Goal: Task Accomplishment & Management: Manage account settings

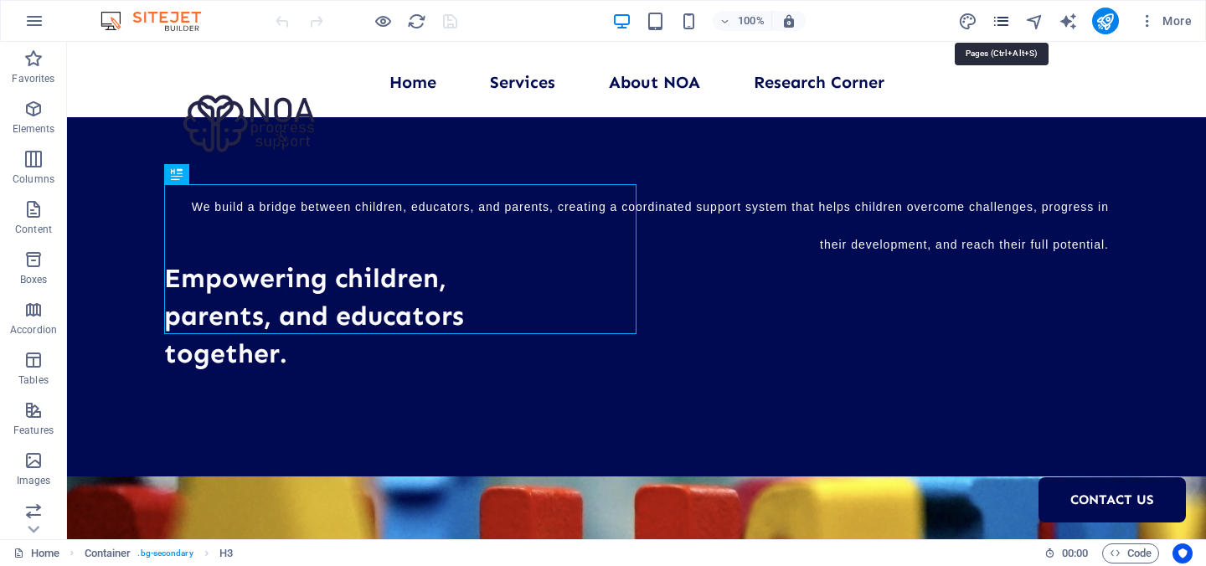
click at [1003, 19] on icon "pages" at bounding box center [1000, 21] width 19 height 19
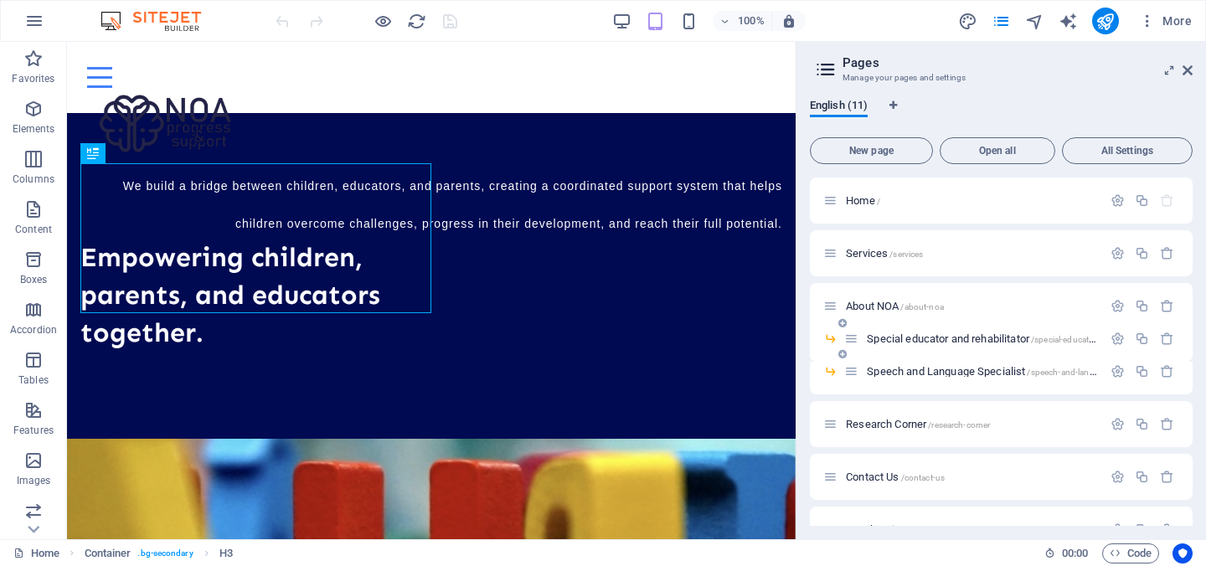
click at [926, 340] on span "Special educator and rehabilitator /special-educator-and-rehabilitator" at bounding box center [1014, 338] width 294 height 13
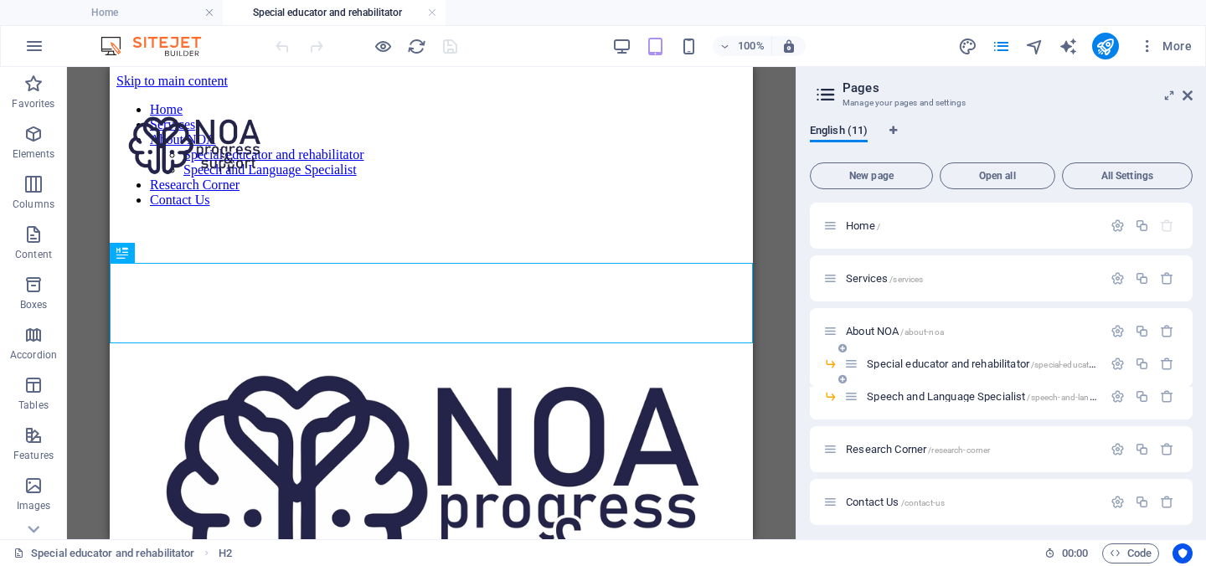
scroll to position [373, 0]
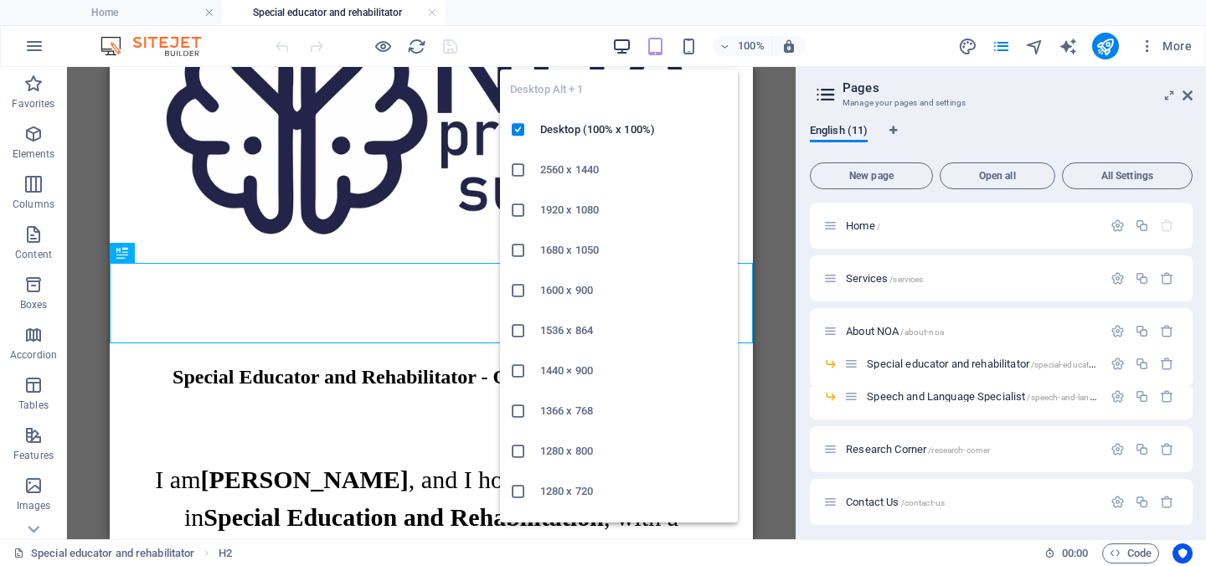
click at [631, 46] on icon "button" at bounding box center [621, 46] width 19 height 19
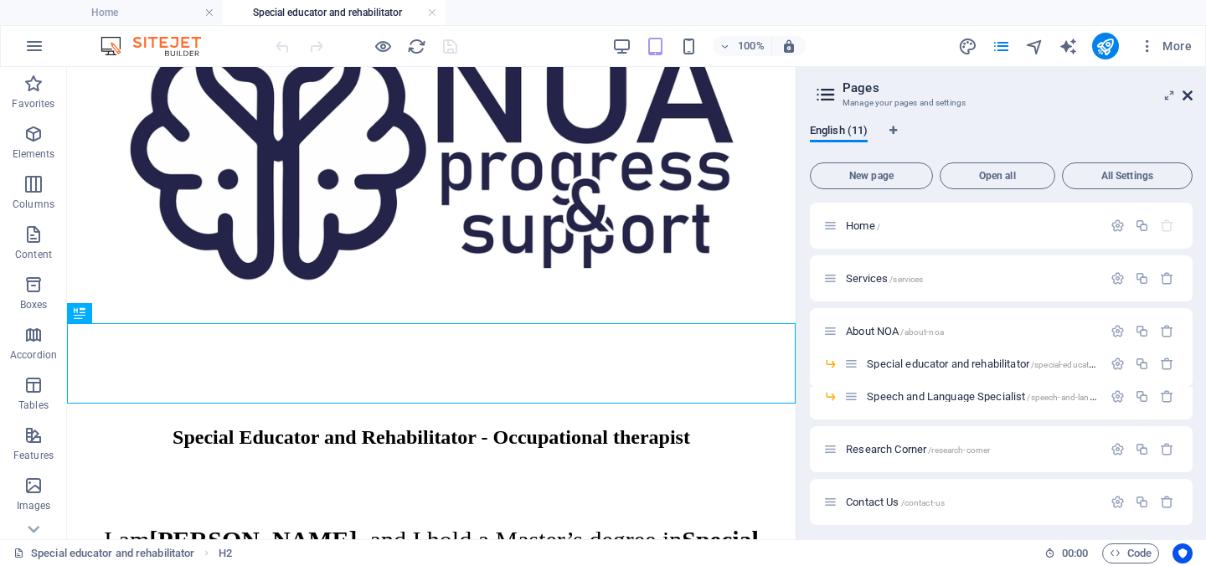
click at [1191, 94] on icon at bounding box center [1187, 95] width 10 height 13
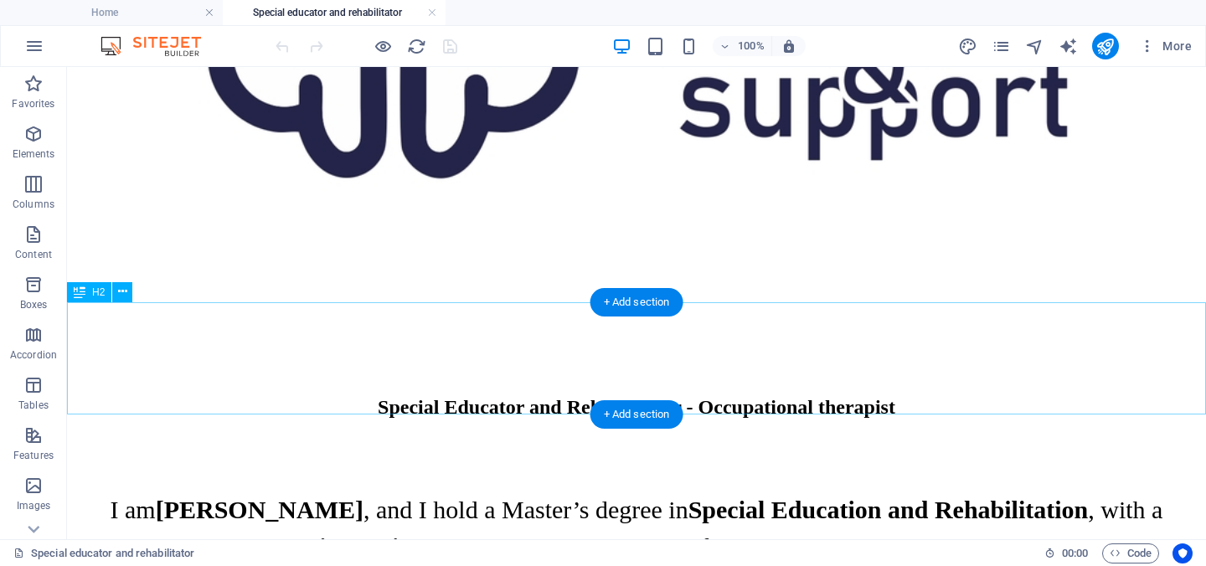
scroll to position [686, 0]
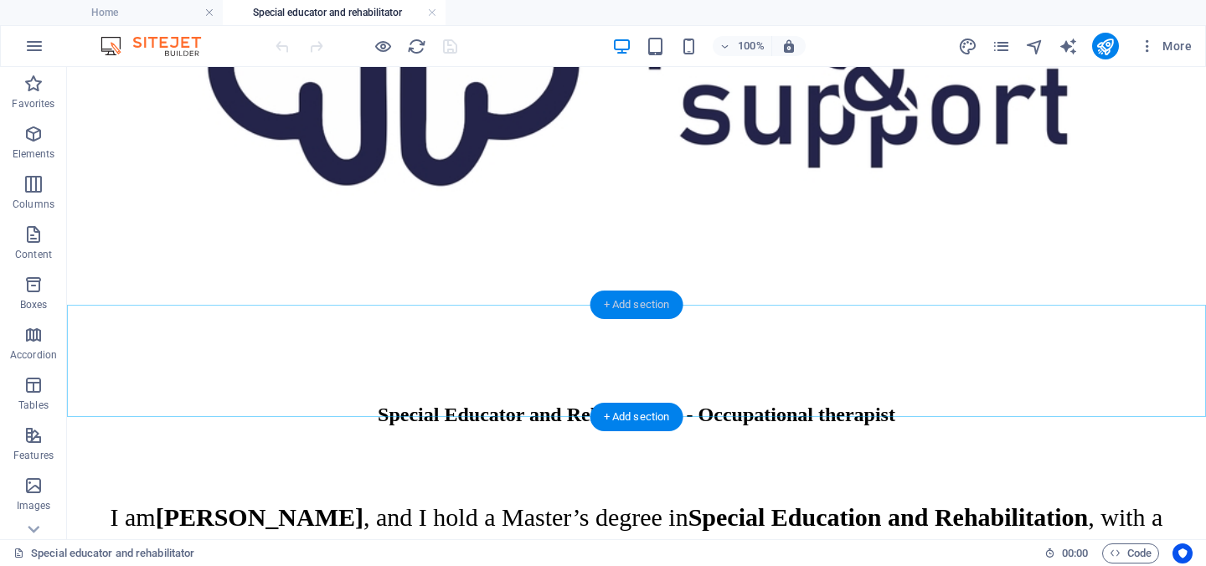
click at [621, 300] on div "+ Add section" at bounding box center [636, 305] width 93 height 28
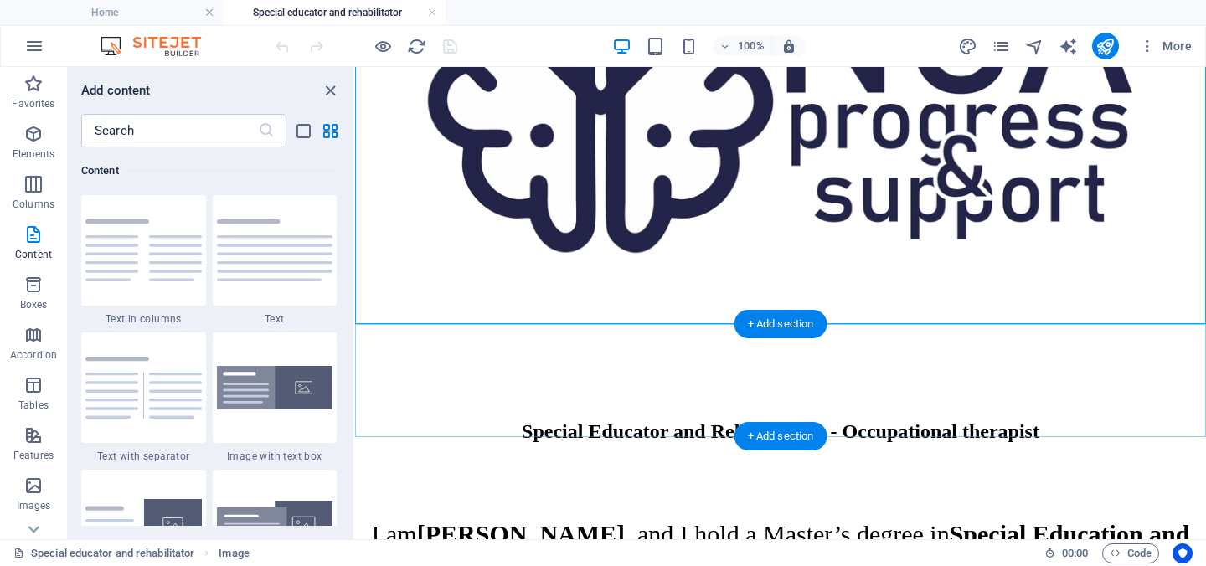
scroll to position [461, 0]
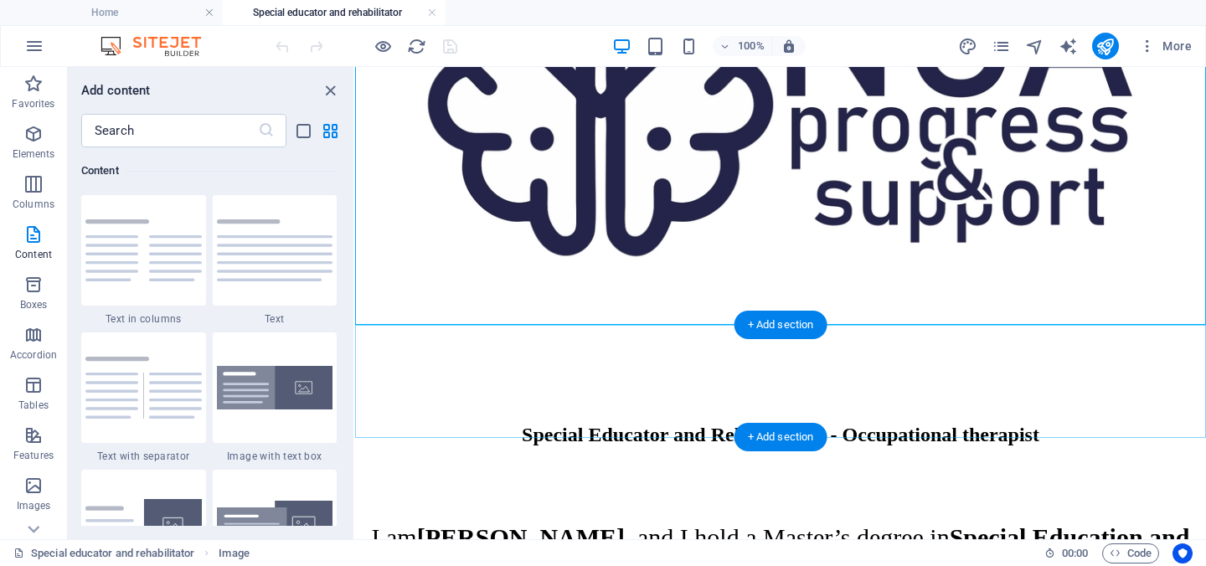
click at [774, 327] on div "+ Add section" at bounding box center [780, 325] width 93 height 28
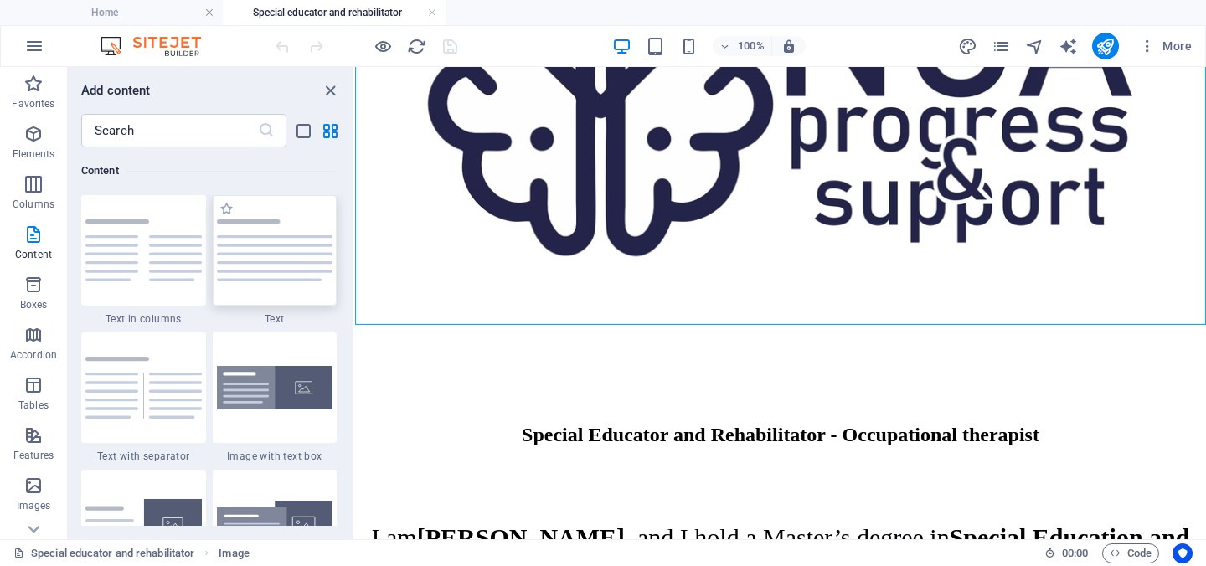
click at [253, 250] on img at bounding box center [275, 250] width 116 height 62
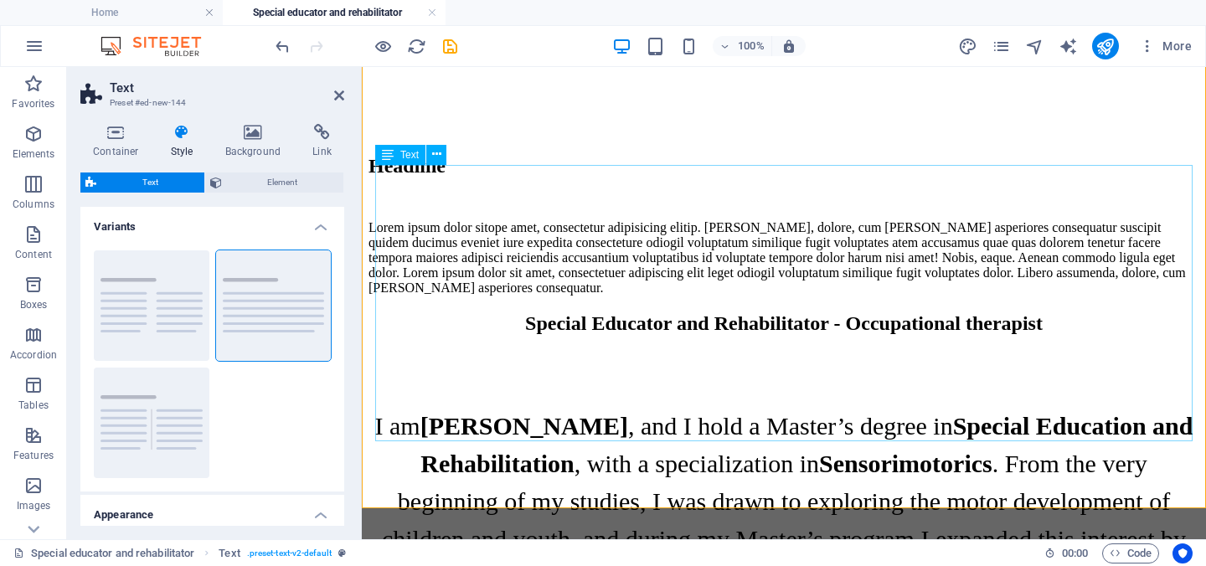
scroll to position [754, 0]
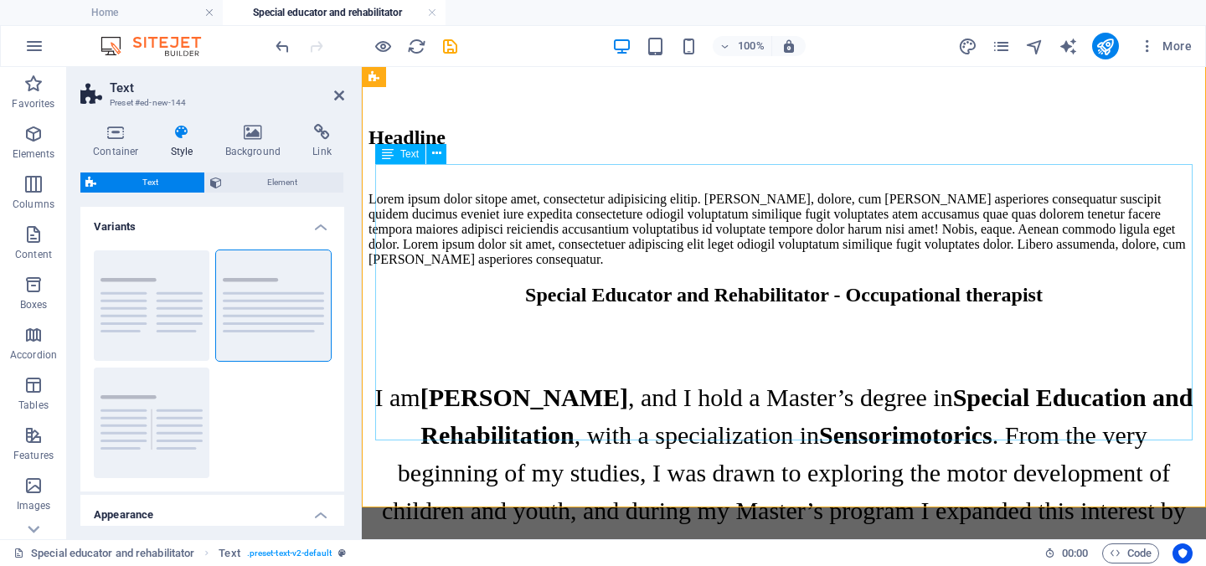
click at [656, 267] on div "Lorem ipsum dolor sitope amet, consectetur adipisicing elitip. Massumenda, dolo…" at bounding box center [783, 229] width 831 height 75
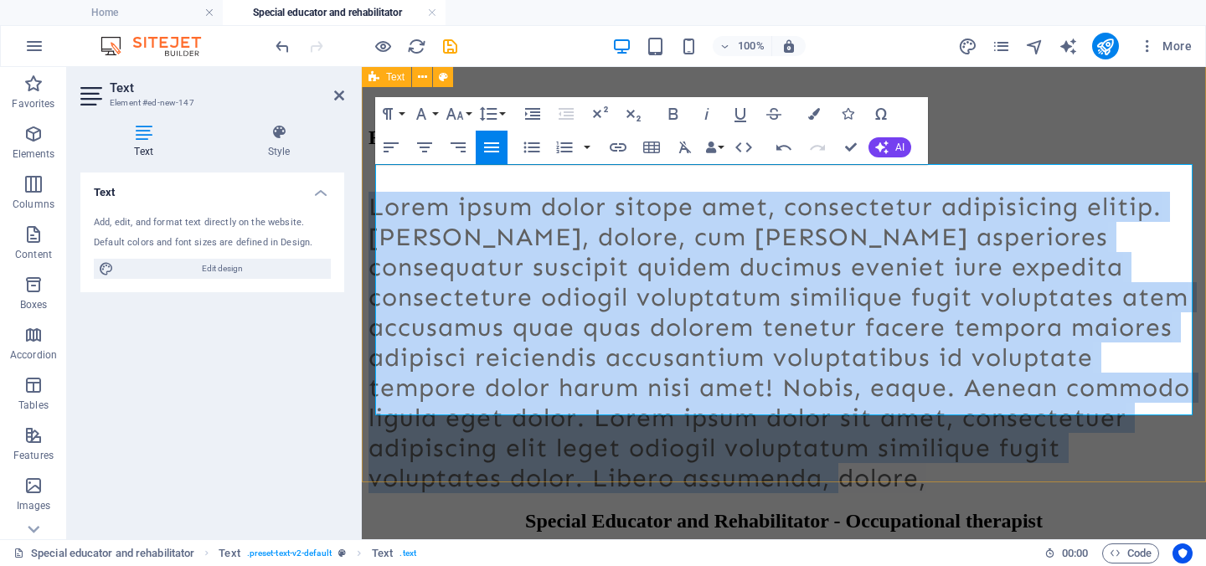
drag, startPoint x: 716, startPoint y: 399, endPoint x: 367, endPoint y: 179, distance: 412.3
click at [368, 179] on div "Headline Lorem ipsum dolor sitope amet, consectetur adipisicing elitip. Massume…" at bounding box center [783, 310] width 831 height 368
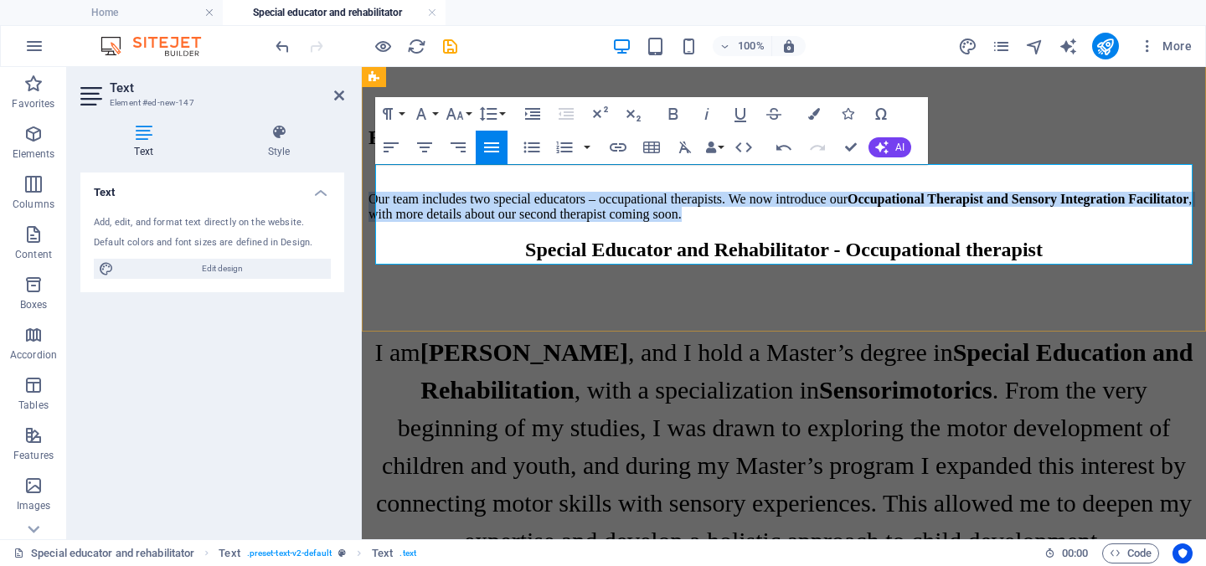
drag, startPoint x: 793, startPoint y: 245, endPoint x: 380, endPoint y: 183, distance: 417.5
click at [380, 192] on p "Our team includes two special educators – occupational therapists. We now intro…" at bounding box center [783, 207] width 831 height 30
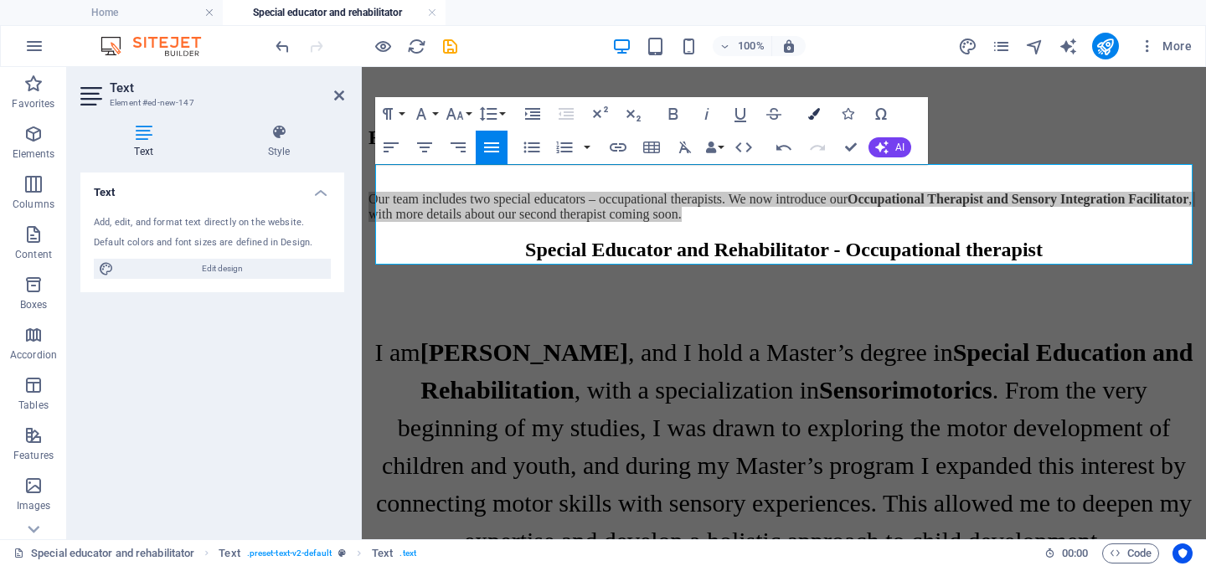
click at [815, 116] on icon "button" at bounding box center [814, 114] width 12 height 12
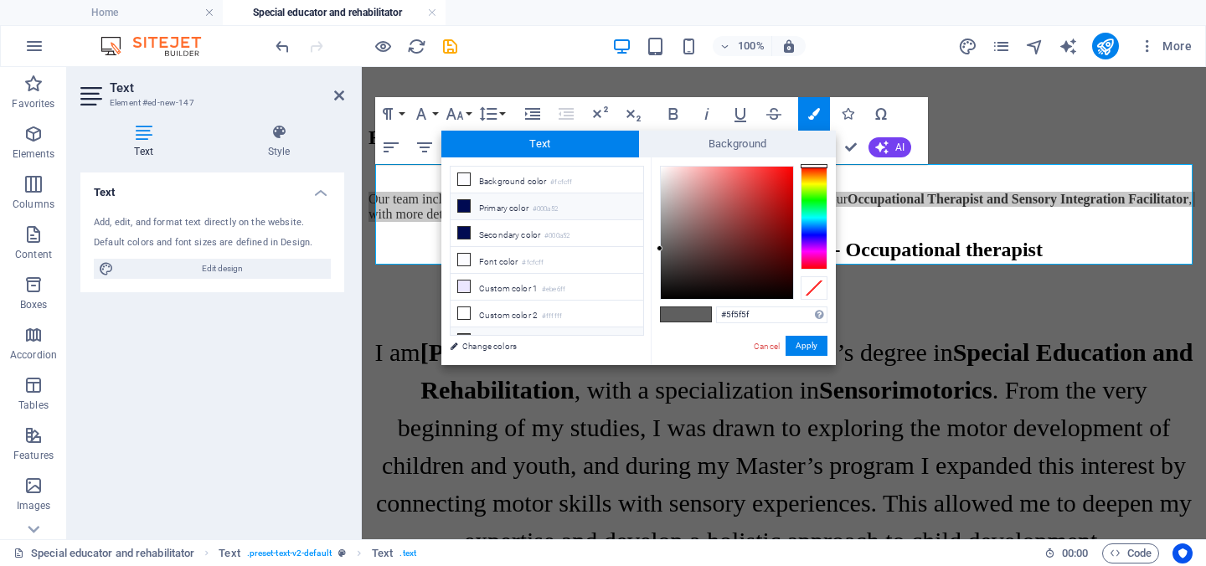
click at [502, 209] on li "Primary color #000a52" at bounding box center [546, 206] width 193 height 27
type input "#000a52"
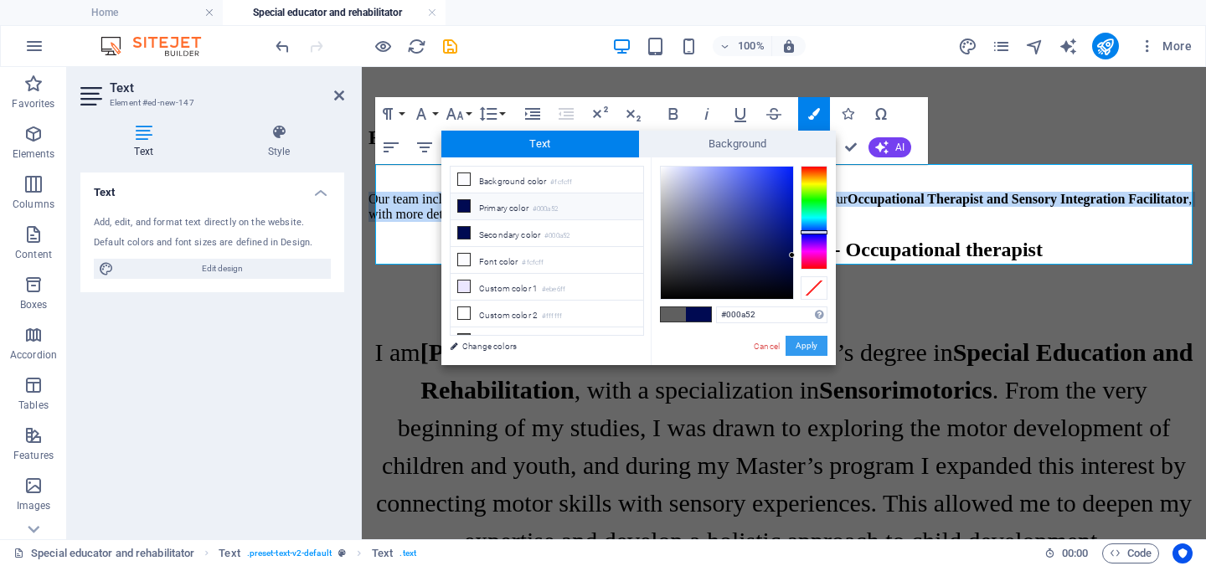
click at [810, 354] on button "Apply" at bounding box center [806, 346] width 42 height 20
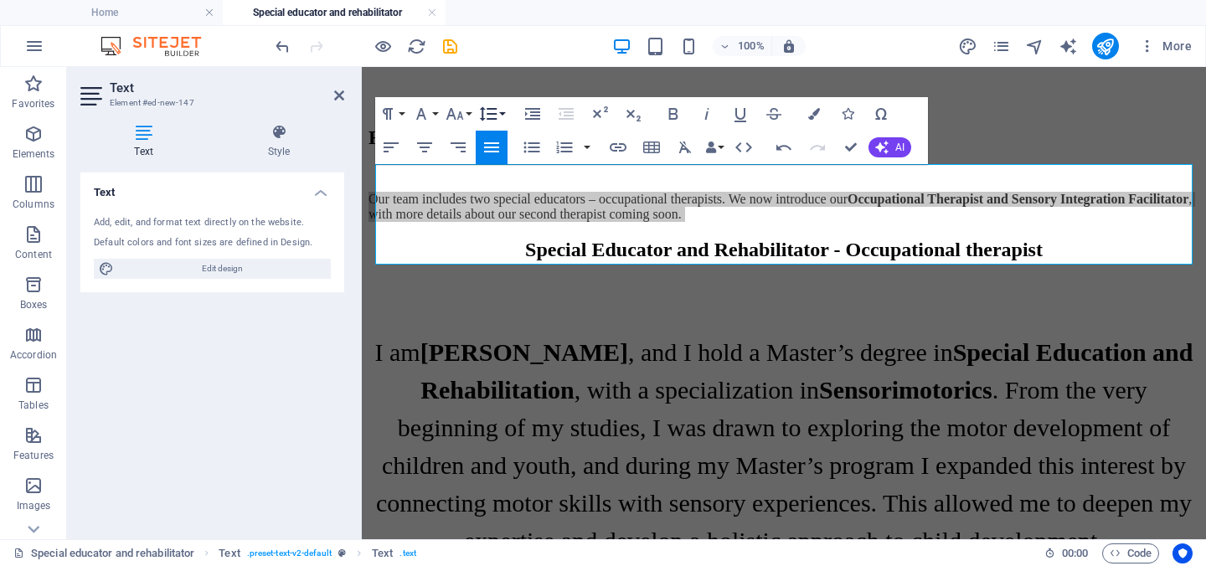
click at [492, 114] on icon "button" at bounding box center [489, 113] width 18 height 14
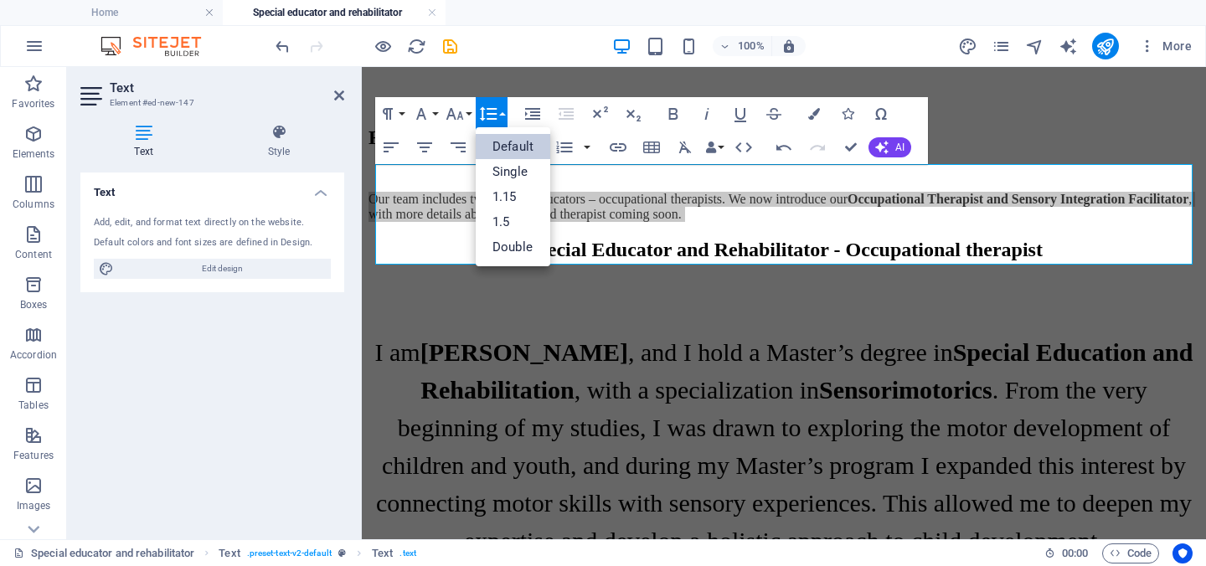
scroll to position [0, 0]
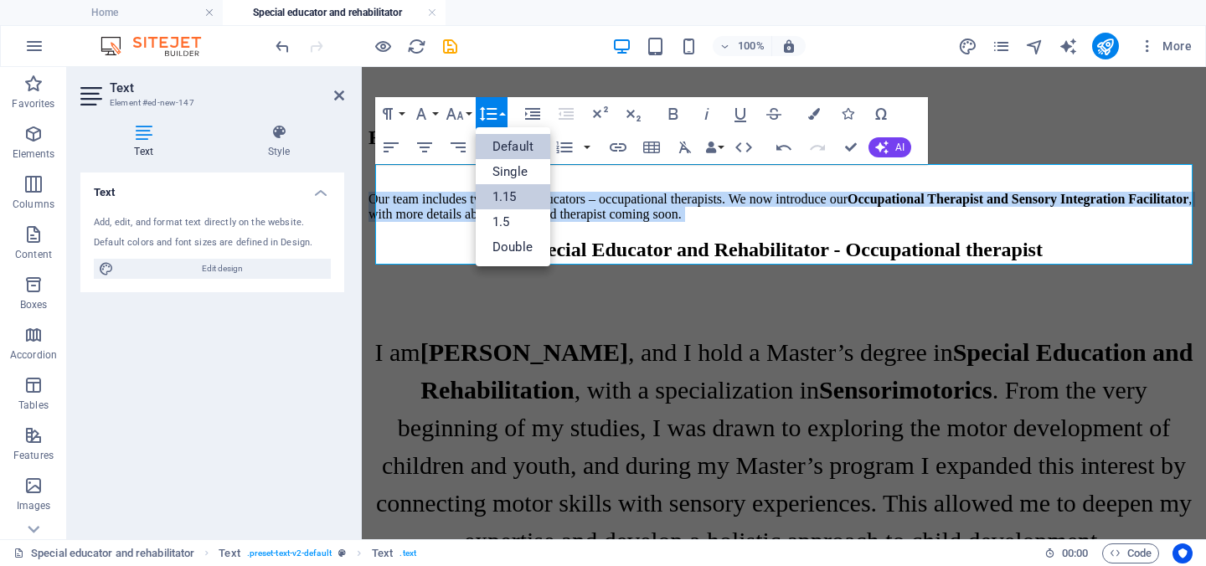
click at [516, 201] on link "1.15" at bounding box center [513, 196] width 75 height 25
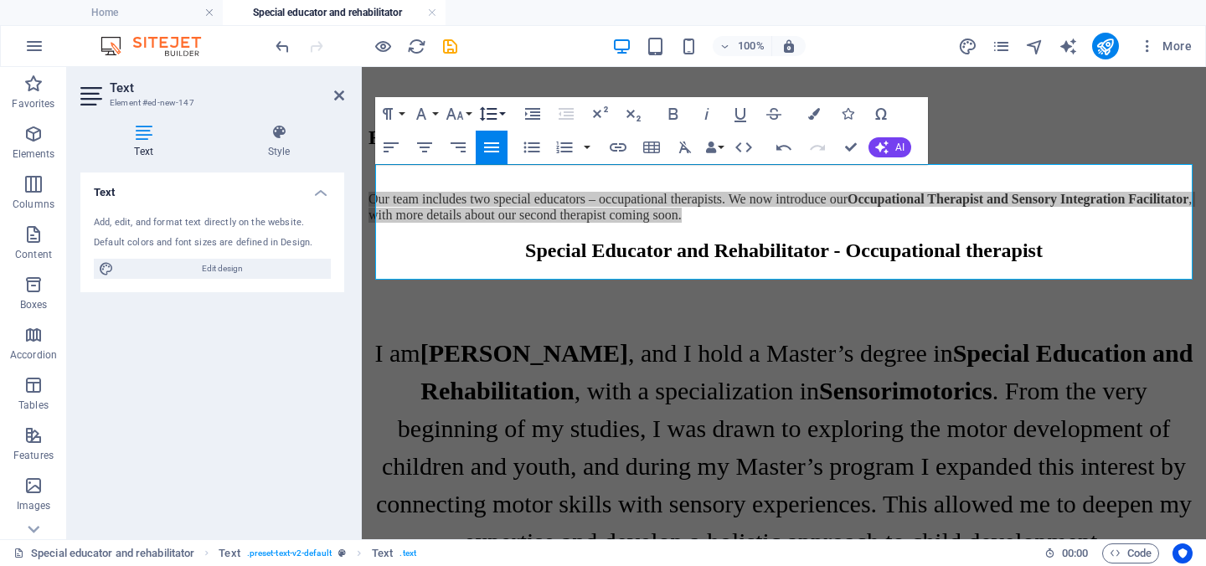
click at [497, 118] on icon "button" at bounding box center [488, 114] width 20 height 20
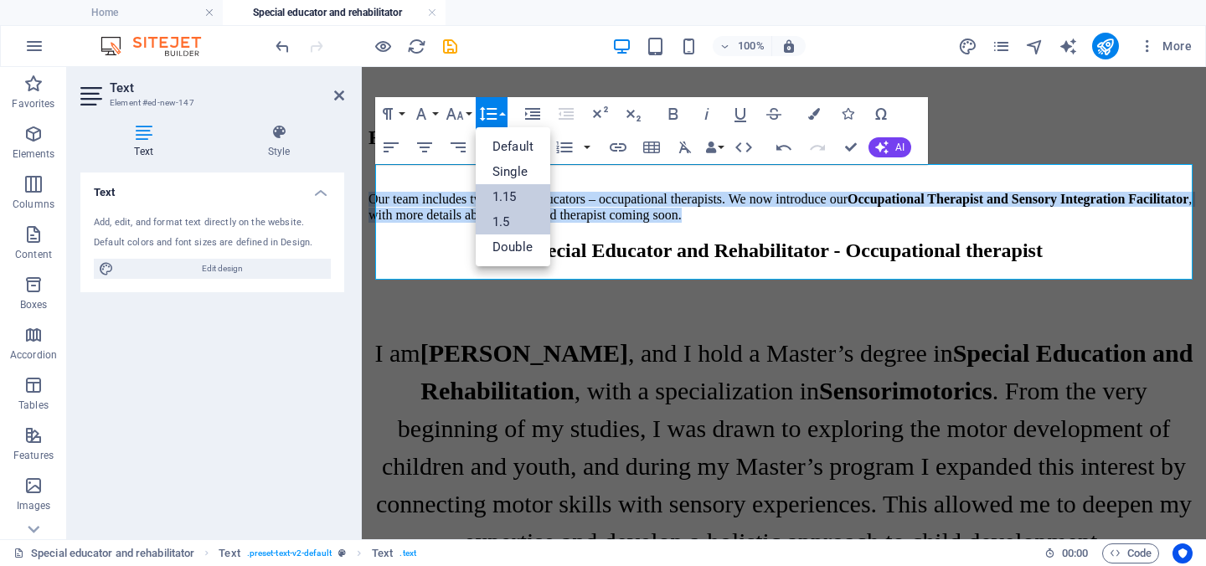
click at [521, 213] on link "1.5" at bounding box center [513, 221] width 75 height 25
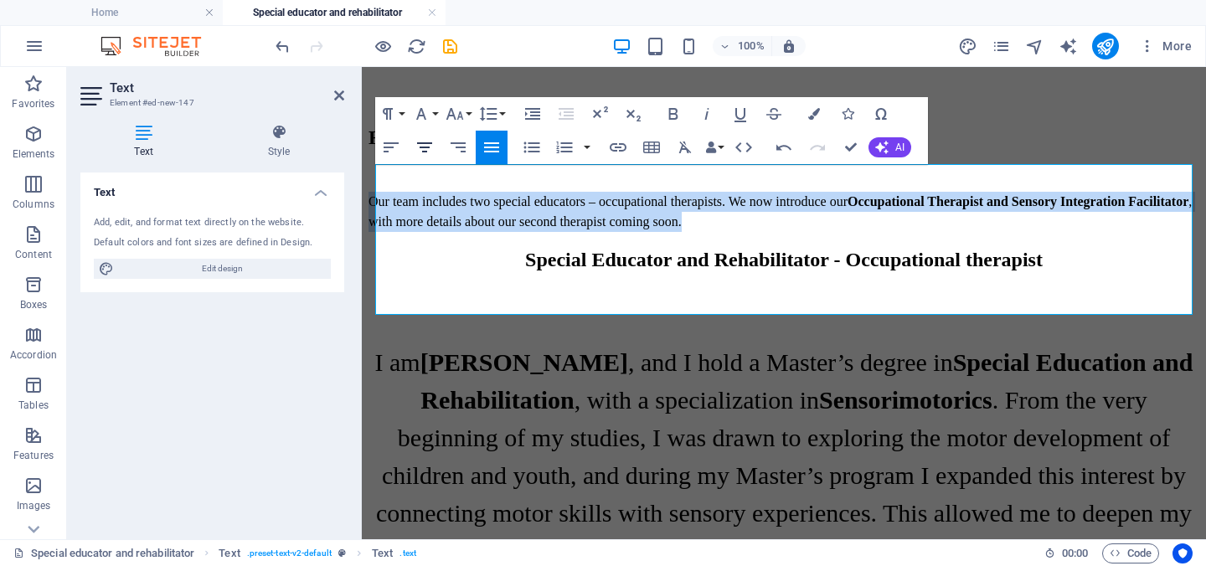
click at [423, 156] on icon "button" at bounding box center [424, 147] width 20 height 20
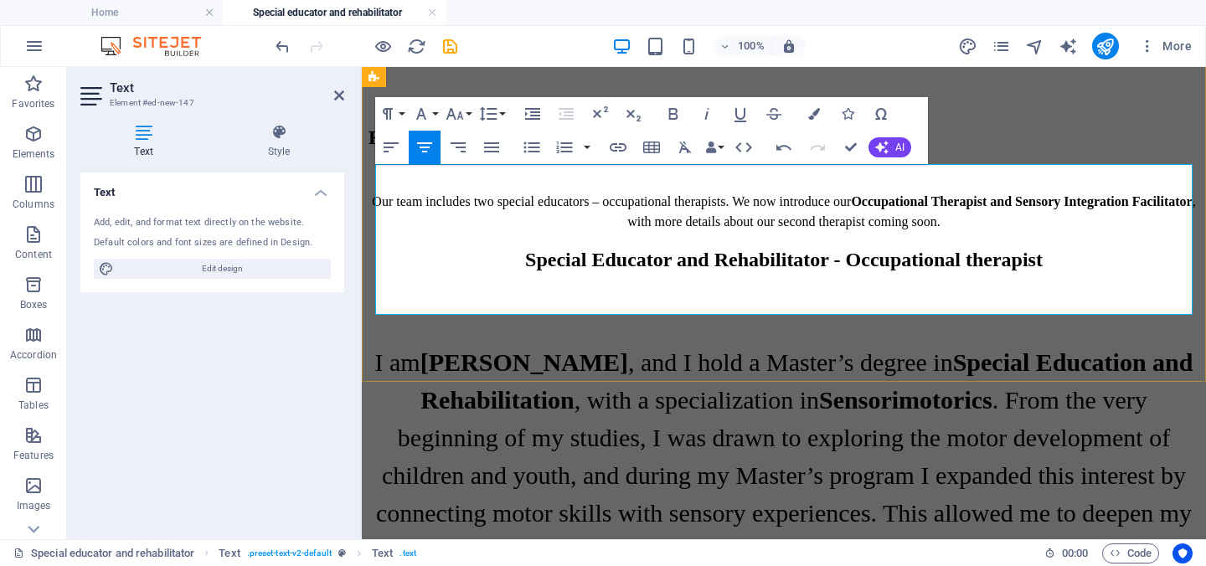
click at [987, 208] on strong "Occupational Therapist and Sensory Integration Facilitator" at bounding box center [1021, 201] width 341 height 14
click at [970, 194] on span "Our team includes two special educators – occupational therapists. We now intro…" at bounding box center [783, 211] width 823 height 34
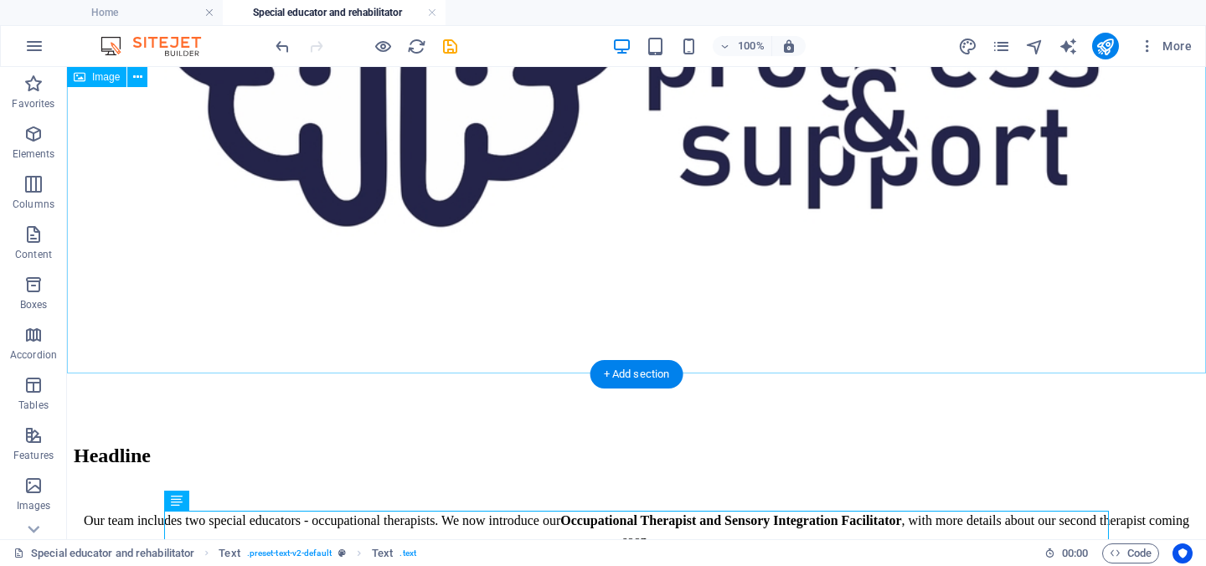
scroll to position [610, 0]
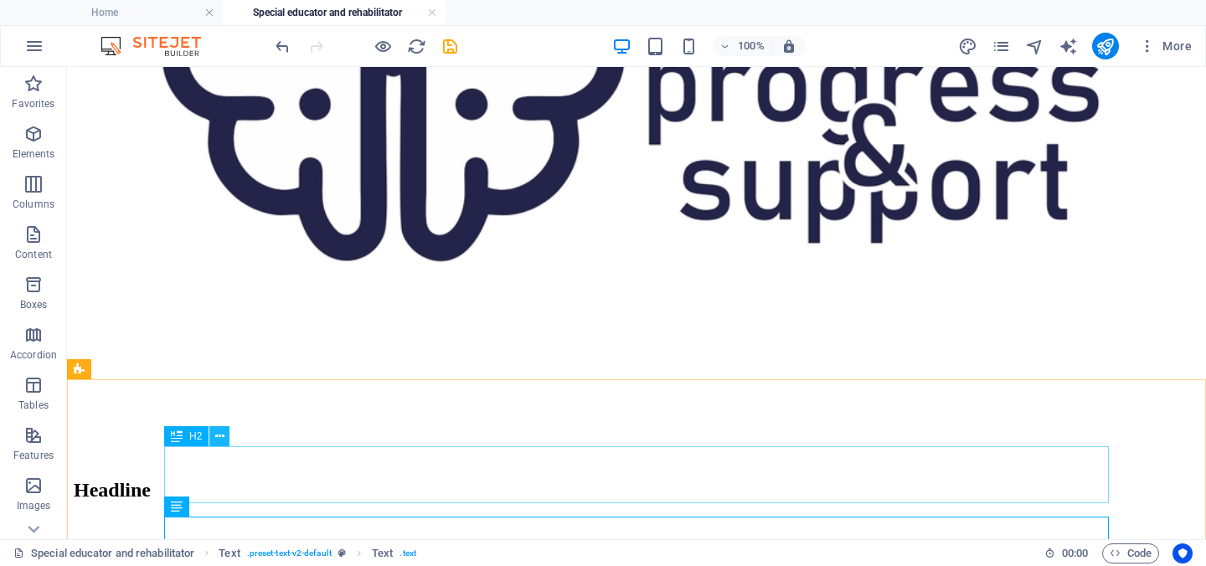
click at [223, 435] on icon at bounding box center [219, 437] width 9 height 18
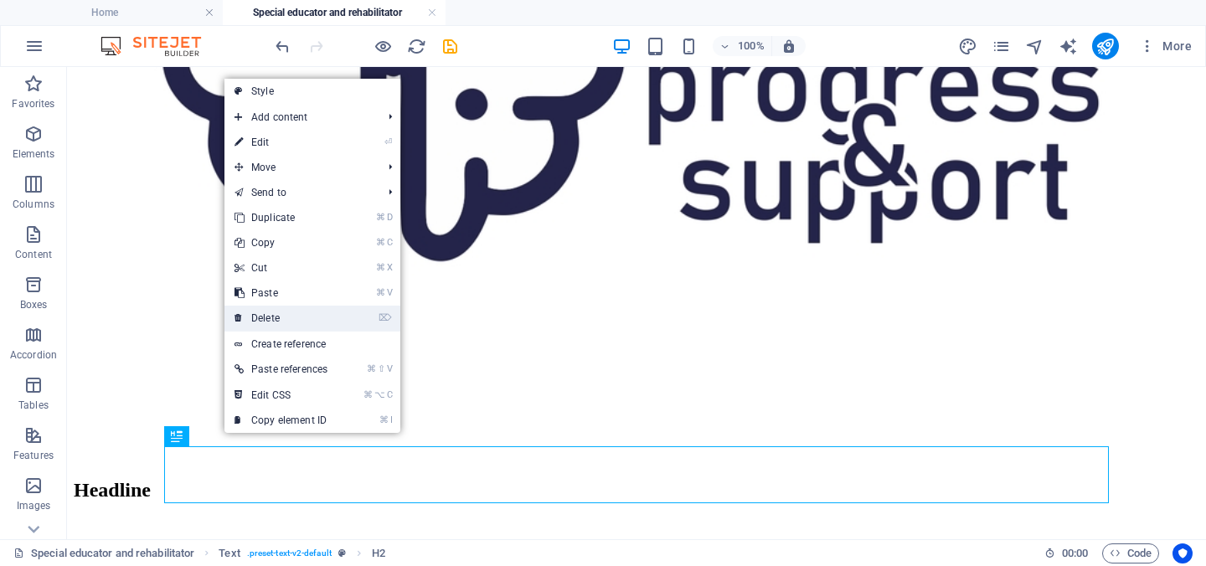
click at [285, 326] on link "⌦ Delete" at bounding box center [280, 318] width 113 height 25
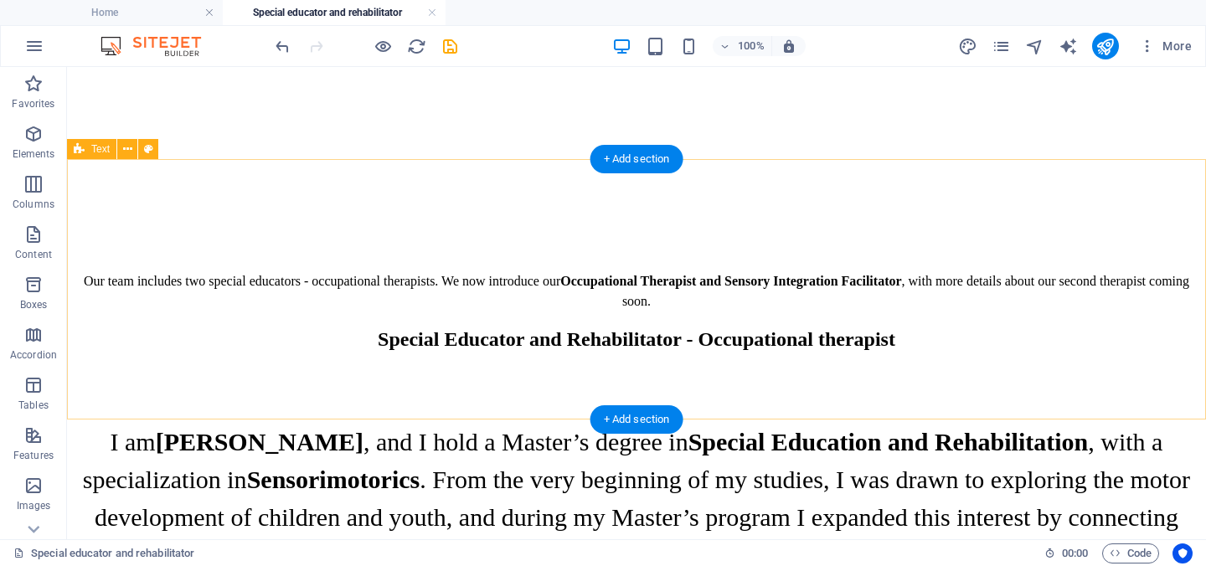
scroll to position [831, 0]
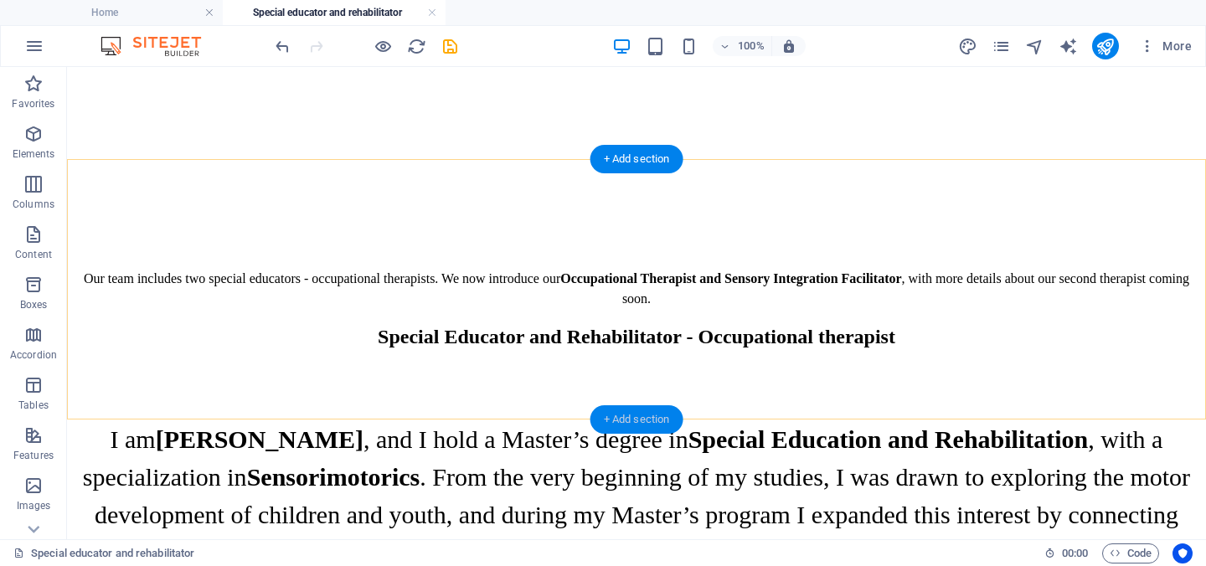
click at [650, 414] on div "+ Add section" at bounding box center [636, 419] width 93 height 28
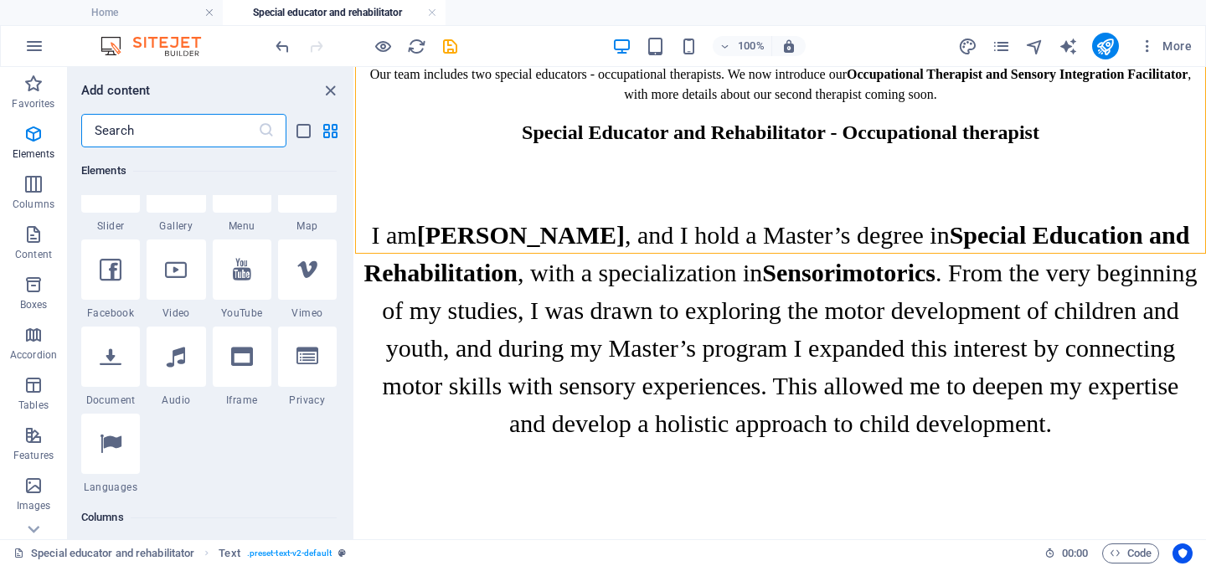
scroll to position [0, 0]
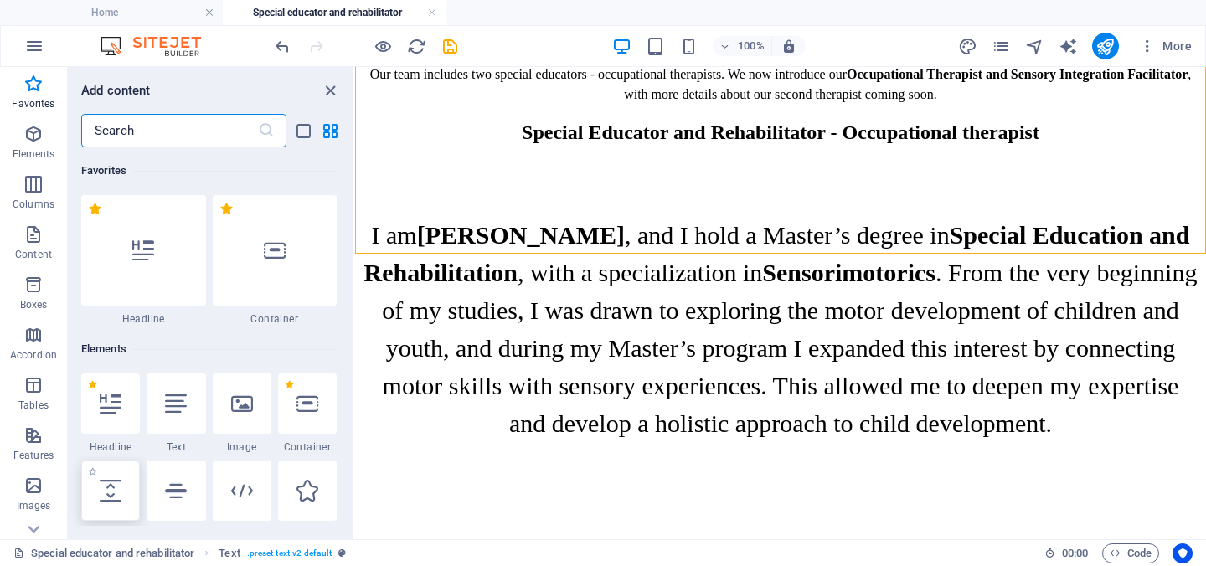
click at [119, 496] on icon at bounding box center [111, 491] width 22 height 22
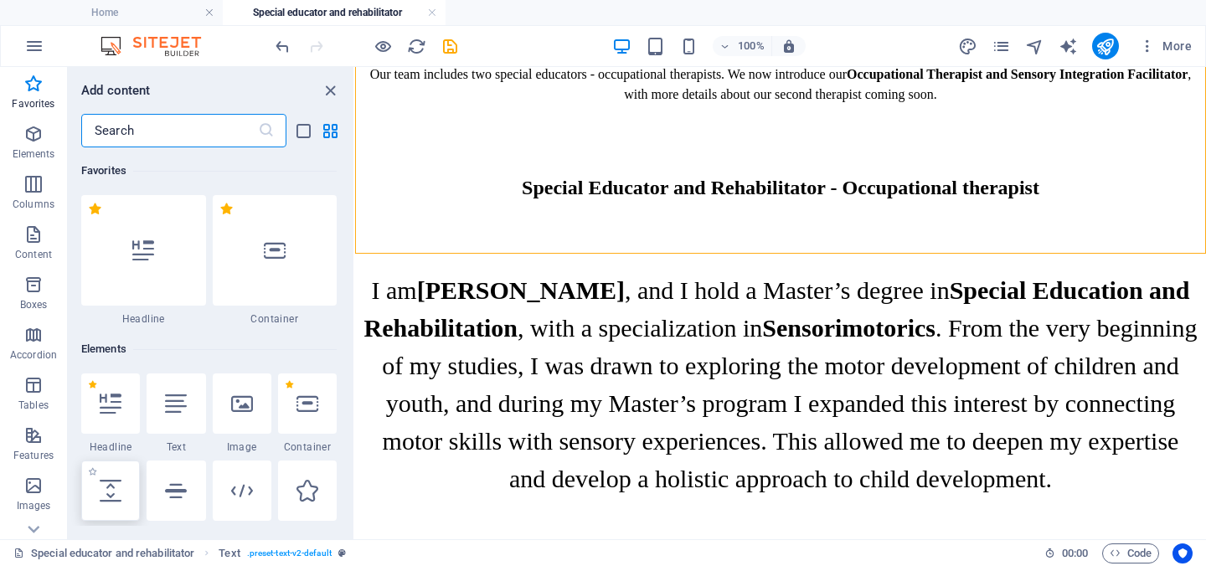
select select "px"
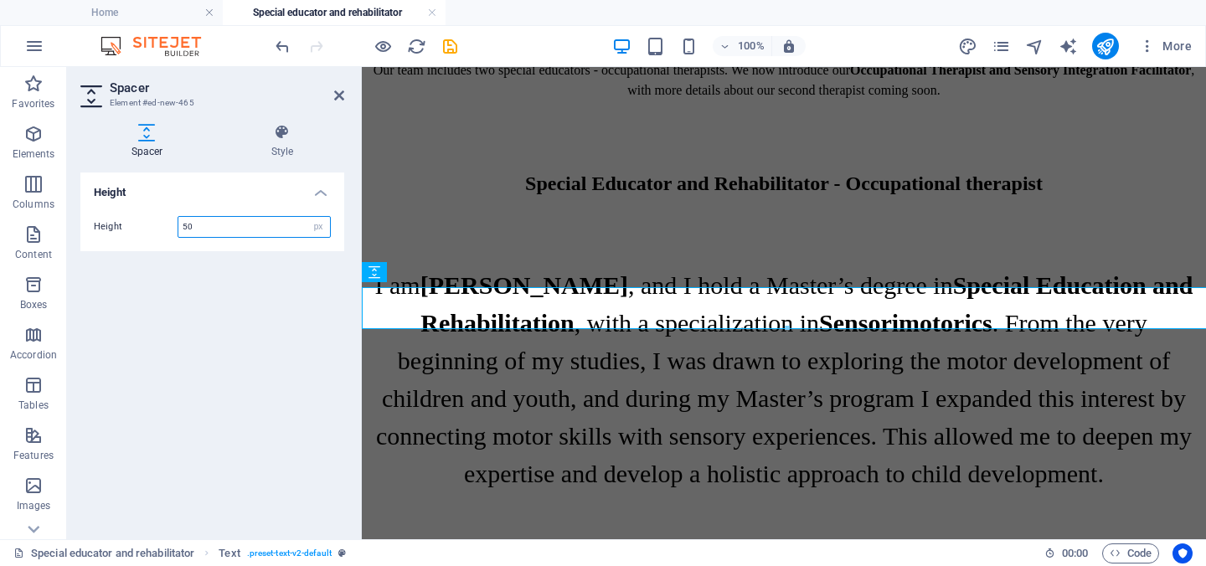
scroll to position [797, 0]
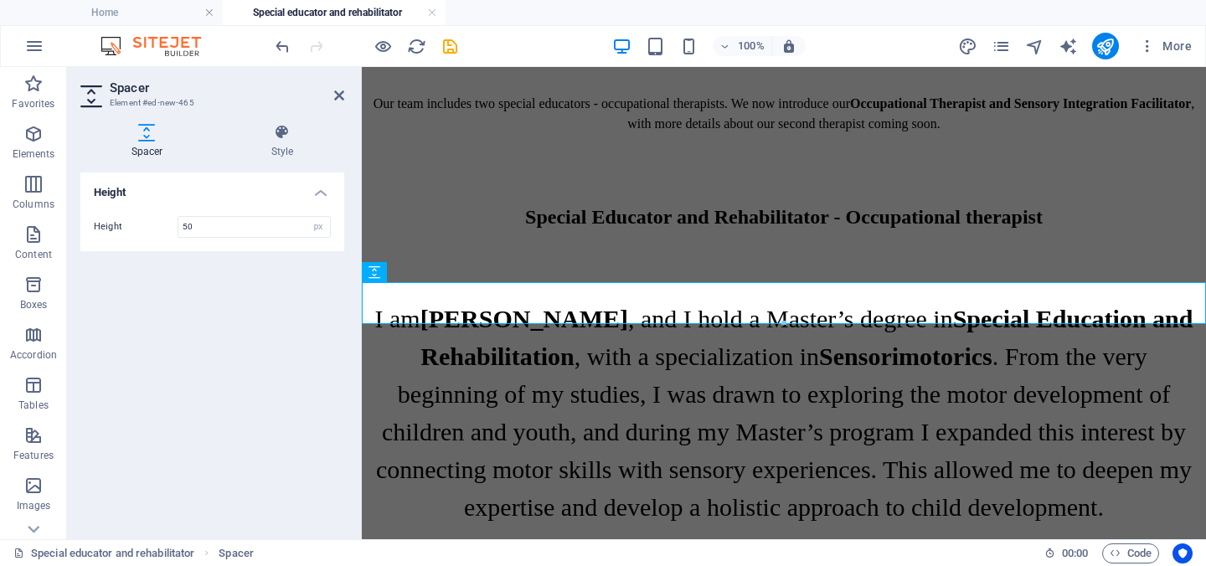
click at [335, 105] on header "Spacer Element #ed-new-465" at bounding box center [212, 89] width 264 height 44
click at [337, 95] on icon at bounding box center [339, 95] width 10 height 13
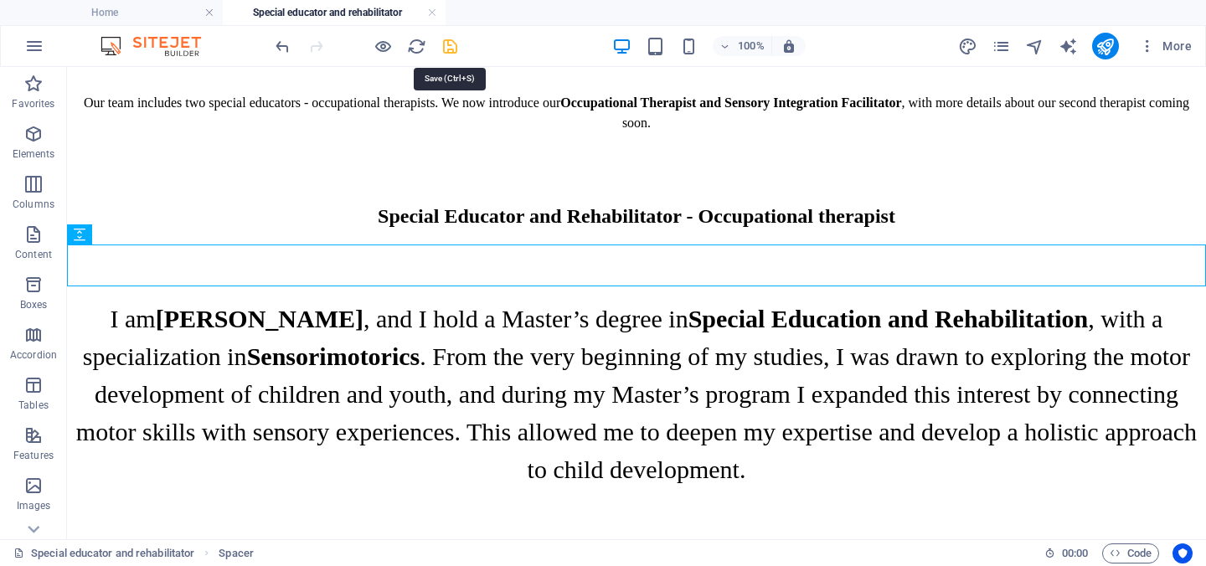
click at [451, 42] on icon "save" at bounding box center [449, 46] width 19 height 19
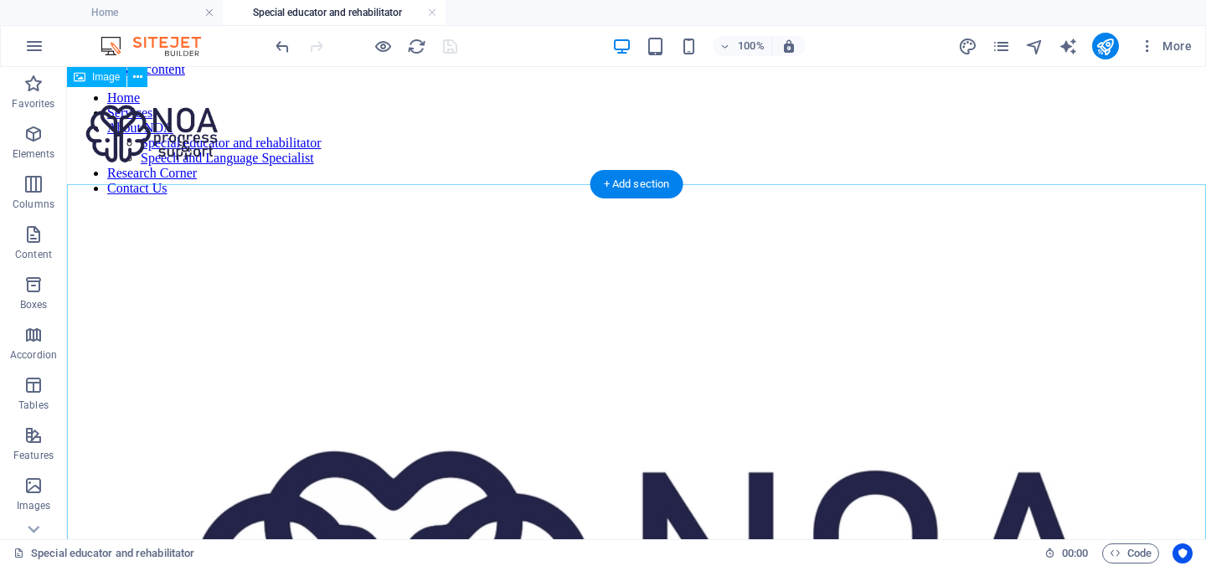
scroll to position [0, 0]
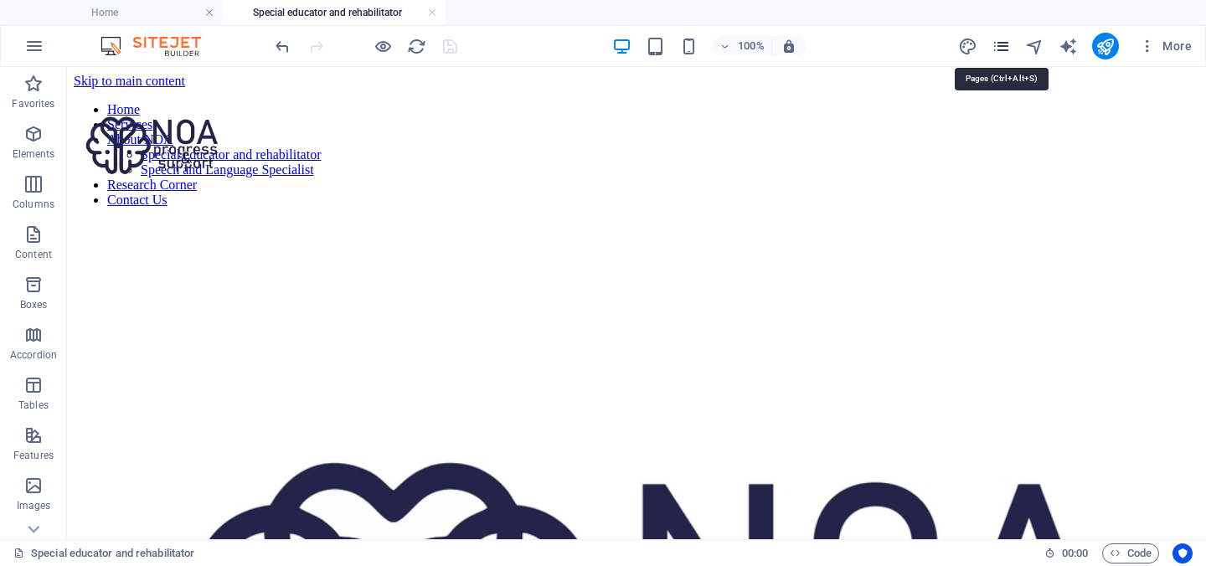
click at [1000, 44] on icon "pages" at bounding box center [1000, 46] width 19 height 19
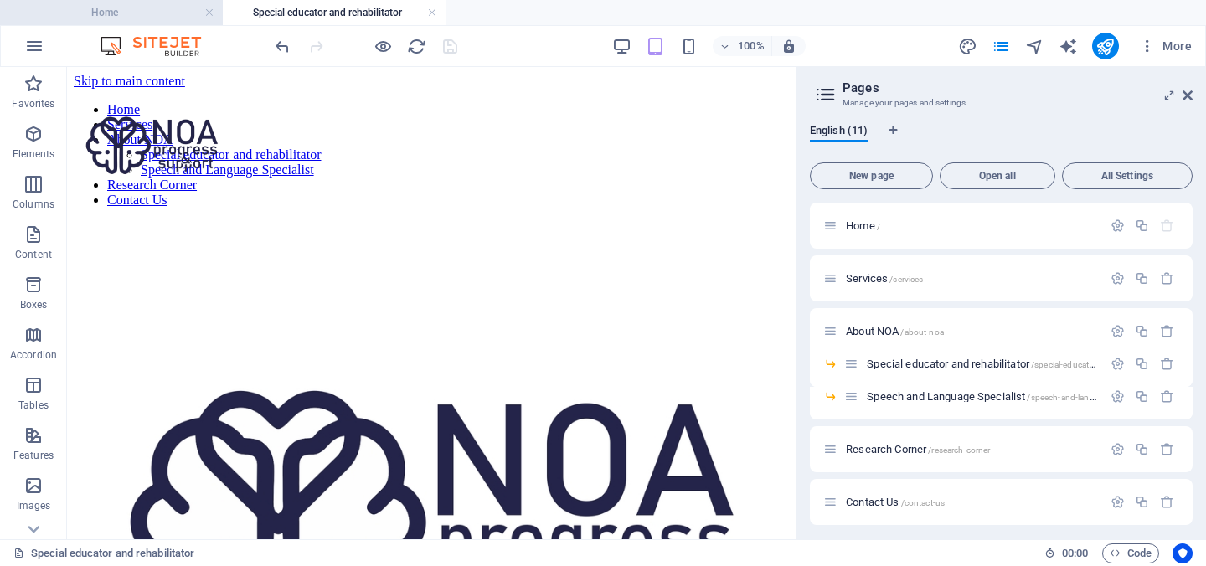
click at [135, 19] on h4 "Home" at bounding box center [111, 12] width 223 height 18
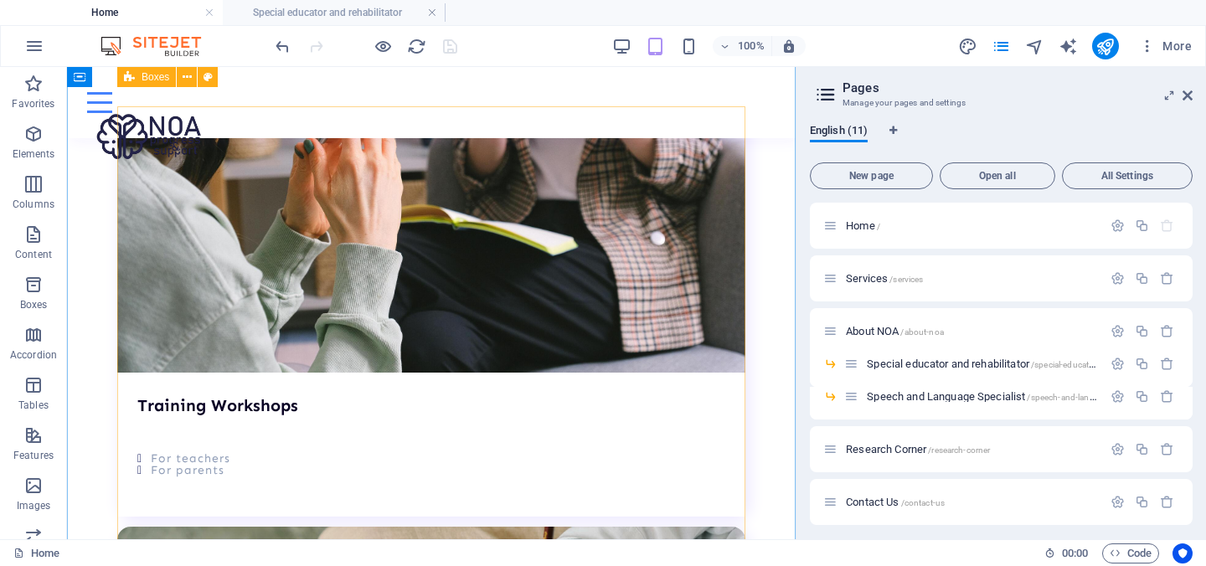
scroll to position [5924, 0]
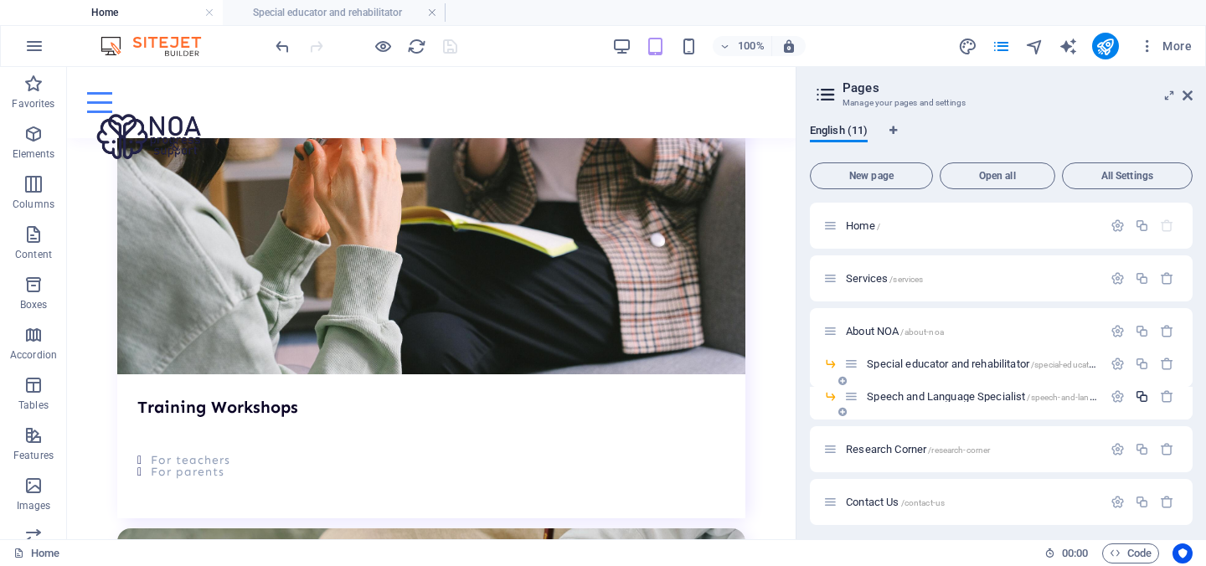
click at [1137, 400] on icon "button" at bounding box center [1141, 396] width 14 height 14
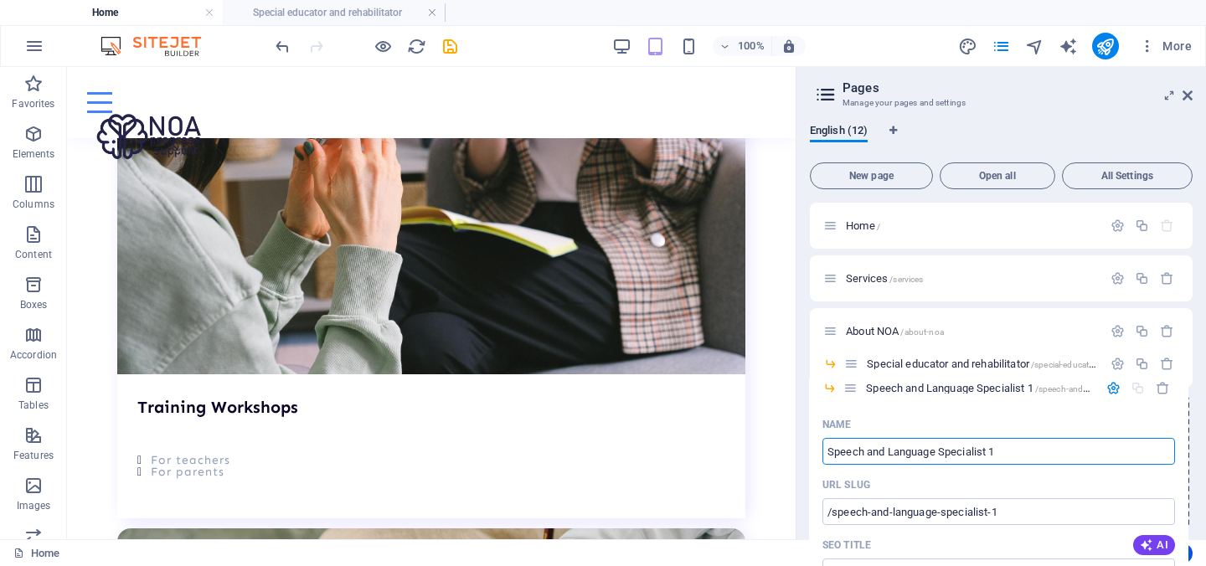
drag, startPoint x: 853, startPoint y: 435, endPoint x: 852, endPoint y: 388, distance: 46.9
click at [852, 388] on div "Home / Services /services About NOA /about-noa Special educator and rehabilitat…" at bounding box center [1001, 469] width 383 height 533
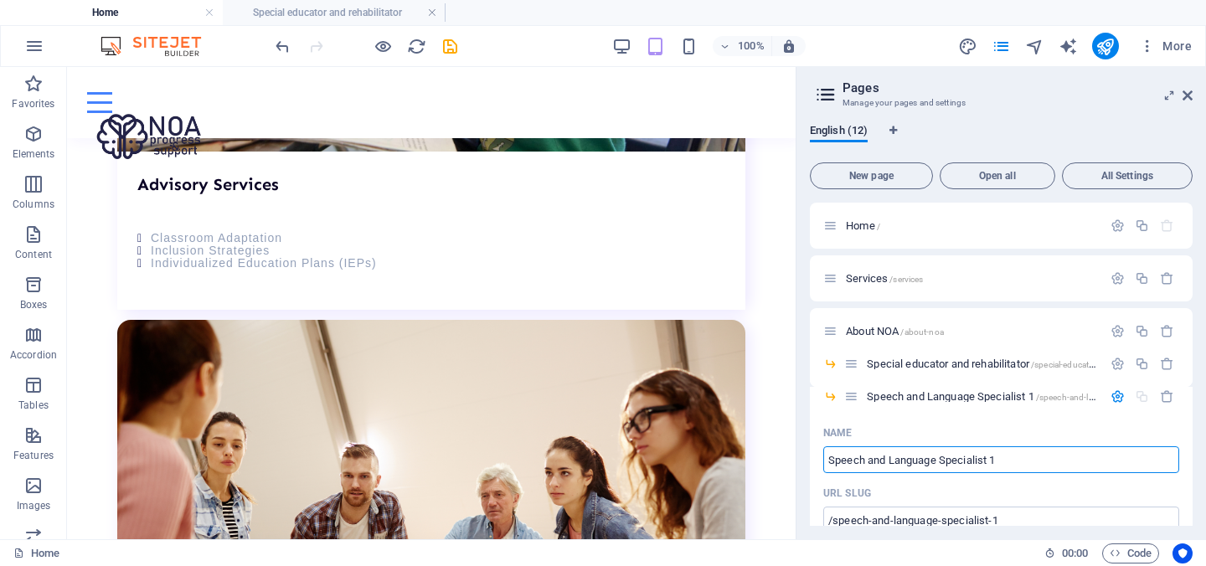
scroll to position [4385, 0]
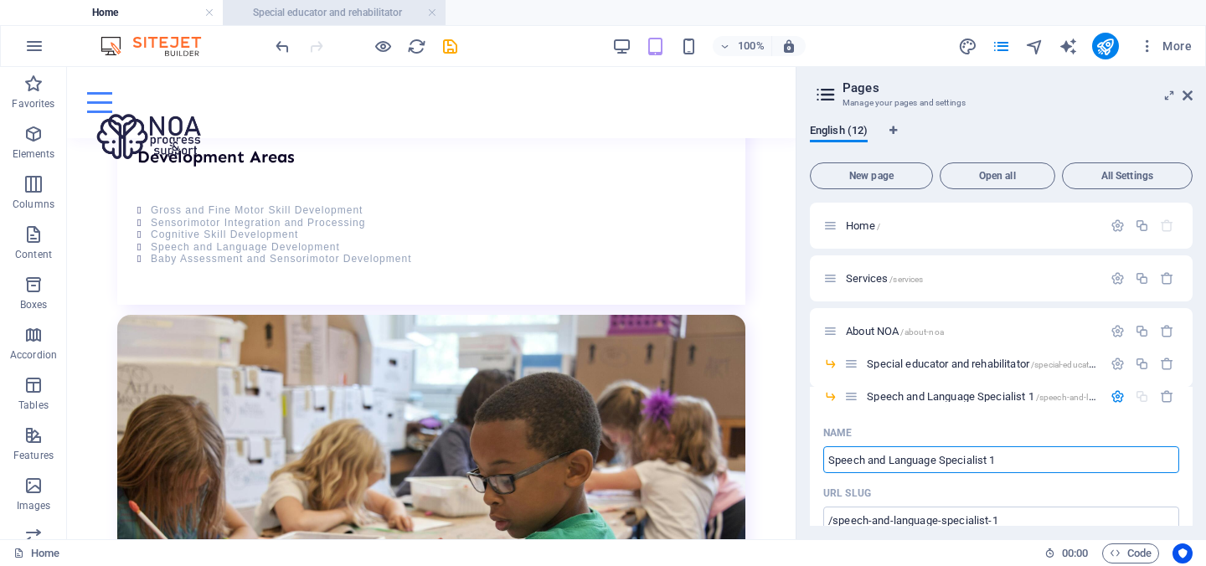
click at [319, 14] on h4 "Special educator and rehabilitator" at bounding box center [334, 12] width 223 height 18
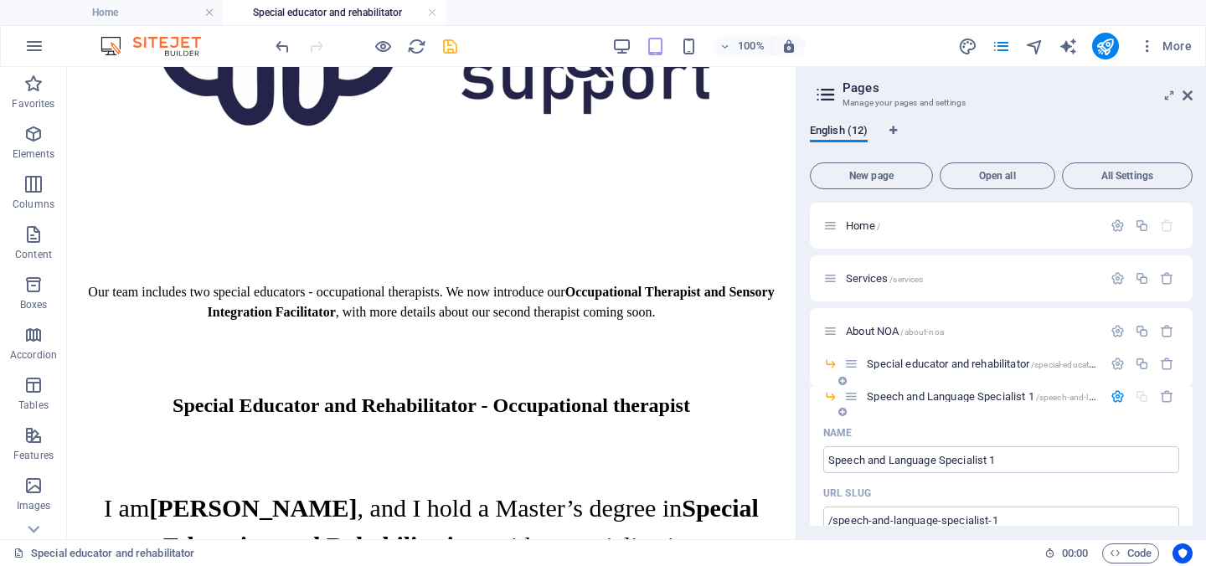
scroll to position [35, 0]
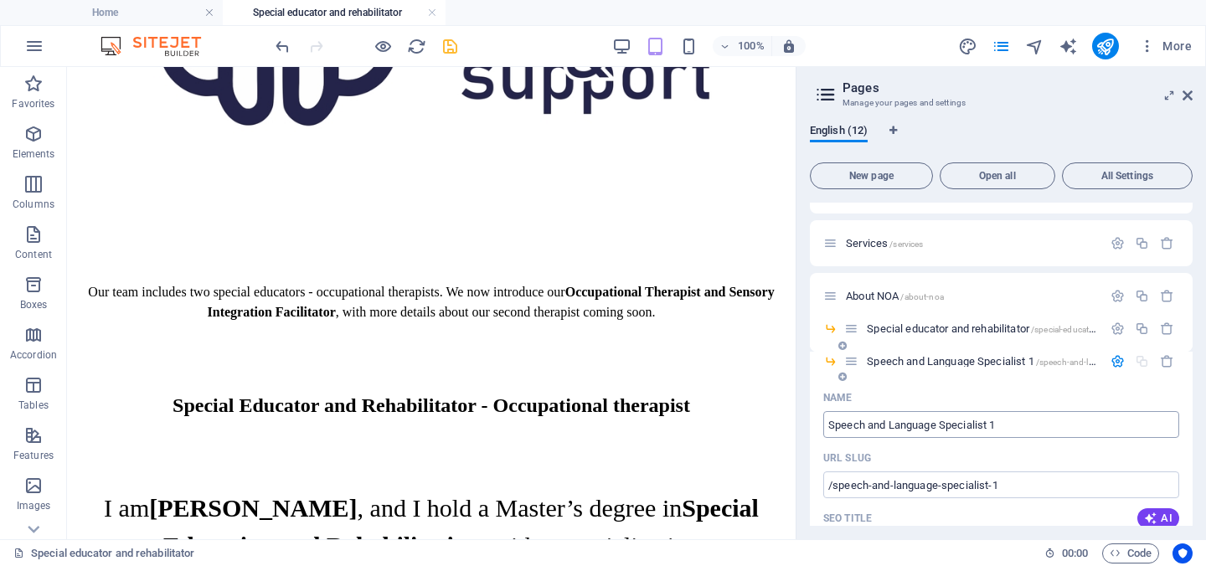
click at [908, 429] on input "Speech and Language Specialist 1" at bounding box center [1001, 424] width 356 height 27
paste input "Cognitive Development Specialist"
type input "Cognitive Development Specialist"
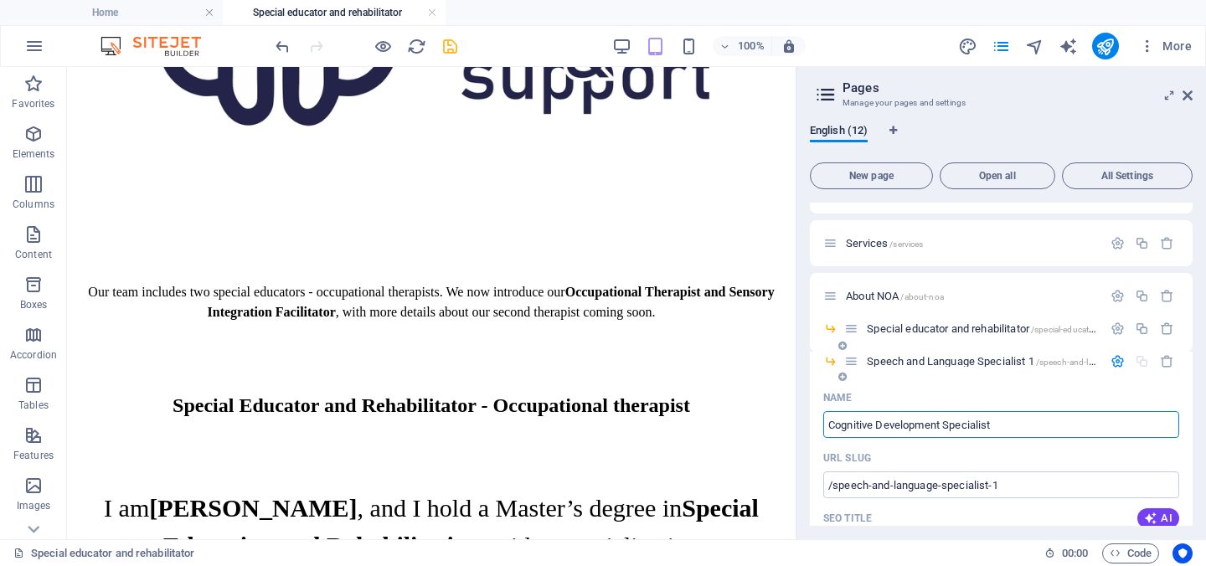
type input "/cognitive-development-specialist"
type input "Cognitive Development Specialist"
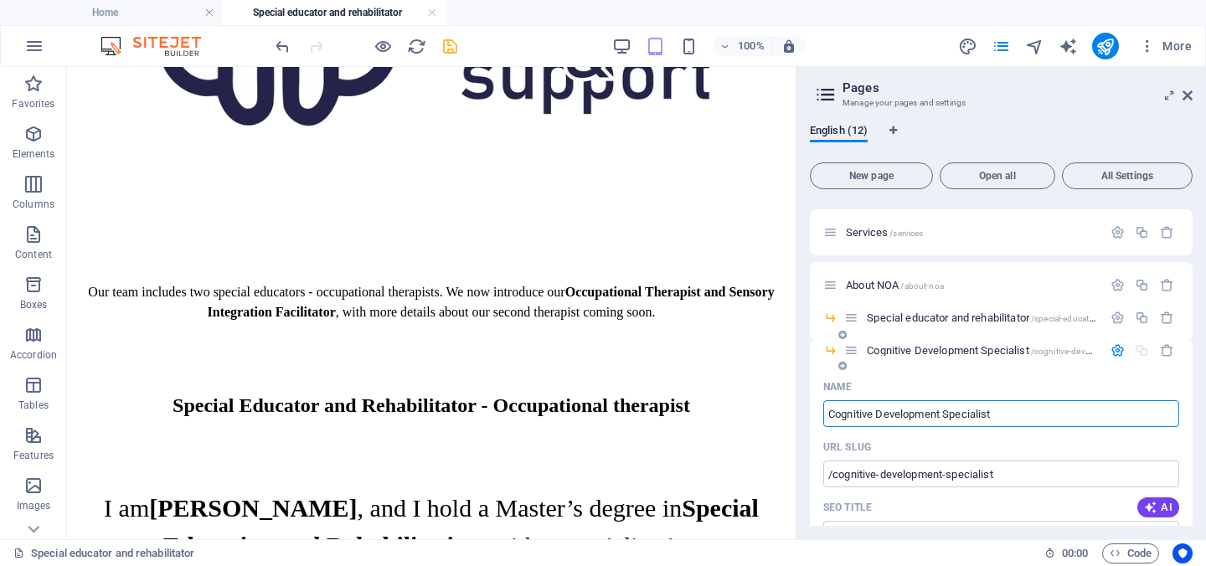
scroll to position [36, 0]
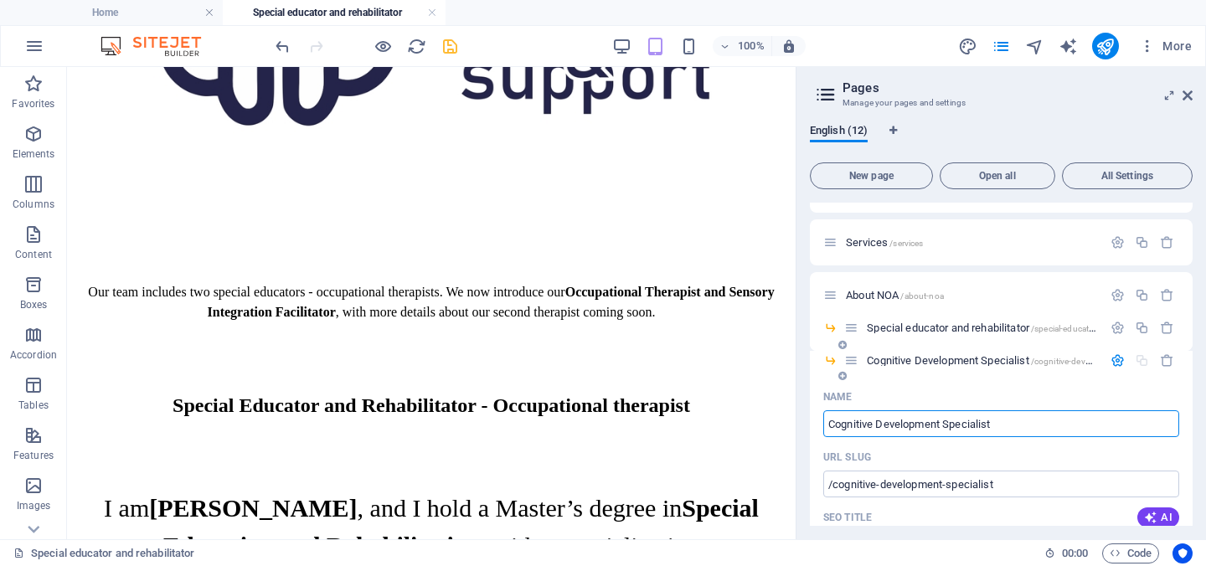
type input "Cognitive Development Specialist"
click at [1020, 360] on span "Cognitive Development Specialist /cognitive-development-specialist" at bounding box center [1012, 360] width 291 height 13
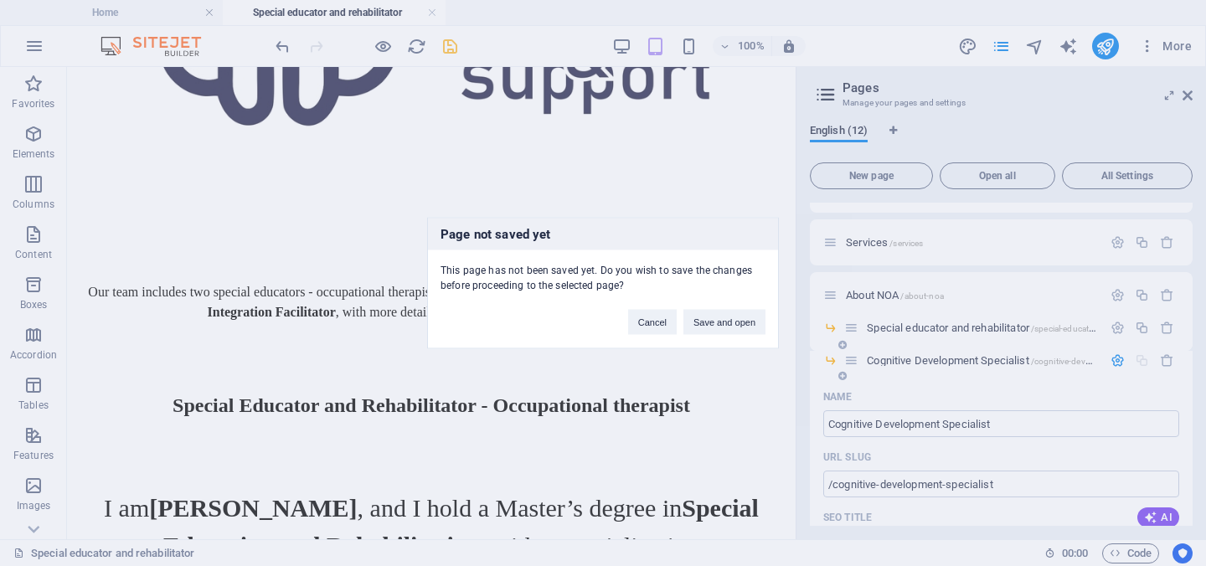
click at [1020, 360] on div "Page not saved yet This page has not been saved yet. Do you wish to save the ch…" at bounding box center [603, 283] width 1206 height 566
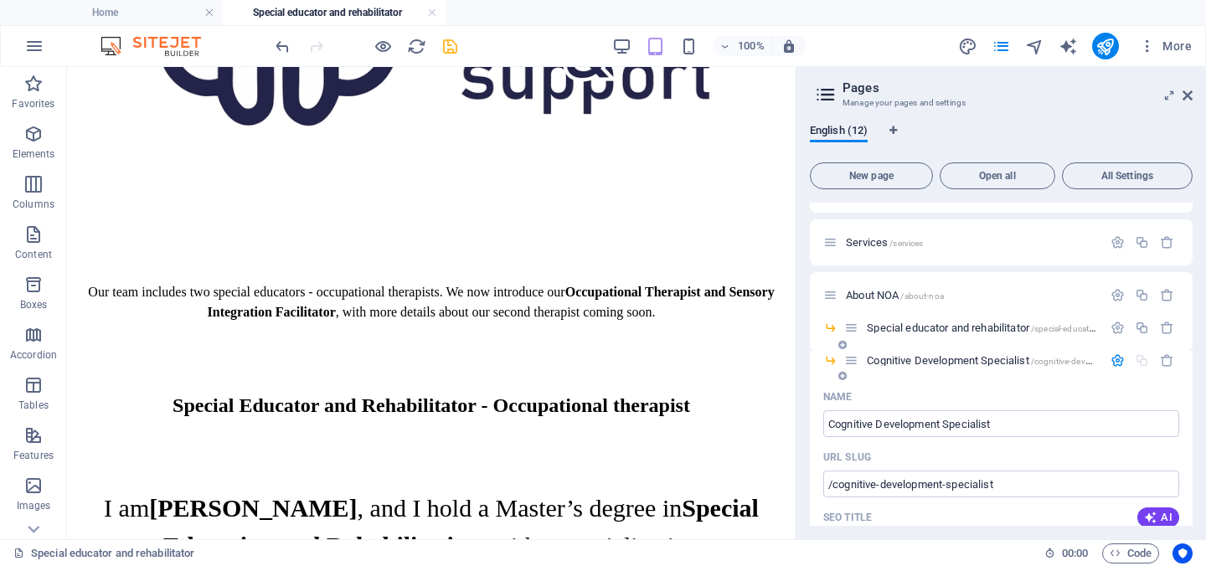
click at [1020, 360] on span "Cognitive Development Specialist /cognitive-development-specialist" at bounding box center [1012, 360] width 291 height 13
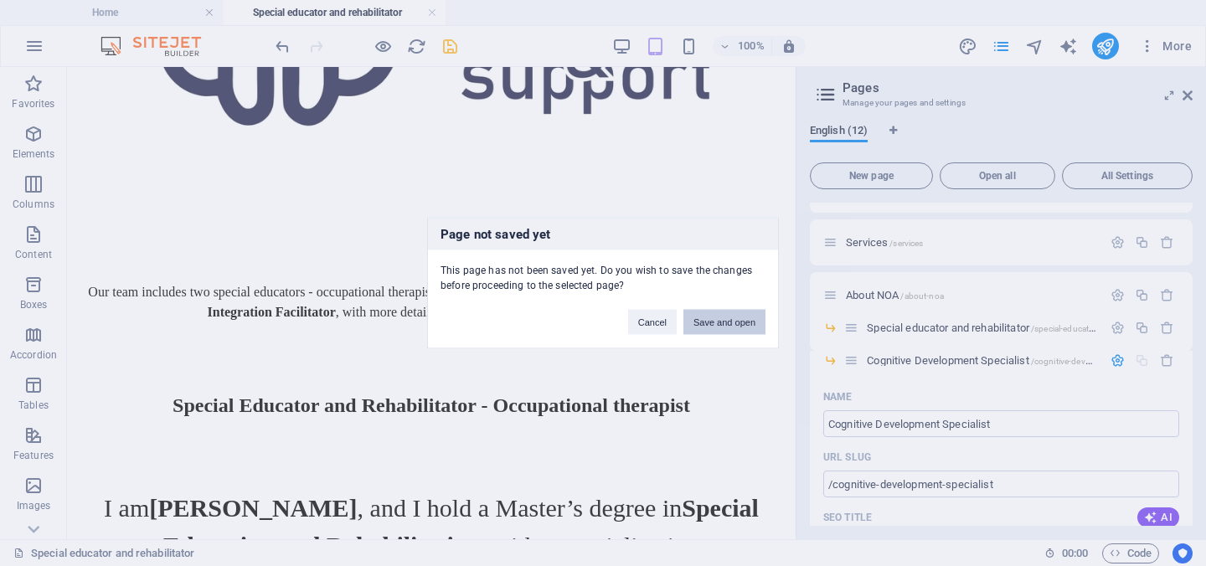
click at [733, 326] on button "Save and open" at bounding box center [724, 322] width 82 height 25
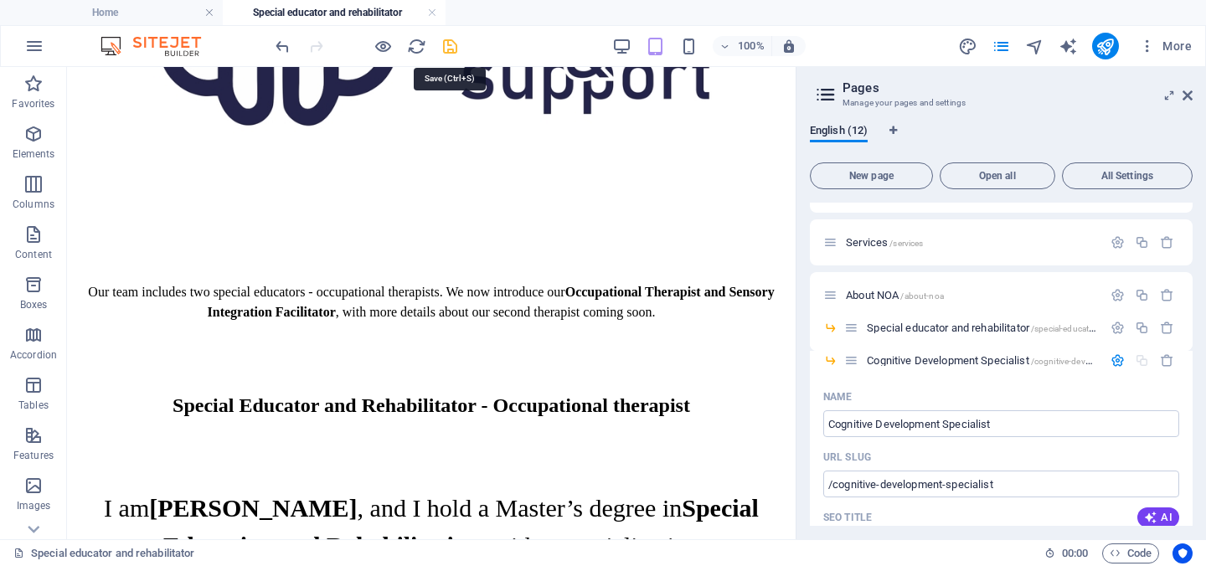
scroll to position [0, 0]
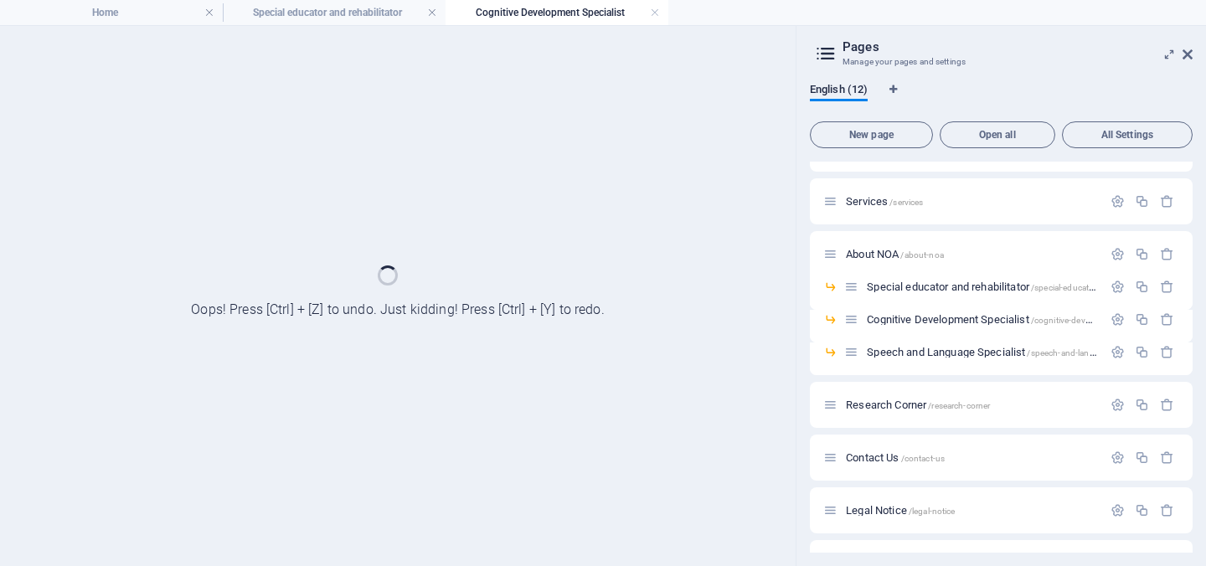
click at [450, 45] on div at bounding box center [397, 296] width 795 height 540
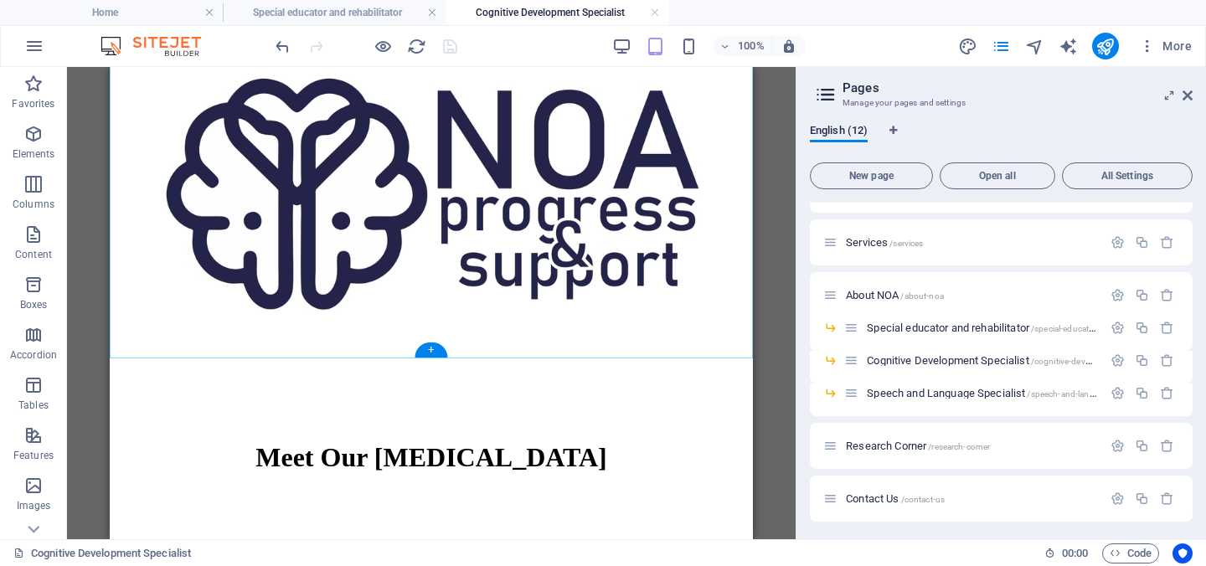
scroll to position [368, 0]
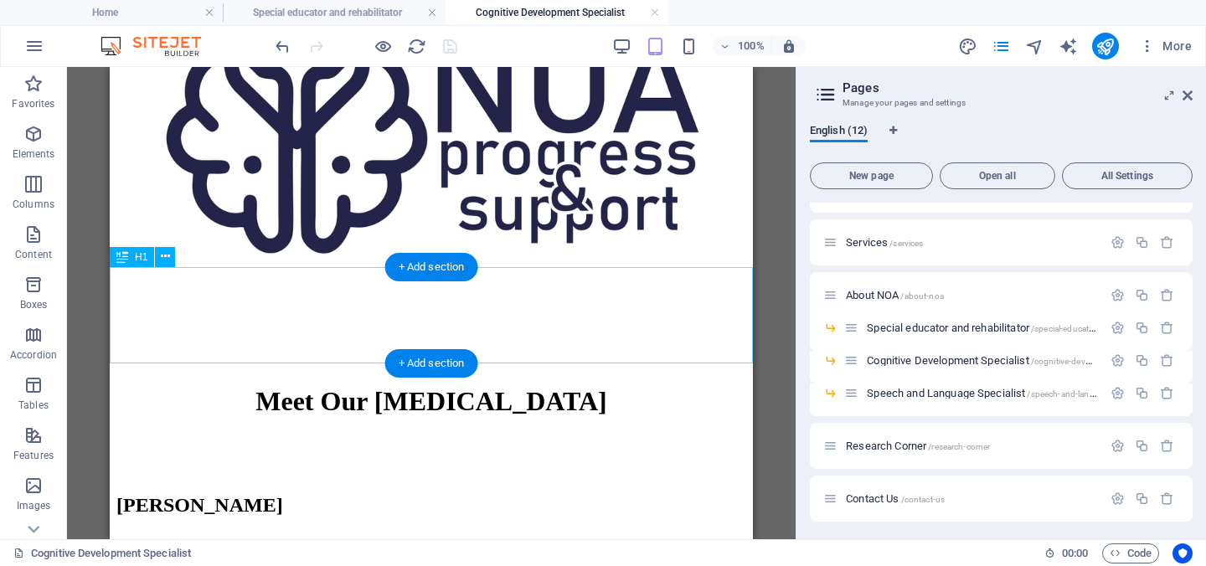
click at [514, 386] on div "Meet Our Speech and Language Therapist" at bounding box center [431, 401] width 630 height 31
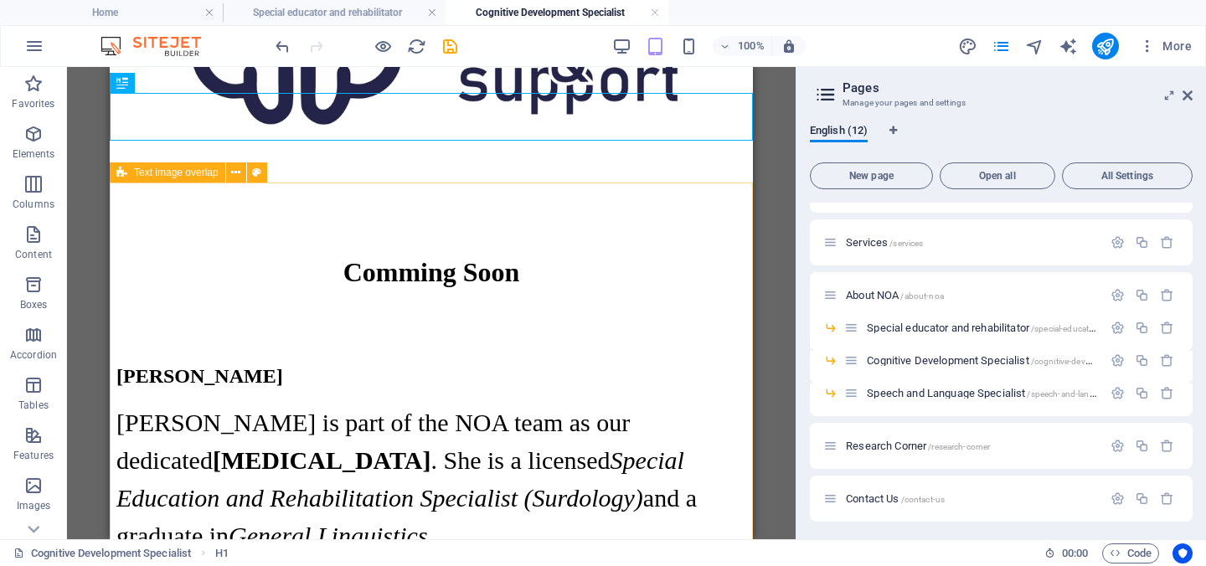
scroll to position [481, 0]
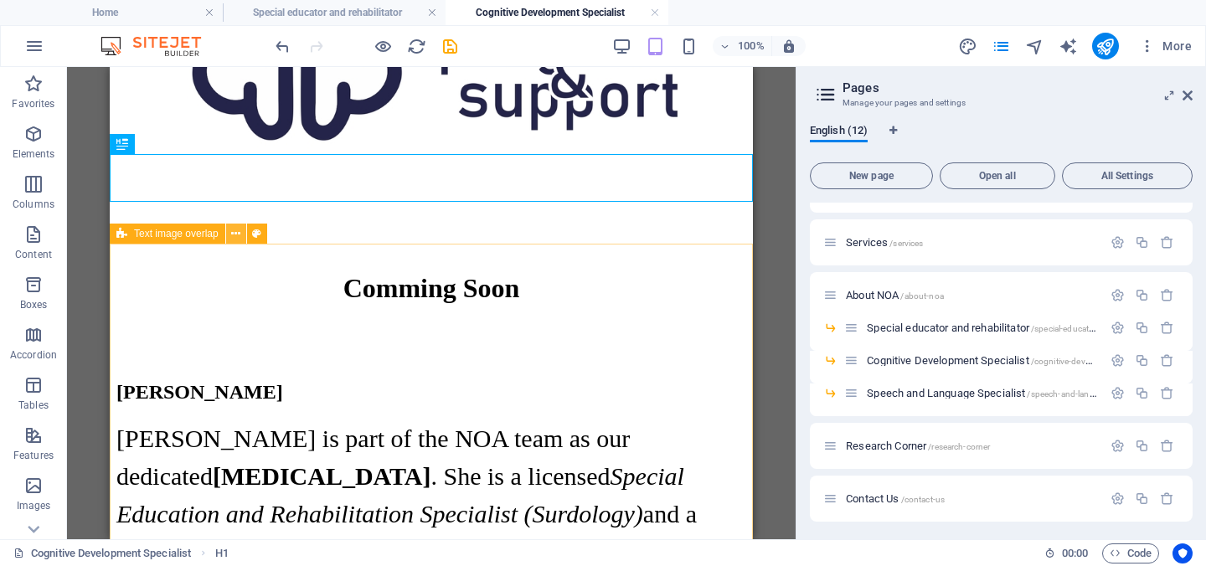
click at [237, 239] on icon at bounding box center [235, 234] width 9 height 18
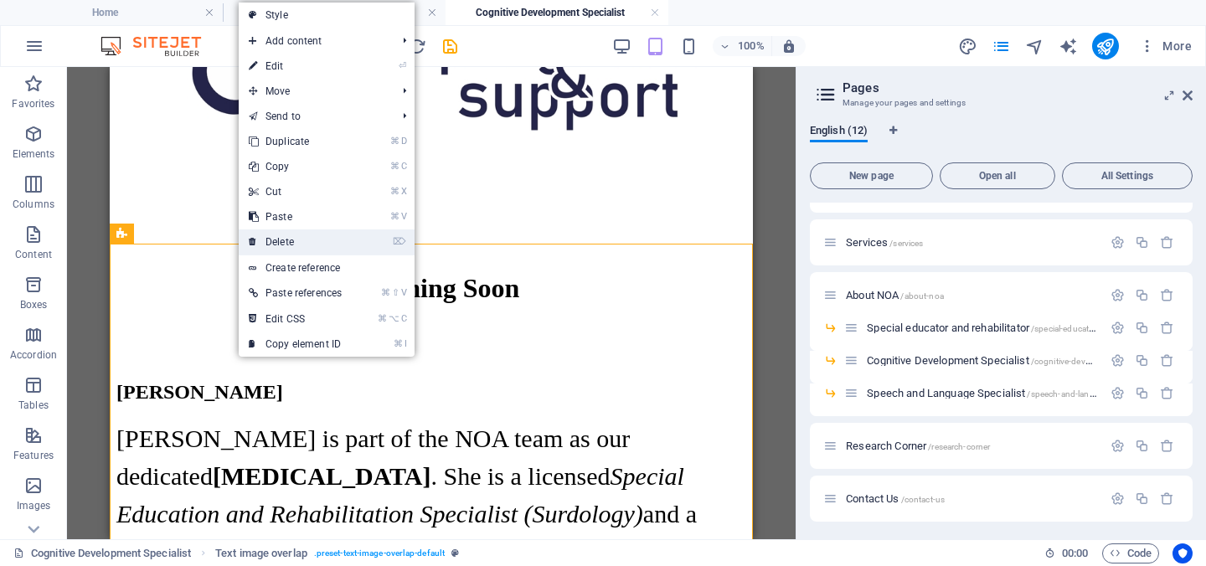
click at [270, 247] on link "⌦ Delete" at bounding box center [295, 241] width 113 height 25
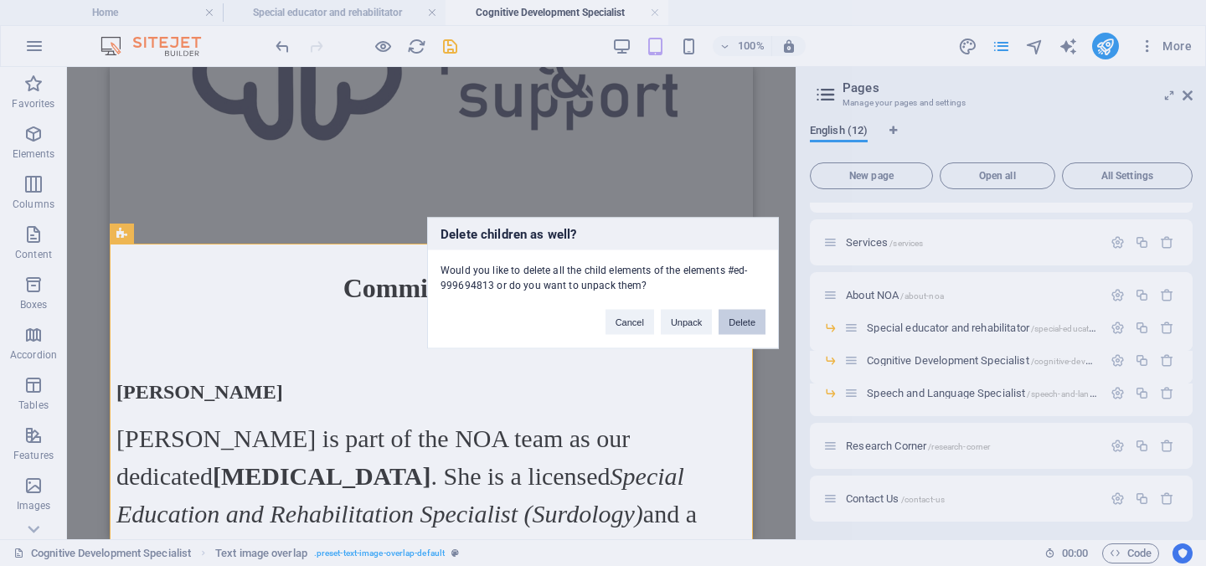
click at [737, 321] on button "Delete" at bounding box center [741, 322] width 47 height 25
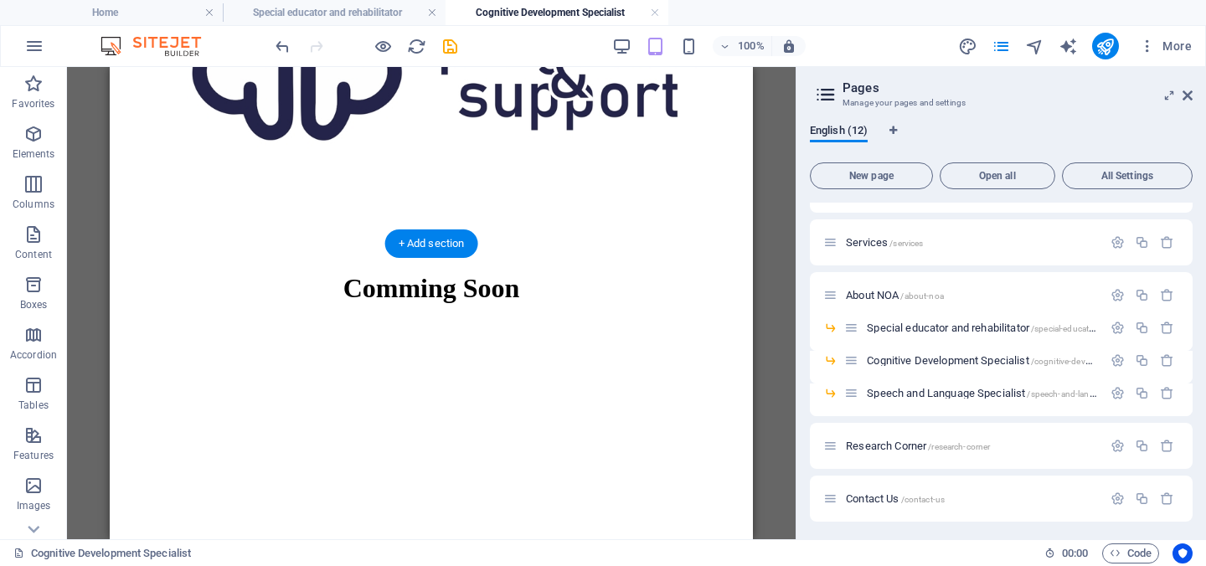
click at [166, 364] on figure at bounding box center [431, 364] width 630 height 0
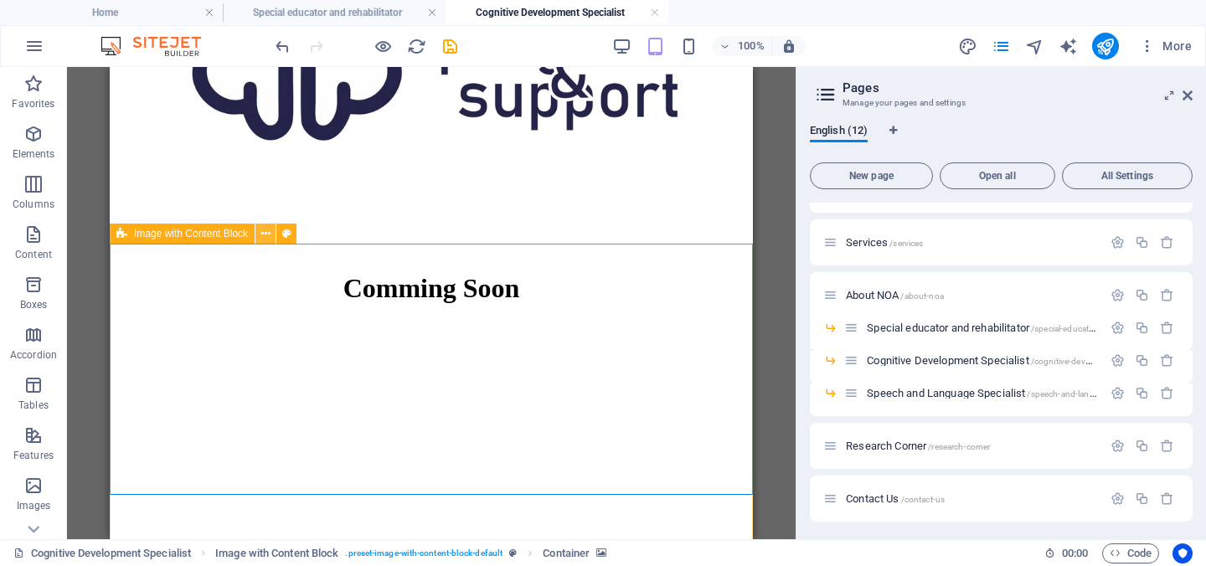
click at [262, 233] on icon at bounding box center [265, 234] width 9 height 18
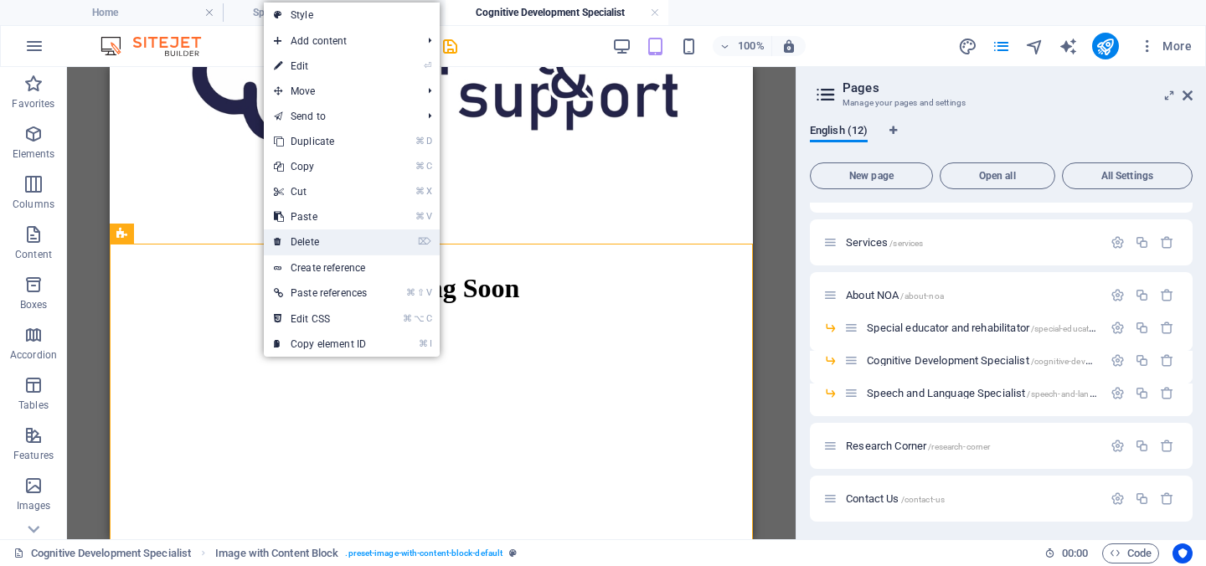
click at [296, 237] on link "⌦ Delete" at bounding box center [320, 241] width 113 height 25
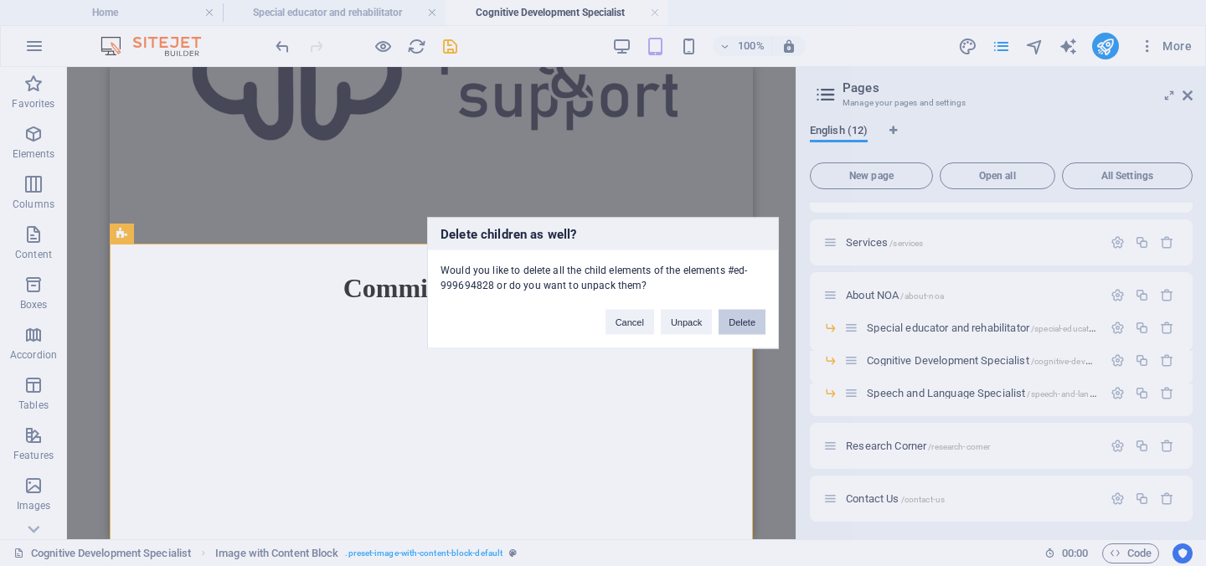
click at [737, 324] on button "Delete" at bounding box center [741, 322] width 47 height 25
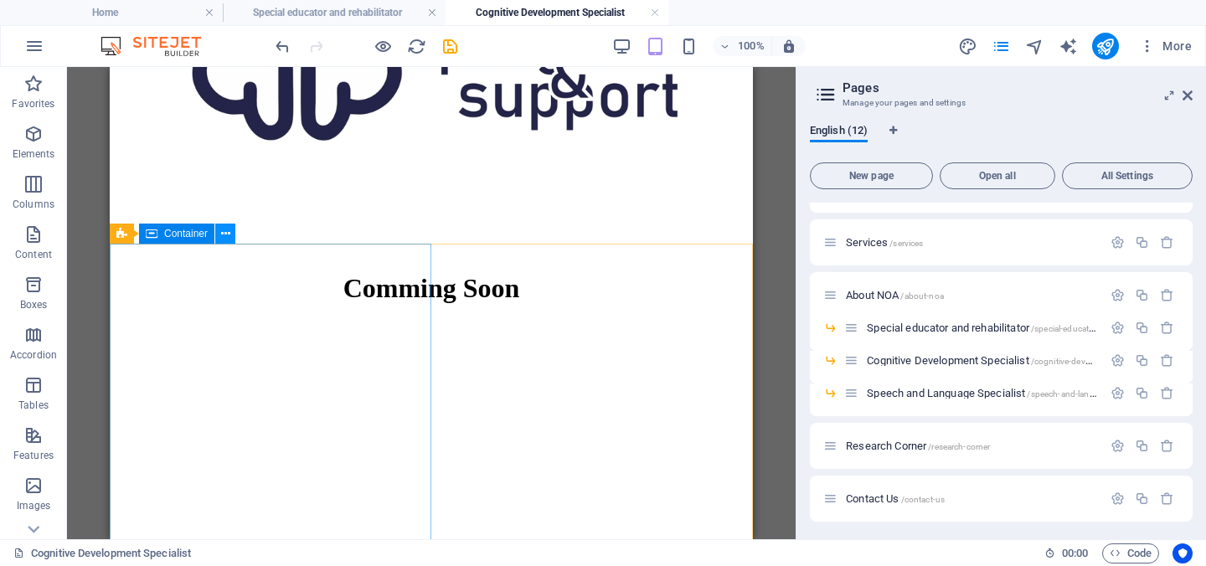
click at [229, 238] on icon at bounding box center [225, 234] width 9 height 18
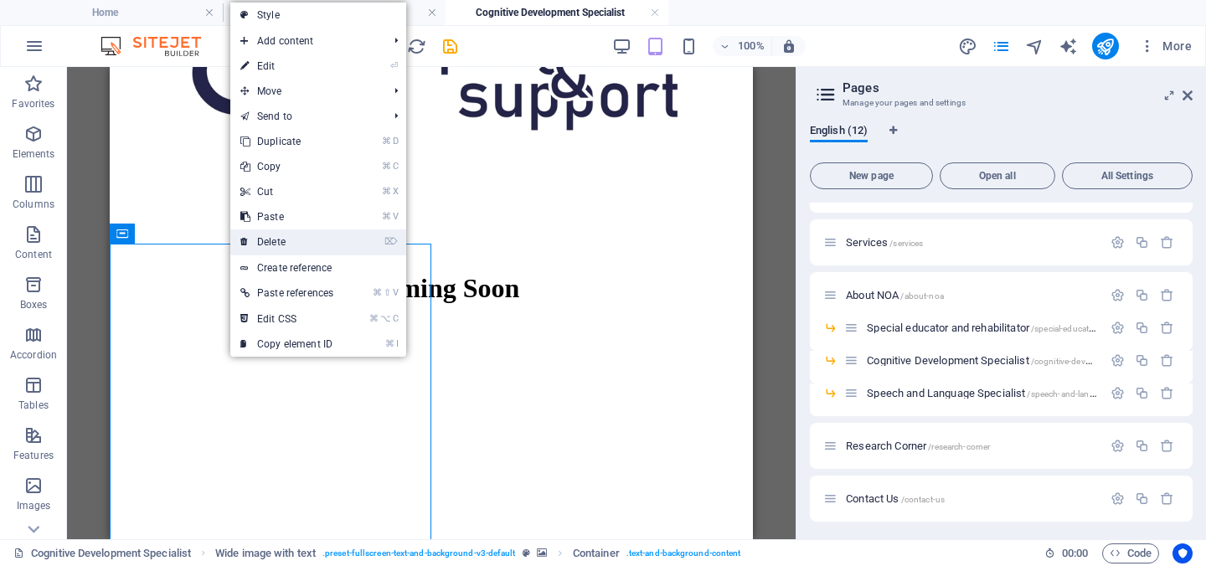
click at [274, 246] on link "⌦ Delete" at bounding box center [286, 241] width 113 height 25
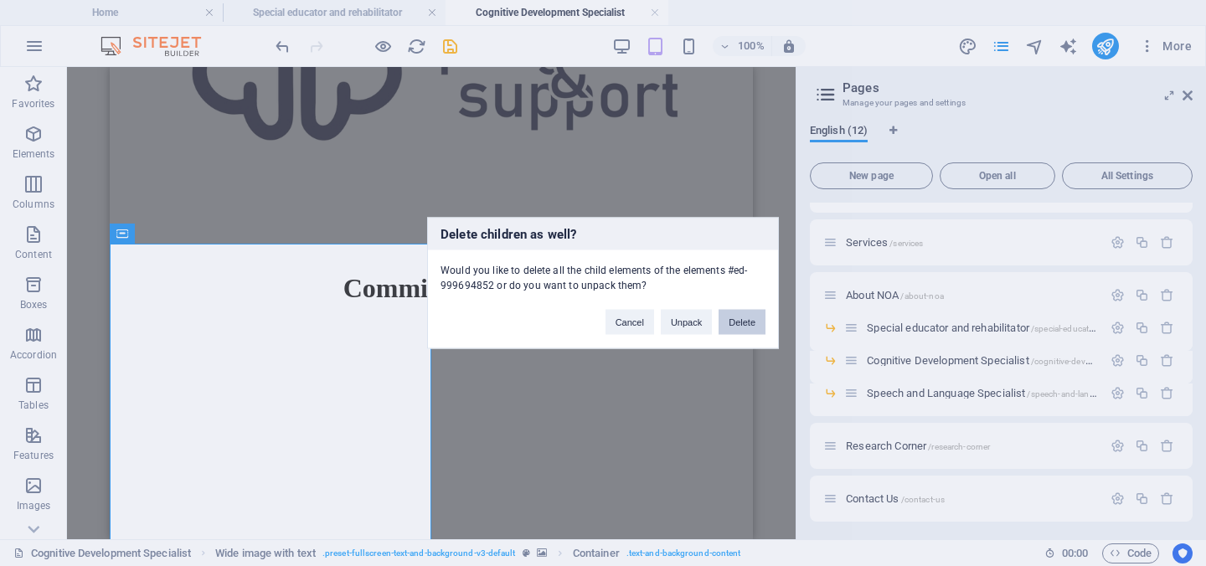
click at [745, 328] on button "Delete" at bounding box center [741, 322] width 47 height 25
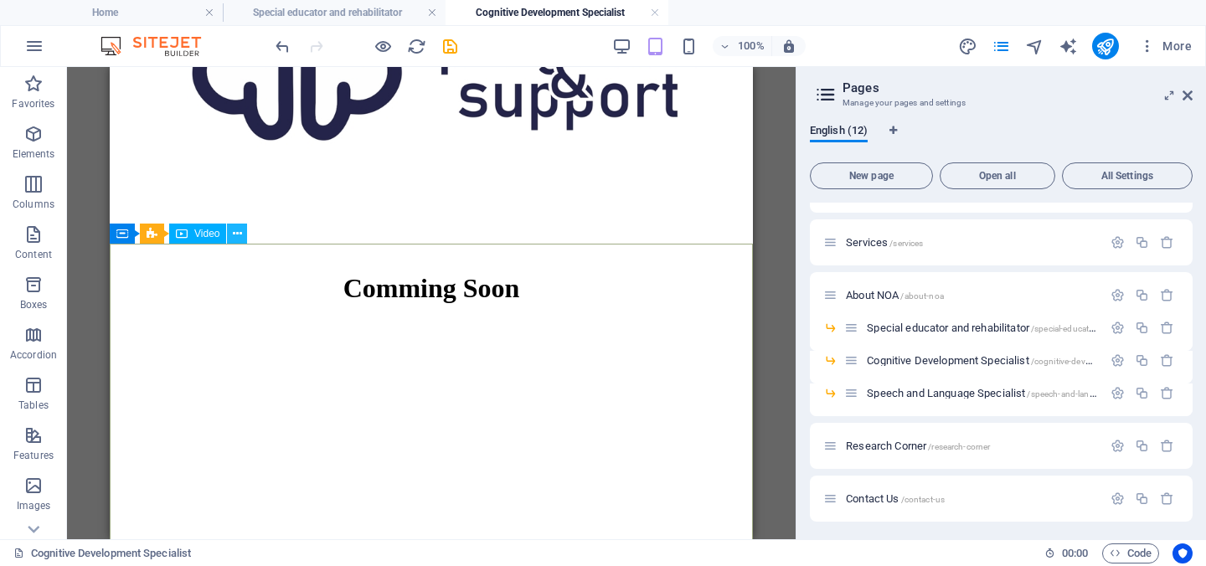
click at [240, 235] on icon at bounding box center [237, 234] width 9 height 18
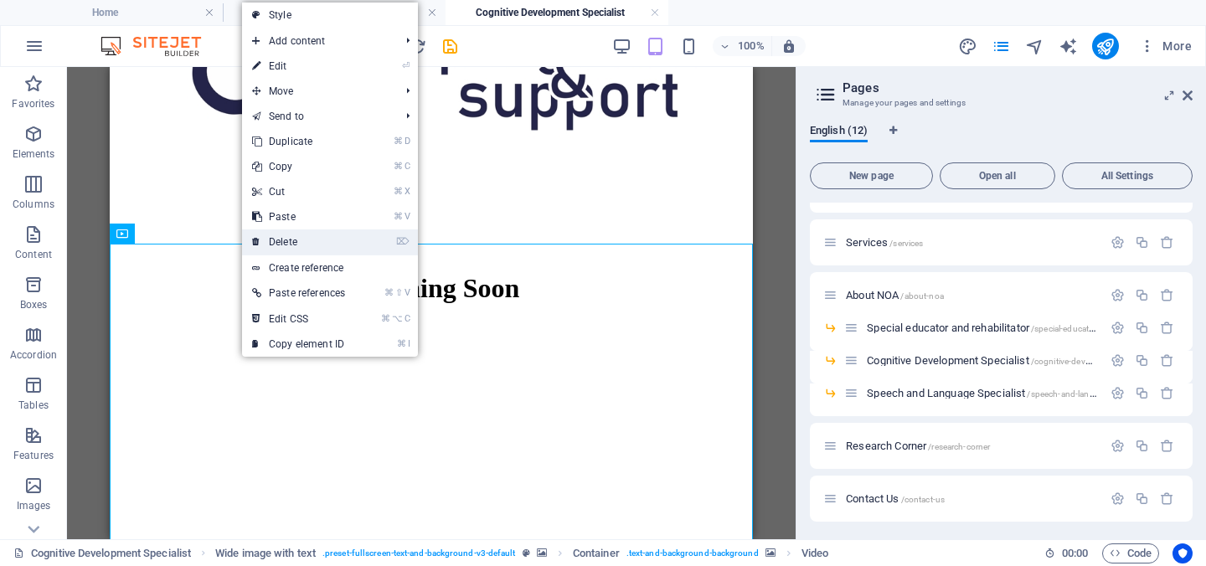
click at [277, 240] on link "⌦ Delete" at bounding box center [298, 241] width 113 height 25
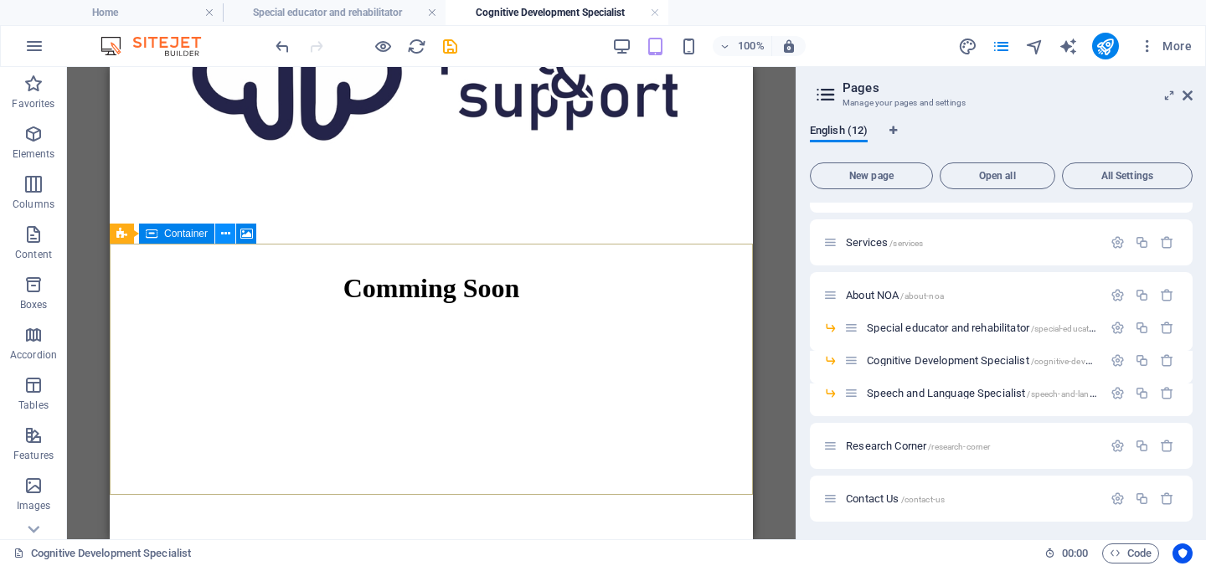
click at [228, 230] on icon at bounding box center [225, 234] width 9 height 18
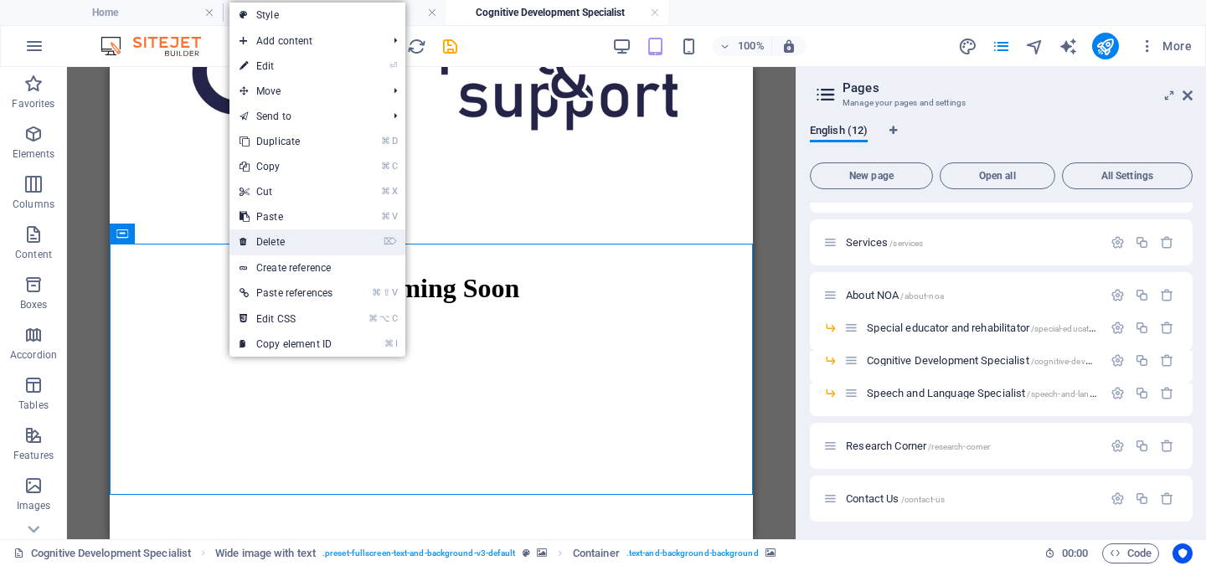
click at [301, 241] on link "⌦ Delete" at bounding box center [285, 241] width 113 height 25
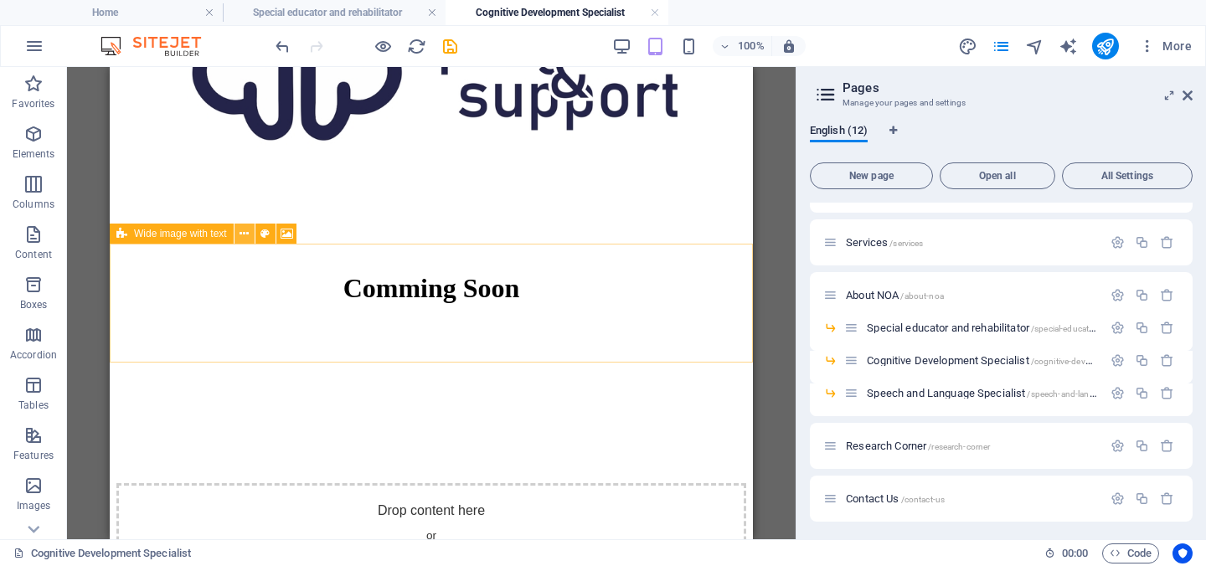
click at [241, 233] on icon at bounding box center [243, 234] width 9 height 18
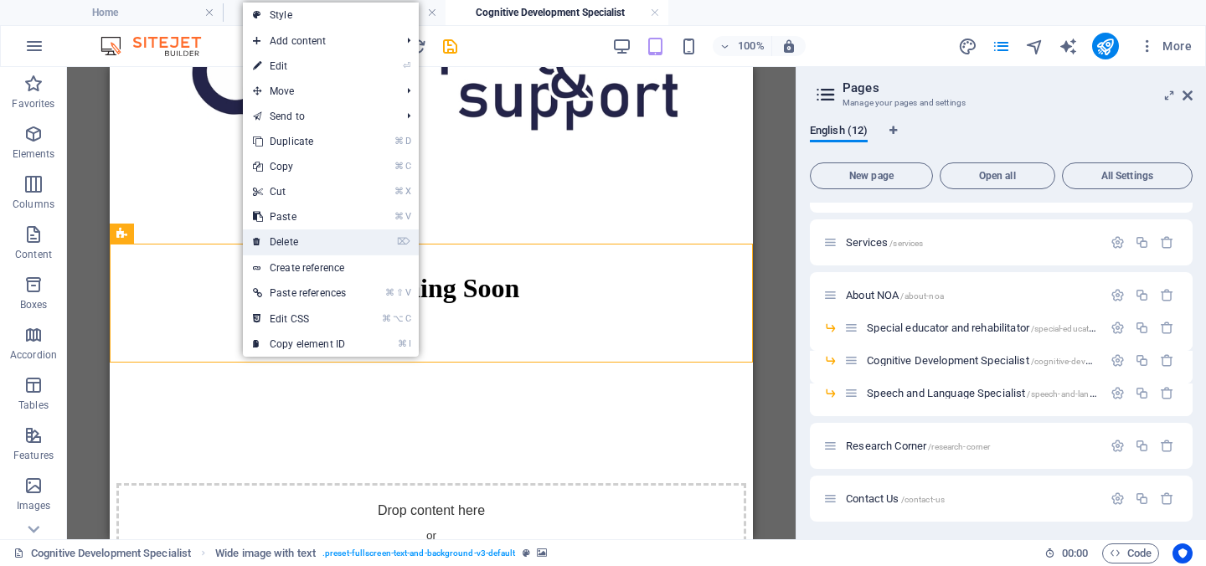
click at [269, 237] on link "⌦ Delete" at bounding box center [299, 241] width 113 height 25
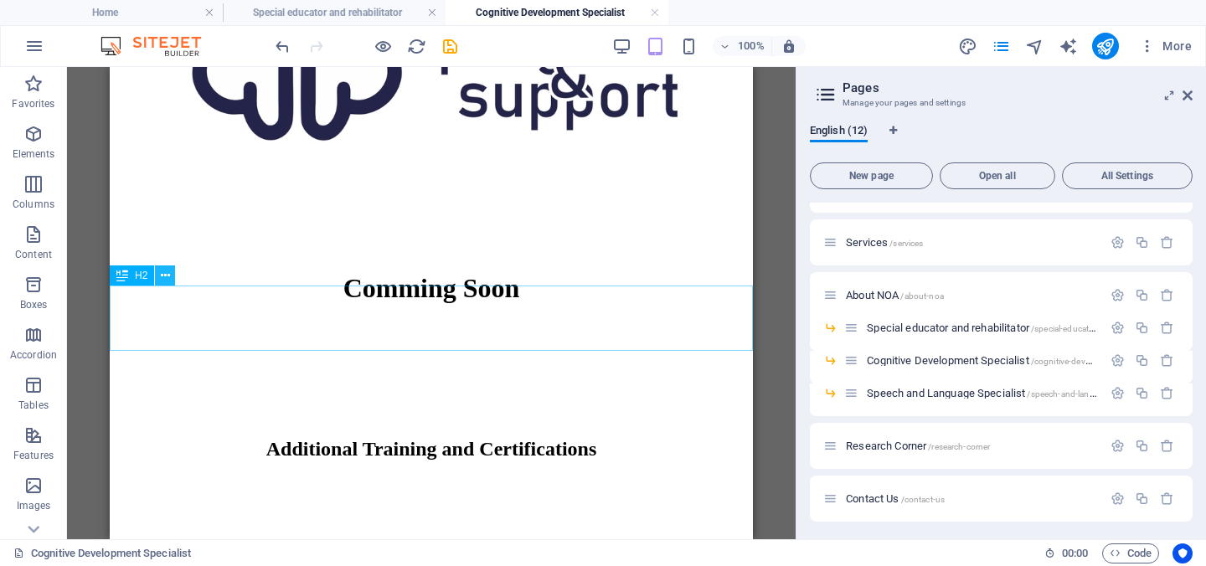
click at [161, 280] on icon at bounding box center [165, 276] width 9 height 18
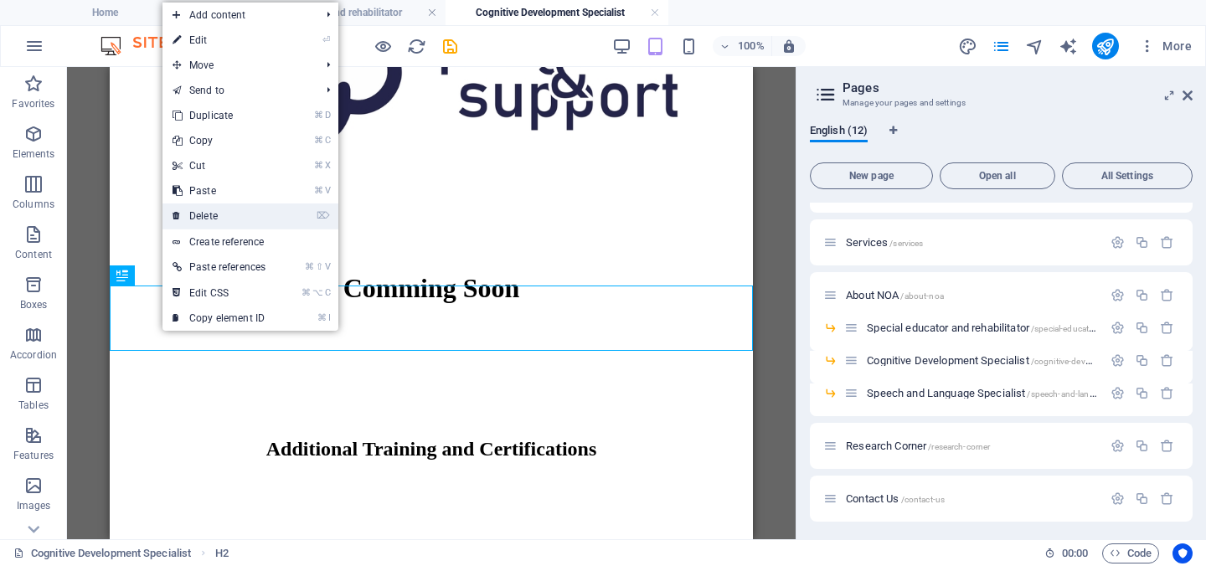
click at [225, 216] on link "⌦ Delete" at bounding box center [218, 215] width 113 height 25
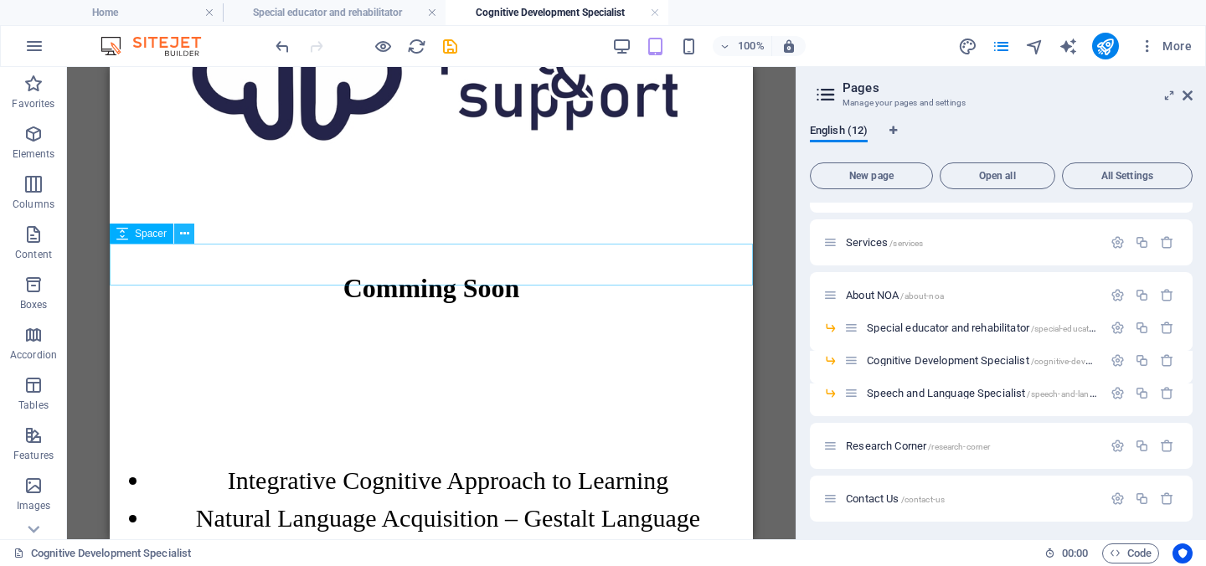
click at [184, 242] on icon at bounding box center [184, 234] width 9 height 18
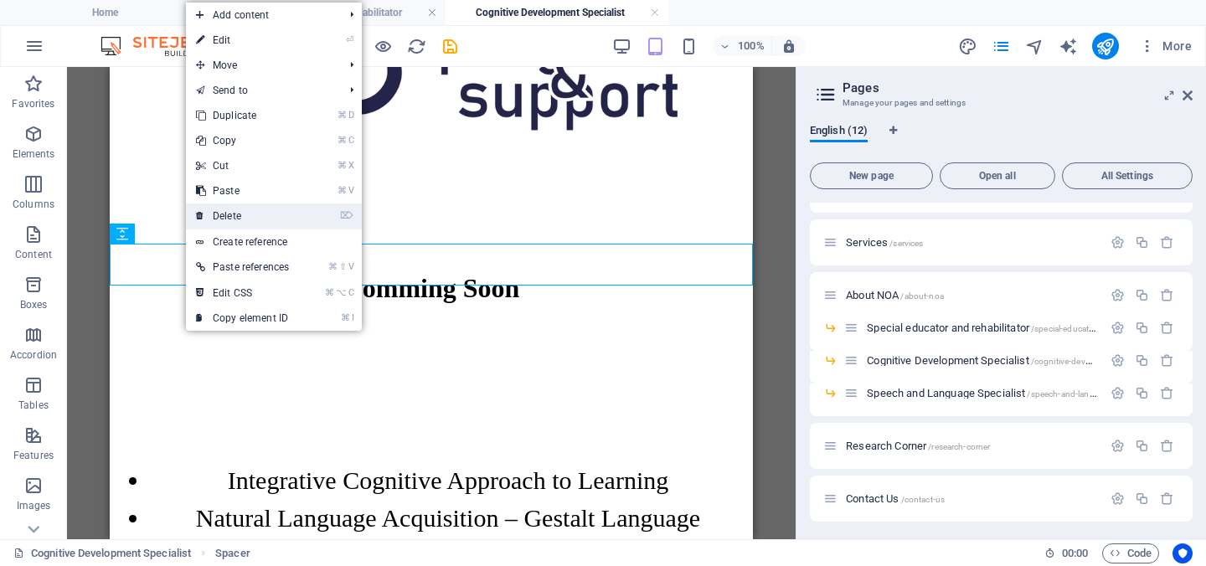
click at [247, 223] on link "⌦ Delete" at bounding box center [242, 215] width 113 height 25
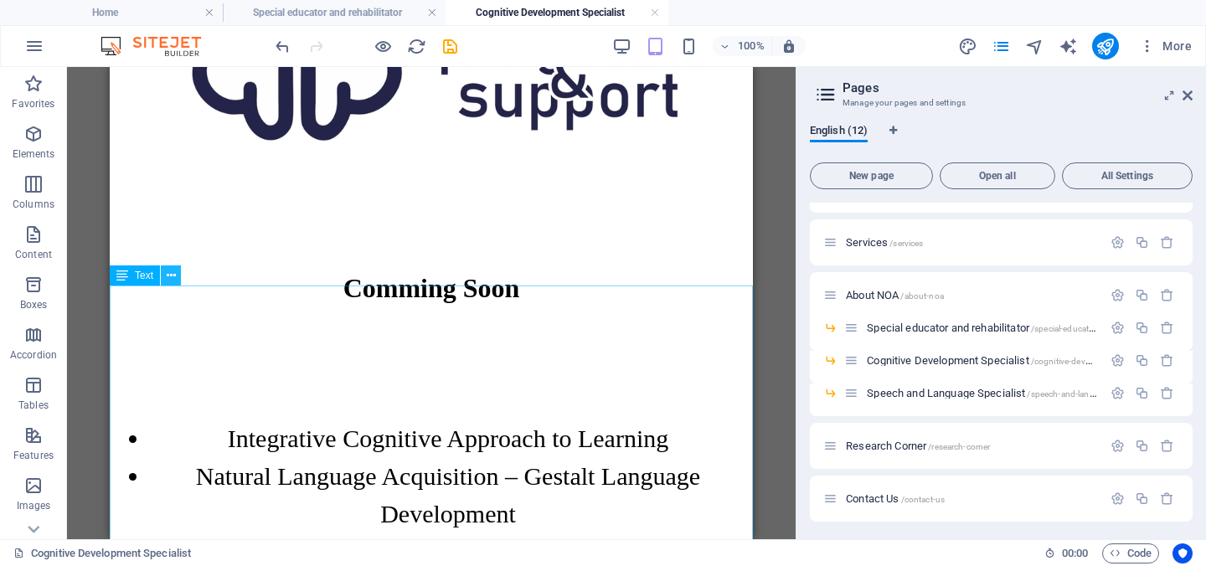
click at [174, 275] on icon at bounding box center [171, 276] width 9 height 18
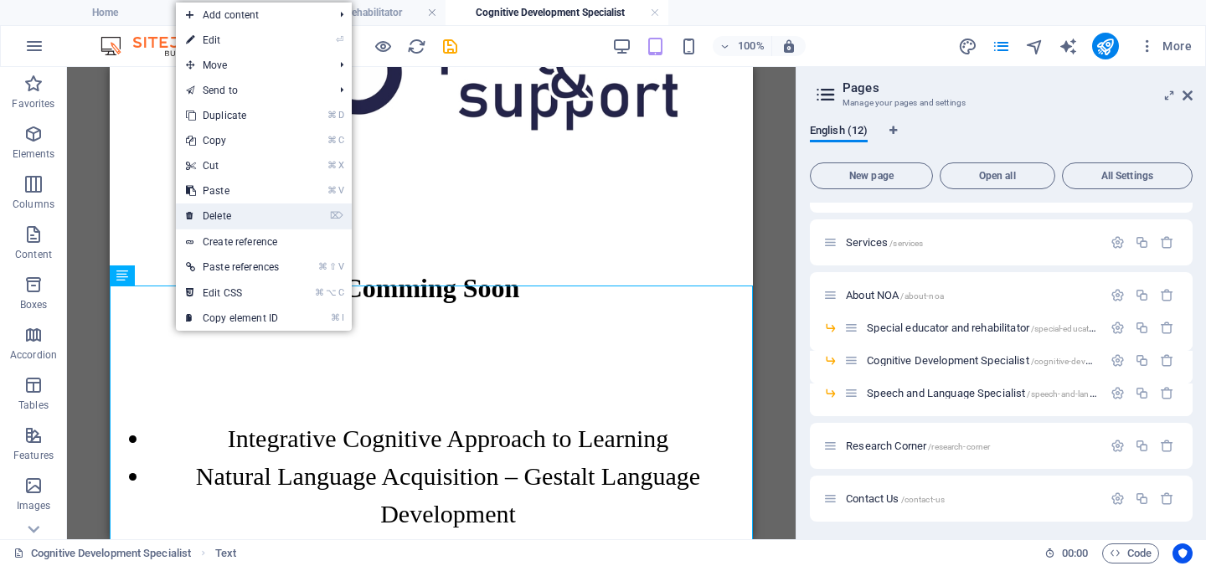
click at [238, 220] on link "⌦ Delete" at bounding box center [232, 215] width 113 height 25
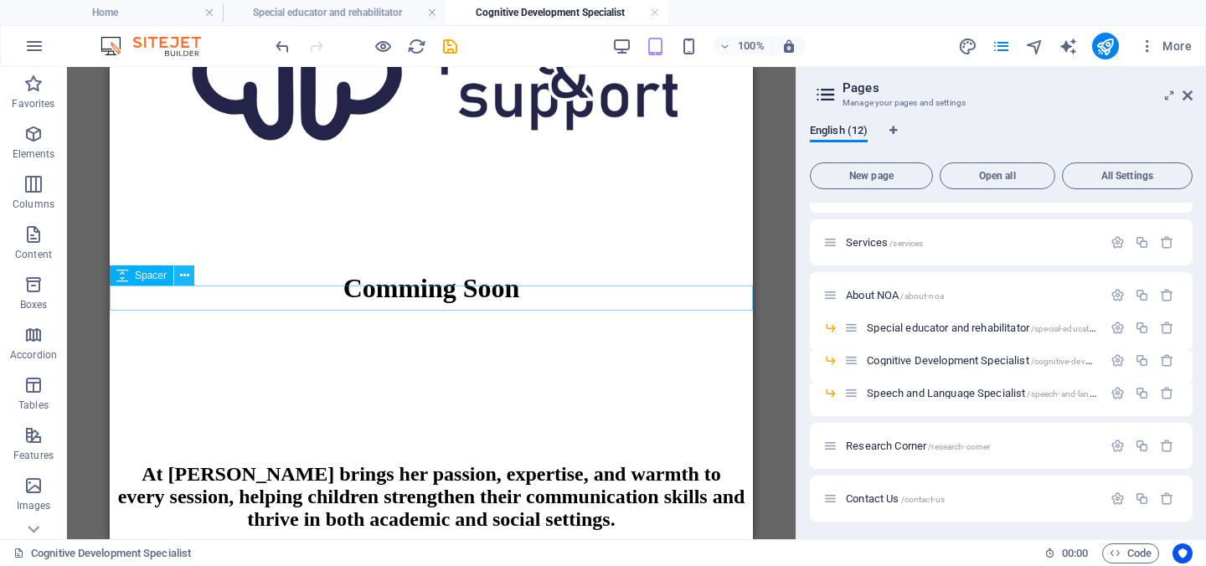
click at [182, 285] on button at bounding box center [184, 275] width 20 height 20
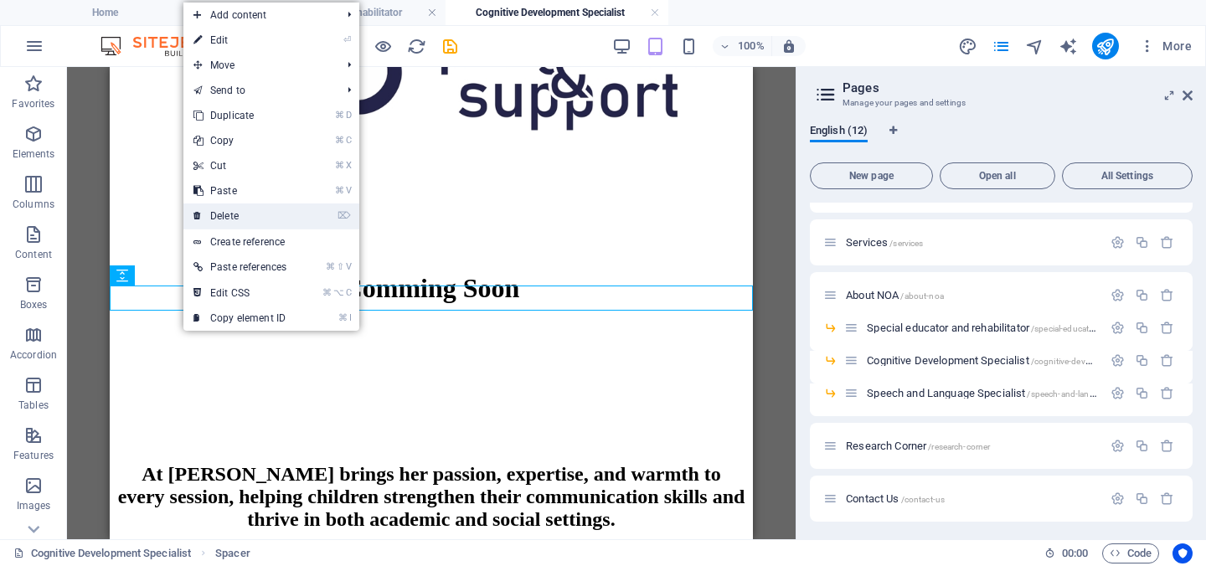
click at [241, 224] on link "⌦ Delete" at bounding box center [239, 215] width 113 height 25
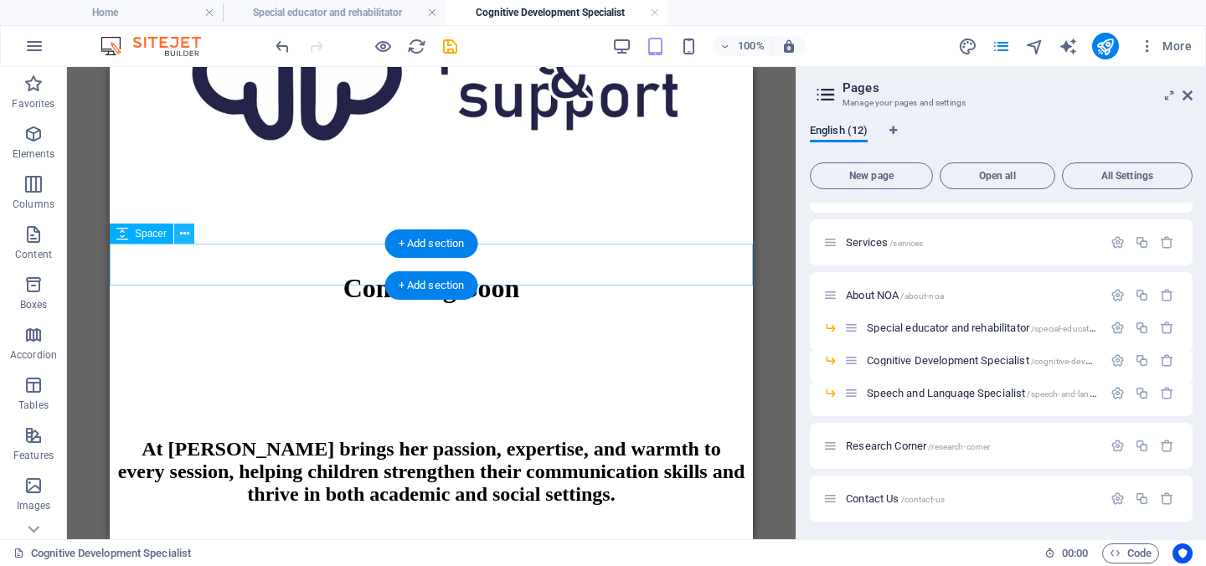
click at [192, 244] on button at bounding box center [184, 234] width 20 height 20
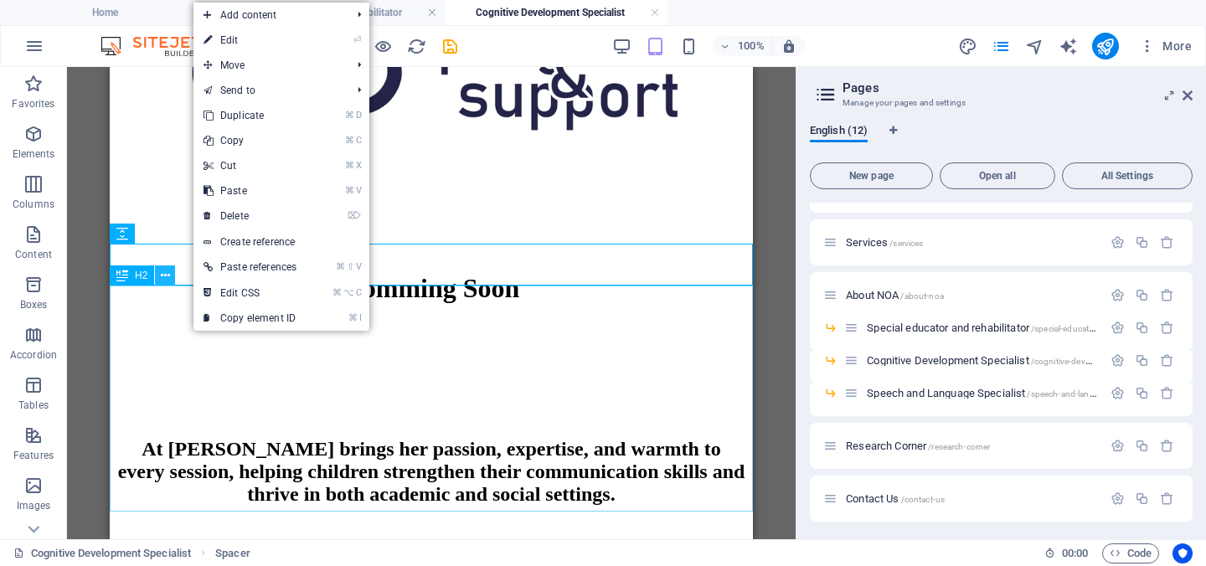
click at [167, 275] on icon at bounding box center [165, 276] width 9 height 18
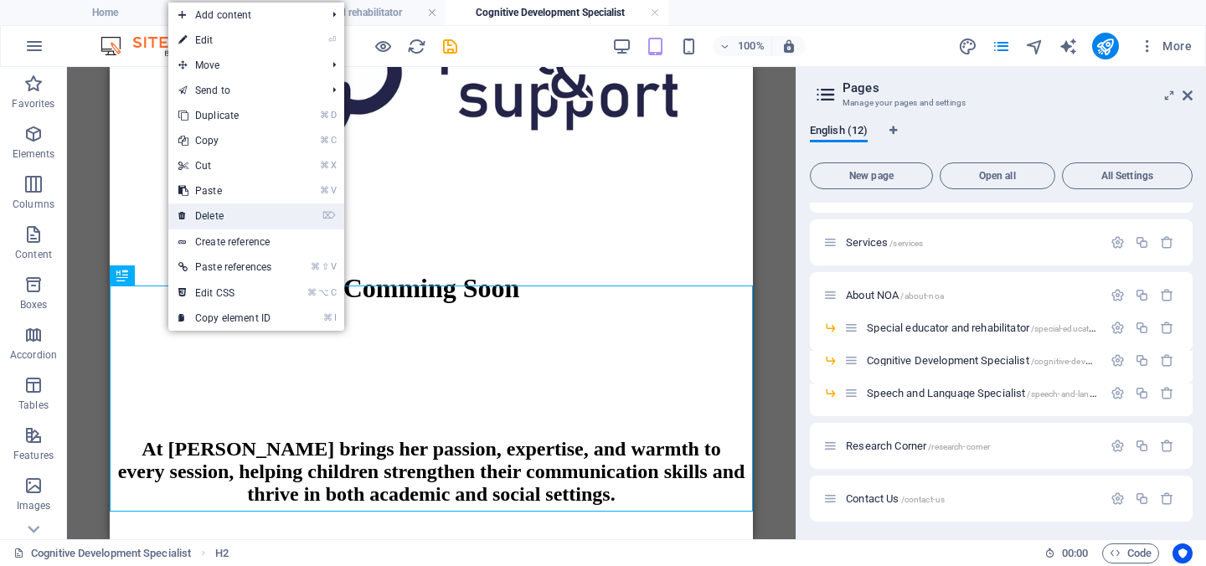
click at [233, 219] on link "⌦ Delete" at bounding box center [224, 215] width 113 height 25
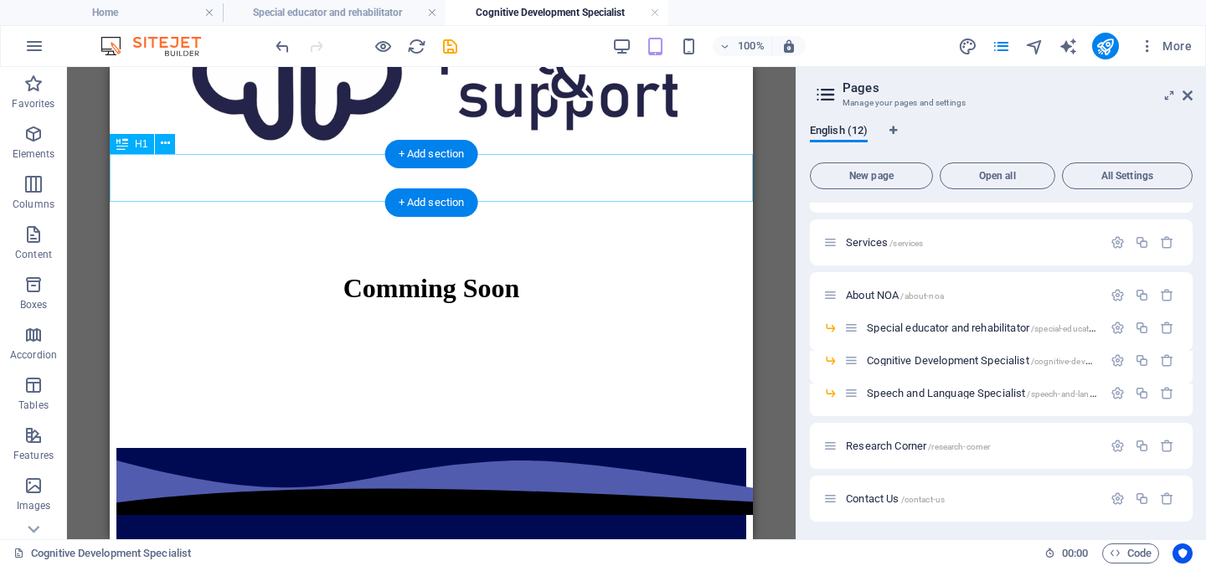
click at [531, 273] on div "Comming Soon" at bounding box center [431, 288] width 630 height 31
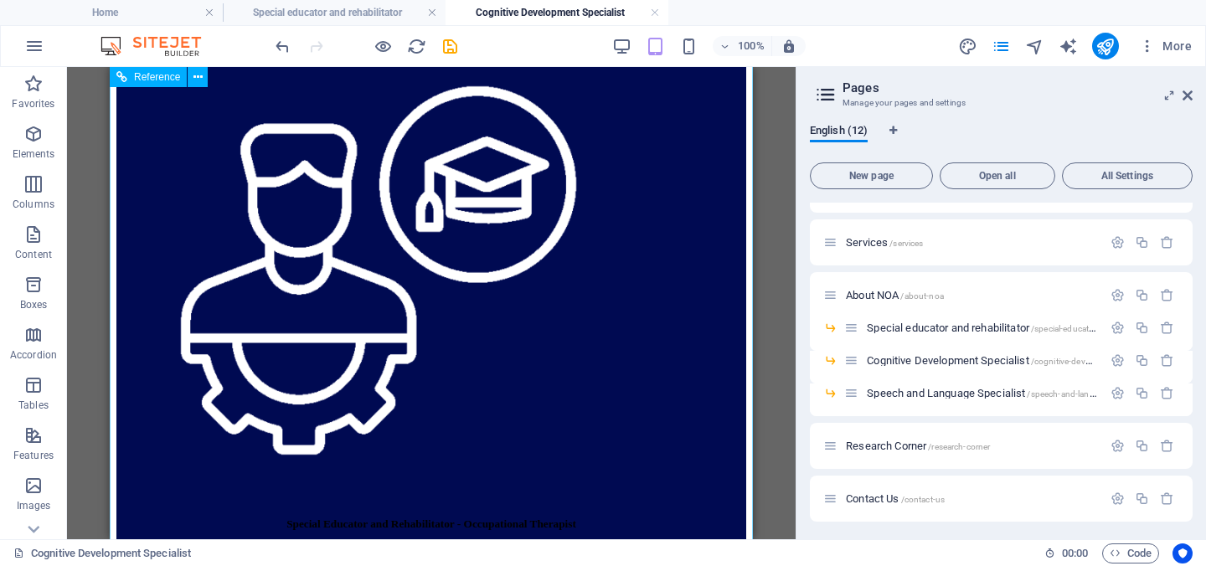
scroll to position [1338, 0]
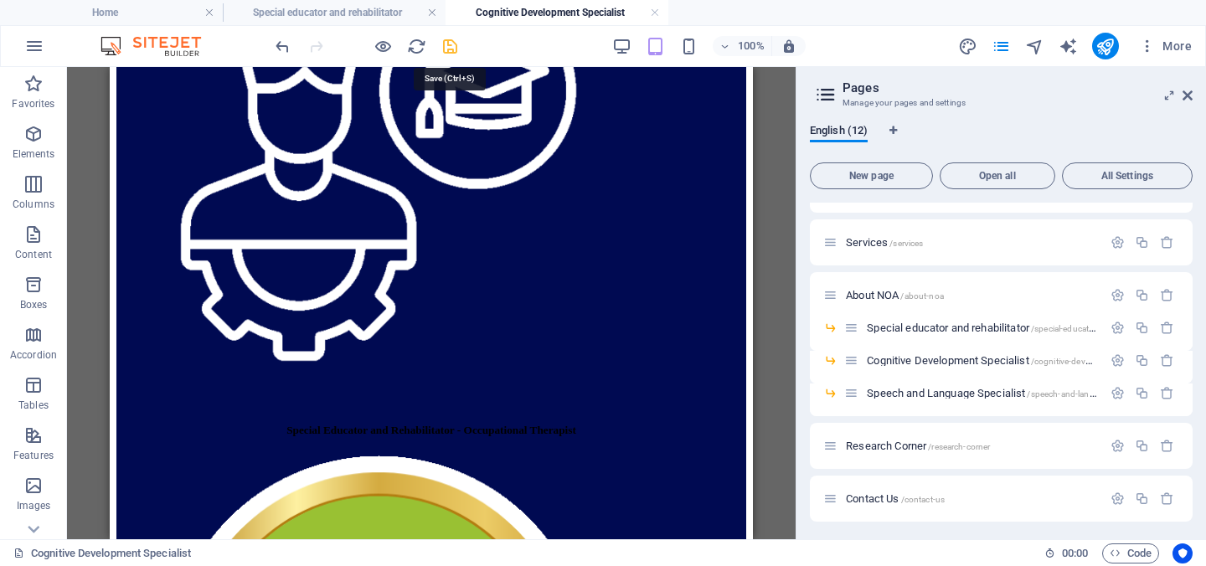
click at [453, 49] on icon "save" at bounding box center [449, 46] width 19 height 19
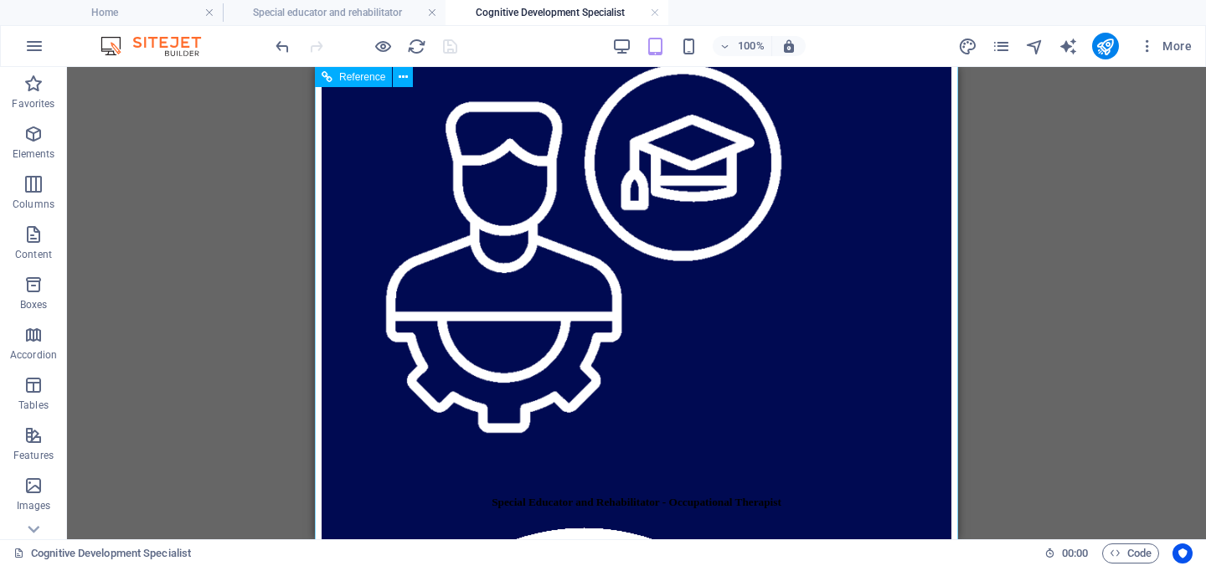
scroll to position [1269, 0]
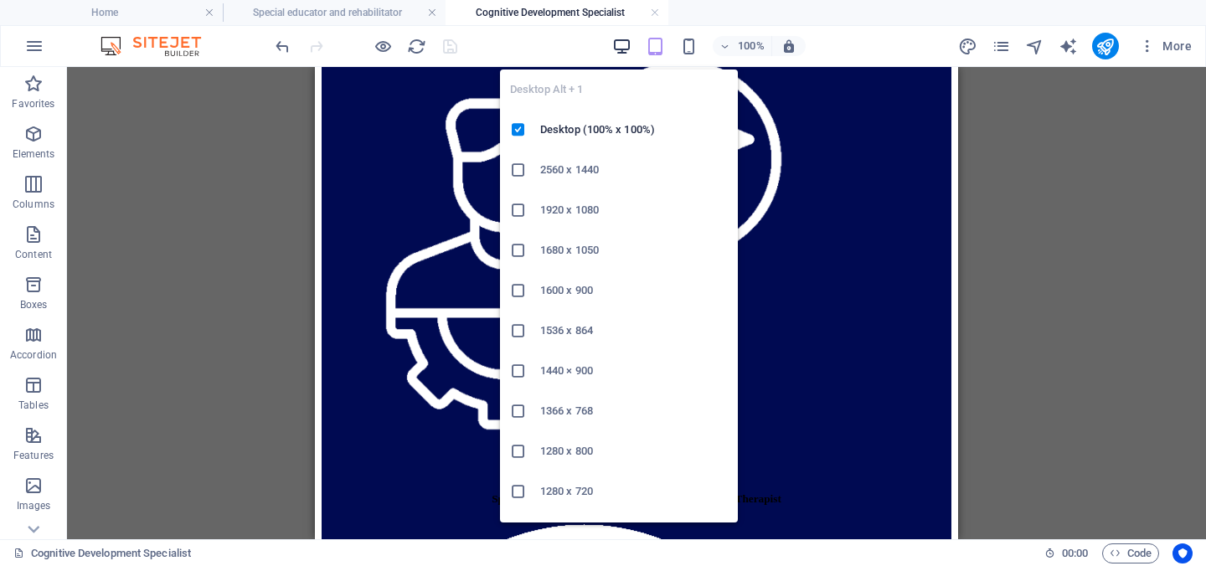
click at [622, 51] on icon "button" at bounding box center [621, 46] width 19 height 19
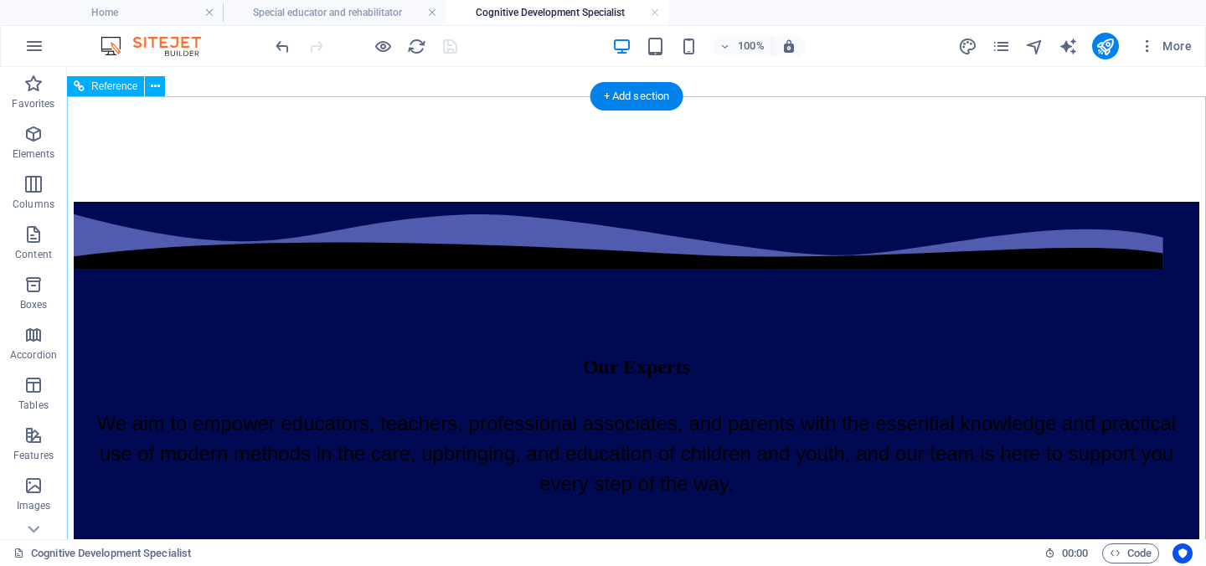
scroll to position [1079, 0]
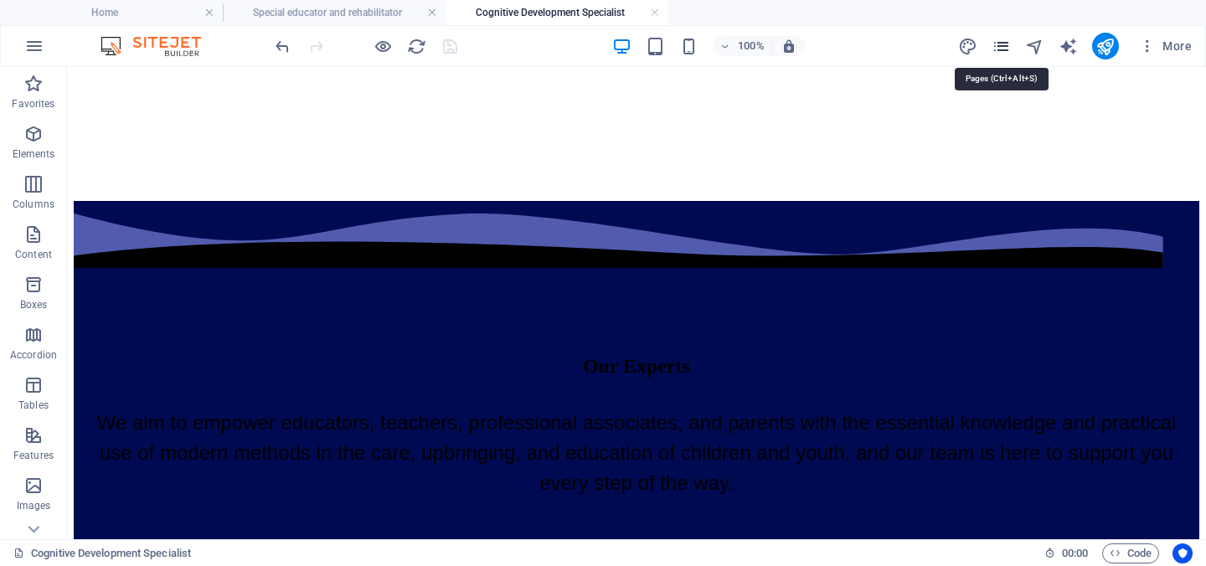
click at [1000, 42] on icon "pages" at bounding box center [1000, 46] width 19 height 19
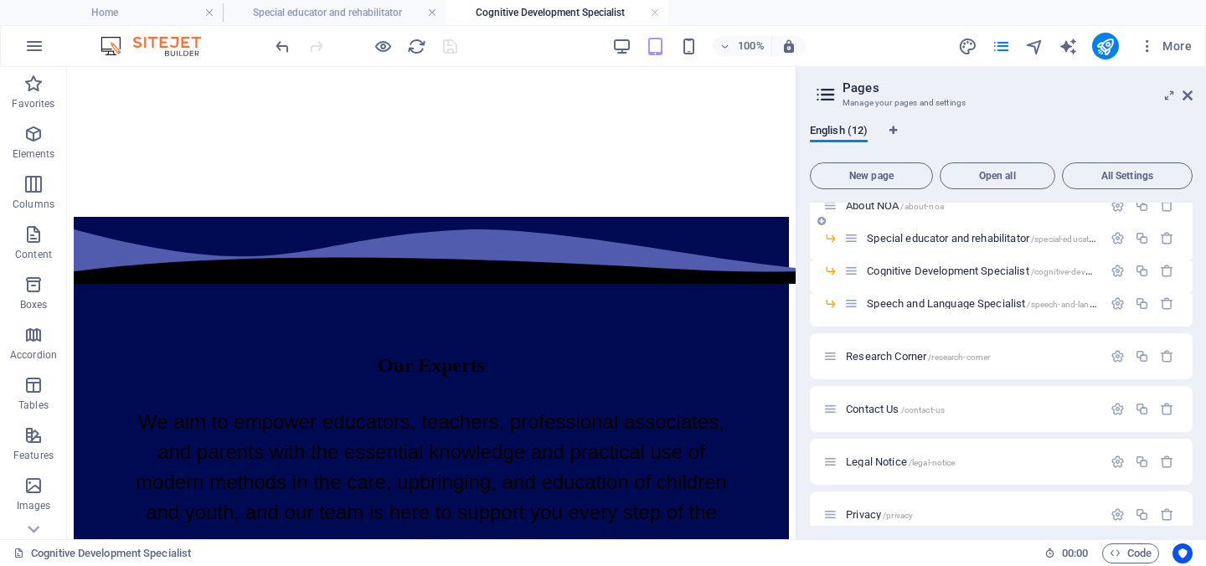
scroll to position [0, 0]
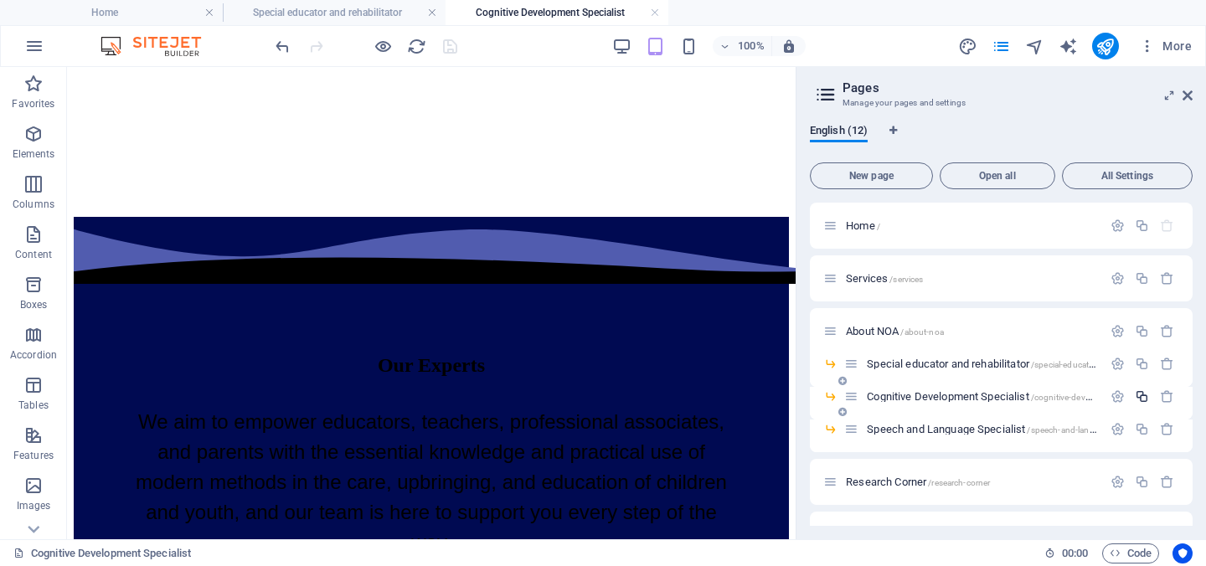
click at [1134, 397] on icon "button" at bounding box center [1141, 396] width 14 height 14
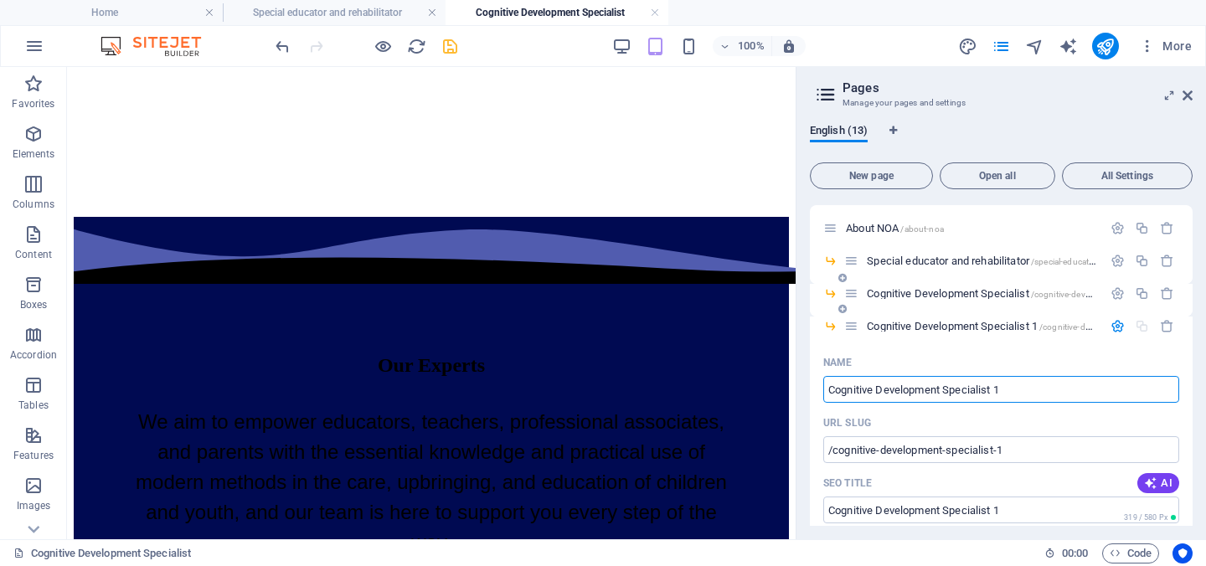
scroll to position [106, 0]
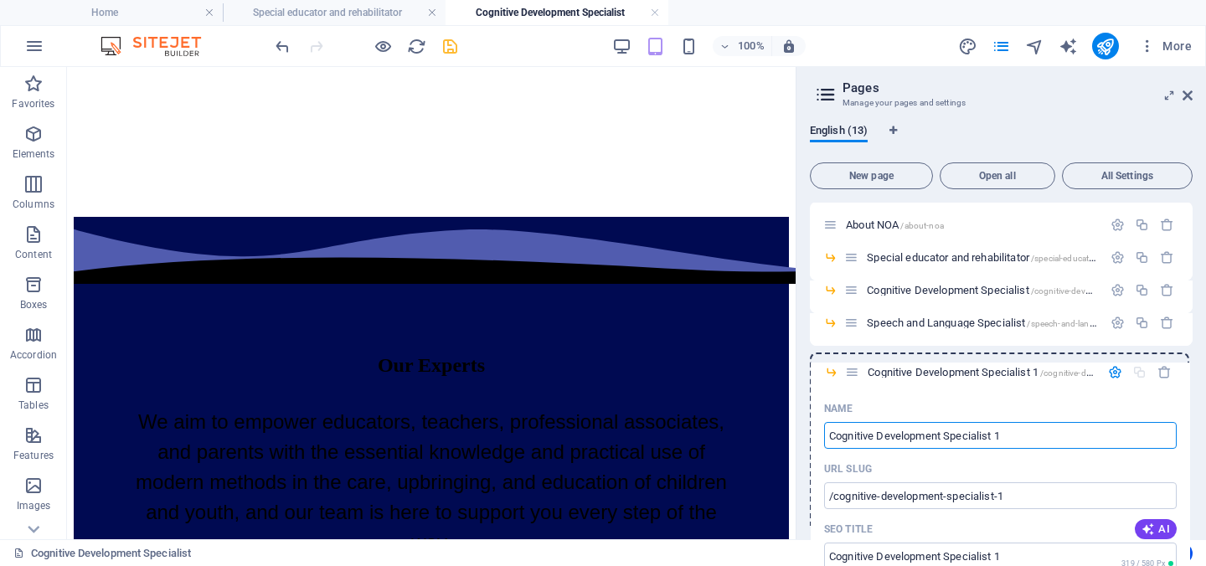
drag, startPoint x: 853, startPoint y: 322, endPoint x: 853, endPoint y: 373, distance: 51.1
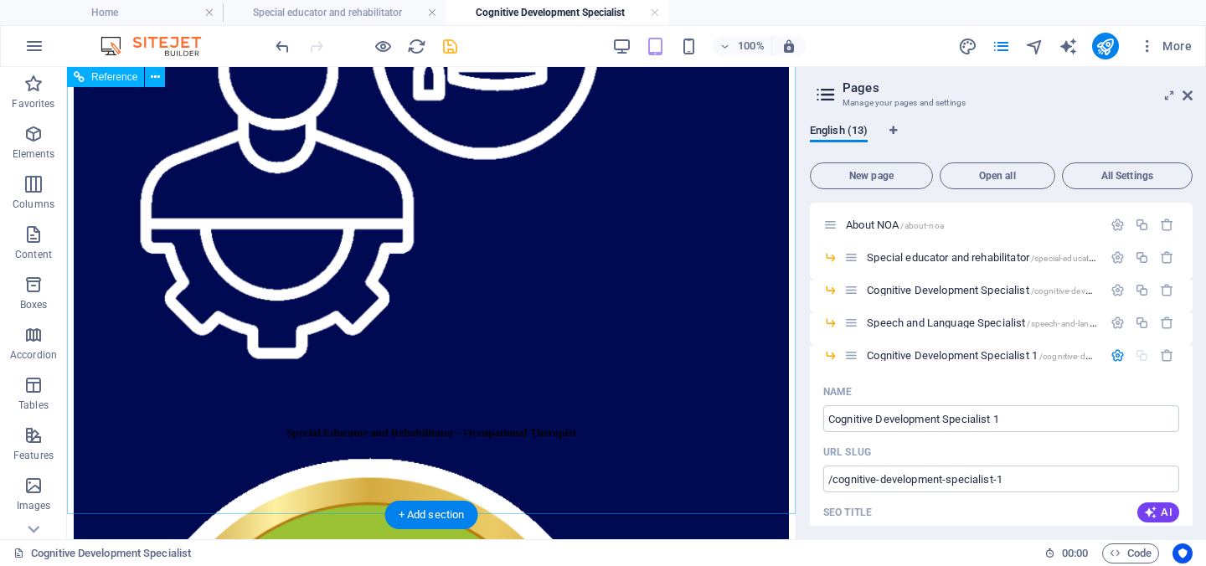
scroll to position [1469, 0]
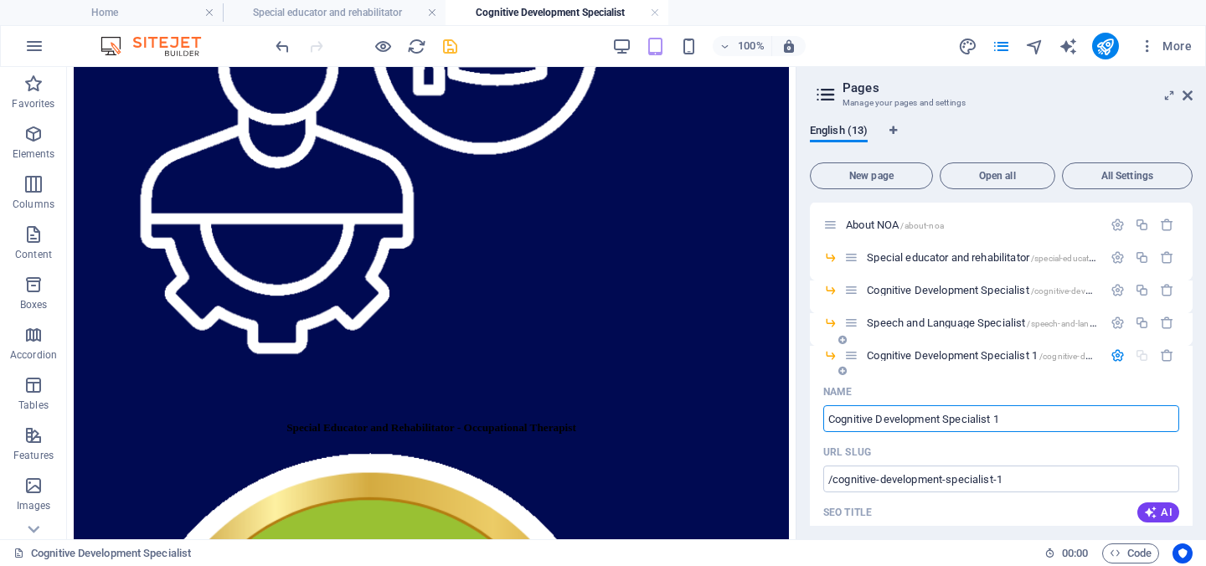
drag, startPoint x: 1013, startPoint y: 420, endPoint x: 812, endPoint y: 420, distance: 200.9
type input "Coun"
type input "/coun"
type input "Coun"
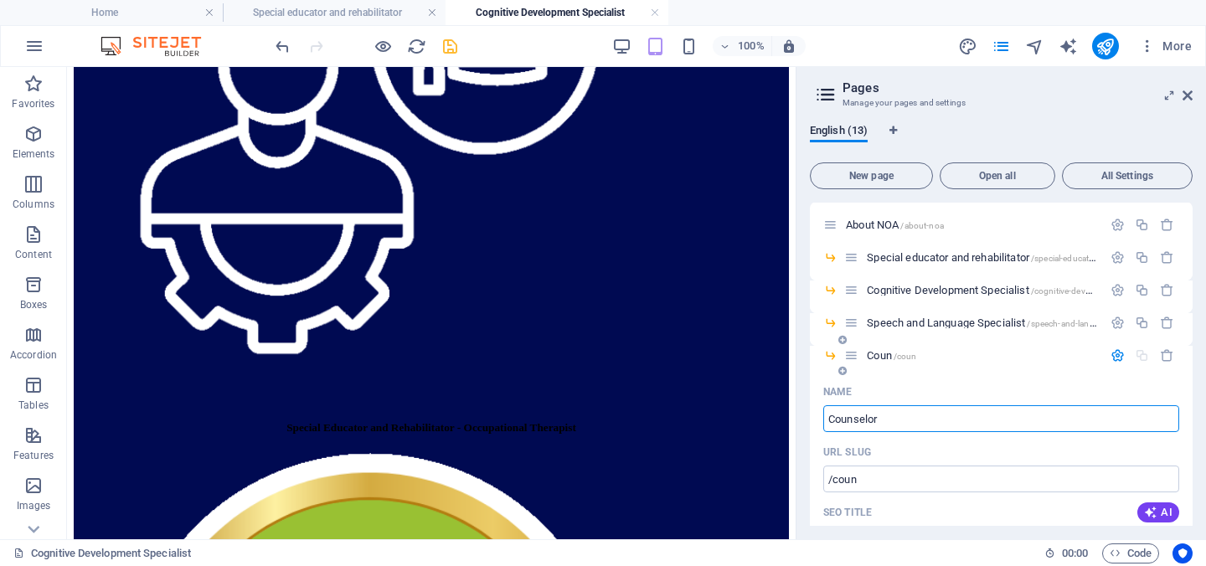
type input "Counselor"
type input "/counselor"
type input "Counselor"
click at [897, 354] on span "Counselor /counselor" at bounding box center [913, 355] width 92 height 13
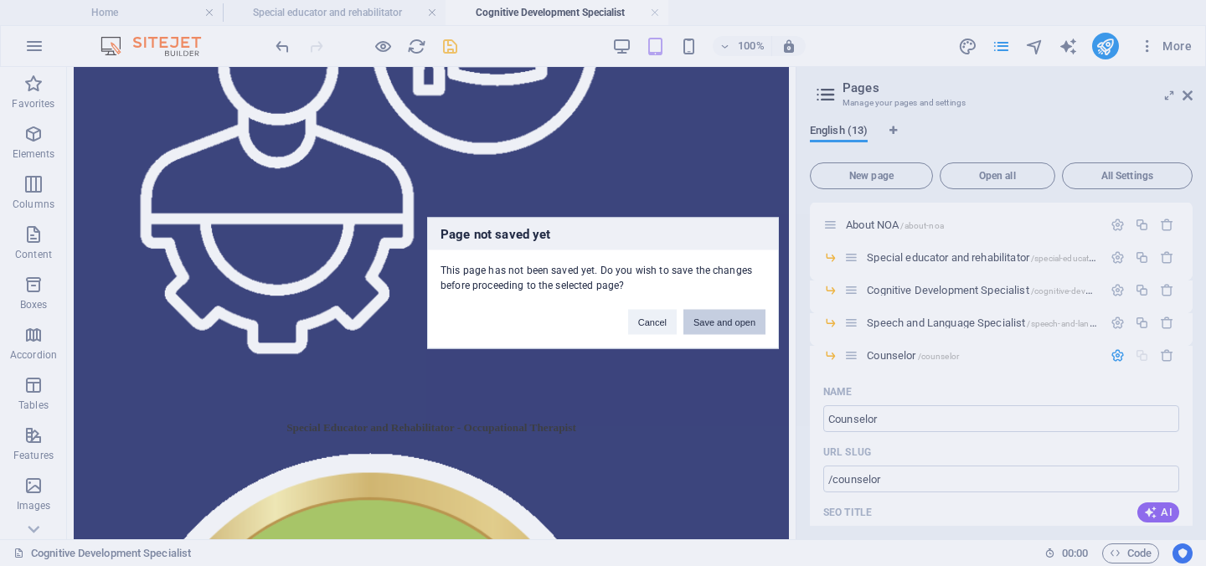
click at [740, 325] on button "Save and open" at bounding box center [724, 322] width 82 height 25
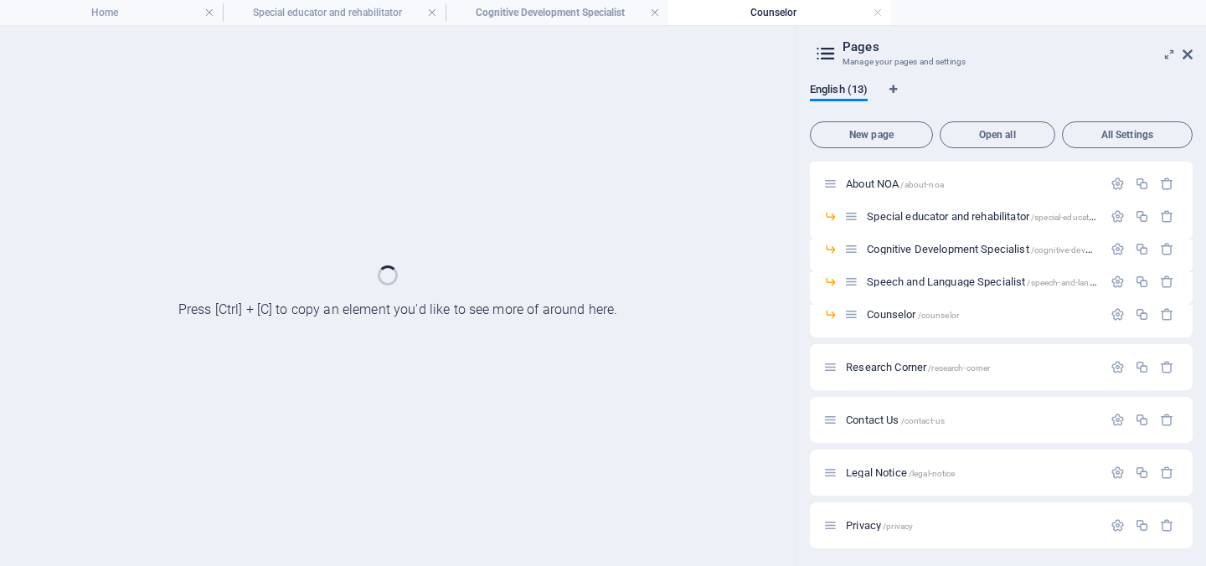
click at [447, 45] on div at bounding box center [397, 296] width 795 height 540
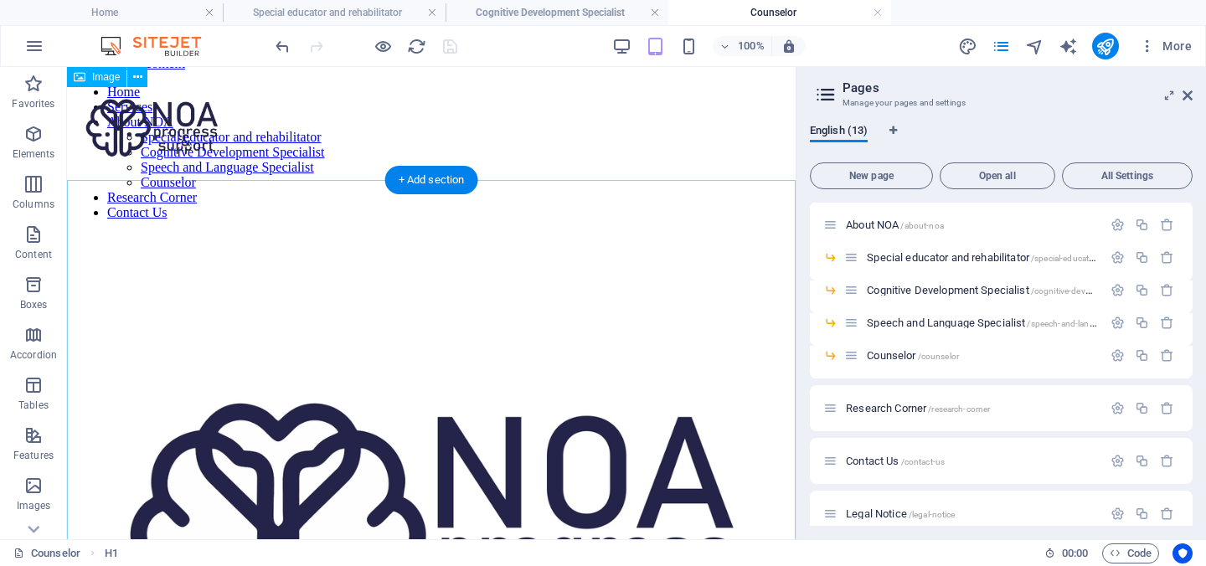
scroll to position [0, 0]
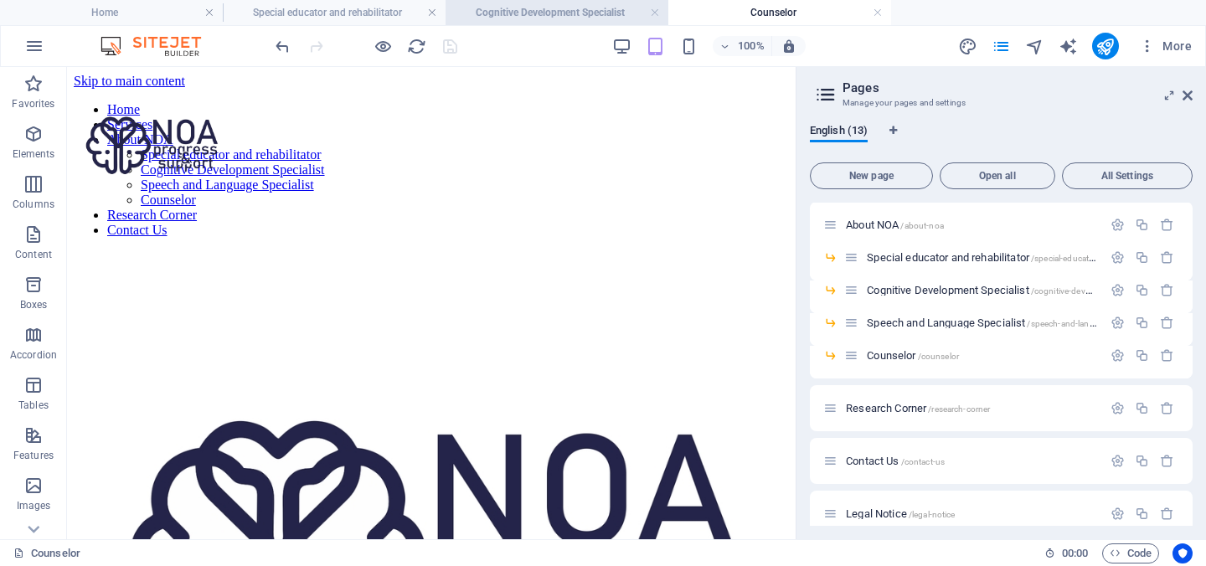
click at [579, 9] on h4 "Cognitive Development Specialist" at bounding box center [556, 12] width 223 height 18
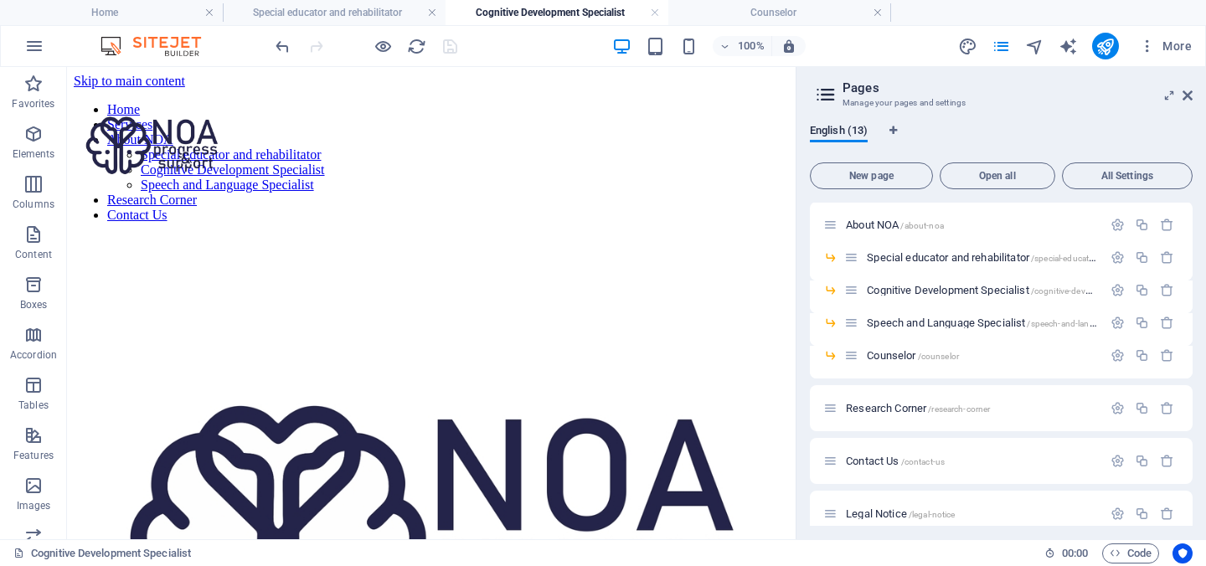
scroll to position [1469, 0]
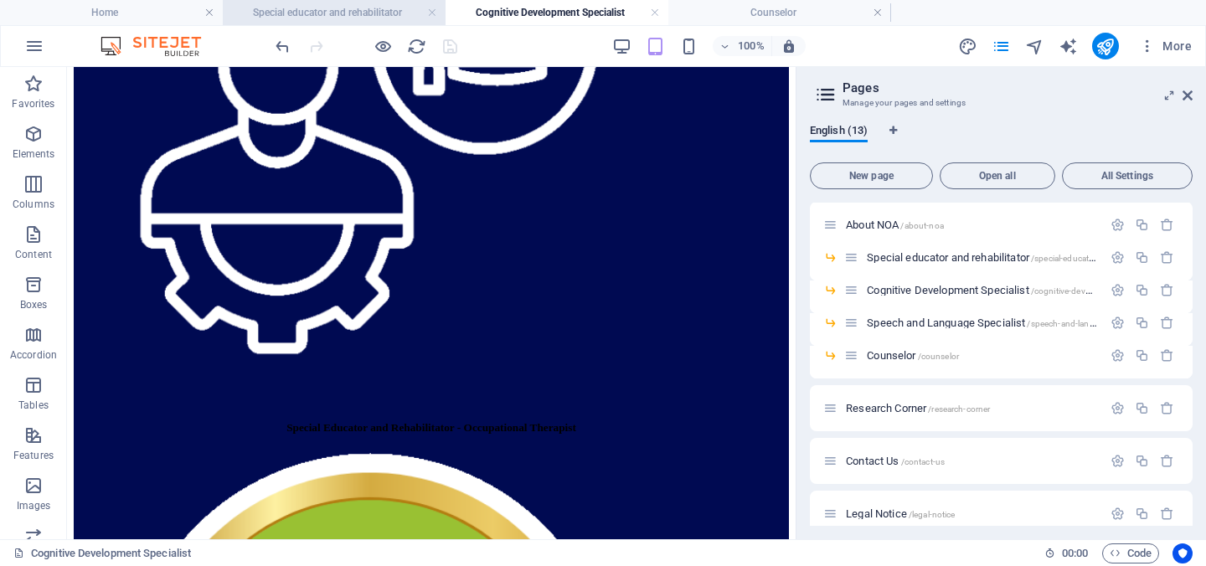
click at [377, 15] on h4 "Special educator and rehabilitator" at bounding box center [334, 12] width 223 height 18
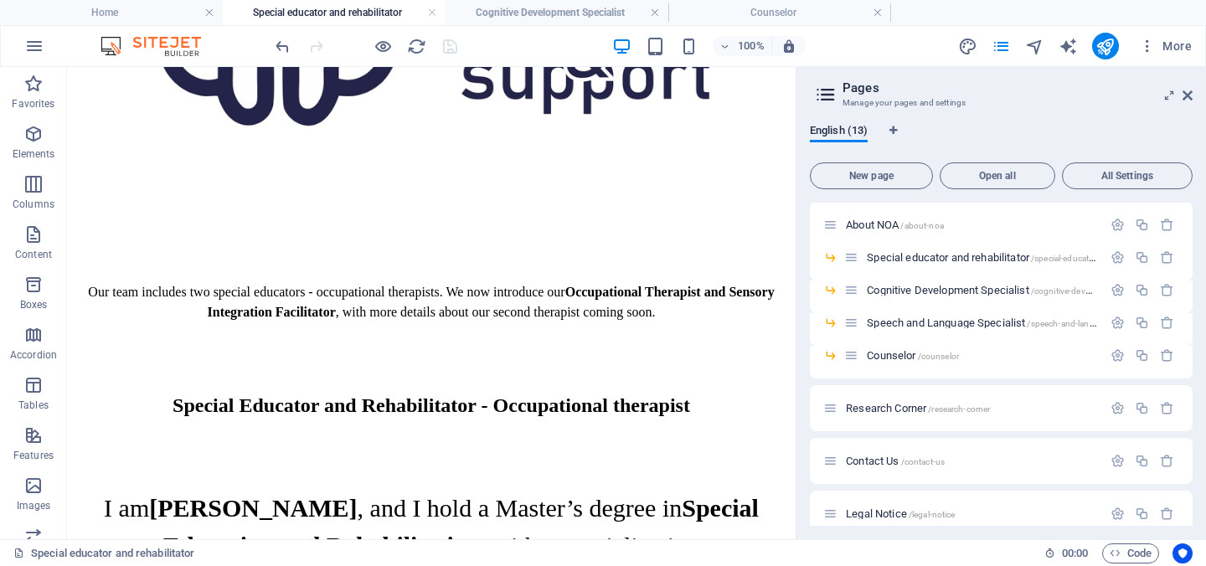
scroll to position [0, 0]
click at [161, 22] on li "Home" at bounding box center [111, 12] width 223 height 25
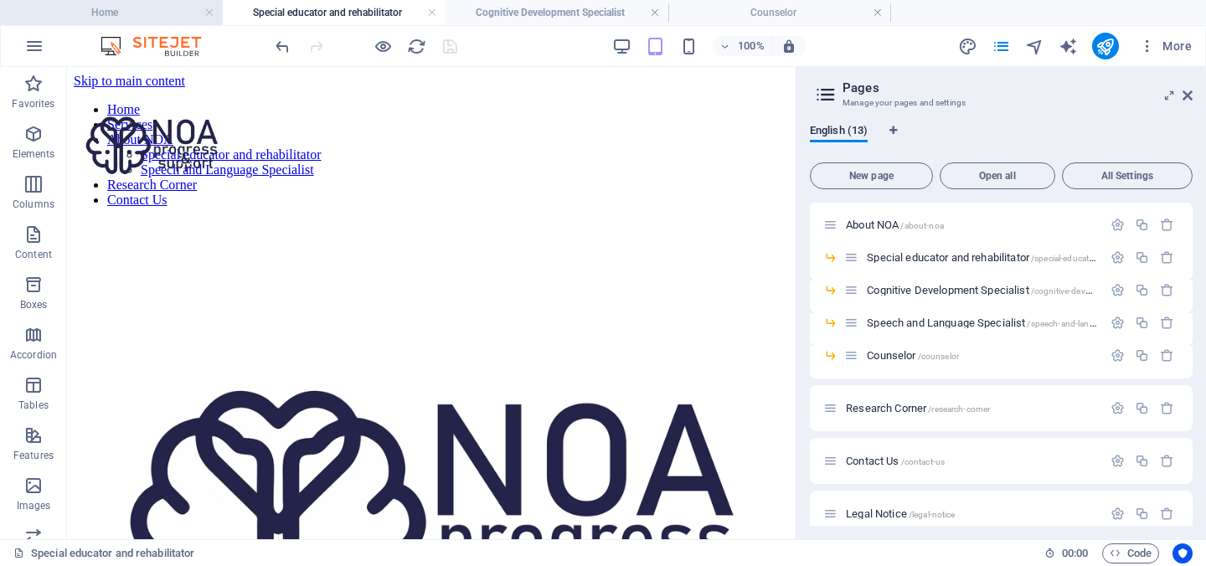
scroll to position [4385, 0]
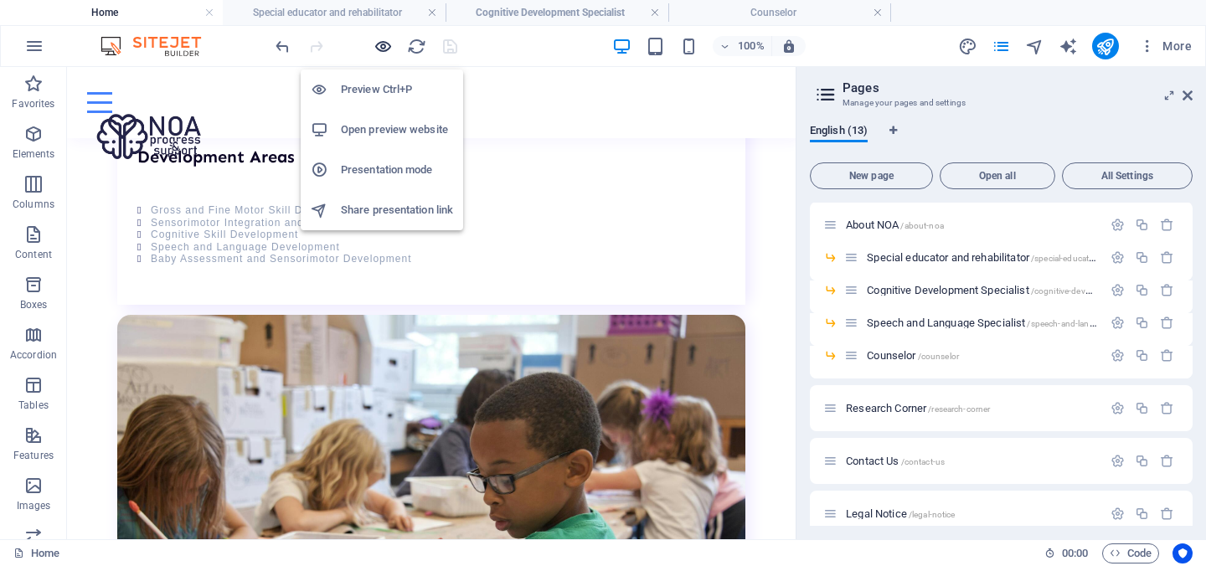
click at [381, 46] on icon "button" at bounding box center [382, 46] width 19 height 19
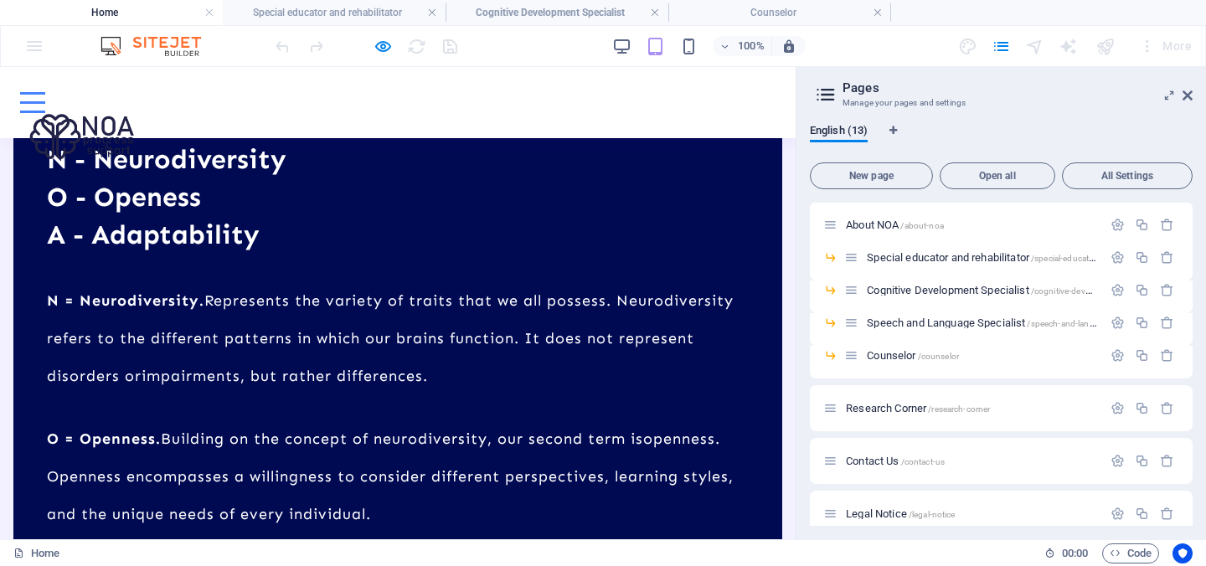
scroll to position [0, 0]
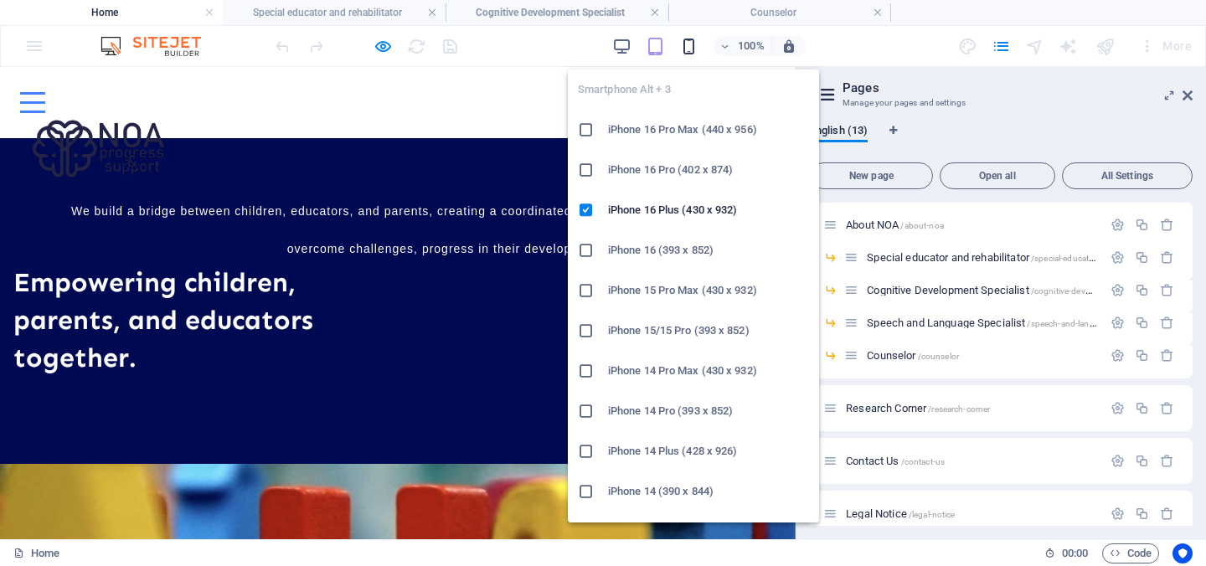
click at [691, 46] on icon "button" at bounding box center [688, 46] width 19 height 19
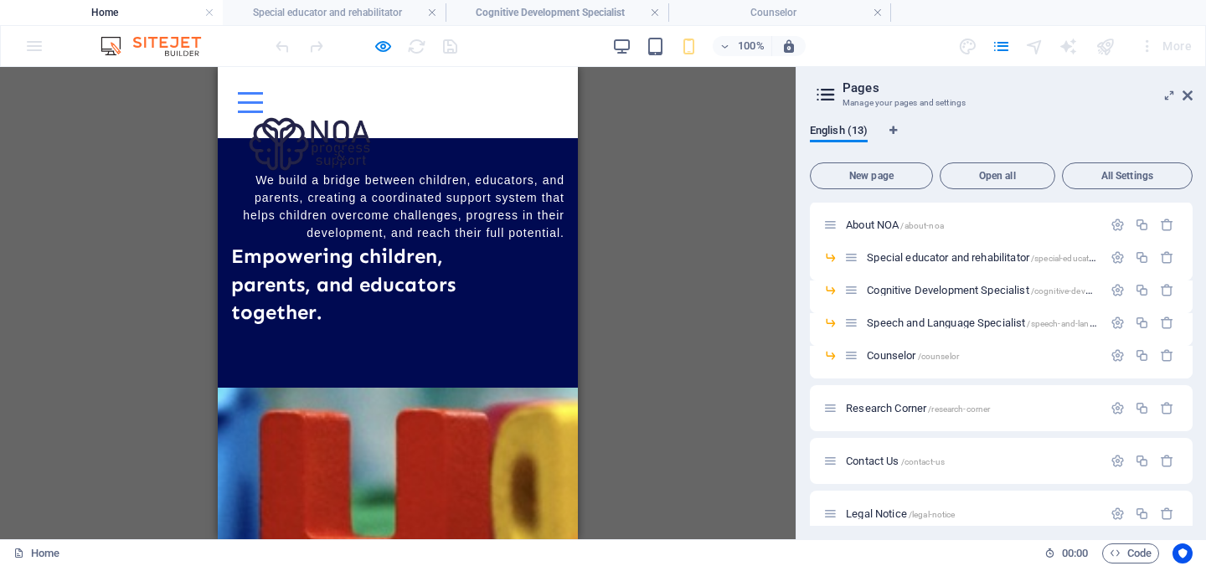
click at [263, 95] on div at bounding box center [250, 93] width 25 height 3
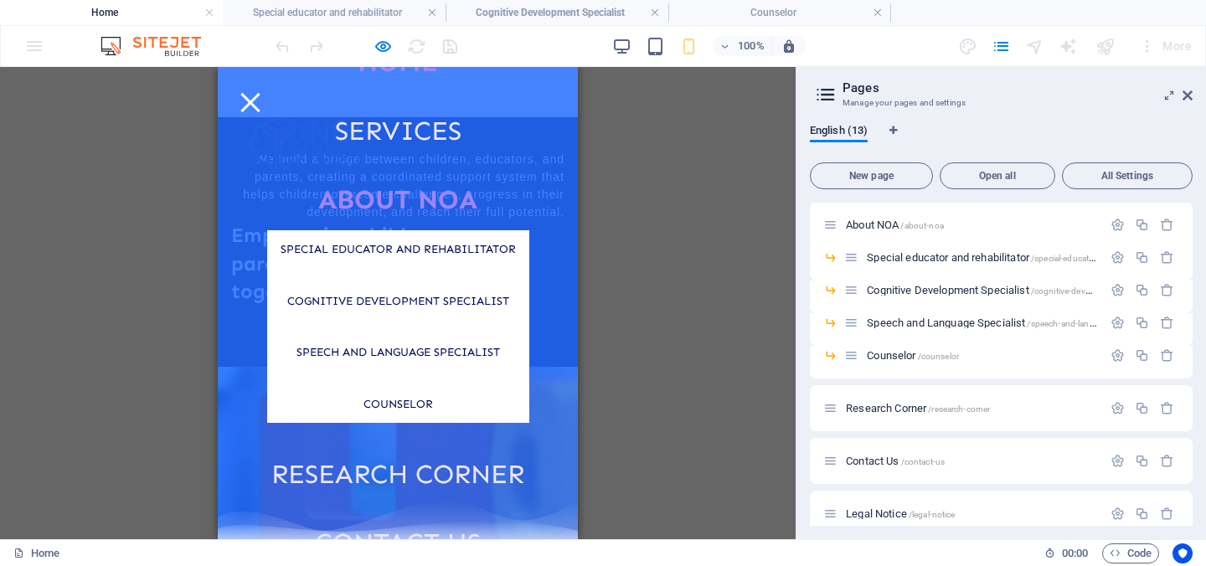
scroll to position [57, 0]
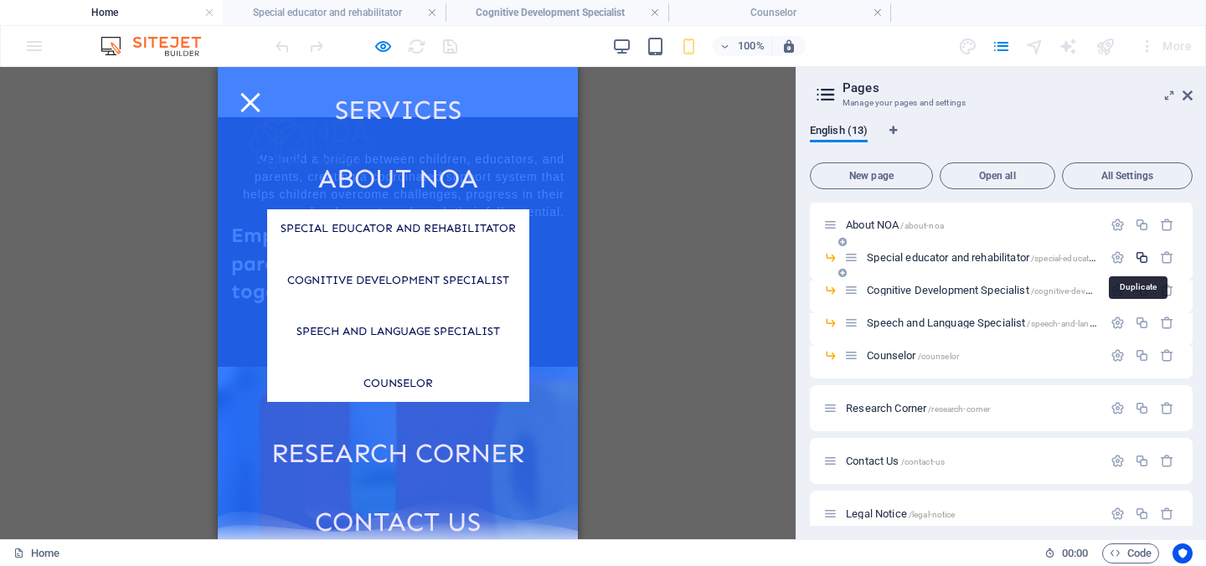
click at [1135, 257] on icon "button" at bounding box center [1141, 257] width 14 height 14
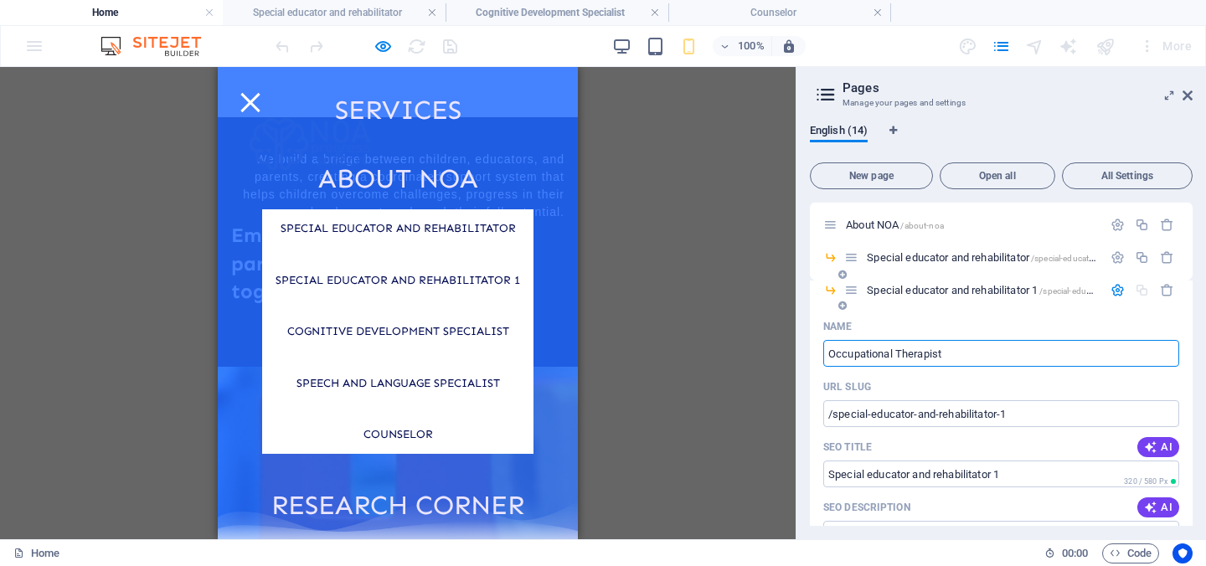
type input "Occupational Therapist"
type input "/occupational-therapist"
type input "Occupational Therapist"
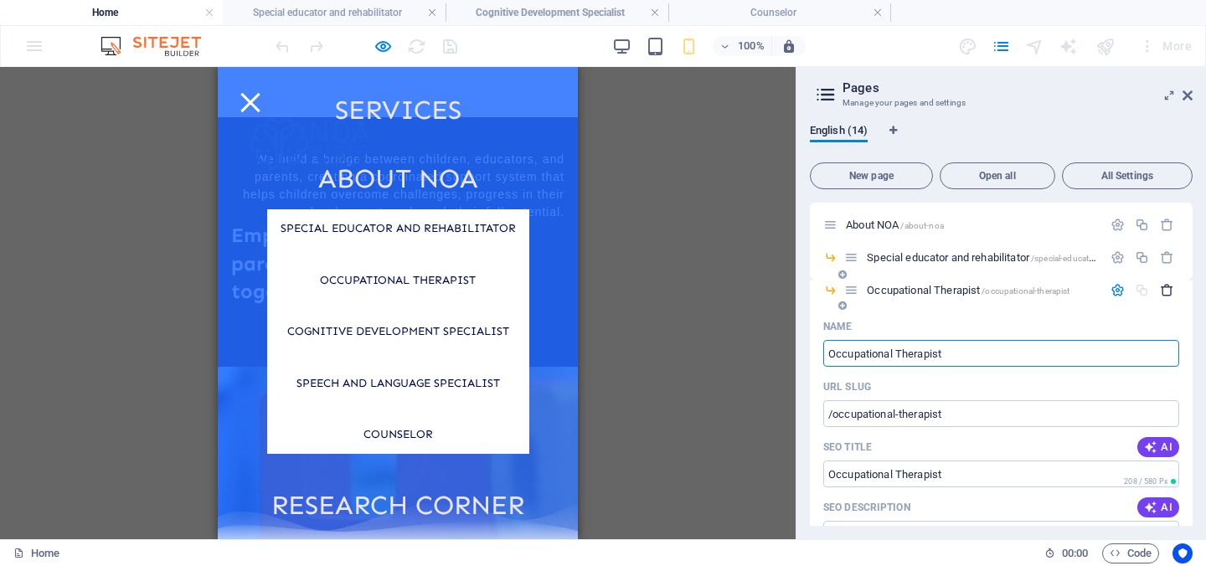
type input "Occupational Therapist"
click at [1166, 288] on icon "button" at bounding box center [1167, 290] width 14 height 14
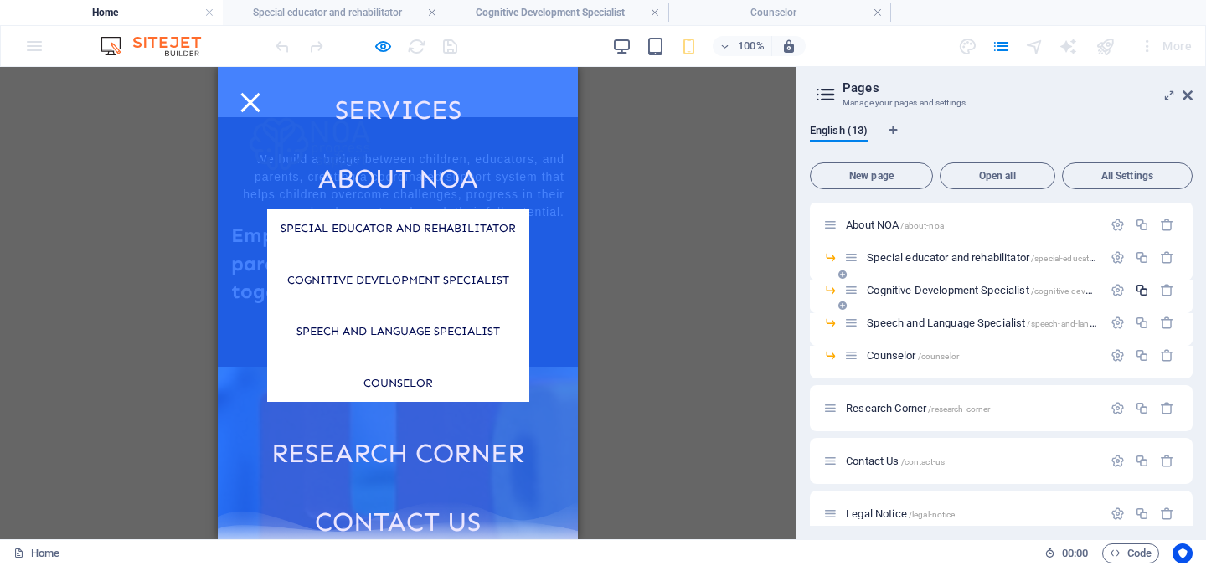
click at [1138, 289] on icon "button" at bounding box center [1141, 290] width 14 height 14
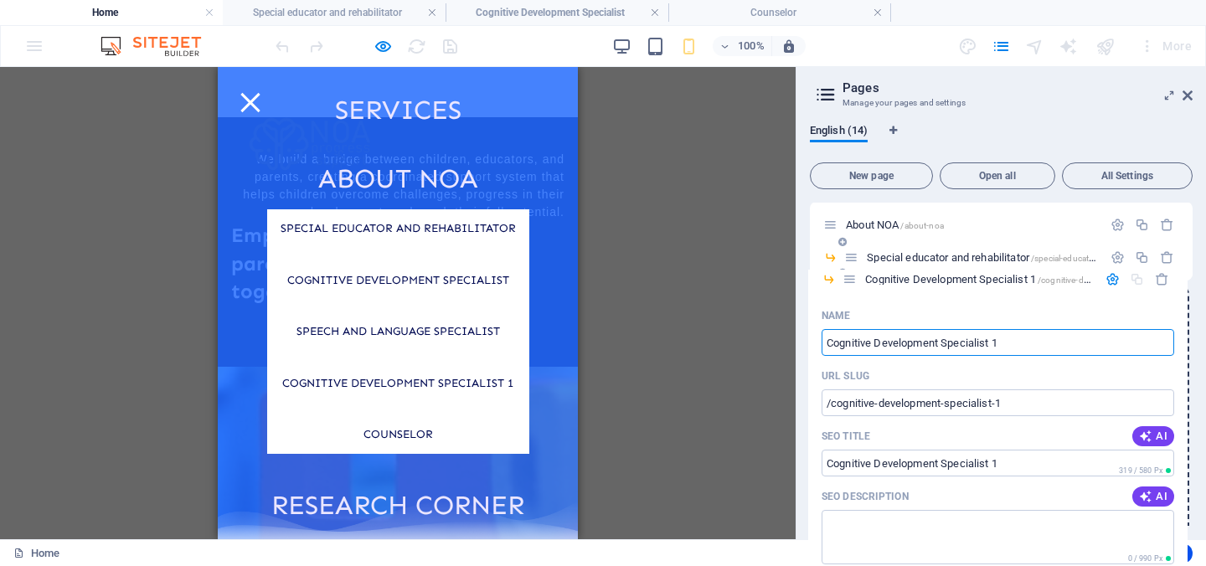
drag, startPoint x: 852, startPoint y: 359, endPoint x: 851, endPoint y: 279, distance: 80.4
click at [851, 279] on div "Home / Services /services About NOA /about-noa Special educator and rehabilitat…" at bounding box center [1001, 395] width 383 height 599
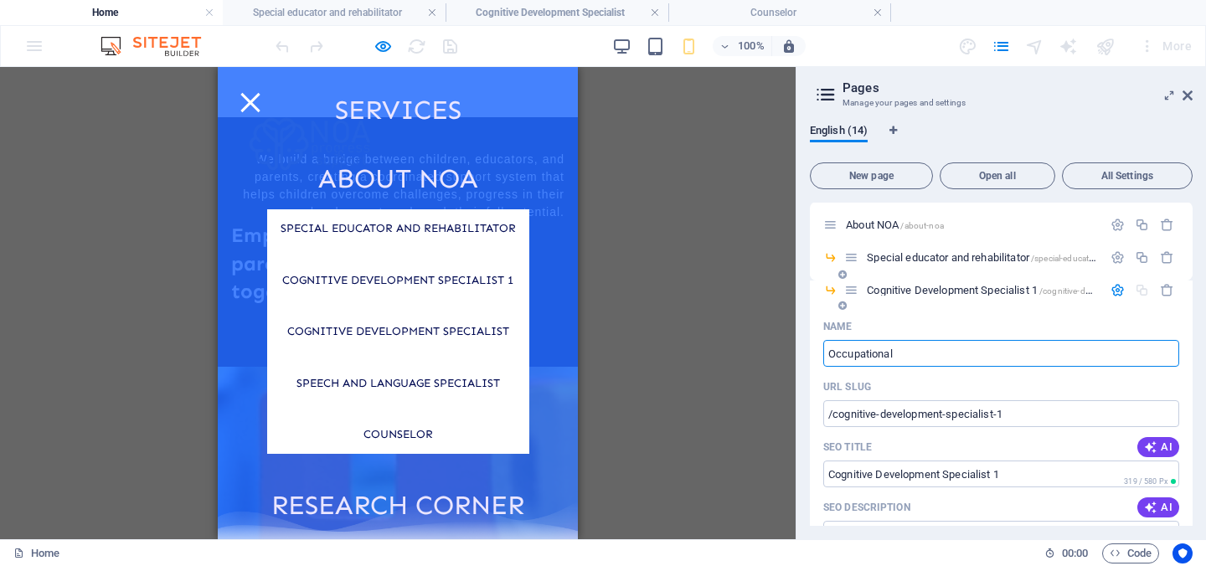
type input "Occupational"
type input "/occupational"
type input "Occupational"
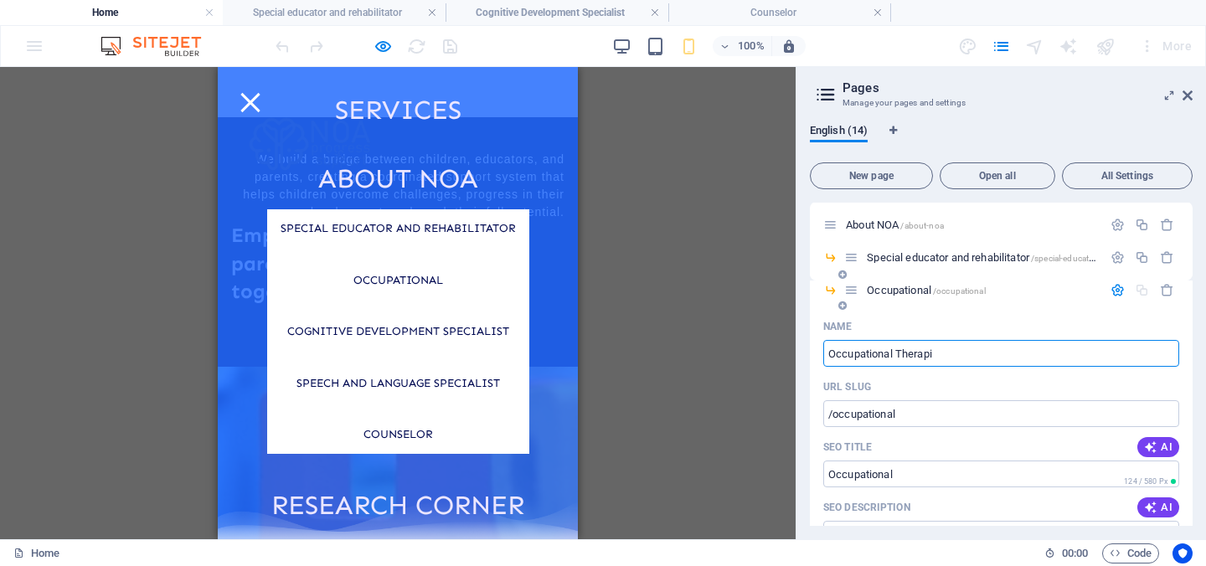
type input "Occupational Therapi"
type input "/occupational-therapi"
type input "Occupational Therapi"
click at [971, 363] on input "Occupational Therapi" at bounding box center [1001, 353] width 356 height 27
type input "Occupational Therapist"
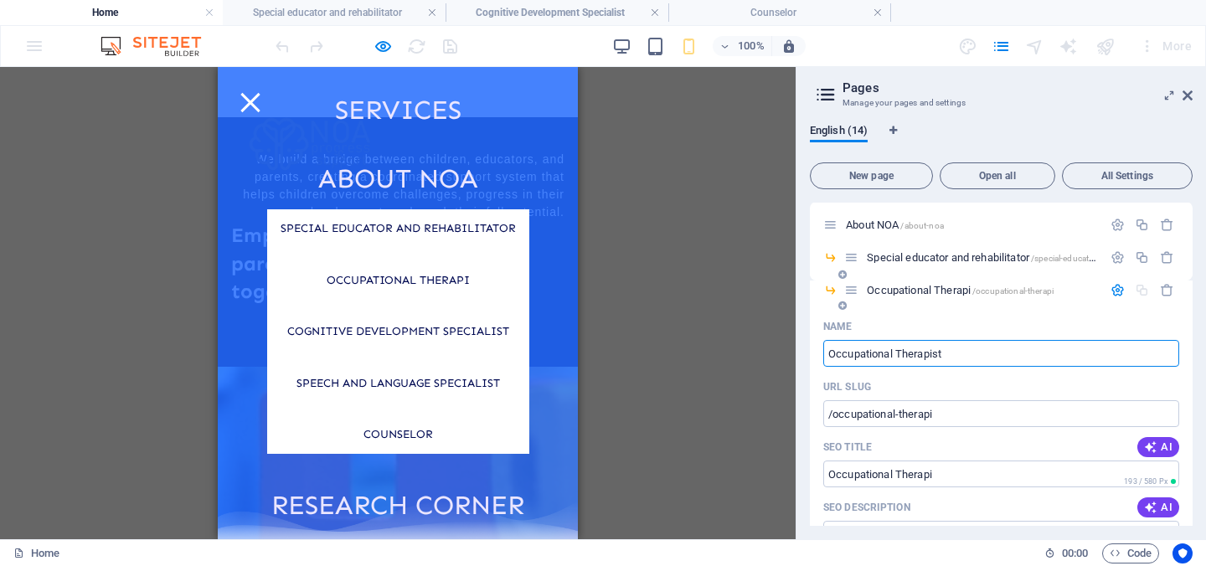
type input "/occupational-therapist"
type input "Occupational Therapist"
click at [932, 258] on span "Special educator and rehabilitator /special-educator-and-rehabilitator" at bounding box center [1014, 257] width 294 height 13
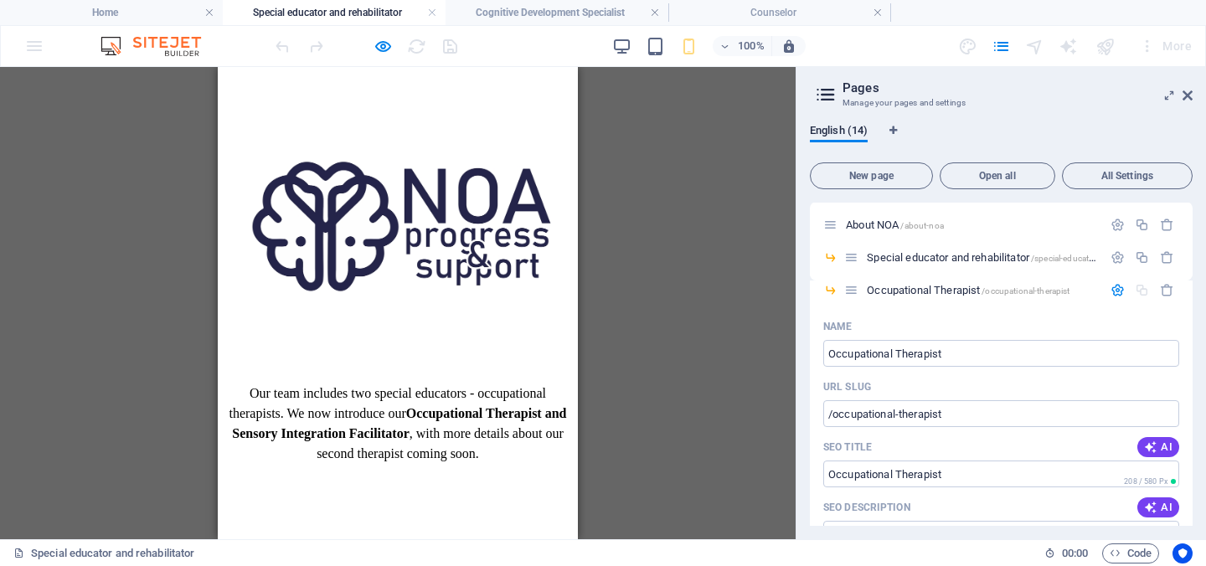
scroll to position [168, 0]
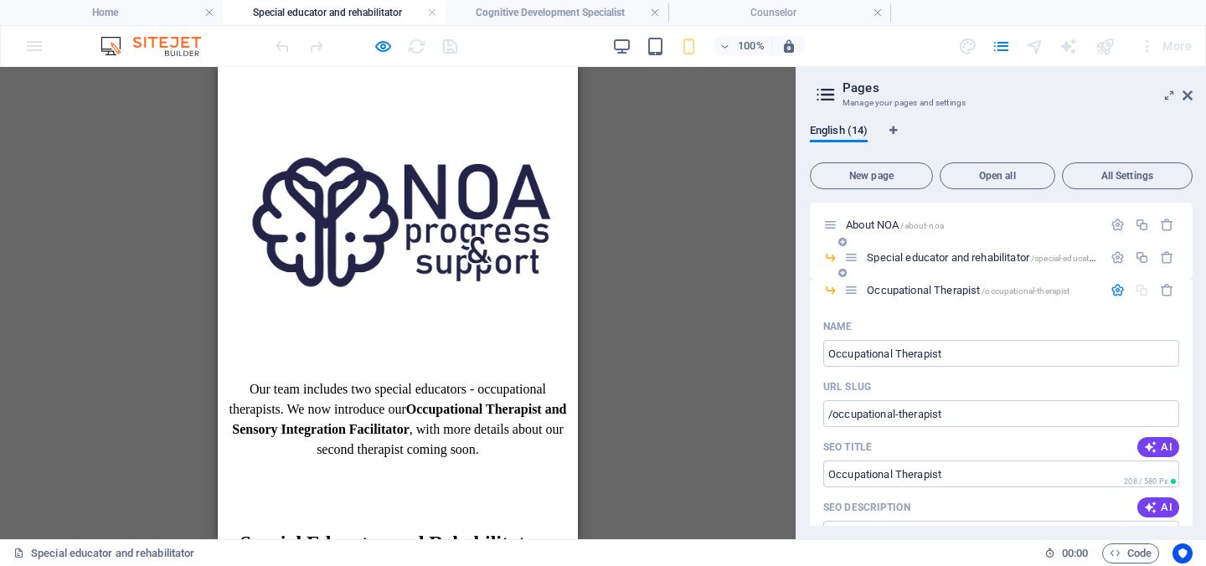
click at [916, 254] on span "Special educator and rehabilitator /special-educator-and-rehabilitator" at bounding box center [1014, 257] width 294 height 13
click at [908, 266] on div "Special educator and rehabilitator /special-educator-and-rehabilitator" at bounding box center [973, 257] width 258 height 19
click at [909, 255] on span "Special educator and rehabilitator /special-educator-and-rehabilitator" at bounding box center [1014, 257] width 294 height 13
click at [905, 290] on span "Occupational Therapist /occupational-therapist" at bounding box center [968, 290] width 203 height 13
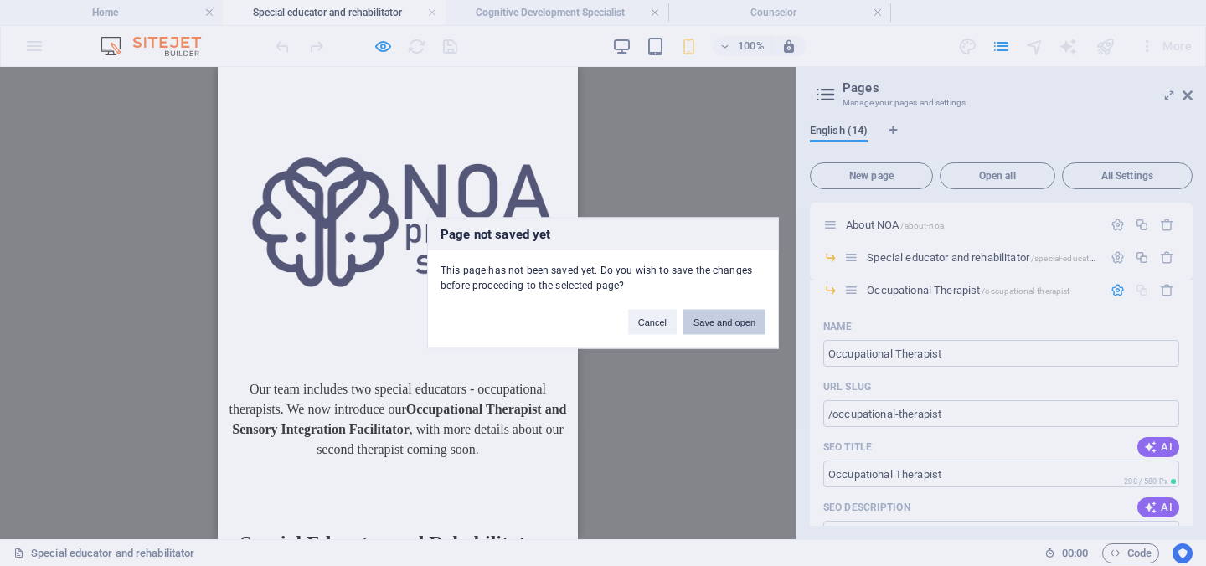
click at [727, 327] on button "Save and open" at bounding box center [724, 322] width 82 height 25
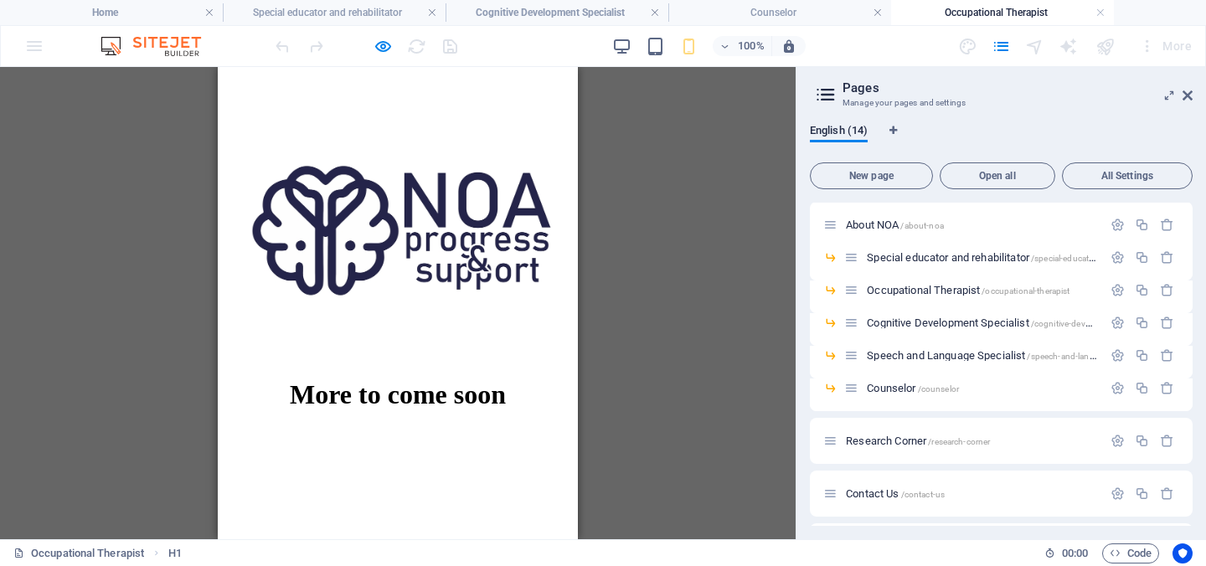
scroll to position [0, 0]
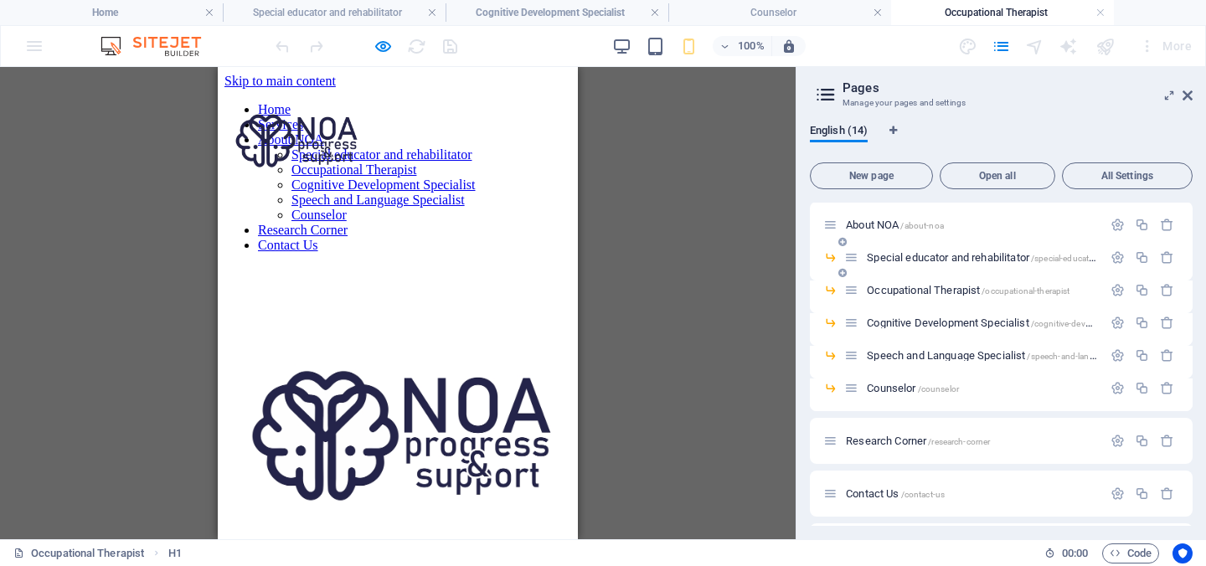
click at [909, 260] on span "Special educator and rehabilitator /special-educator-and-rehabilitator" at bounding box center [1014, 257] width 294 height 13
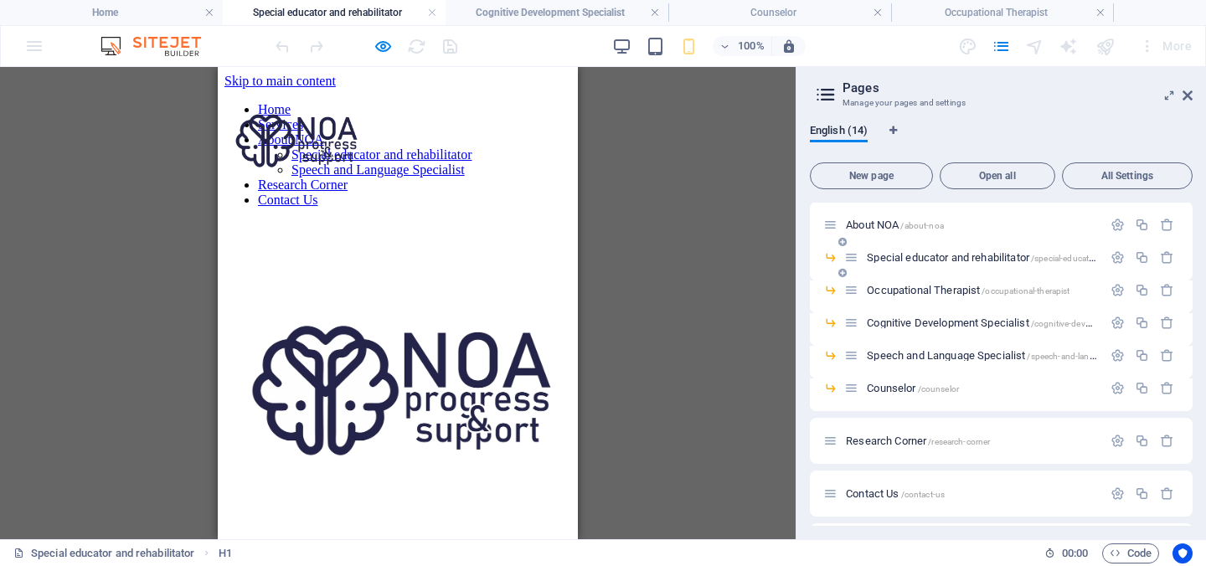
scroll to position [168, 0]
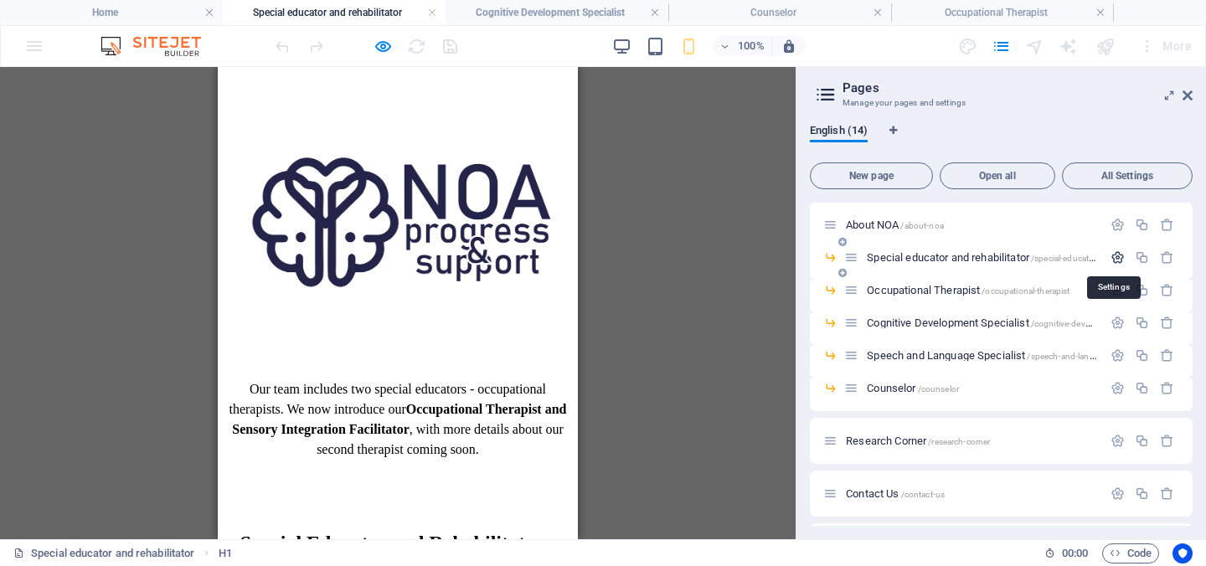
click at [1114, 261] on icon "button" at bounding box center [1117, 257] width 14 height 14
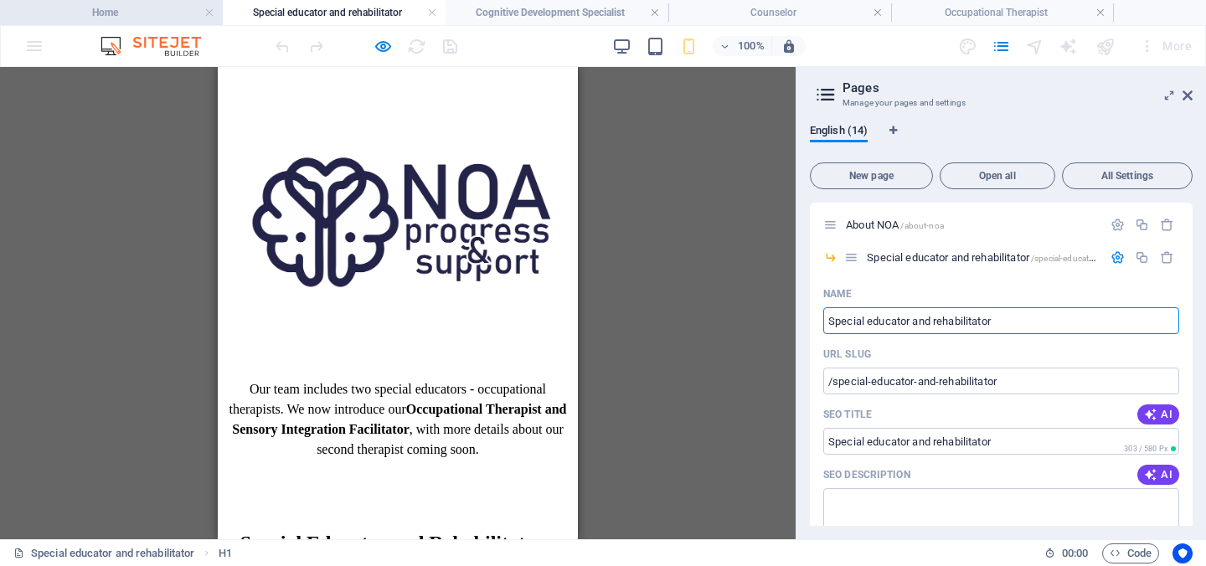
click at [145, 18] on h4 "Home" at bounding box center [111, 12] width 223 height 18
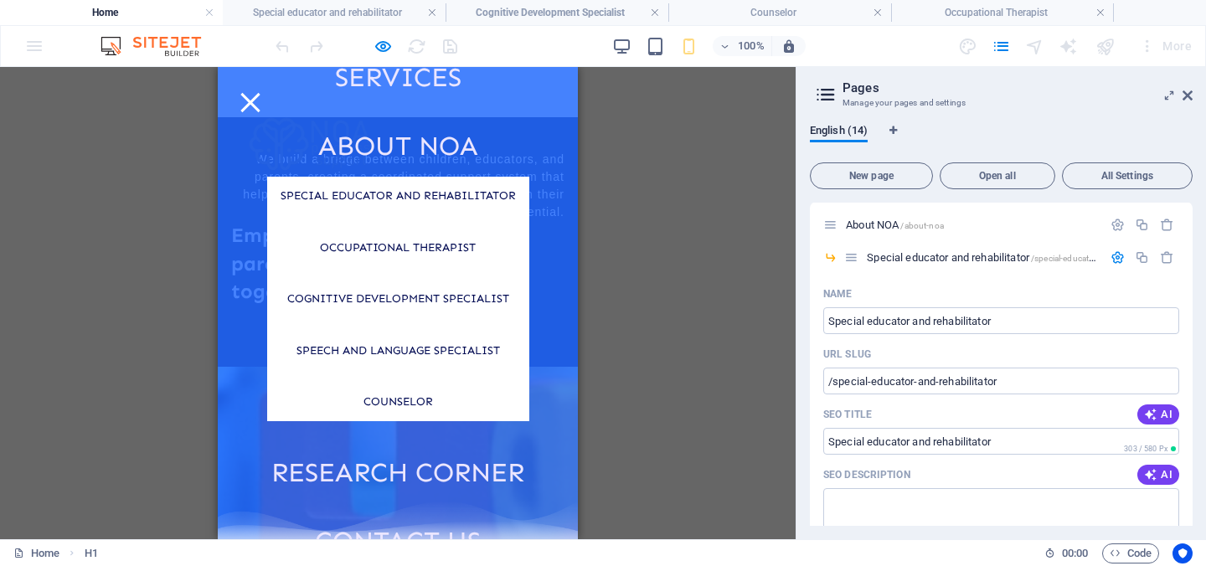
scroll to position [109, 0]
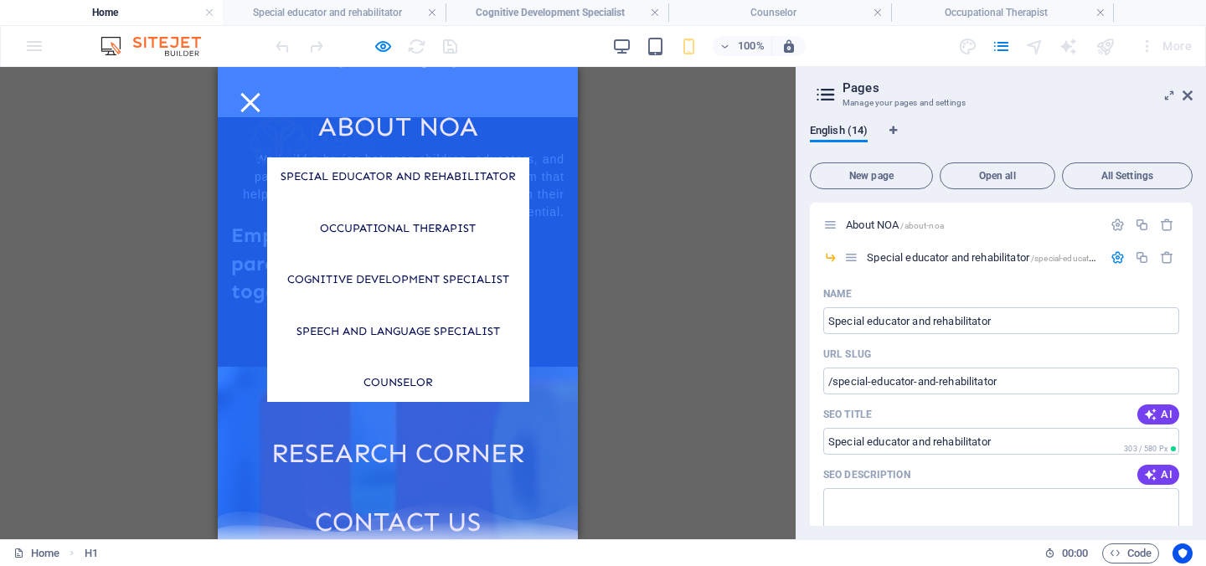
click at [260, 93] on div at bounding box center [249, 102] width 19 height 19
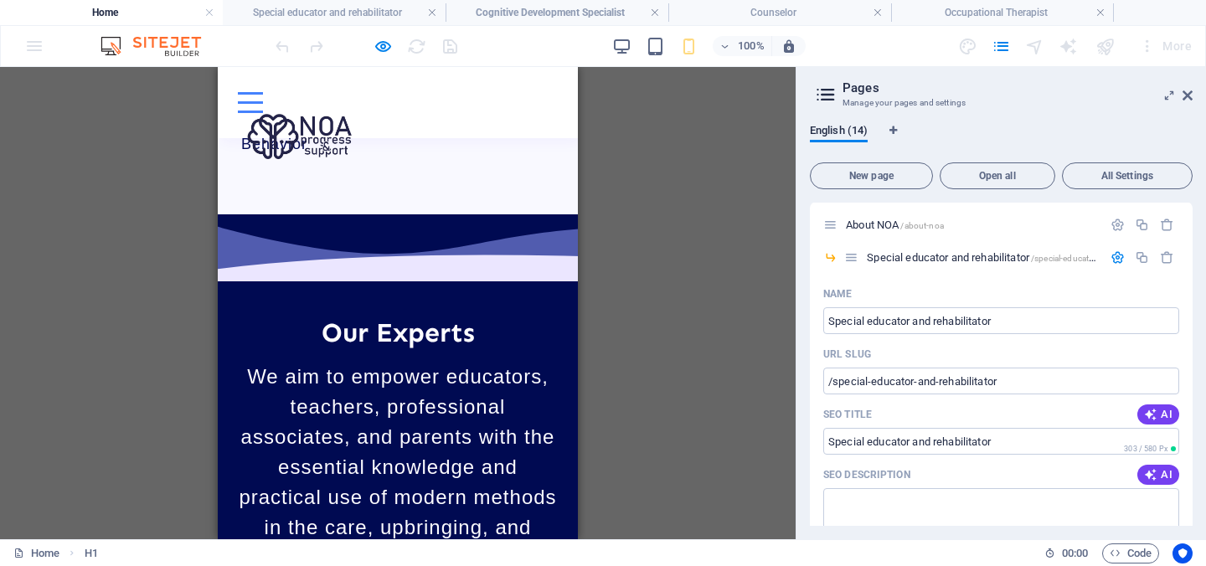
scroll to position [6797, 0]
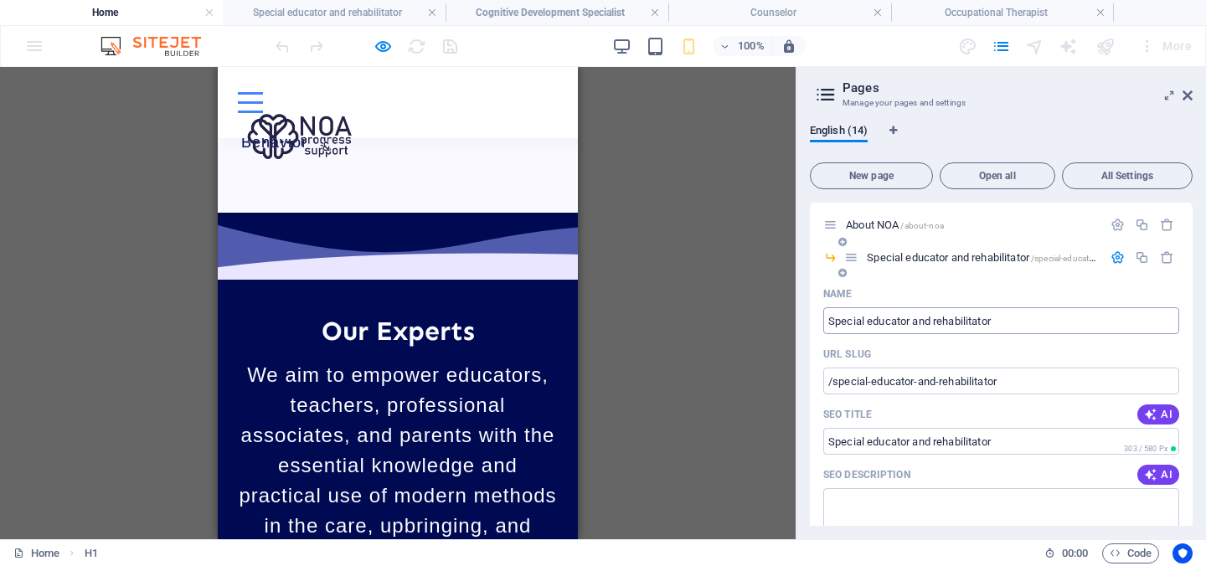
click at [1012, 322] on input "Special educator and rehabilitator" at bounding box center [1001, 320] width 356 height 27
type input "Special educator and rehabilitator /"
type input "Special educator and rehabilitator -"
type input "Special educator and rehabilitator"
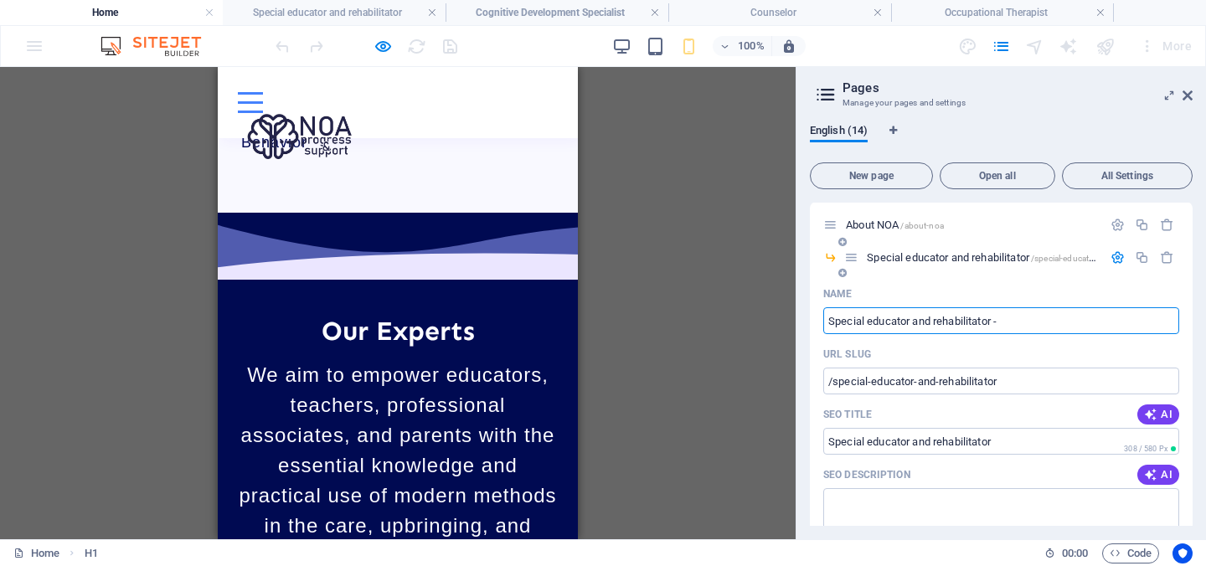
type input "Special educator and rehabilitator -"
type input "Special educator and rehabilitator"
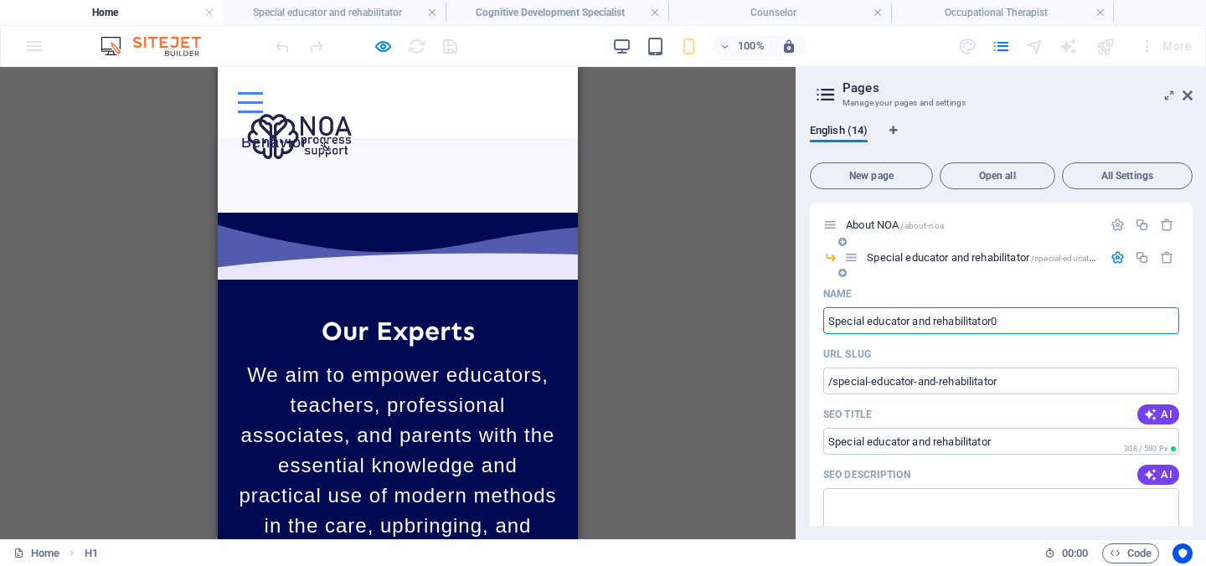
type input "/special-educator-and-rehabilitator0"
type input "Special educator and rehabilitator0"
type input "Special educator and rehabilitator-"
type input "/special-educator-and-rehabilitator"
type input "Special educator and rehabilitator-"
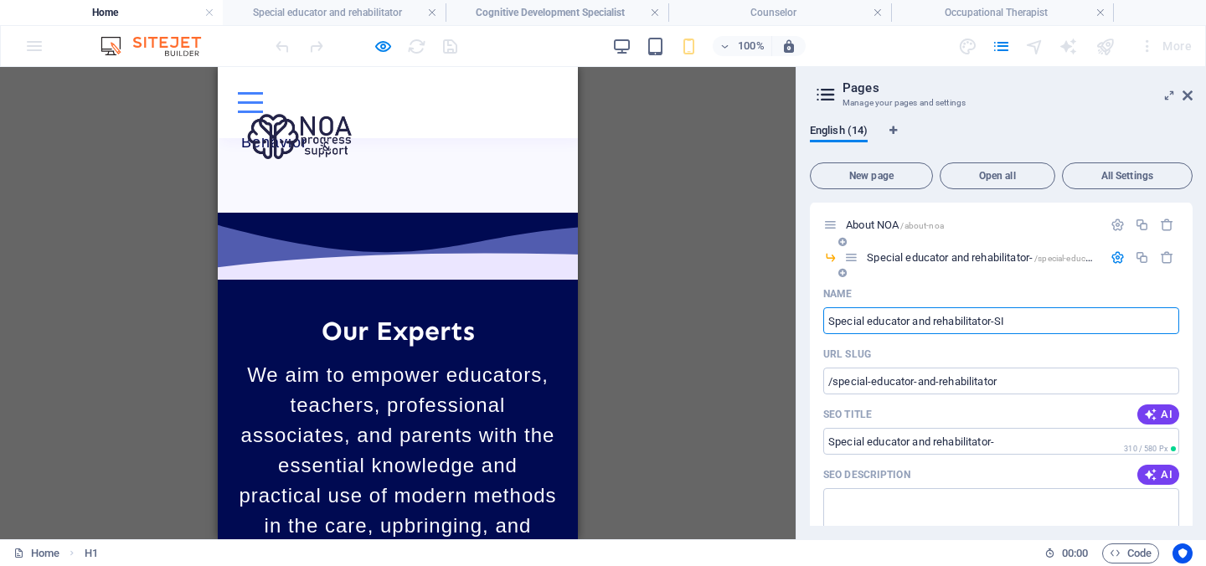
type input "Special educator and rehabilitator-SI"
type input "/special-educator-and-rehabilitator-si"
type input "Special educator and rehabilitator-SI"
type input "Special educator and rehabilitator-SI Sp"
type input "/special-educator-and-rehabilitator-si-s"
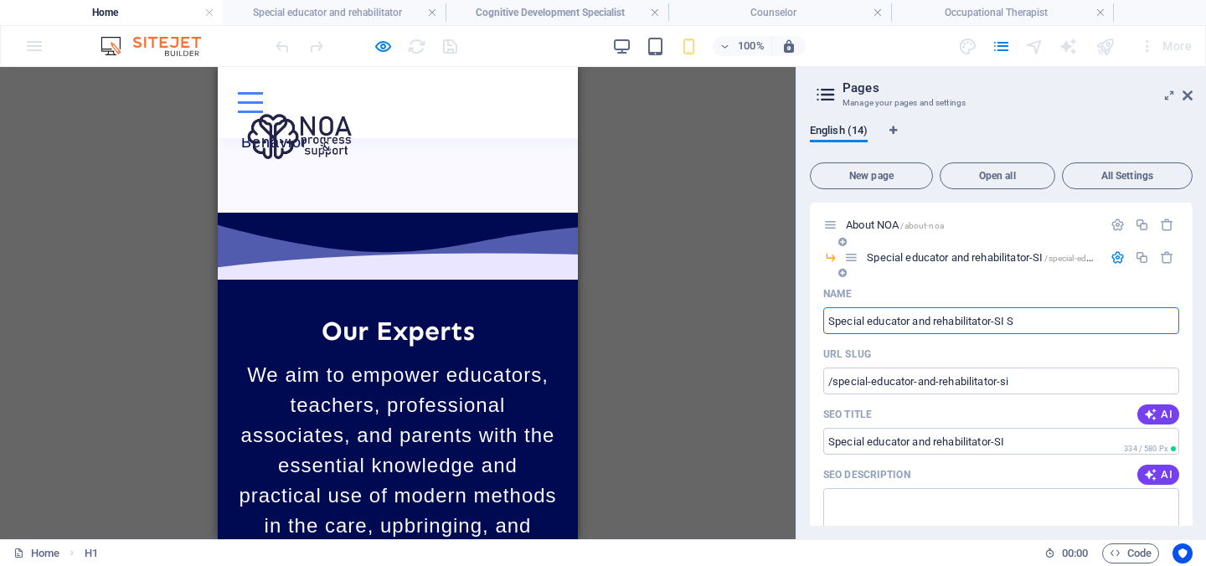
type input "Special educator and rehabilitator-SI S"
type input "Special educator and rehabilitator-SI Spec"
type input "/special-educator-and-rehabilitator-si-spe"
type input "Special educator and rehabilitator-SI Spe"
type input "Special educator and rehabilitator-SI Specialist"
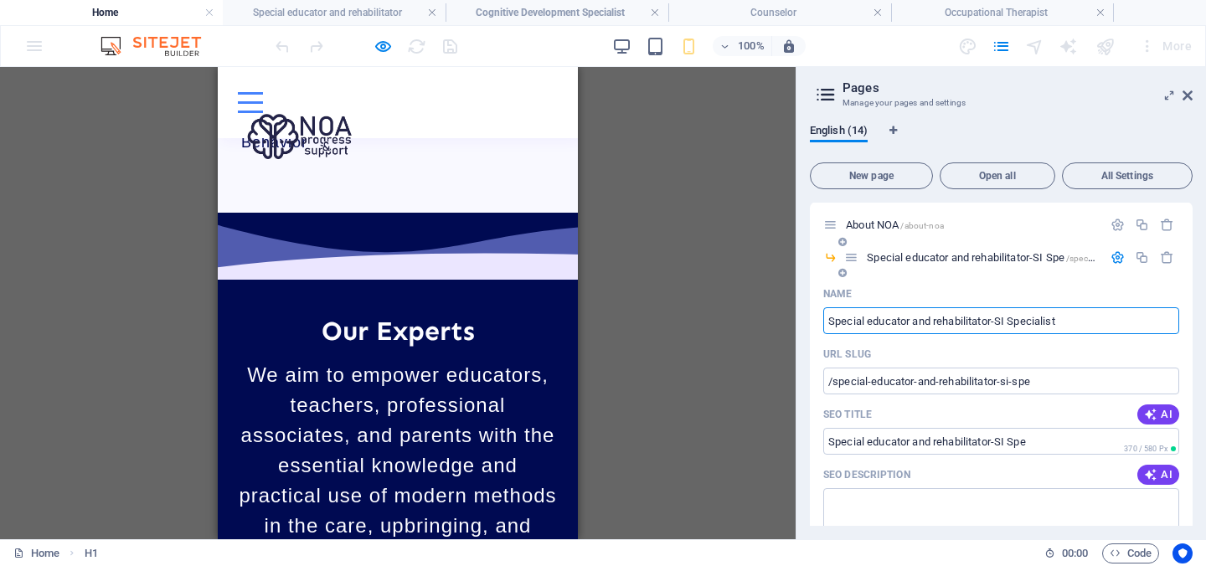
type input "/special-educator-and-rehabilitator-si-specialist"
type input "Special educator and rehabilitator-SI Specialist"
drag, startPoint x: 1067, startPoint y: 316, endPoint x: 818, endPoint y: 314, distance: 248.7
drag, startPoint x: 1079, startPoint y: 325, endPoint x: 821, endPoint y: 324, distance: 257.9
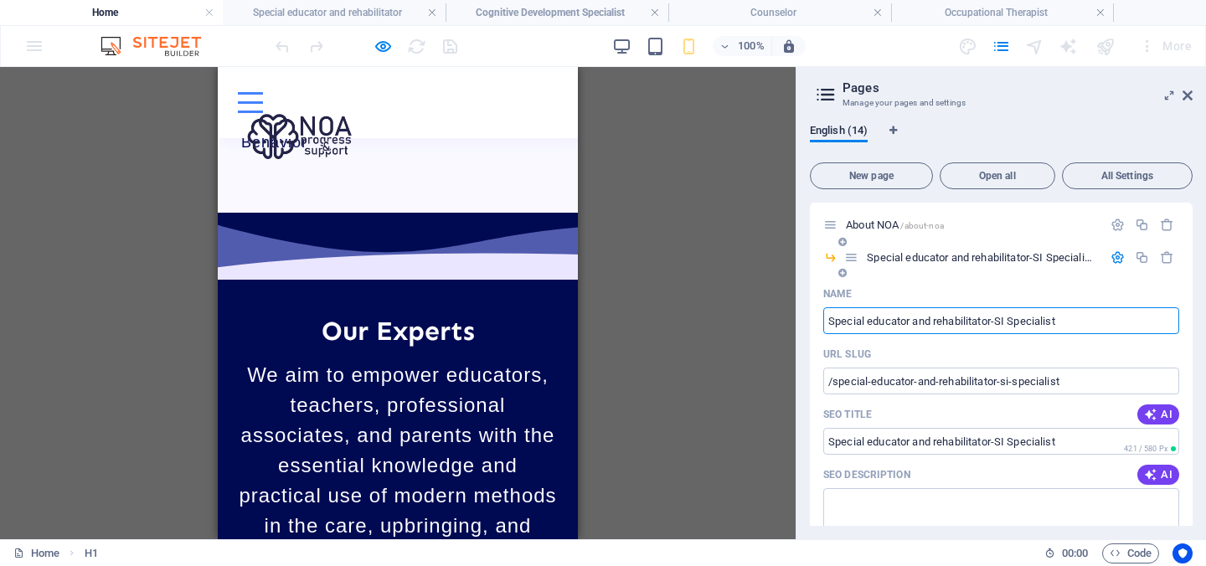
paste input "Educator – Sensory Integration"
type input "Special Educator – Sensory Integration Specialist"
type input "/special-educator-sensory-integration-specialist"
type input "Special Educator – Sensory Integration Specialist"
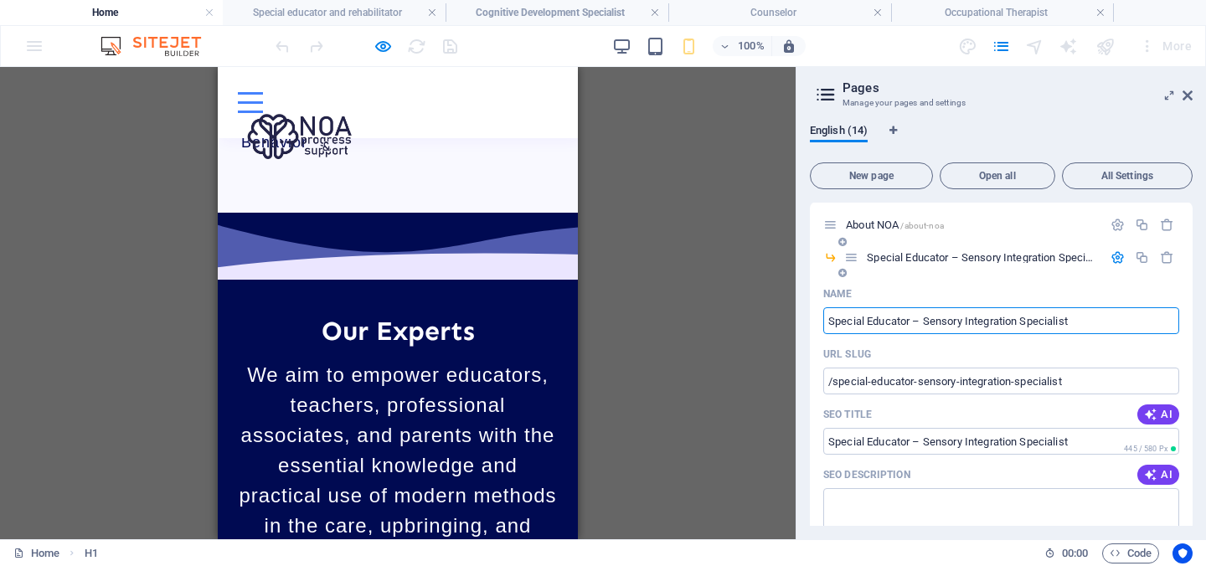
type input "Special Educator – Sensory Integration Specialist"
click at [1118, 260] on icon "button" at bounding box center [1117, 257] width 14 height 14
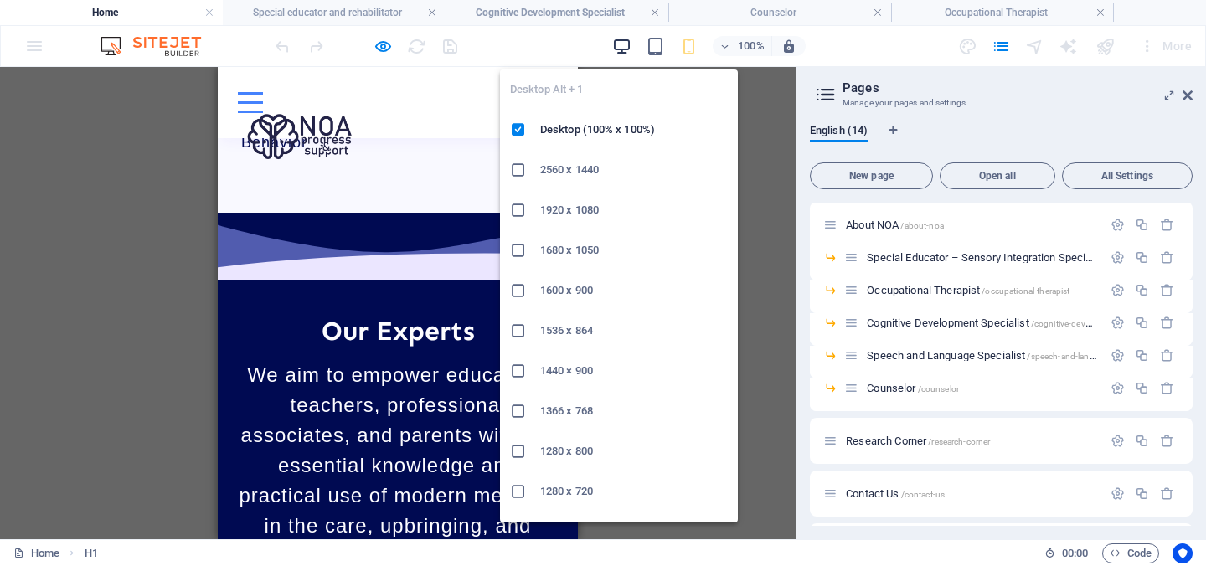
click at [615, 44] on icon "button" at bounding box center [621, 46] width 19 height 19
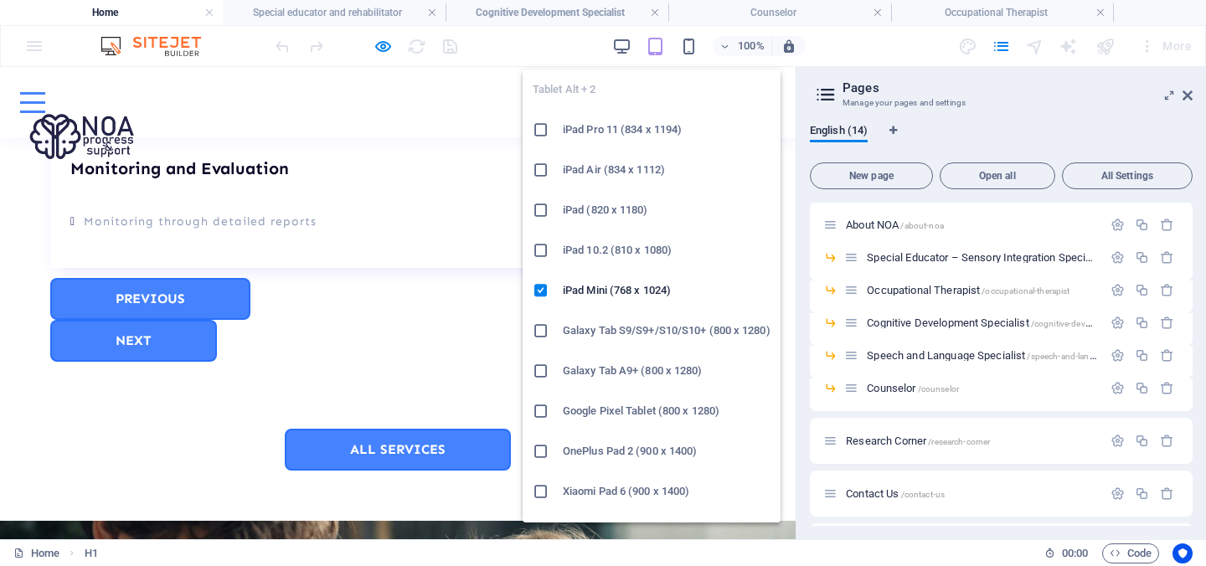
click at [660, 45] on icon "button" at bounding box center [655, 46] width 19 height 19
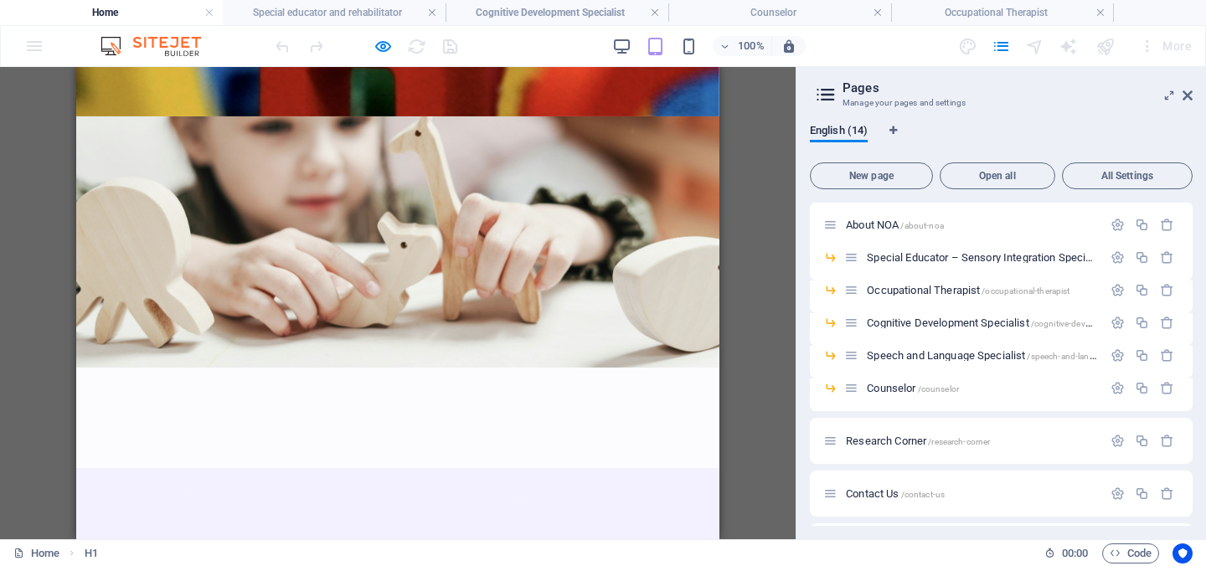
scroll to position [0, 0]
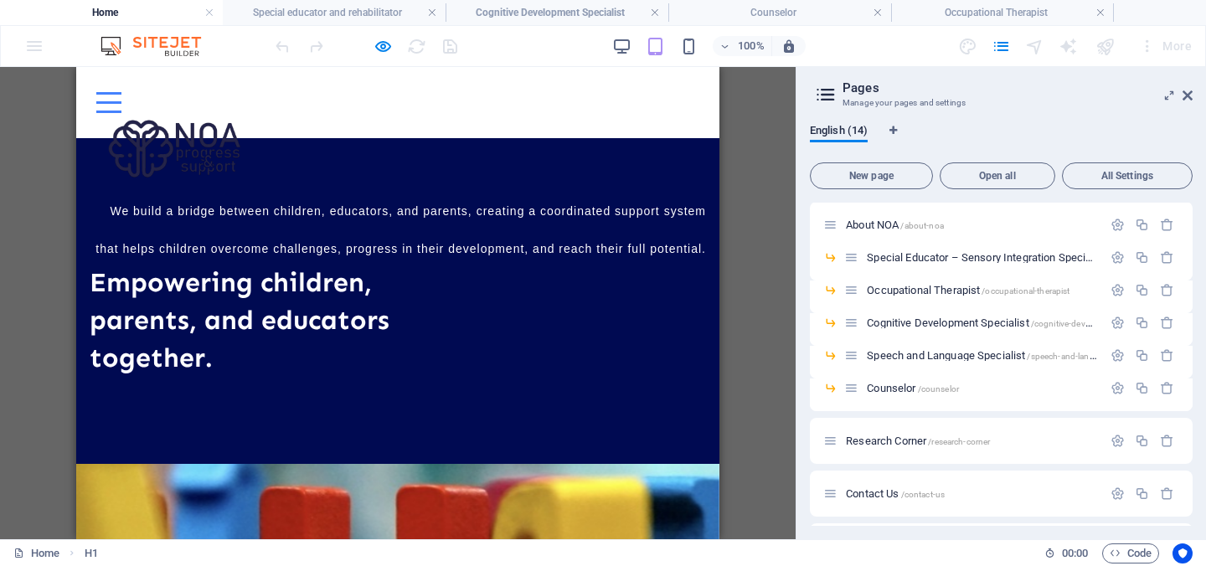
click at [121, 96] on div at bounding box center [108, 102] width 25 height 21
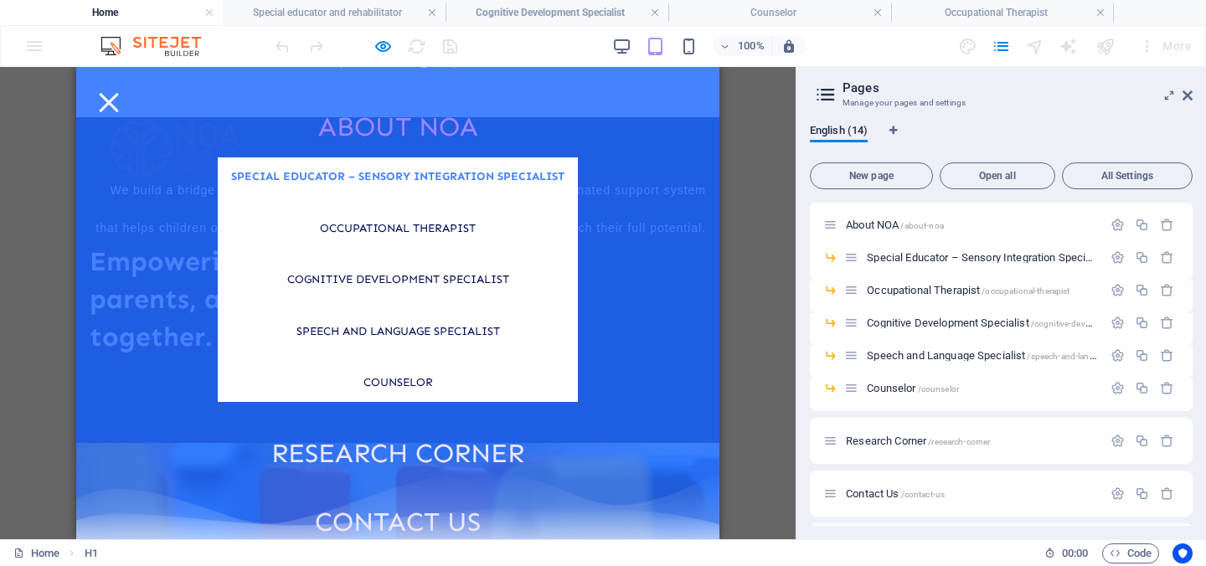
click at [424, 179] on link "Special Educator – Sensory Integration Specialist" at bounding box center [398, 176] width 360 height 39
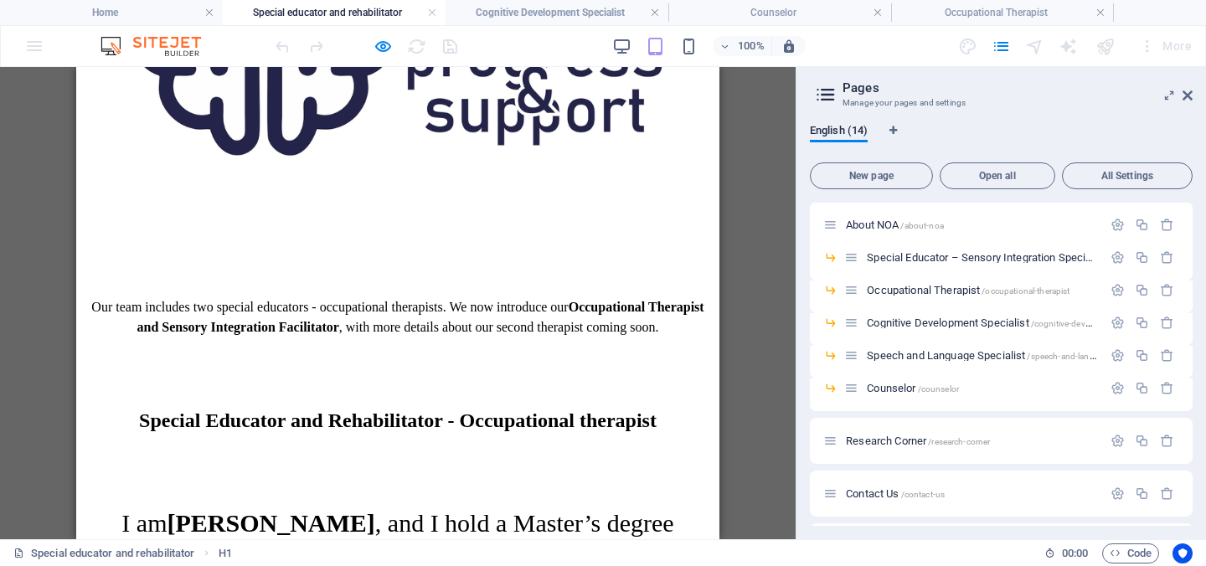
scroll to position [456, 0]
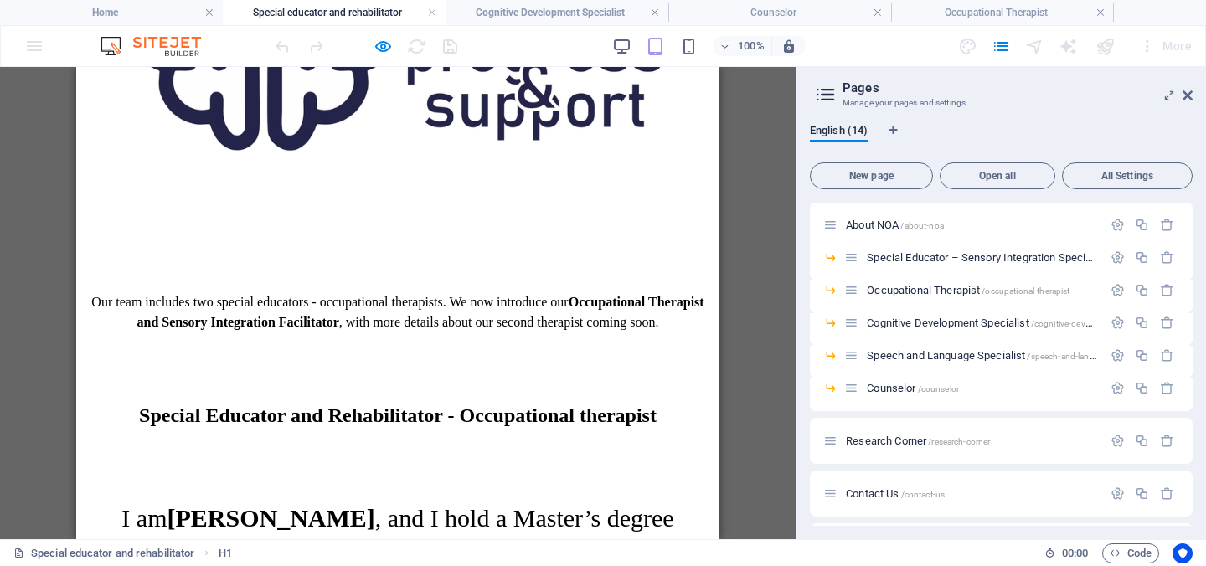
click at [443, 303] on span "Our team includes two special educators - occupational therapists. We now intro…" at bounding box center [397, 312] width 612 height 34
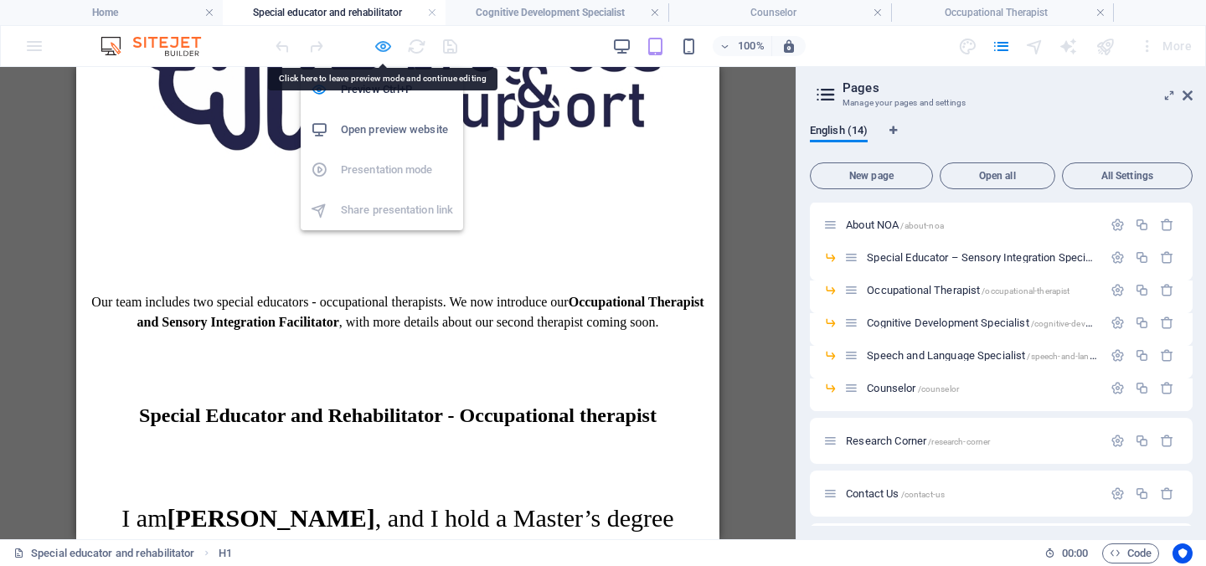
click at [385, 40] on icon "button" at bounding box center [382, 46] width 19 height 19
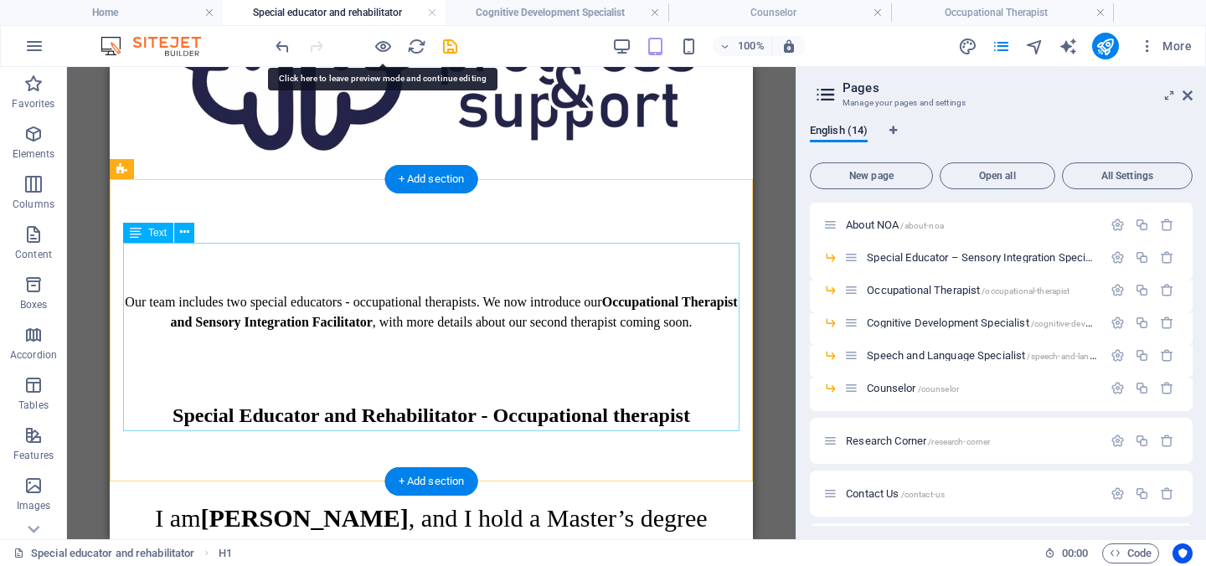
click at [545, 332] on div "Our team includes two special educators - occupational therapists. We now intro…" at bounding box center [431, 312] width 630 height 40
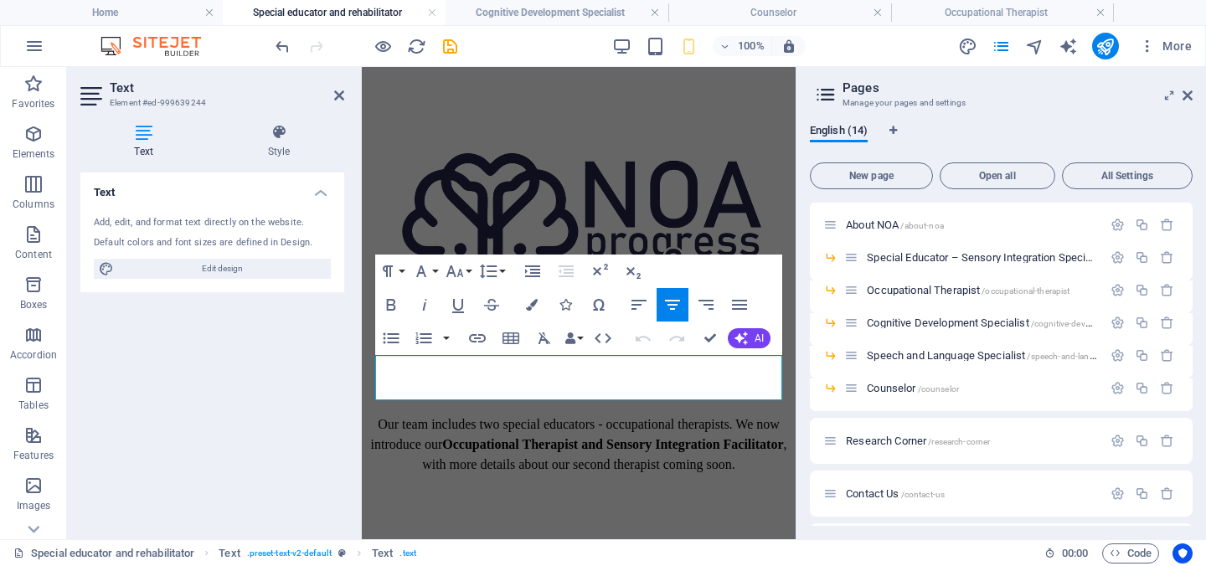
scroll to position [188, 0]
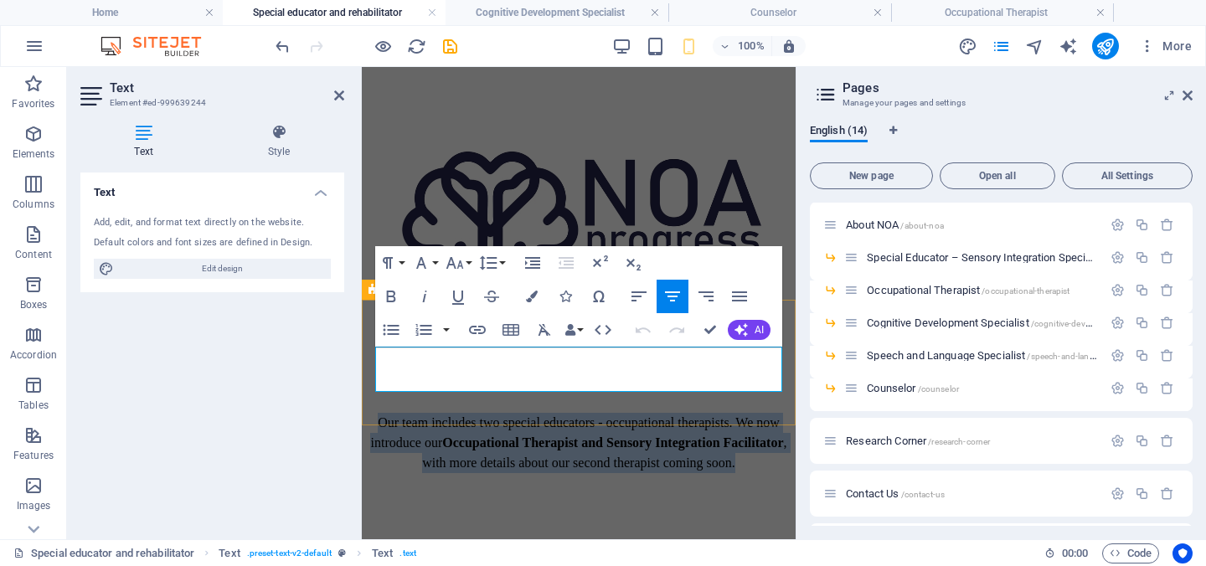
drag, startPoint x: 777, startPoint y: 386, endPoint x: 376, endPoint y: 353, distance: 402.4
click at [376, 413] on p "Our team includes two special educators - occupational therapists. We now intro…" at bounding box center [578, 443] width 420 height 60
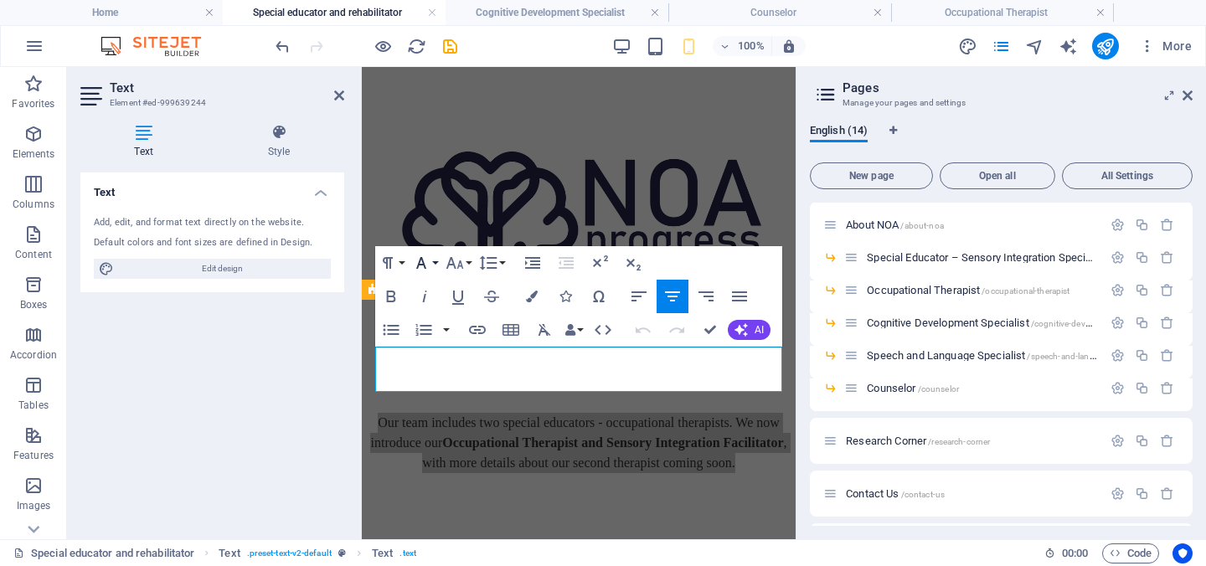
click at [436, 262] on button "Font Family" at bounding box center [425, 262] width 32 height 33
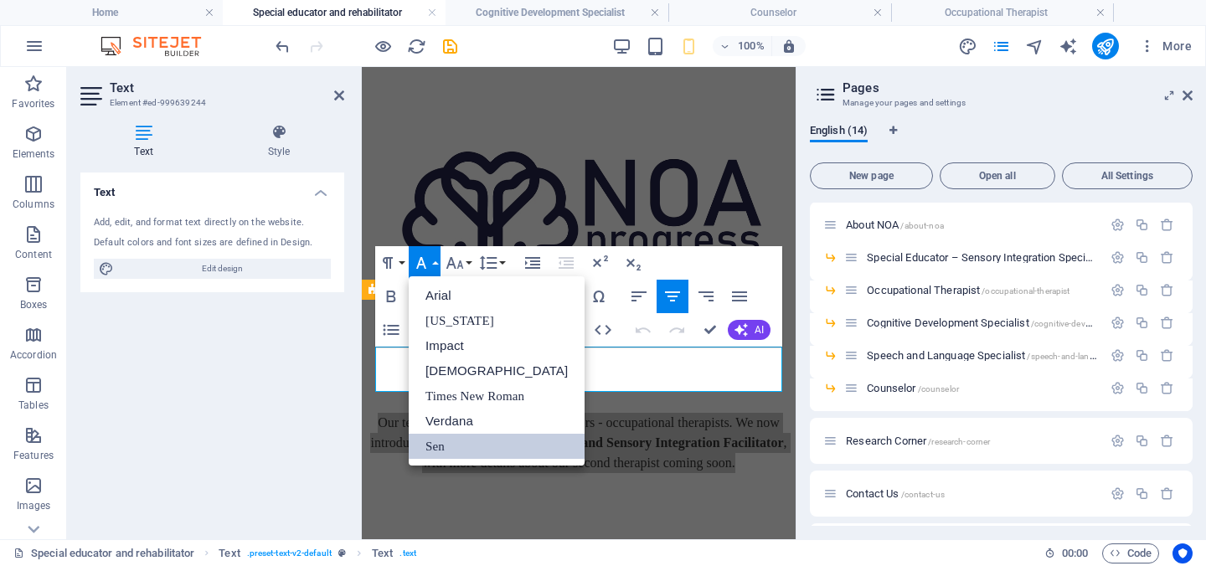
scroll to position [0, 0]
click at [464, 264] on icon "button" at bounding box center [455, 263] width 20 height 20
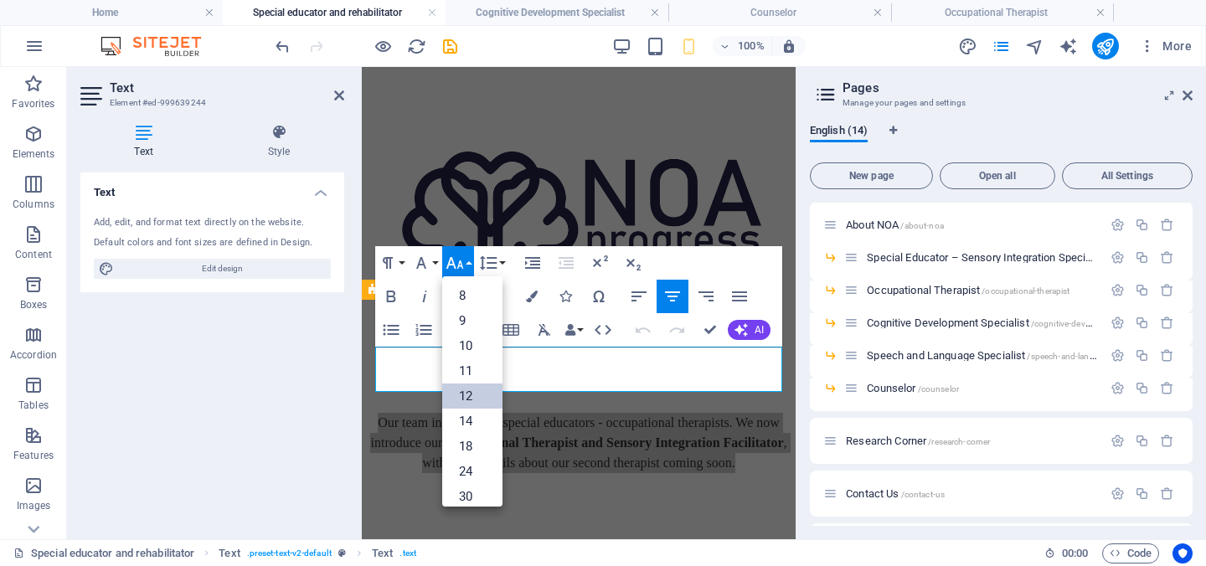
scroll to position [120, 0]
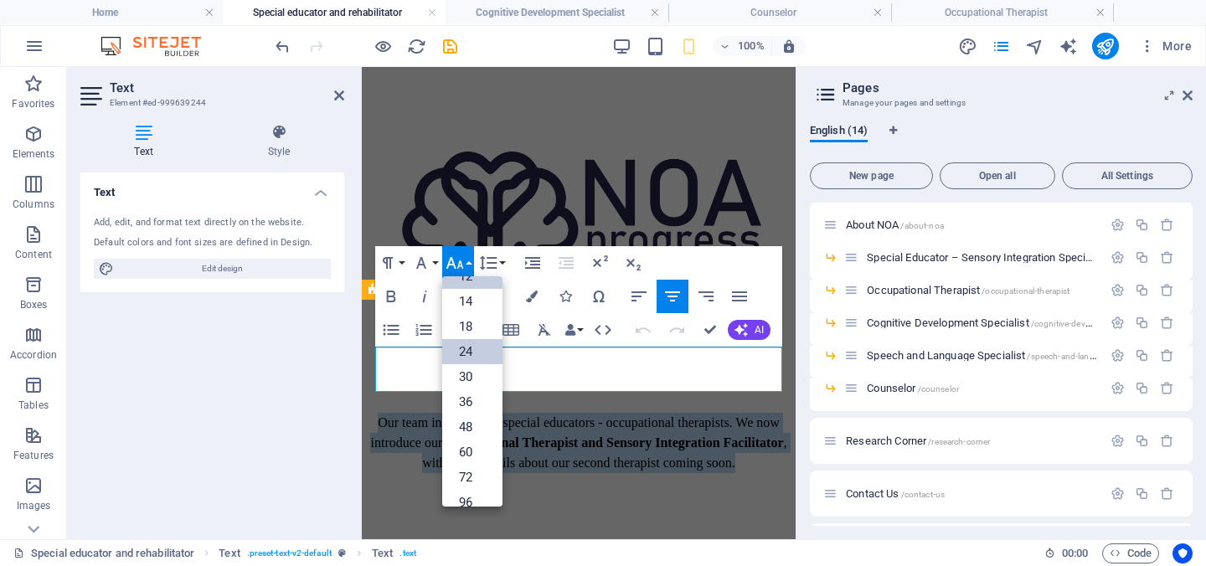
click at [477, 355] on link "24" at bounding box center [472, 351] width 60 height 25
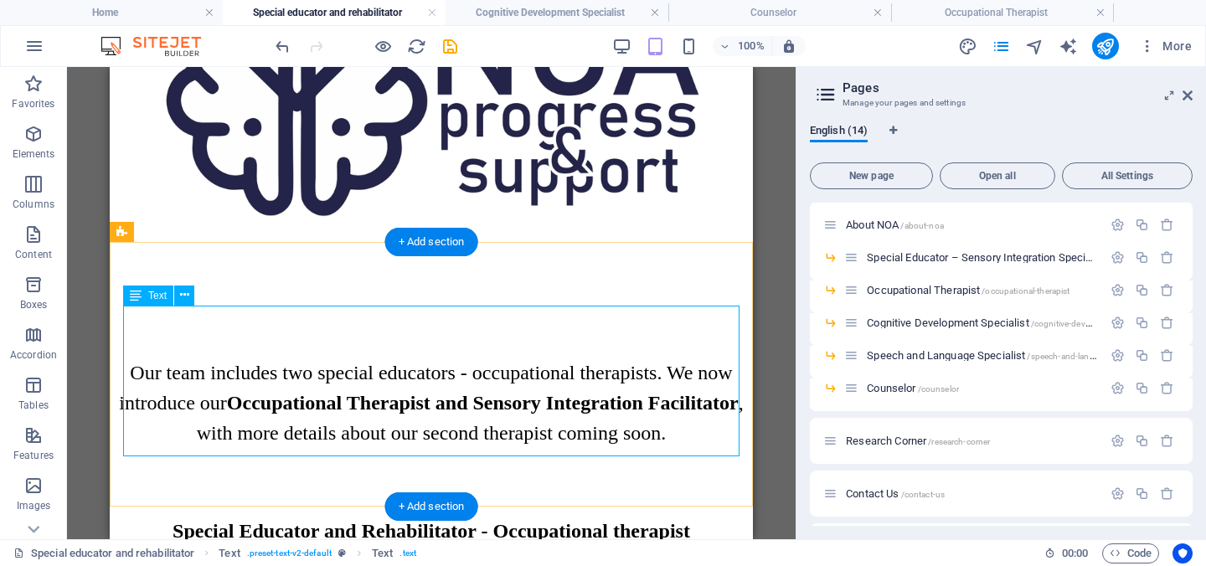
scroll to position [393, 0]
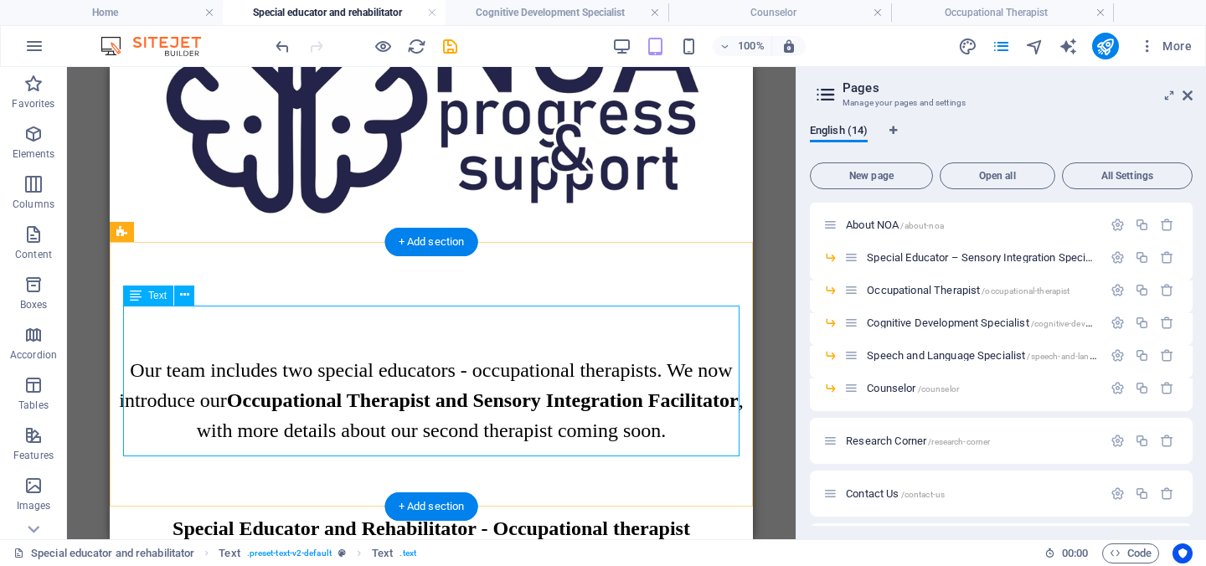
click at [205, 411] on div "Our team includes two special educators - occupational therapists. We now intro…" at bounding box center [431, 400] width 630 height 90
click at [187, 403] on div "Our team includes two special educators - occupational therapists. We now intro…" at bounding box center [431, 400] width 630 height 90
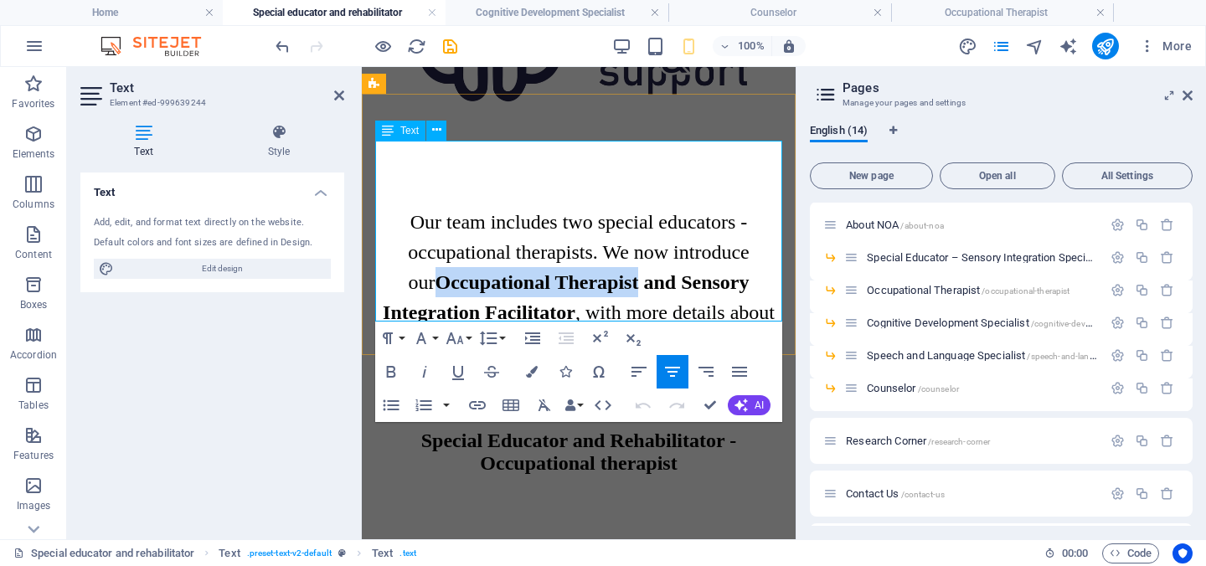
drag, startPoint x: 496, startPoint y: 248, endPoint x: 628, endPoint y: 222, distance: 134.0
click at [628, 271] on strong "Occupational Therapist and Sensory Integration Facilitator" at bounding box center [566, 297] width 366 height 52
copy strong "Occupational Therapist"
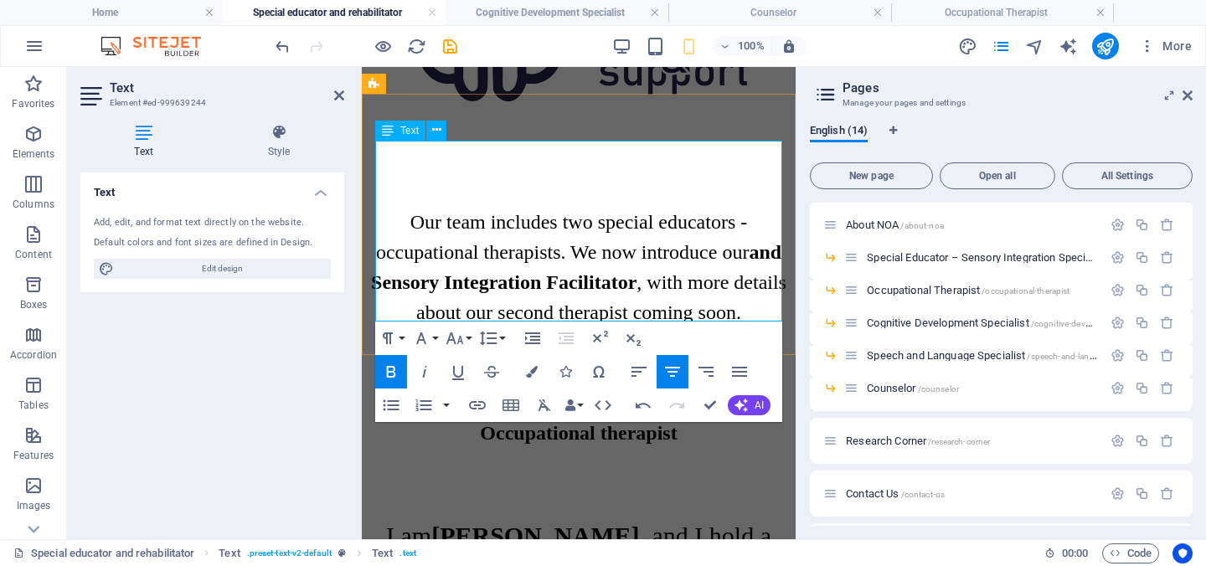
click at [643, 244] on span "Our team includes two special educators - occupational therapists. We now intro…" at bounding box center [578, 267] width 415 height 112
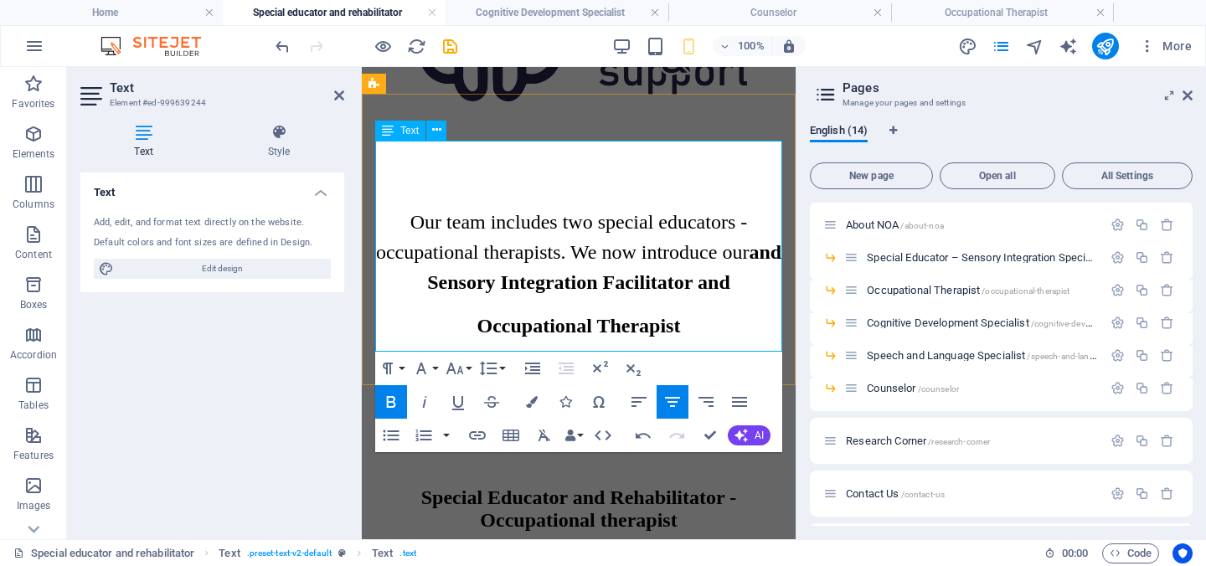
click at [673, 241] on strong "and Sensory Integration Facilitator and" at bounding box center [604, 267] width 354 height 52
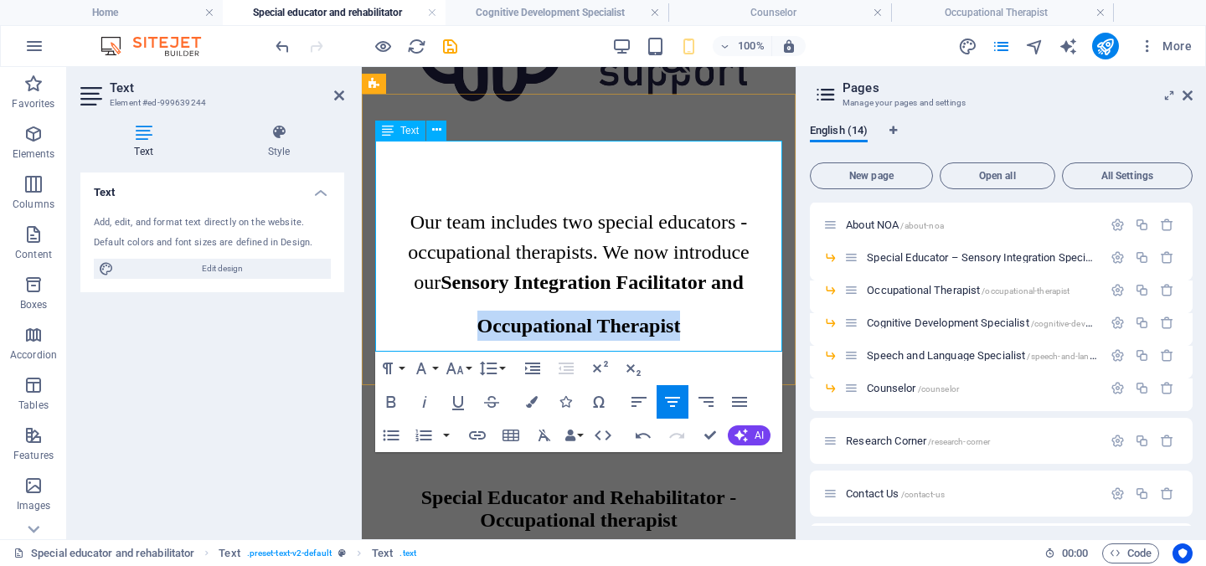
drag, startPoint x: 456, startPoint y: 275, endPoint x: 710, endPoint y: 288, distance: 254.0
click at [710, 311] on p "Occupational Therapist" at bounding box center [578, 326] width 420 height 30
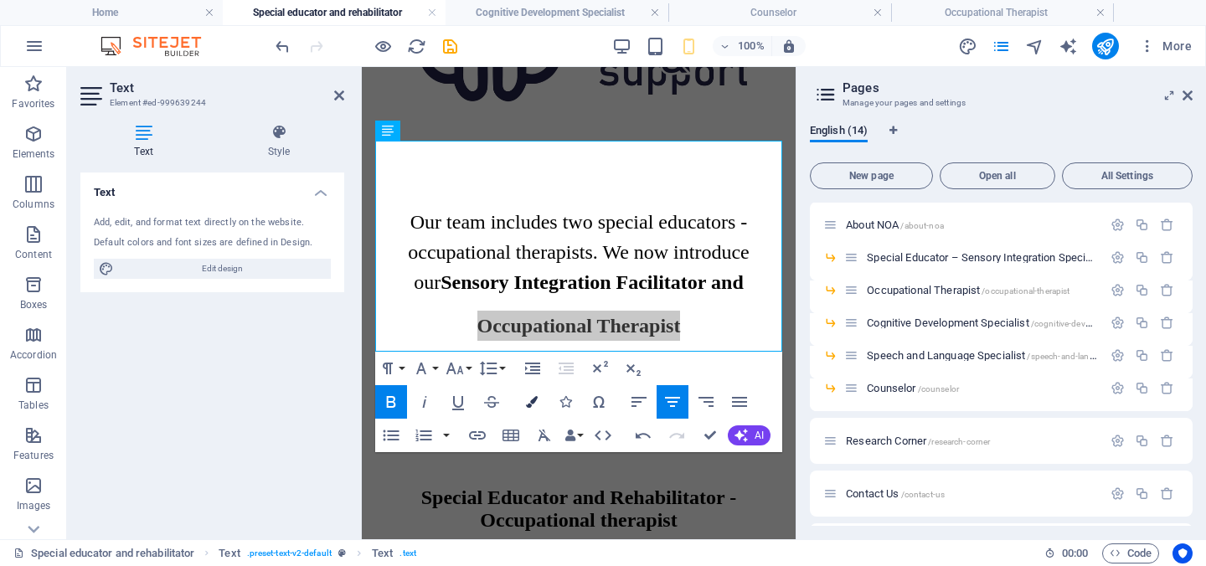
click at [534, 396] on icon "button" at bounding box center [532, 402] width 12 height 12
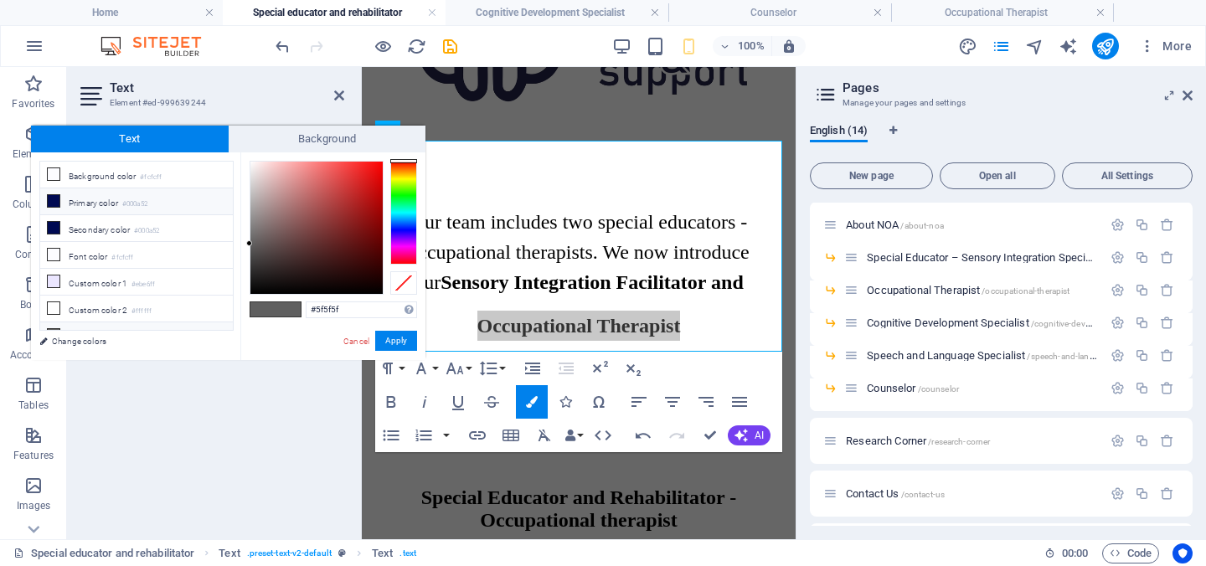
click at [133, 198] on small "#000a52" at bounding box center [134, 204] width 25 height 12
type input "#000a52"
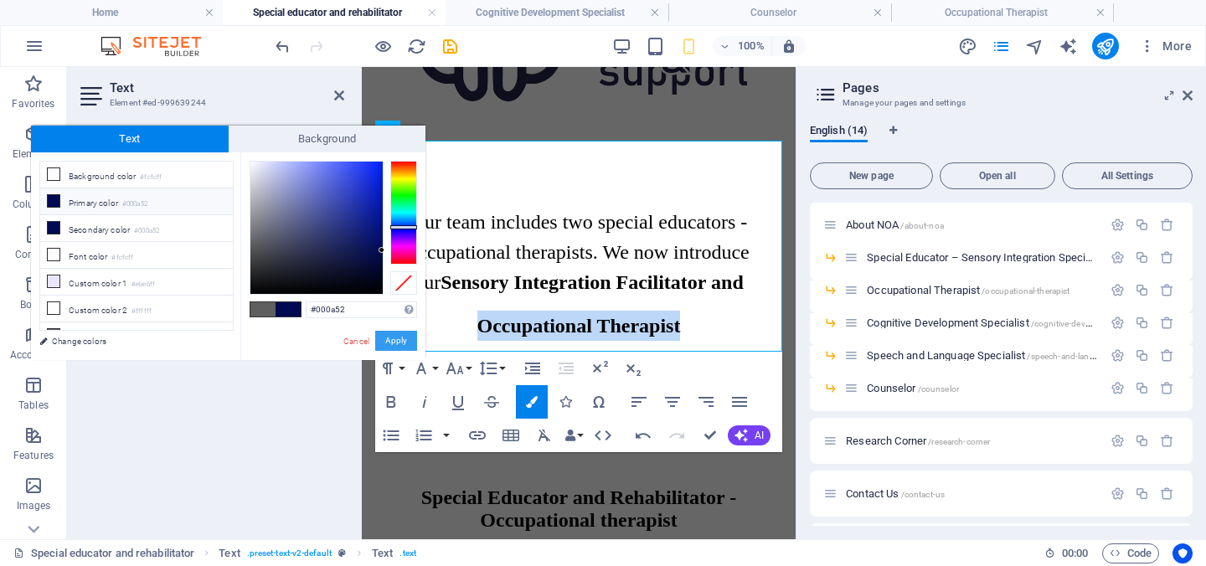
click at [395, 337] on button "Apply" at bounding box center [396, 341] width 42 height 20
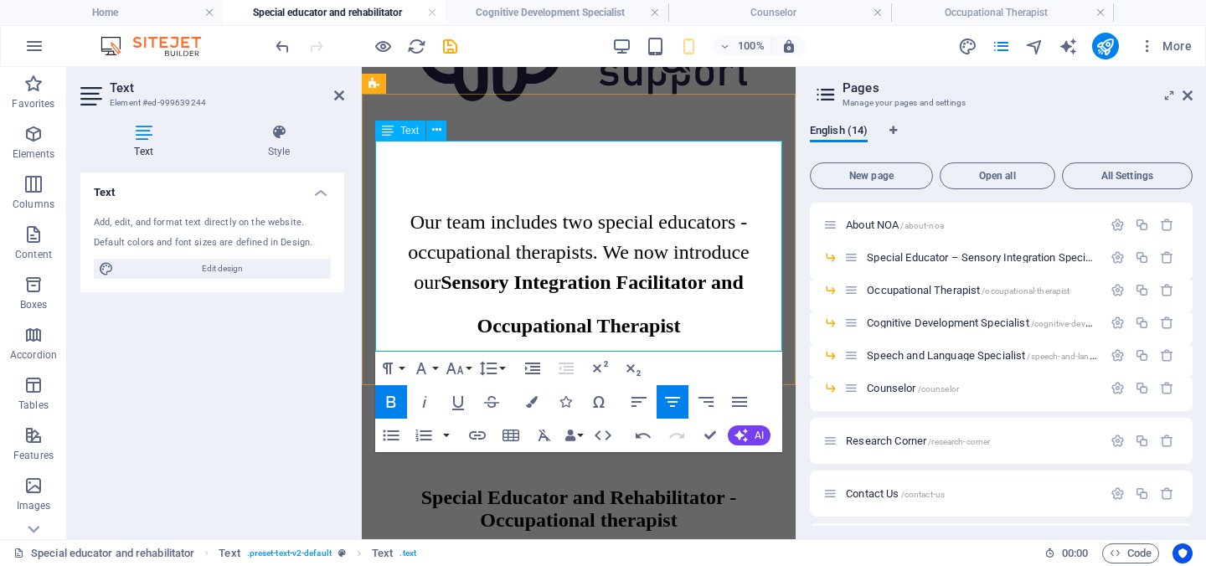
click at [395, 358] on span ", with more details about our second therapist coming soon." at bounding box center [578, 384] width 366 height 52
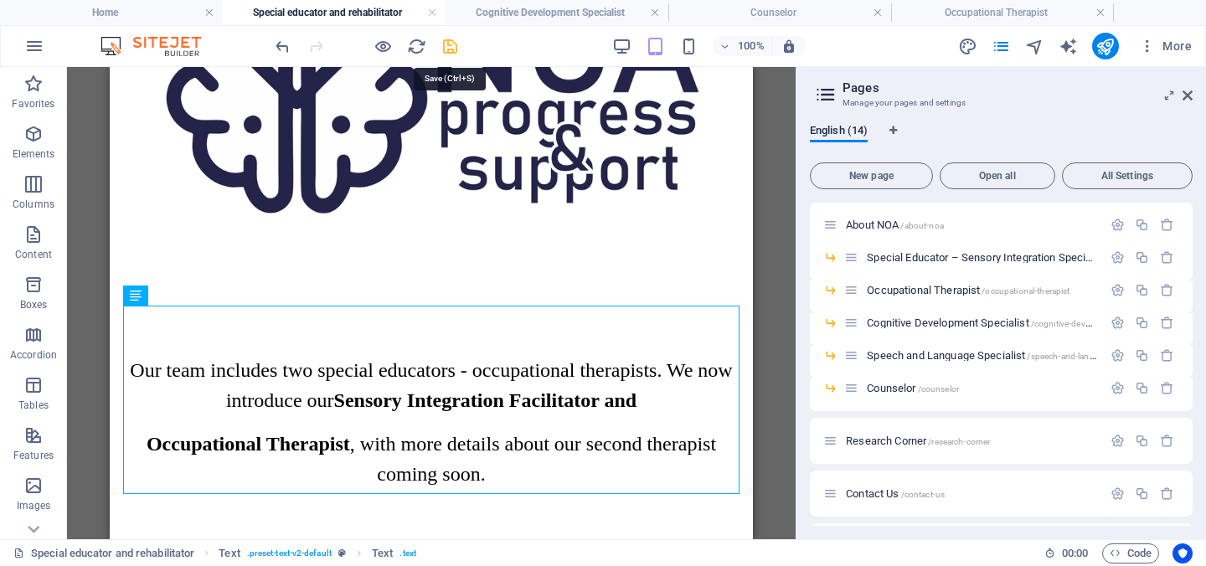
click at [454, 51] on icon "save" at bounding box center [449, 46] width 19 height 19
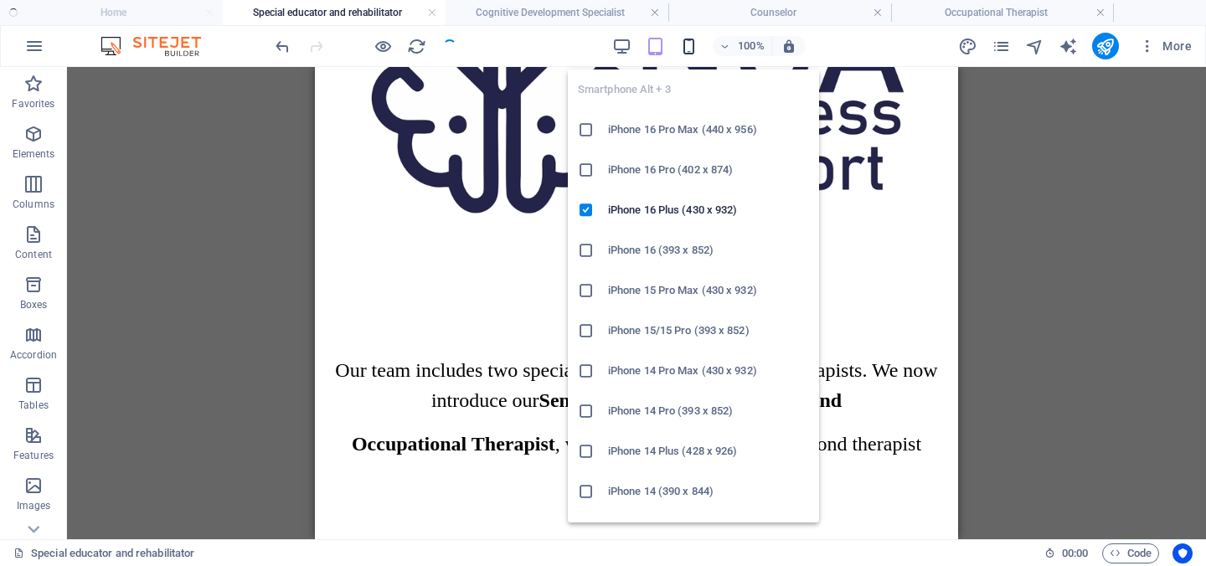
click at [688, 51] on icon "button" at bounding box center [688, 46] width 19 height 19
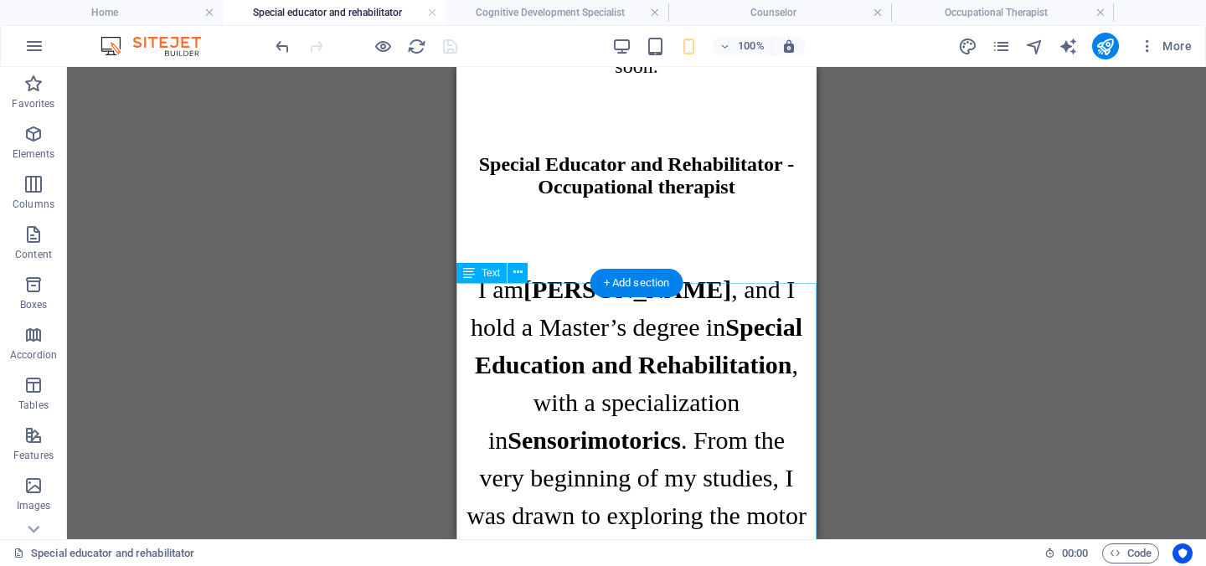
scroll to position [652, 0]
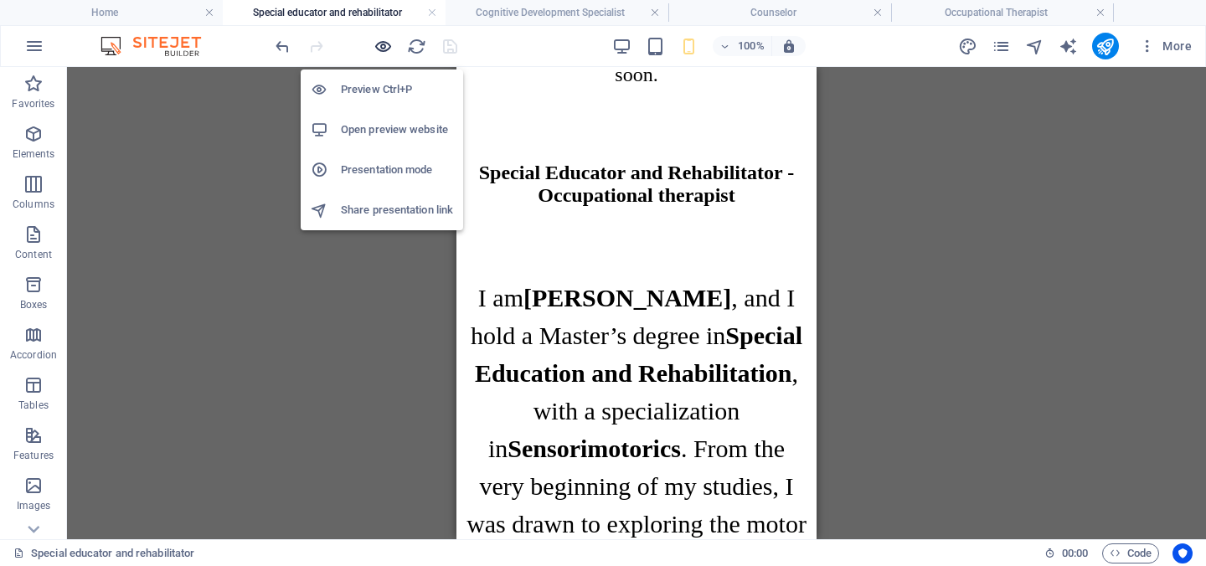
click at [387, 47] on icon "button" at bounding box center [382, 46] width 19 height 19
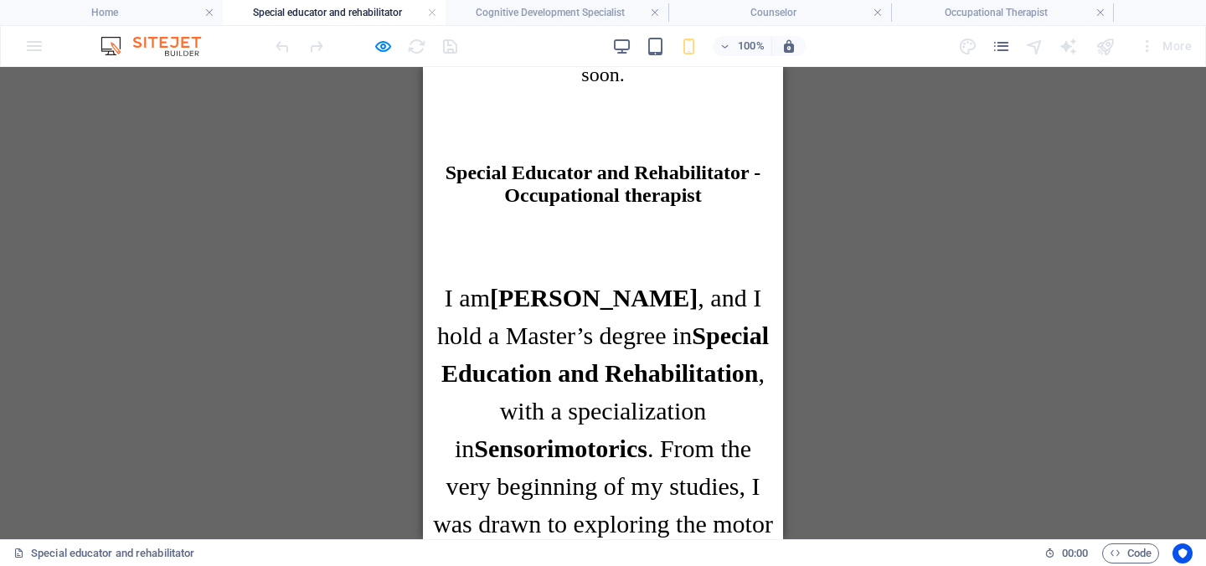
click at [715, 360] on p "I am Lana Zrnić , and I hold a Master’s degree in Special Education and Rehabil…" at bounding box center [602, 561] width 347 height 565
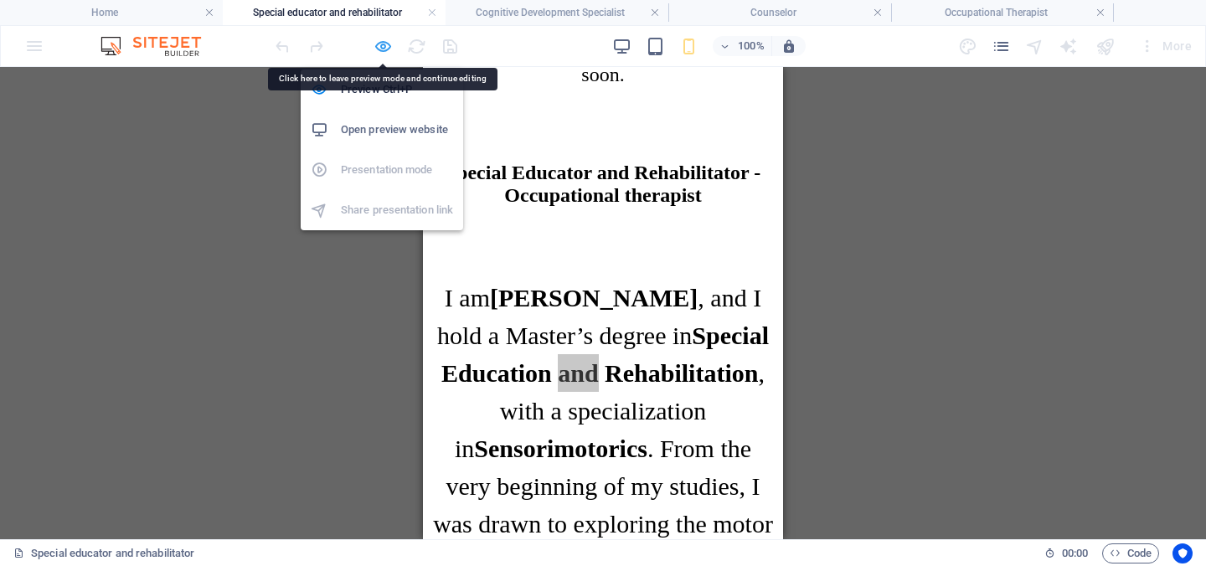
click at [382, 39] on icon "button" at bounding box center [382, 46] width 19 height 19
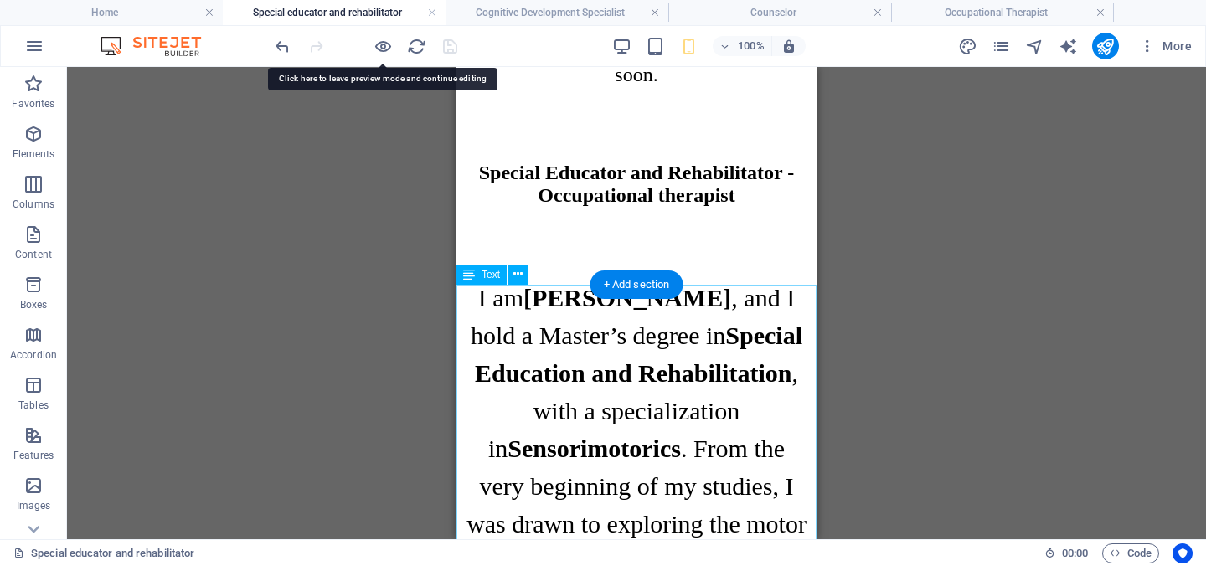
click at [488, 310] on div "I am Lana Zrnić , and I hold a Master’s degree in Special Education and Rehabil…" at bounding box center [636, 561] width 347 height 565
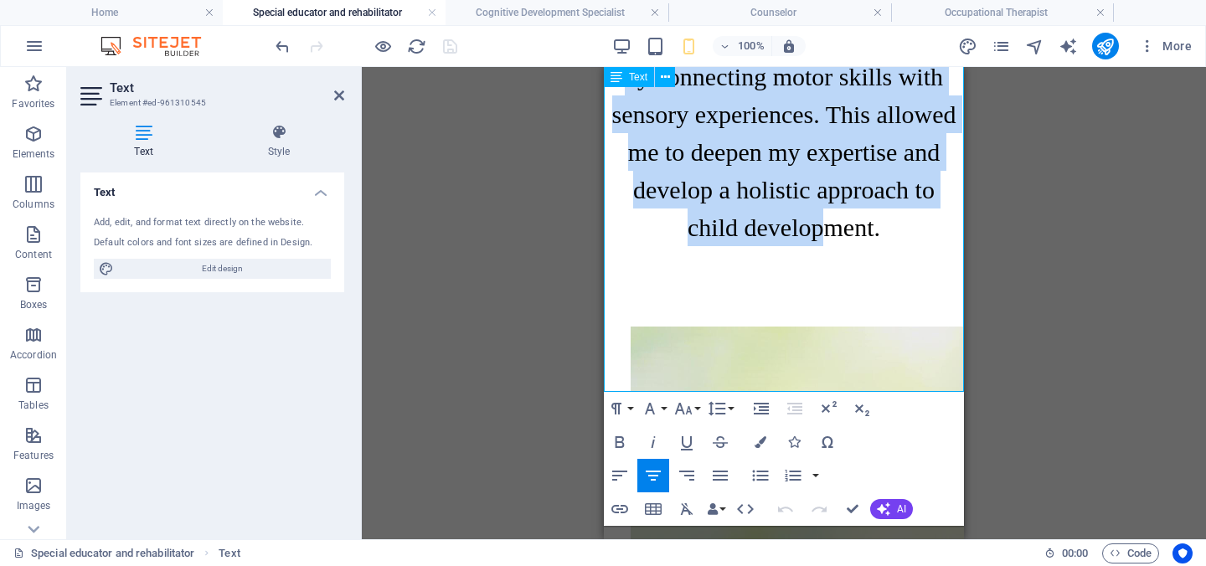
scroll to position [1263, 0]
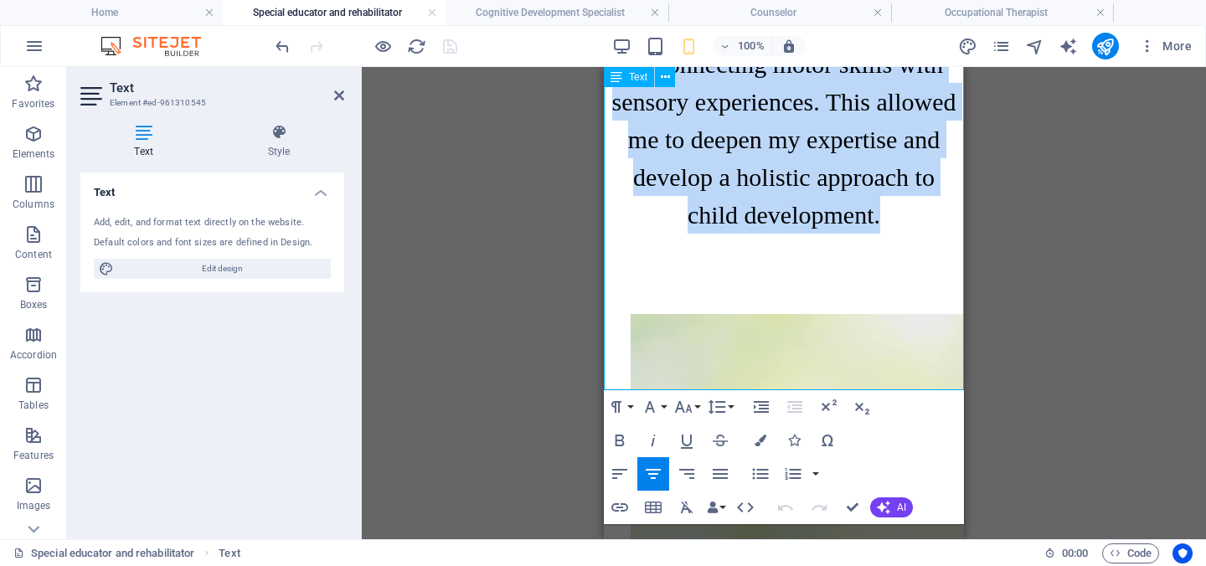
drag, startPoint x: 608, startPoint y: 234, endPoint x: 889, endPoint y: 377, distance: 315.6
click at [624, 467] on icon "button" at bounding box center [620, 474] width 20 height 20
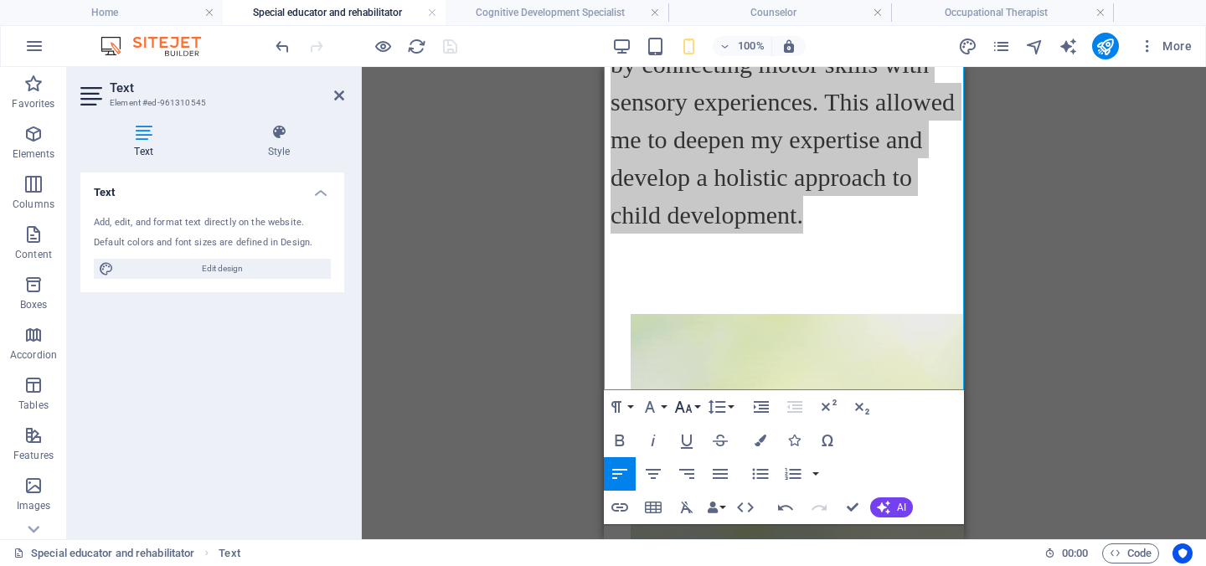
click at [694, 411] on button "Font Size" at bounding box center [687, 406] width 32 height 33
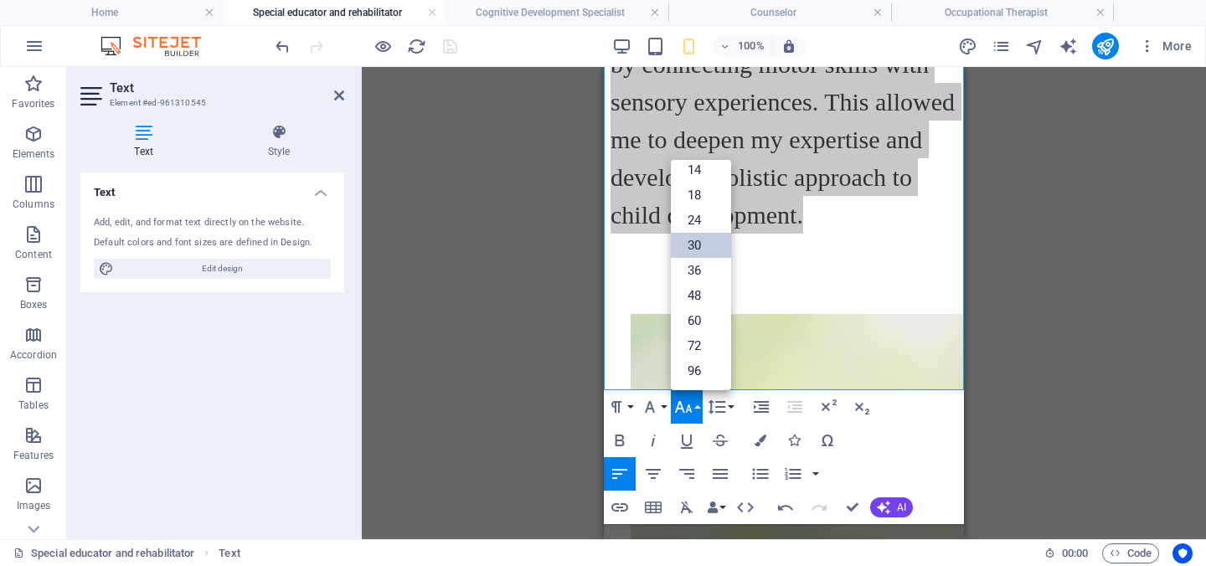
scroll to position [135, 0]
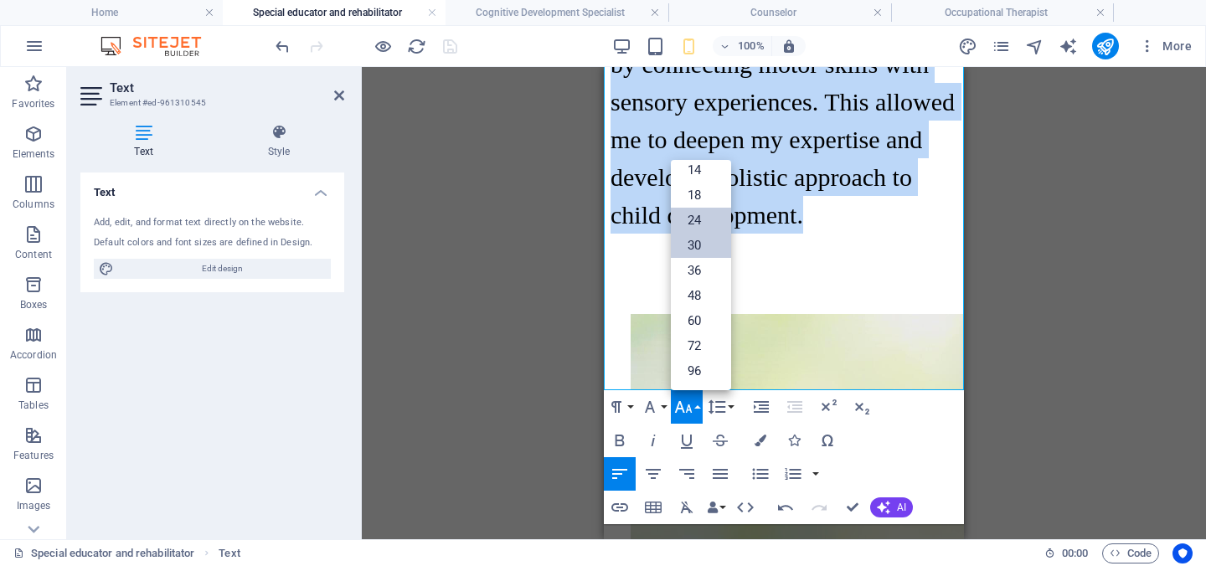
click at [707, 224] on link "24" at bounding box center [701, 220] width 60 height 25
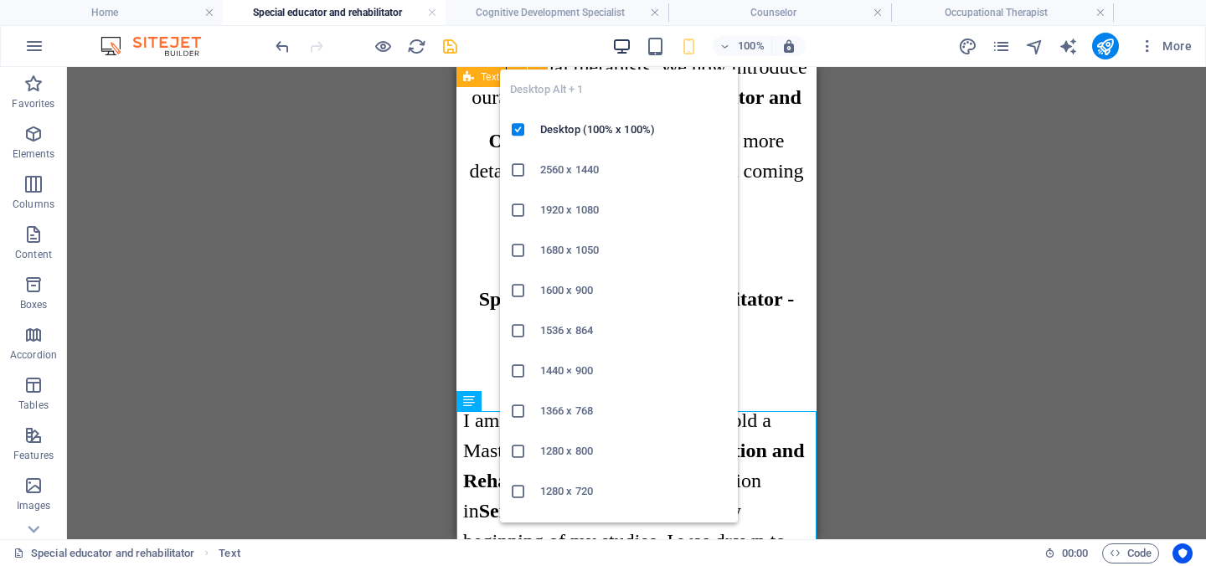
click at [624, 43] on icon "button" at bounding box center [621, 46] width 19 height 19
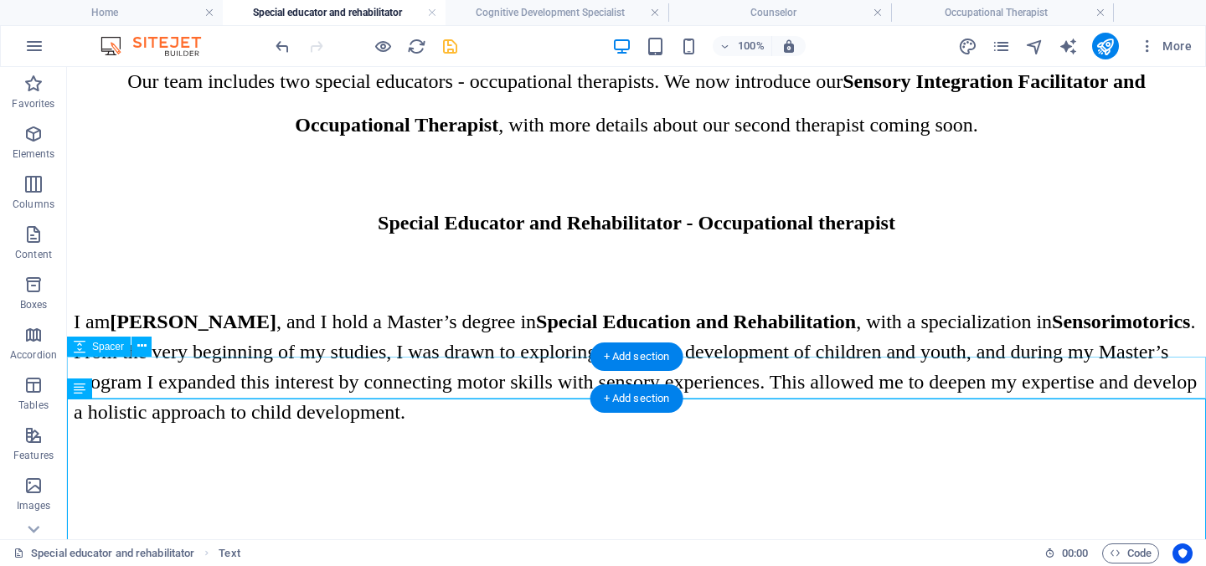
scroll to position [1026, 0]
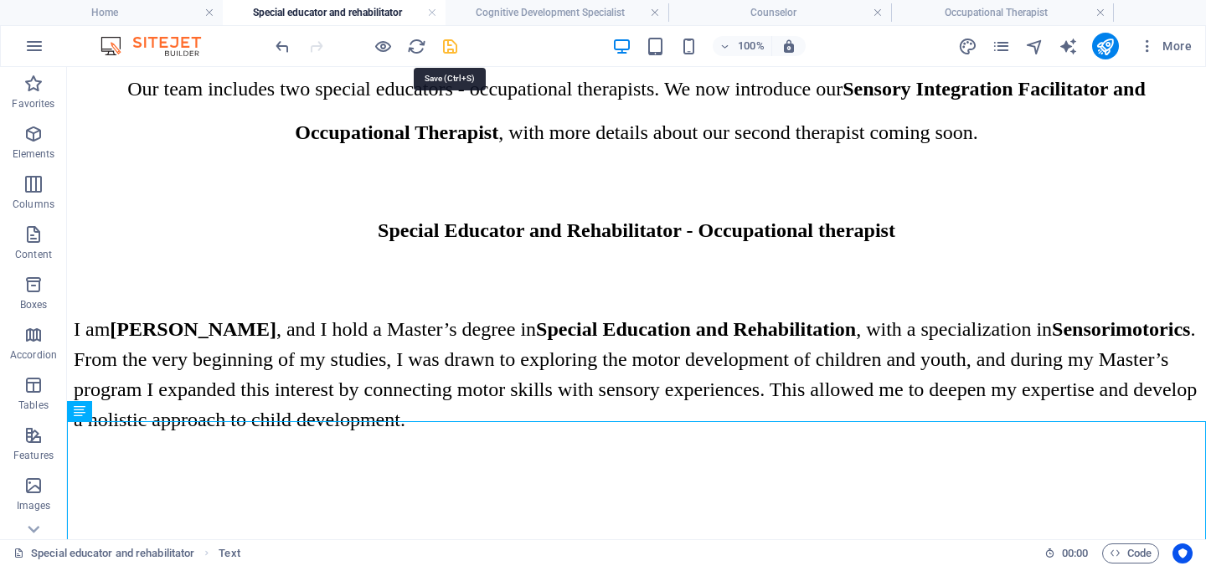
click at [448, 46] on icon "save" at bounding box center [449, 46] width 19 height 19
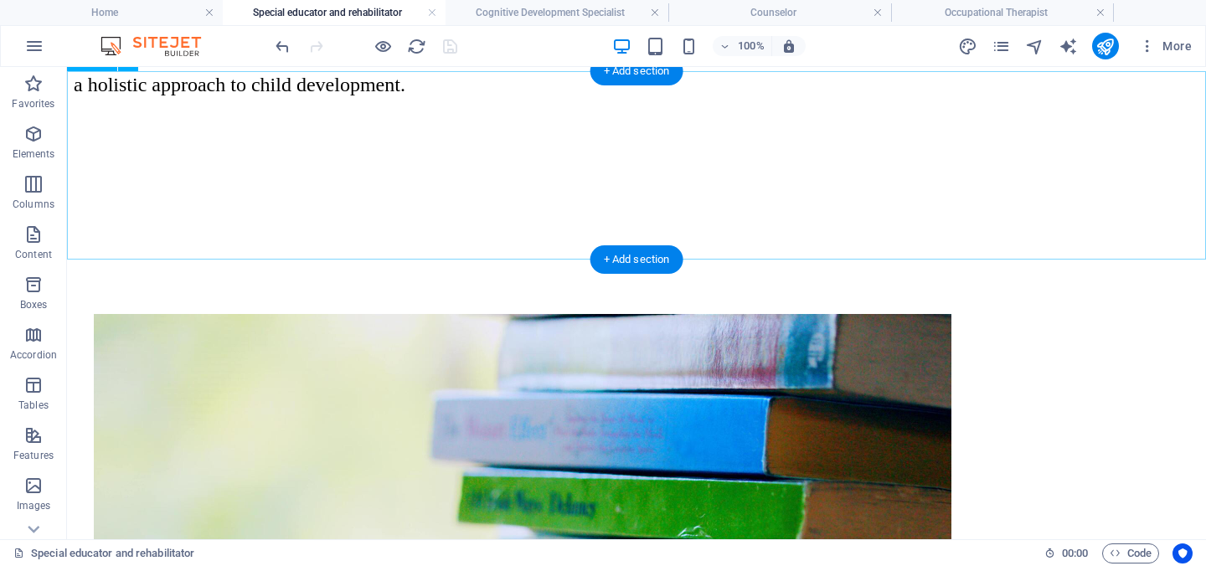
scroll to position [1376, 0]
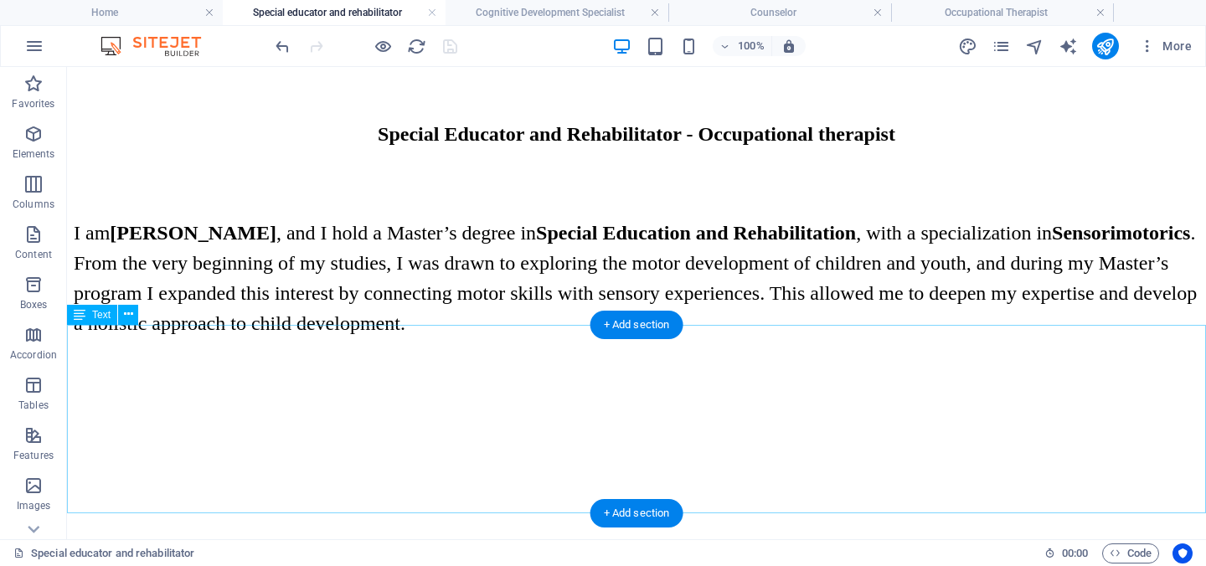
click at [529, 338] on div "I am Lana Zrnić , and I hold a Master’s degree in Special Education and Rehabil…" at bounding box center [636, 278] width 1125 height 121
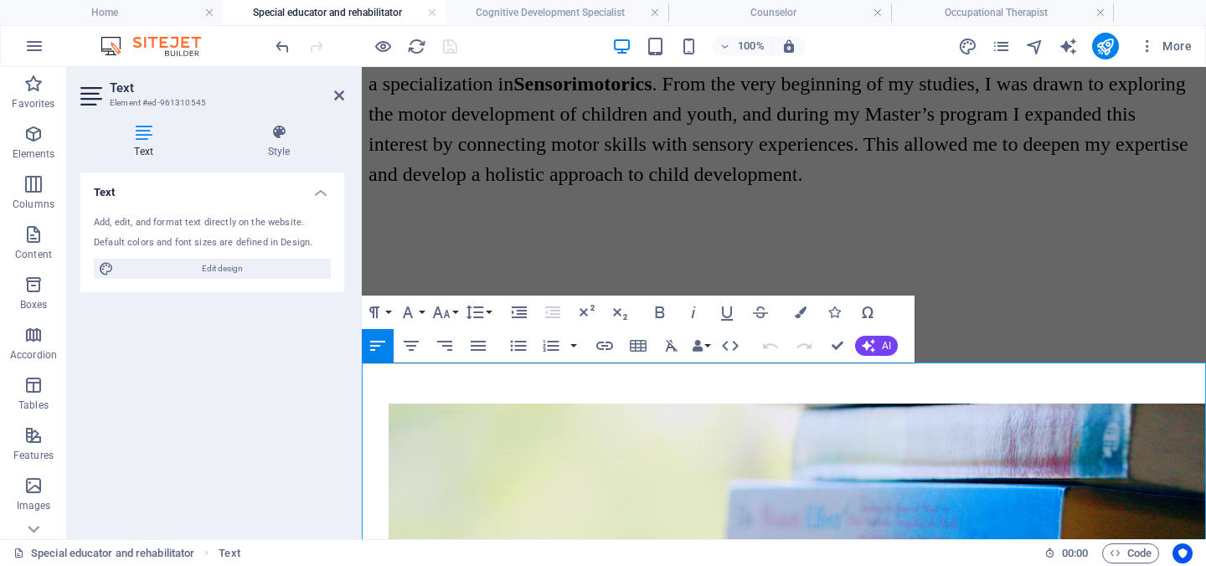
scroll to position [913, 0]
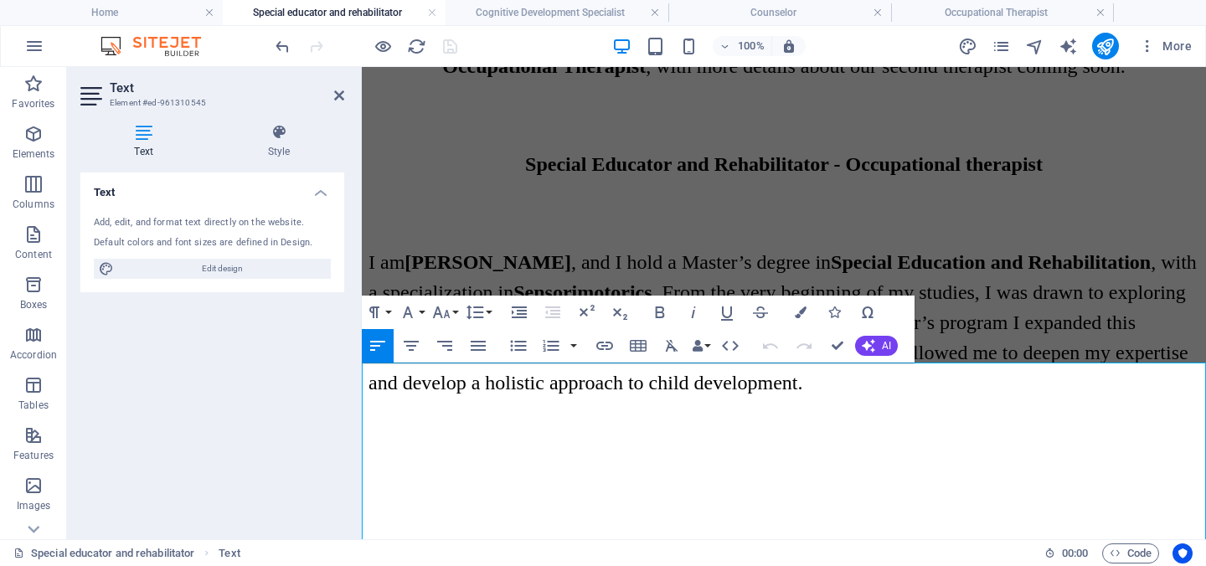
click at [503, 273] on strong "Lana Zrnić" at bounding box center [487, 262] width 167 height 22
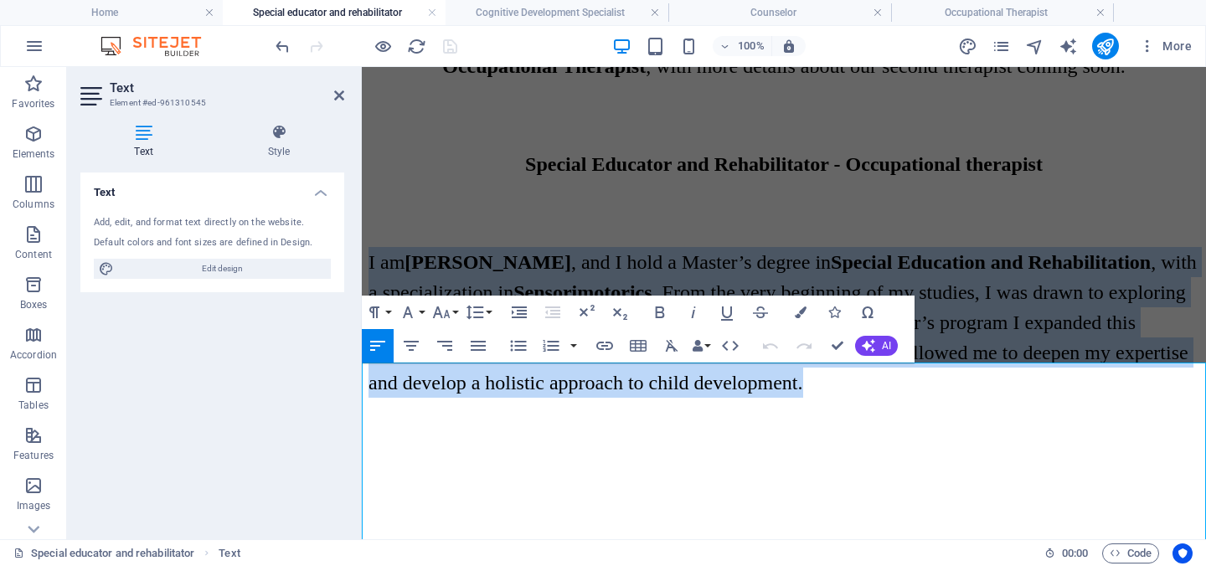
click at [503, 273] on strong "Lana Zrnić" at bounding box center [487, 262] width 167 height 22
click at [415, 342] on icon "button" at bounding box center [411, 346] width 15 height 10
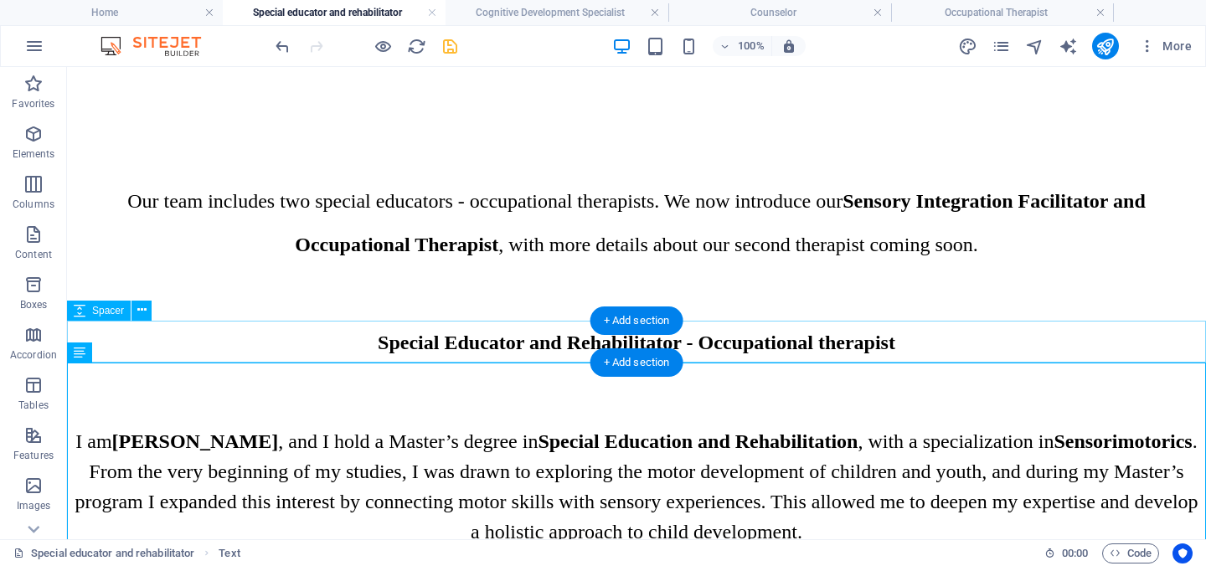
scroll to position [1084, 0]
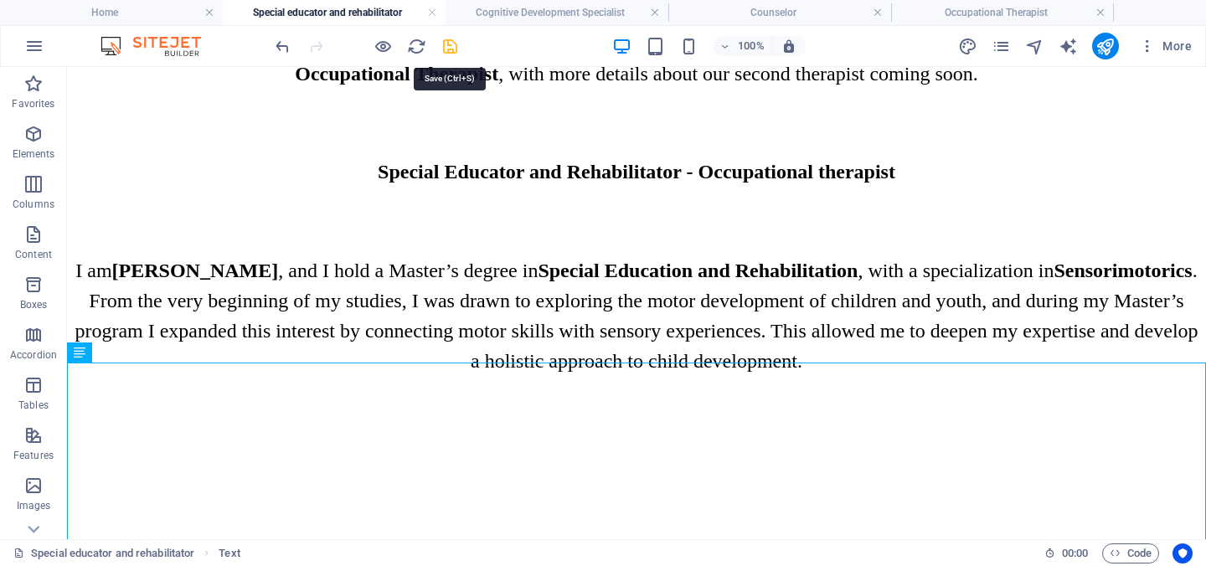
click at [454, 44] on icon "save" at bounding box center [449, 46] width 19 height 19
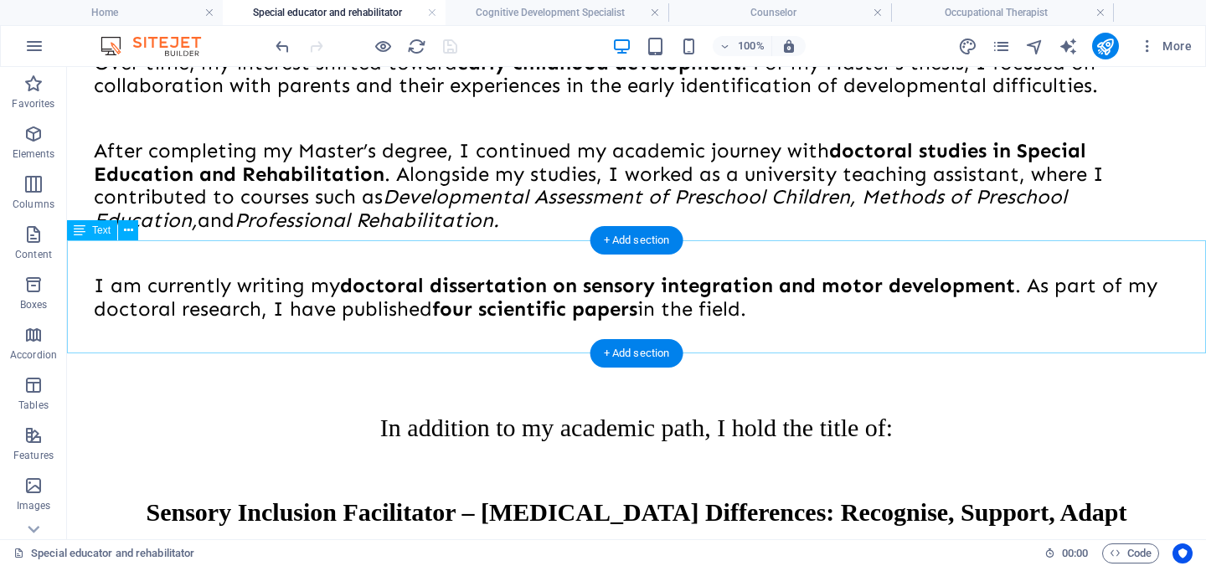
scroll to position [2922, 0]
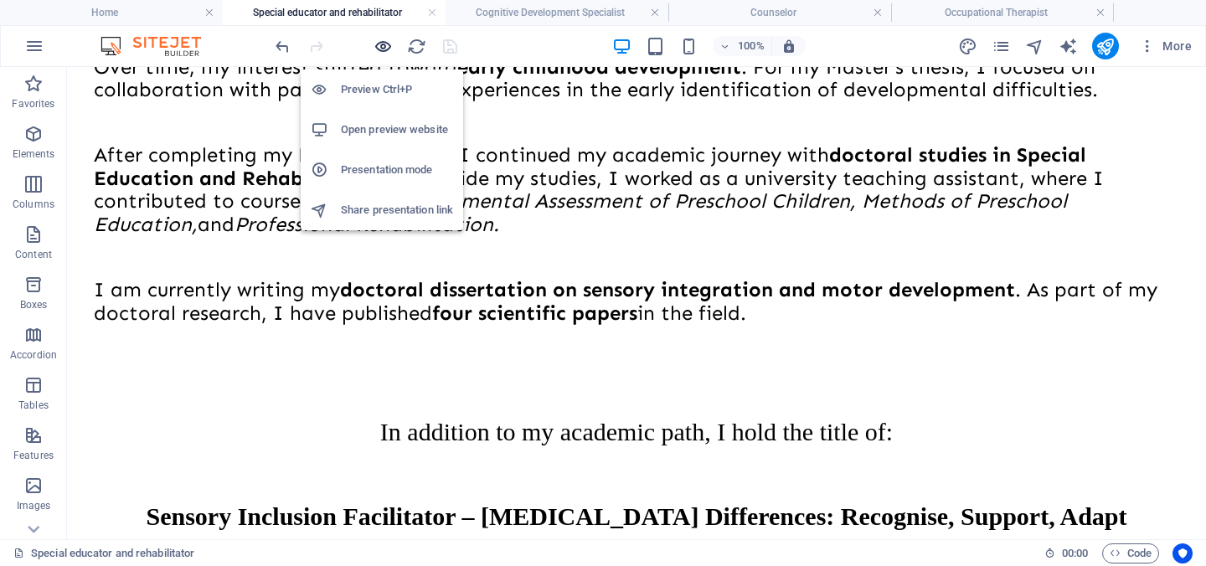
click at [382, 44] on icon "button" at bounding box center [382, 46] width 19 height 19
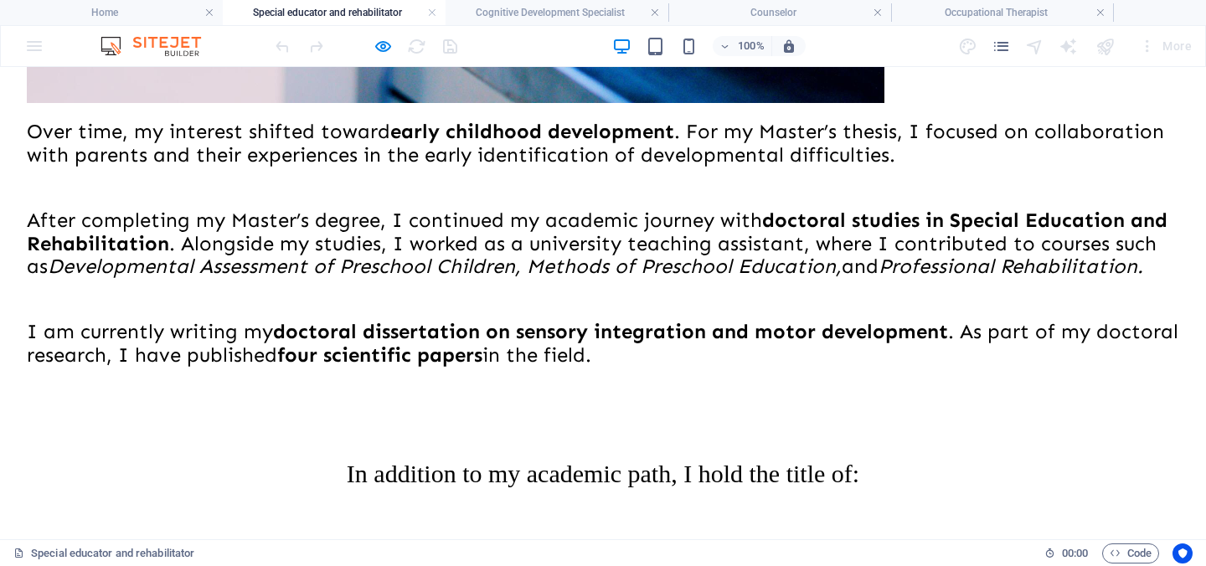
scroll to position [2901, 0]
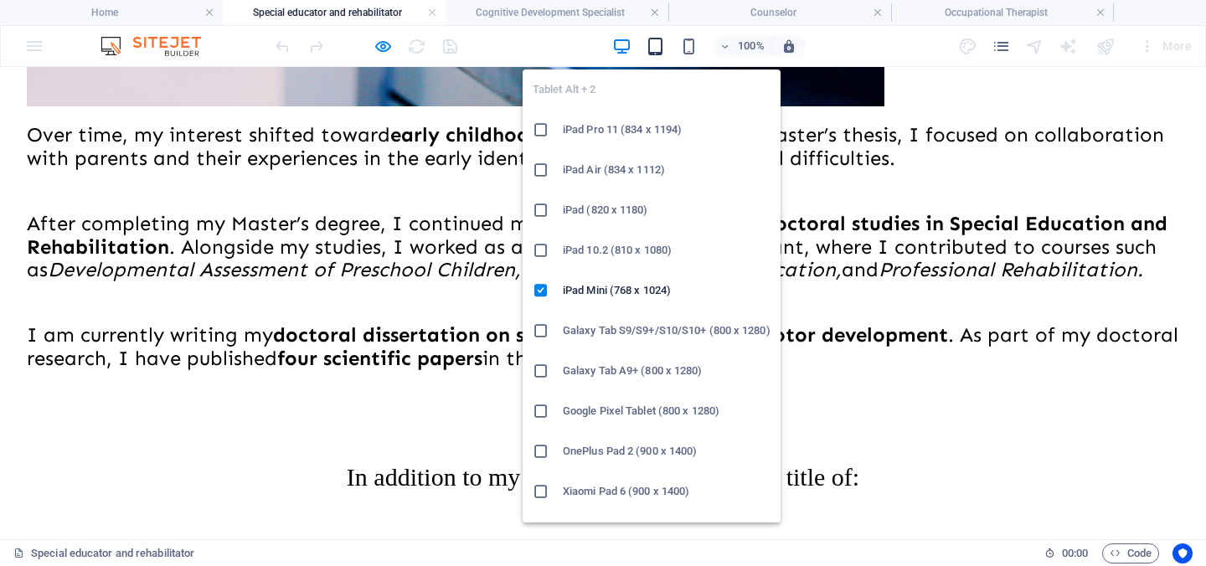
click at [654, 49] on icon "button" at bounding box center [655, 46] width 19 height 19
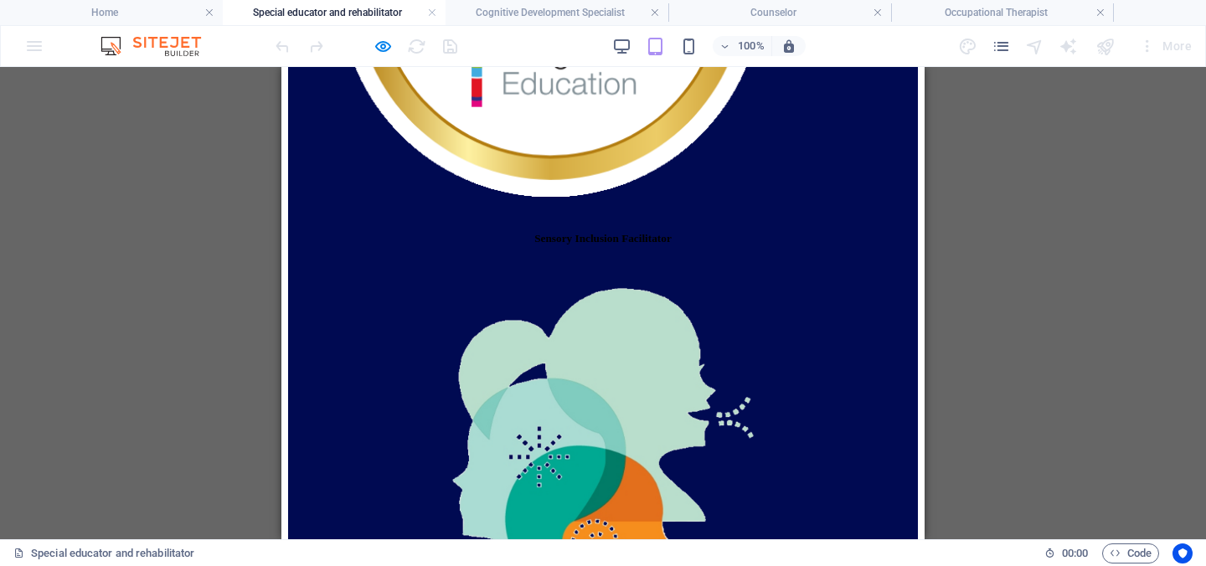
scroll to position [9399, 0]
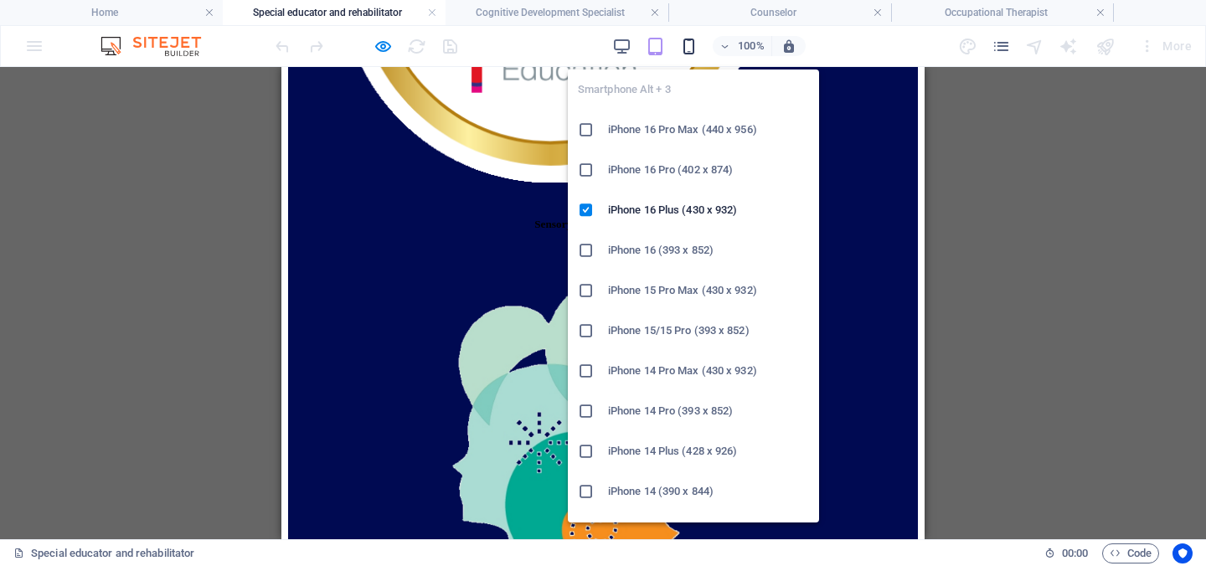
click at [692, 41] on icon "button" at bounding box center [688, 46] width 19 height 19
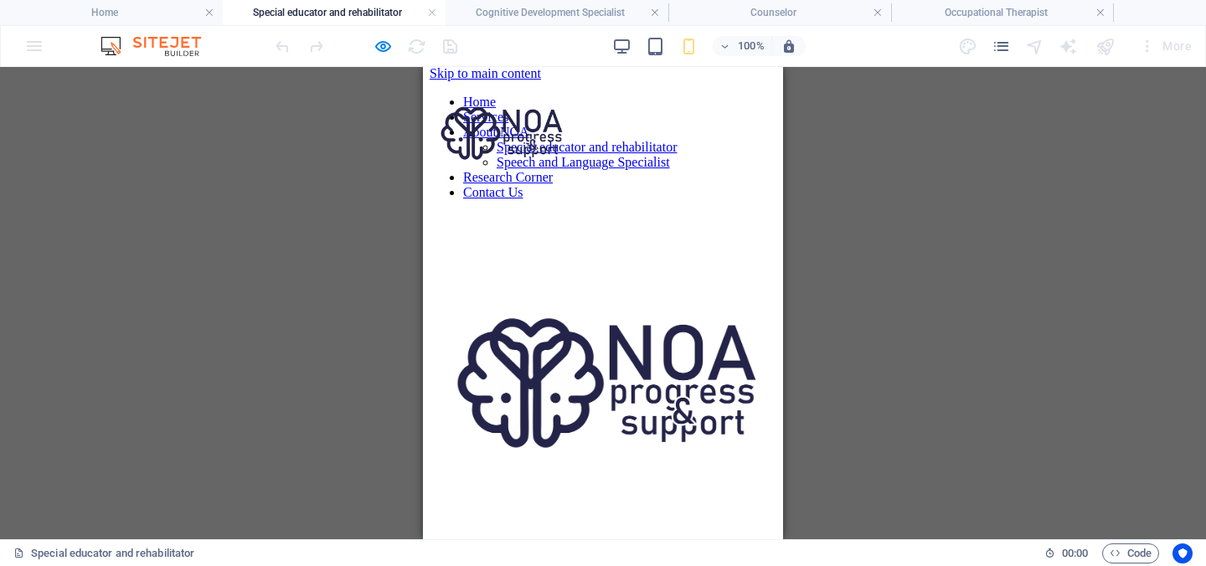
scroll to position [0, 0]
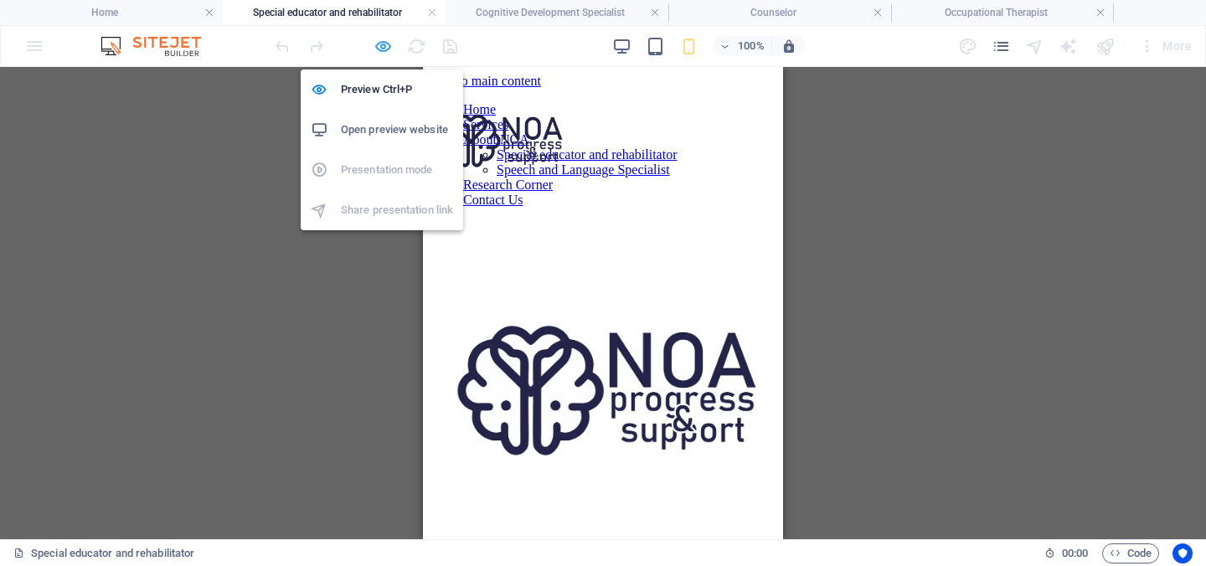
click at [384, 42] on icon "button" at bounding box center [382, 46] width 19 height 19
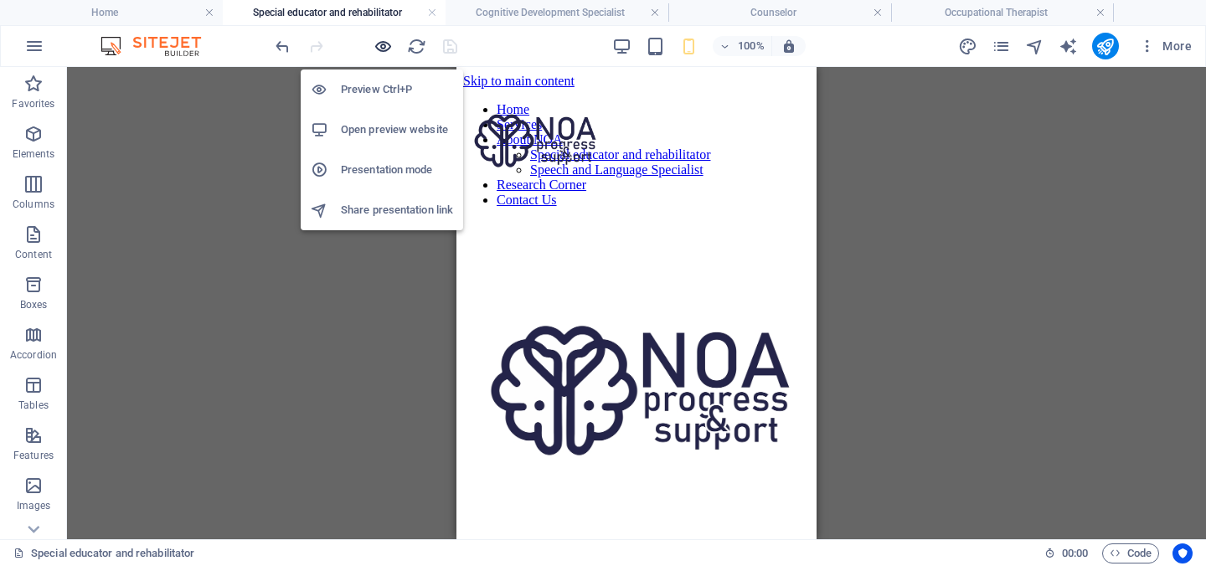
click at [382, 49] on icon "button" at bounding box center [382, 46] width 19 height 19
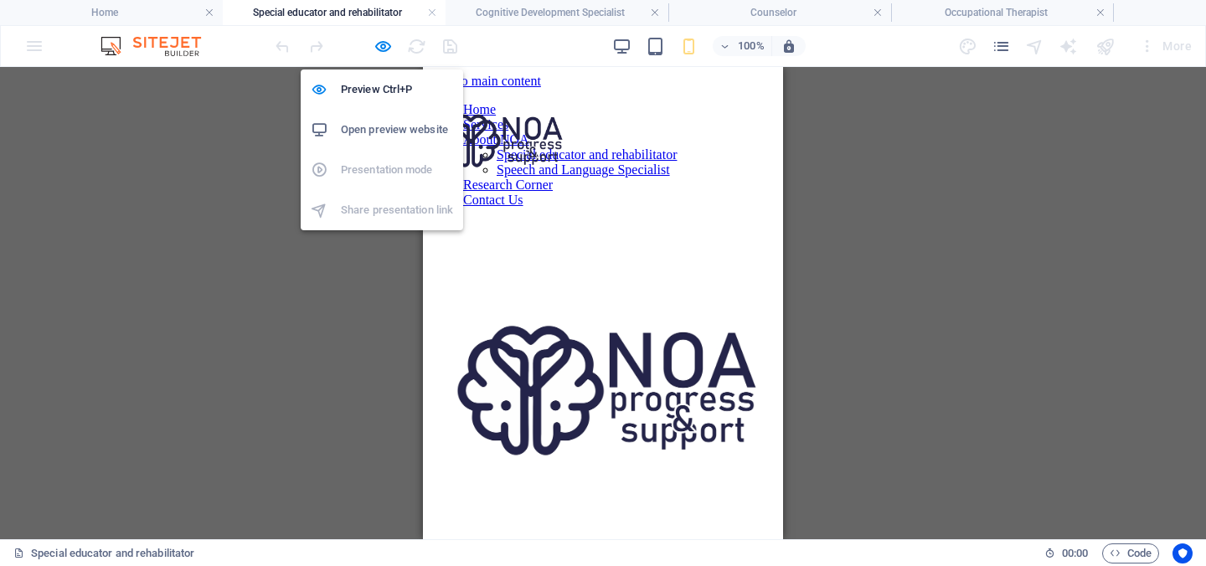
click at [373, 136] on h6 "Open preview website" at bounding box center [397, 130] width 112 height 20
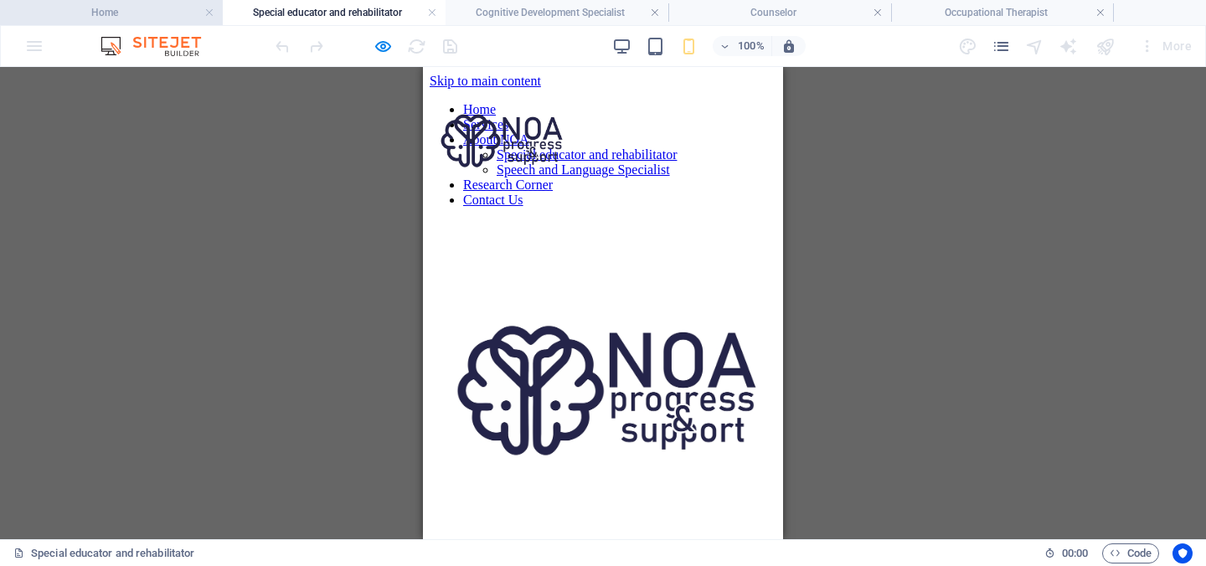
click at [141, 18] on h4 "Home" at bounding box center [111, 12] width 223 height 18
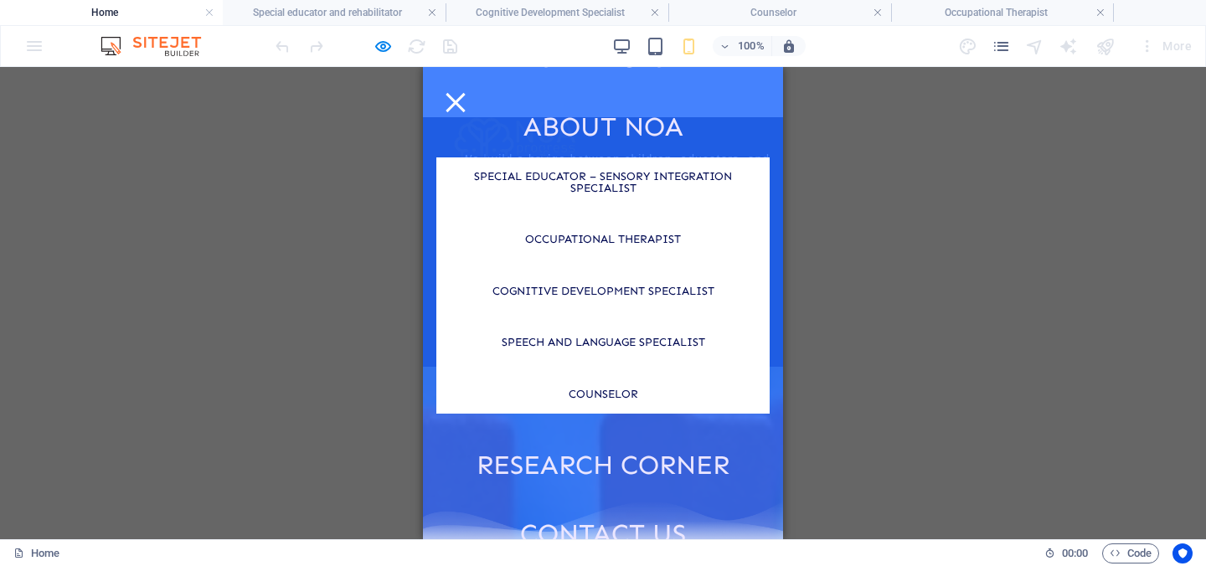
click at [465, 94] on div at bounding box center [454, 102] width 19 height 19
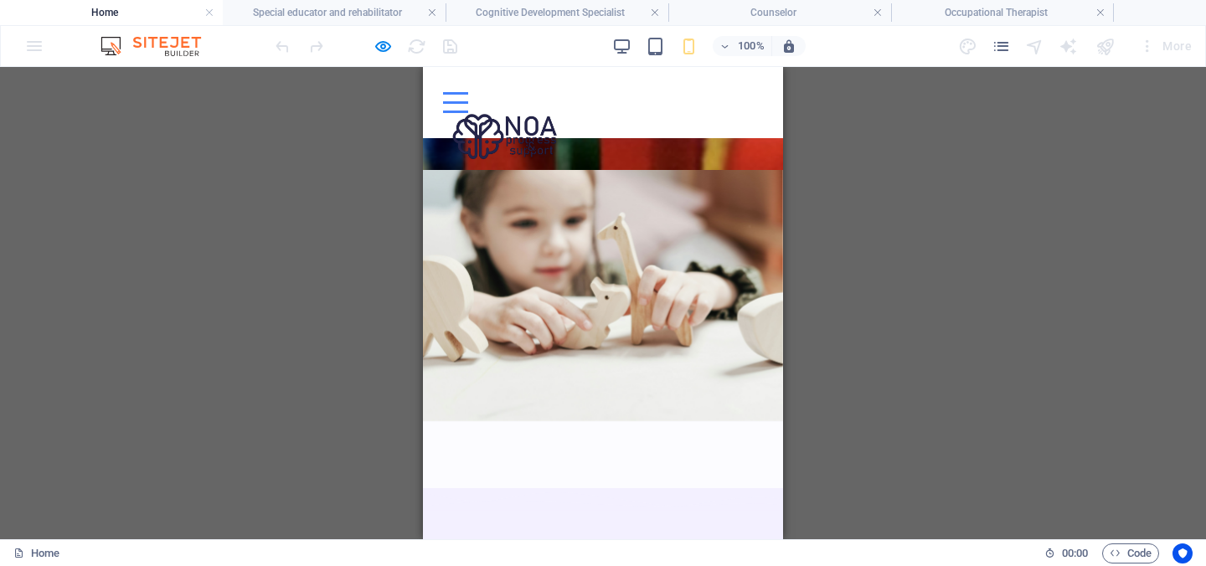
scroll to position [467, 0]
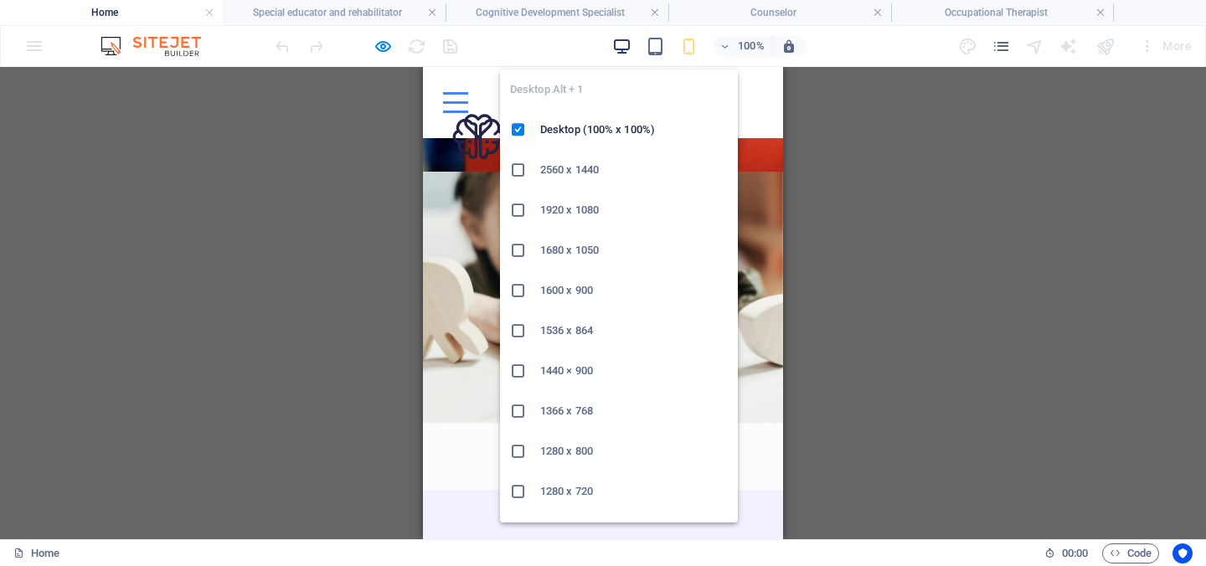
click at [626, 49] on icon "button" at bounding box center [621, 46] width 19 height 19
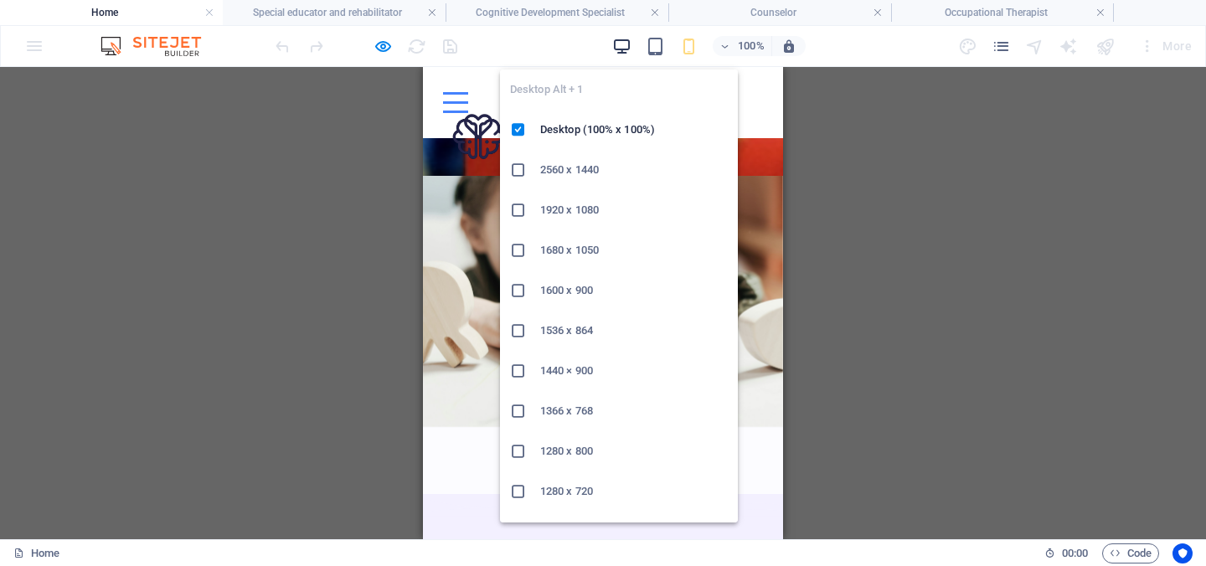
scroll to position [471, 0]
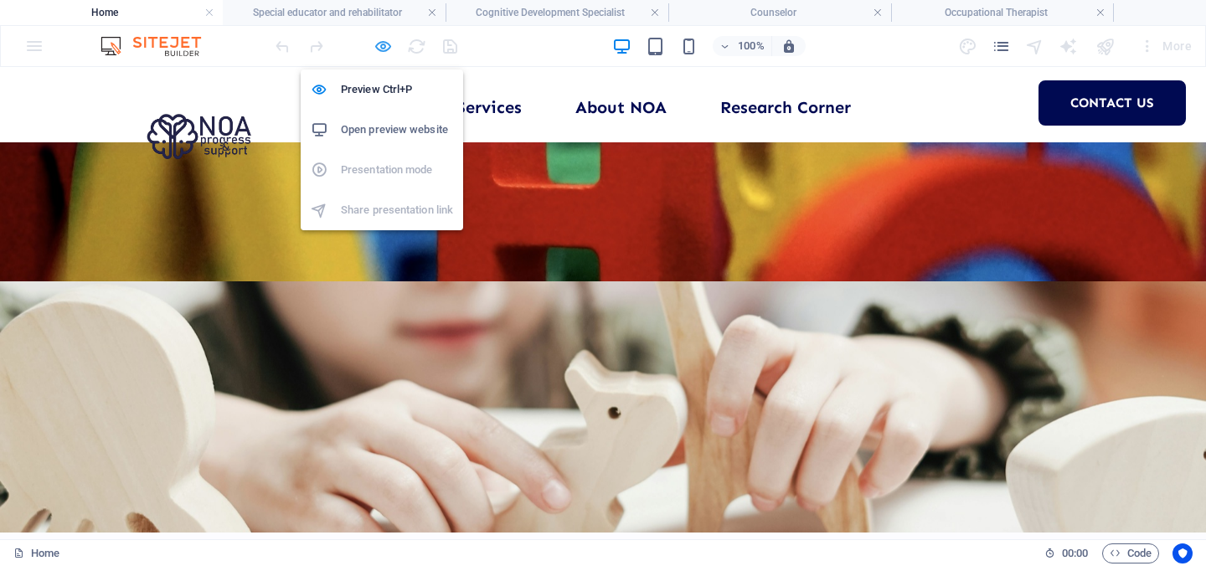
click at [381, 45] on icon "button" at bounding box center [382, 46] width 19 height 19
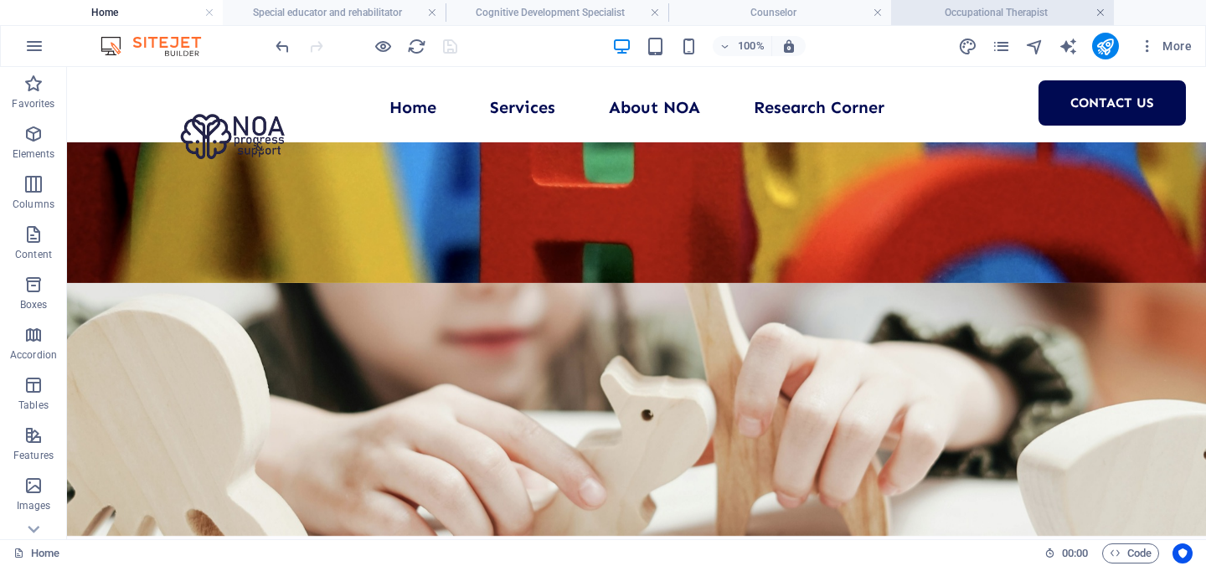
click at [1101, 8] on link at bounding box center [1100, 13] width 10 height 16
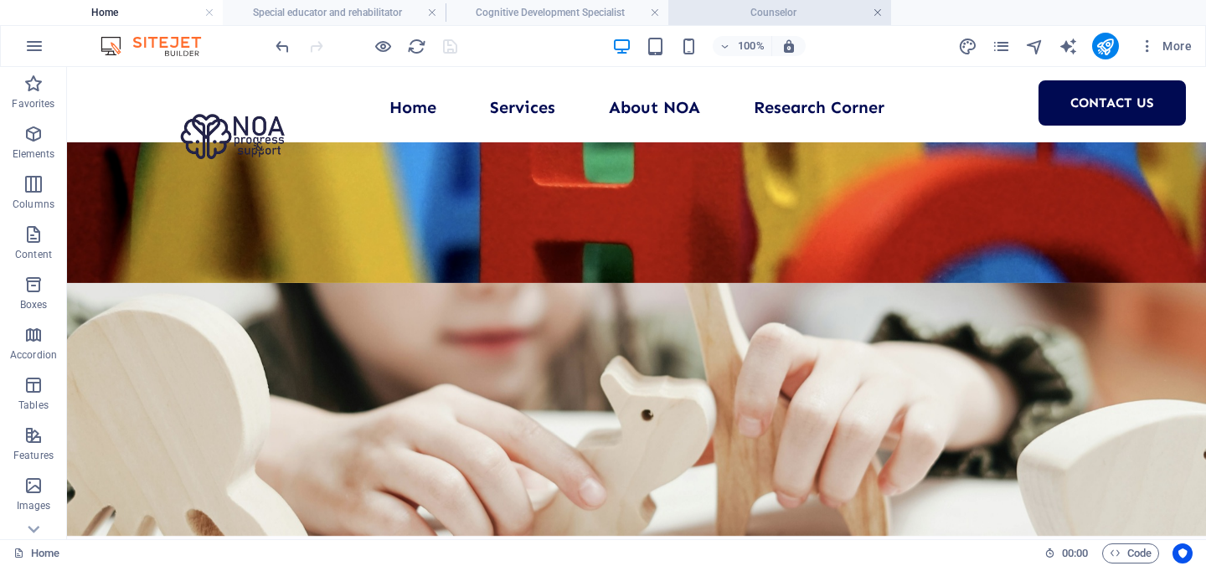
click at [878, 13] on link at bounding box center [877, 13] width 10 height 16
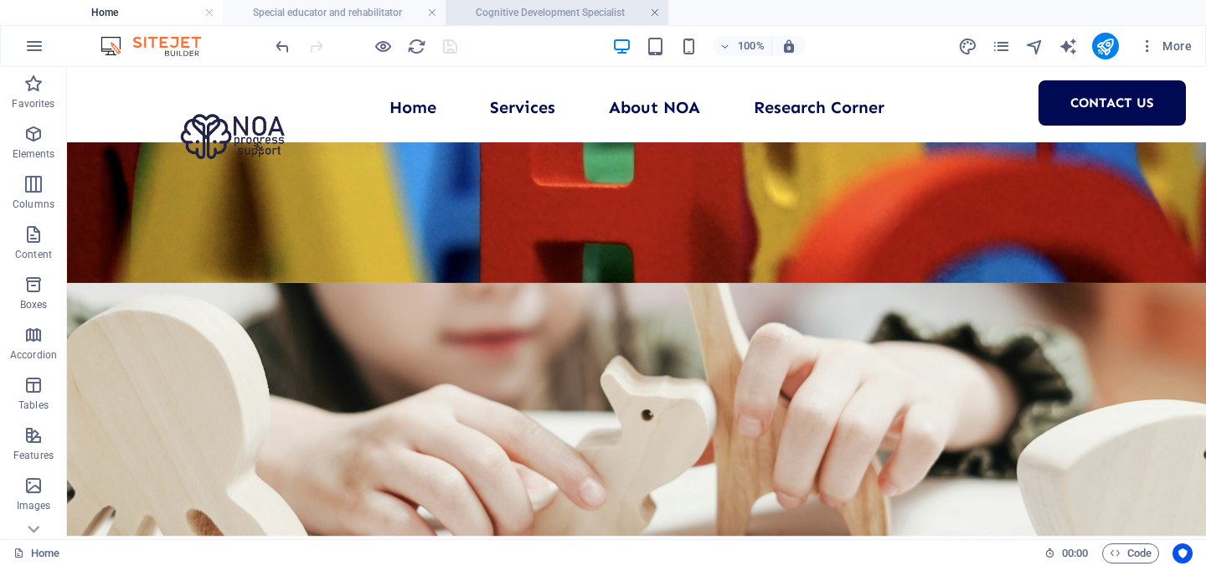
click at [654, 14] on link at bounding box center [655, 13] width 10 height 16
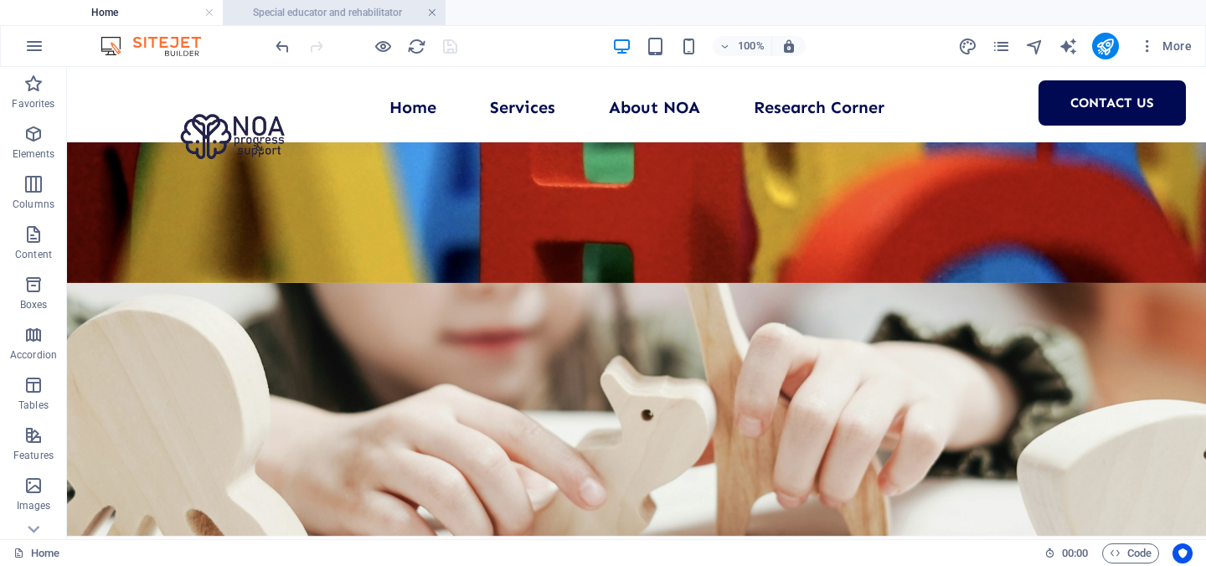
click at [432, 10] on link at bounding box center [432, 13] width 10 height 16
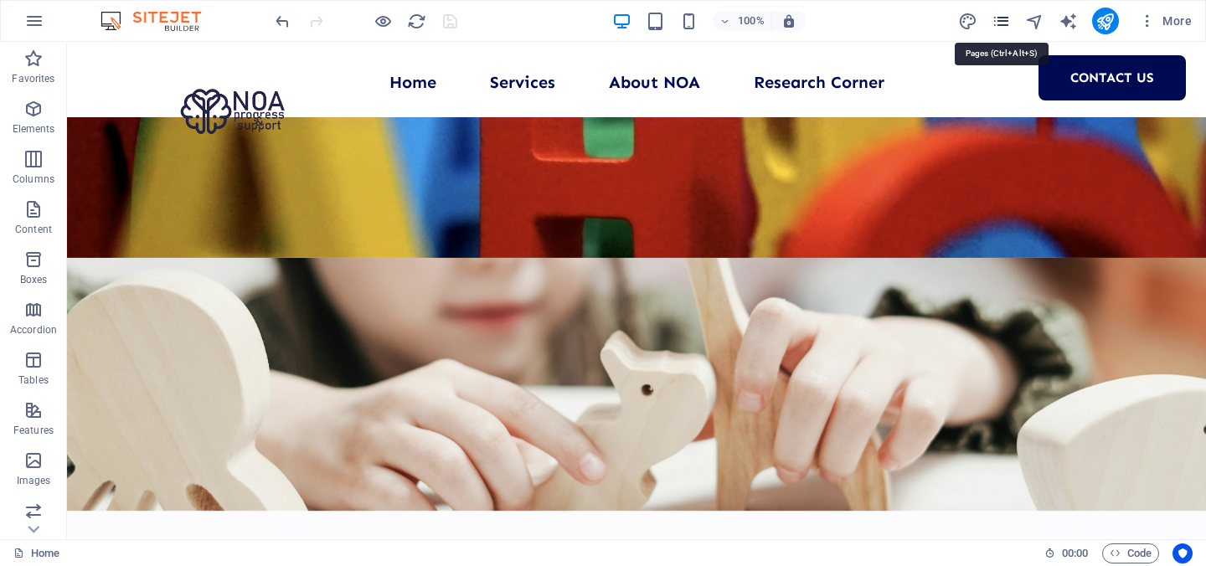
click at [996, 20] on icon "pages" at bounding box center [1000, 21] width 19 height 19
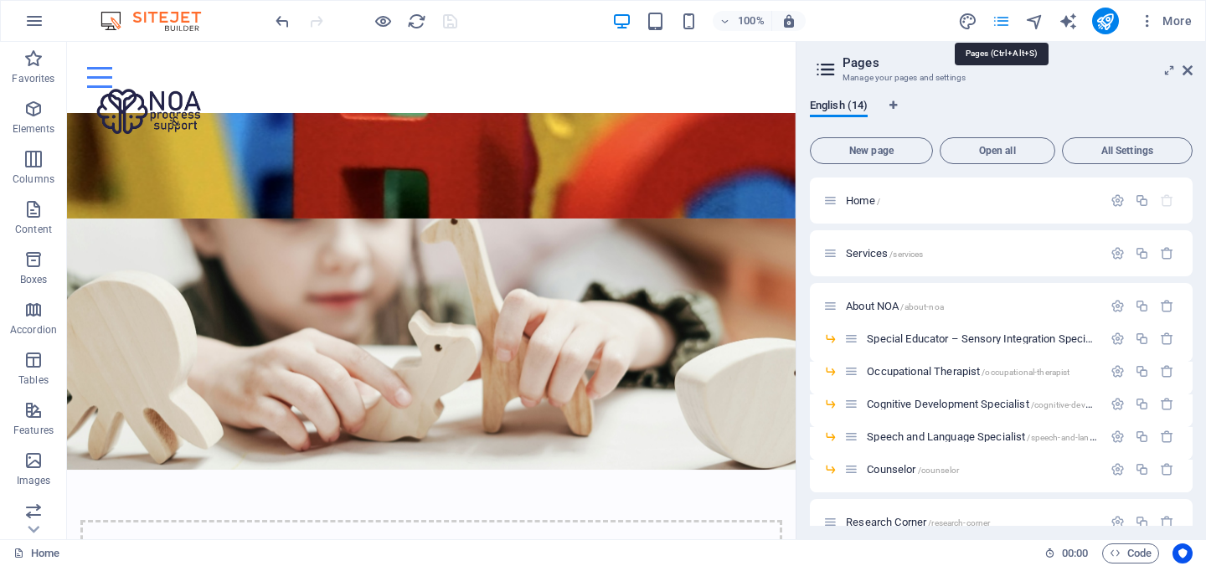
scroll to position [44, 0]
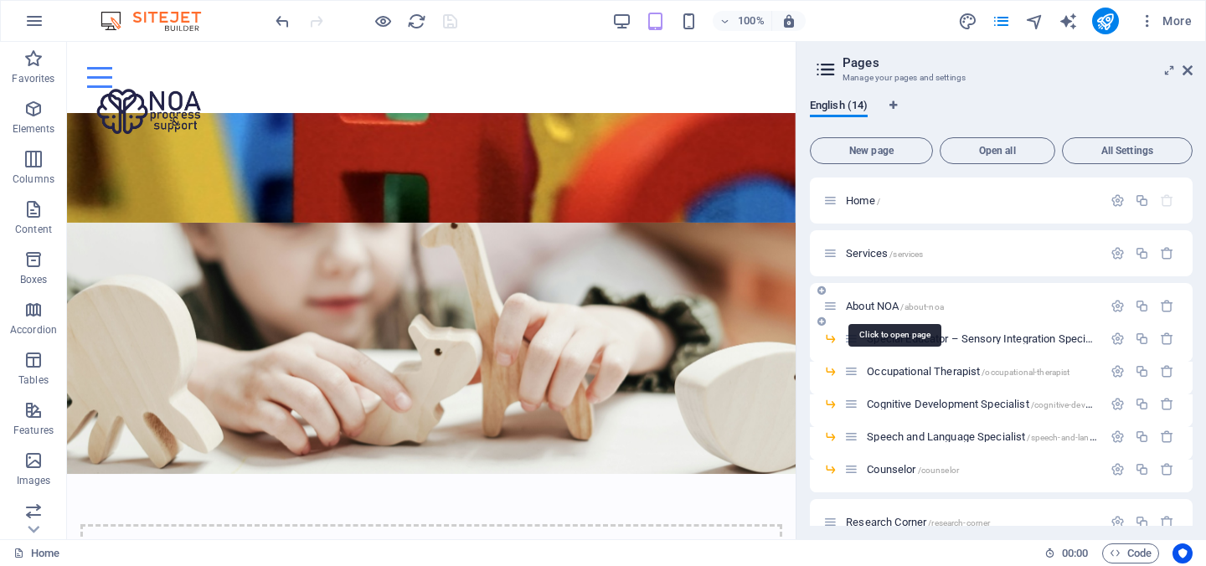
click at [883, 306] on span "About NOA /about-noa" at bounding box center [895, 306] width 98 height 13
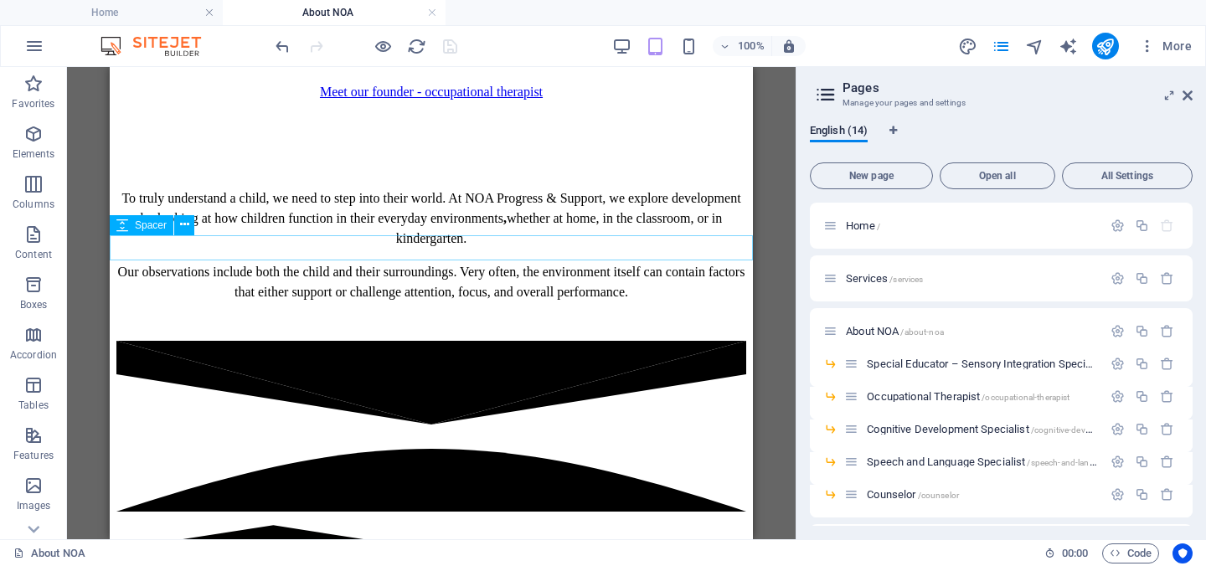
scroll to position [1958, 0]
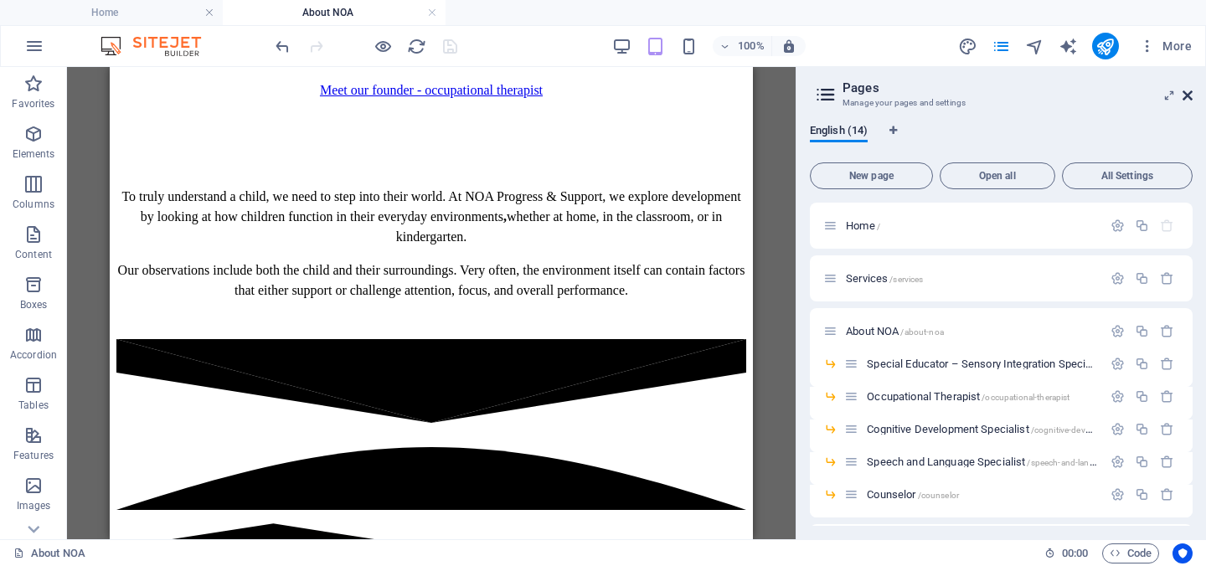
click at [1186, 90] on icon at bounding box center [1187, 95] width 10 height 13
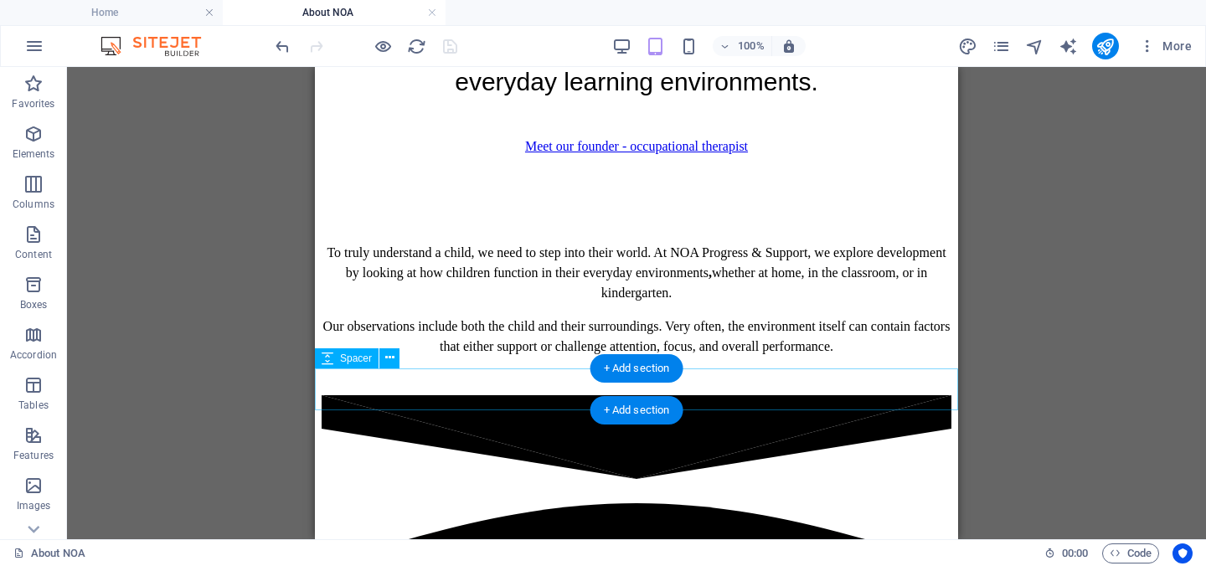
scroll to position [1886, 0]
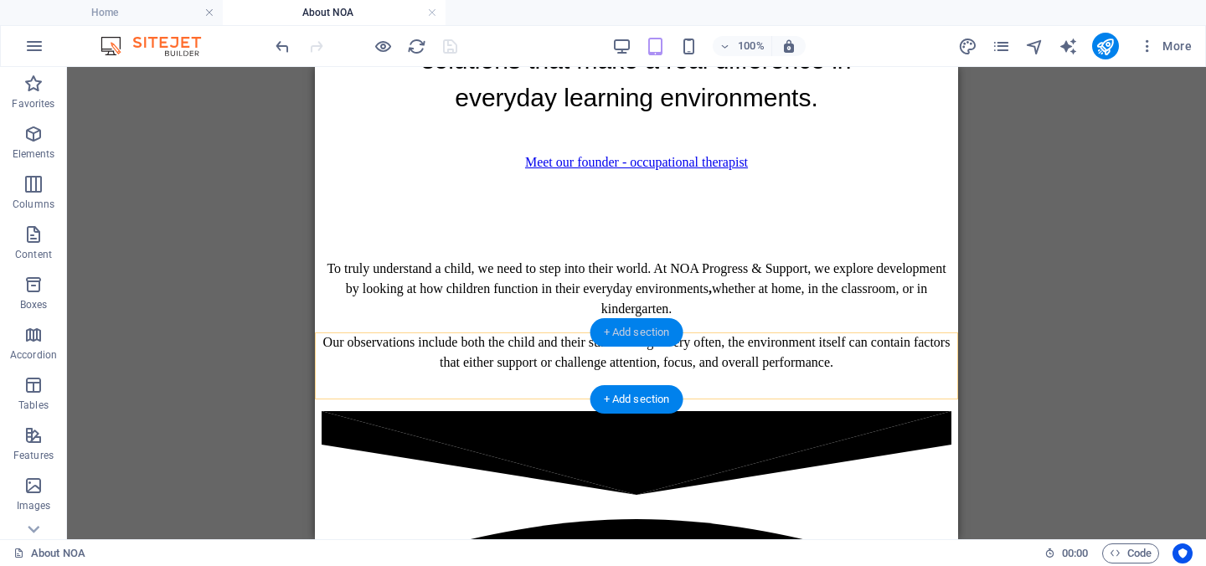
click at [651, 333] on div "+ Add section" at bounding box center [636, 332] width 93 height 28
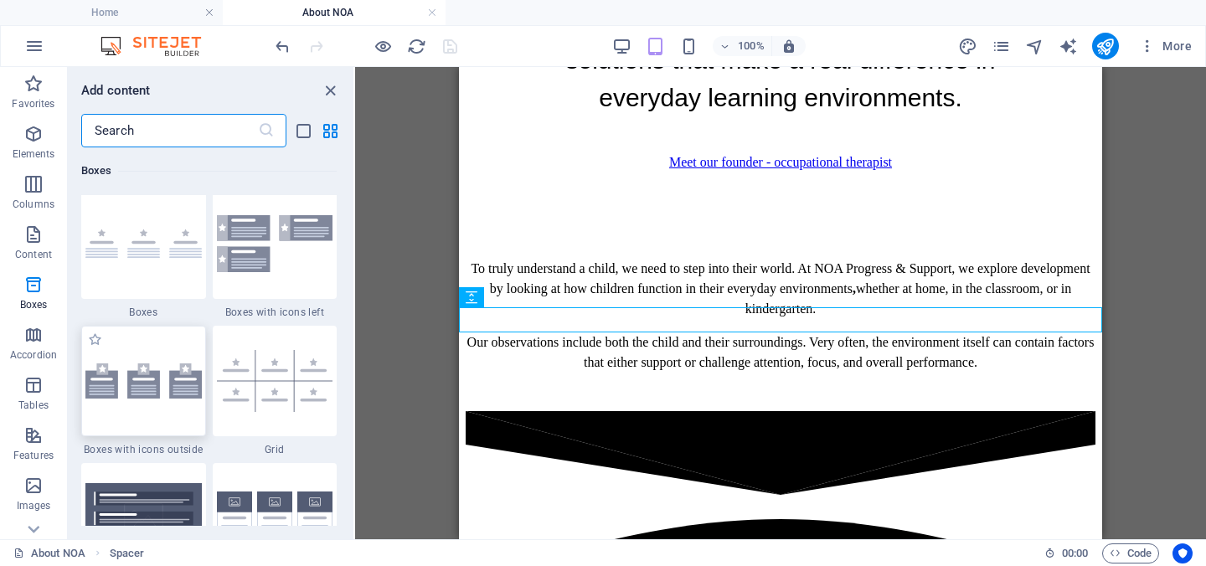
scroll to position [4760, 0]
click at [160, 378] on img at bounding box center [143, 382] width 116 height 35
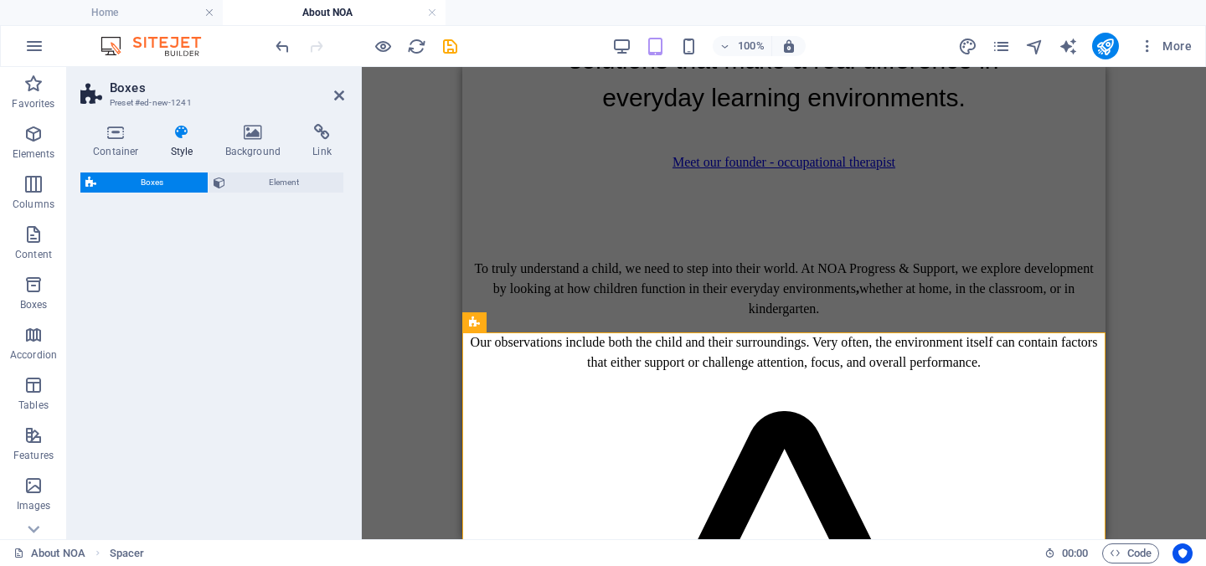
select select "rem"
select select "preset-boxes-v3-icons-outside"
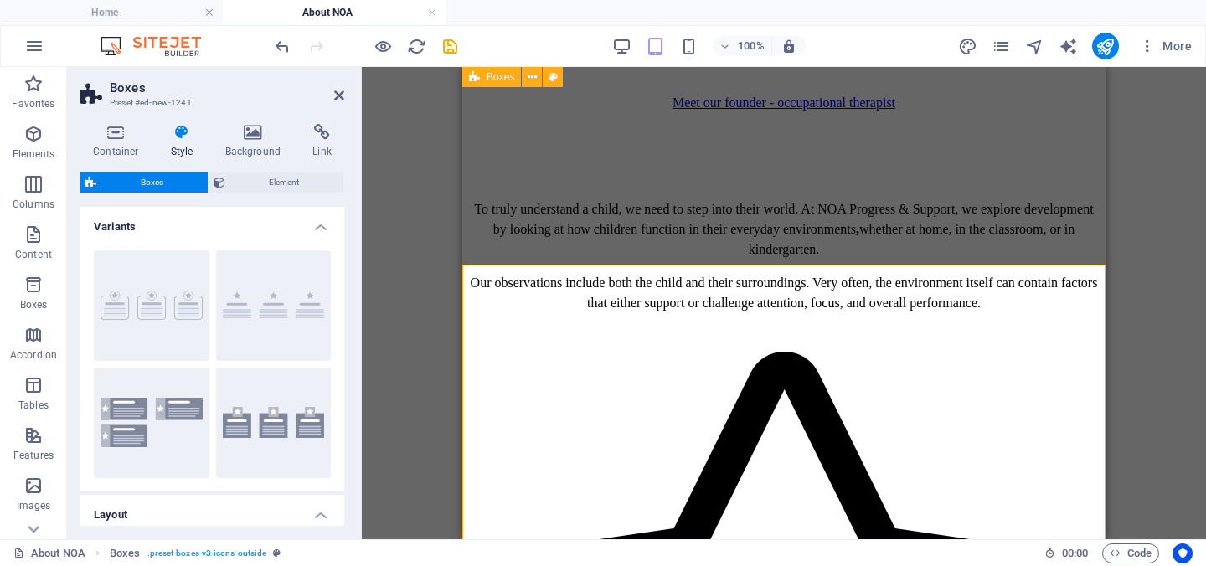
scroll to position [1921, 0]
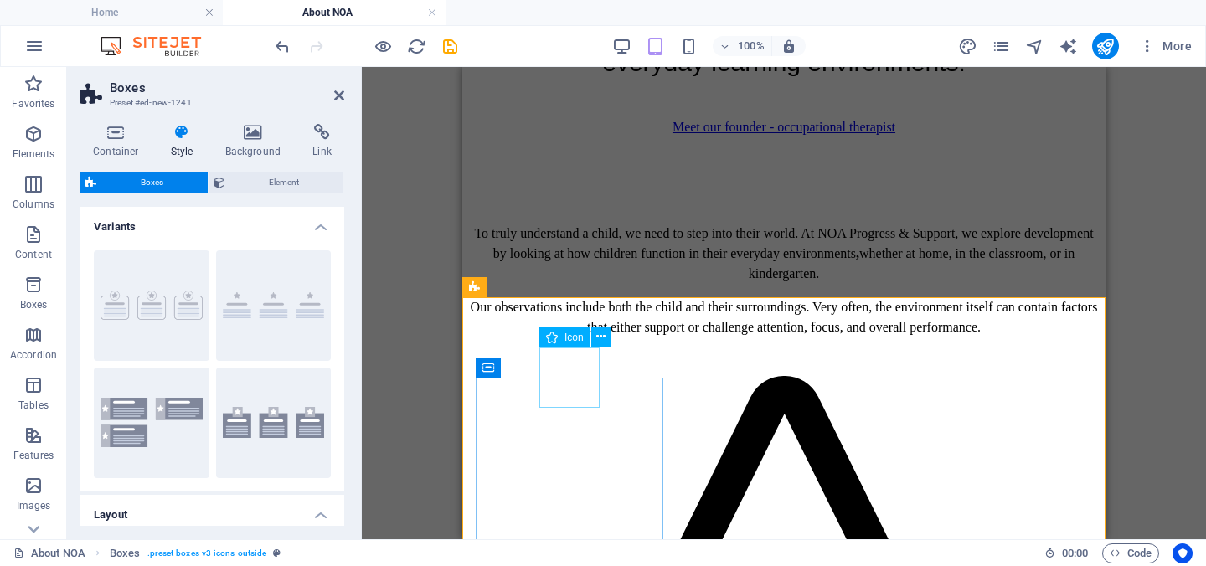
click at [568, 334] on span "Icon" at bounding box center [573, 337] width 19 height 10
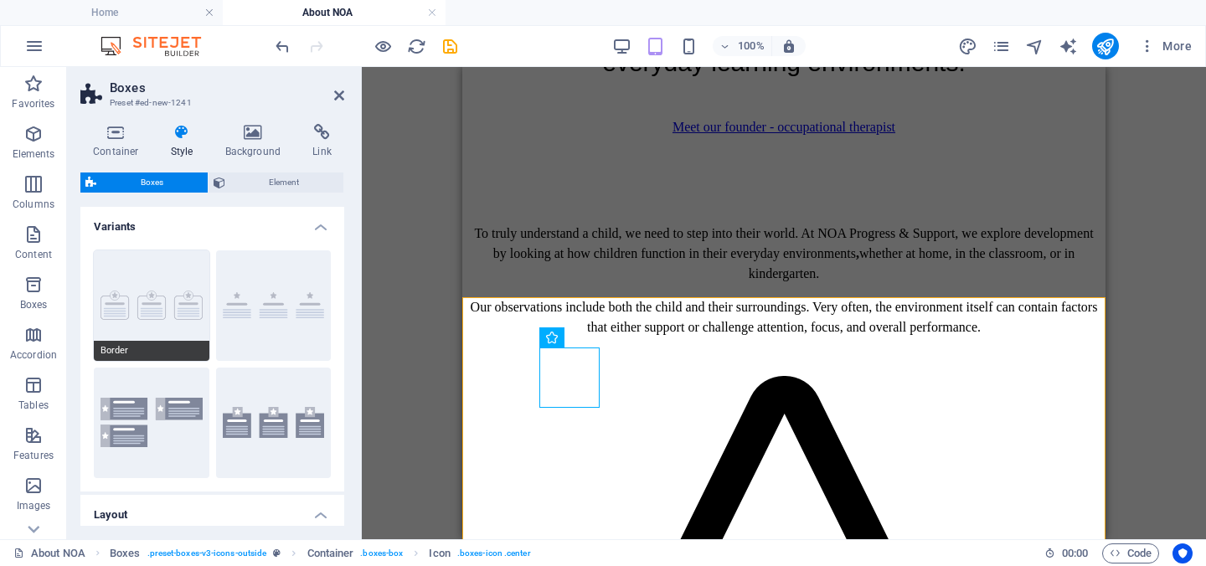
click at [160, 311] on button "Border" at bounding box center [152, 305] width 116 height 111
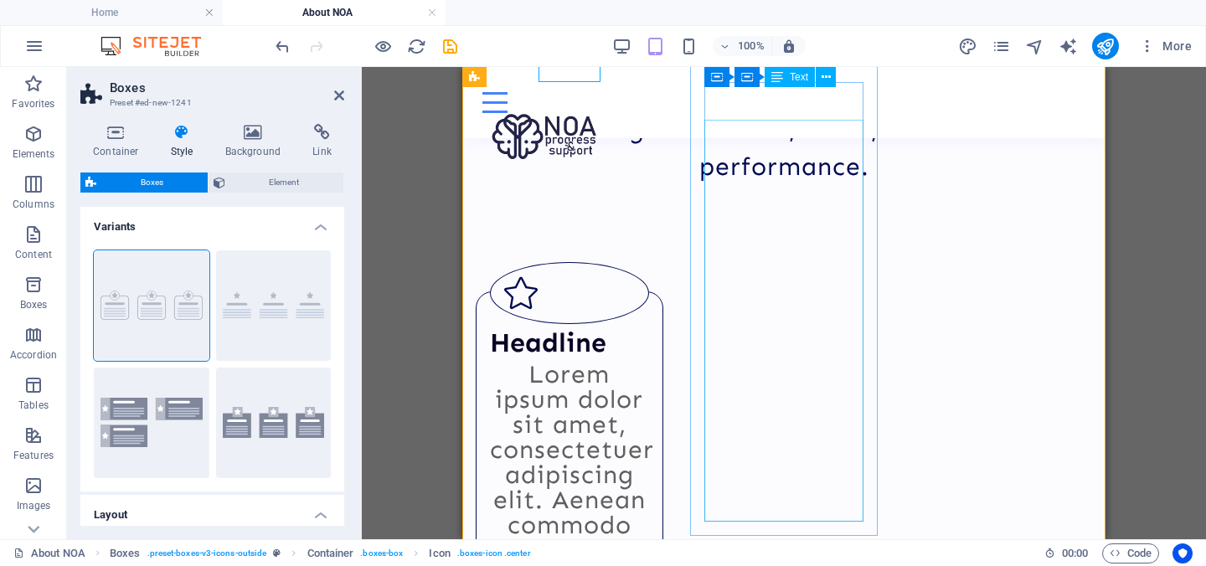
scroll to position [2187, 0]
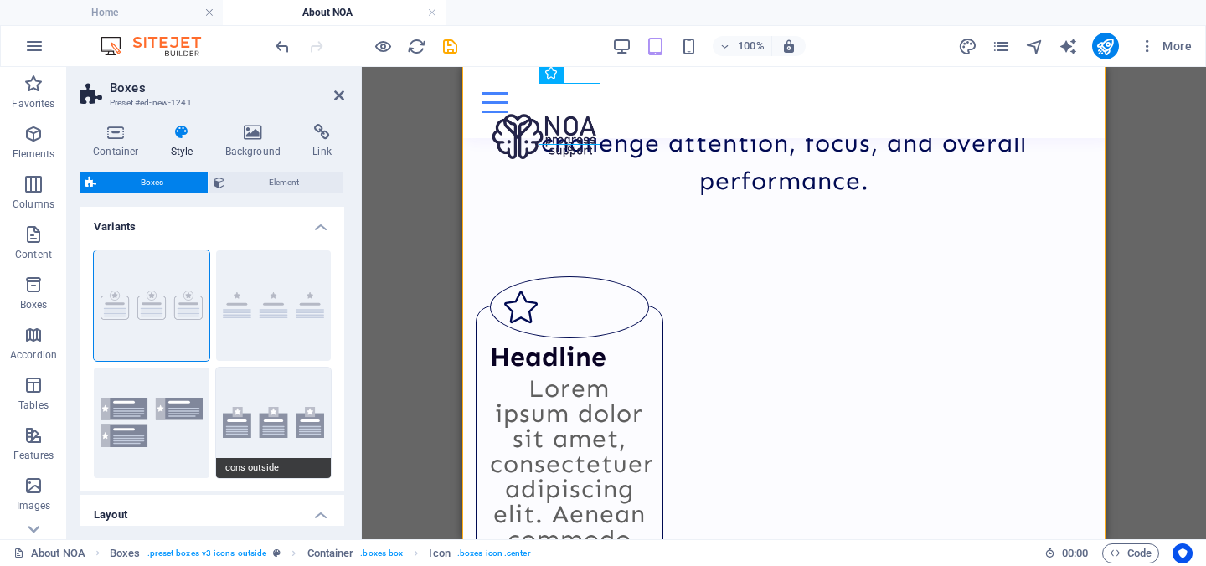
click at [285, 430] on button "Icons outside" at bounding box center [274, 423] width 116 height 111
type input "1"
type input "0"
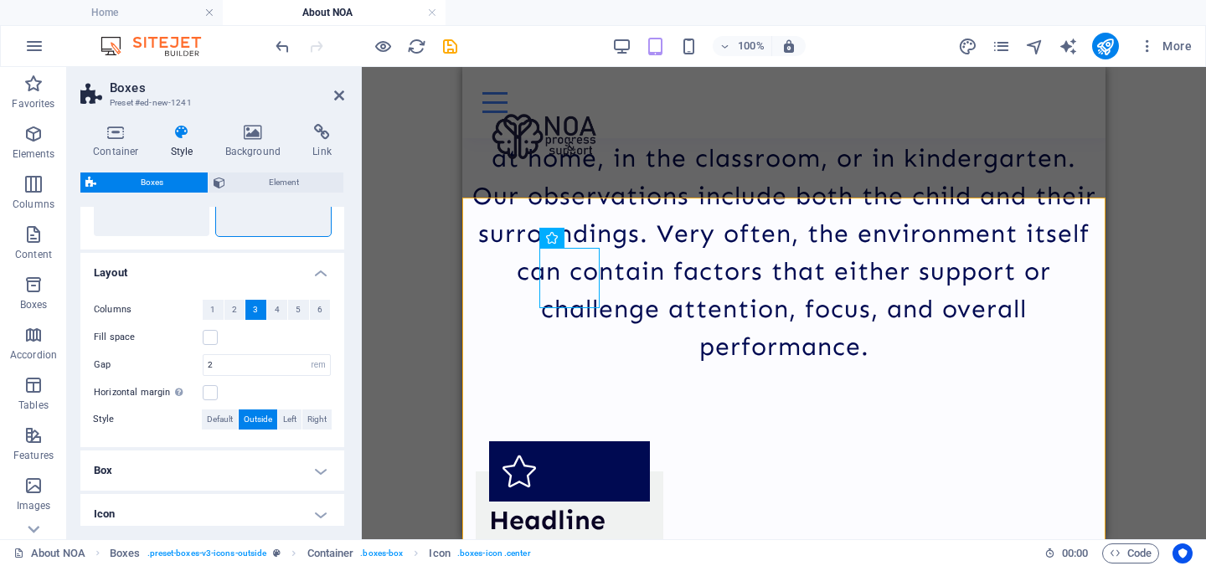
scroll to position [316, 0]
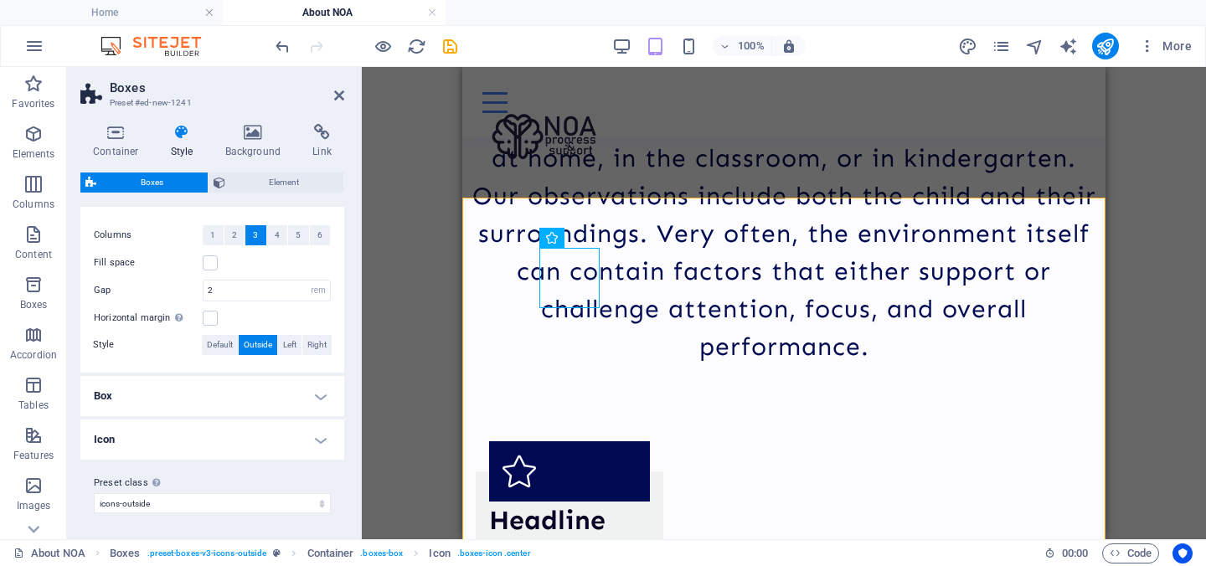
click at [314, 392] on h4 "Box" at bounding box center [212, 396] width 264 height 40
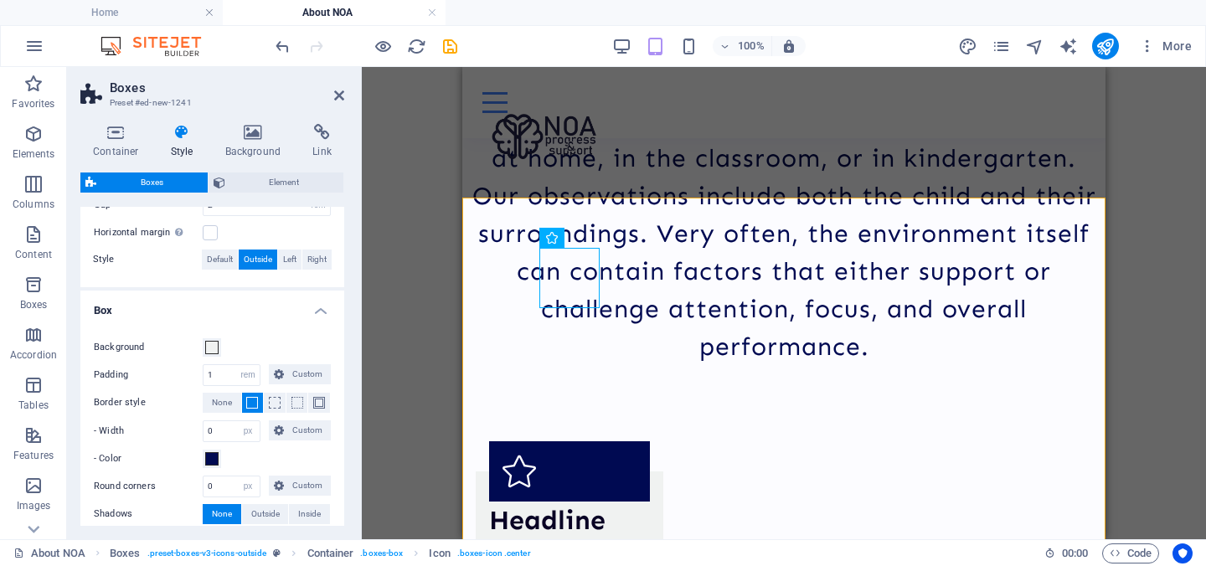
scroll to position [405, 0]
click at [215, 344] on span at bounding box center [211, 343] width 13 height 13
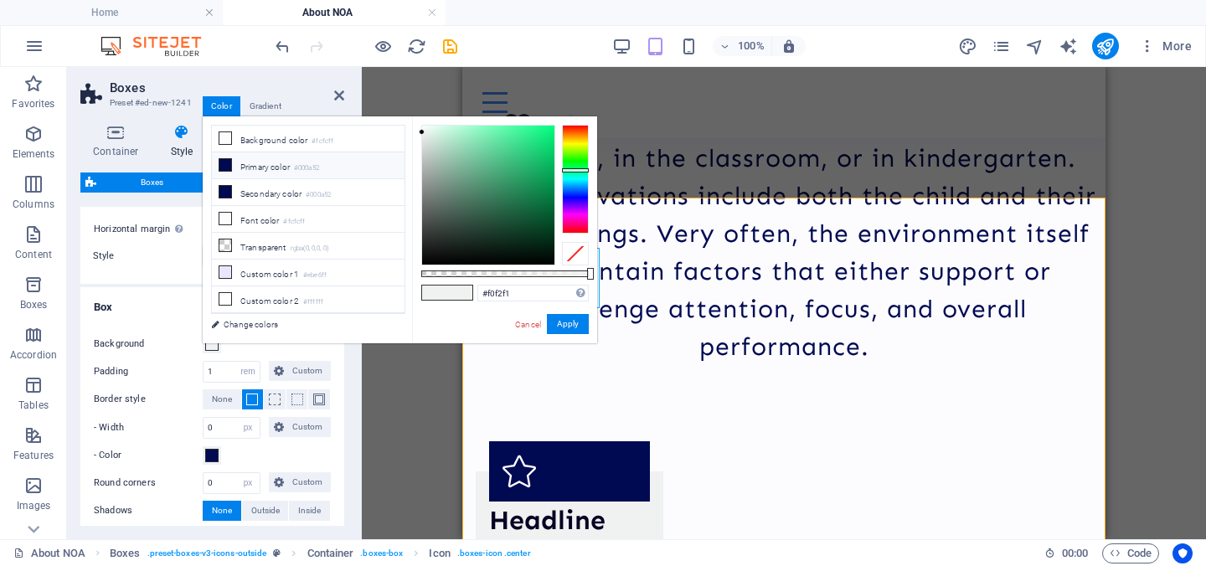
click at [276, 171] on li "Primary color #000a52" at bounding box center [308, 165] width 193 height 27
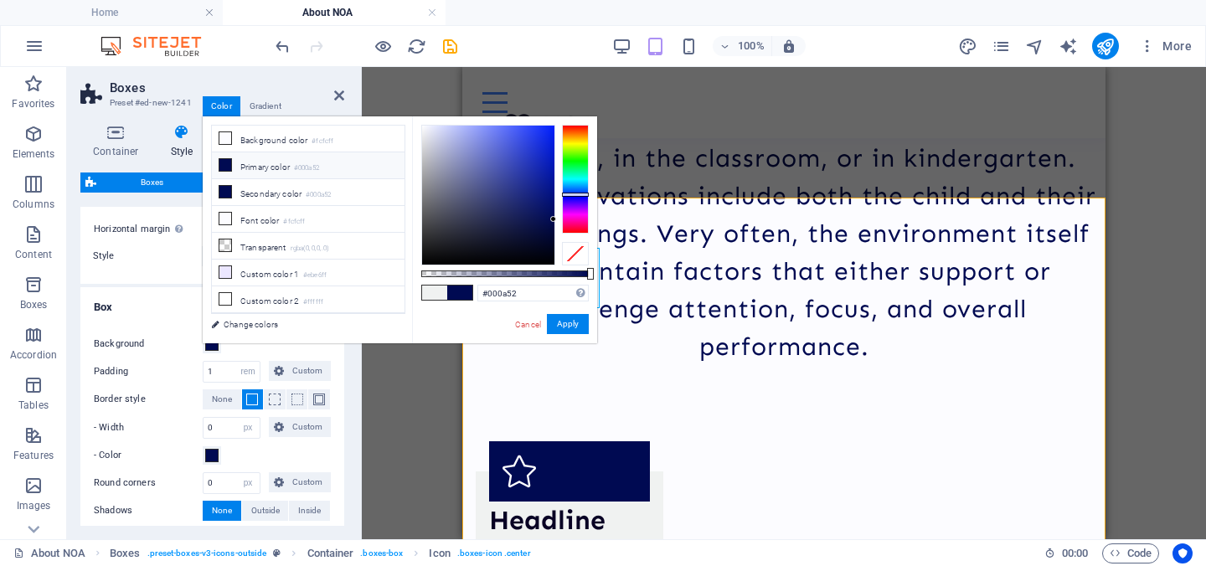
type input "rgba(0, 10, 82, 0.47)"
click at [500, 275] on div at bounding box center [504, 273] width 167 height 7
click at [561, 325] on button "Apply" at bounding box center [568, 324] width 42 height 20
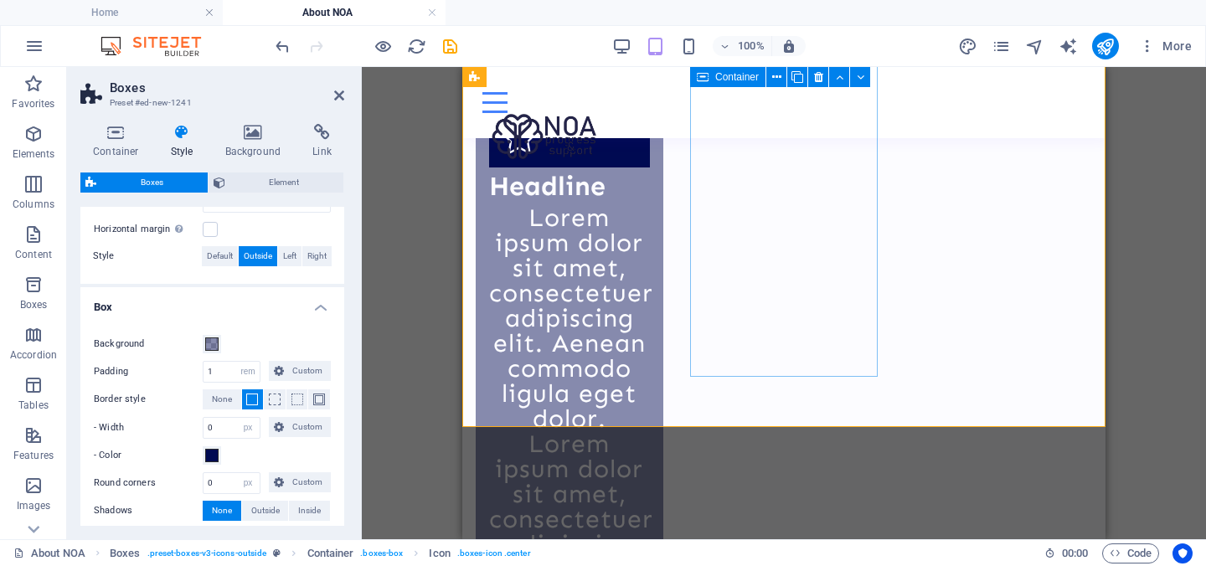
scroll to position [2343, 0]
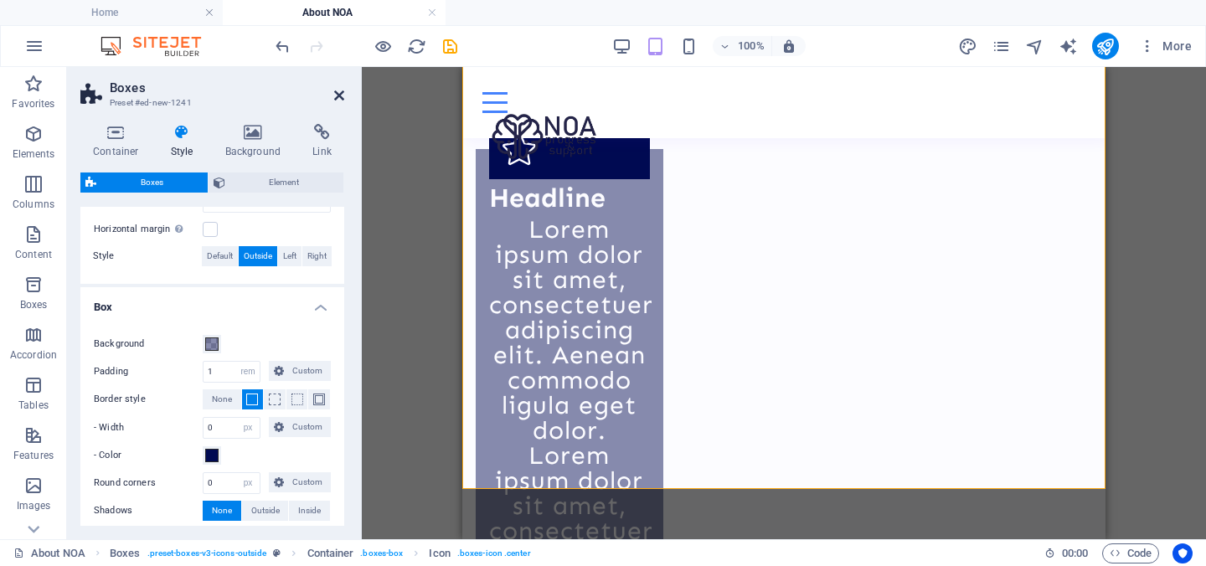
click at [339, 99] on icon at bounding box center [339, 95] width 10 height 13
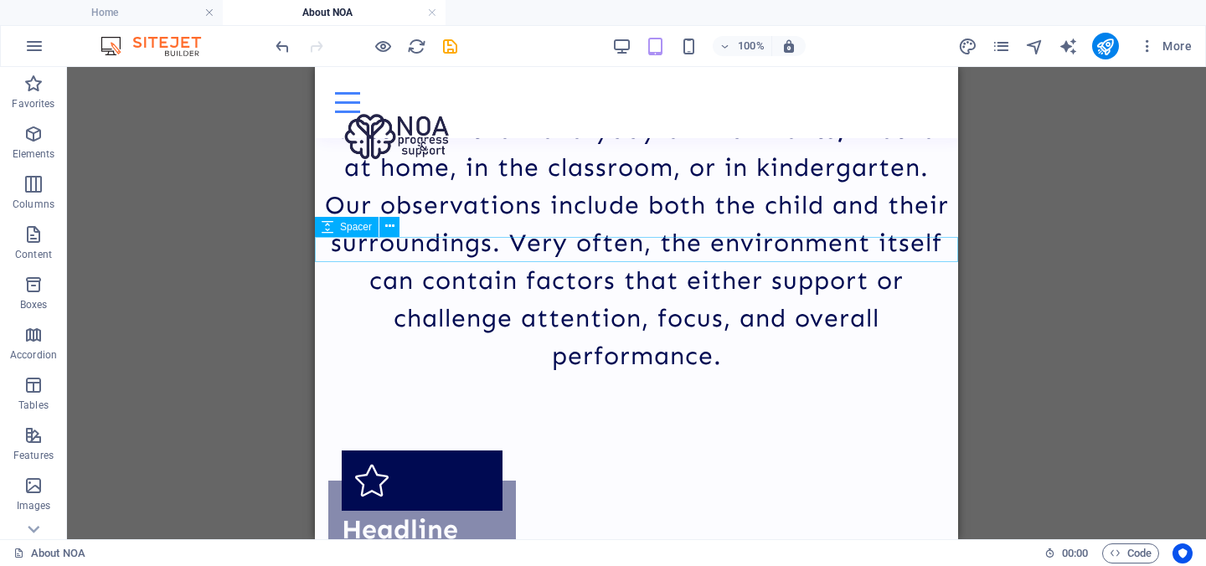
scroll to position [2045, 0]
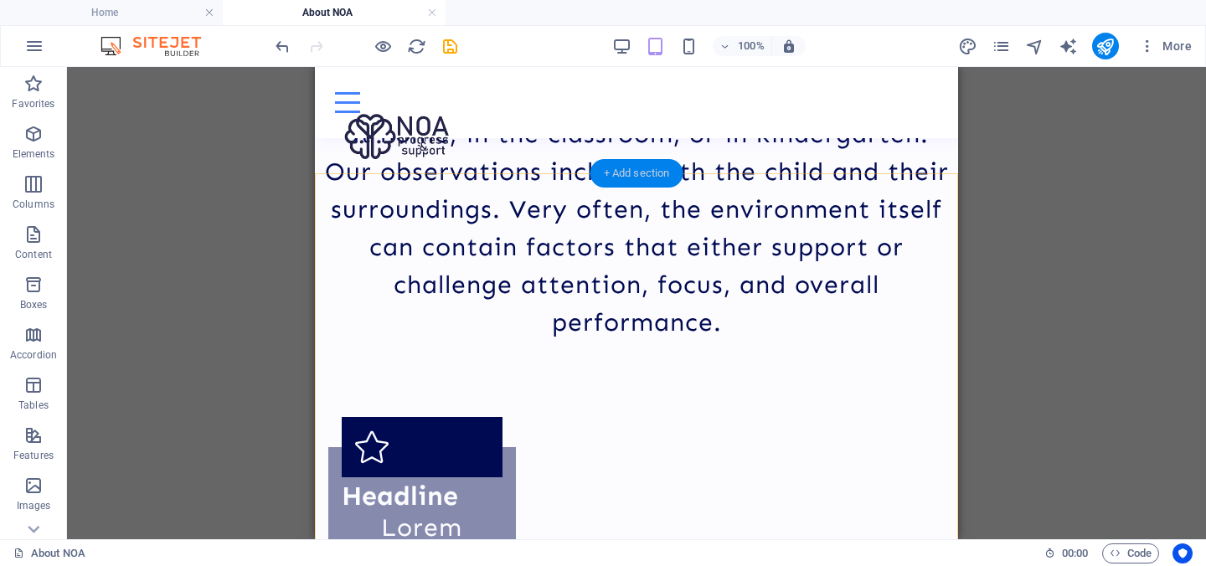
click at [629, 172] on div "+ Add section" at bounding box center [636, 173] width 93 height 28
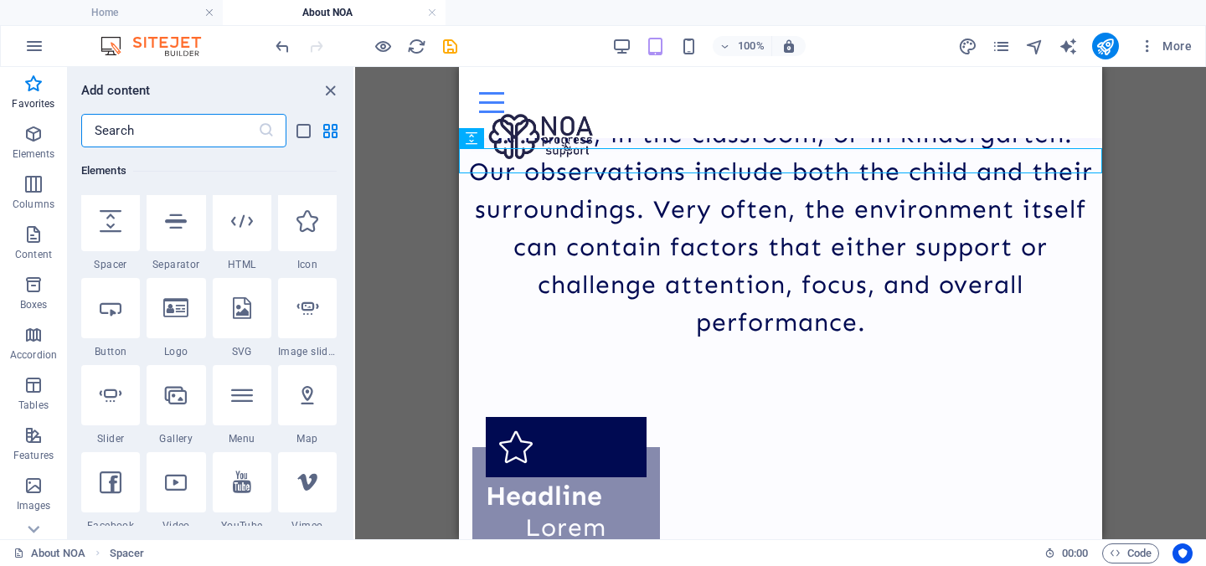
scroll to position [0, 0]
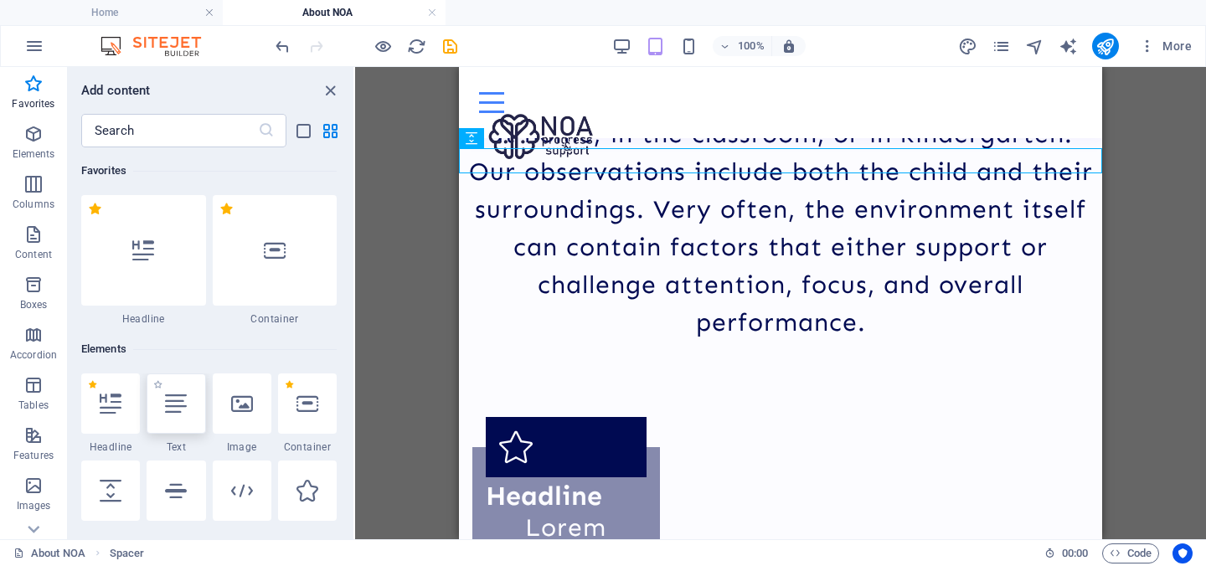
click at [174, 419] on div at bounding box center [176, 403] width 59 height 60
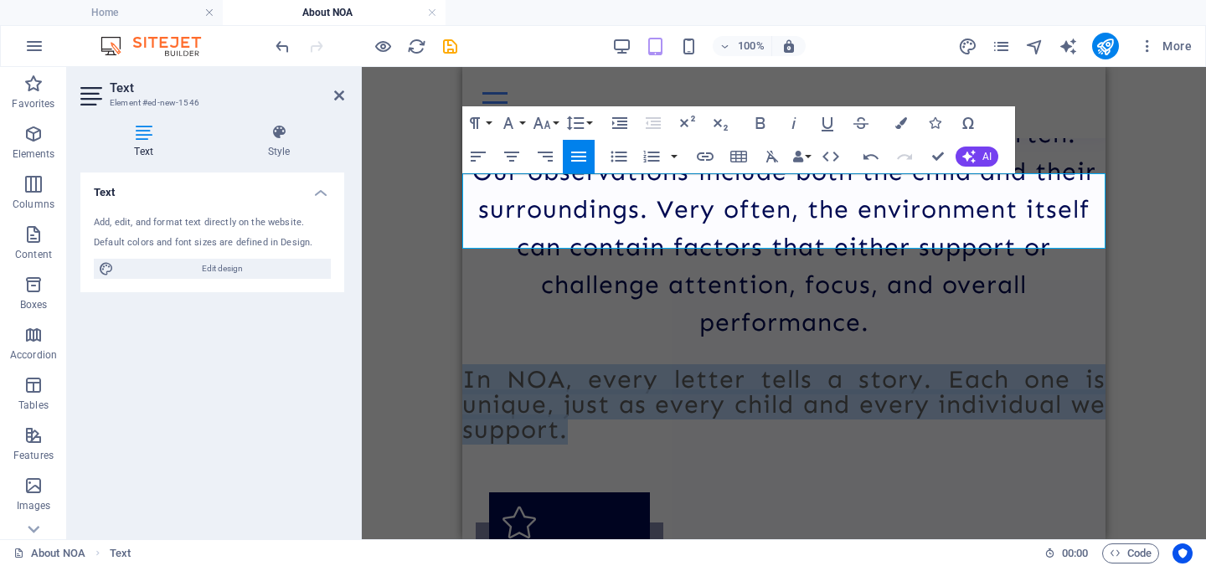
drag, startPoint x: 594, startPoint y: 234, endPoint x: 459, endPoint y: 188, distance: 142.7
click at [509, 156] on icon "button" at bounding box center [511, 157] width 15 height 10
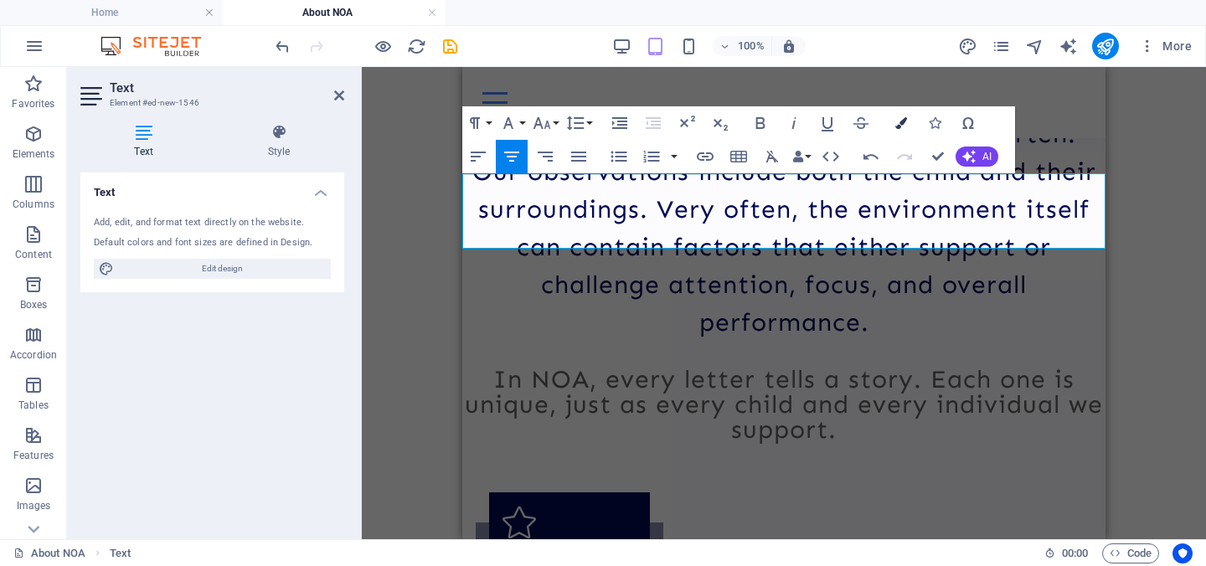
click at [903, 128] on button "Colors" at bounding box center [901, 122] width 32 height 33
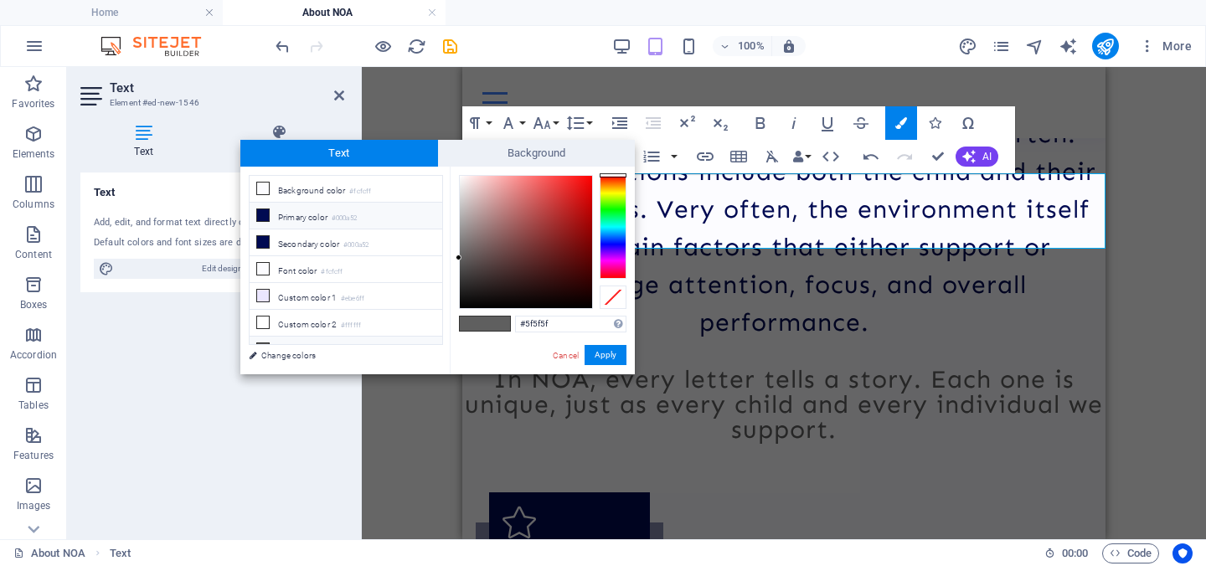
click at [342, 224] on li "Primary color #000a52" at bounding box center [345, 216] width 193 height 27
type input "#000a52"
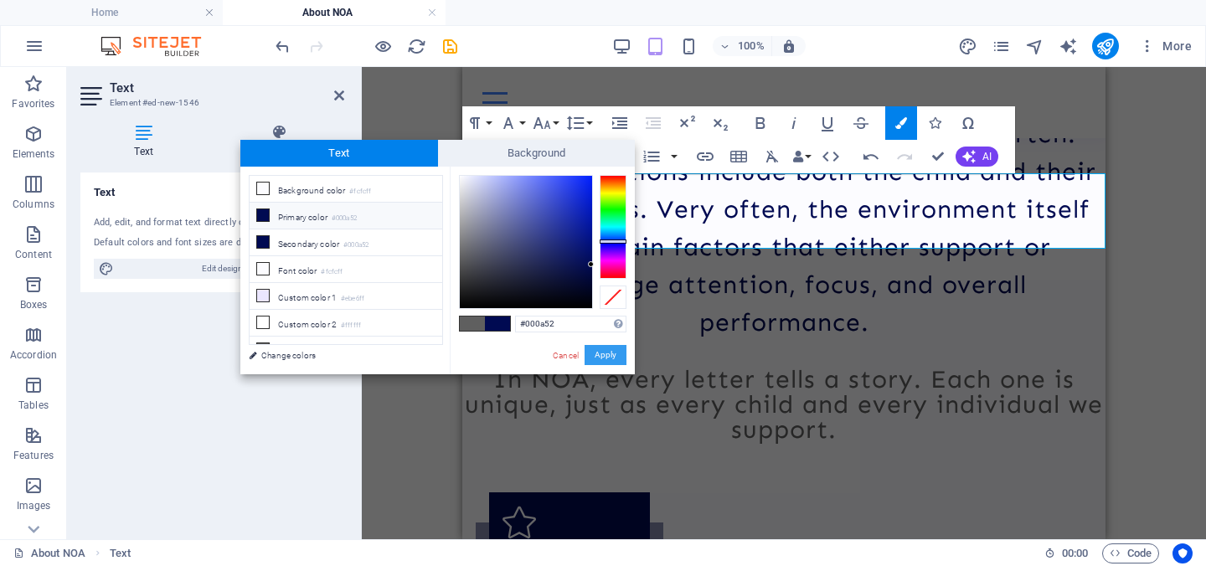
click at [596, 352] on button "Apply" at bounding box center [605, 355] width 42 height 20
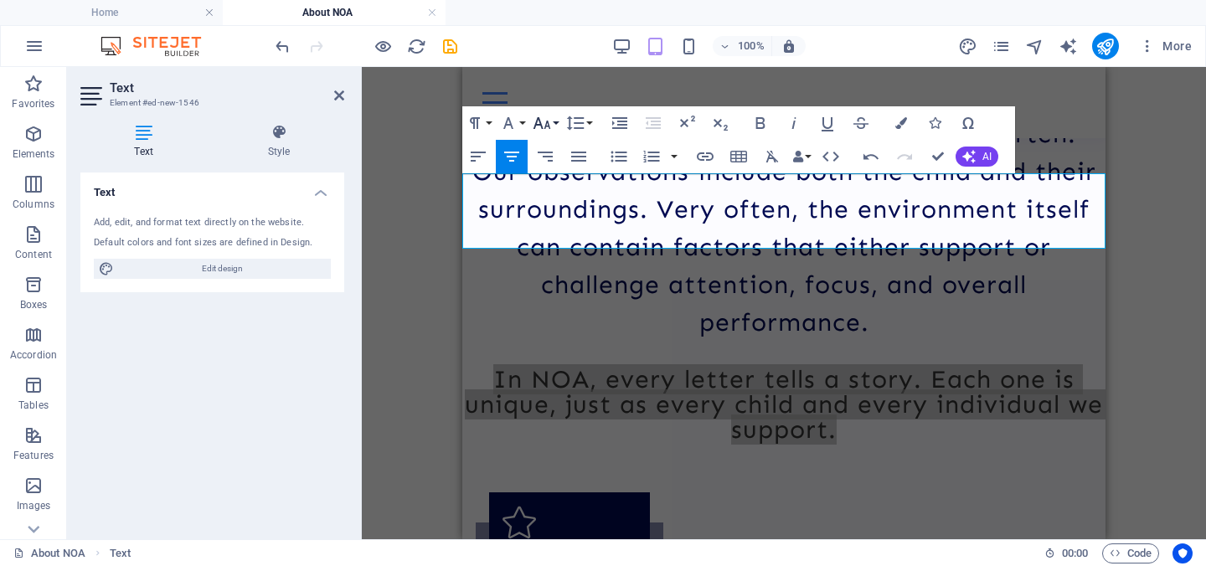
click at [548, 122] on icon "button" at bounding box center [542, 123] width 18 height 12
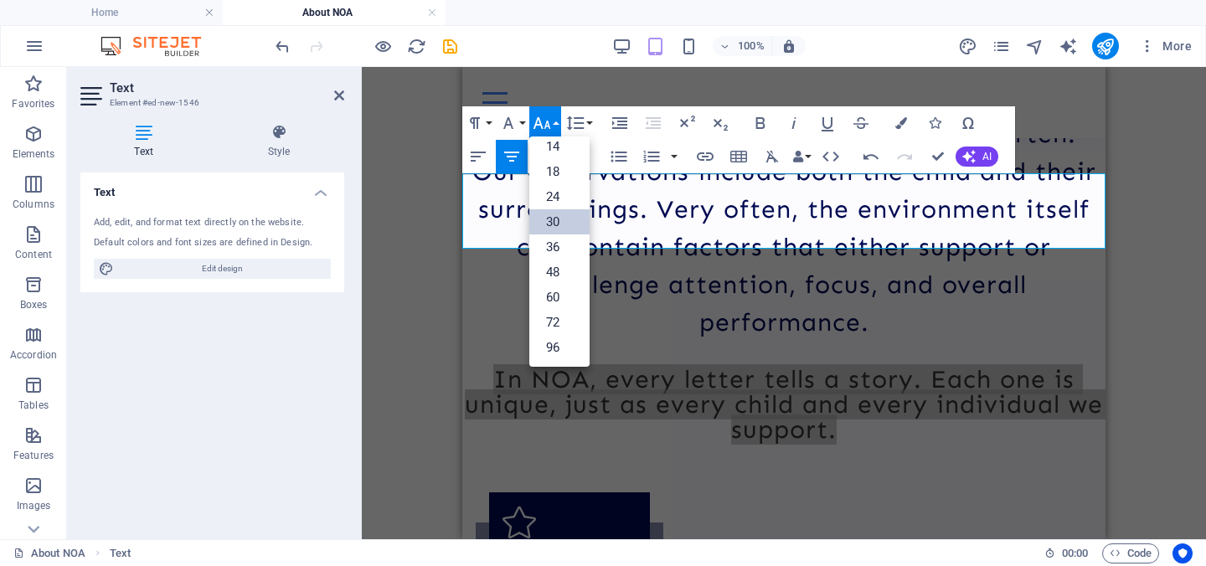
scroll to position [135, 0]
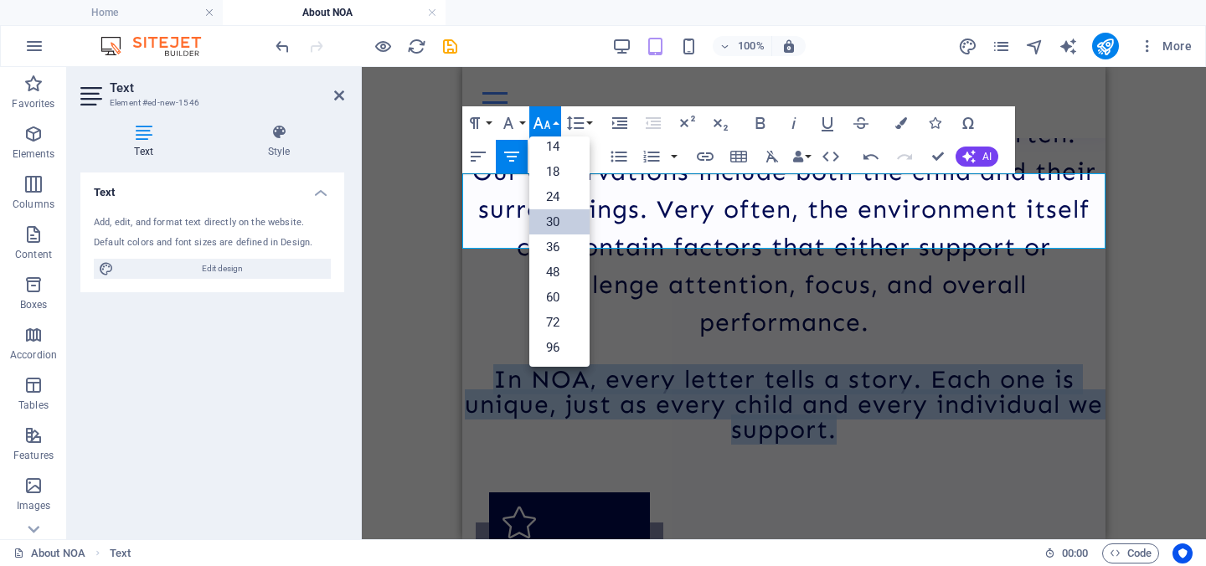
click at [569, 226] on link "30" at bounding box center [559, 221] width 60 height 25
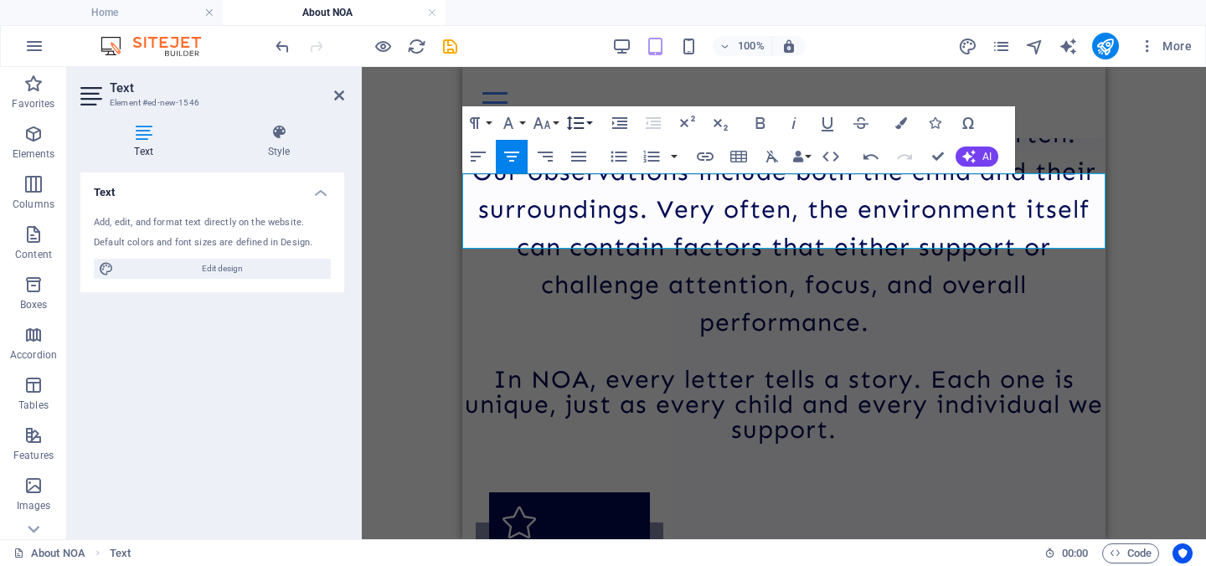
click at [589, 129] on button "Line Height" at bounding box center [579, 122] width 32 height 33
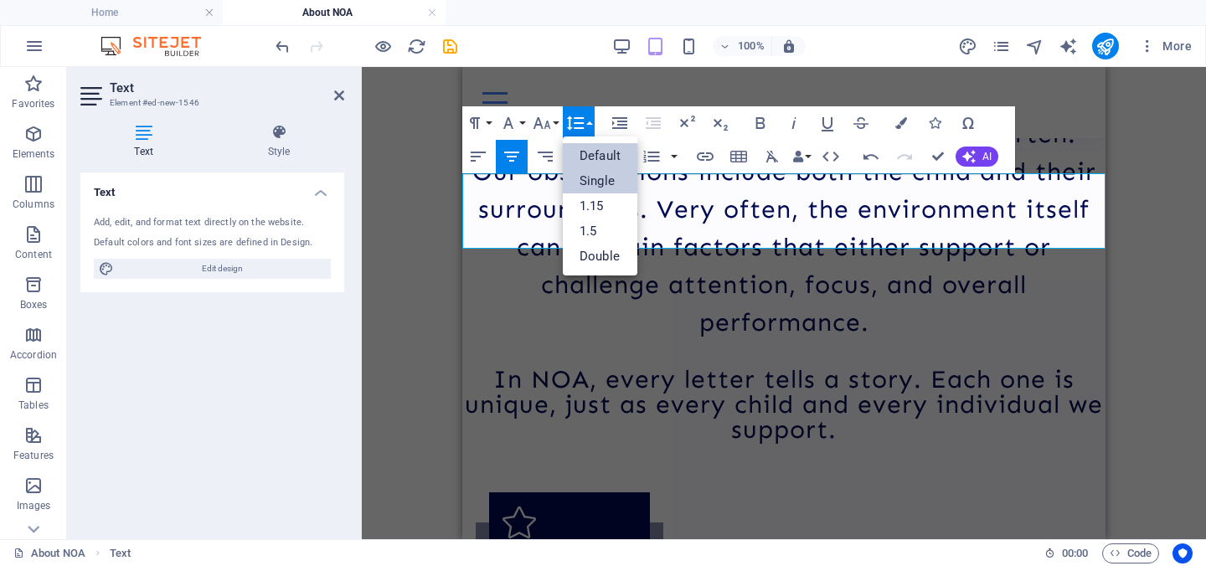
scroll to position [0, 0]
click at [599, 206] on link "1.15" at bounding box center [600, 205] width 75 height 25
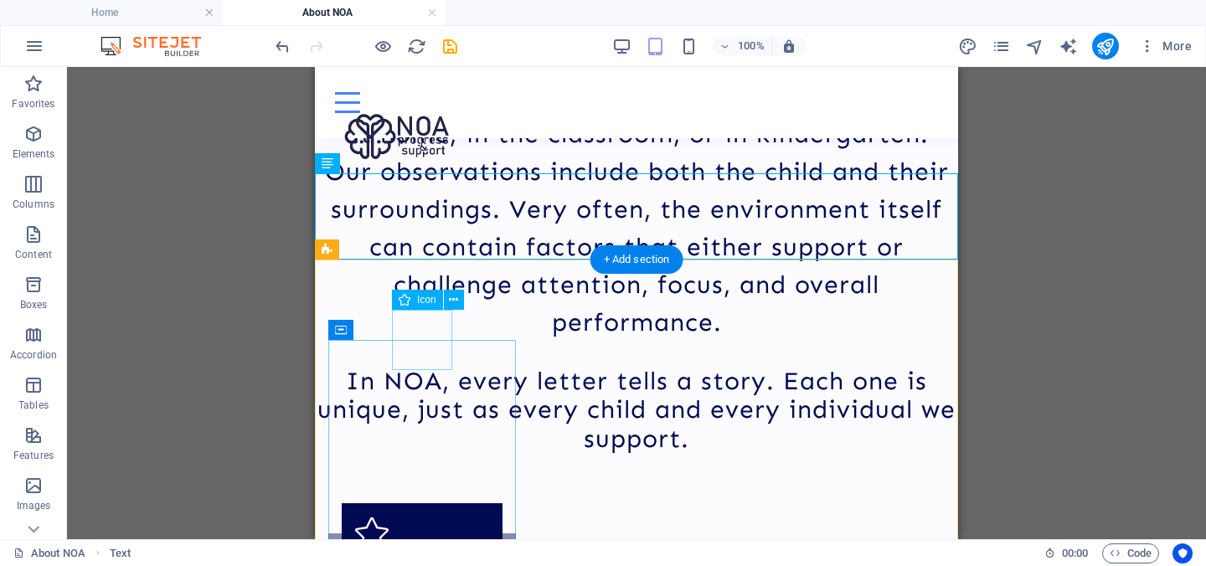
click at [418, 503] on figure at bounding box center [422, 533] width 161 height 60
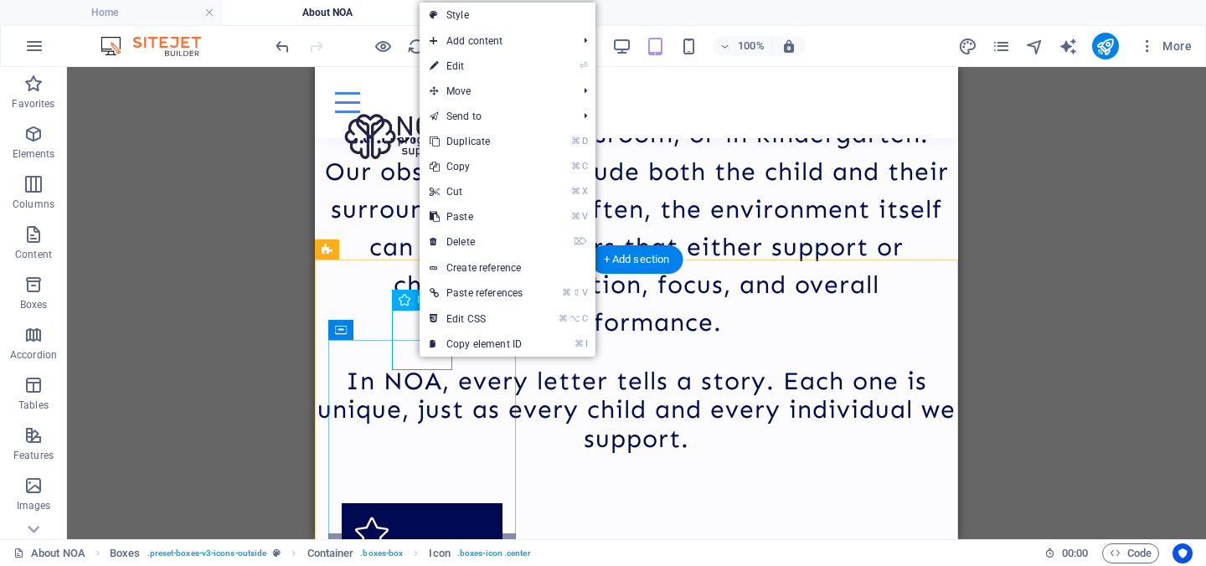
click at [418, 503] on figure at bounding box center [422, 533] width 161 height 60
click at [416, 503] on figure at bounding box center [422, 533] width 161 height 60
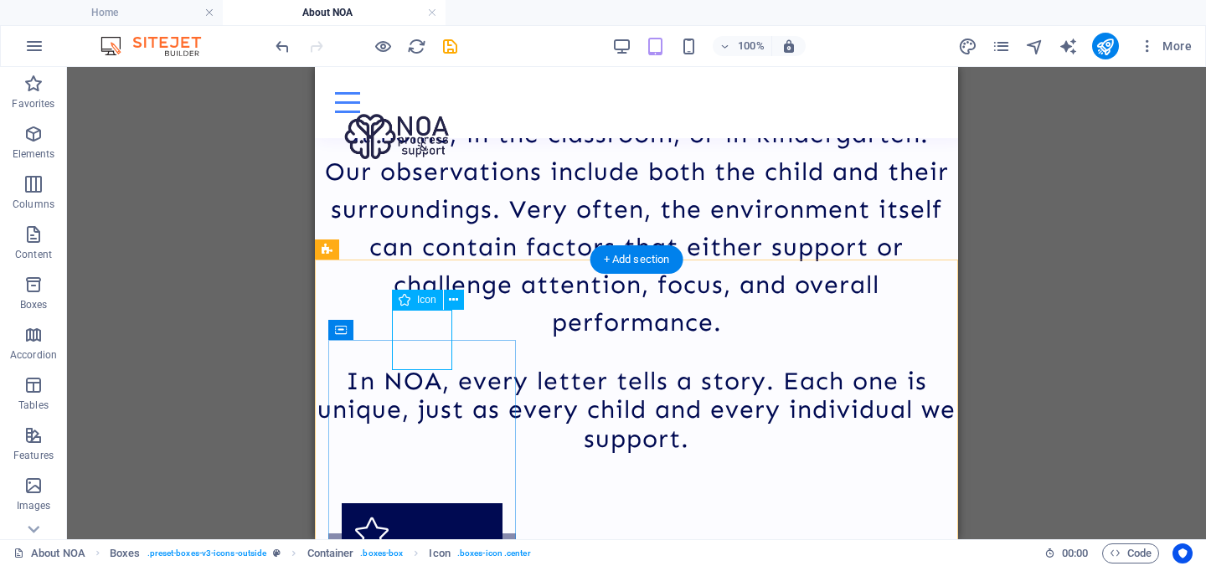
click at [409, 503] on figure at bounding box center [422, 533] width 161 height 60
select select "xMidYMid"
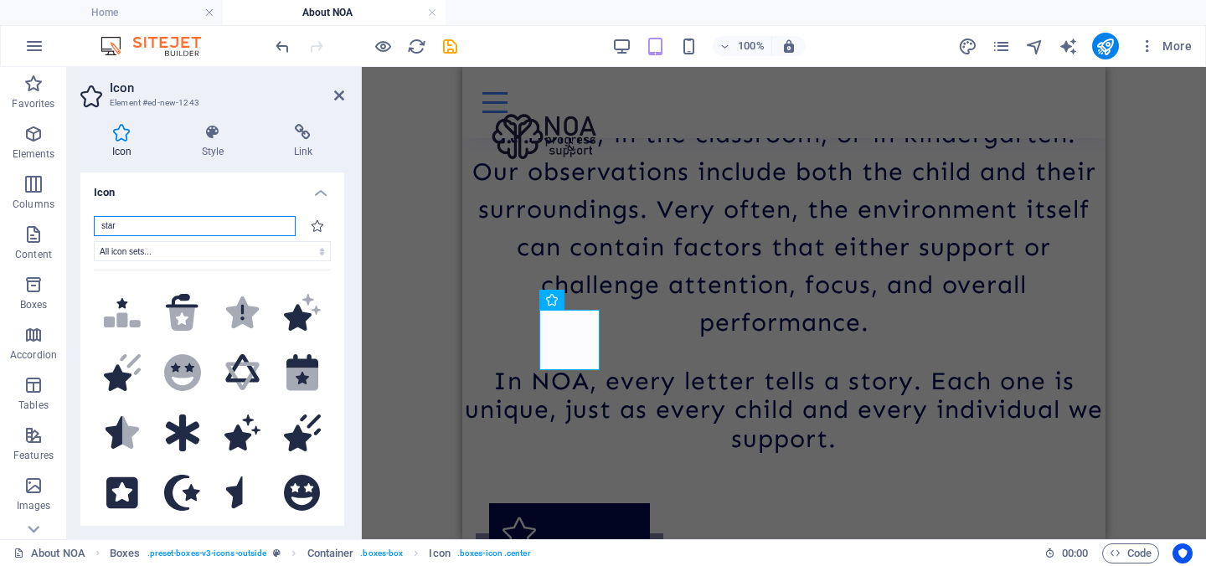
scroll to position [536, 0]
click at [125, 231] on input "star" at bounding box center [195, 226] width 202 height 20
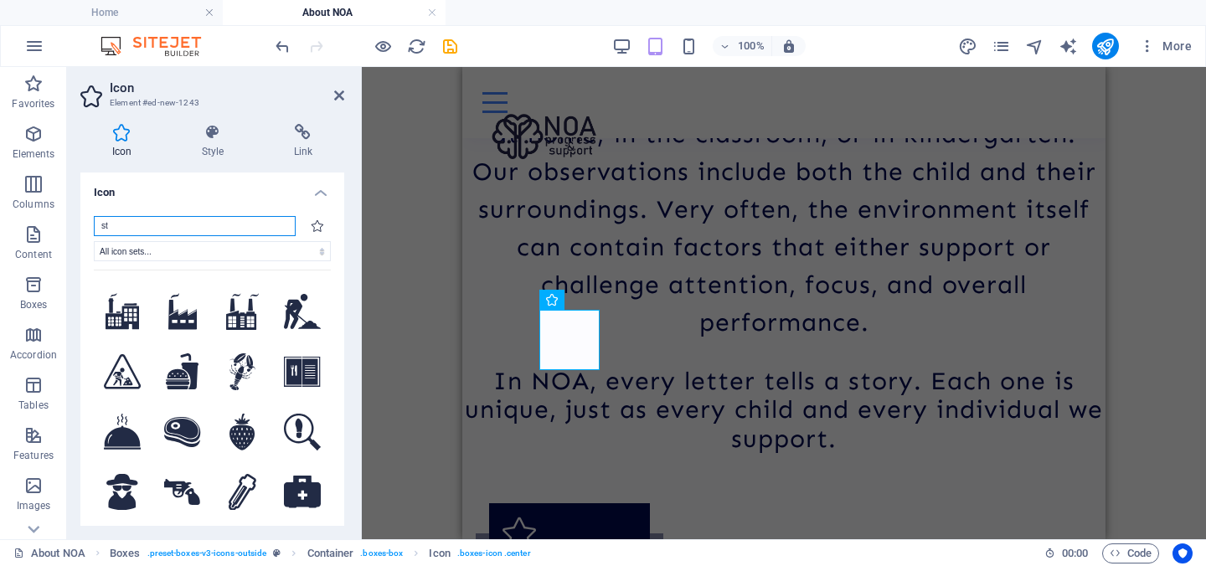
type input "s"
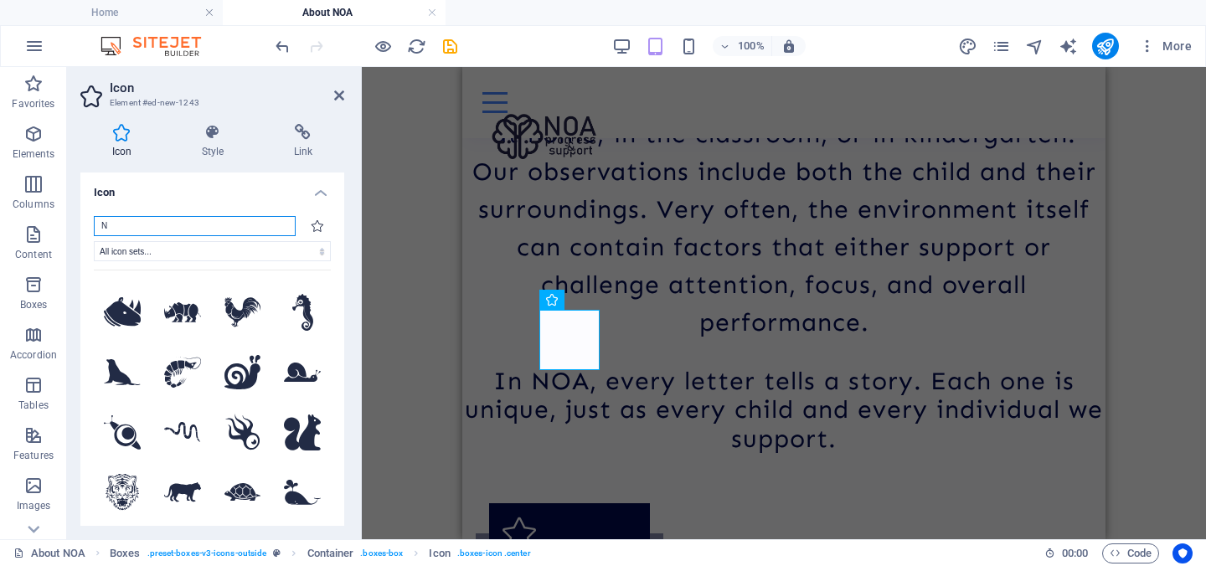
scroll to position [1618, 0]
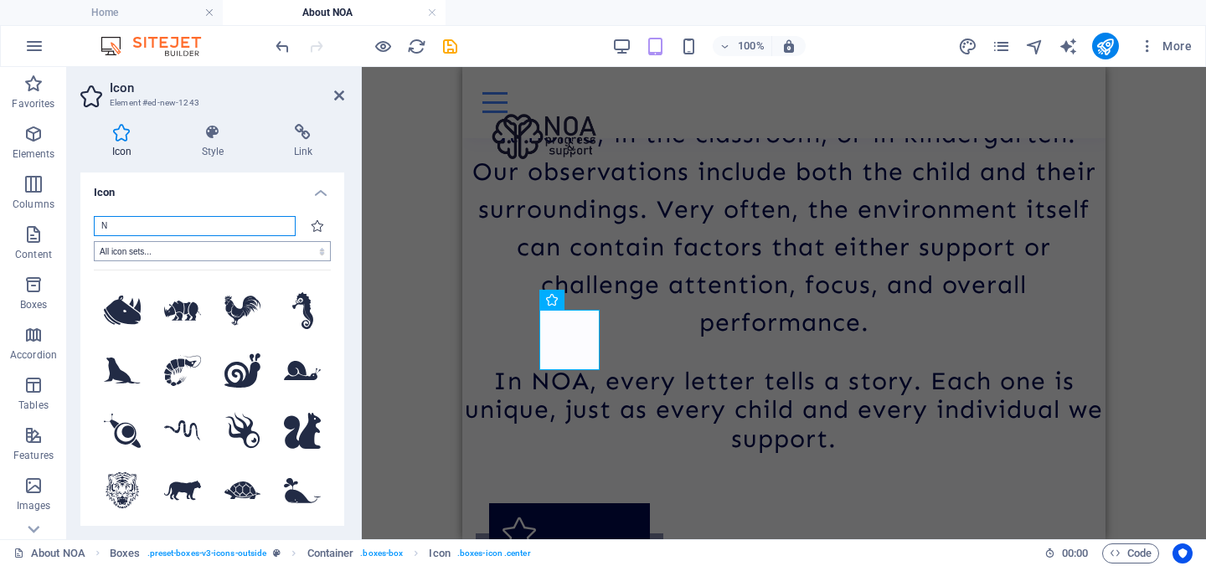
type input "N"
click at [294, 255] on select "All icon sets... IcoFont Ionicons FontAwesome Brands FontAwesome Duotone FontAw…" at bounding box center [212, 251] width 237 height 20
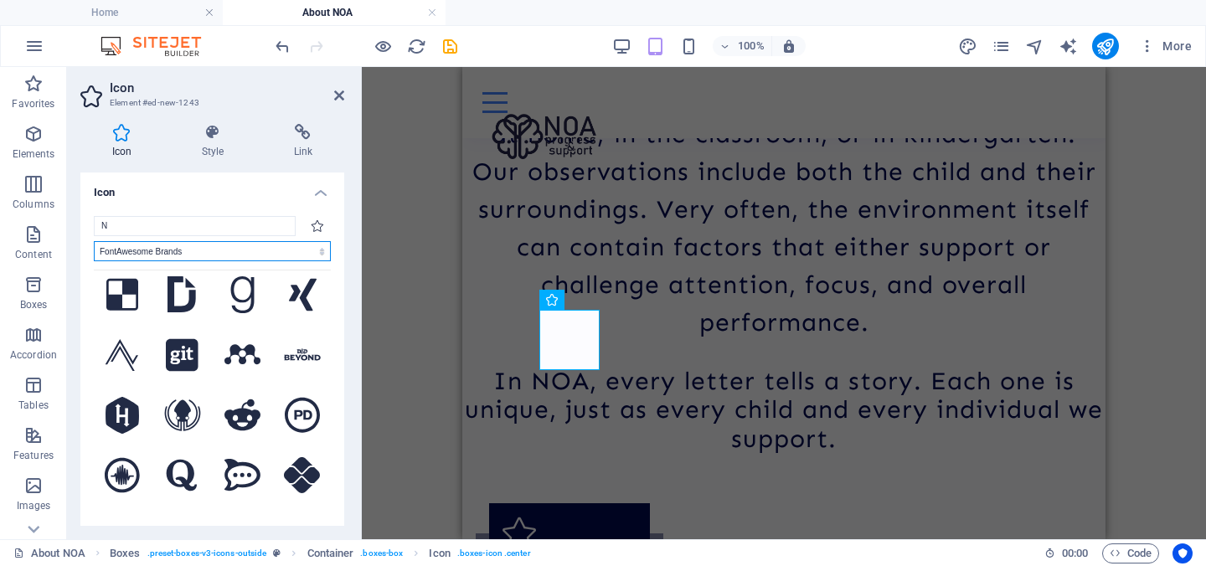
scroll to position [3983, 0]
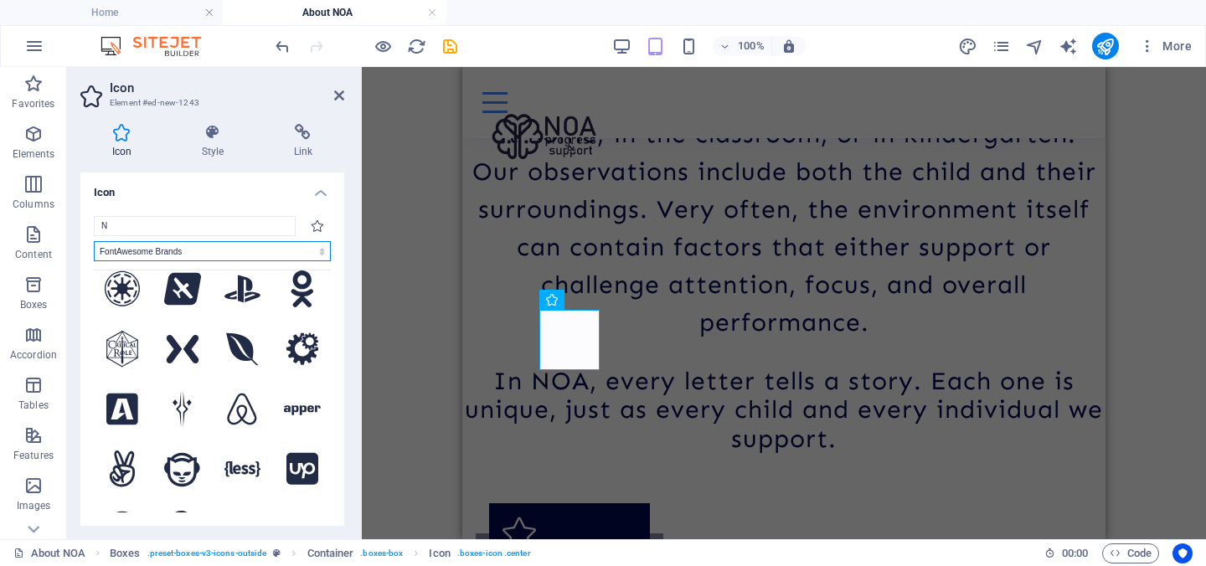
click at [199, 250] on select "All icon sets... IcoFont Ionicons FontAwesome Brands FontAwesome Duotone FontAw…" at bounding box center [212, 251] width 237 height 20
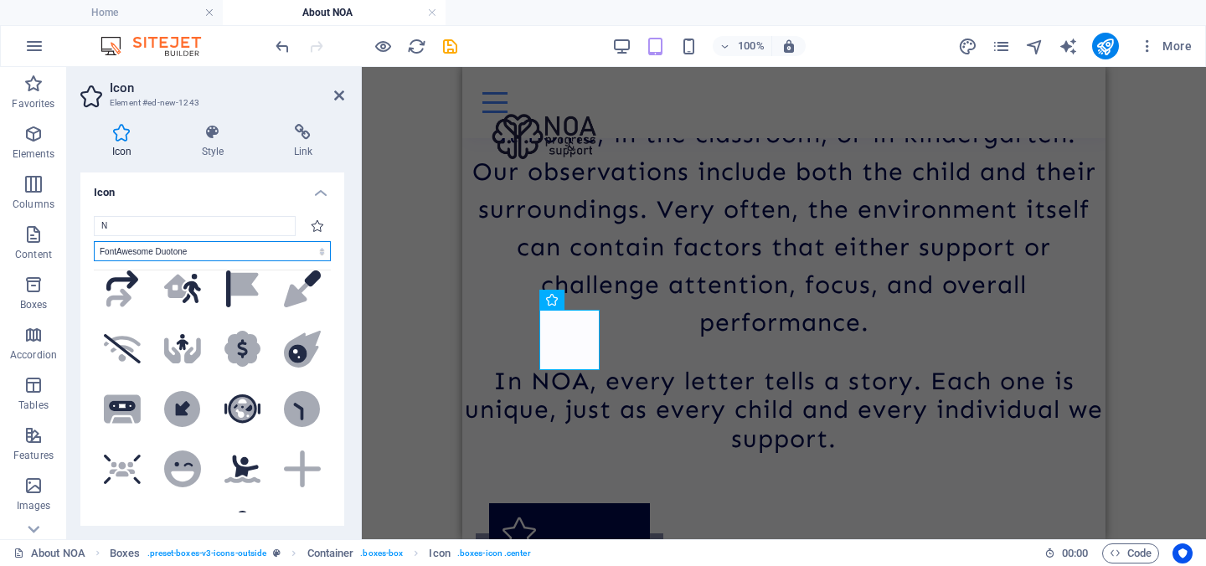
click at [203, 250] on select "All icon sets... IcoFont Ionicons FontAwesome Brands FontAwesome Duotone FontAw…" at bounding box center [212, 251] width 237 height 20
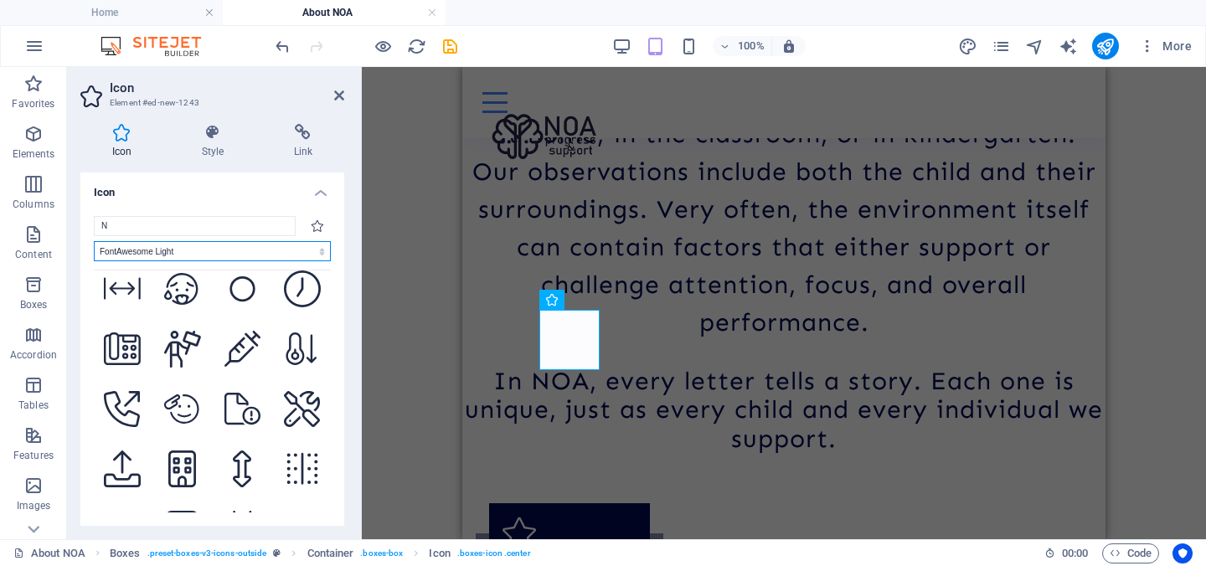
click at [215, 252] on select "All icon sets... IcoFont Ionicons FontAwesome Brands FontAwesome Duotone FontAw…" at bounding box center [212, 251] width 237 height 20
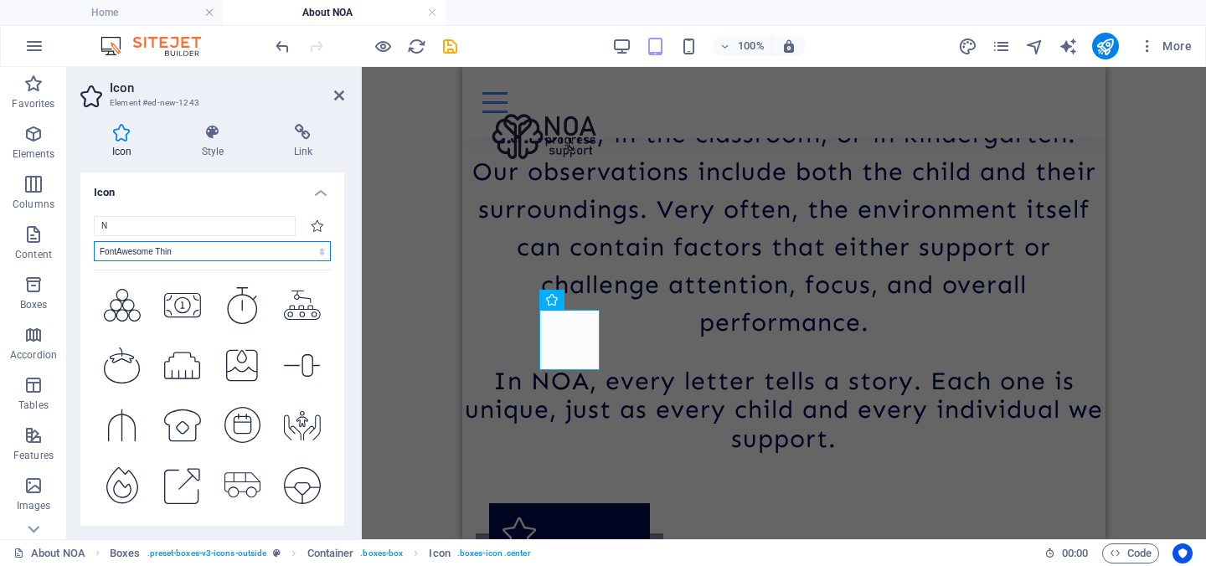
scroll to position [4996, 0]
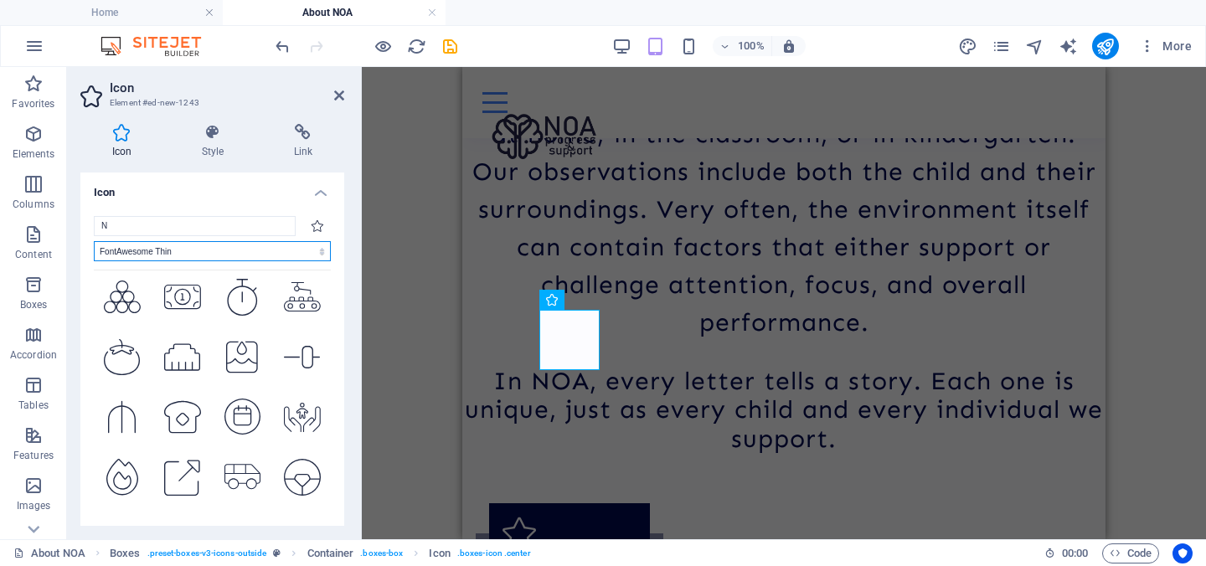
click at [219, 252] on select "All icon sets... IcoFont Ionicons FontAwesome Brands FontAwesome Duotone FontAw…" at bounding box center [212, 251] width 237 height 20
select select "icofont"
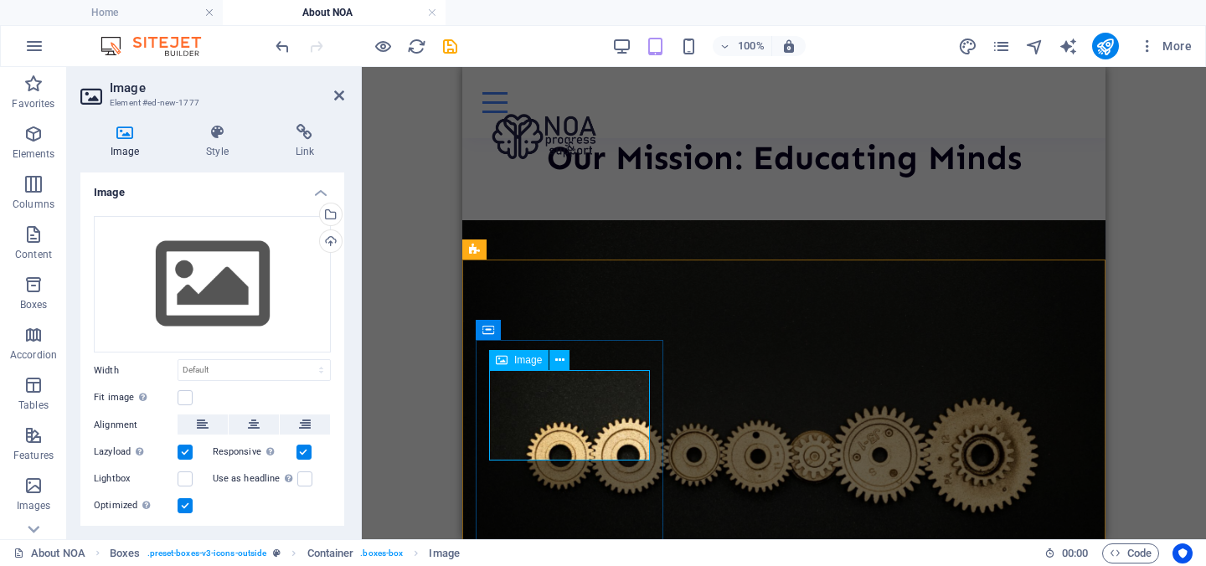
scroll to position [2045, 0]
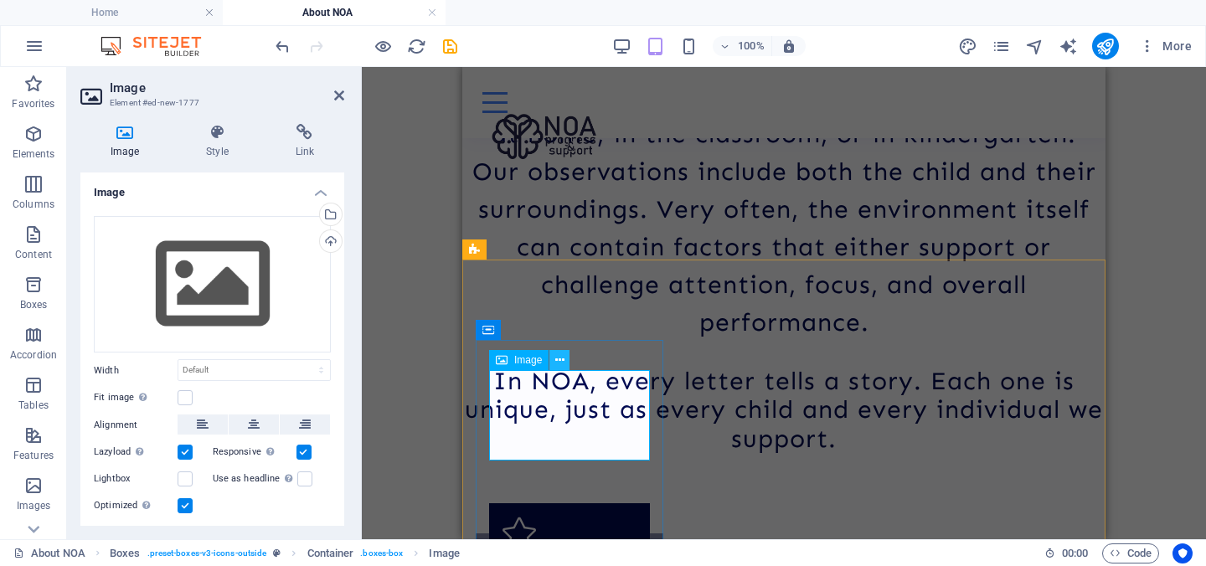
click at [555, 366] on icon at bounding box center [559, 361] width 9 height 18
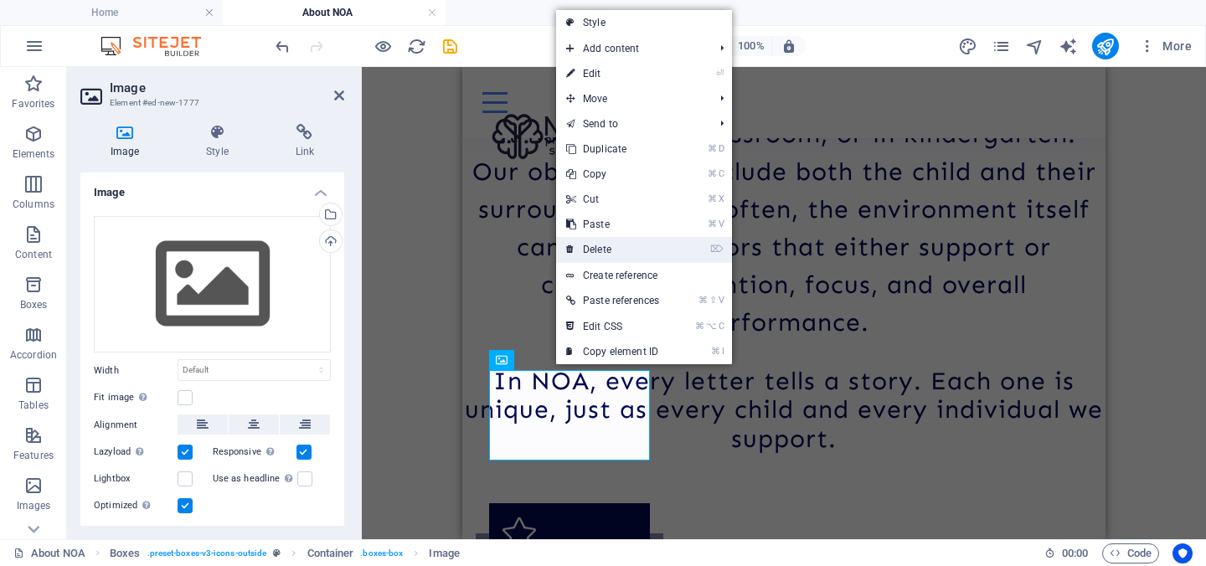
click at [623, 260] on link "⌦ Delete" at bounding box center [612, 249] width 113 height 25
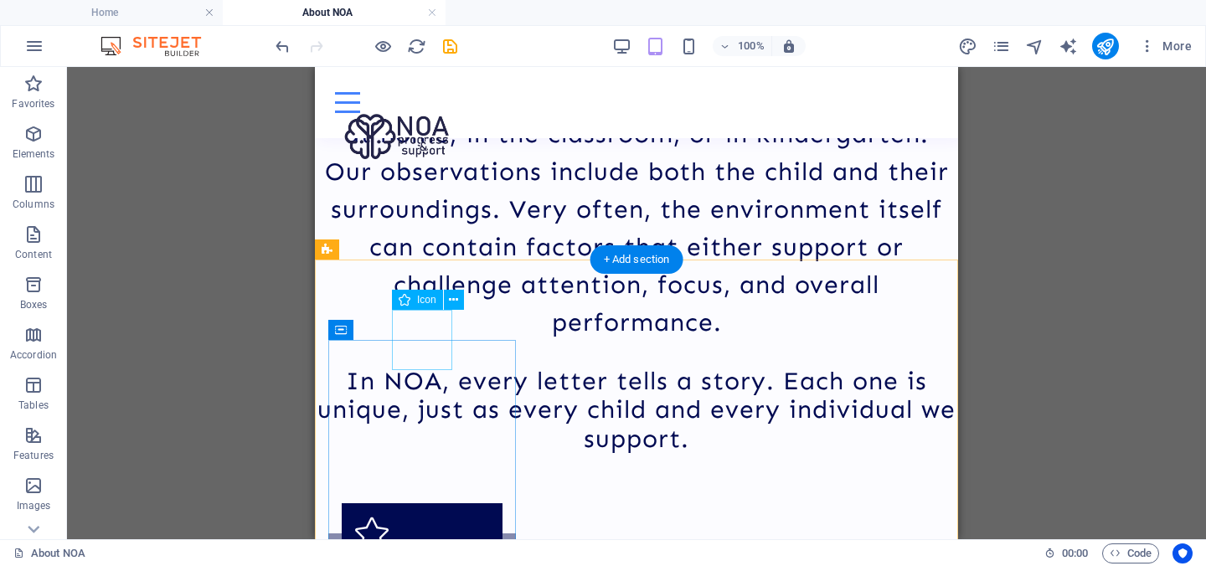
click at [427, 503] on figure "N" at bounding box center [422, 533] width 161 height 60
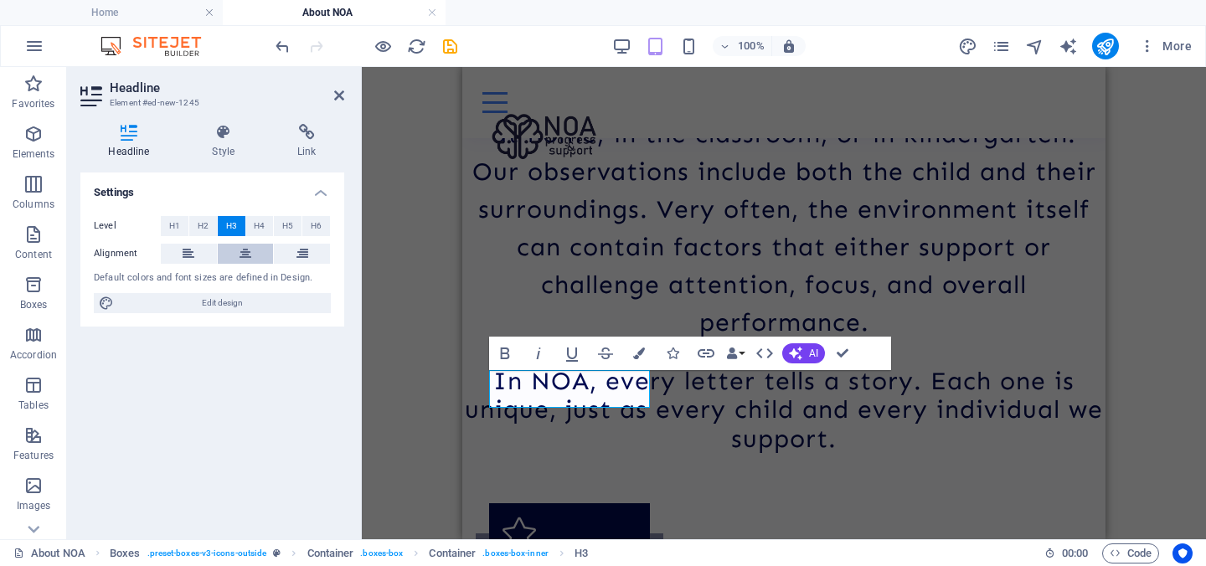
click at [255, 254] on button at bounding box center [246, 254] width 56 height 20
click at [208, 229] on span "H2" at bounding box center [203, 226] width 11 height 20
click at [186, 225] on button "H1" at bounding box center [175, 226] width 28 height 20
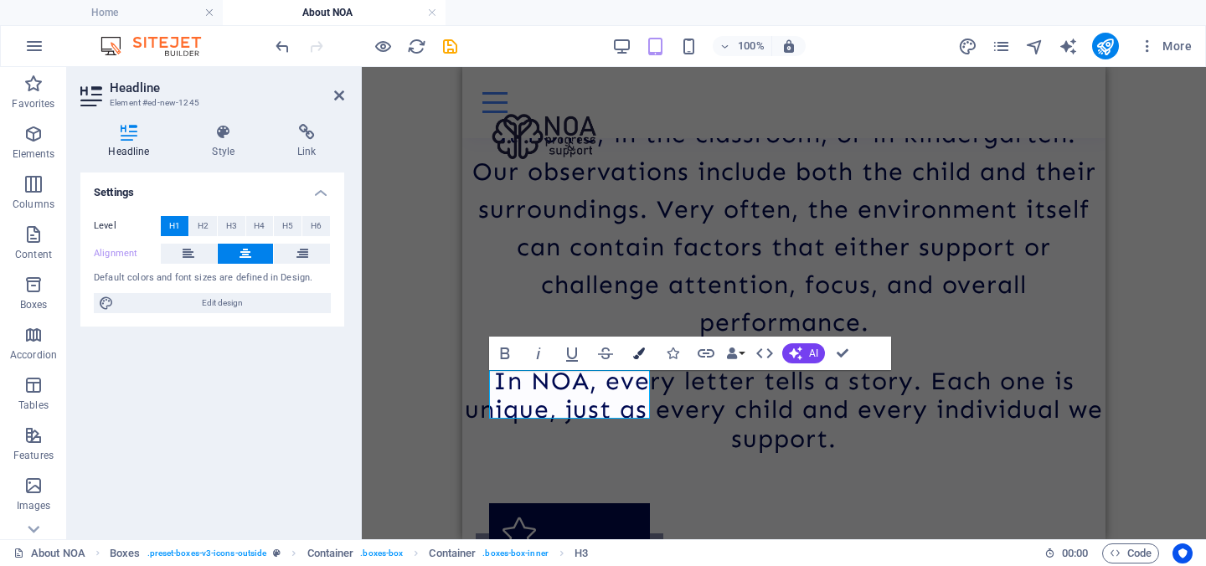
click at [641, 350] on icon "button" at bounding box center [639, 353] width 12 height 12
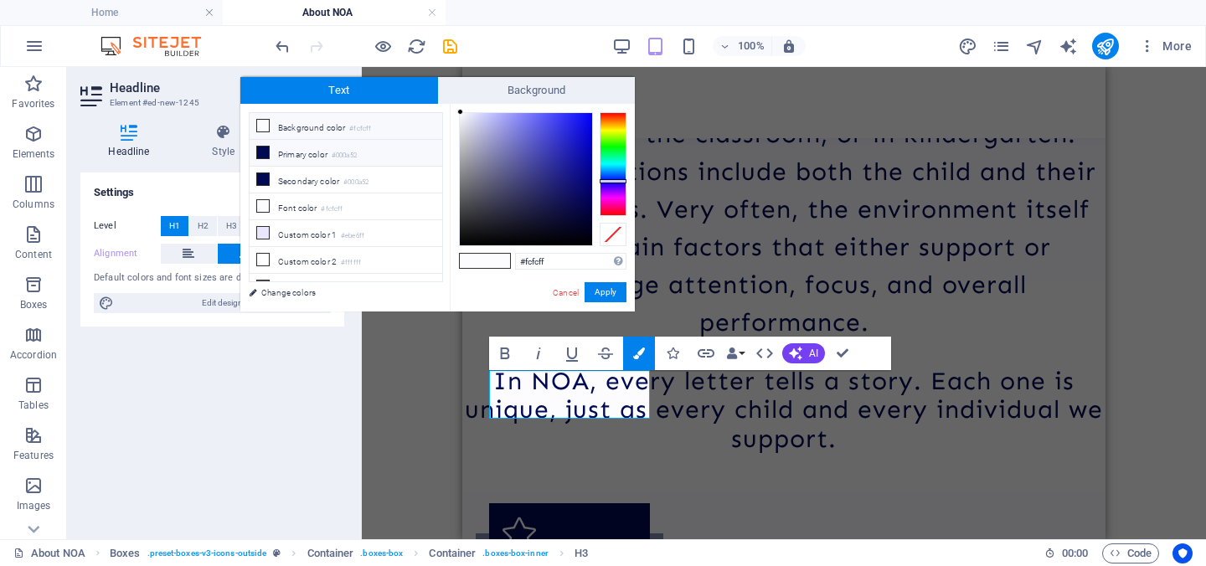
click at [382, 158] on li "Primary color #000a52" at bounding box center [345, 153] width 193 height 27
click at [600, 292] on button "Apply" at bounding box center [605, 292] width 42 height 20
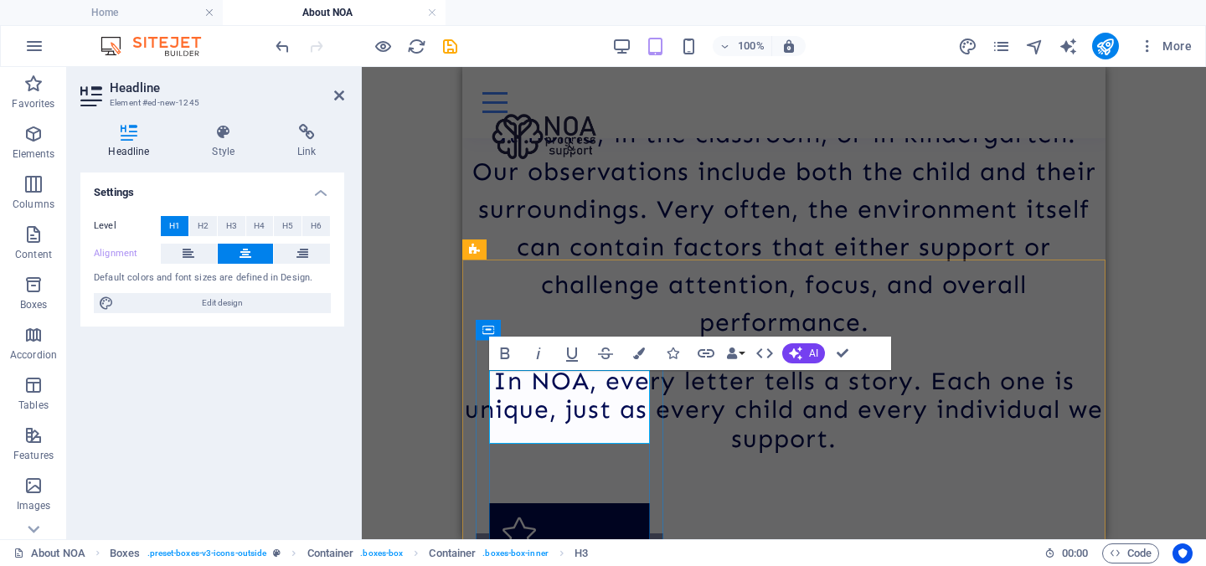
drag, startPoint x: 590, startPoint y: 427, endPoint x: 560, endPoint y: 424, distance: 30.2
click at [637, 352] on icon "button" at bounding box center [639, 353] width 12 height 12
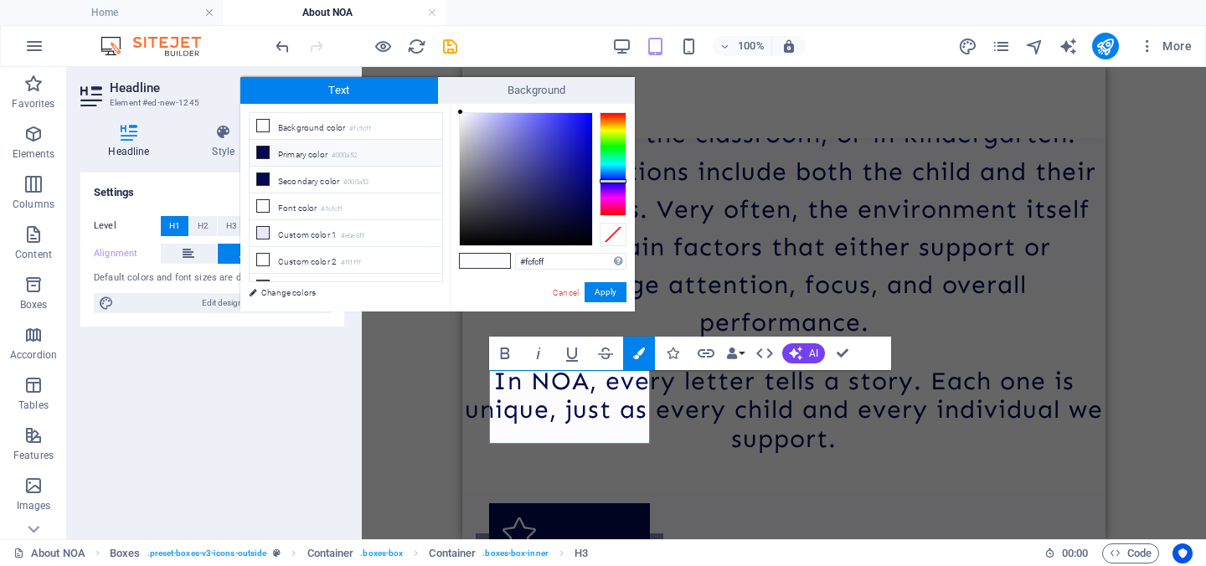
click at [357, 156] on small "#000a52" at bounding box center [344, 156] width 25 height 12
type input "#000a52"
click at [610, 298] on button "Apply" at bounding box center [605, 292] width 42 height 20
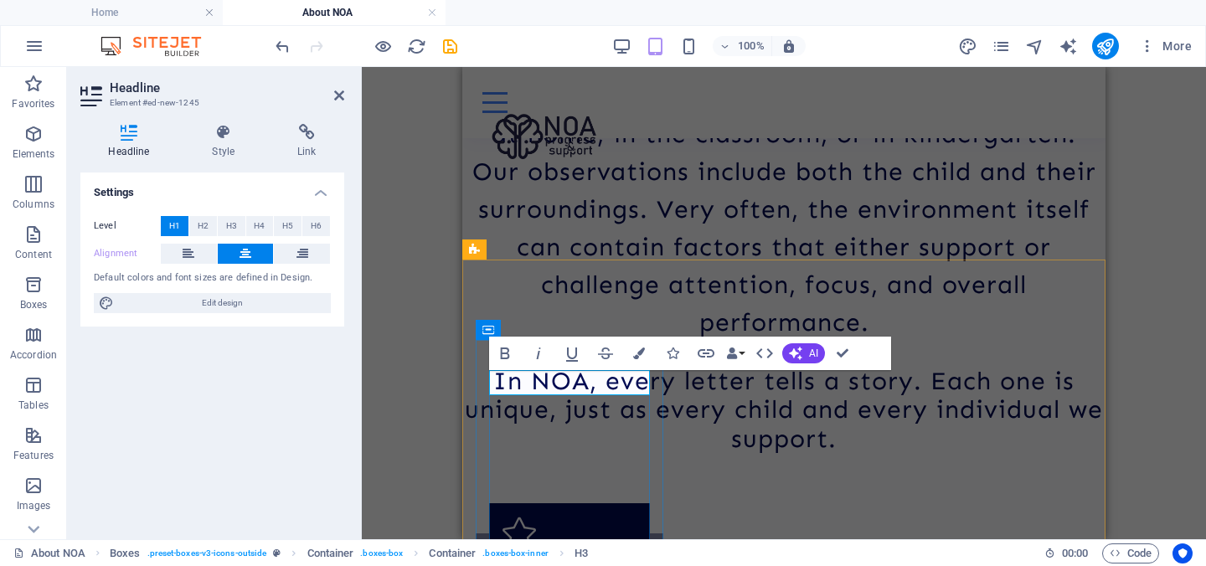
click at [583, 563] on div "​ ​ N" at bounding box center [569, 575] width 161 height 25
click at [574, 561] on span "N" at bounding box center [569, 576] width 20 height 30
click at [207, 230] on span "H2" at bounding box center [203, 226] width 11 height 20
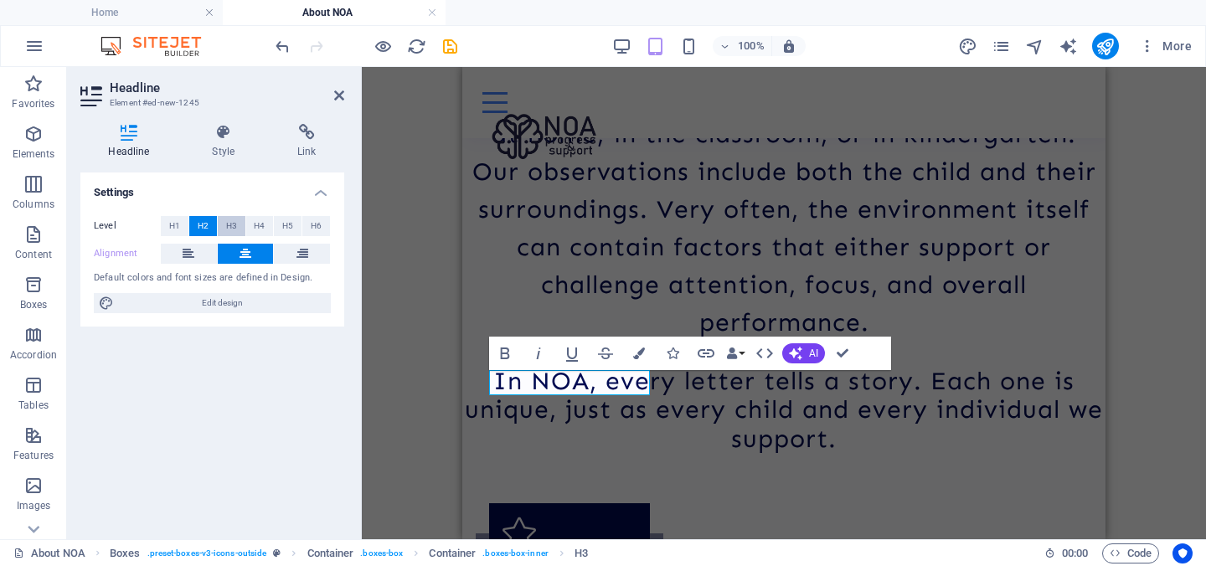
click at [231, 235] on span "H3" at bounding box center [231, 226] width 11 height 20
click at [226, 225] on span "H3" at bounding box center [231, 226] width 11 height 20
click at [279, 47] on icon "undo" at bounding box center [282, 46] width 19 height 19
click at [299, 257] on icon at bounding box center [302, 254] width 12 height 20
click at [256, 255] on button at bounding box center [246, 254] width 56 height 20
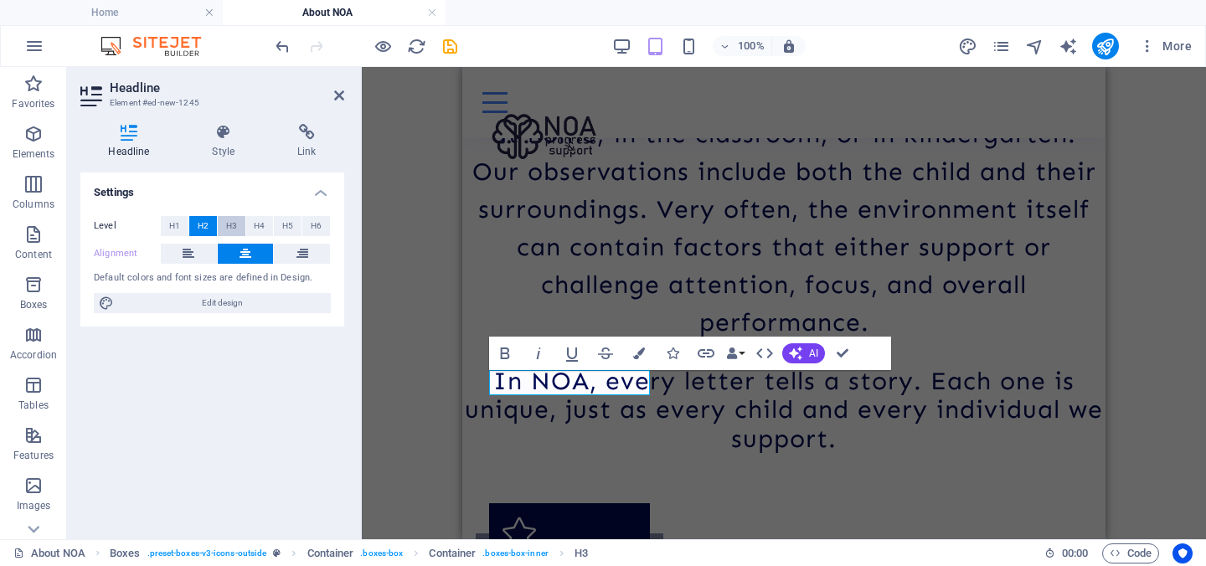
click at [233, 225] on span "H3" at bounding box center [231, 226] width 11 height 20
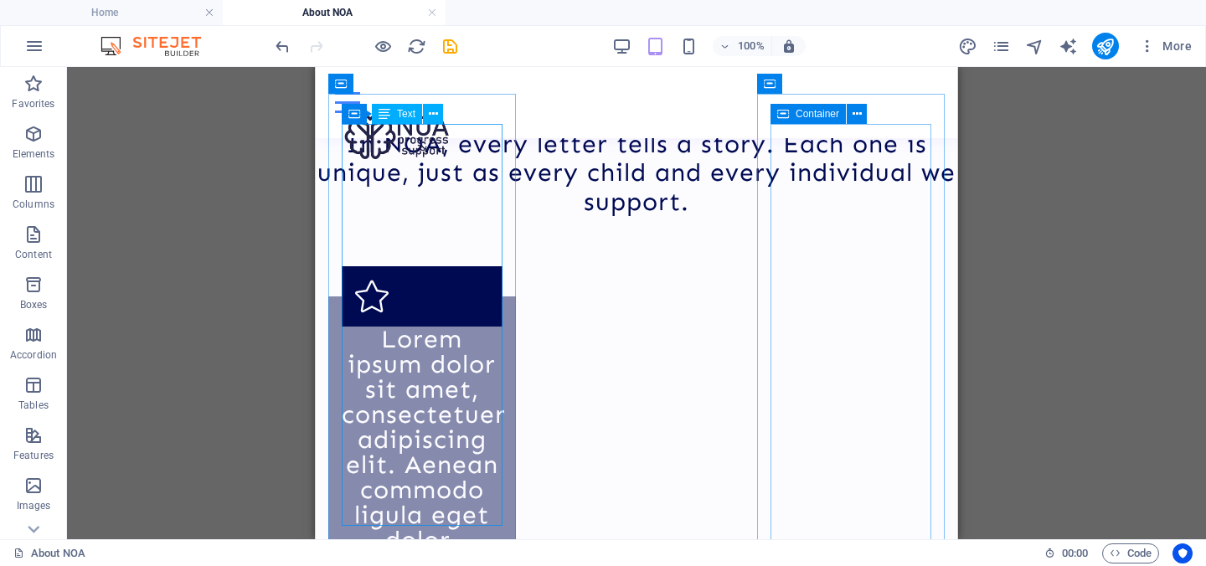
scroll to position [2296, 0]
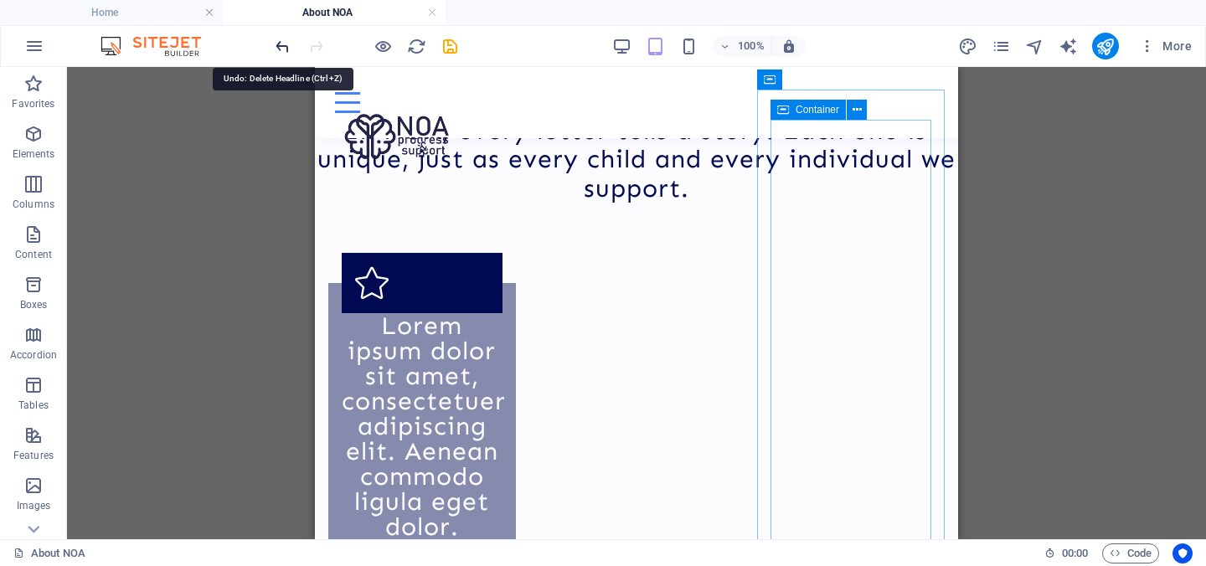
click at [281, 44] on icon "undo" at bounding box center [282, 46] width 19 height 19
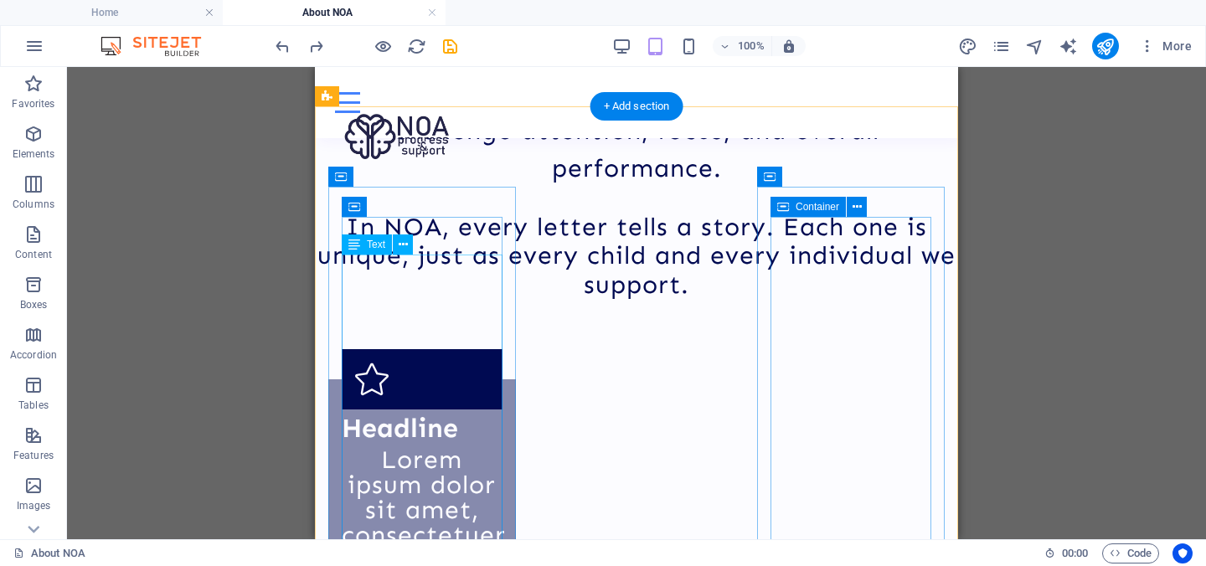
scroll to position [2199, 0]
click at [424, 410] on div "Headline" at bounding box center [422, 429] width 161 height 38
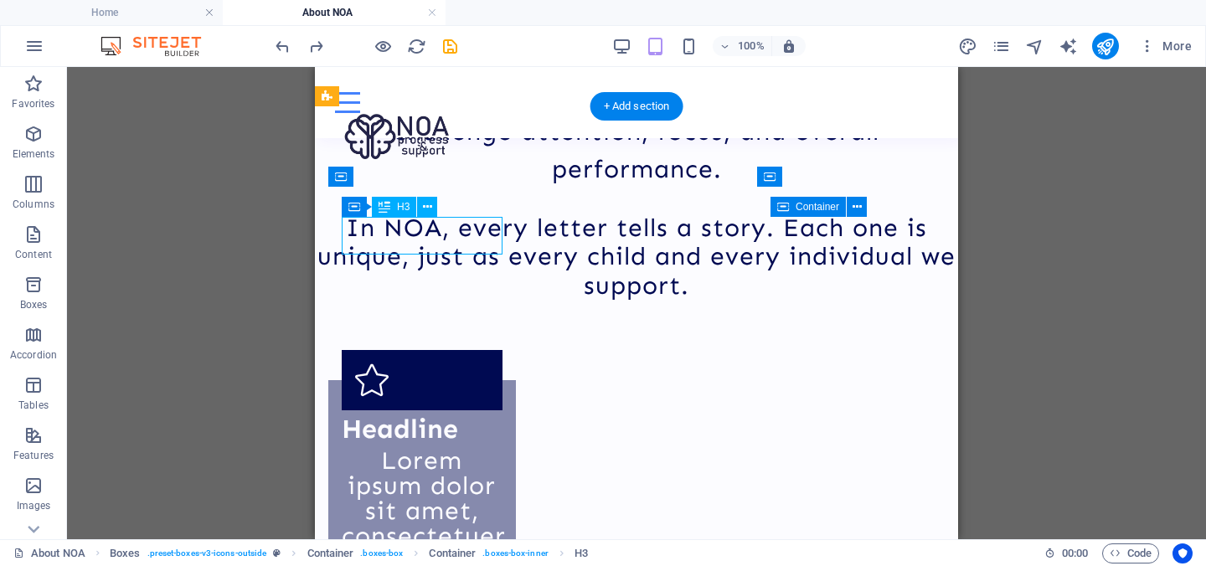
click at [424, 410] on div "Headline" at bounding box center [422, 429] width 161 height 38
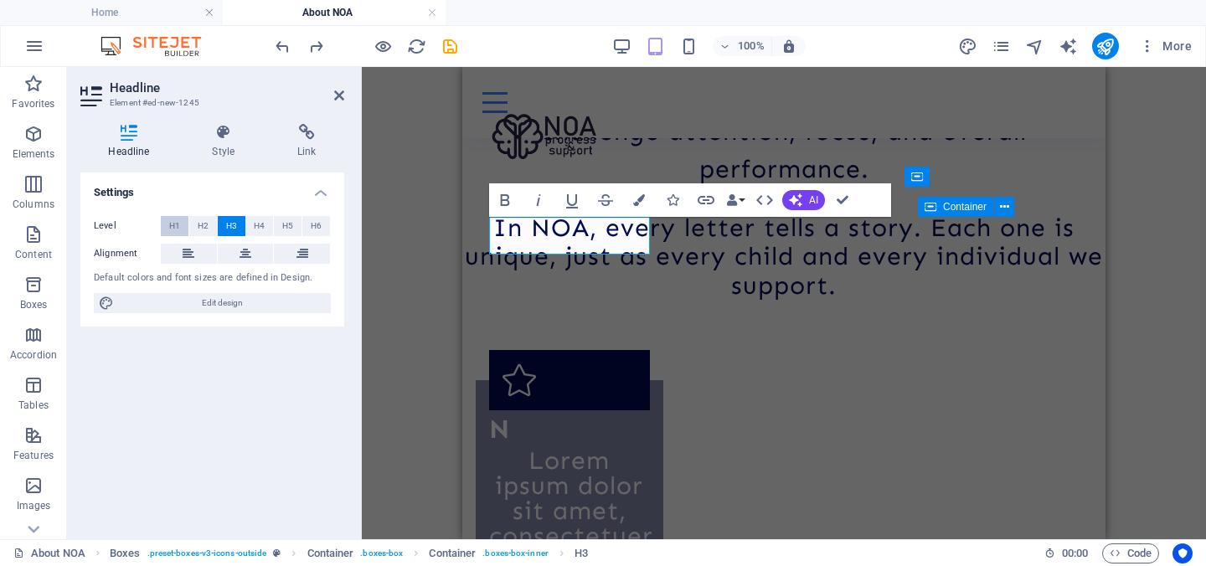
click at [178, 222] on span "H1" at bounding box center [174, 226] width 11 height 20
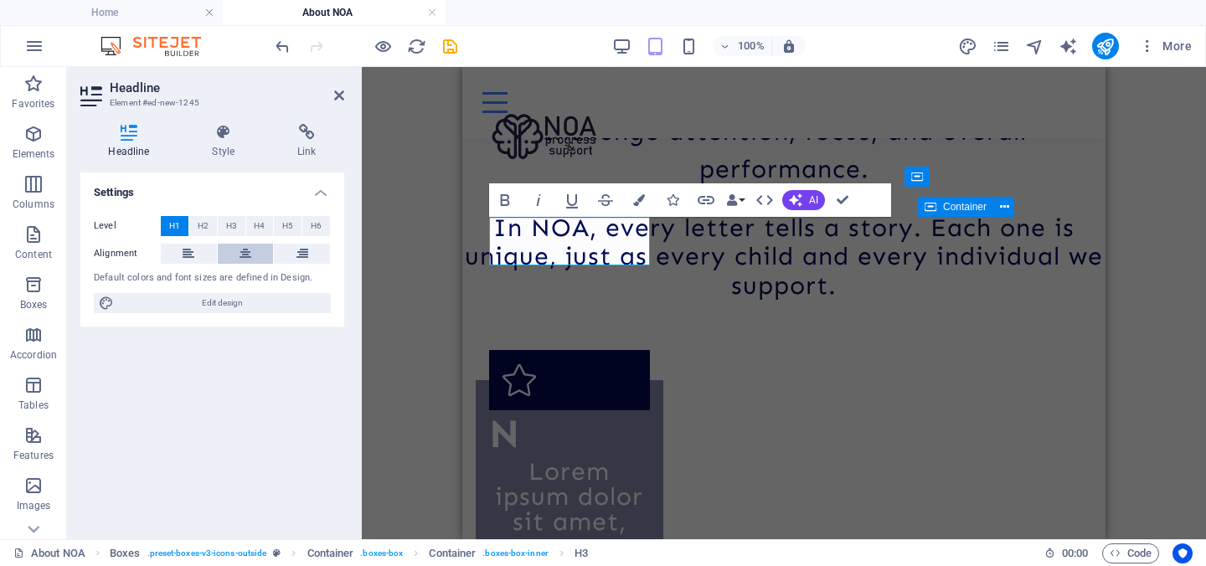
click at [260, 256] on button at bounding box center [246, 254] width 56 height 20
drag, startPoint x: 572, startPoint y: 250, endPoint x: 558, endPoint y: 250, distance: 13.4
click at [558, 410] on h1 "N" at bounding box center [569, 434] width 161 height 49
click at [646, 202] on button "Colors" at bounding box center [639, 199] width 32 height 33
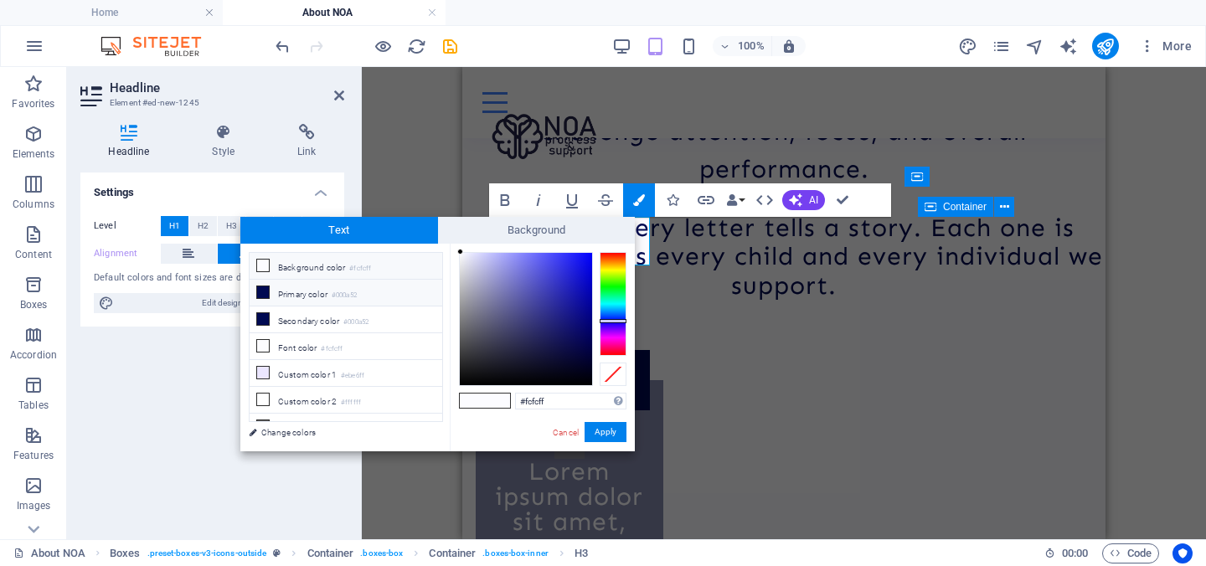
click at [342, 295] on small "#000a52" at bounding box center [344, 296] width 25 height 12
type input "#000a52"
click at [607, 426] on button "Apply" at bounding box center [605, 432] width 42 height 20
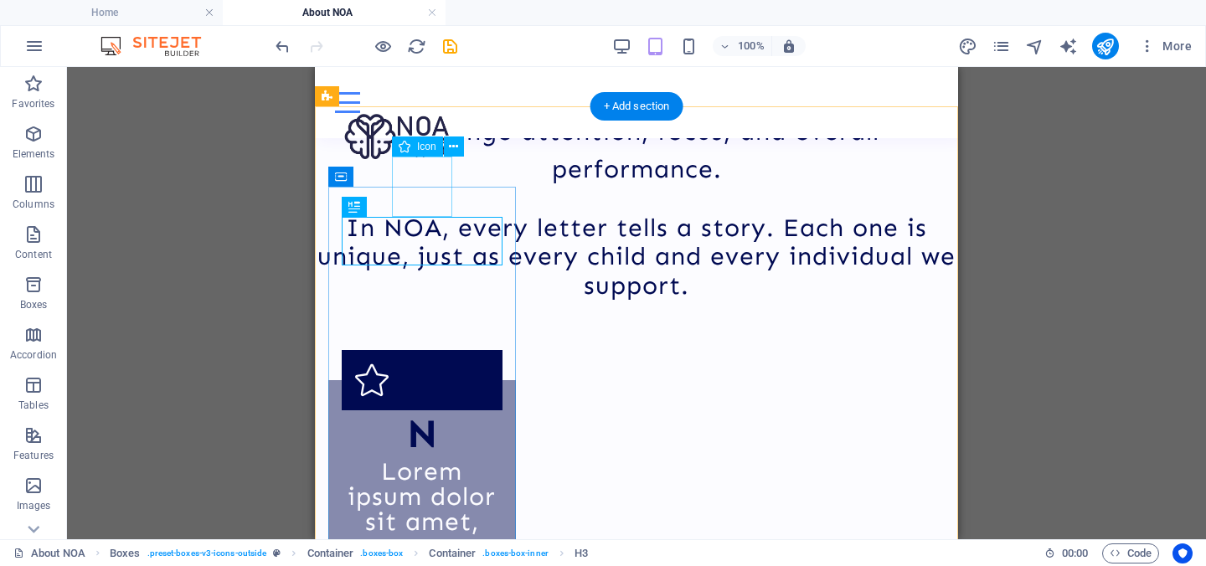
click at [437, 350] on figure "N" at bounding box center [422, 380] width 161 height 60
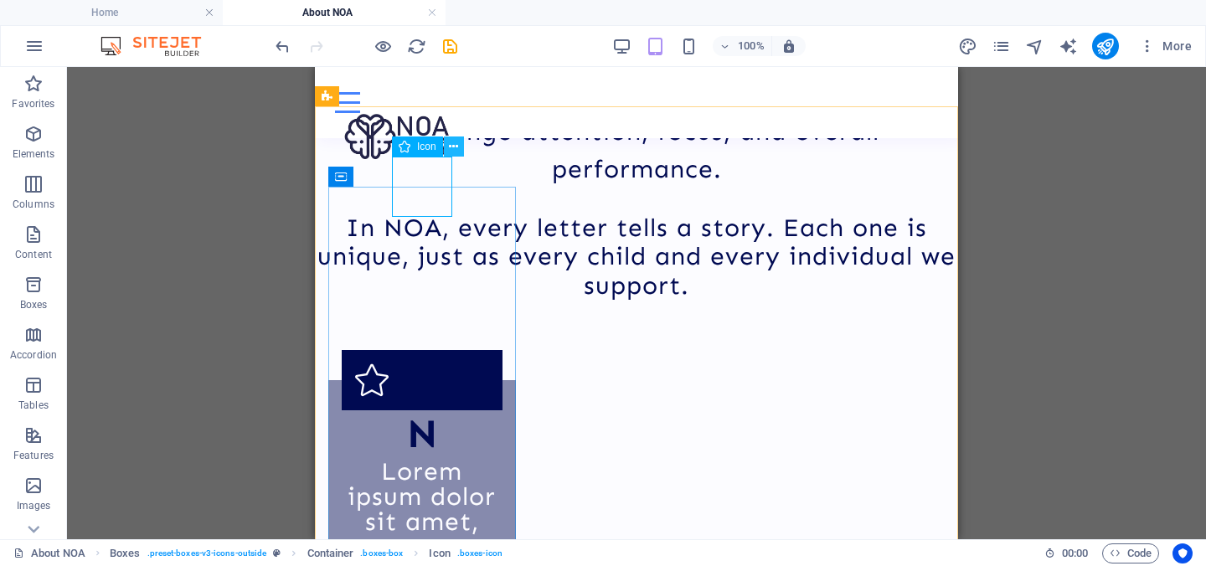
click at [454, 143] on icon at bounding box center [453, 147] width 9 height 18
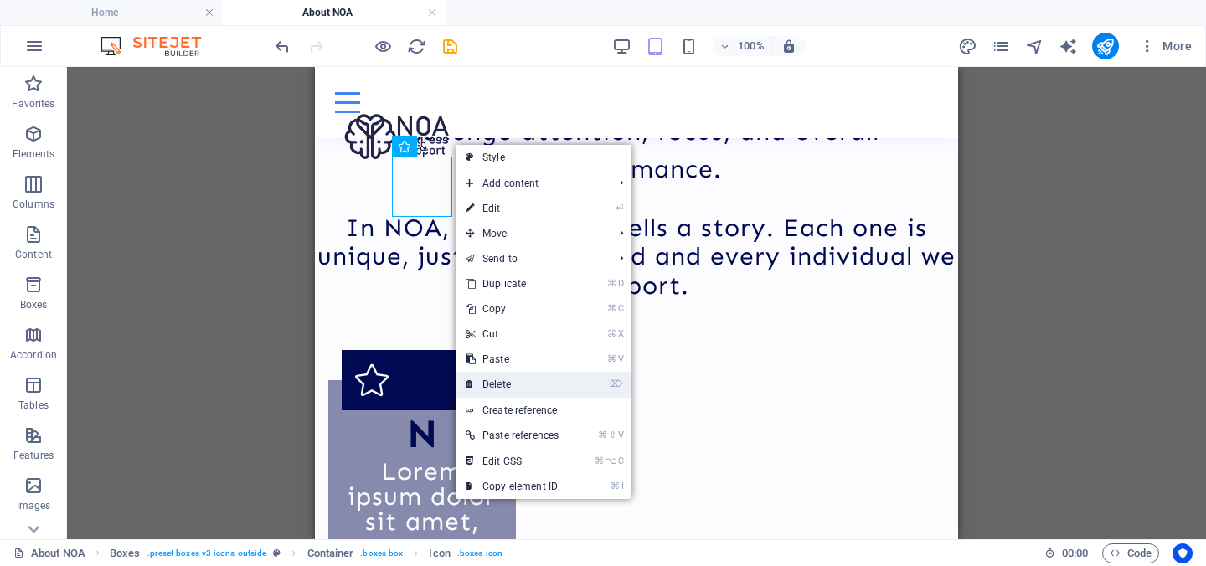
click at [529, 377] on link "⌦ Delete" at bounding box center [511, 384] width 113 height 25
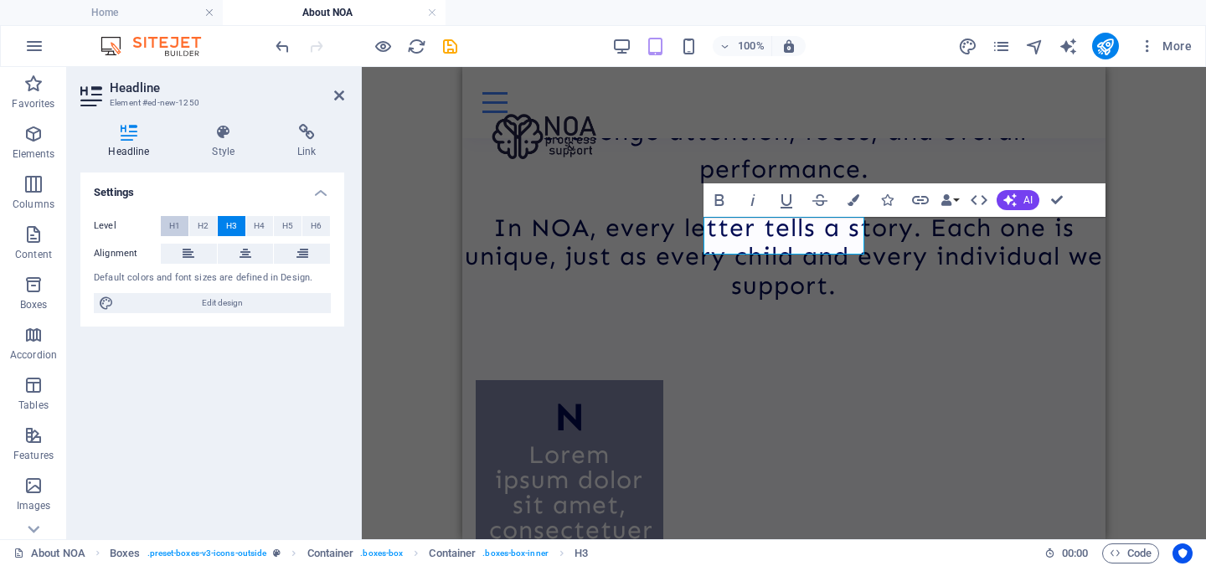
click at [170, 222] on span "H1" at bounding box center [174, 226] width 11 height 20
click at [247, 249] on icon at bounding box center [245, 254] width 12 height 20
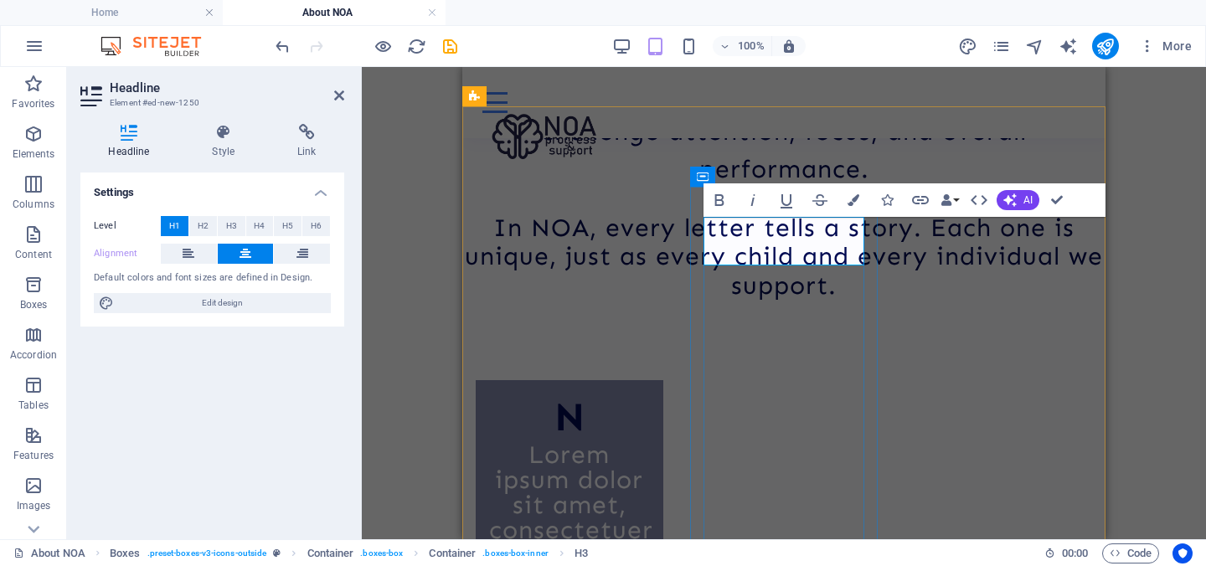
drag, startPoint x: 797, startPoint y: 242, endPoint x: 779, endPoint y: 239, distance: 18.6
click at [860, 201] on button "Colors" at bounding box center [853, 199] width 32 height 33
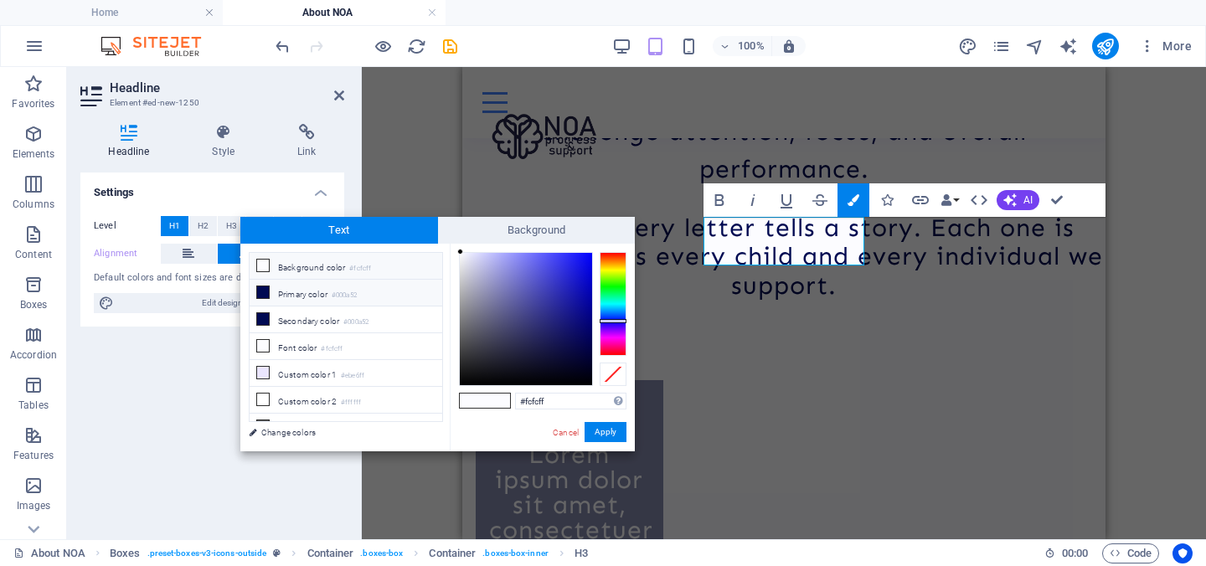
click at [389, 291] on li "Primary color #000a52" at bounding box center [345, 293] width 193 height 27
type input "#000a52"
click at [618, 439] on button "Apply" at bounding box center [605, 432] width 42 height 20
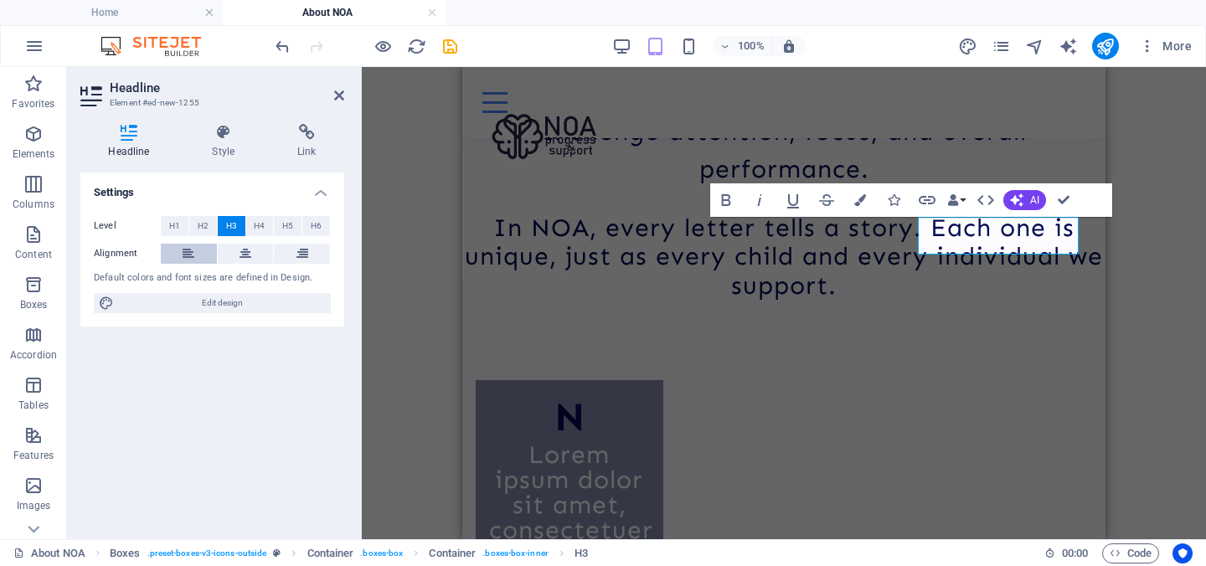
click at [183, 249] on icon at bounding box center [189, 254] width 12 height 20
click at [224, 252] on button at bounding box center [246, 254] width 56 height 20
click at [176, 229] on span "H1" at bounding box center [174, 226] width 11 height 20
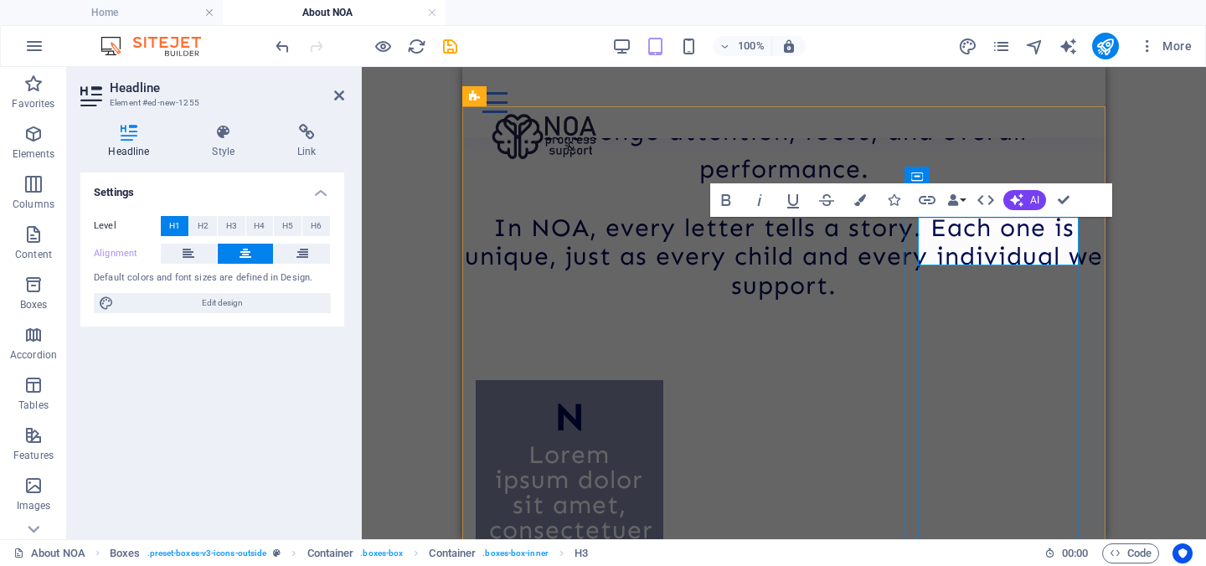
drag, startPoint x: 1037, startPoint y: 251, endPoint x: 972, endPoint y: 248, distance: 65.4
click at [862, 198] on icon "button" at bounding box center [860, 200] width 12 height 12
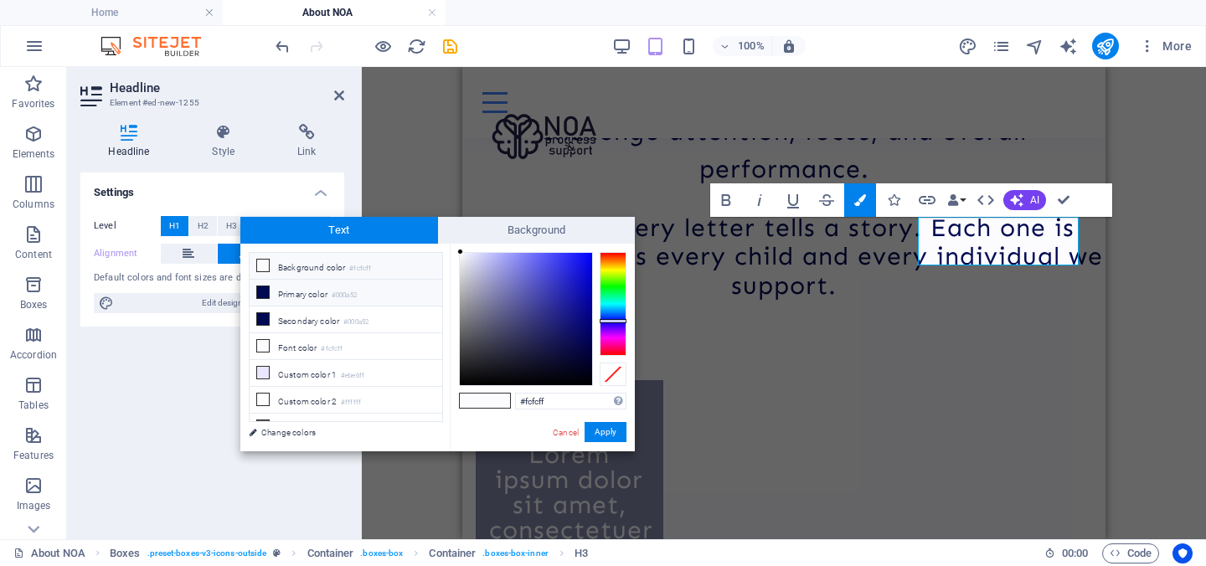
click at [382, 293] on li "Primary color #000a52" at bounding box center [345, 293] width 193 height 27
type input "#000a52"
click at [615, 435] on button "Apply" at bounding box center [605, 432] width 42 height 20
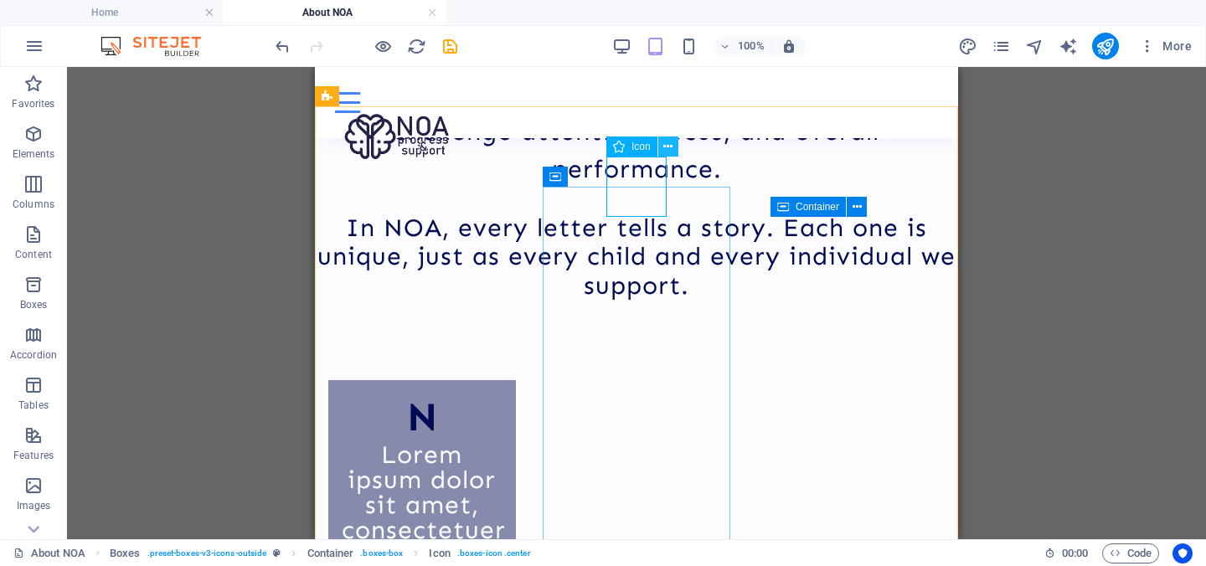
click at [670, 141] on icon at bounding box center [667, 147] width 9 height 18
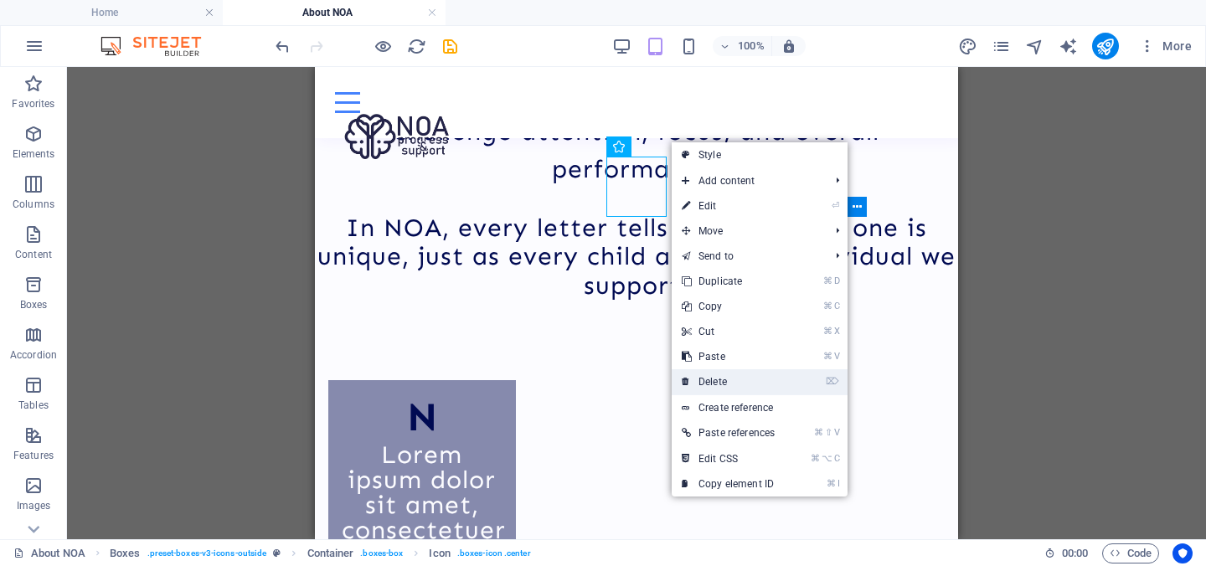
click at [737, 378] on link "⌦ Delete" at bounding box center [727, 381] width 113 height 25
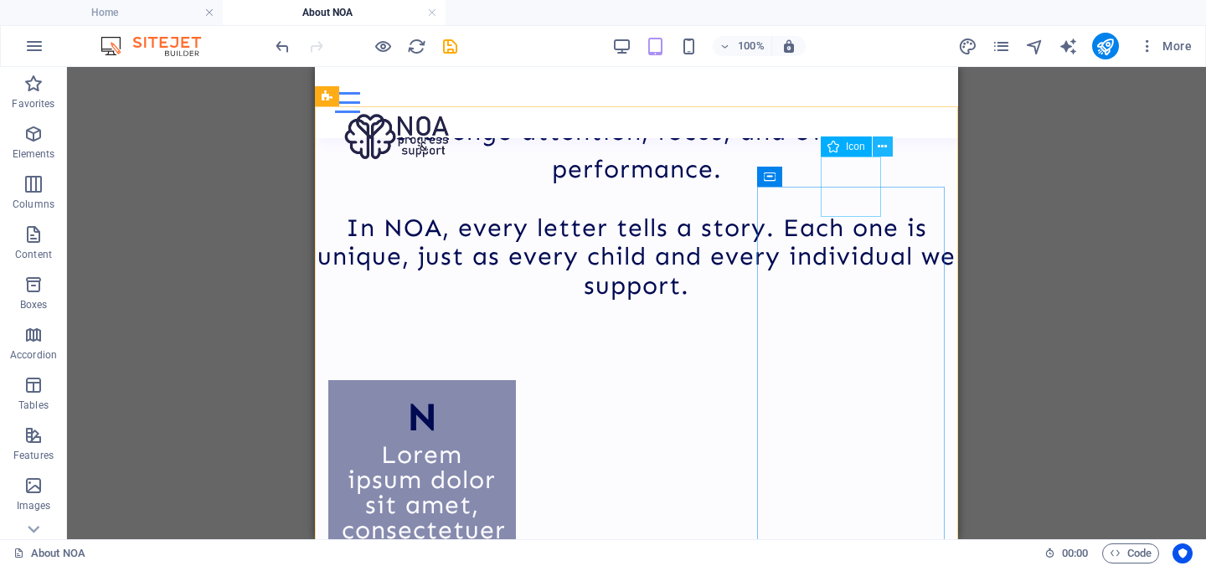
click at [879, 149] on icon at bounding box center [881, 147] width 9 height 18
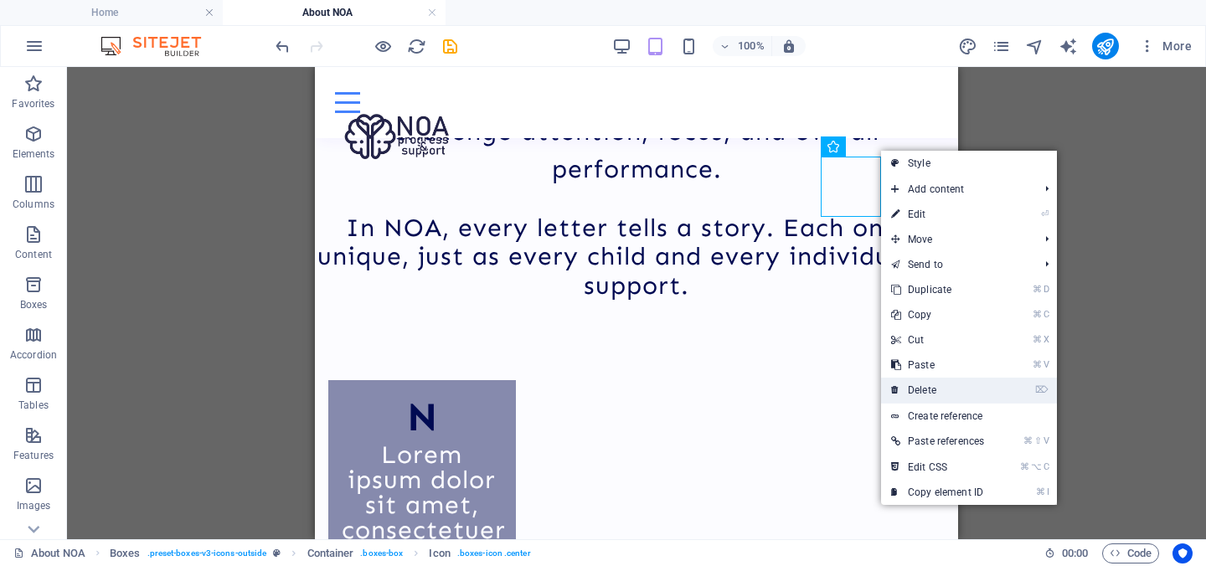
click at [949, 382] on link "⌦ Delete" at bounding box center [937, 390] width 113 height 25
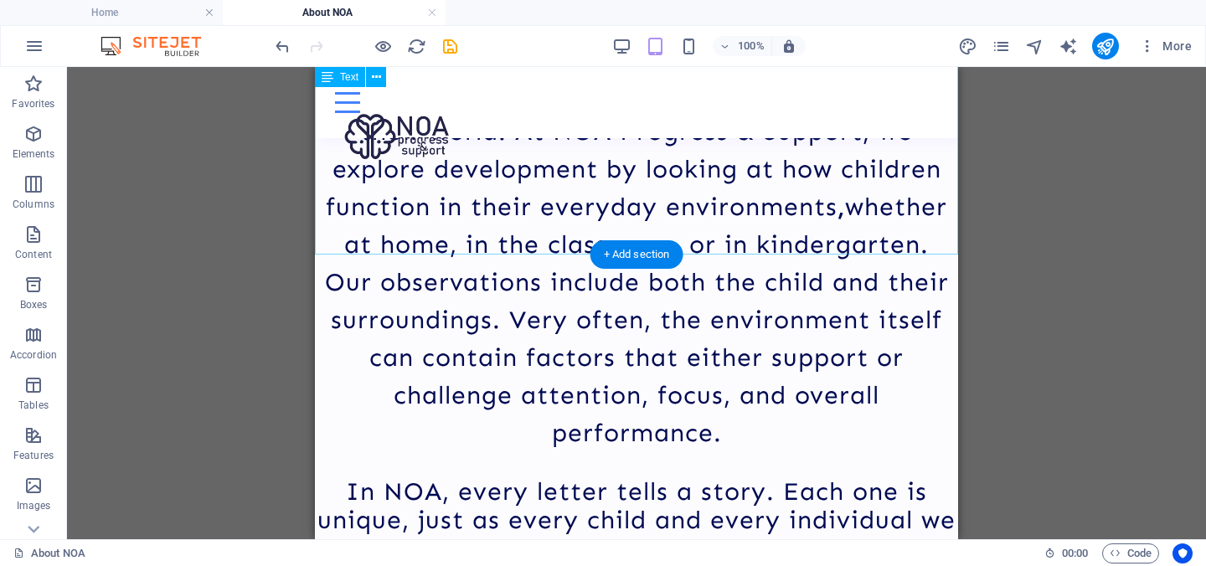
scroll to position [1932, 0]
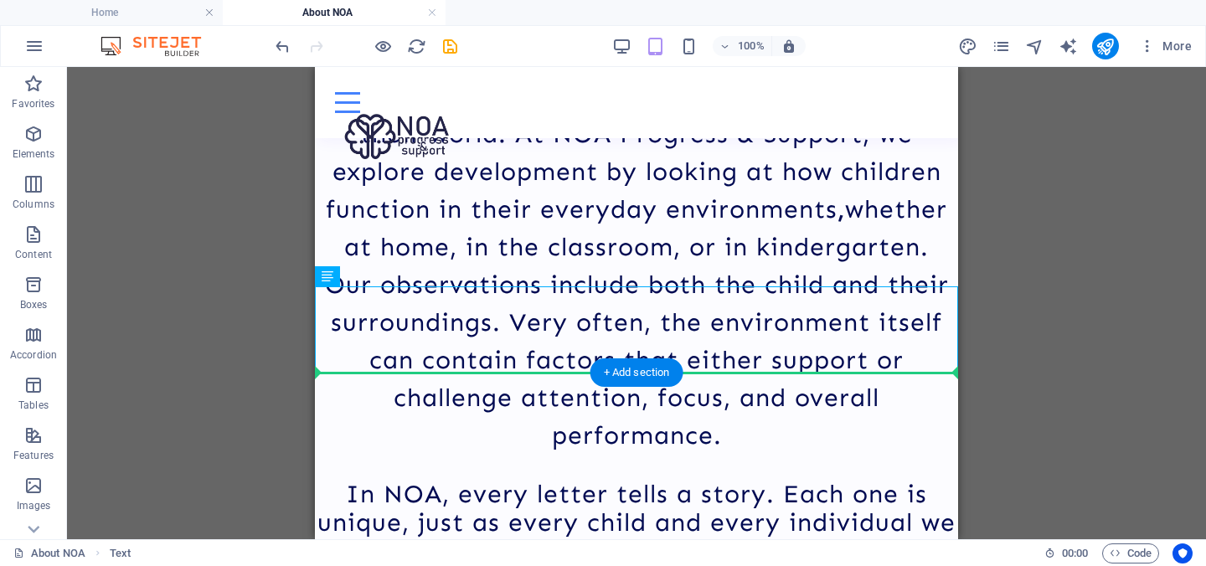
drag, startPoint x: 627, startPoint y: 338, endPoint x: 633, endPoint y: 404, distance: 65.6
drag, startPoint x: 575, startPoint y: 300, endPoint x: 584, endPoint y: 434, distance: 134.3
drag, startPoint x: 602, startPoint y: 321, endPoint x: 610, endPoint y: 447, distance: 126.7
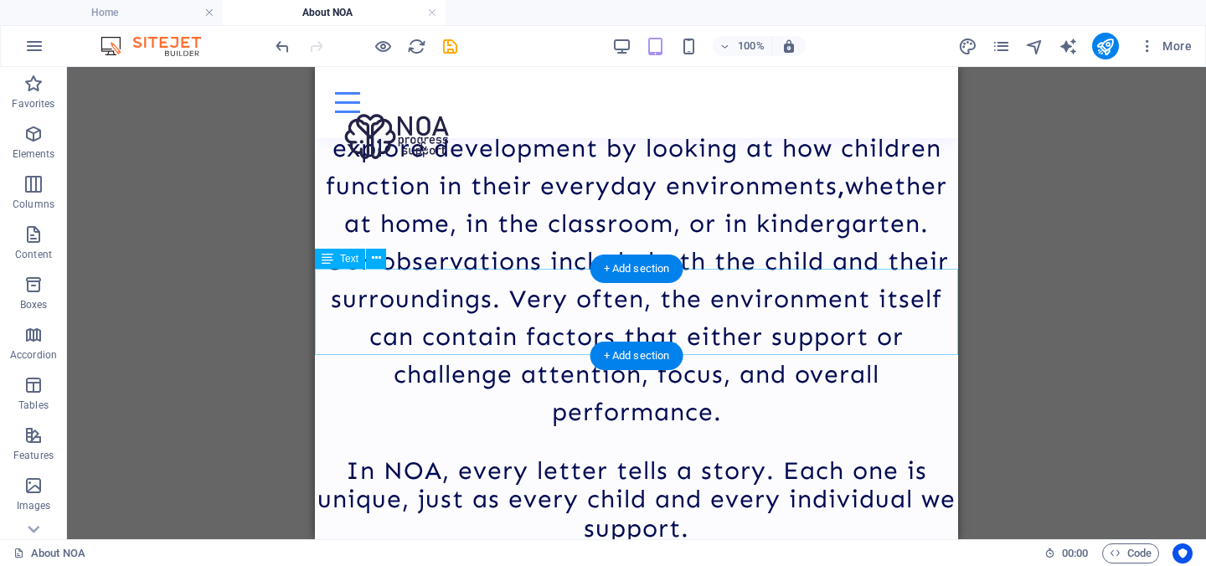
scroll to position [1944, 0]
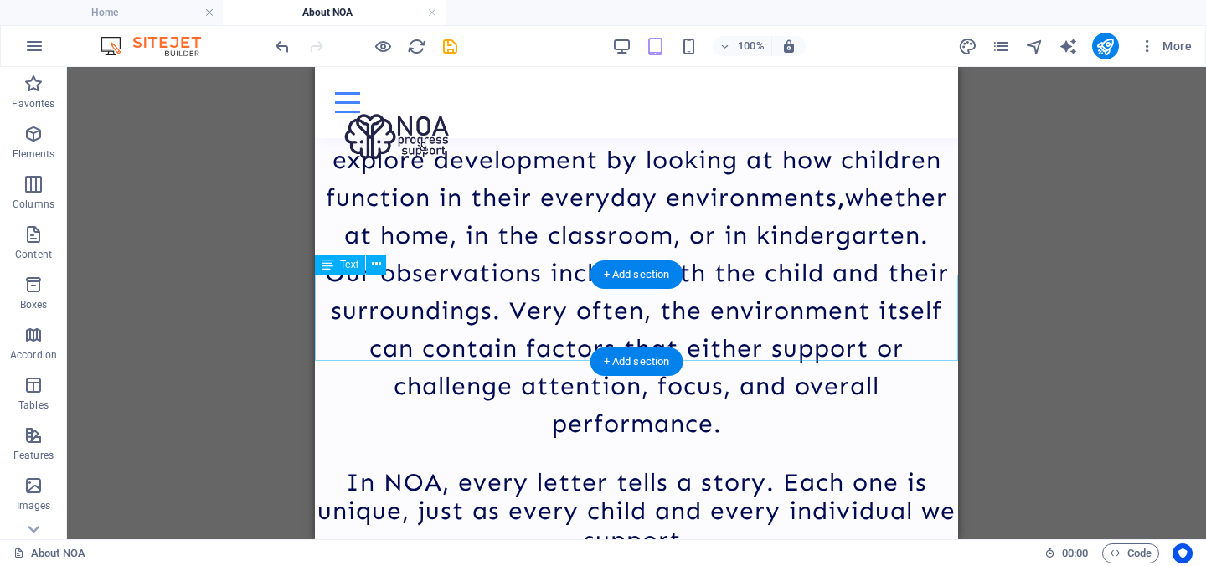
click at [469, 468] on div "In NOA, every letter tells a story. Each one is unique, just as every child and…" at bounding box center [636, 511] width 643 height 87
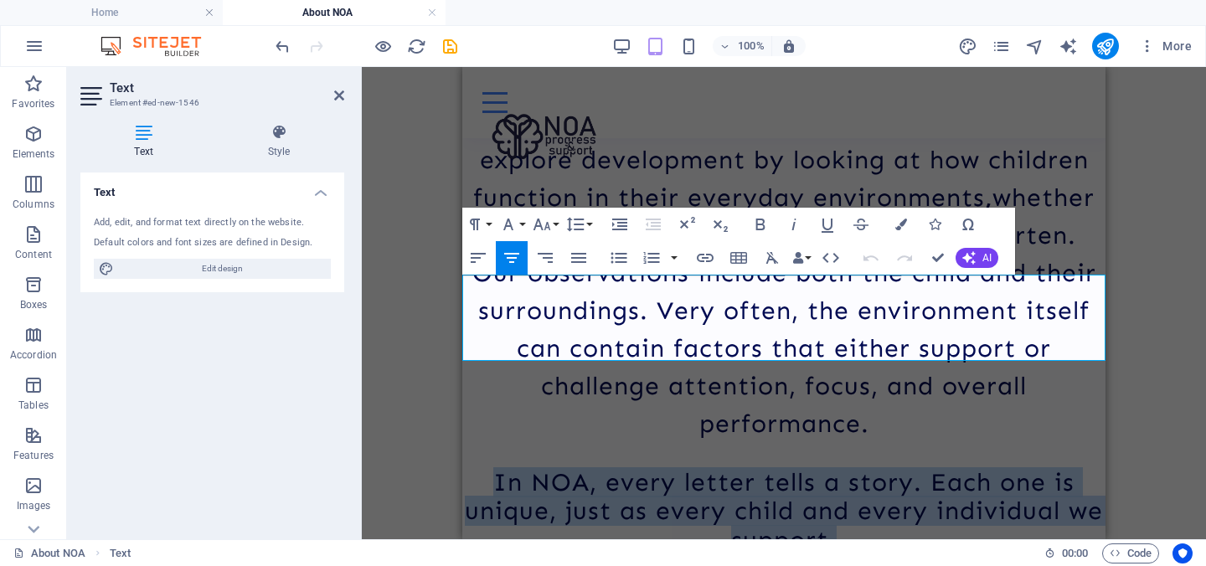
drag, startPoint x: 850, startPoint y: 350, endPoint x: 477, endPoint y: 289, distance: 377.5
click at [477, 468] on p "In NOA, every letter tells a story. Each one is unique, just as every child and…" at bounding box center [783, 511] width 643 height 87
click at [760, 224] on icon "button" at bounding box center [760, 225] width 9 height 12
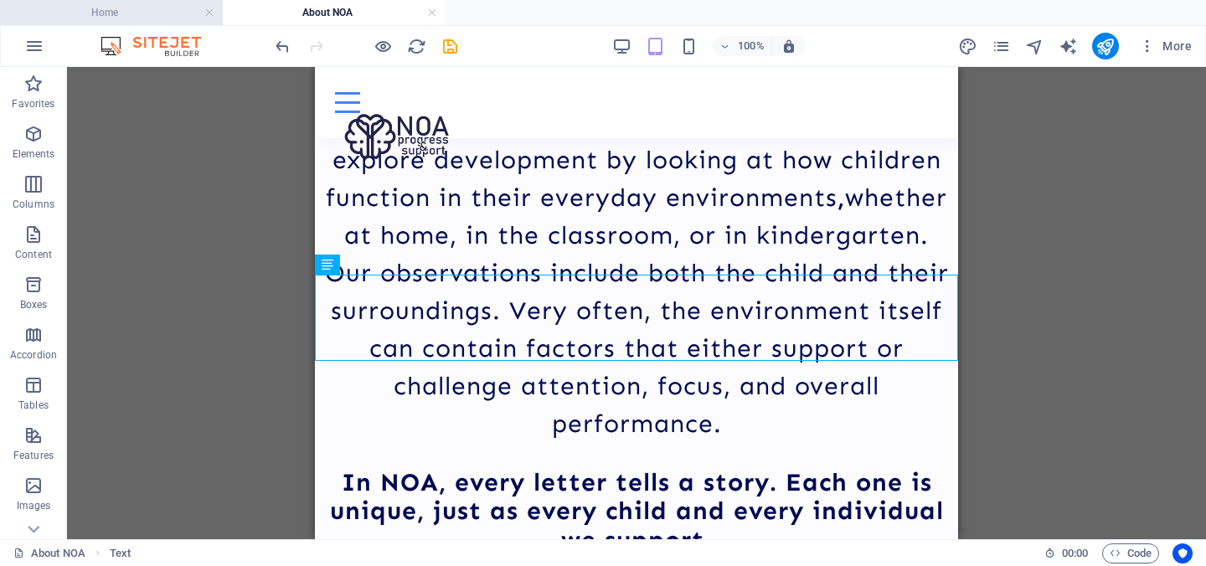
click at [98, 6] on h4 "Home" at bounding box center [111, 12] width 223 height 18
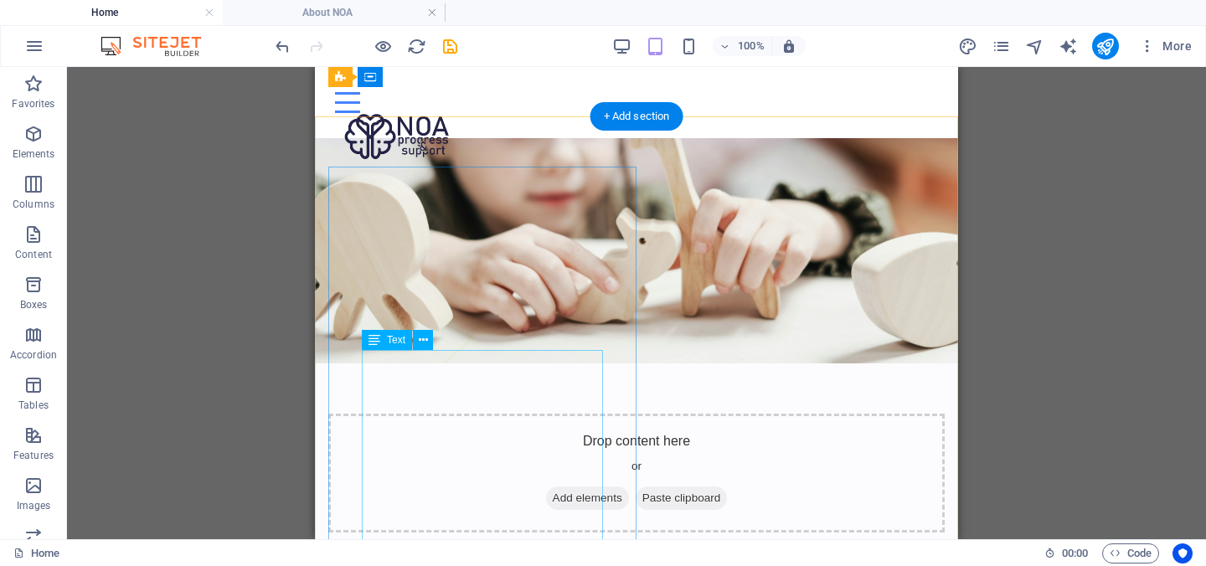
scroll to position [590, 0]
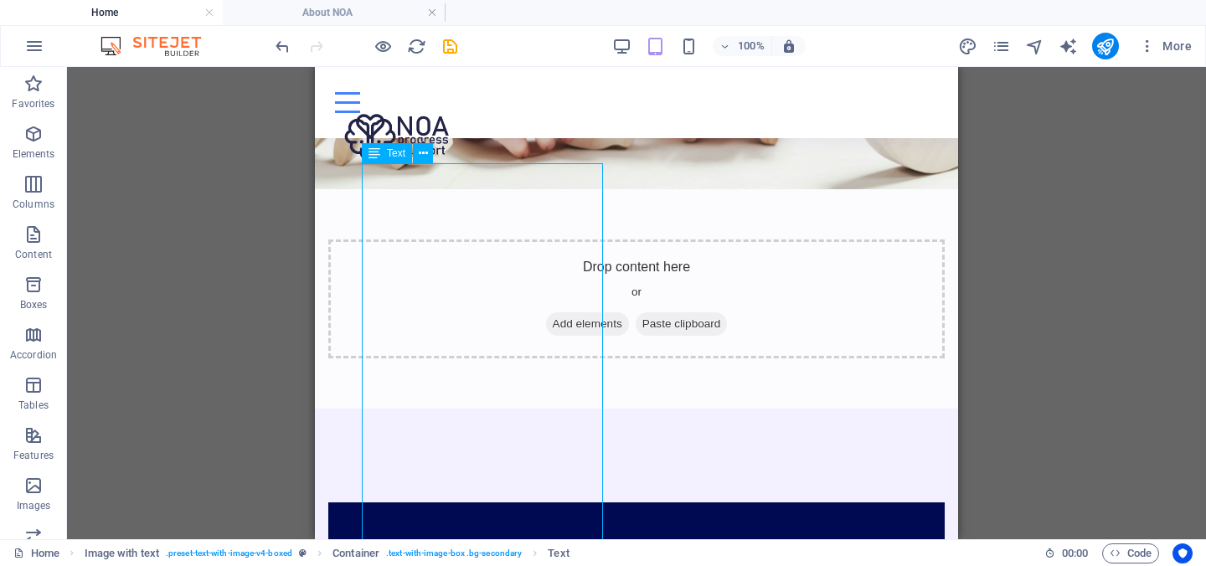
scroll to position [798, 0]
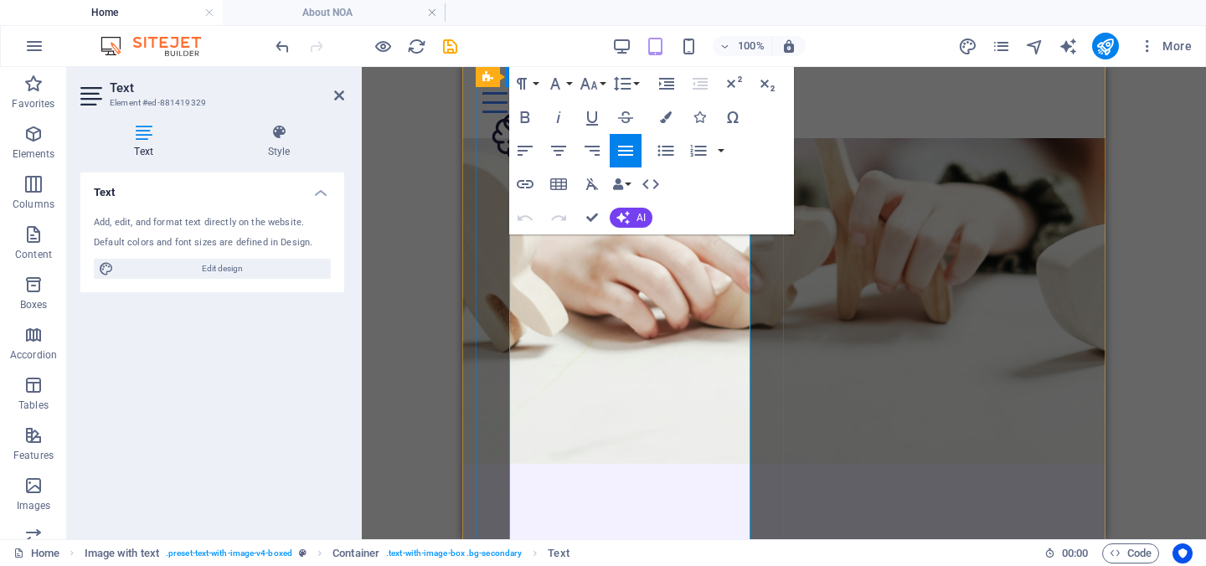
scroll to position [722, 0]
drag, startPoint x: 611, startPoint y: 301, endPoint x: 512, endPoint y: 269, distance: 104.8
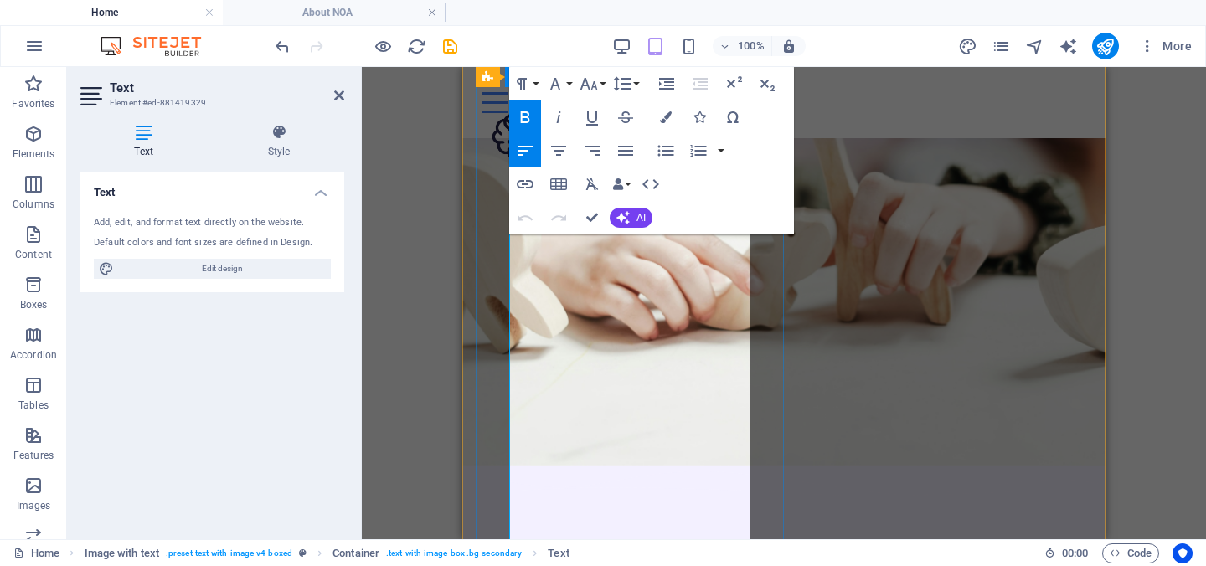
copy p "N = Neurodiversity. Represents the variety of traits that we all possess. Neuro…"
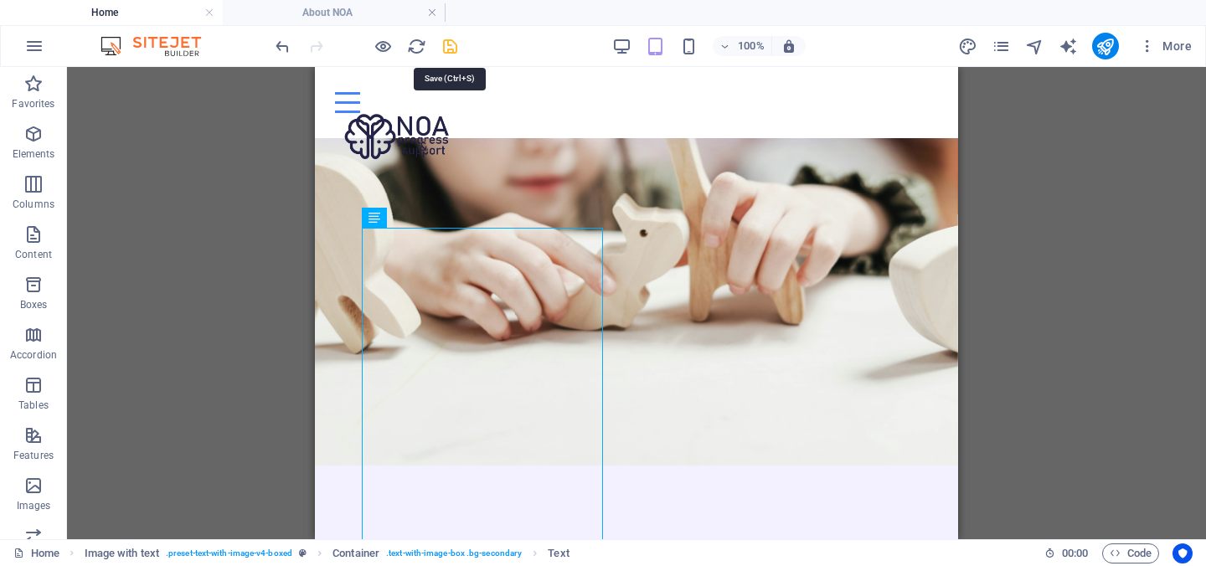
click at [451, 51] on icon "save" at bounding box center [449, 46] width 19 height 19
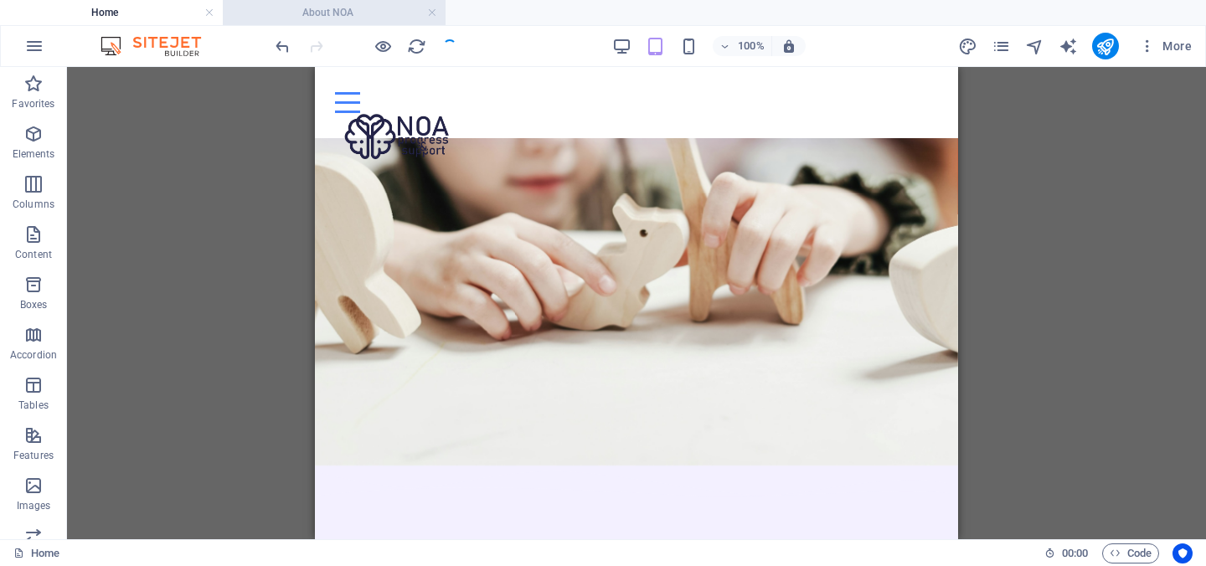
click at [332, 11] on h4 "About NOA" at bounding box center [334, 12] width 223 height 18
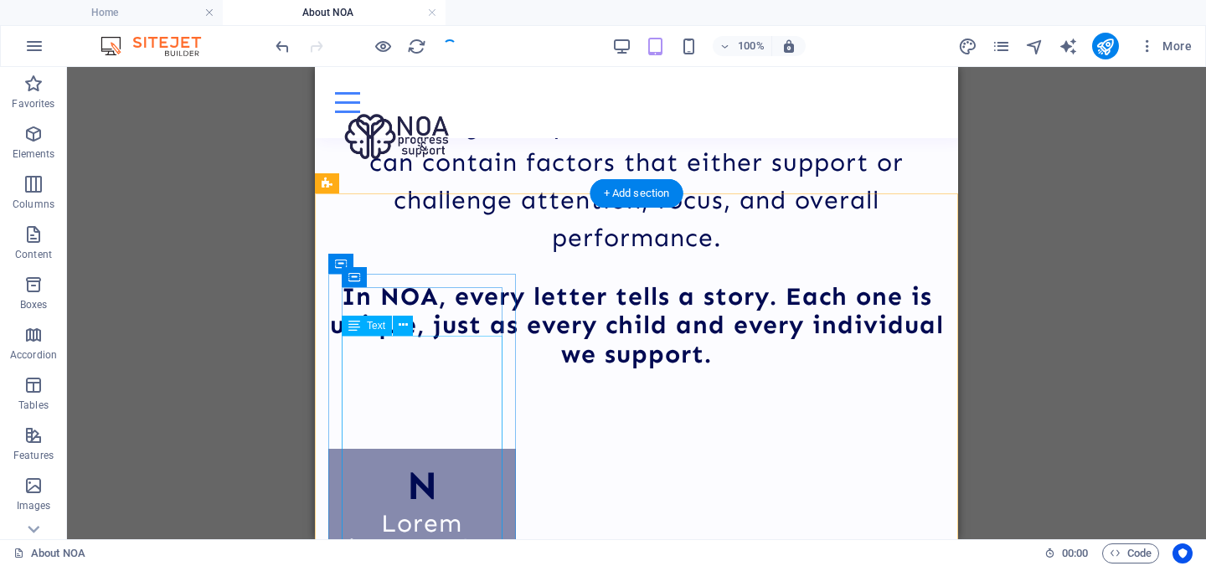
scroll to position [2143, 0]
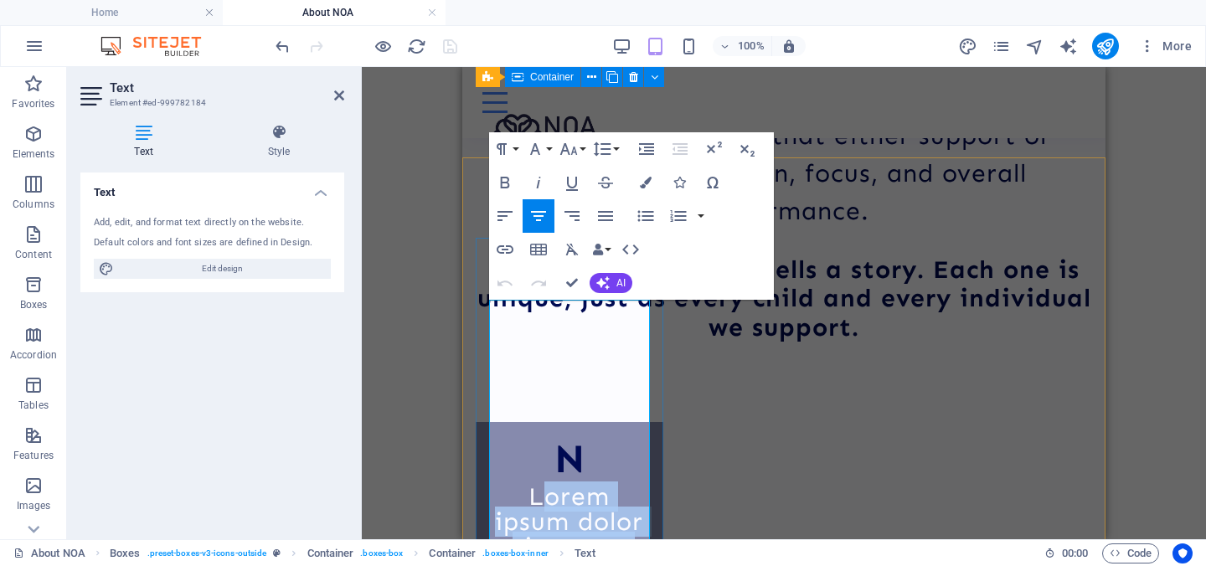
scroll to position [2144, 0]
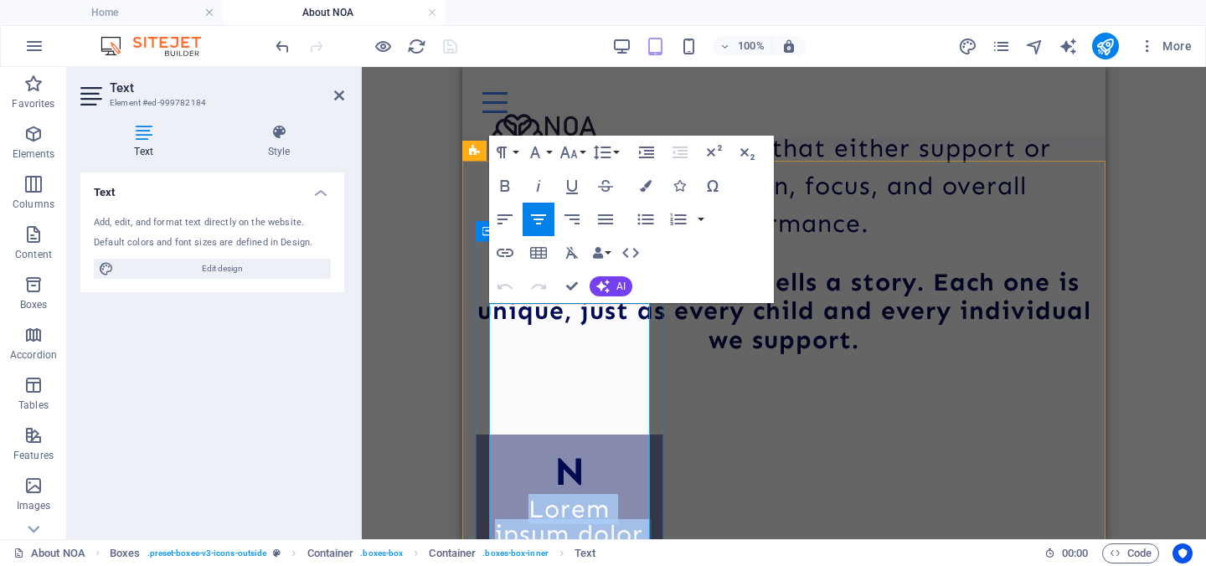
drag, startPoint x: 610, startPoint y: 517, endPoint x: 536, endPoint y: 310, distance: 220.3
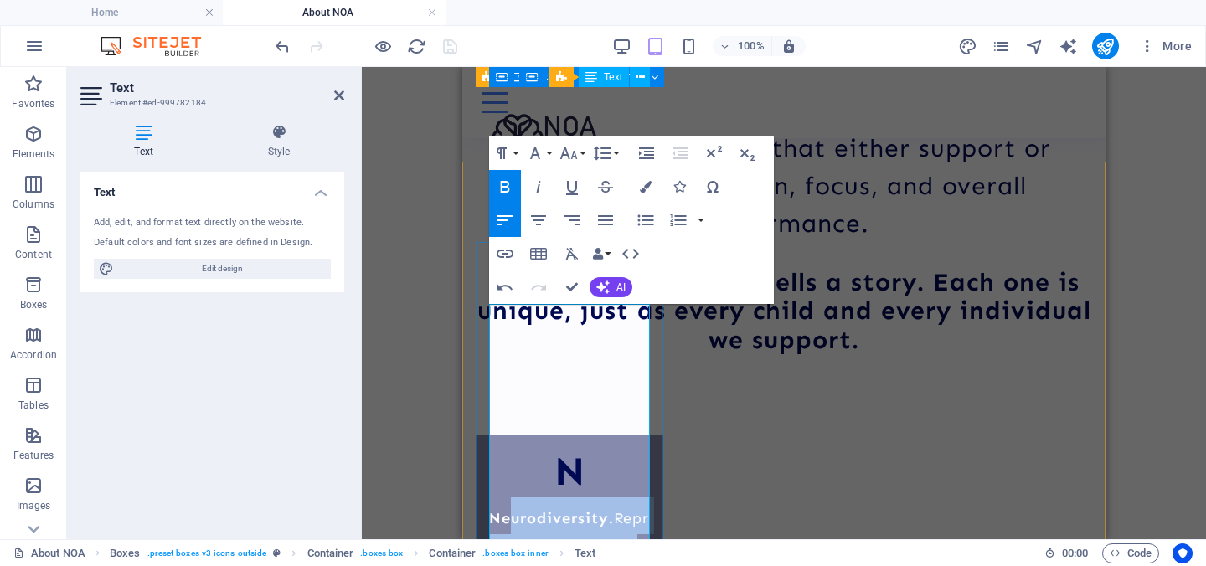
scroll to position [2140, 0]
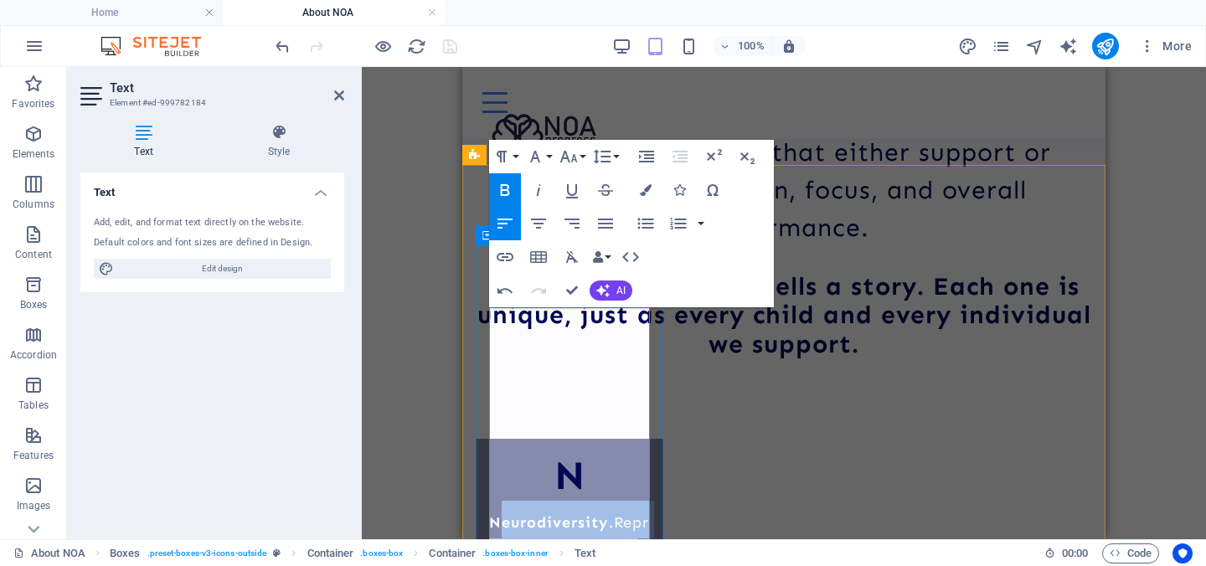
drag, startPoint x: 640, startPoint y: 446, endPoint x: 488, endPoint y: 327, distance: 192.6
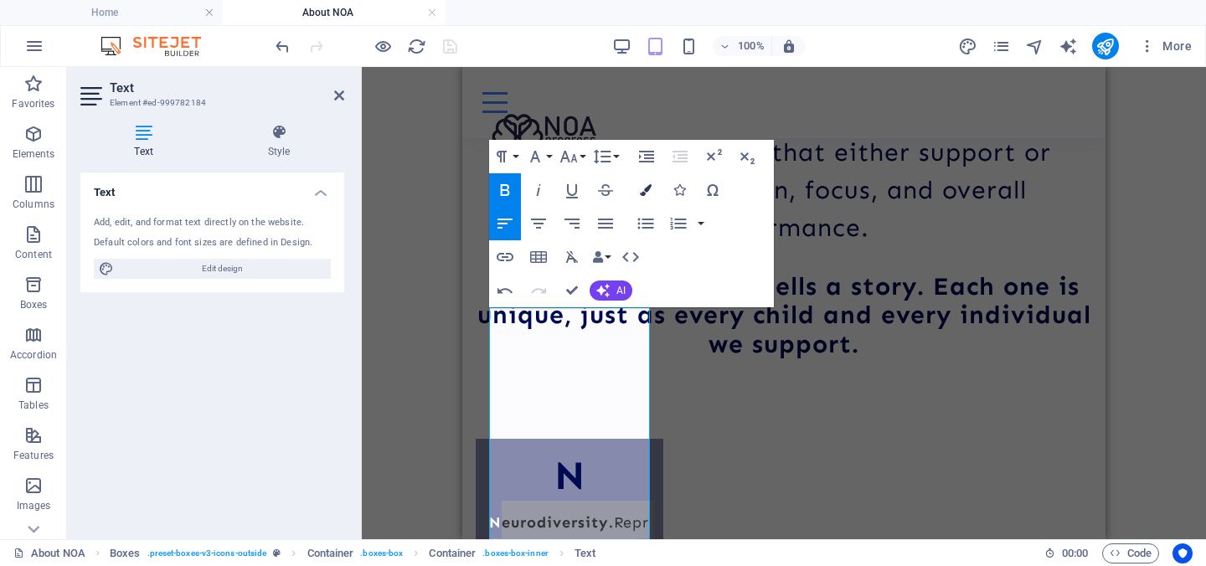
click at [643, 192] on icon "button" at bounding box center [646, 190] width 12 height 12
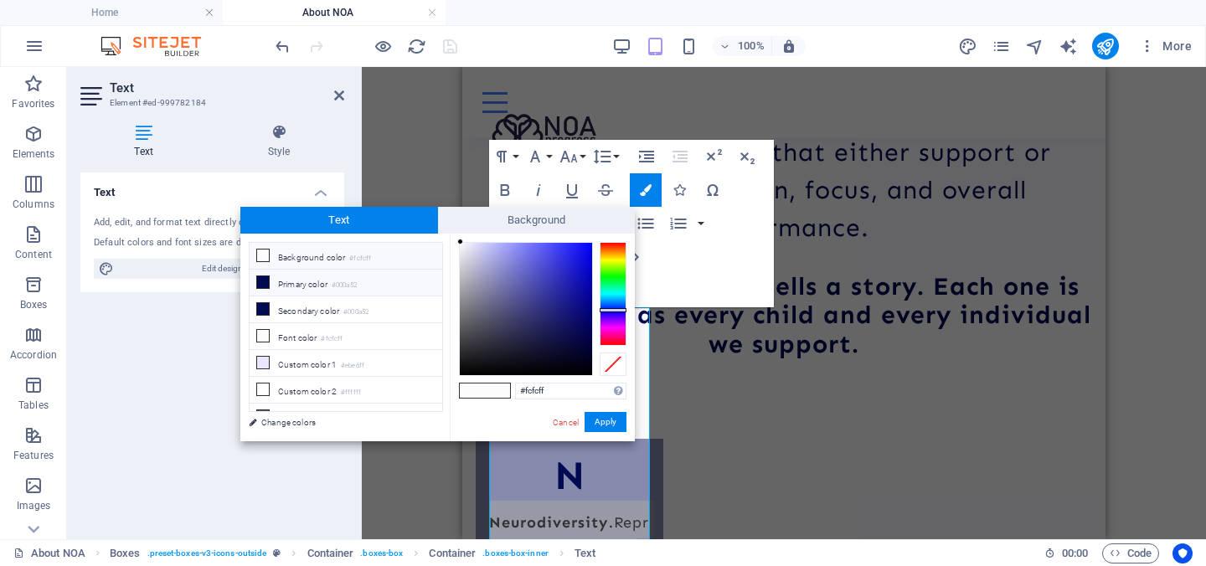
click at [324, 286] on li "Primary color #000a52" at bounding box center [345, 283] width 193 height 27
type input "#000a52"
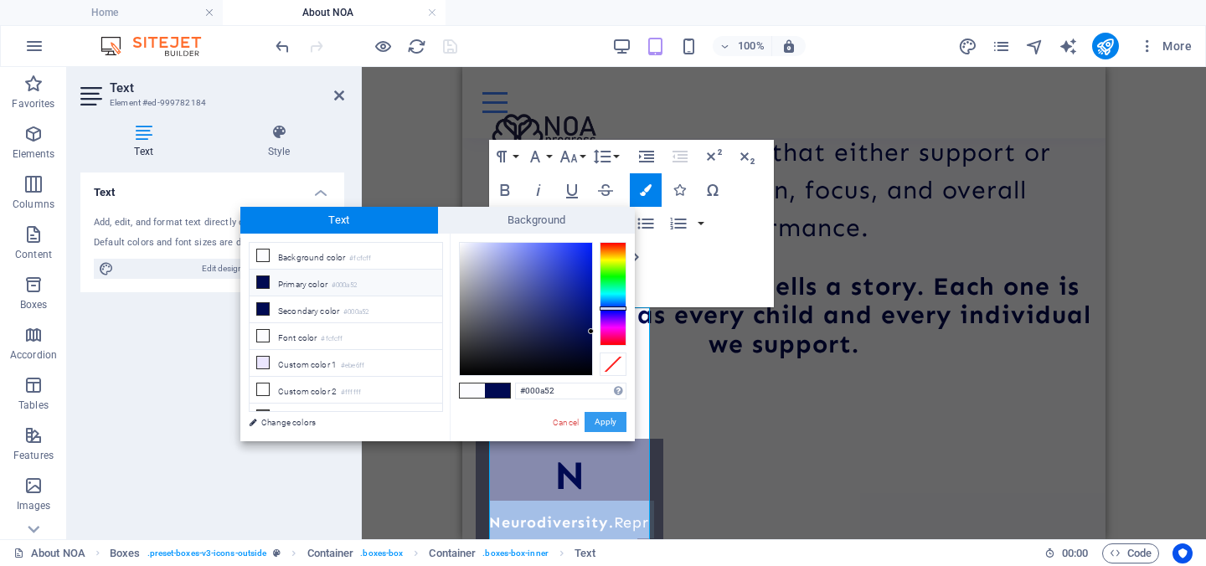
click at [615, 422] on button "Apply" at bounding box center [605, 422] width 42 height 20
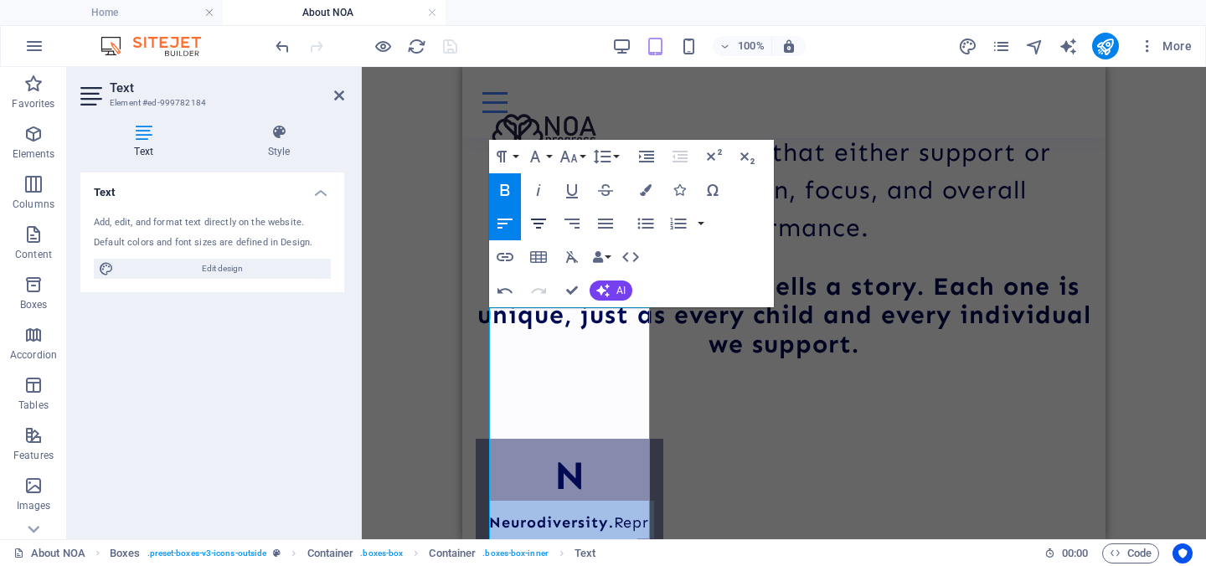
click at [543, 220] on icon "button" at bounding box center [538, 223] width 20 height 20
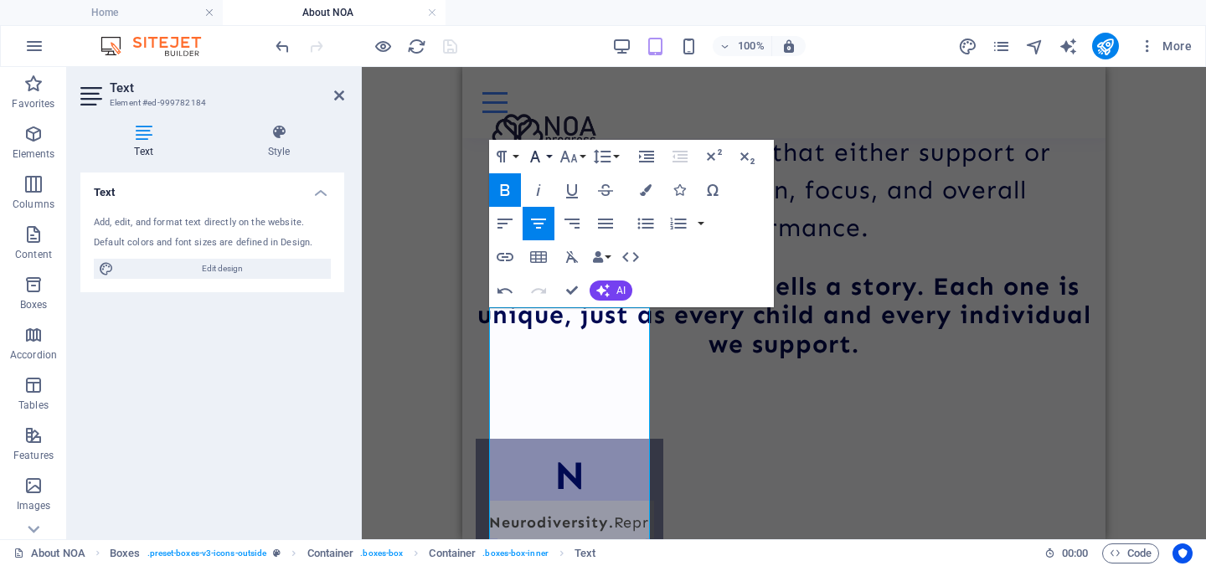
click at [548, 157] on button "Font Family" at bounding box center [538, 156] width 32 height 33
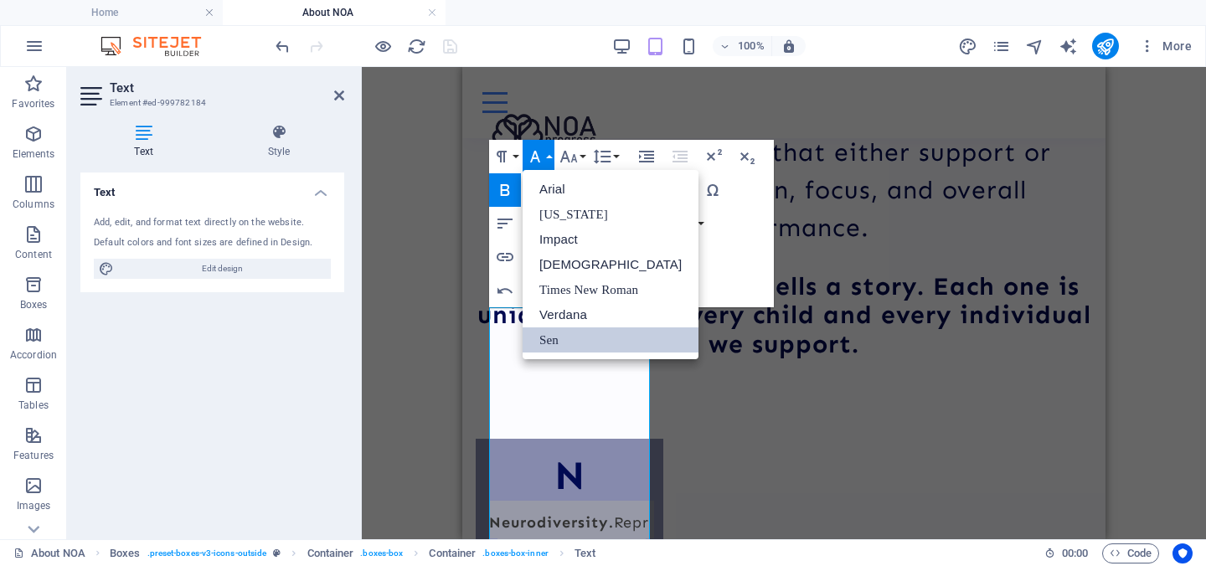
scroll to position [0, 0]
click at [558, 152] on icon "button" at bounding box center [568, 157] width 20 height 20
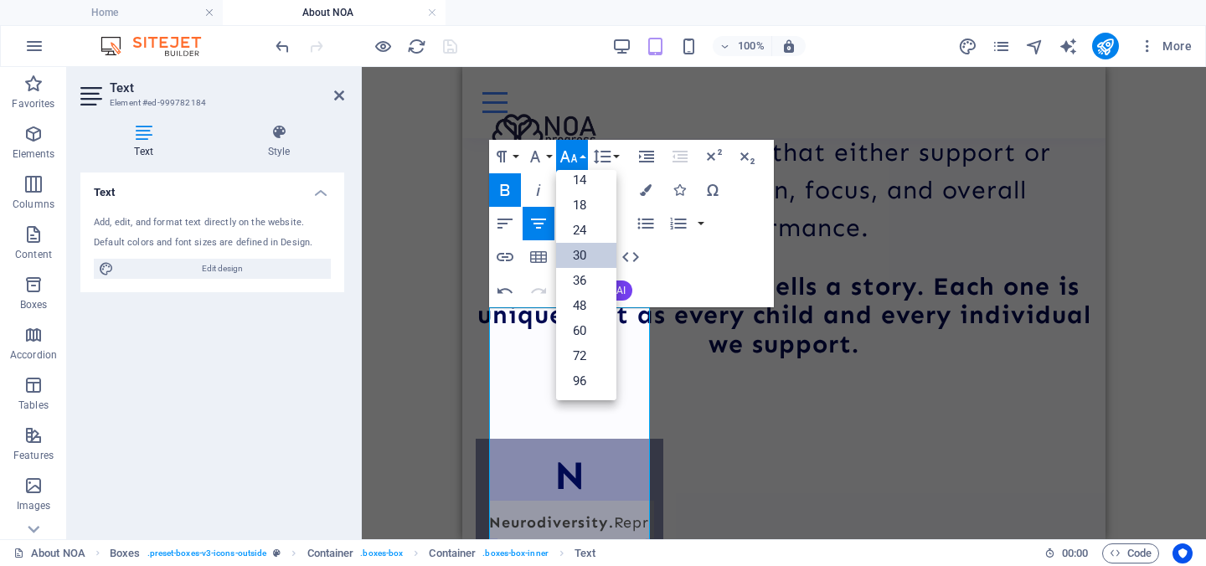
scroll to position [135, 0]
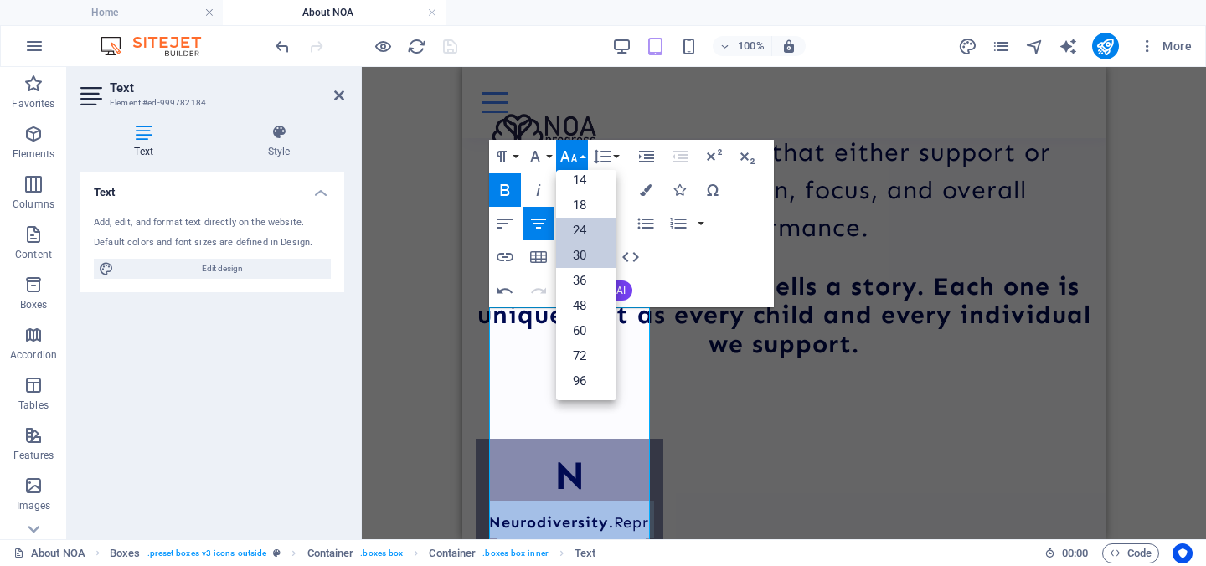
click at [586, 223] on link "24" at bounding box center [586, 230] width 60 height 25
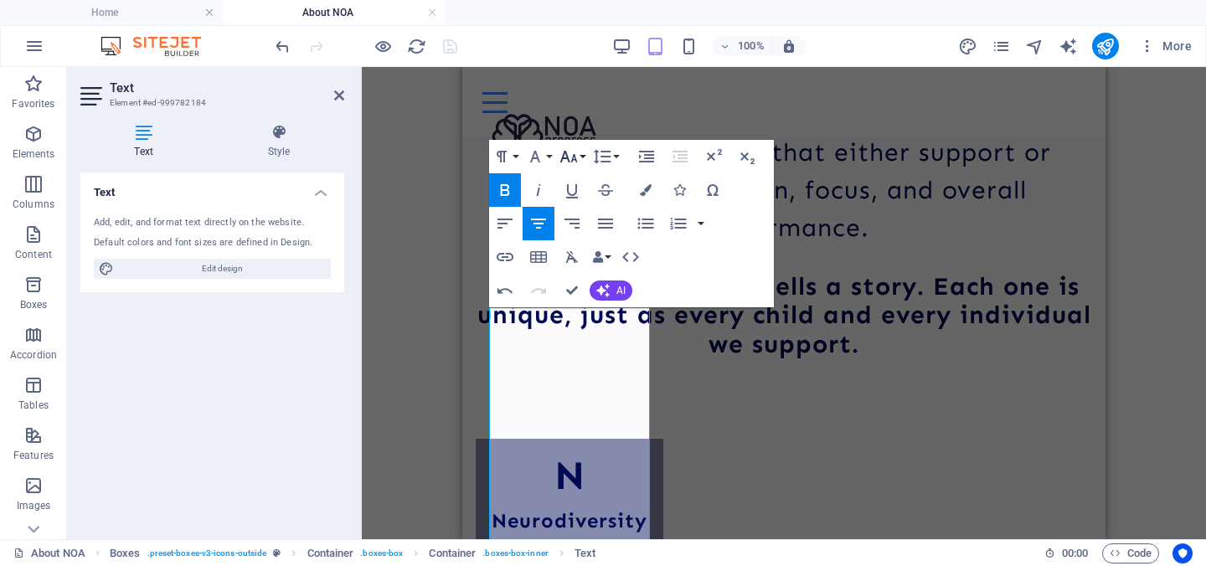
click at [570, 159] on icon "button" at bounding box center [568, 157] width 20 height 20
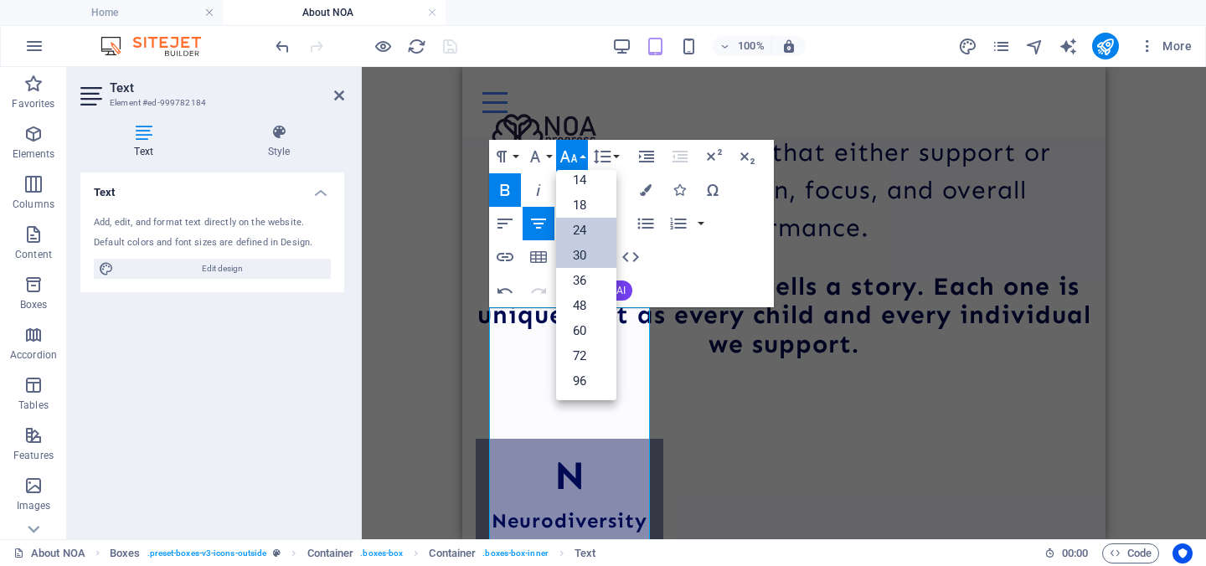
click at [584, 221] on link "24" at bounding box center [586, 230] width 60 height 25
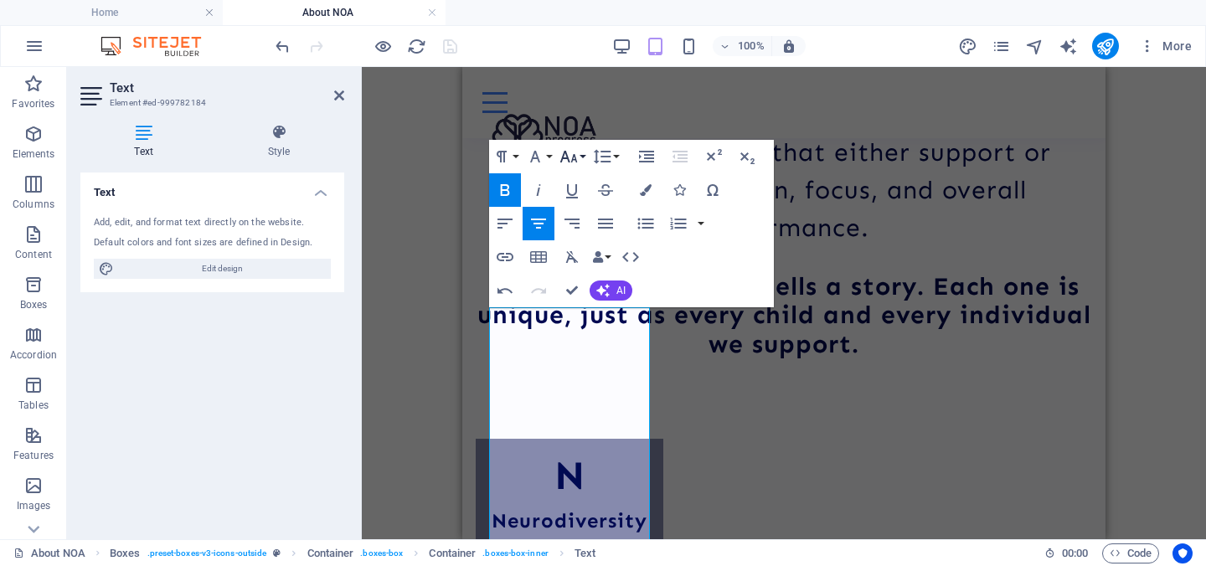
click at [568, 161] on icon "button" at bounding box center [569, 157] width 18 height 12
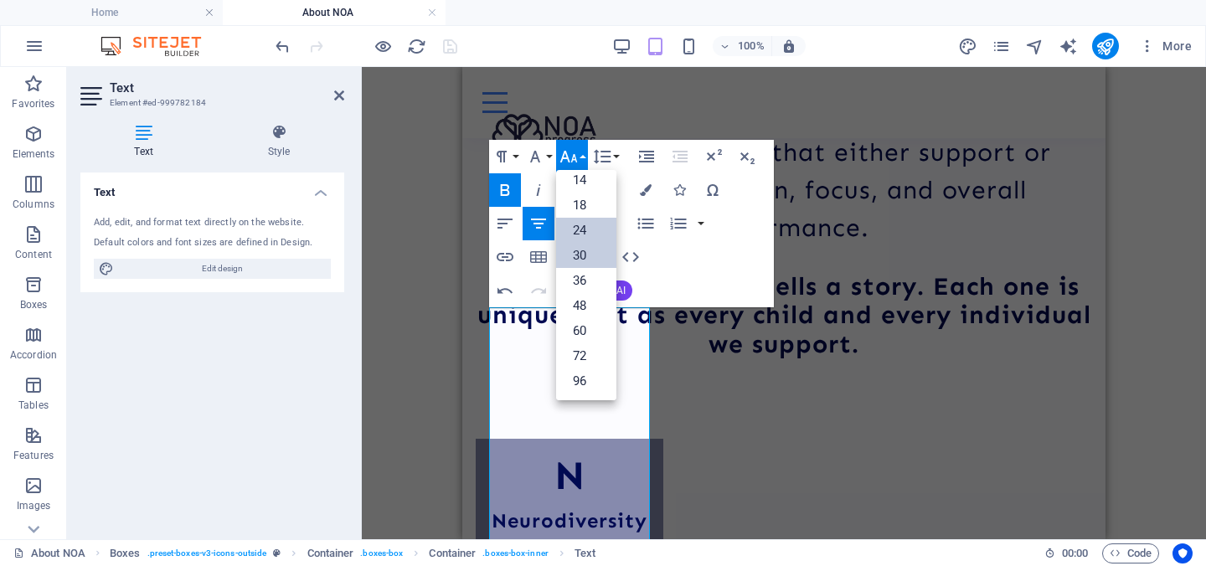
click at [599, 231] on link "24" at bounding box center [586, 230] width 60 height 25
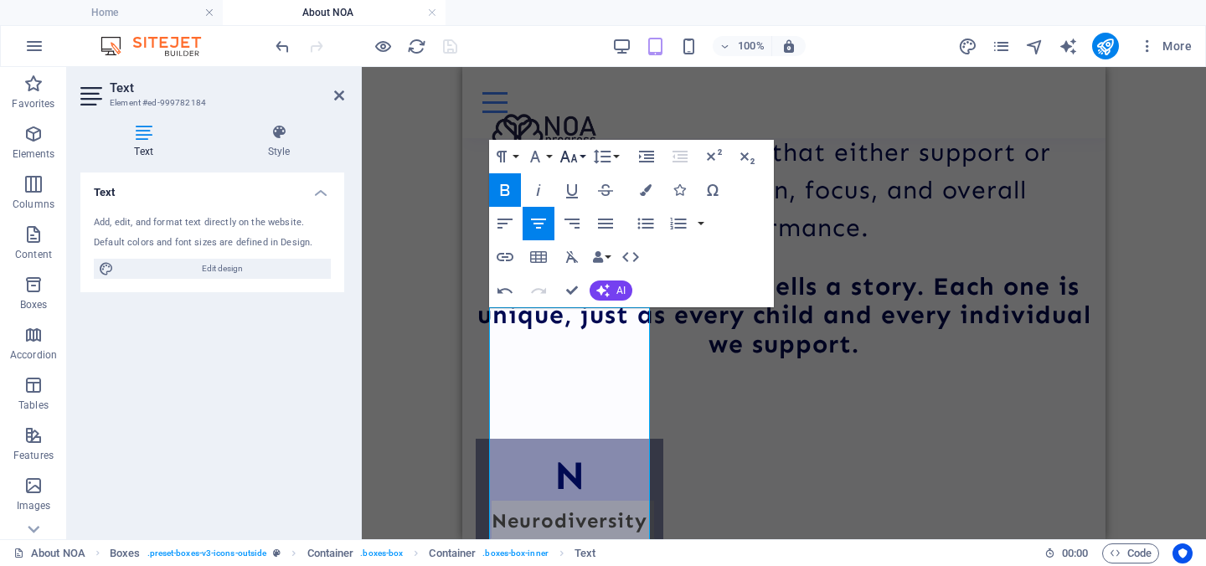
click at [572, 166] on icon "button" at bounding box center [568, 157] width 20 height 20
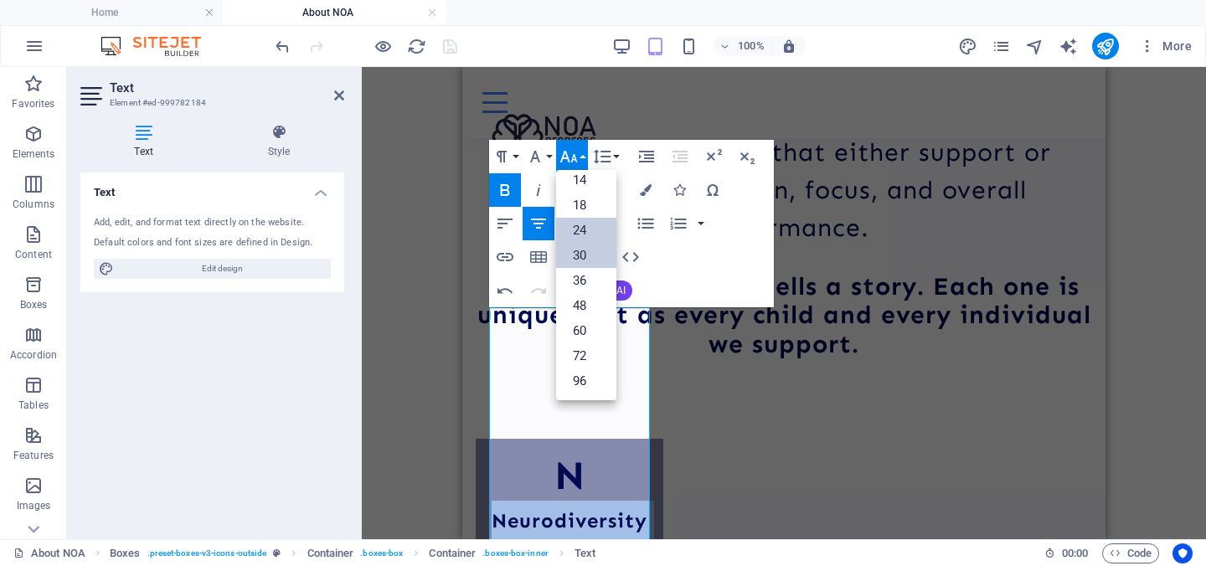
click at [575, 229] on link "24" at bounding box center [586, 230] width 60 height 25
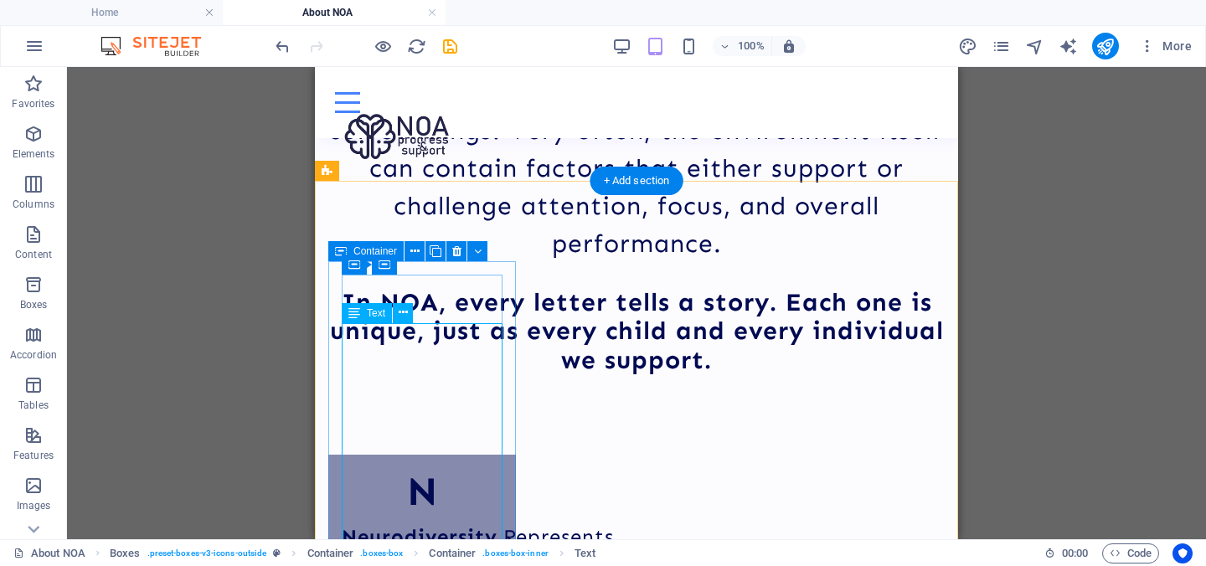
scroll to position [2122, 0]
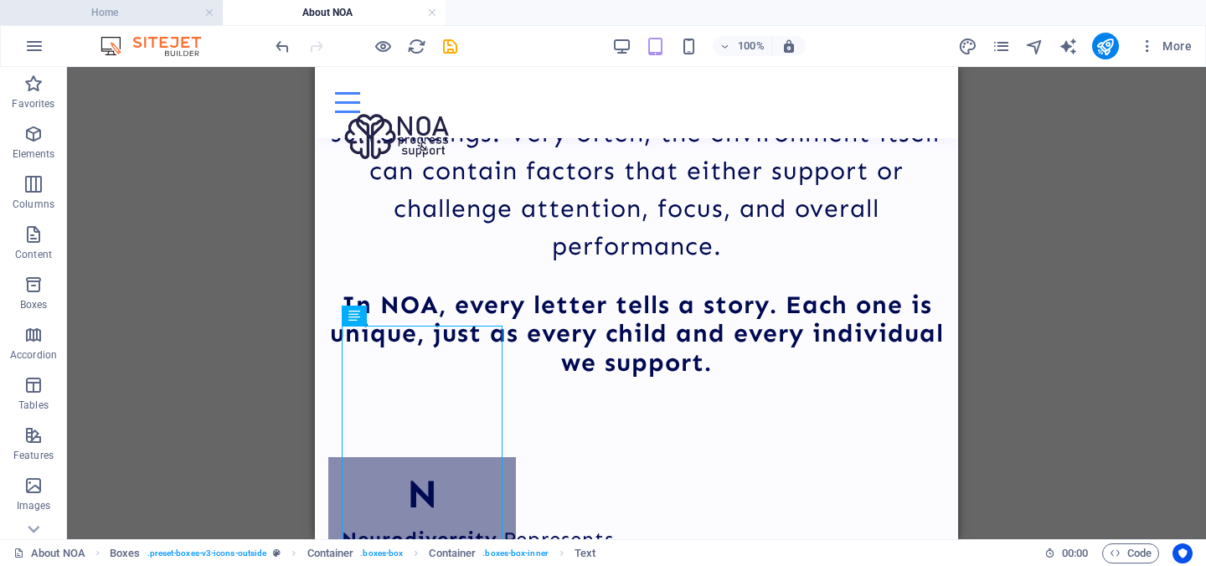
click at [134, 18] on h4 "Home" at bounding box center [111, 12] width 223 height 18
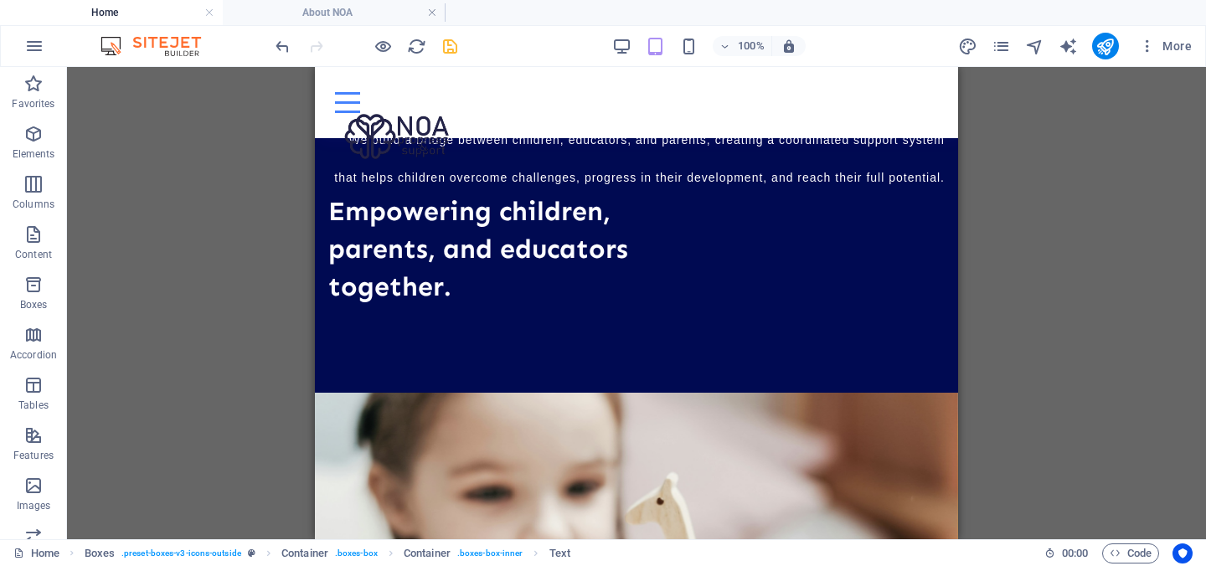
scroll to position [0, 0]
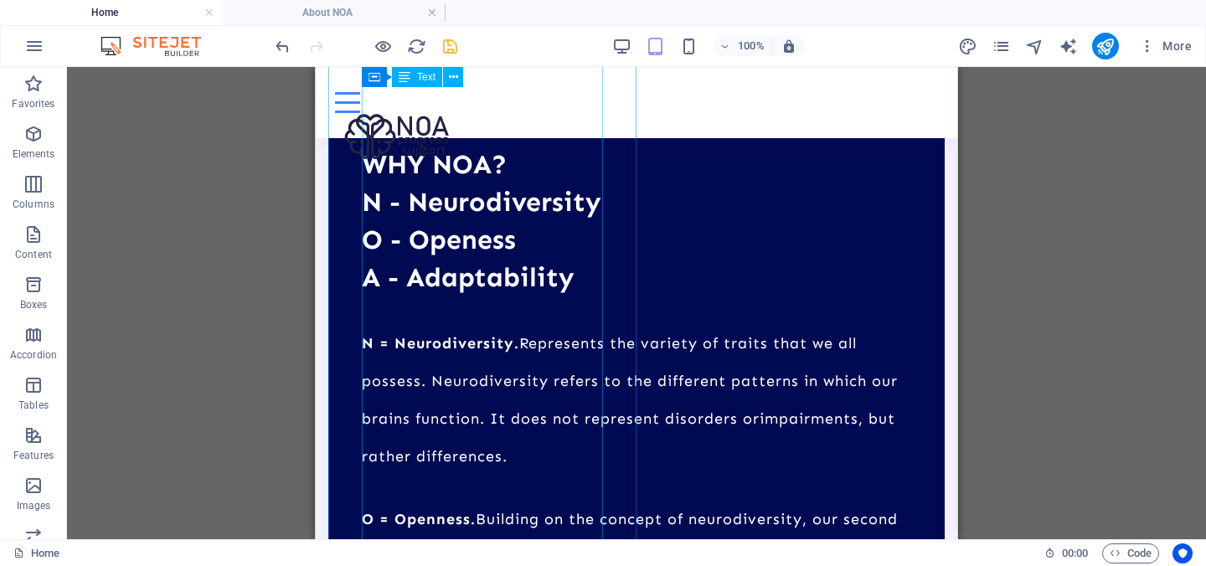
click at [498, 312] on div "N = Neurodiversity. Represents the variety of traits that we all possess. Neuro…" at bounding box center [636, 559] width 549 height 527
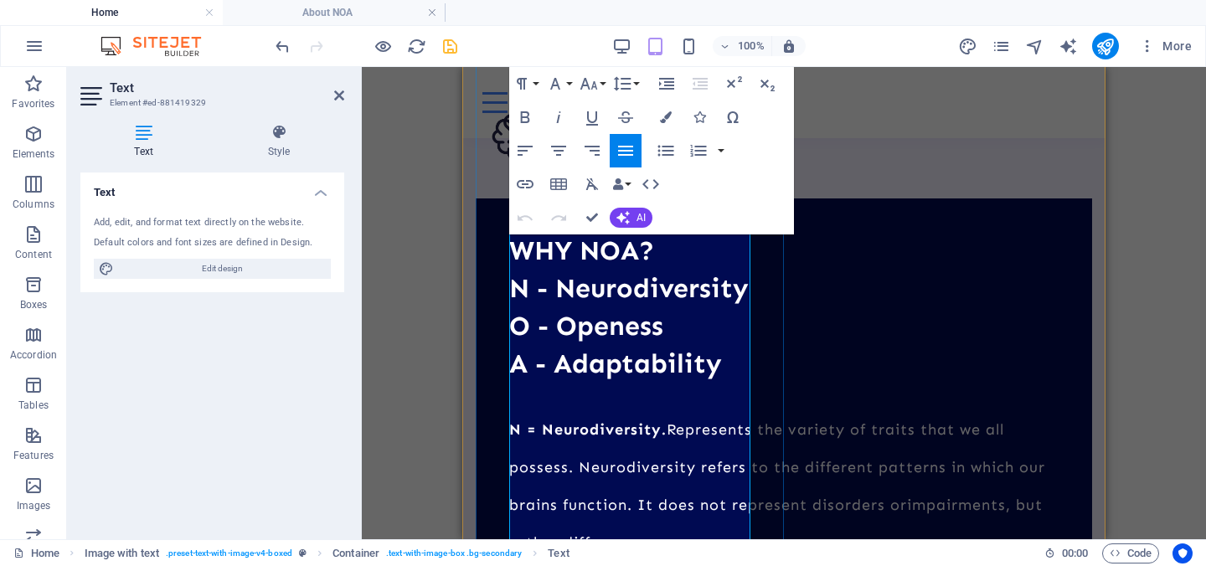
scroll to position [1083, 0]
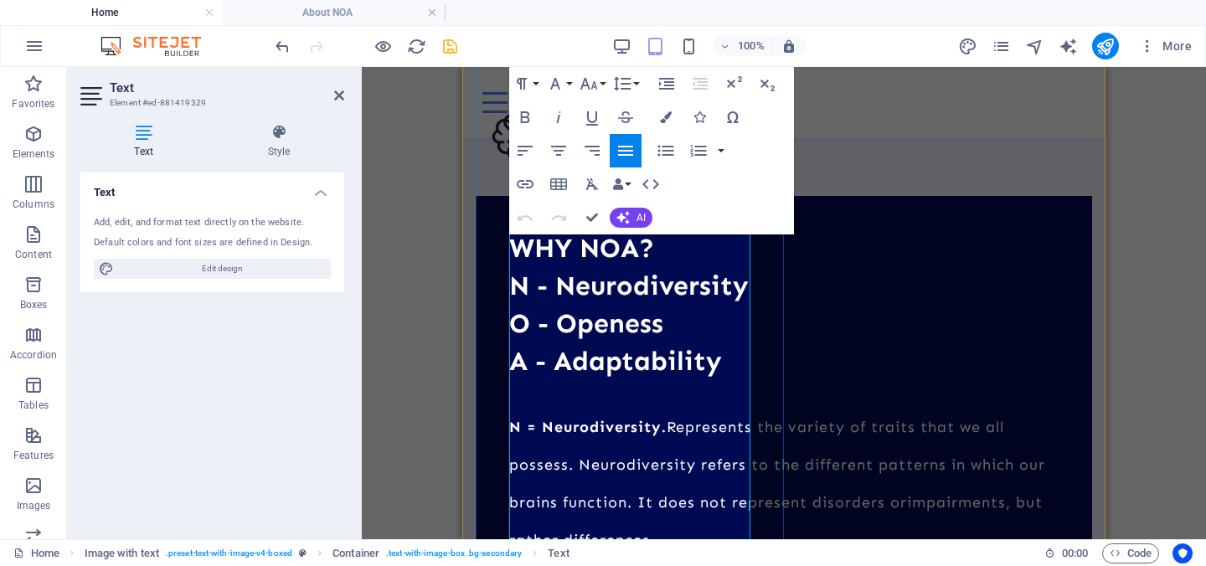
drag, startPoint x: 551, startPoint y: 312, endPoint x: 560, endPoint y: 318, distance: 10.9
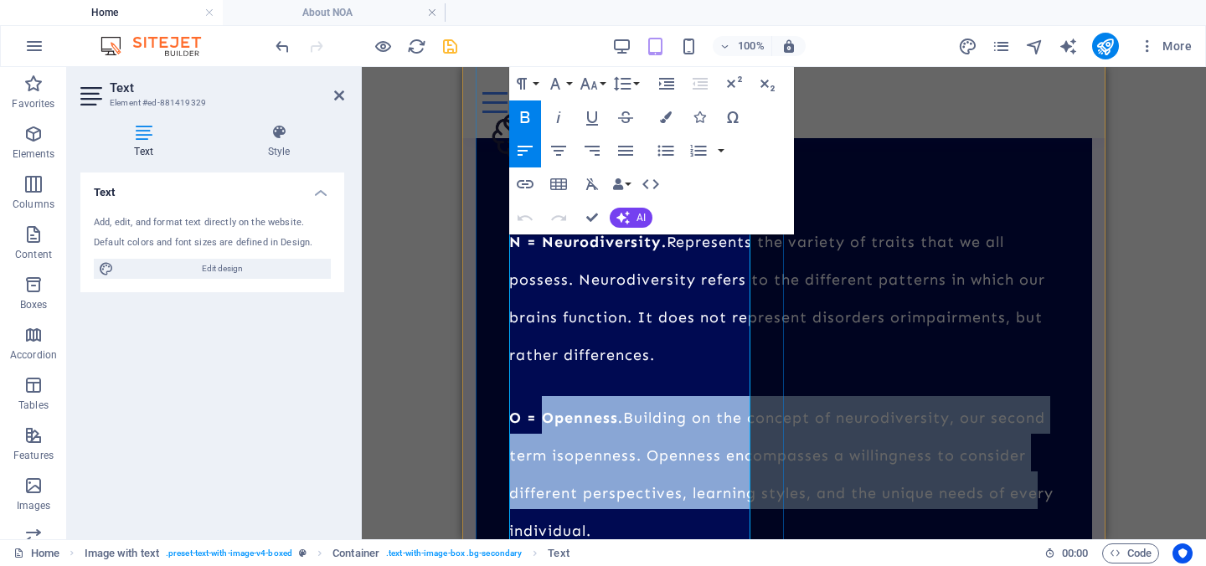
scroll to position [1269, 0]
drag, startPoint x: 543, startPoint y: 314, endPoint x: 636, endPoint y: 426, distance: 145.7
click at [636, 426] on p "O = Openness . Building on the concept of neurodiversity, our second term is op…" at bounding box center [783, 470] width 549 height 151
copy p "Openness . Building on the concept of neurodiversity, our second term is openne…"
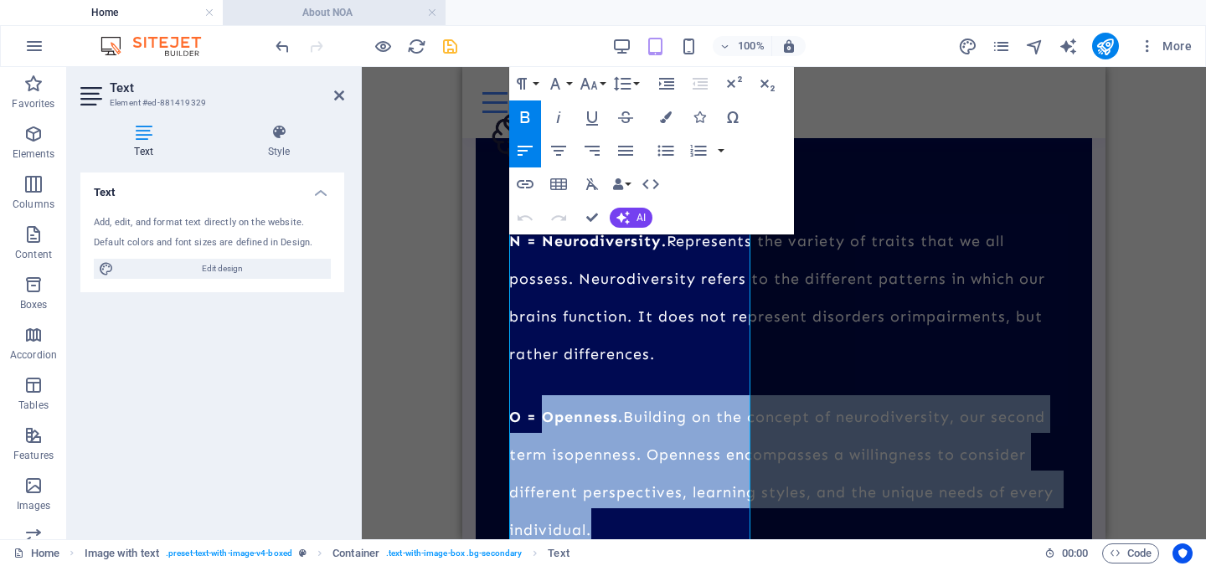
click at [342, 9] on h4 "About NOA" at bounding box center [334, 12] width 223 height 18
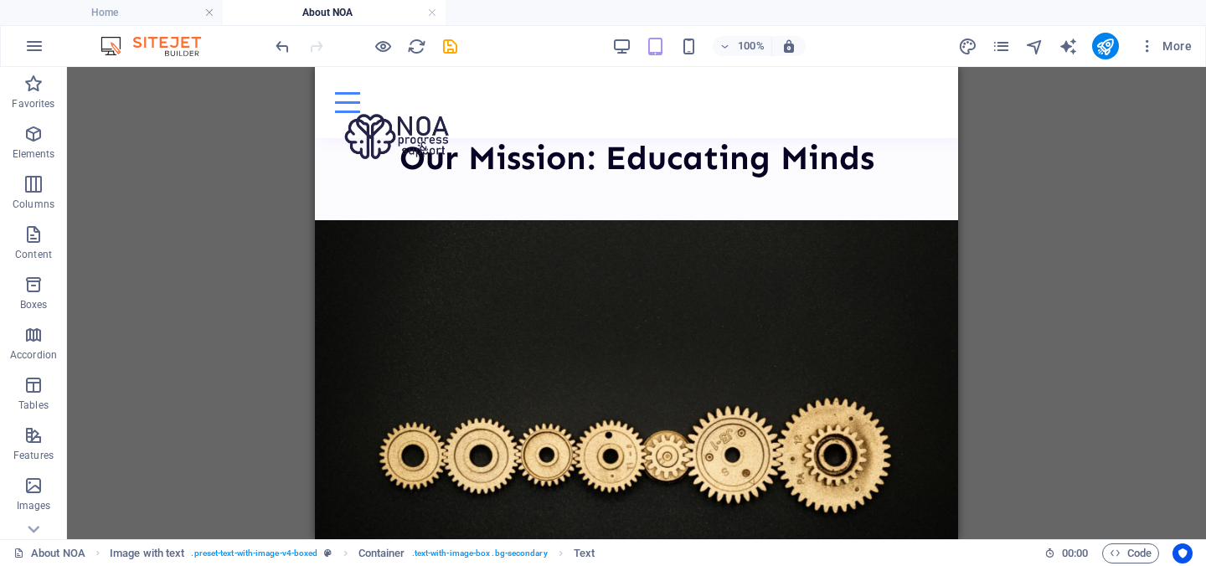
scroll to position [2122, 0]
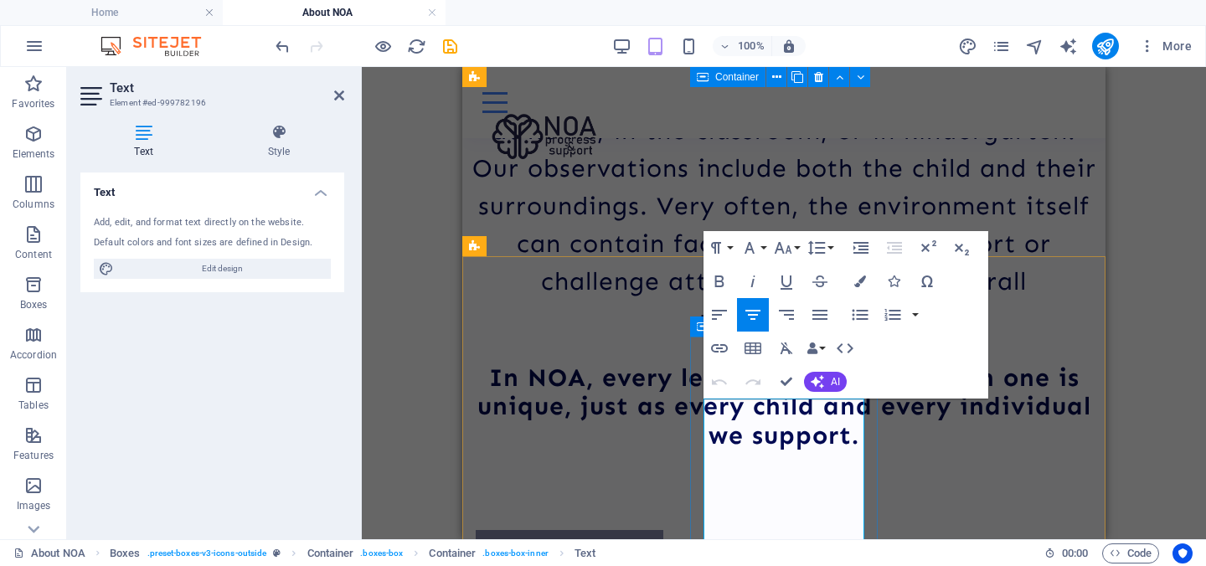
scroll to position [2045, 0]
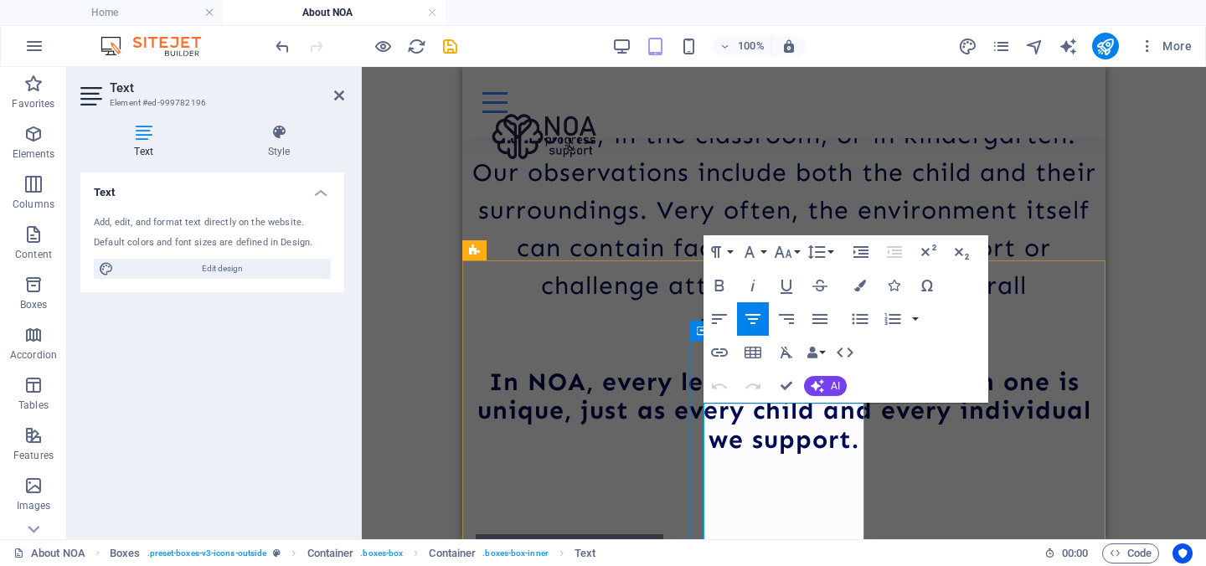
drag, startPoint x: 823, startPoint y: 497, endPoint x: 748, endPoint y: 373, distance: 144.6
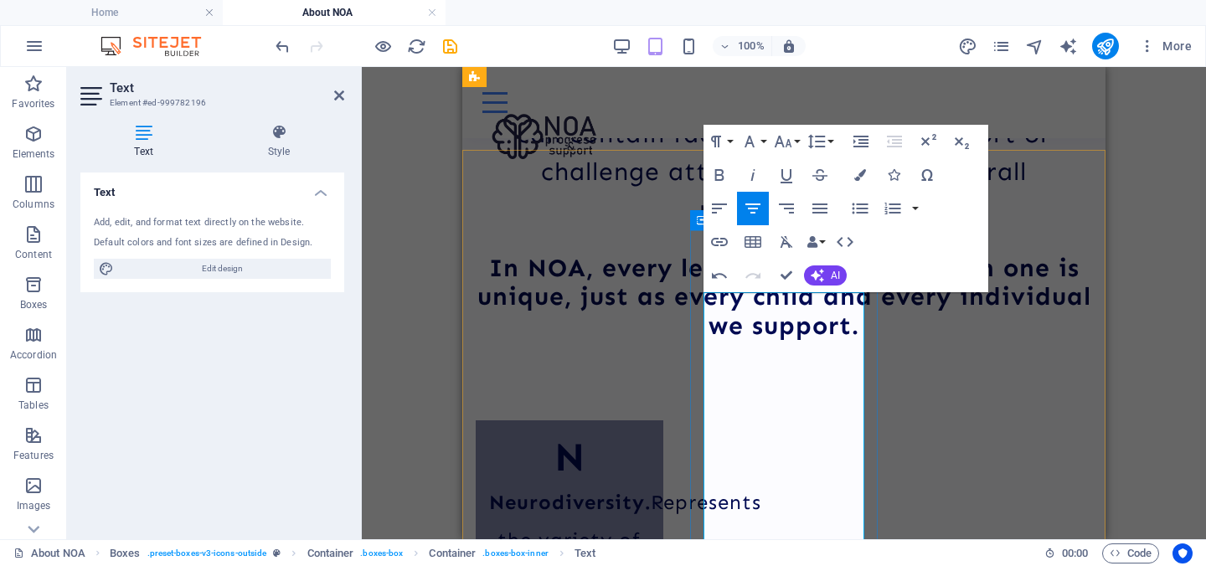
scroll to position [2155, 0]
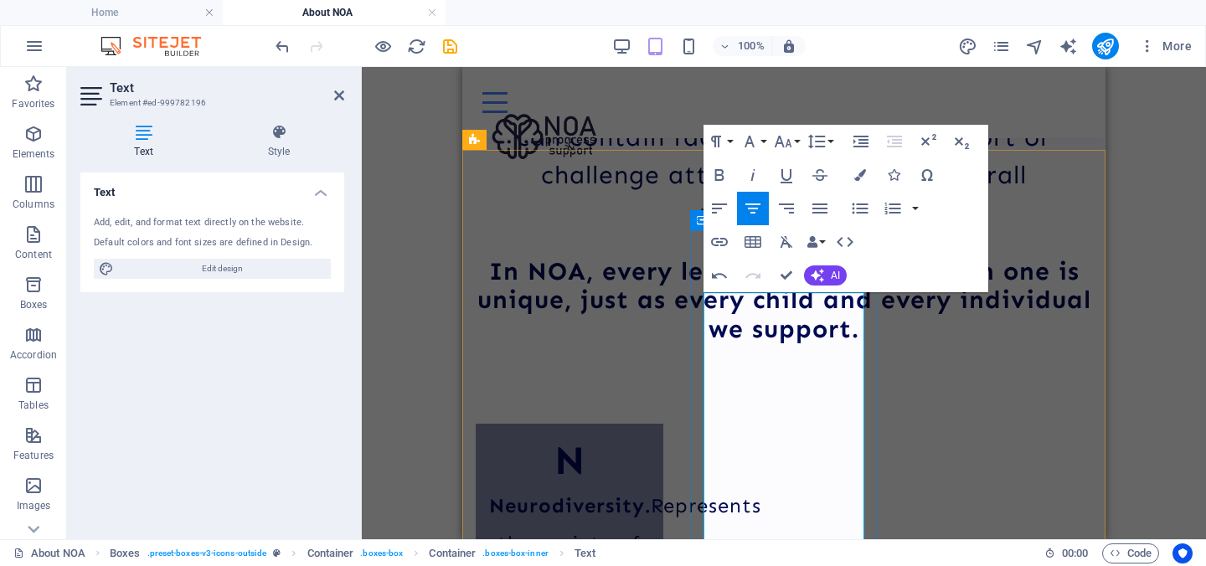
drag, startPoint x: 851, startPoint y: 388, endPoint x: 710, endPoint y: 304, distance: 164.8
click at [867, 170] on button "Colors" at bounding box center [860, 174] width 32 height 33
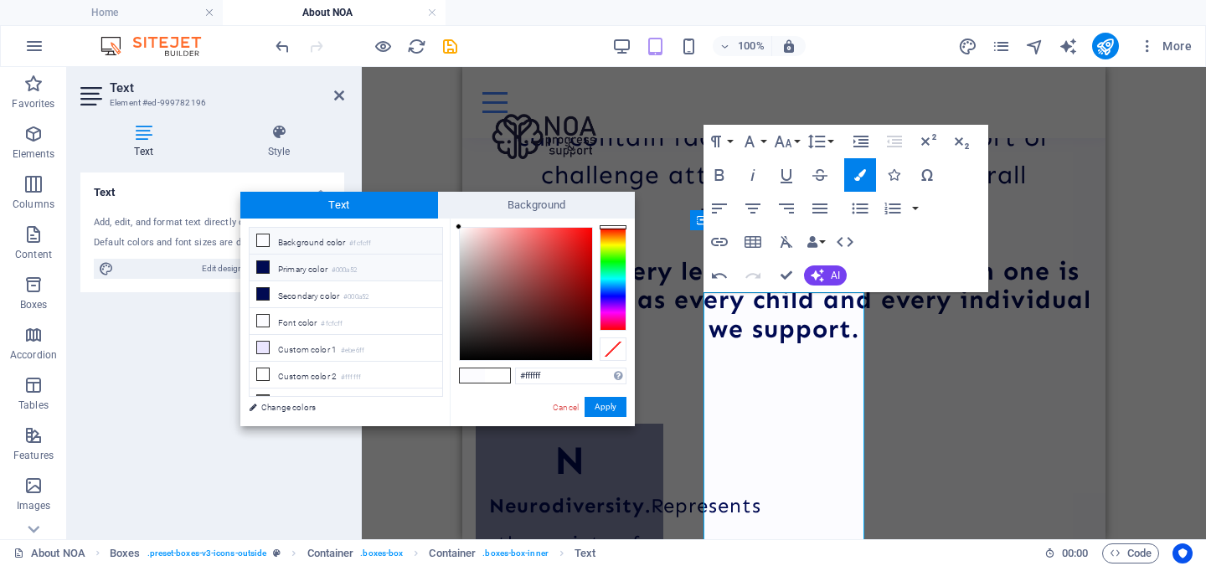
click at [383, 265] on li "Primary color #000a52" at bounding box center [345, 268] width 193 height 27
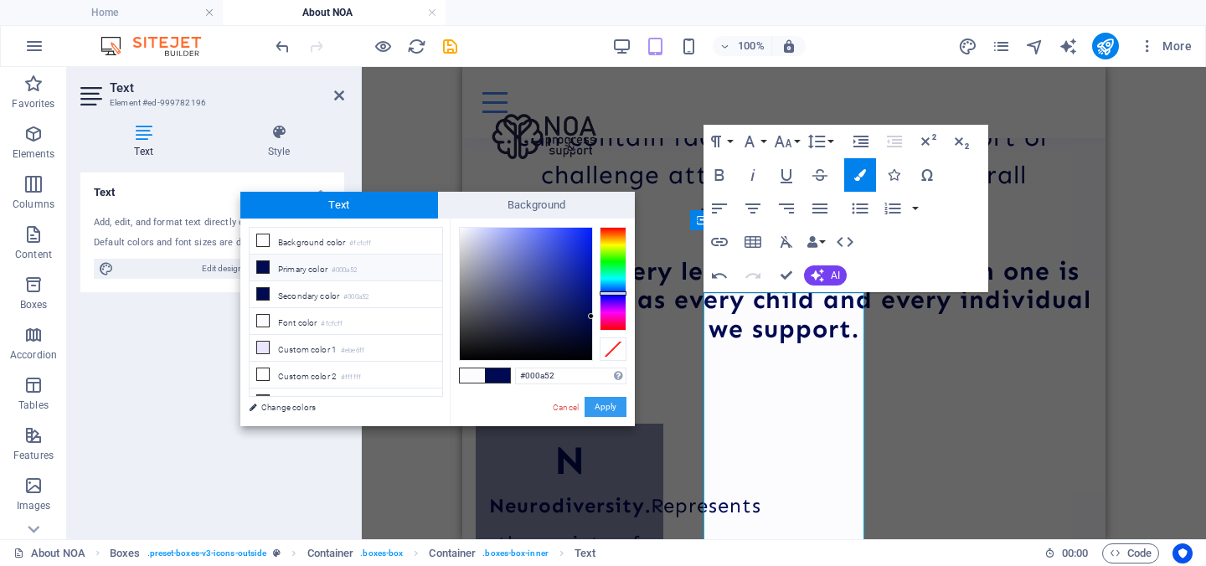
click at [608, 411] on button "Apply" at bounding box center [605, 407] width 42 height 20
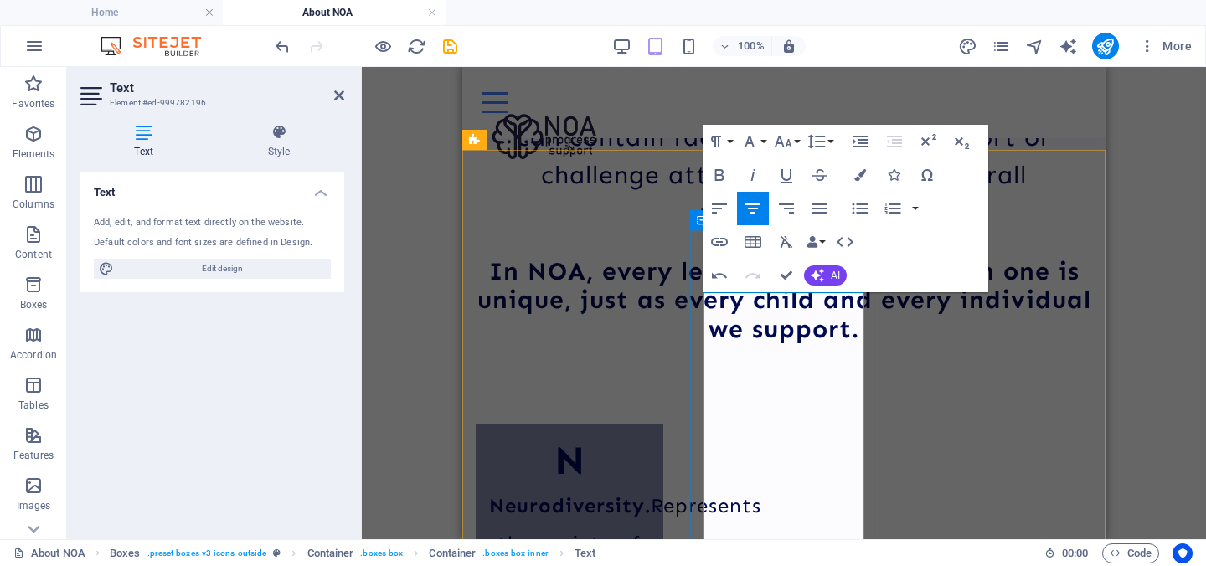
drag, startPoint x: 795, startPoint y: 333, endPoint x: 697, endPoint y: 332, distance: 98.0
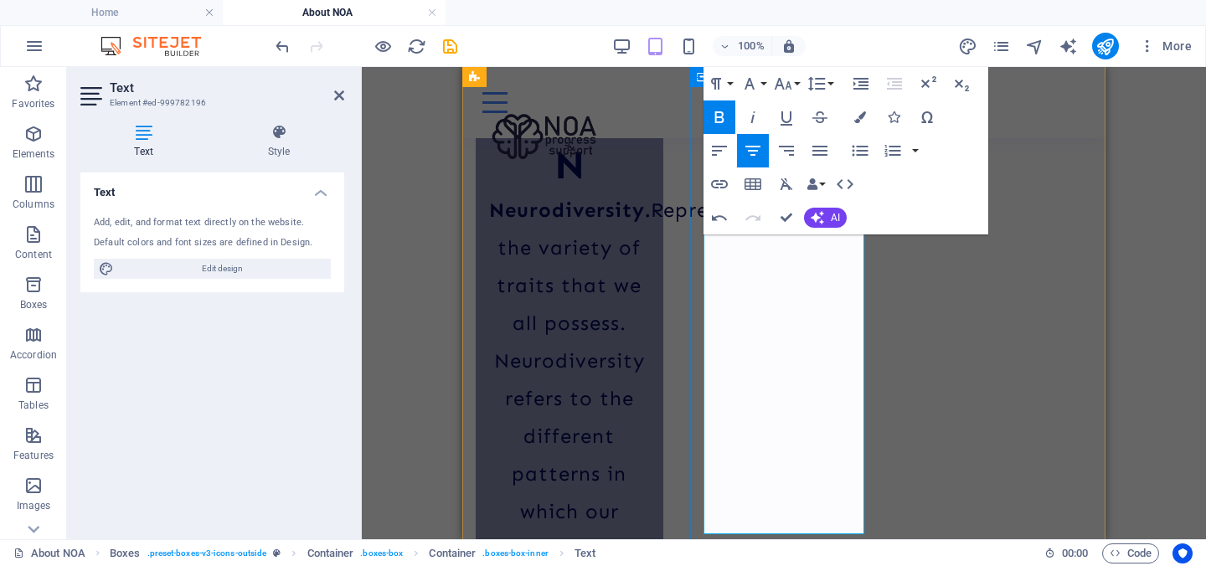
scroll to position [2515, 0]
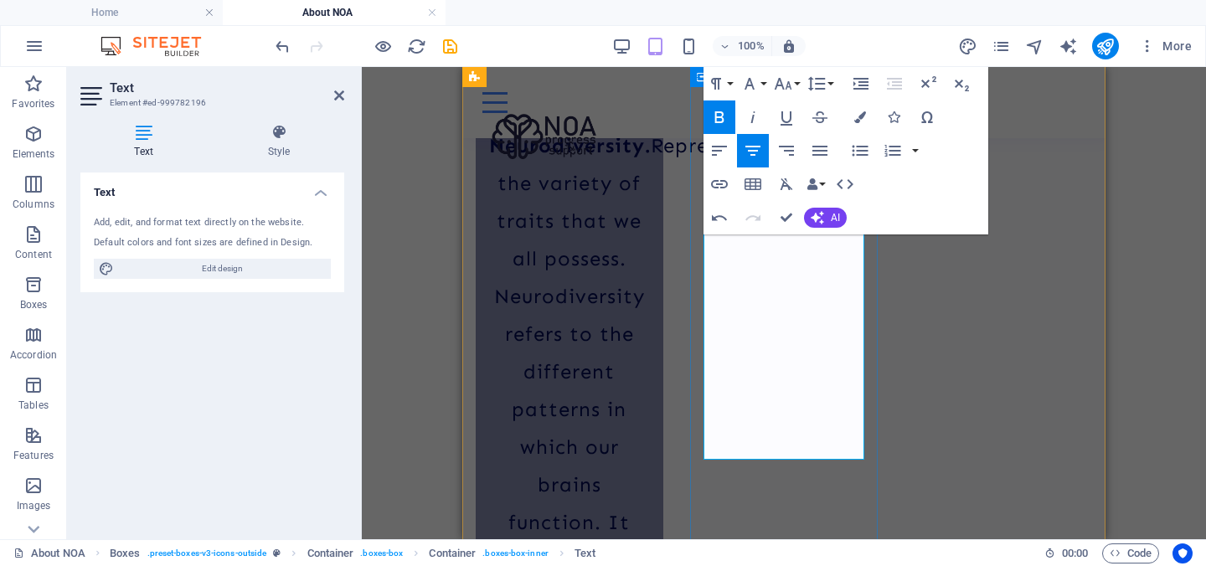
drag, startPoint x: 711, startPoint y: 332, endPoint x: 855, endPoint y: 444, distance: 182.0
click at [856, 114] on icon "button" at bounding box center [860, 117] width 12 height 12
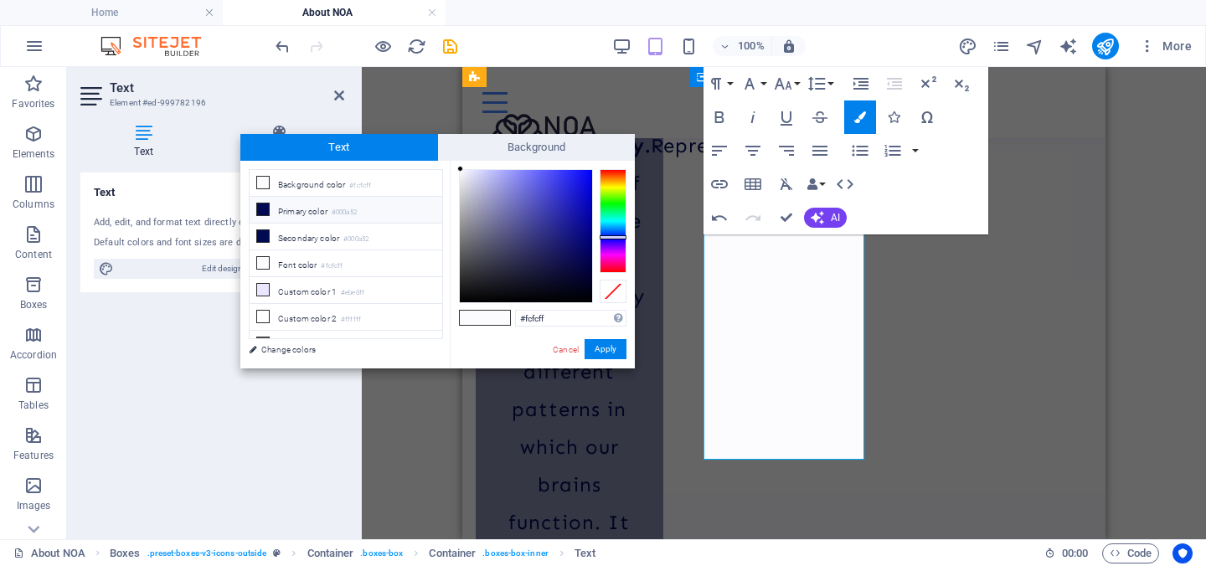
click at [336, 219] on li "Primary color #000a52" at bounding box center [345, 210] width 193 height 27
click at [614, 348] on button "Apply" at bounding box center [605, 349] width 42 height 20
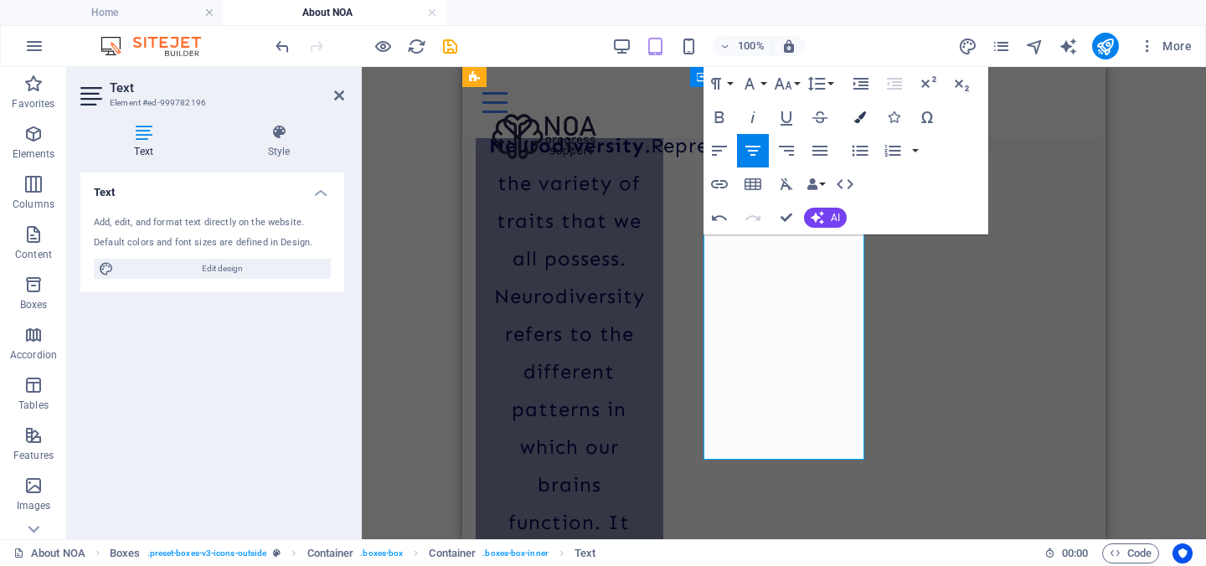
click at [865, 111] on icon "button" at bounding box center [860, 117] width 12 height 12
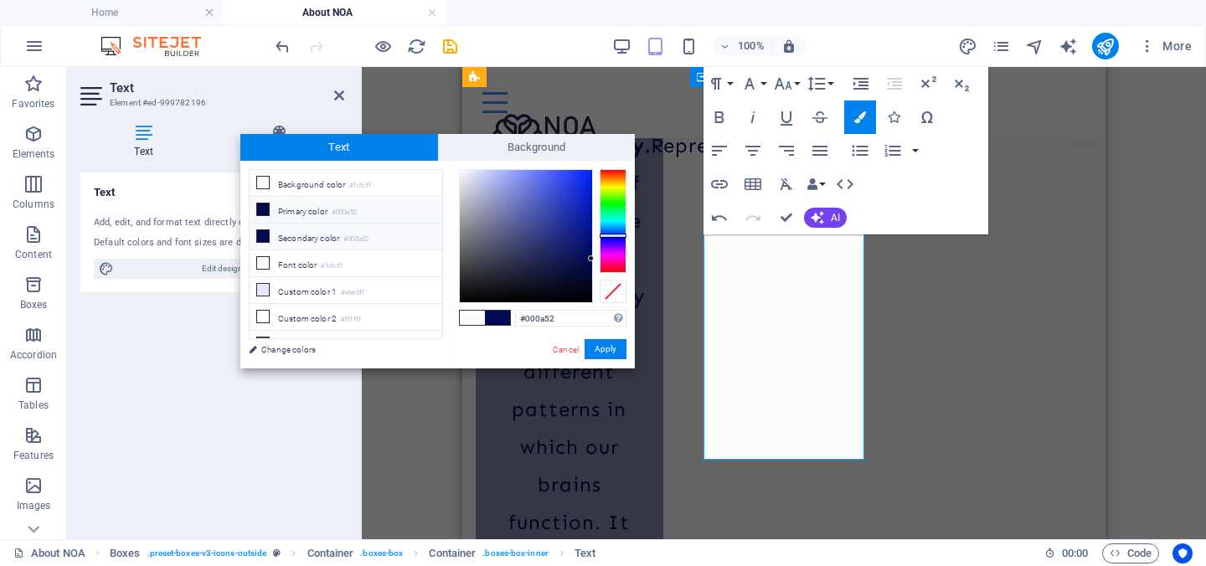
click at [301, 236] on li "Secondary color #000a52" at bounding box center [345, 237] width 193 height 27
click at [604, 355] on button "Apply" at bounding box center [605, 349] width 42 height 20
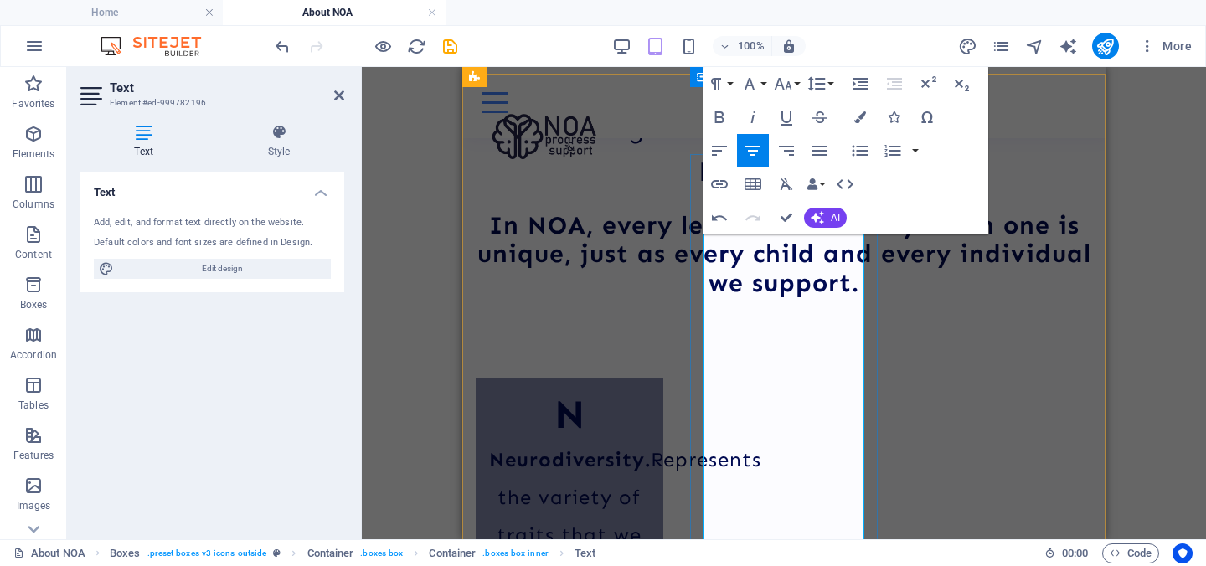
scroll to position [2172, 0]
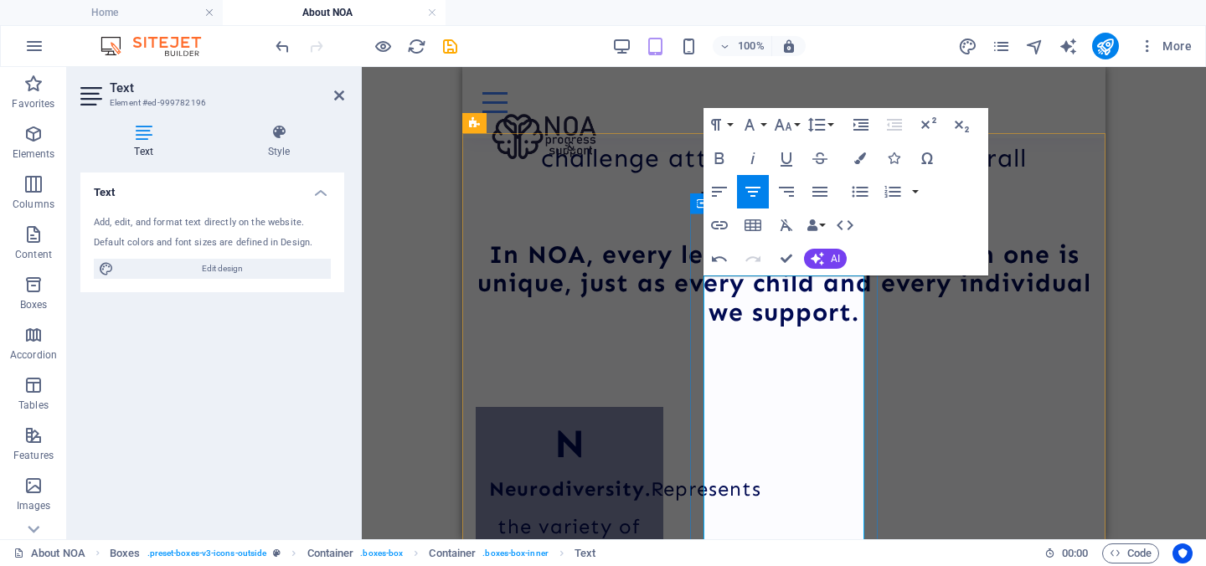
drag, startPoint x: 855, startPoint y: 443, endPoint x: 712, endPoint y: 310, distance: 195.5
click at [854, 158] on icon "button" at bounding box center [860, 158] width 12 height 12
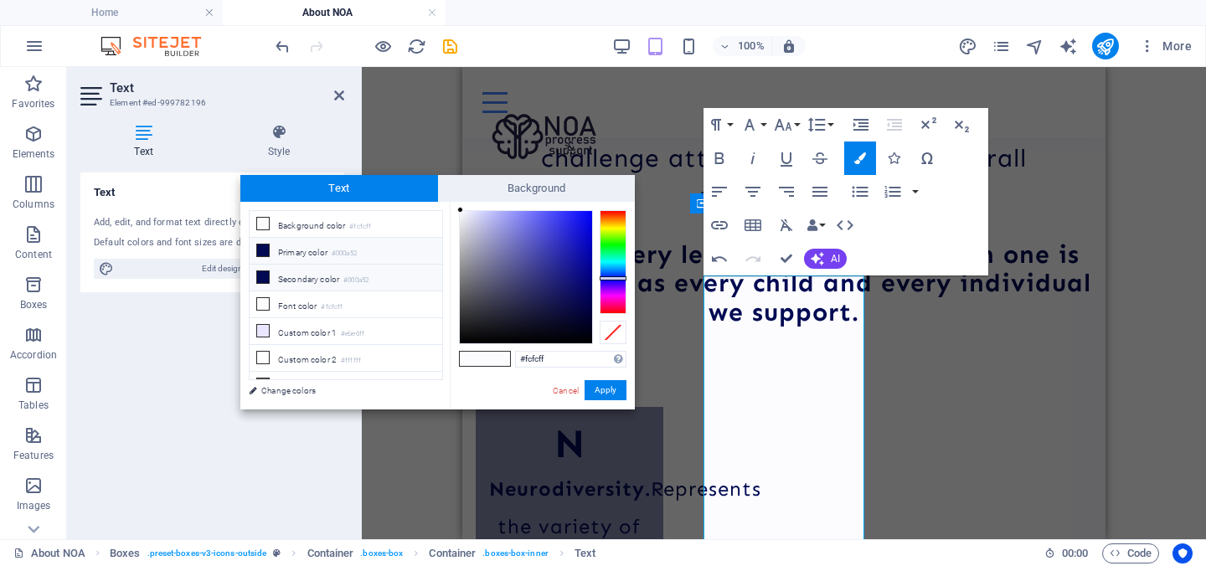
click at [299, 274] on li "Secondary color #000a52" at bounding box center [345, 278] width 193 height 27
click at [613, 393] on button "Apply" at bounding box center [605, 390] width 42 height 20
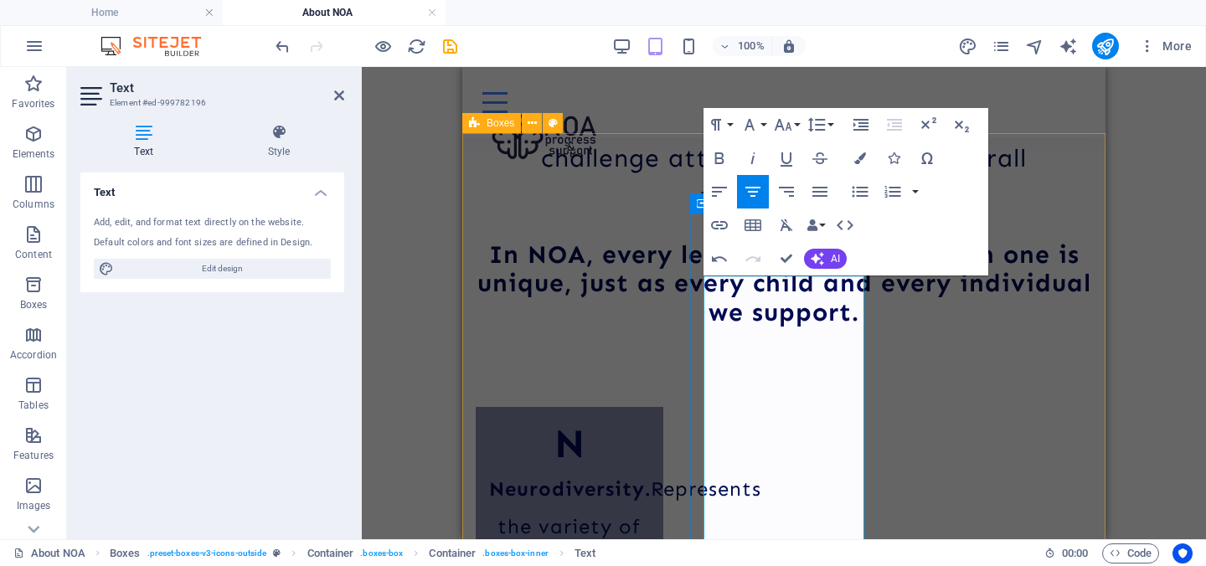
drag, startPoint x: 762, startPoint y: 306, endPoint x: 795, endPoint y: 345, distance: 51.7
click at [859, 154] on icon "button" at bounding box center [860, 158] width 12 height 12
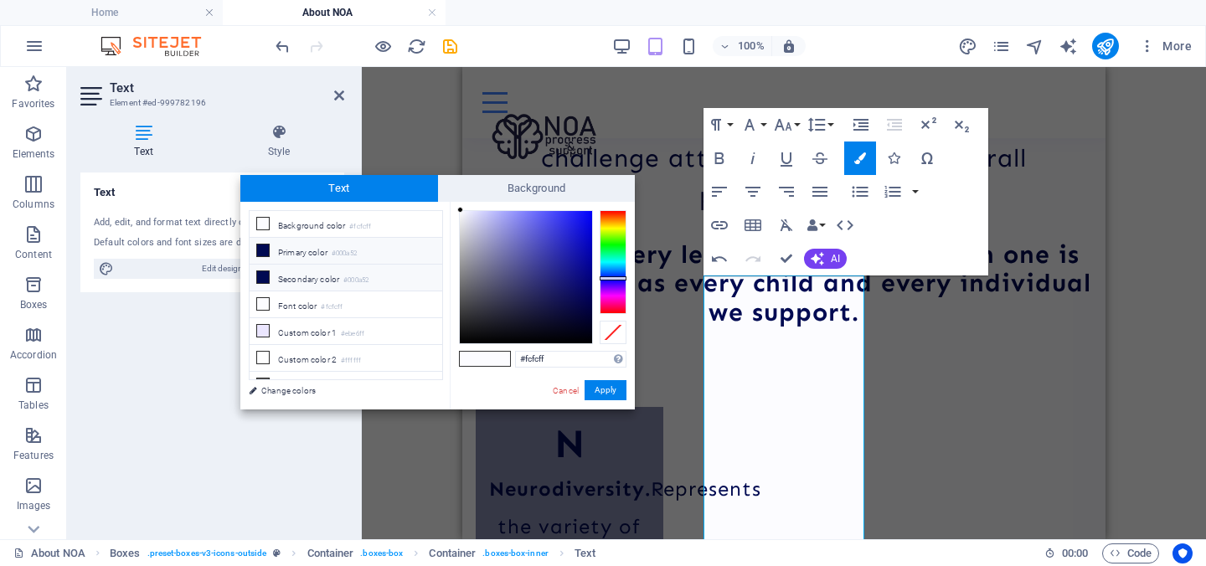
click at [369, 271] on li "Secondary color #000a52" at bounding box center [345, 278] width 193 height 27
click at [590, 387] on button "Apply" at bounding box center [605, 390] width 42 height 20
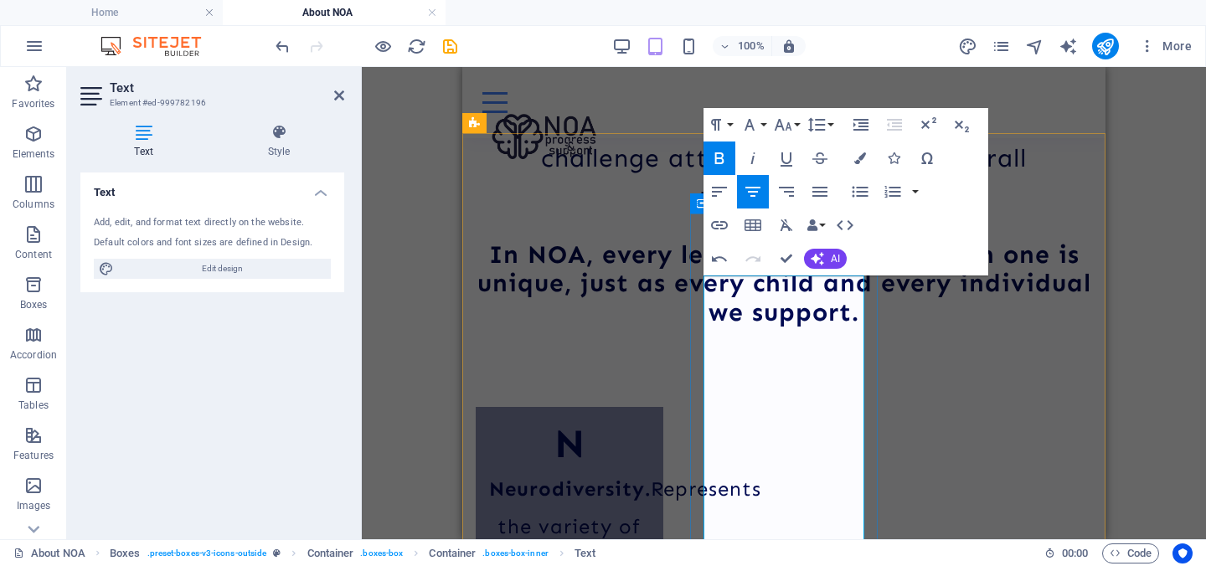
drag, startPoint x: 710, startPoint y: 321, endPoint x: 779, endPoint y: 325, distance: 69.6
click at [793, 117] on button "Font Size" at bounding box center [786, 124] width 32 height 33
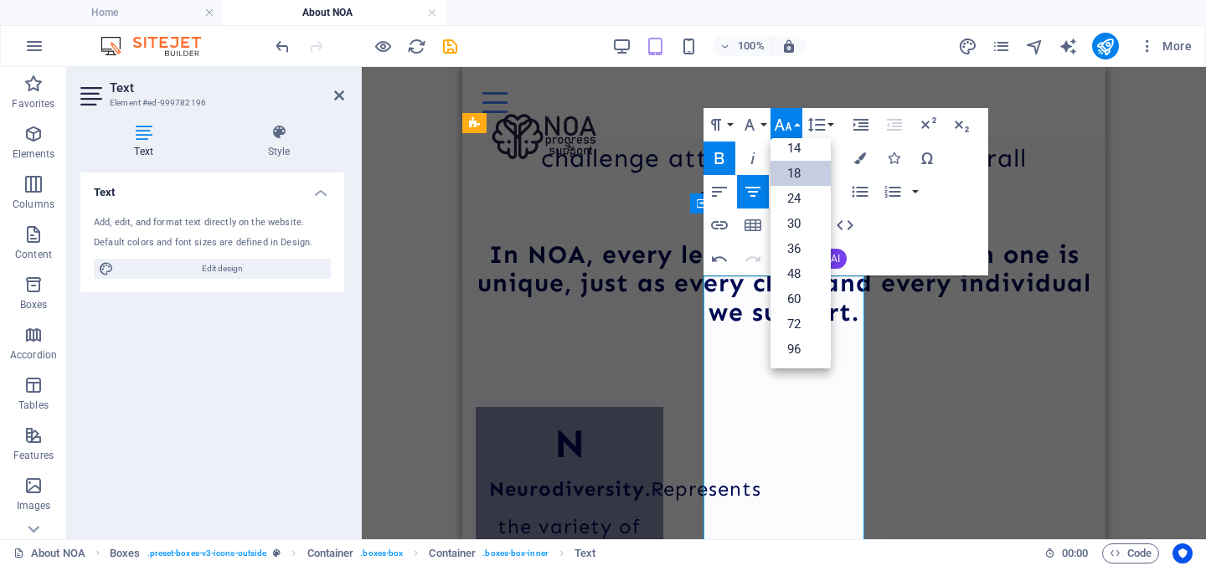
scroll to position [135, 0]
click at [803, 168] on link "18" at bounding box center [800, 173] width 60 height 25
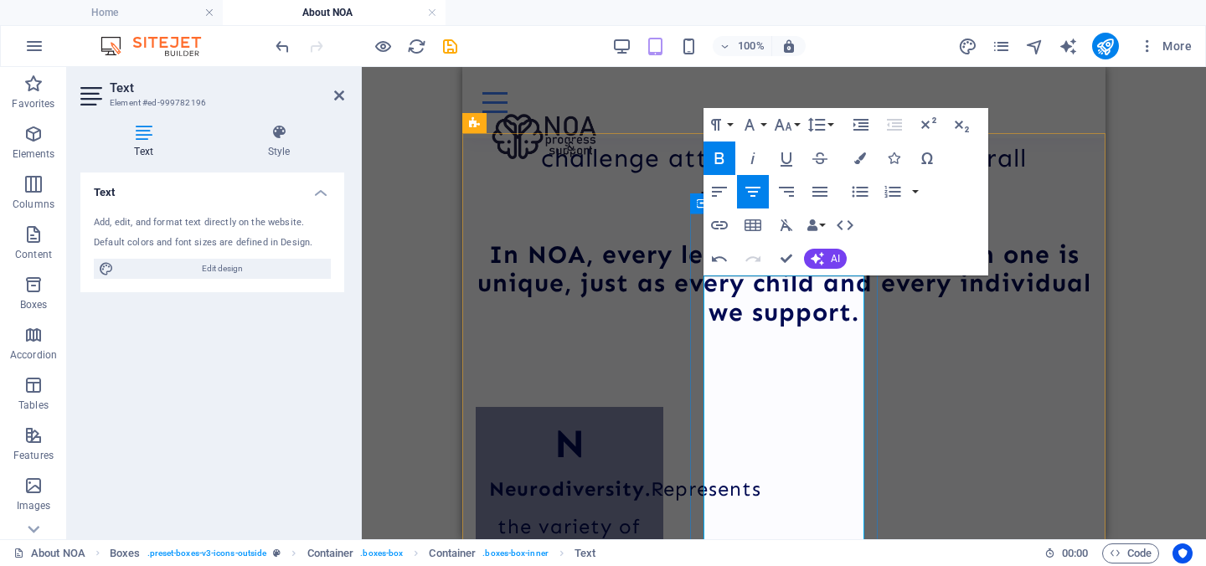
drag, startPoint x: 712, startPoint y: 292, endPoint x: 823, endPoint y: 420, distance: 169.7
click at [862, 155] on icon "button" at bounding box center [860, 158] width 12 height 12
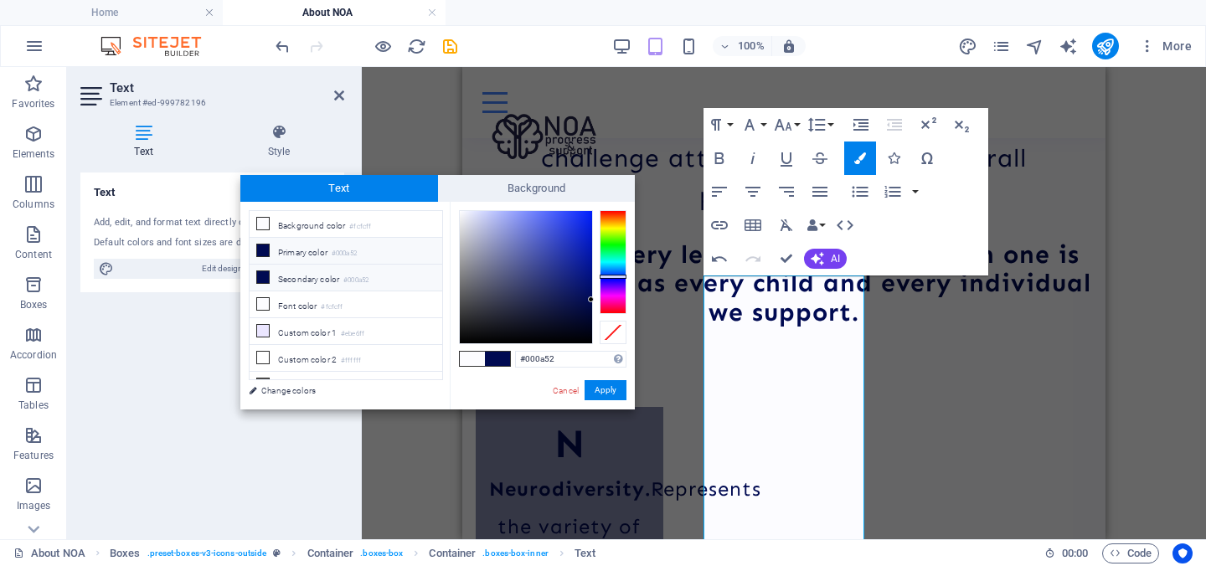
click at [368, 278] on small "#000a52" at bounding box center [355, 281] width 25 height 12
click at [609, 388] on button "Apply" at bounding box center [605, 390] width 42 height 20
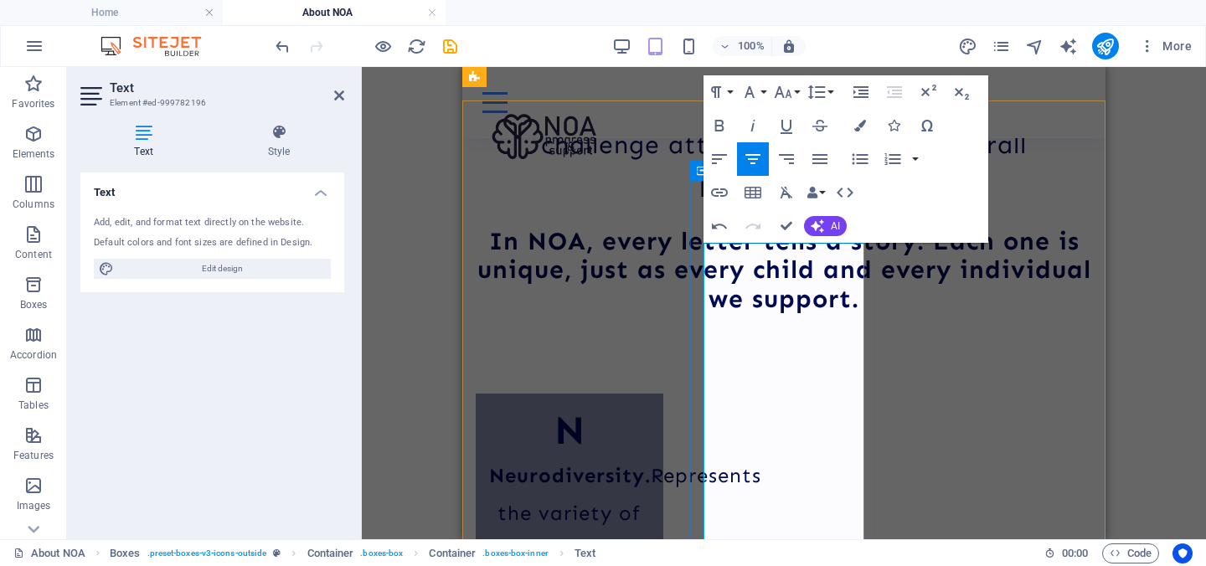
scroll to position [2165, 0]
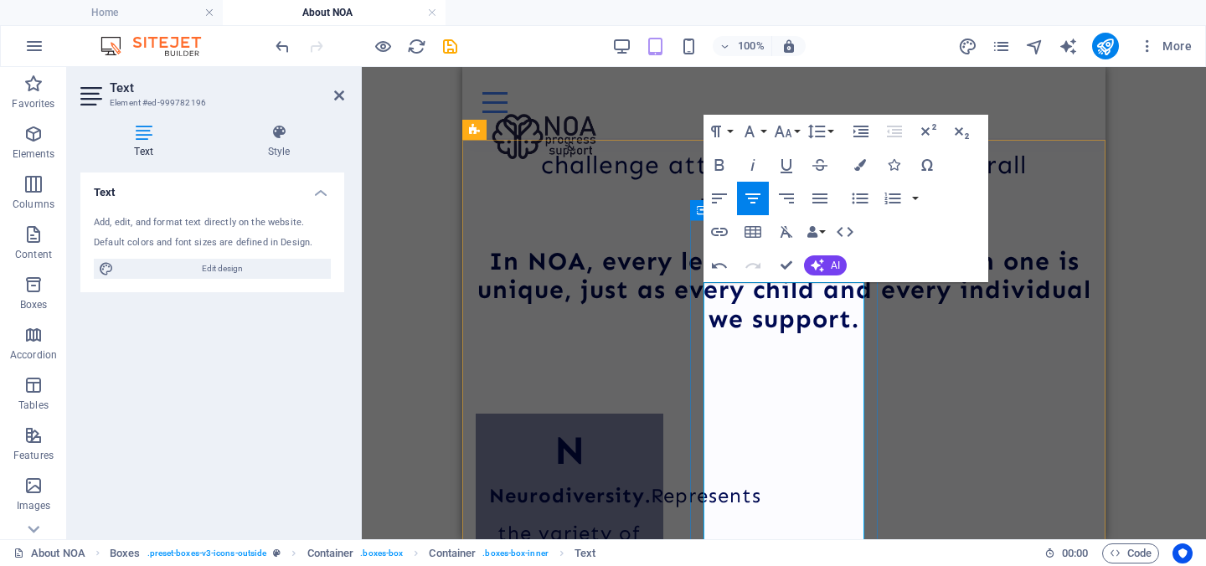
drag, startPoint x: 852, startPoint y: 441, endPoint x: 709, endPoint y: 296, distance: 203.7
click at [786, 136] on icon "button" at bounding box center [783, 131] width 20 height 20
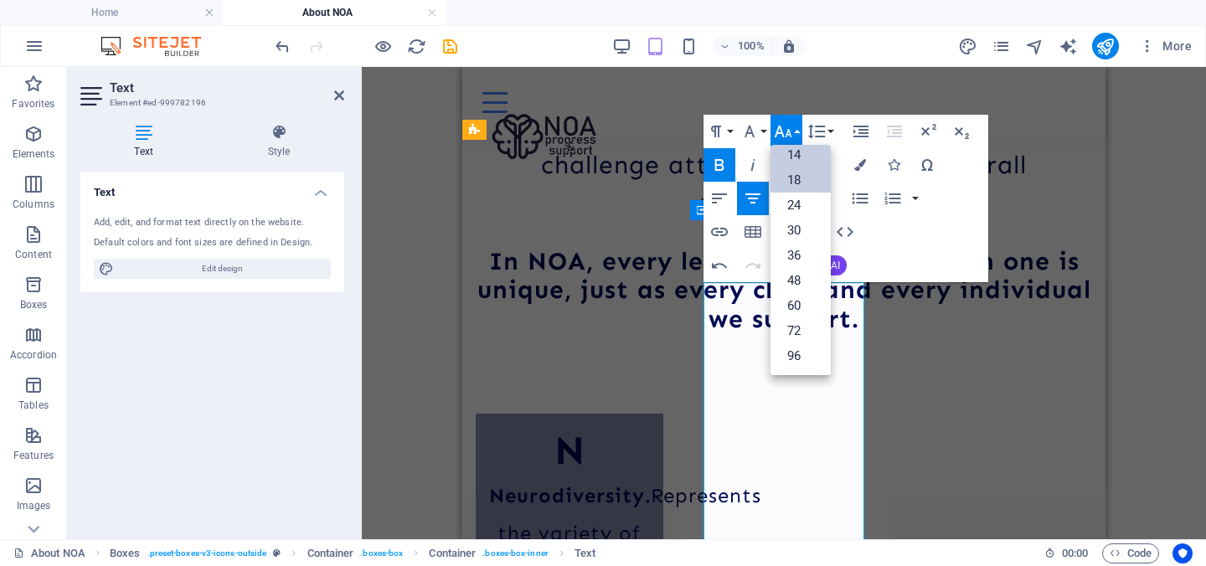
scroll to position [135, 0]
click at [798, 177] on link "18" at bounding box center [800, 179] width 60 height 25
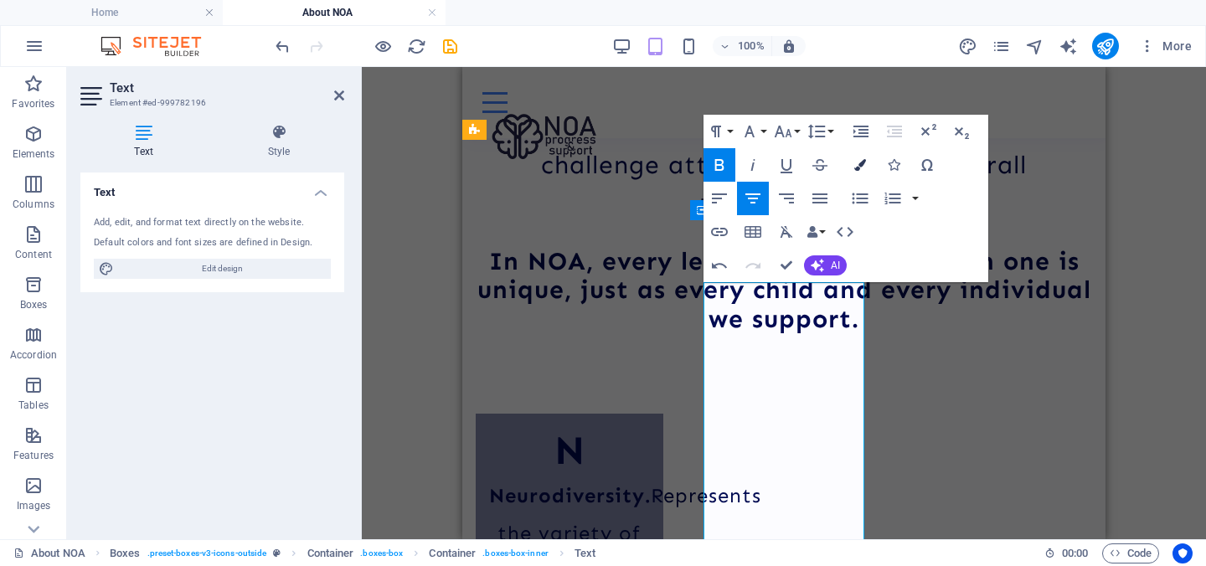
click at [862, 167] on icon "button" at bounding box center [860, 165] width 12 height 12
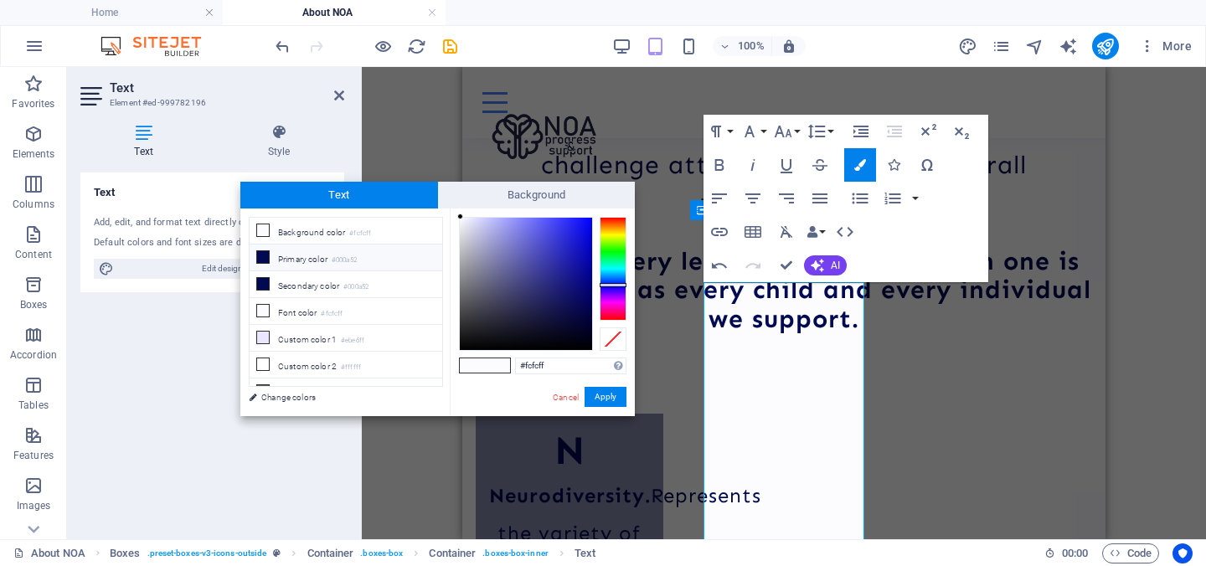
click at [351, 265] on li "Primary color #000a52" at bounding box center [345, 257] width 193 height 27
type input "#000a52"
click at [351, 265] on li "Primary color #000a52" at bounding box center [345, 257] width 193 height 27
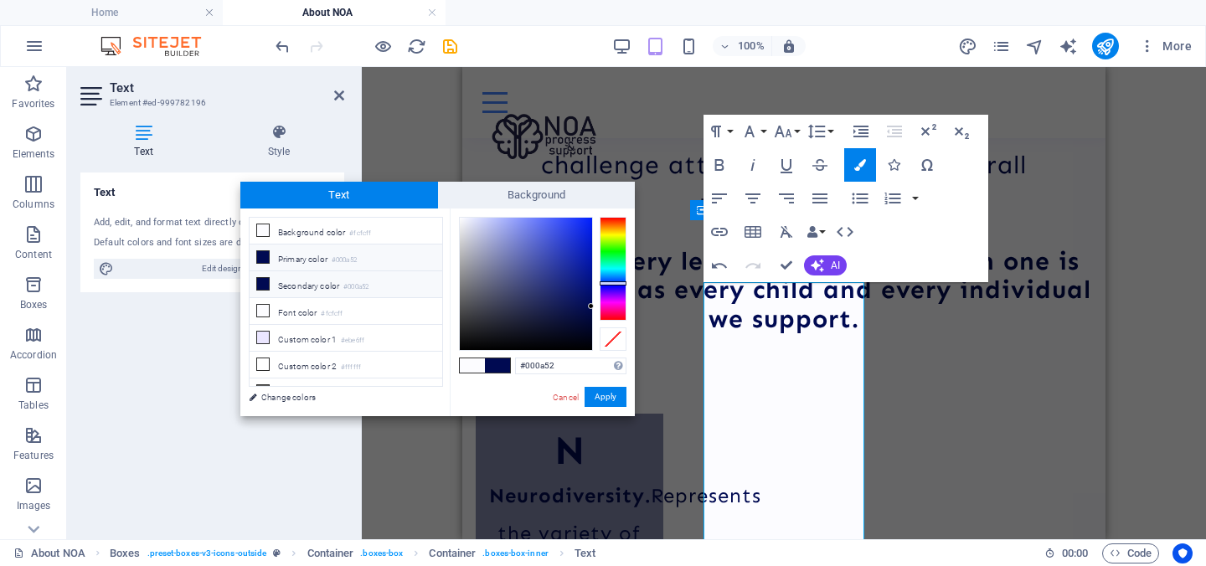
click at [352, 281] on small "#000a52" at bounding box center [355, 287] width 25 height 12
click at [597, 396] on button "Apply" at bounding box center [605, 397] width 42 height 20
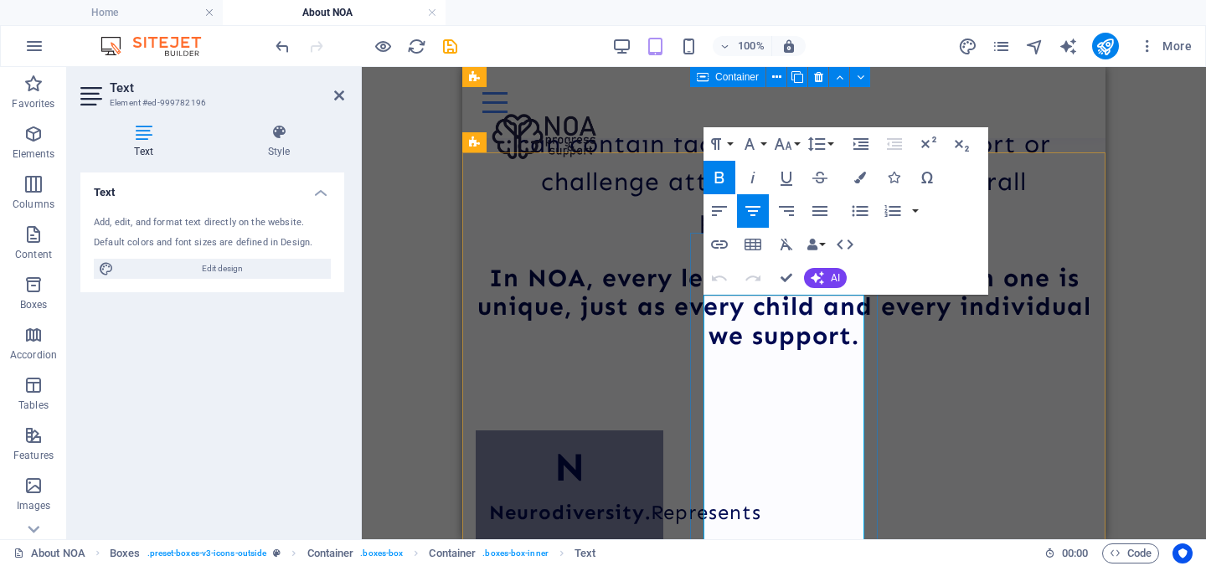
scroll to position [2142, 0]
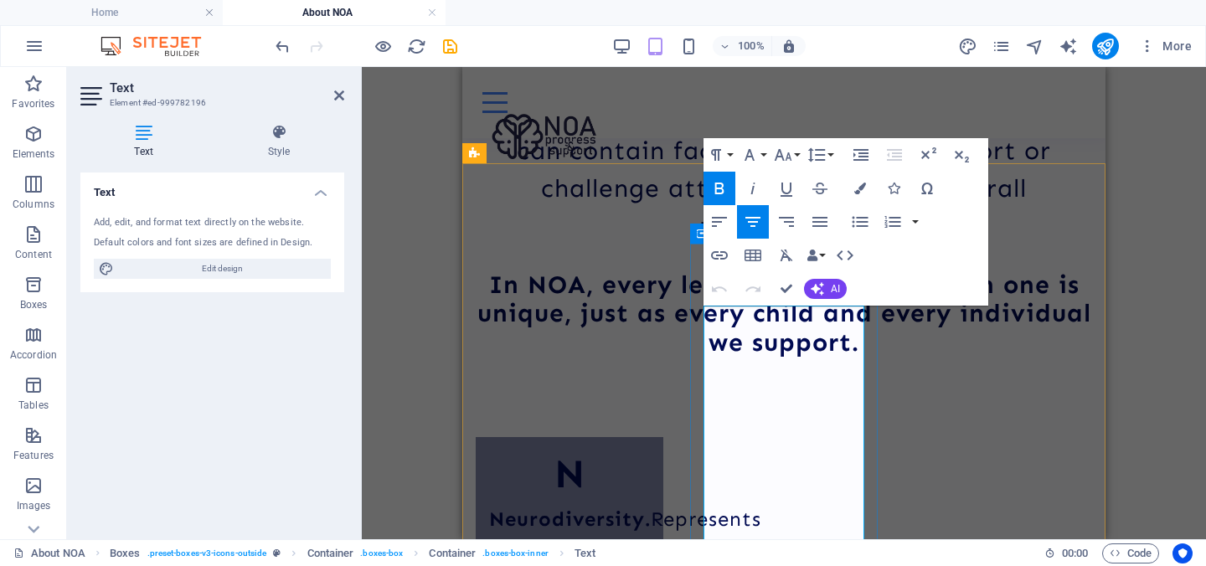
drag, startPoint x: 849, startPoint y: 513, endPoint x: 757, endPoint y: 276, distance: 254.2
click at [860, 184] on icon "button" at bounding box center [860, 189] width 12 height 12
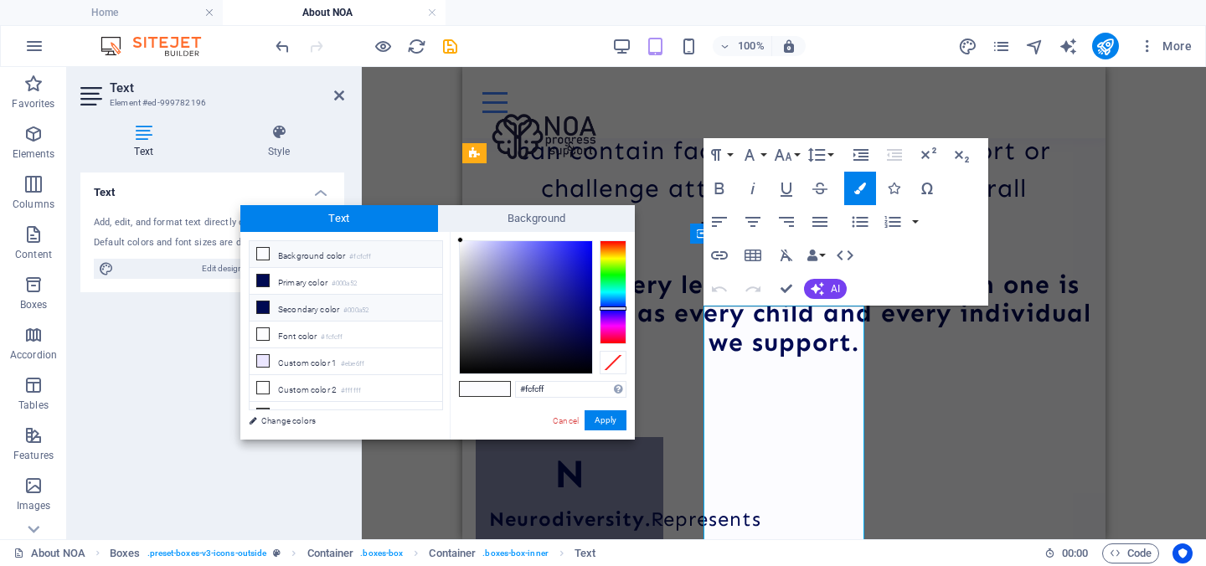
click at [330, 314] on li "Secondary color #000a52" at bounding box center [345, 308] width 193 height 27
type input "#000a52"
click at [611, 420] on button "Apply" at bounding box center [605, 420] width 42 height 20
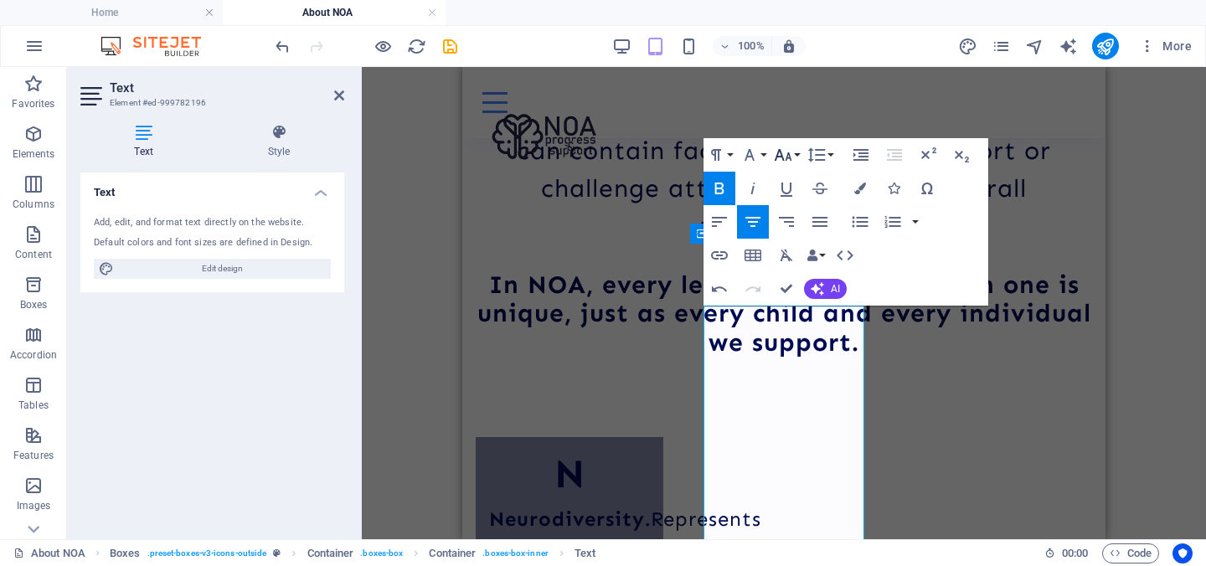
click at [790, 163] on icon "button" at bounding box center [783, 155] width 20 height 20
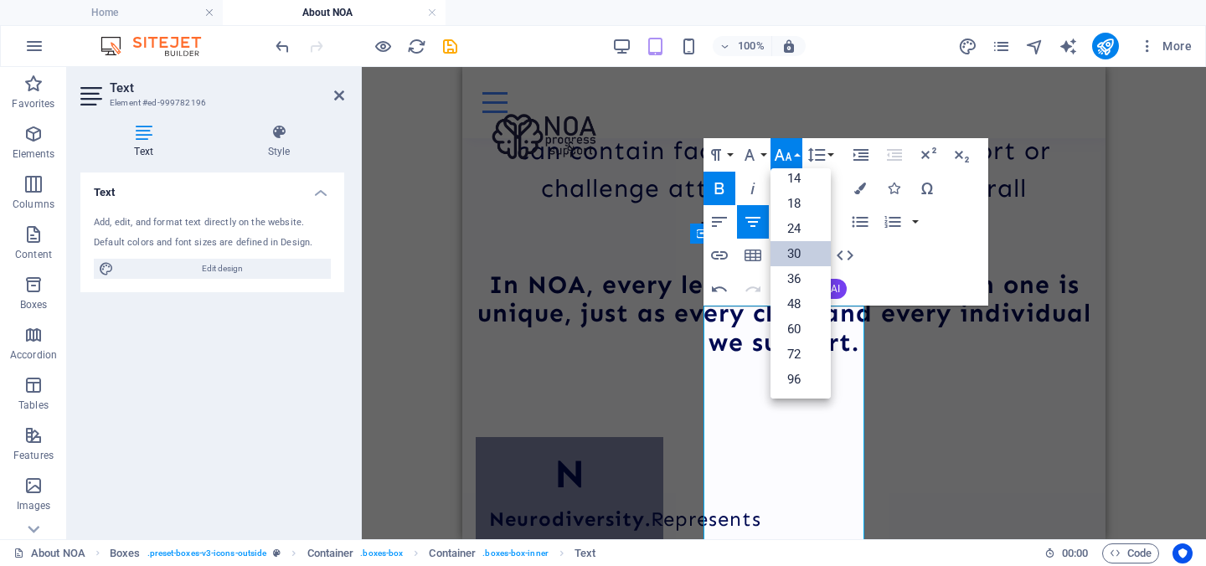
scroll to position [135, 0]
click at [805, 226] on link "24" at bounding box center [800, 228] width 60 height 25
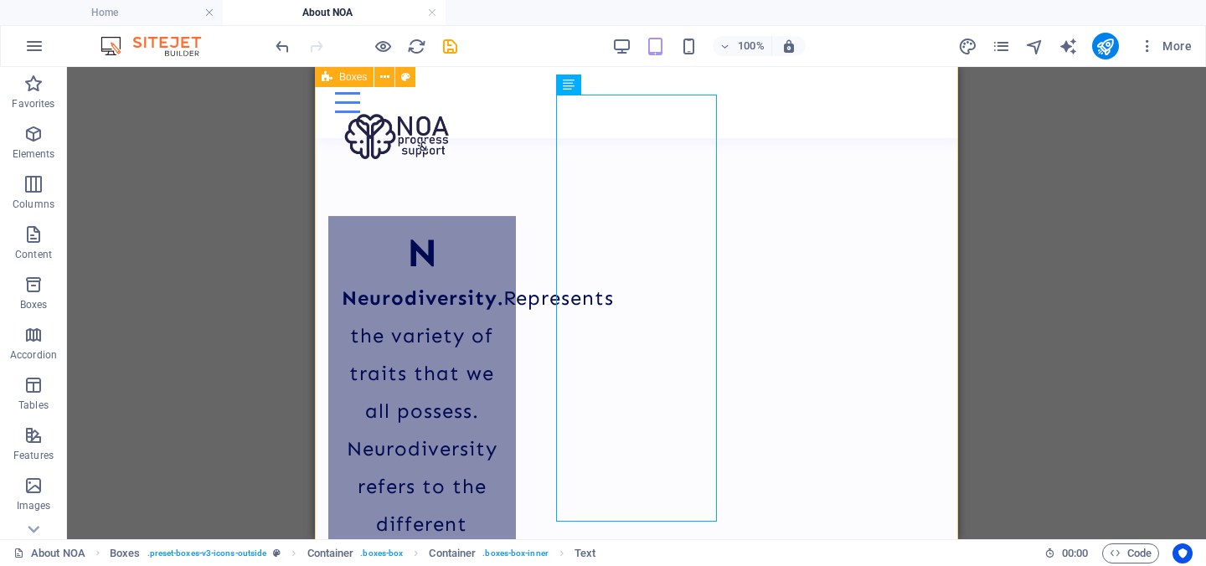
scroll to position [2319, 0]
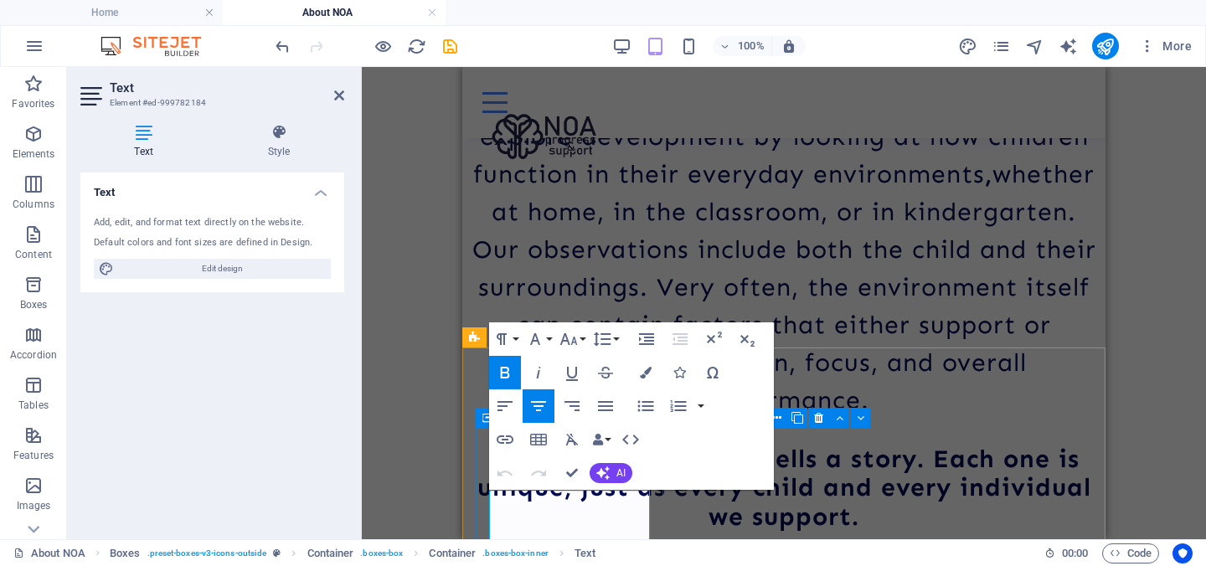
scroll to position [1977, 0]
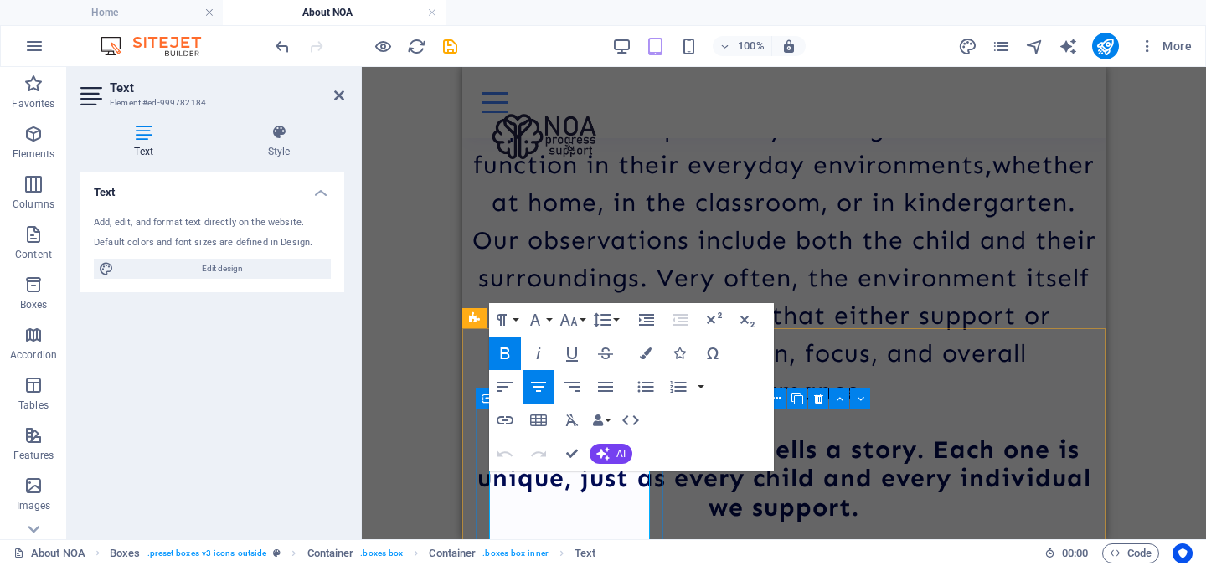
drag, startPoint x: 634, startPoint y: 411, endPoint x: 496, endPoint y: 485, distance: 155.8
click at [610, 327] on icon "button" at bounding box center [602, 320] width 20 height 20
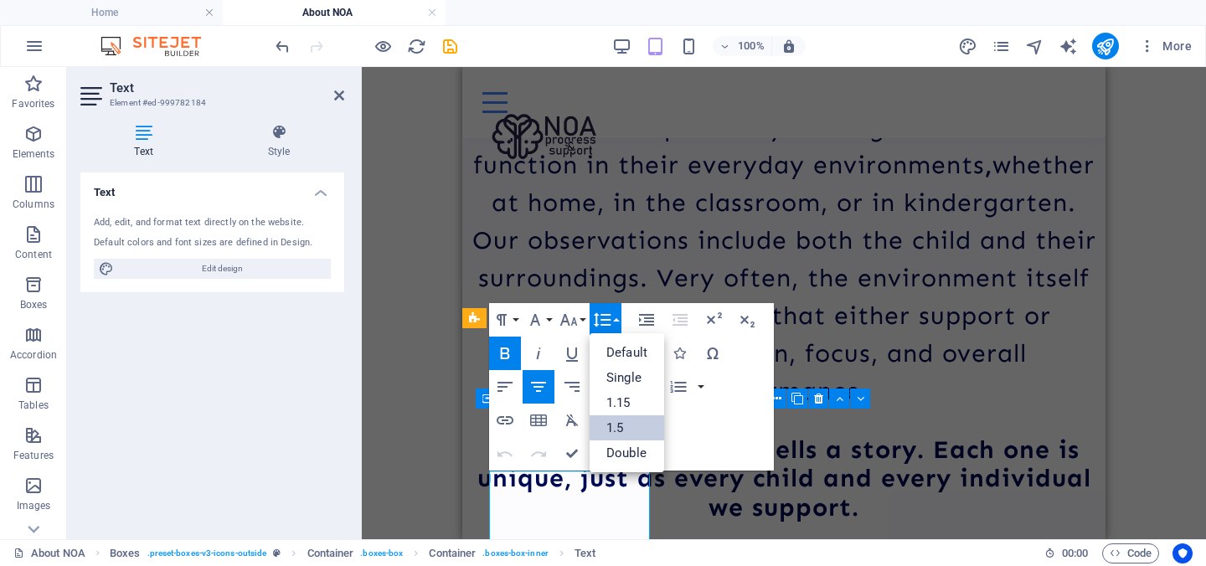
scroll to position [0, 0]
click at [630, 395] on link "1.15" at bounding box center [626, 402] width 75 height 25
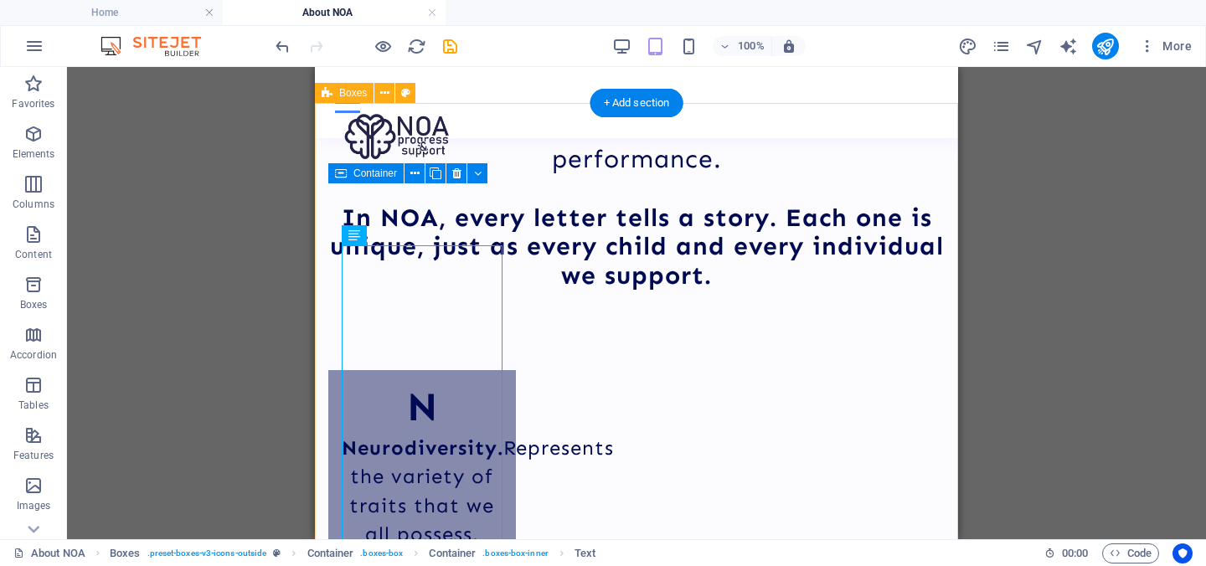
scroll to position [2212, 0]
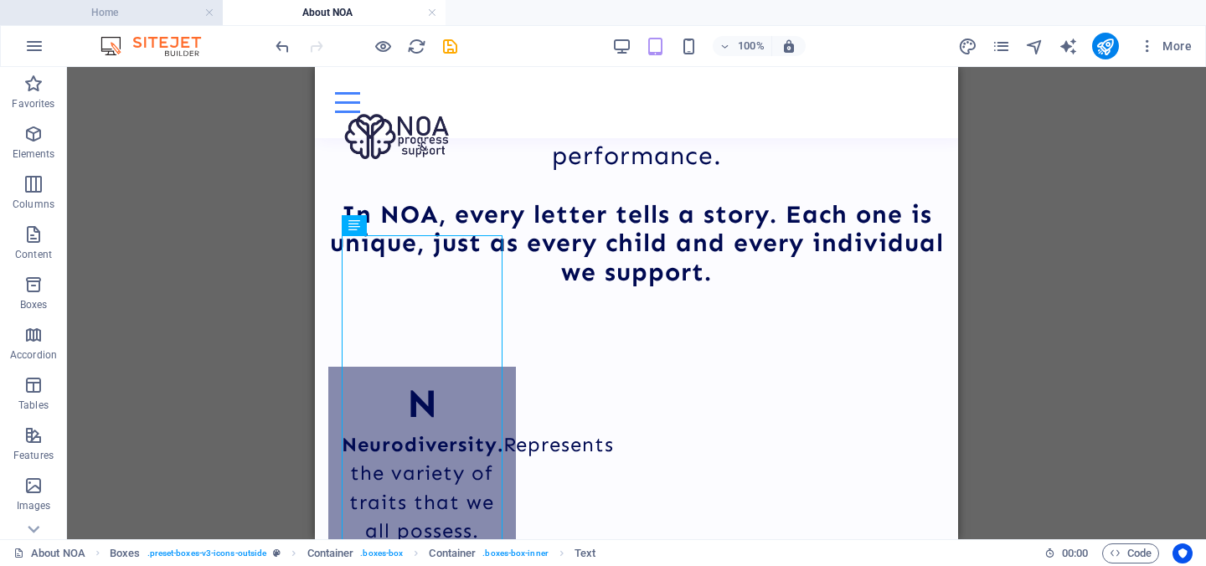
click at [138, 9] on h4 "Home" at bounding box center [111, 12] width 223 height 18
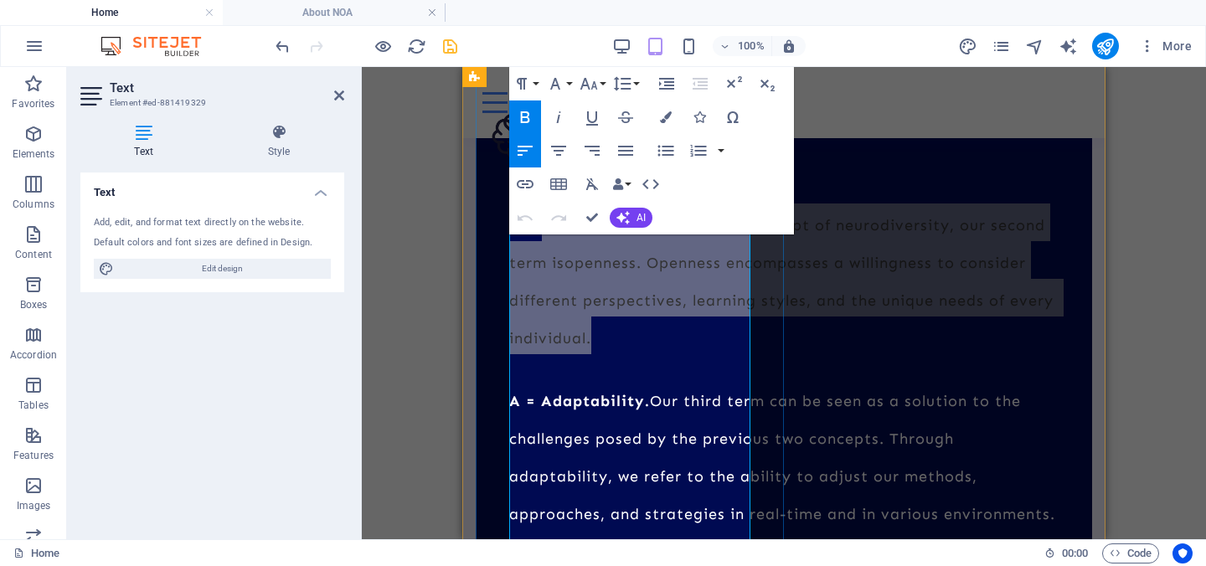
scroll to position [1463, 0]
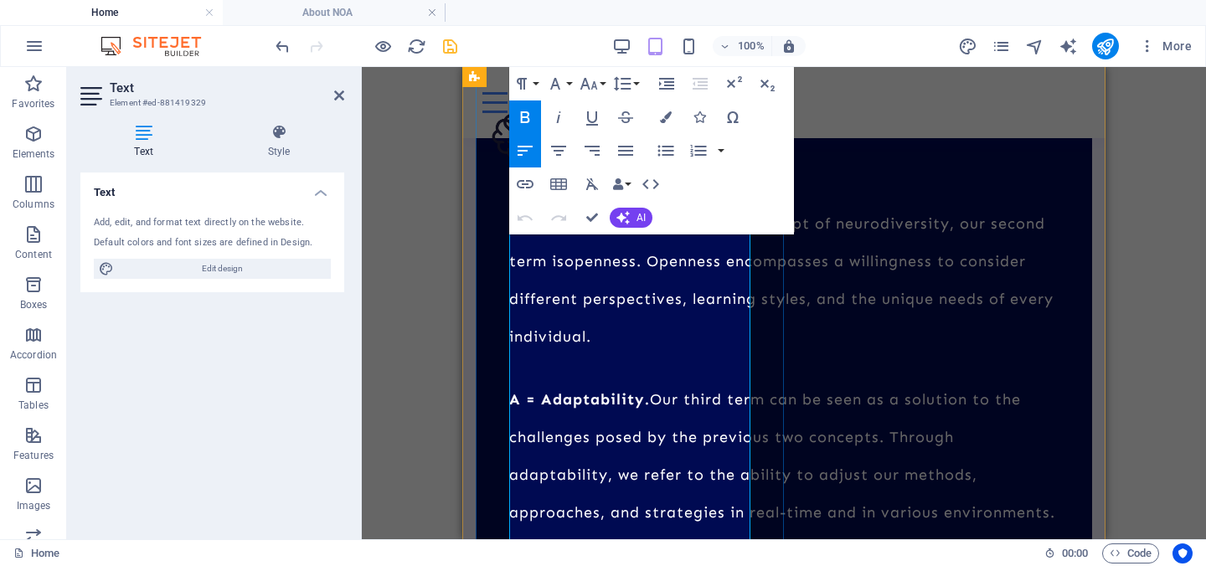
click at [646, 406] on span "A = Adaptability. Our third term can be seen as a solution to the challenges po…" at bounding box center [782, 455] width 546 height 131
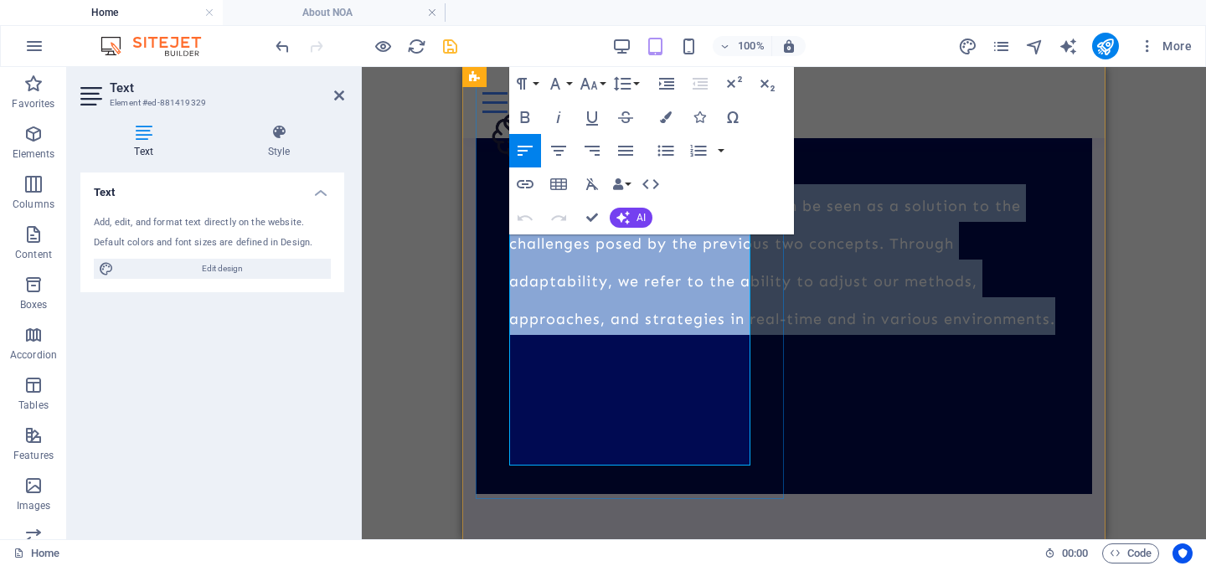
scroll to position [1658, 0]
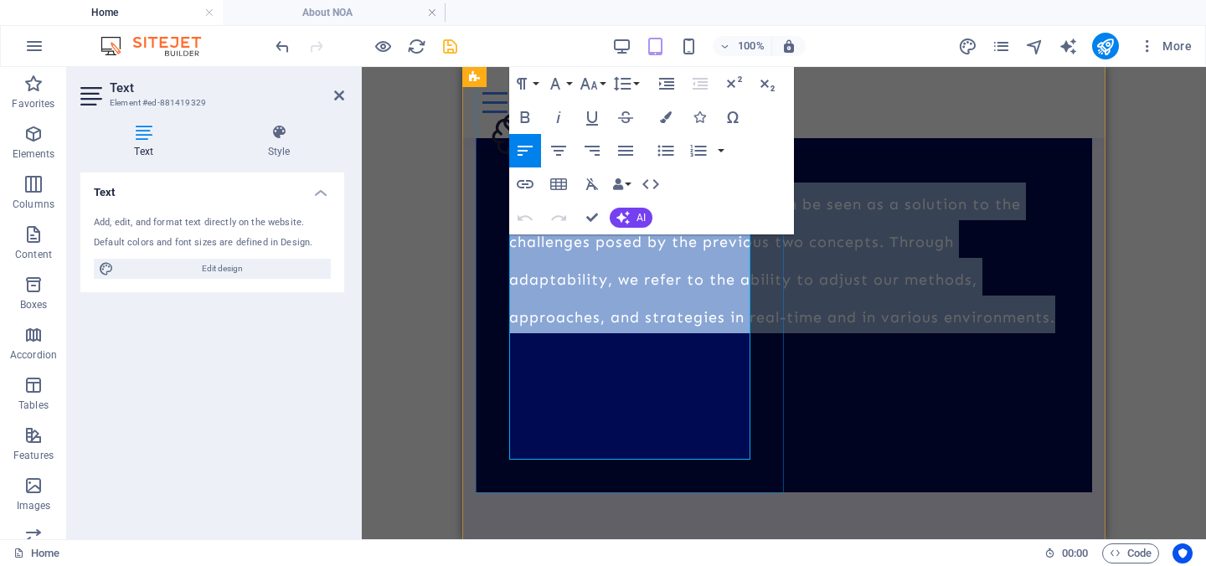
drag, startPoint x: 544, startPoint y: 298, endPoint x: 682, endPoint y: 431, distance: 191.8
click at [682, 333] on p "A = Adaptability. Our third term can be seen as a solution to the challenges po…" at bounding box center [783, 258] width 549 height 151
copy span "Adaptability. Our third term can be seen as a solution to the challenges posed …"
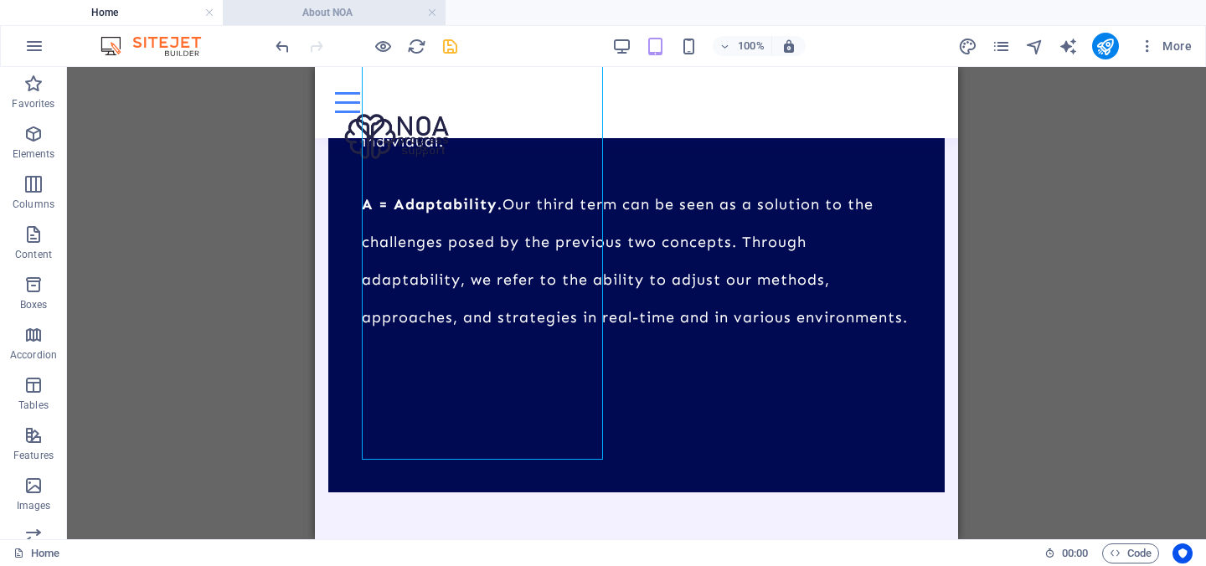
click at [357, 8] on h4 "About NOA" at bounding box center [334, 12] width 223 height 18
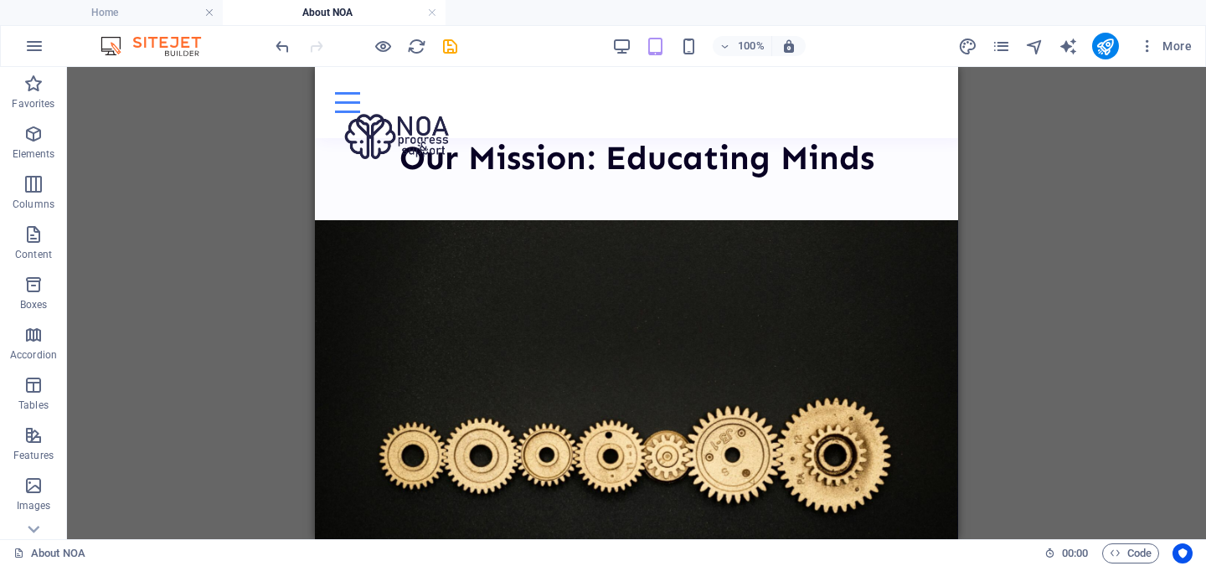
scroll to position [2212, 0]
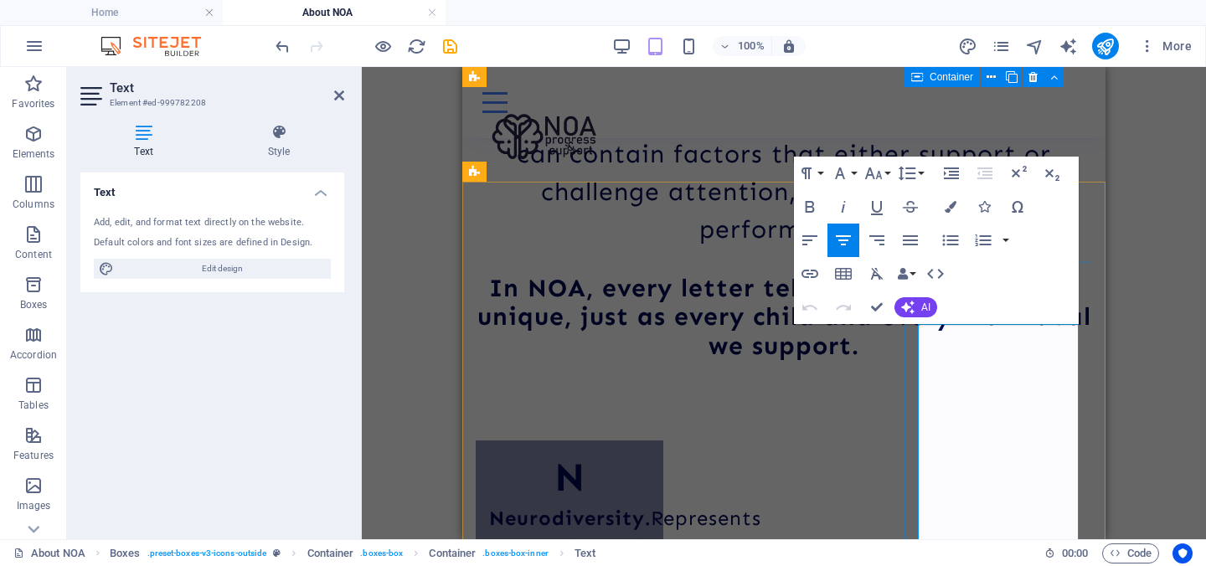
scroll to position [2123, 0]
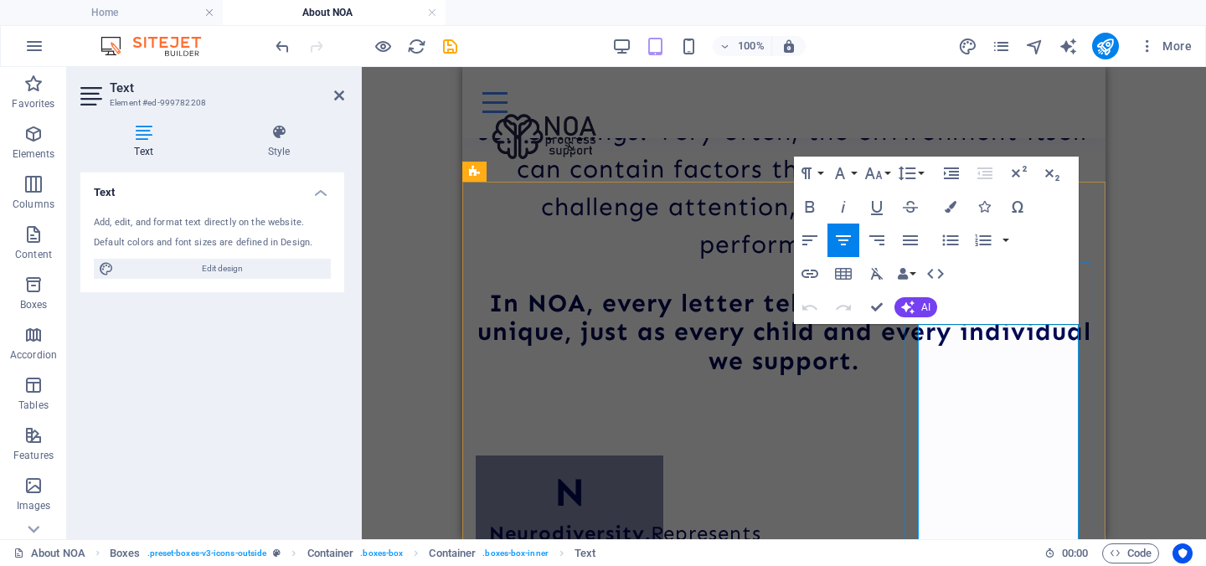
drag, startPoint x: 1043, startPoint y: 471, endPoint x: 964, endPoint y: 336, distance: 156.8
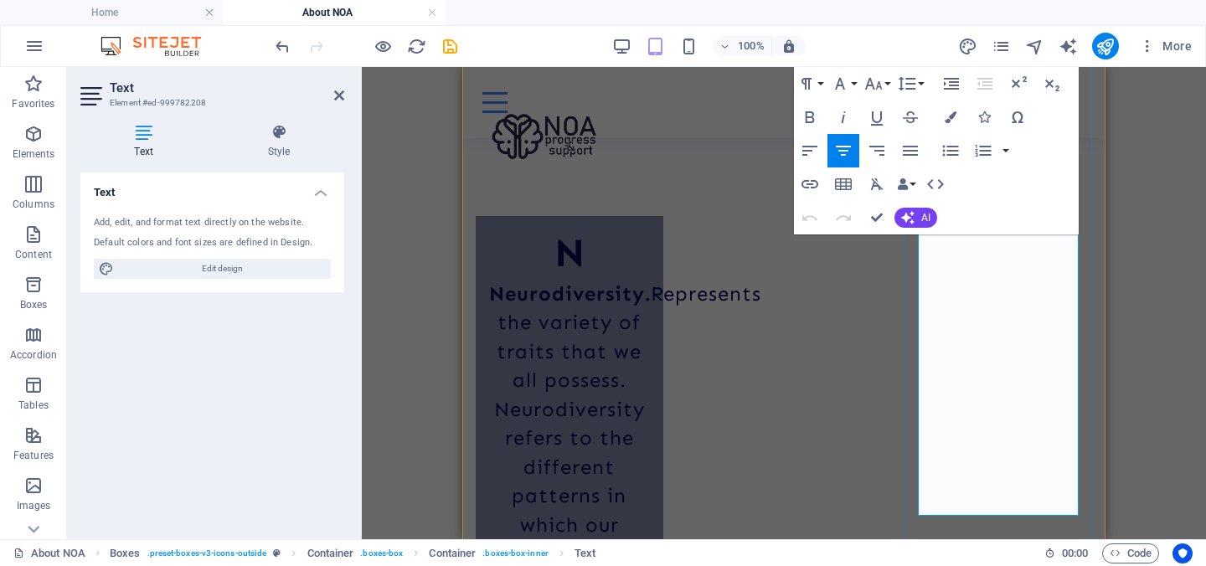
scroll to position [2387, 0]
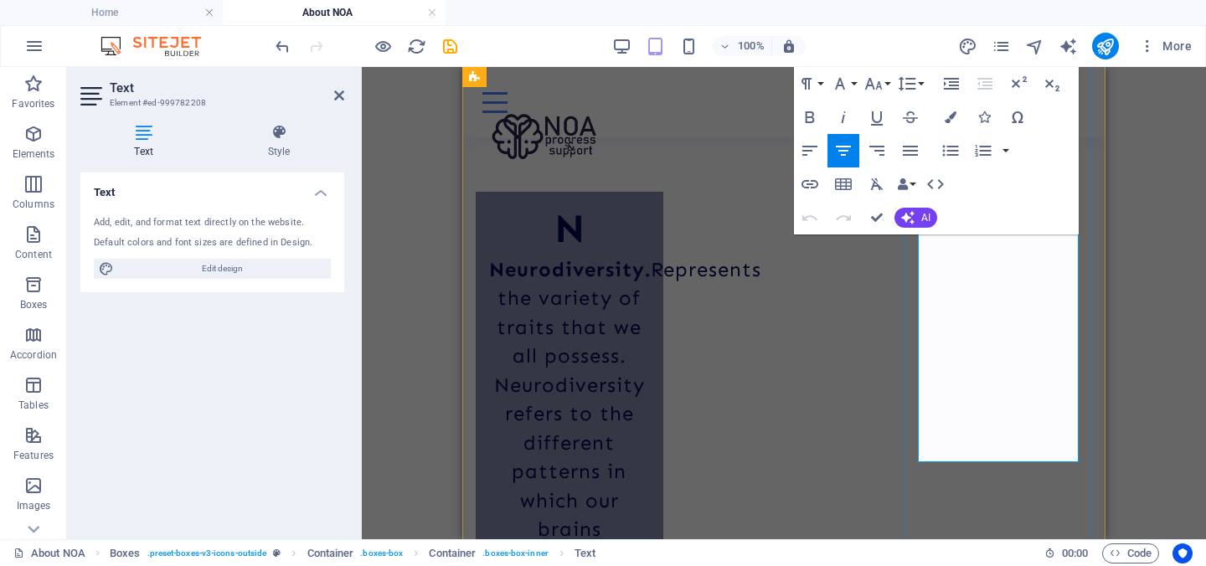
drag, startPoint x: 955, startPoint y: 336, endPoint x: 1039, endPoint y: 451, distance: 142.7
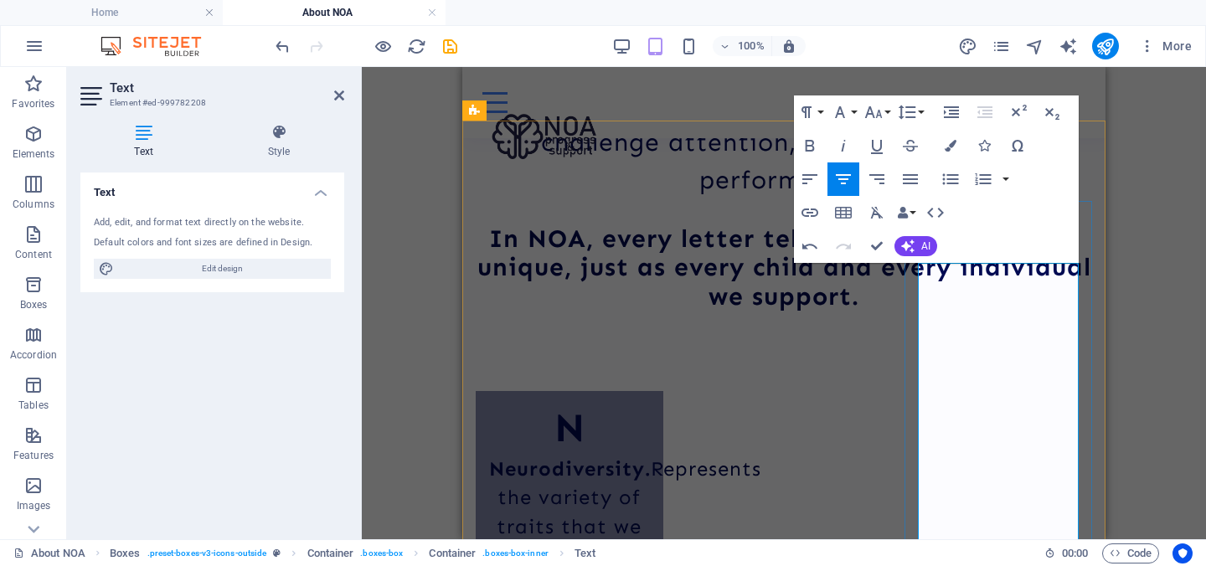
scroll to position [2184, 0]
drag, startPoint x: 1024, startPoint y: 480, endPoint x: 929, endPoint y: 276, distance: 224.4
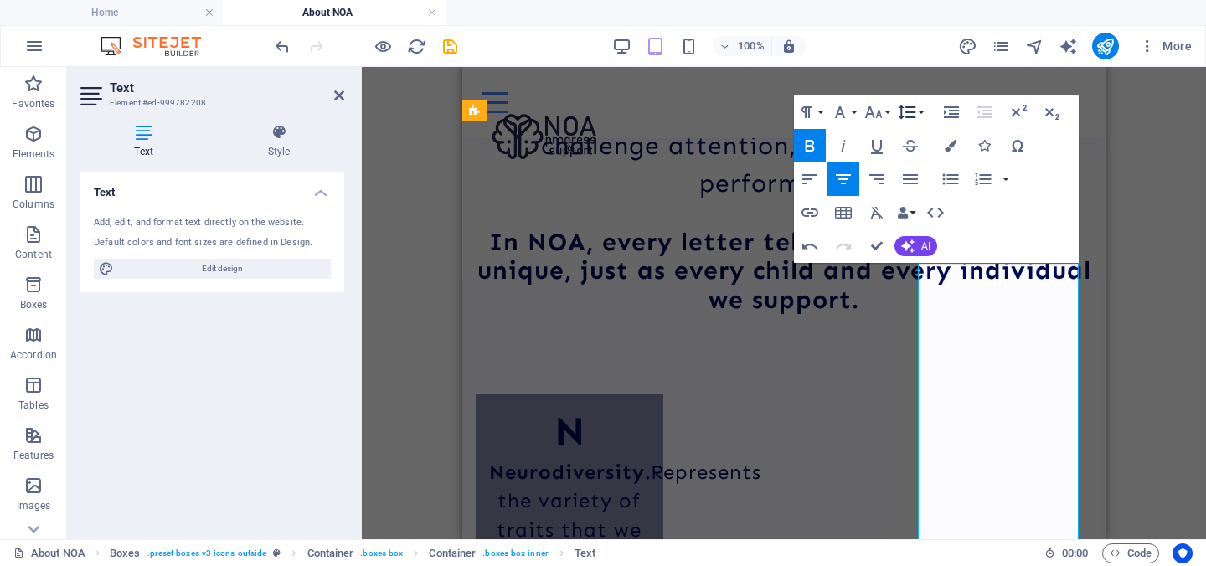
click at [908, 116] on icon "button" at bounding box center [907, 112] width 20 height 20
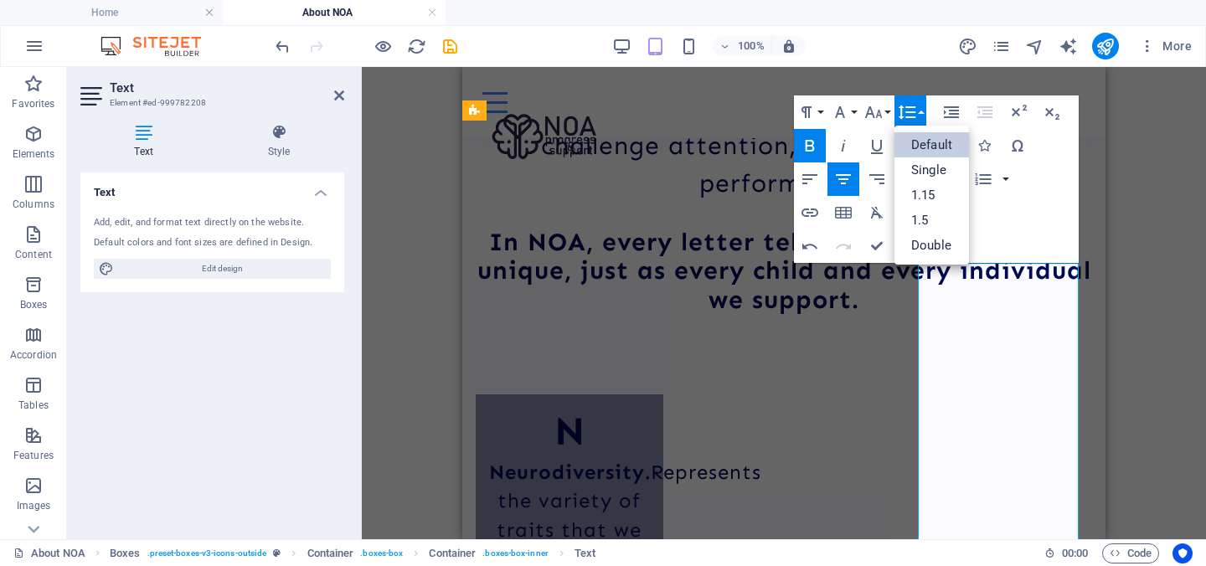
scroll to position [0, 0]
click at [933, 200] on link "1.15" at bounding box center [931, 195] width 75 height 25
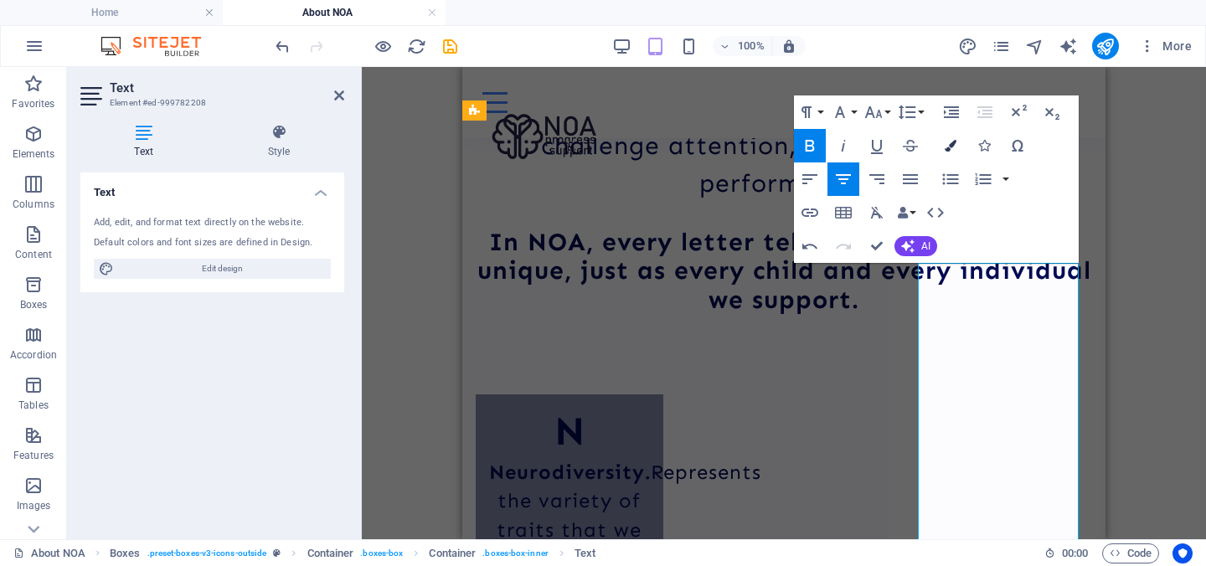
click at [958, 144] on button "Colors" at bounding box center [950, 145] width 32 height 33
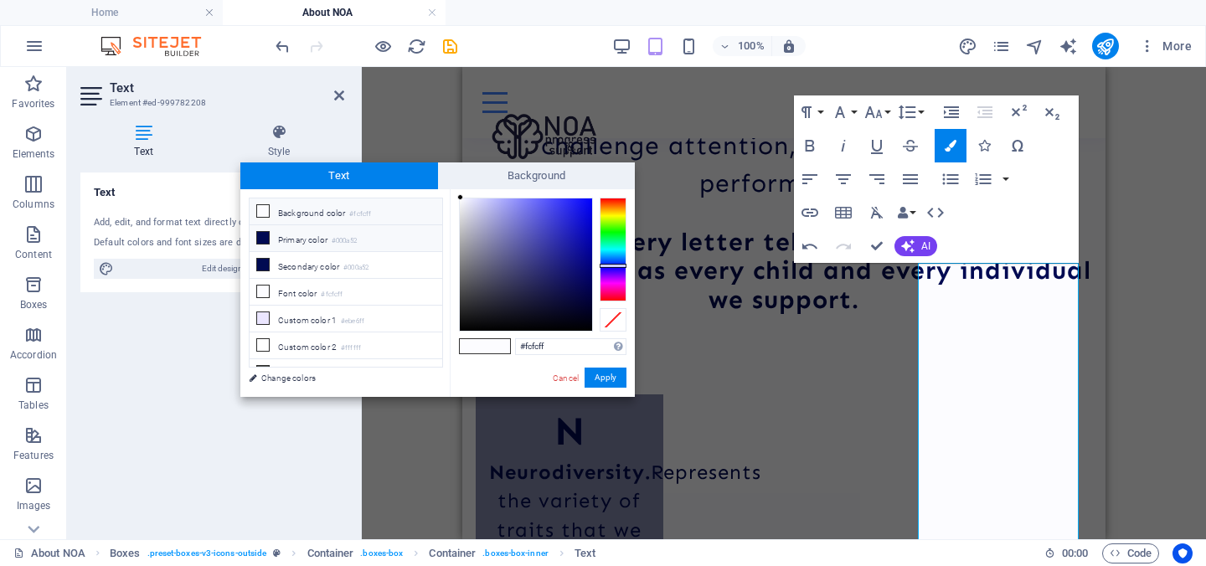
click at [383, 240] on li "Primary color #000a52" at bounding box center [345, 238] width 193 height 27
type input "#000a52"
click at [602, 373] on button "Apply" at bounding box center [605, 378] width 42 height 20
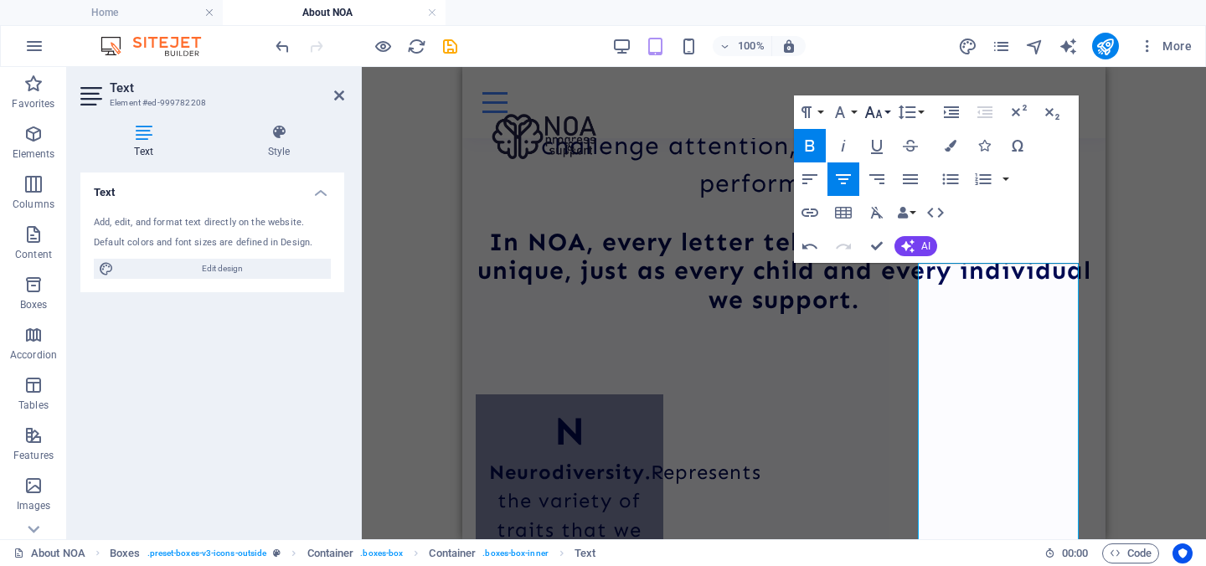
click at [880, 111] on icon "button" at bounding box center [873, 112] width 20 height 20
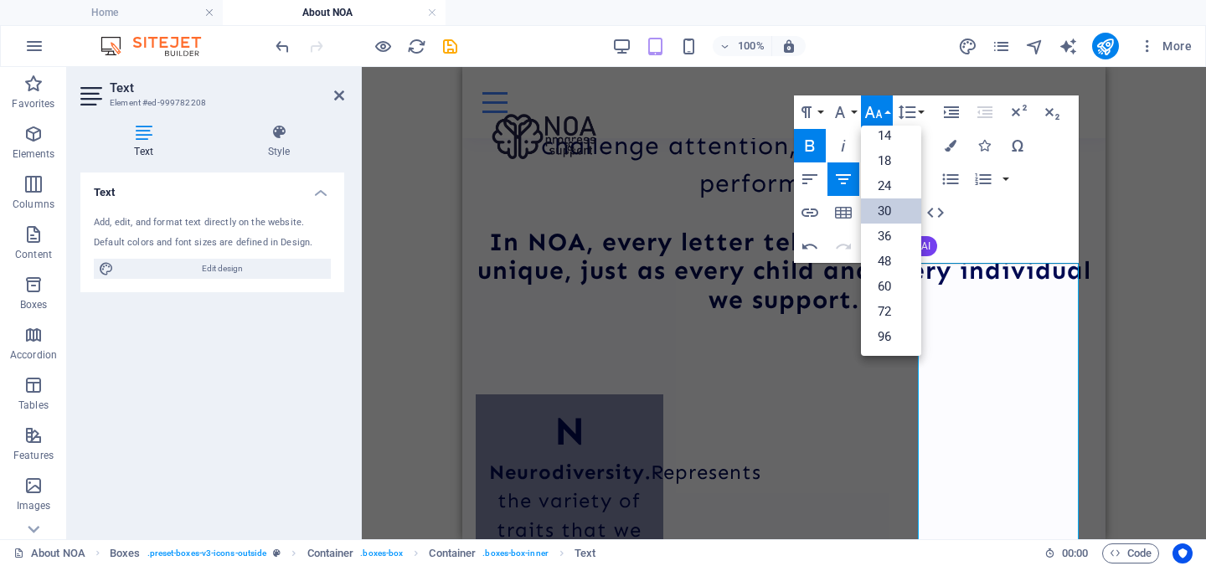
scroll to position [135, 0]
click at [892, 166] on link "18" at bounding box center [891, 160] width 60 height 25
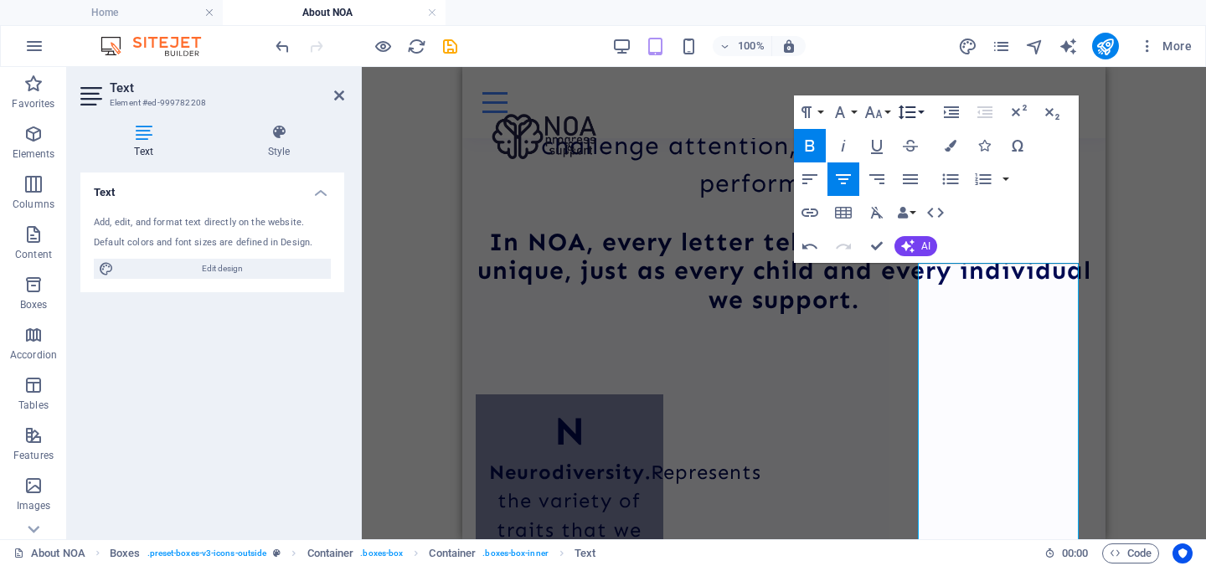
click at [920, 116] on button "Line Height" at bounding box center [910, 111] width 32 height 33
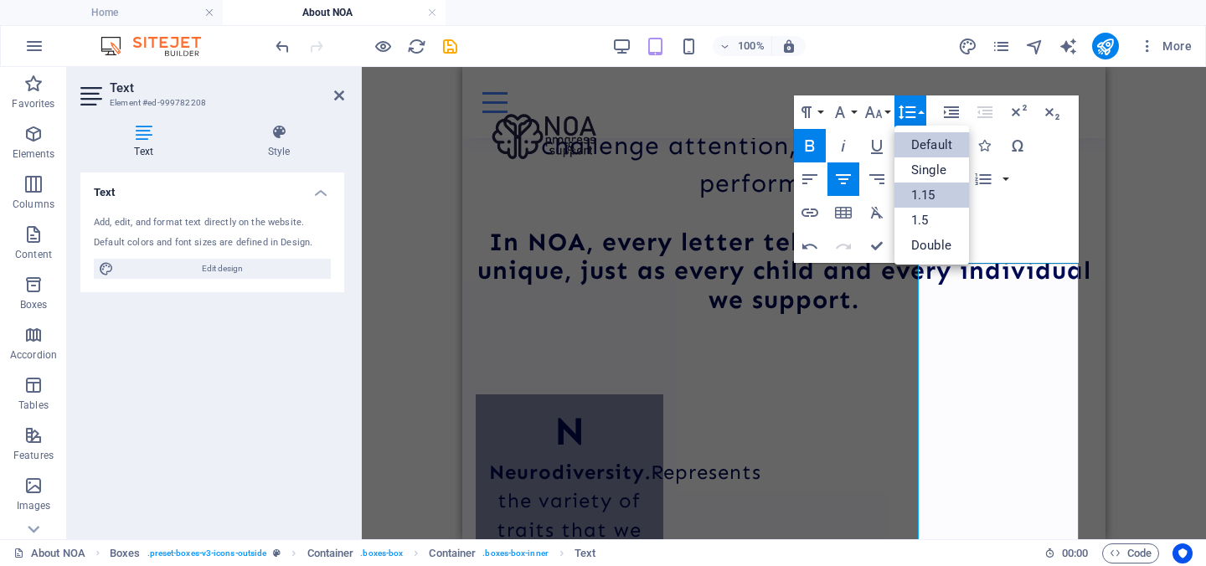
scroll to position [0, 0]
click at [885, 116] on button "Font Size" at bounding box center [877, 111] width 32 height 33
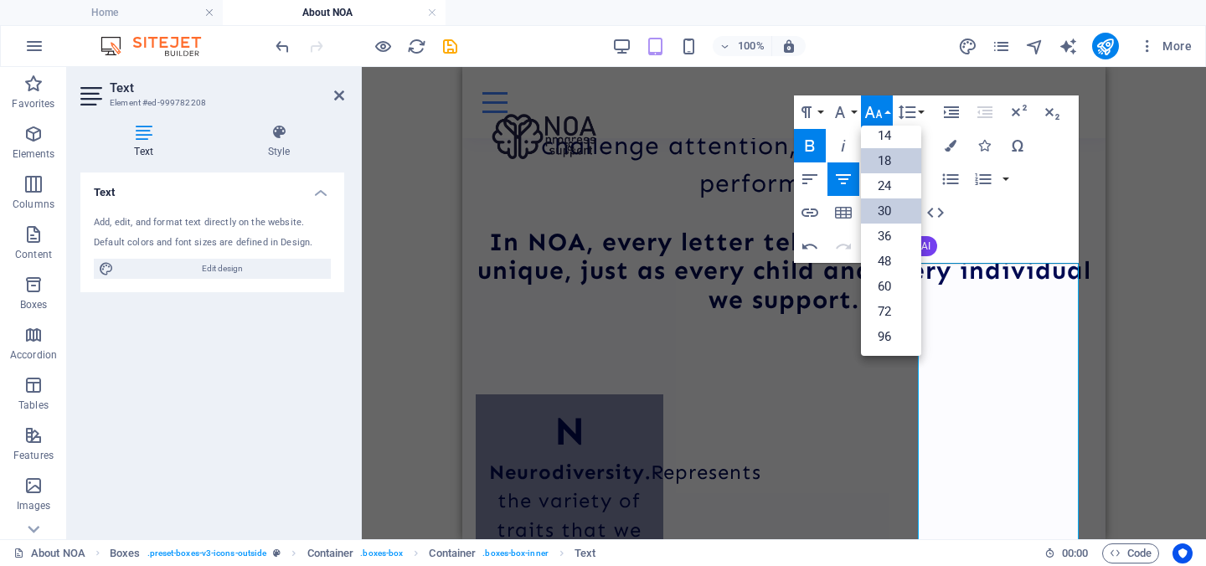
scroll to position [135, 0]
click at [889, 192] on link "24" at bounding box center [891, 185] width 60 height 25
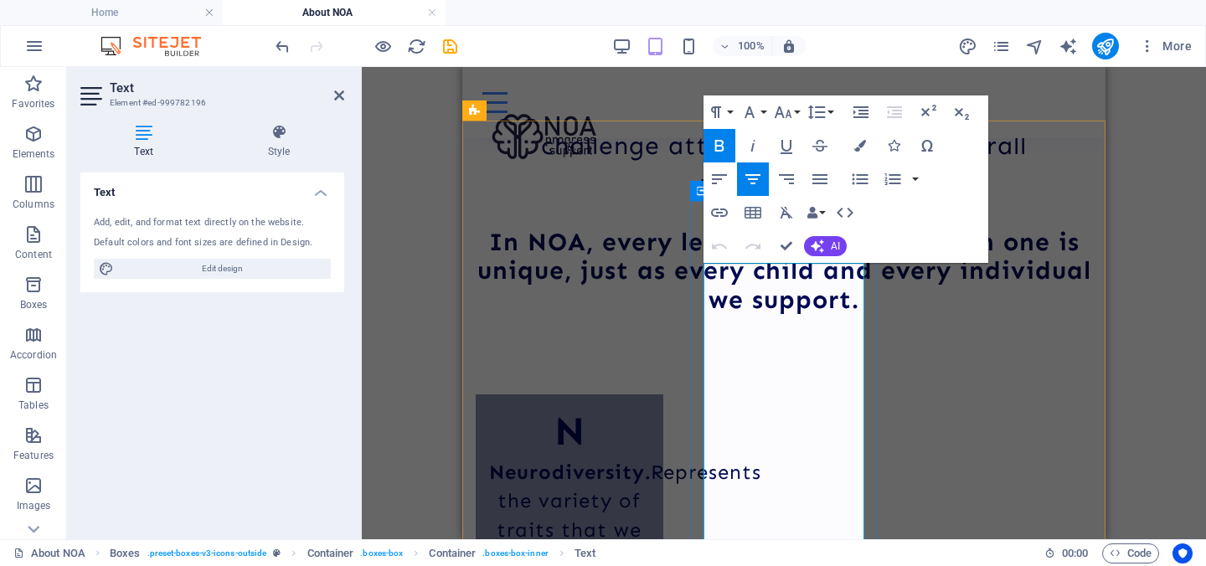
drag, startPoint x: 736, startPoint y: 321, endPoint x: 770, endPoint y: 323, distance: 34.4
click at [796, 107] on button "Font Size" at bounding box center [786, 111] width 32 height 33
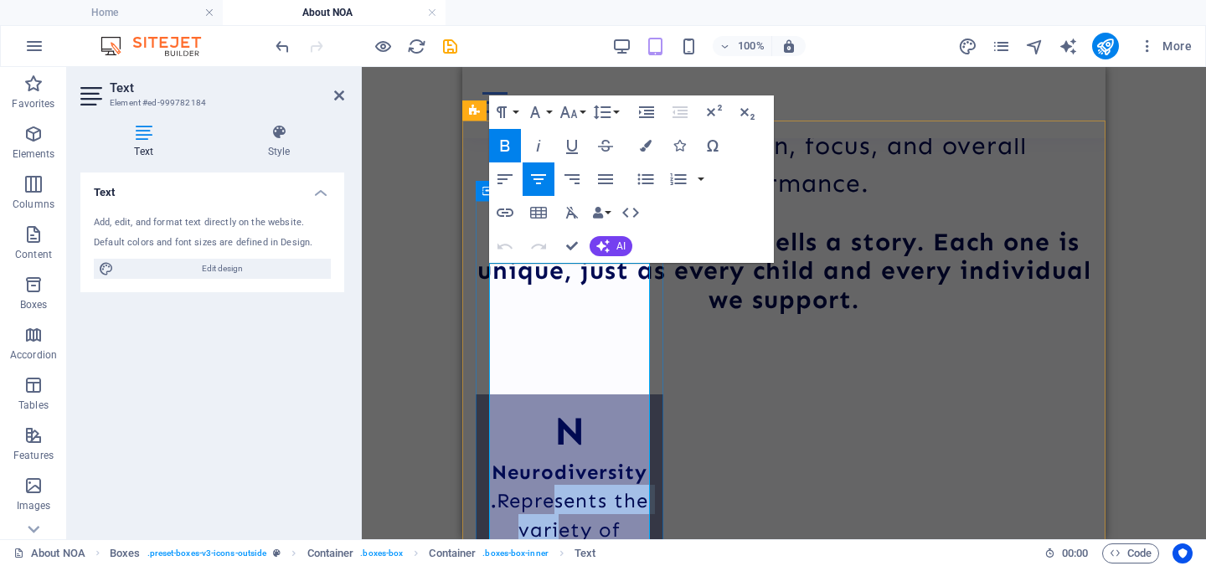
drag, startPoint x: 574, startPoint y: 314, endPoint x: 580, endPoint y: 321, distance: 9.5
click at [573, 118] on icon "button" at bounding box center [568, 112] width 20 height 20
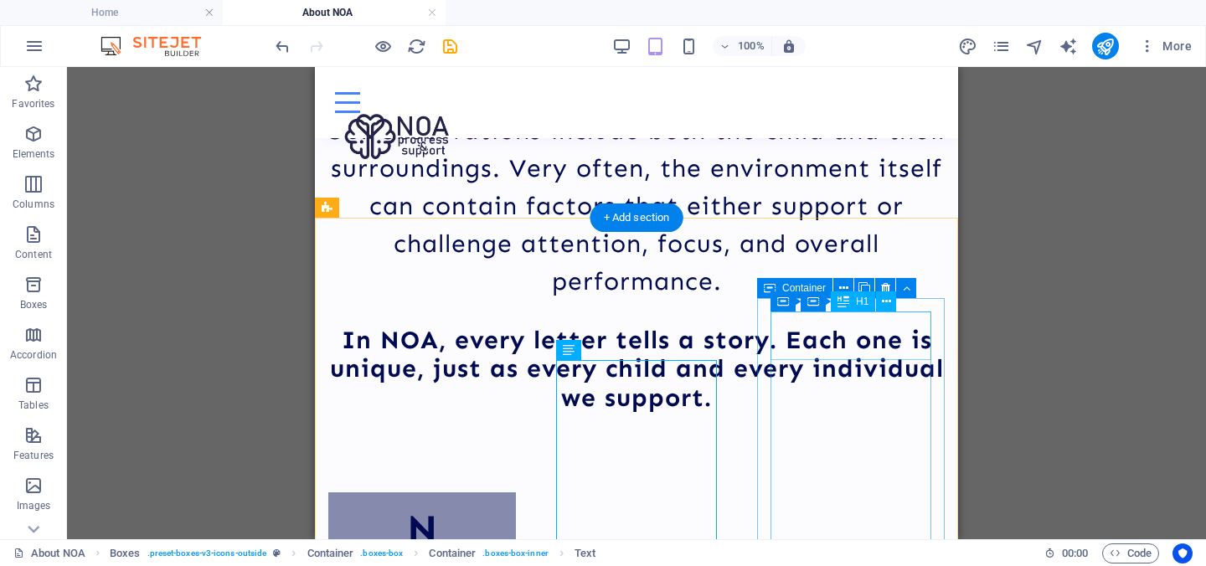
scroll to position [2088, 0]
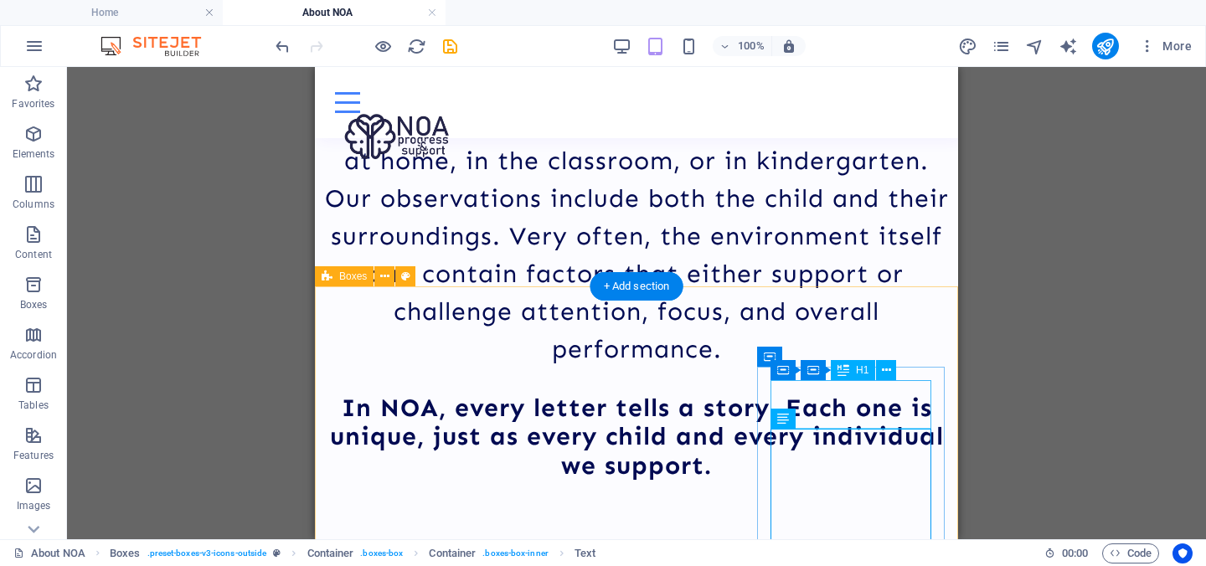
scroll to position [2016, 0]
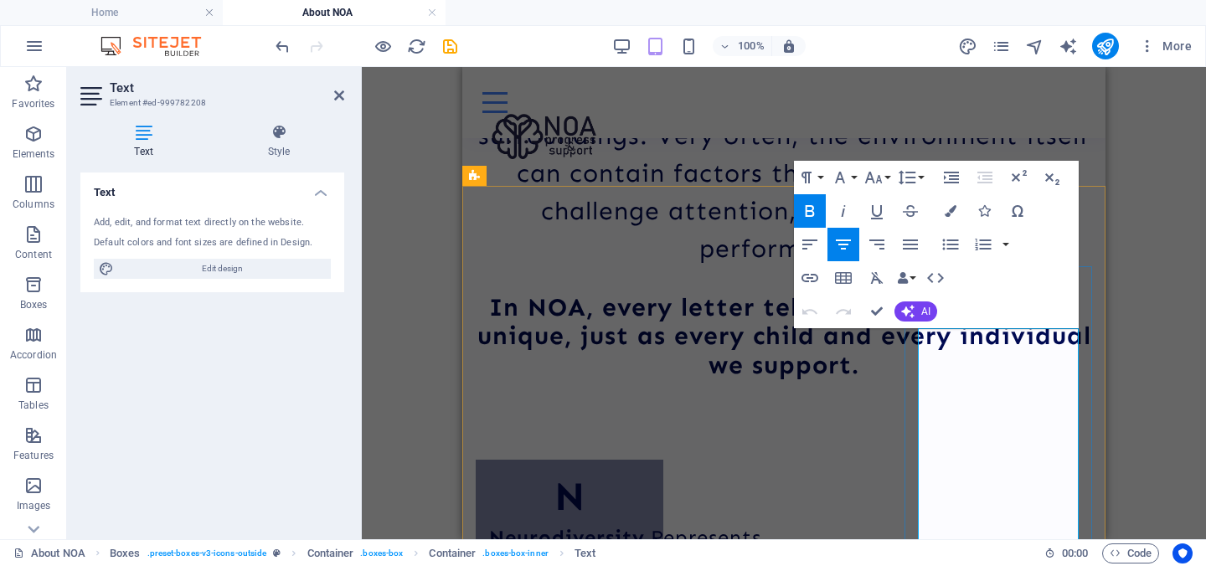
scroll to position [2189, 0]
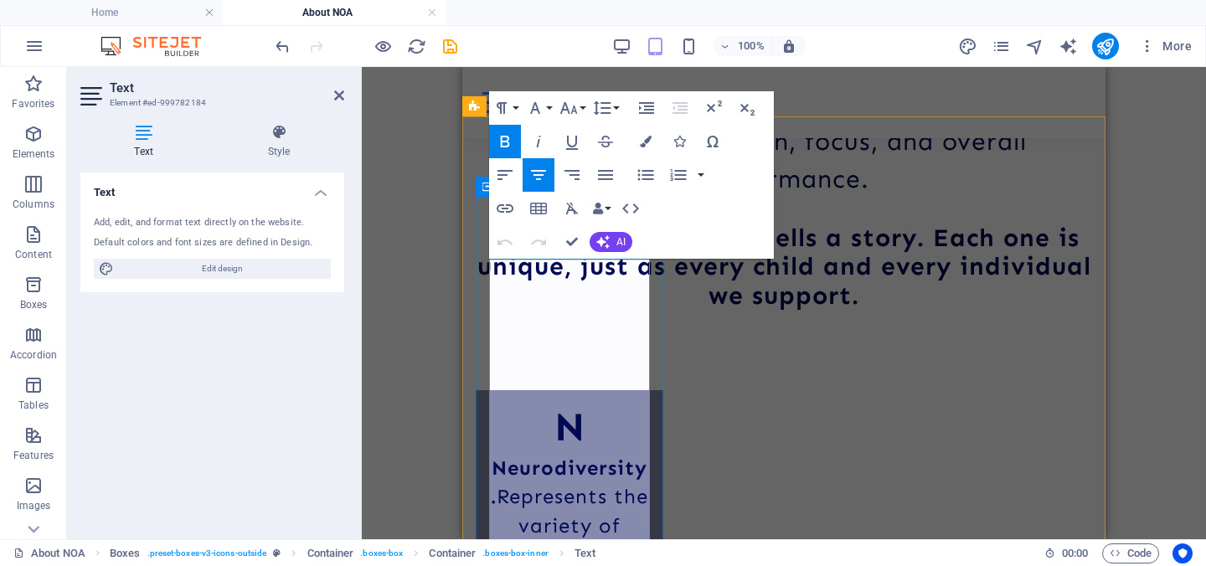
click at [585, 452] on p "Neurodiversity." at bounding box center [569, 481] width 161 height 58
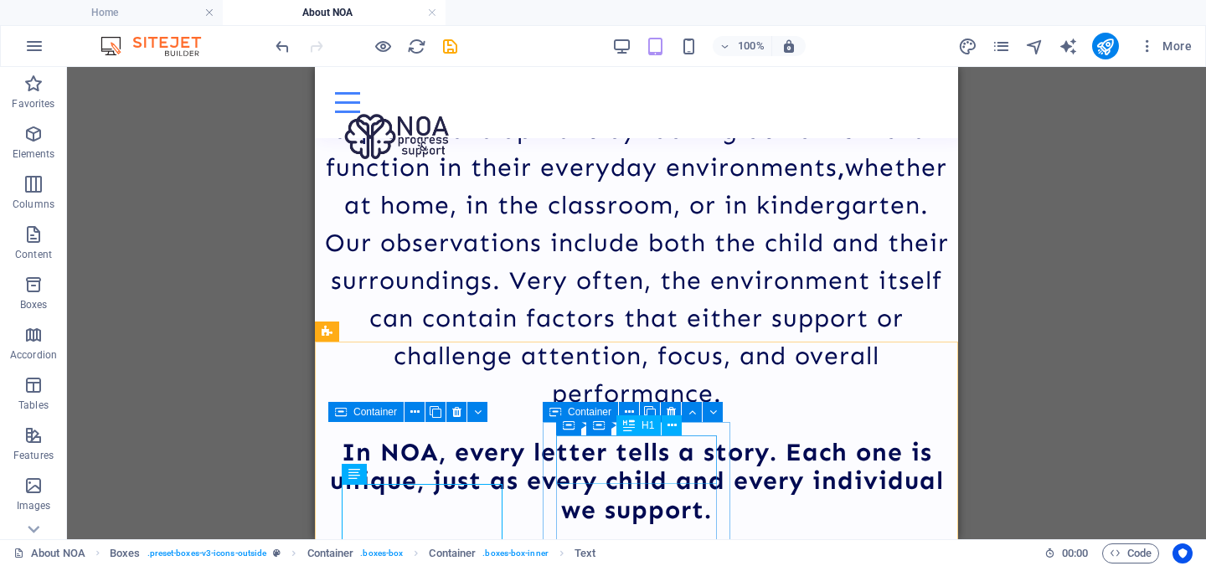
scroll to position [1960, 0]
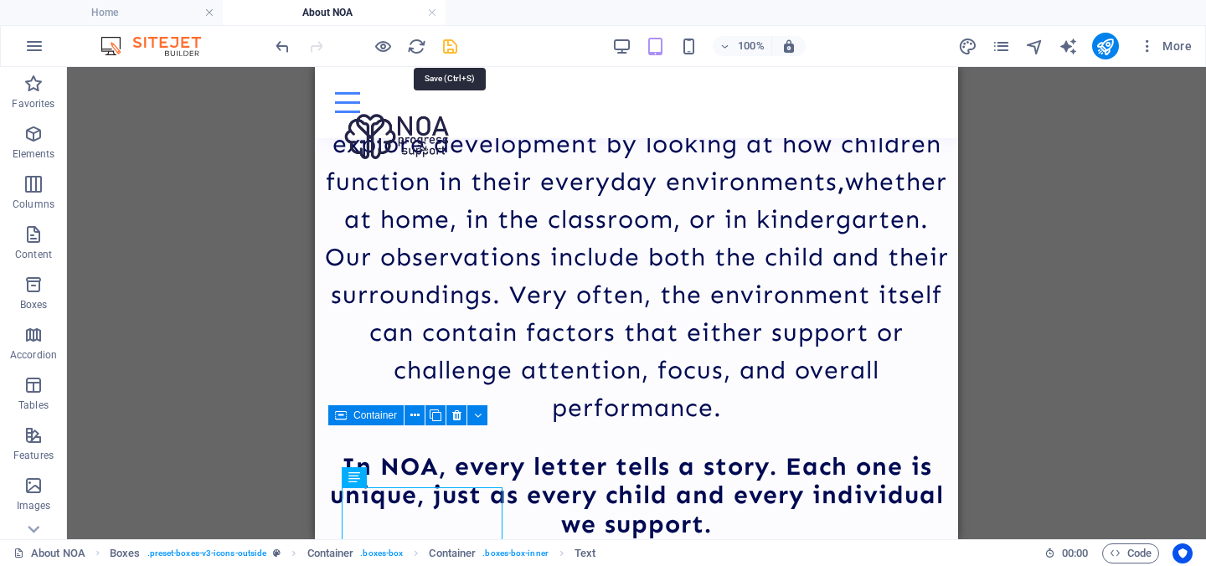
click at [452, 46] on icon "save" at bounding box center [449, 46] width 19 height 19
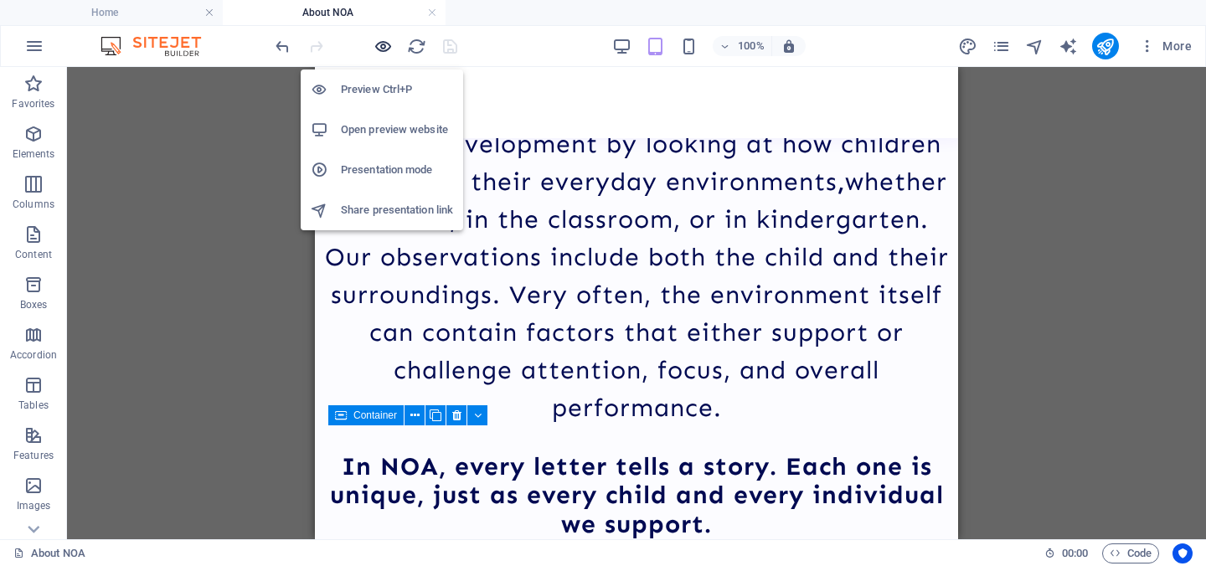
click at [379, 44] on icon "button" at bounding box center [382, 46] width 19 height 19
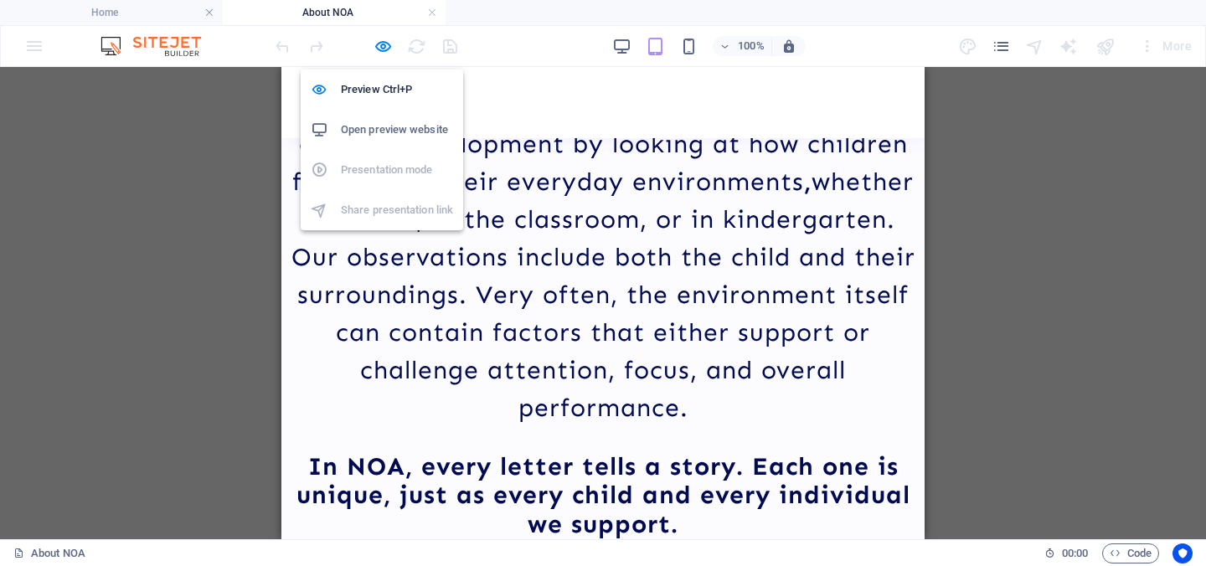
click at [393, 126] on h6 "Open preview website" at bounding box center [397, 130] width 112 height 20
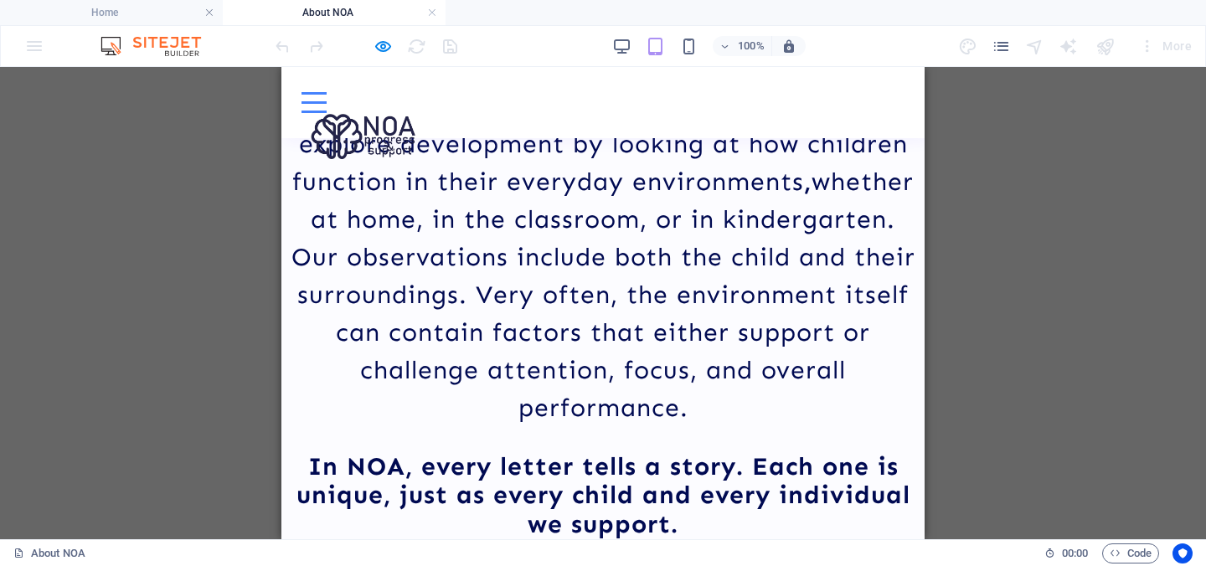
scroll to position [1921, 0]
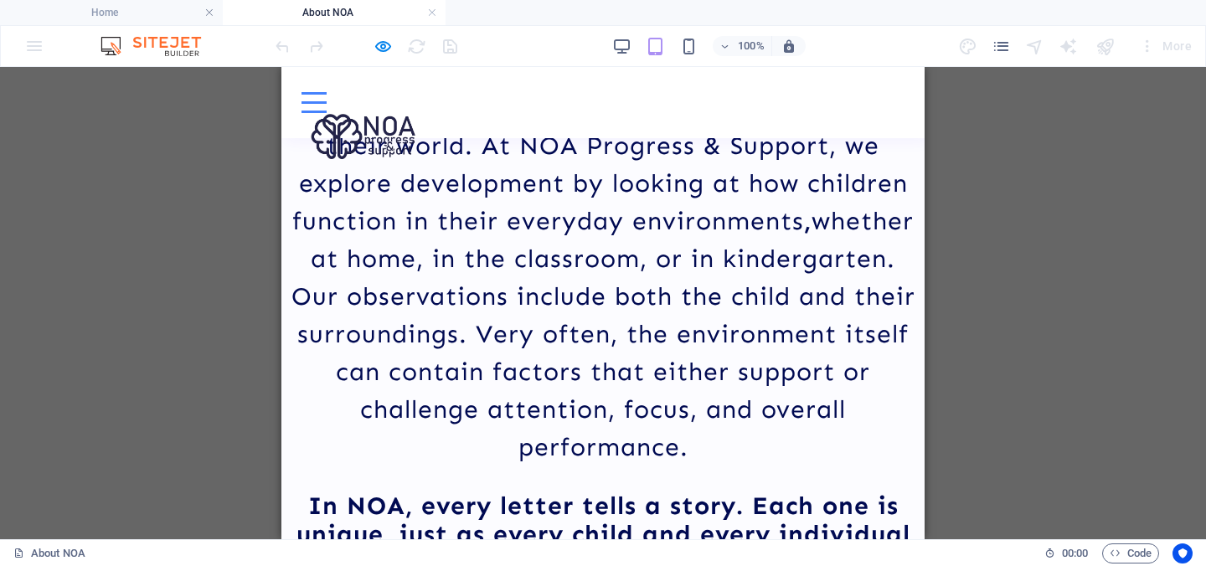
click at [696, 491] on p "In NOA, every letter tells a story. Each one is unique, just as every child and…" at bounding box center [602, 534] width 643 height 87
click at [671, 491] on strong "In NOA, every letter tells a story. Each one is unique, just as every child and…" at bounding box center [603, 535] width 614 height 88
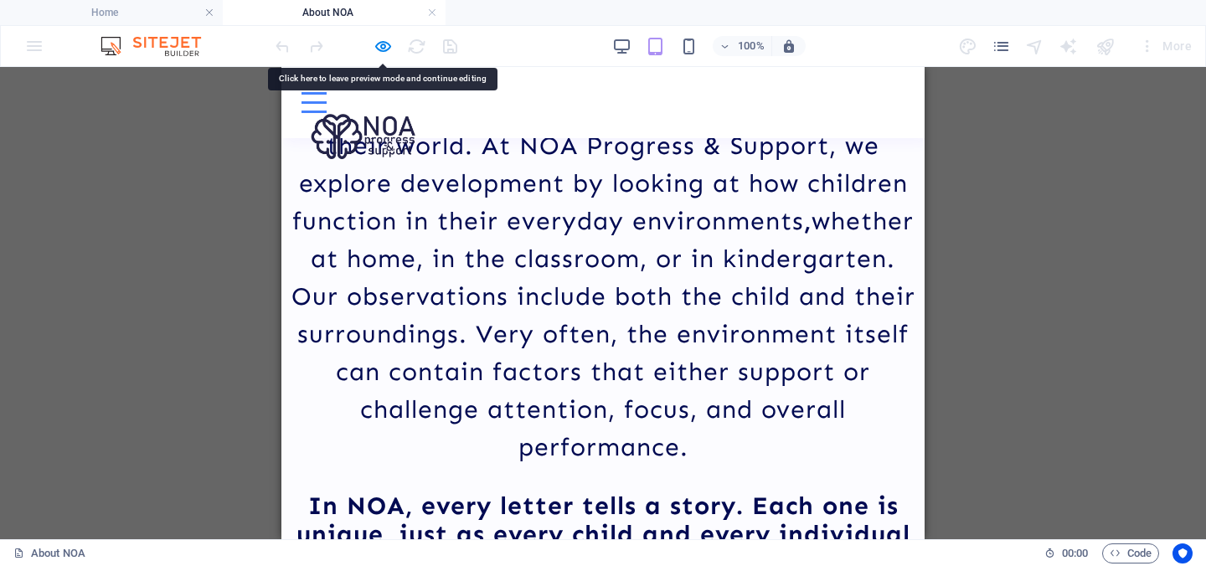
click at [671, 491] on strong "In NOA, every letter tells a story. Each one is unique, just as every child and…" at bounding box center [603, 535] width 614 height 88
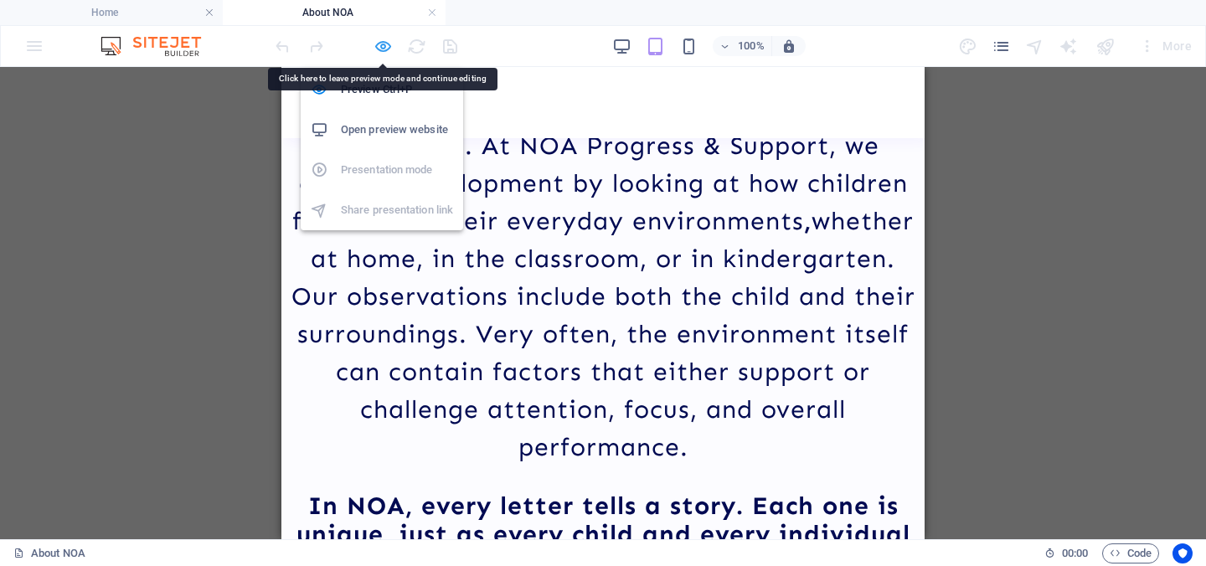
click at [384, 44] on icon "button" at bounding box center [382, 46] width 19 height 19
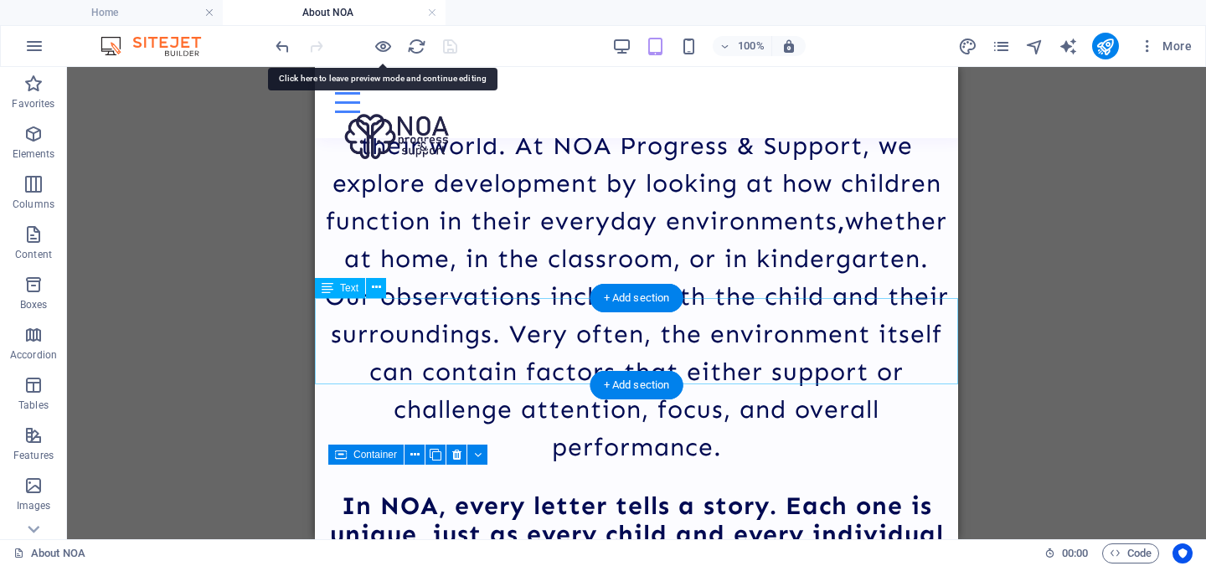
click at [632, 491] on div "In NOA, every letter tells a story. Each one is unique, just as every child and…" at bounding box center [636, 534] width 643 height 87
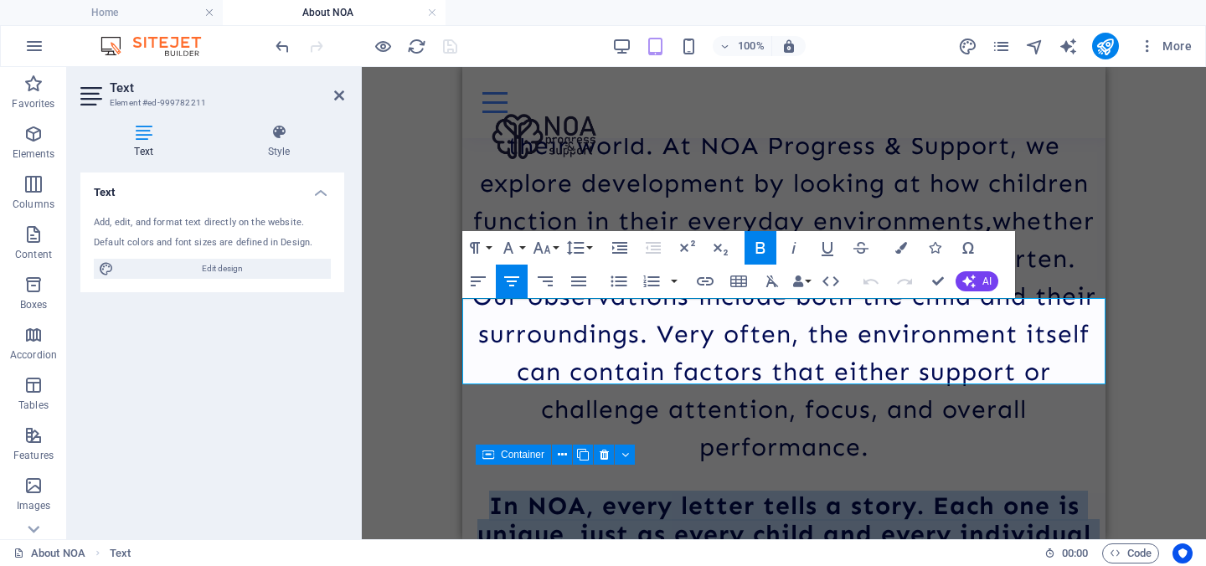
drag, startPoint x: 864, startPoint y: 372, endPoint x: 475, endPoint y: 311, distance: 394.1
click at [475, 491] on p "In NOA, every letter tells a story. Each one is unique, just as every child and…" at bounding box center [783, 534] width 643 height 87
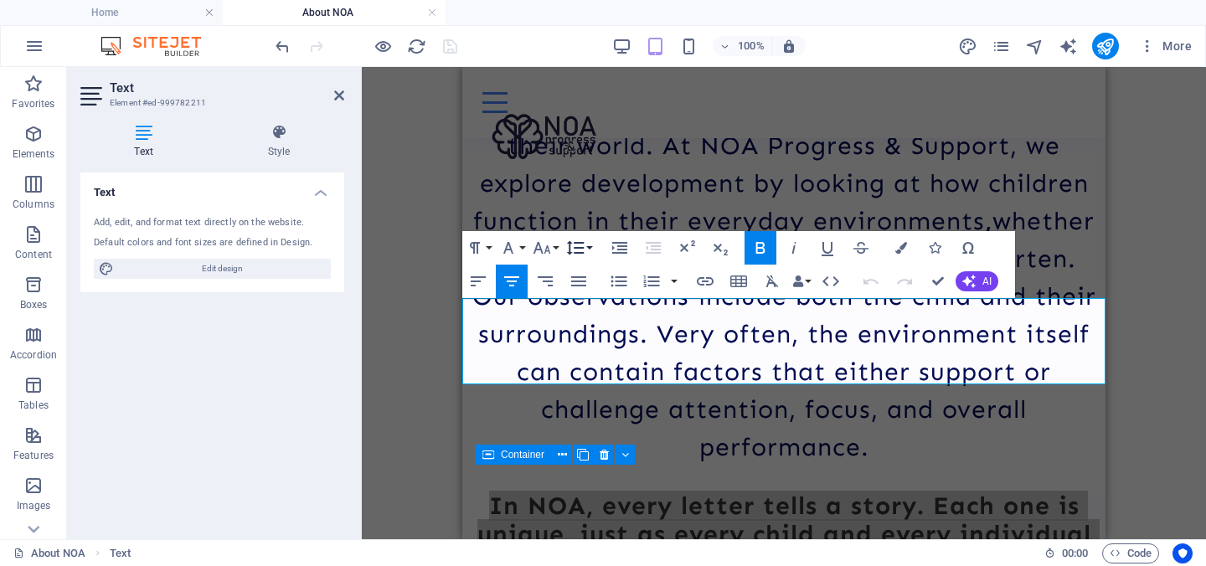
click at [582, 248] on icon "button" at bounding box center [576, 247] width 18 height 14
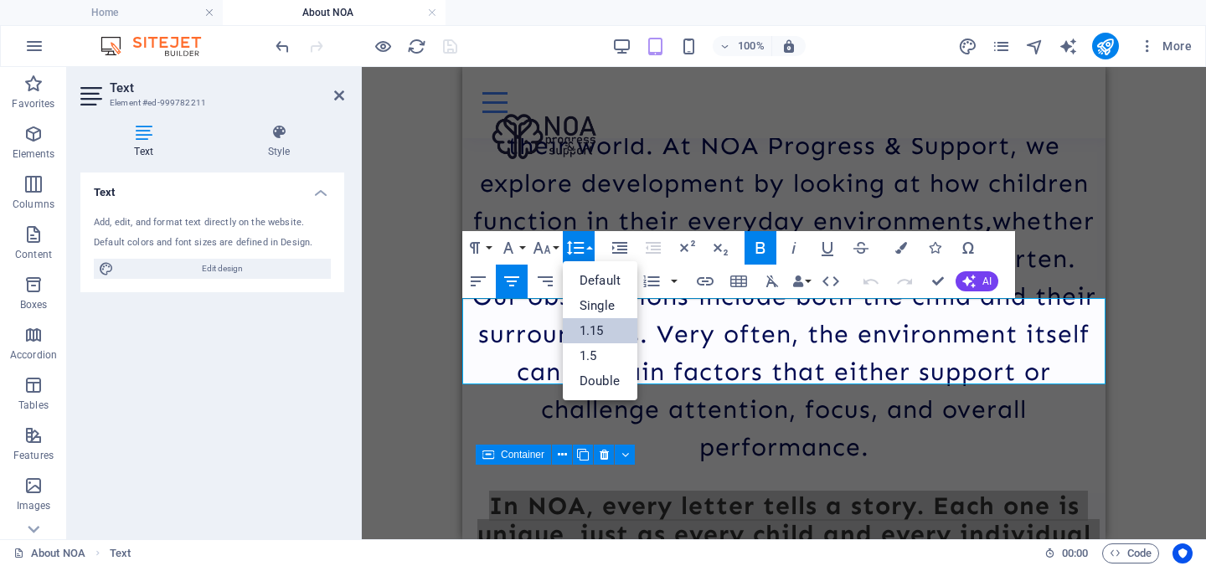
scroll to position [0, 0]
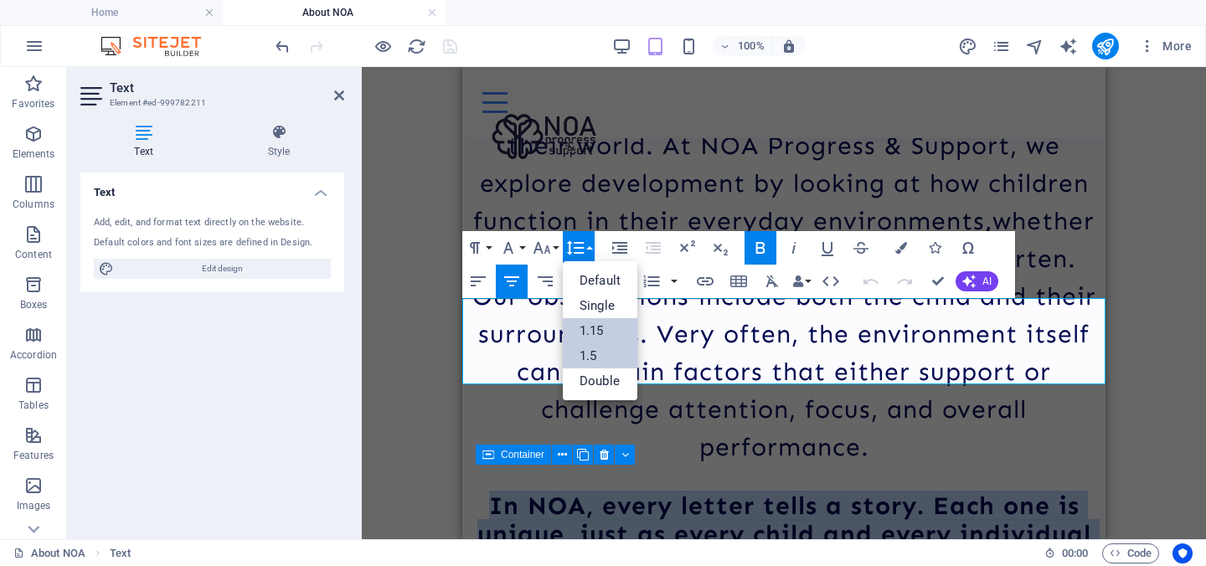
click at [607, 352] on link "1.5" at bounding box center [600, 355] width 75 height 25
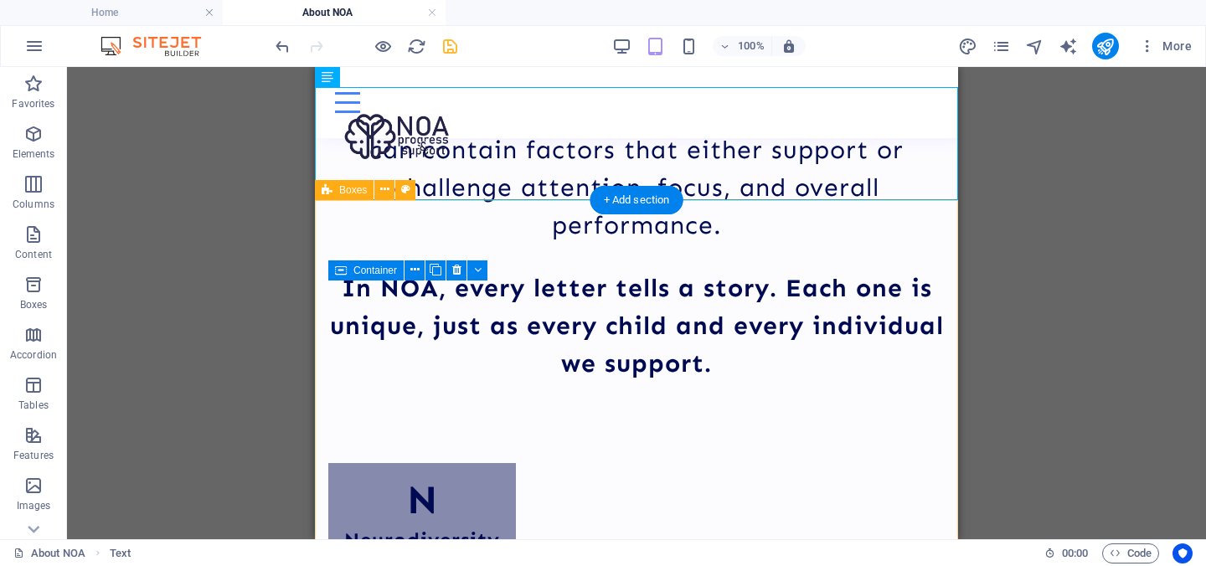
scroll to position [2162, 0]
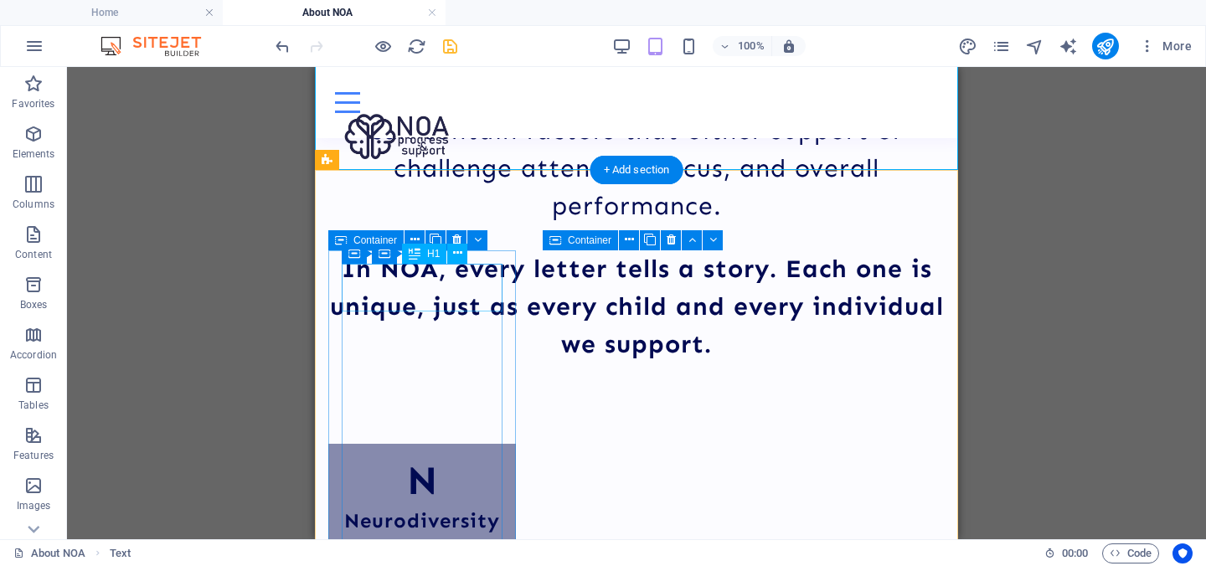
click at [424, 457] on div "N" at bounding box center [422, 481] width 161 height 49
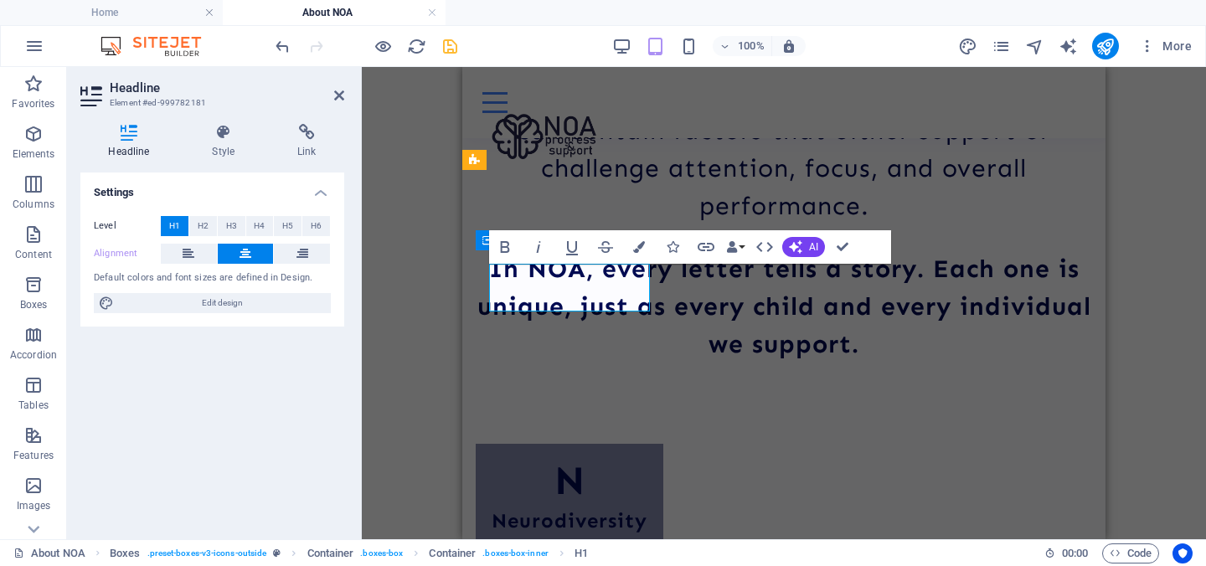
click at [247, 259] on icon at bounding box center [245, 254] width 12 height 20
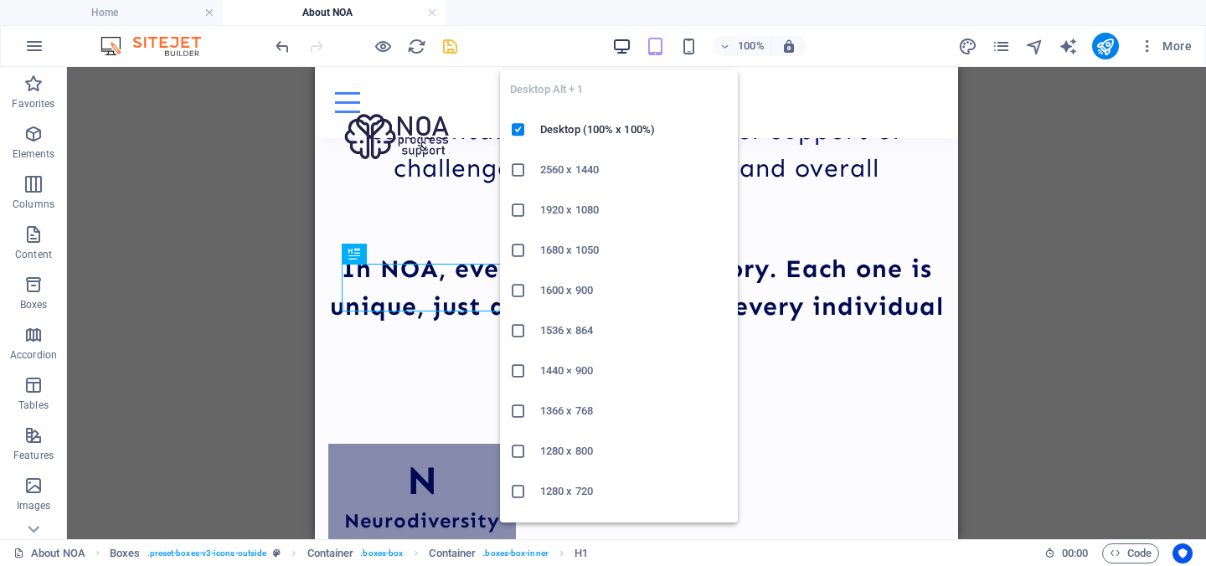
click at [625, 47] on icon "button" at bounding box center [621, 46] width 19 height 19
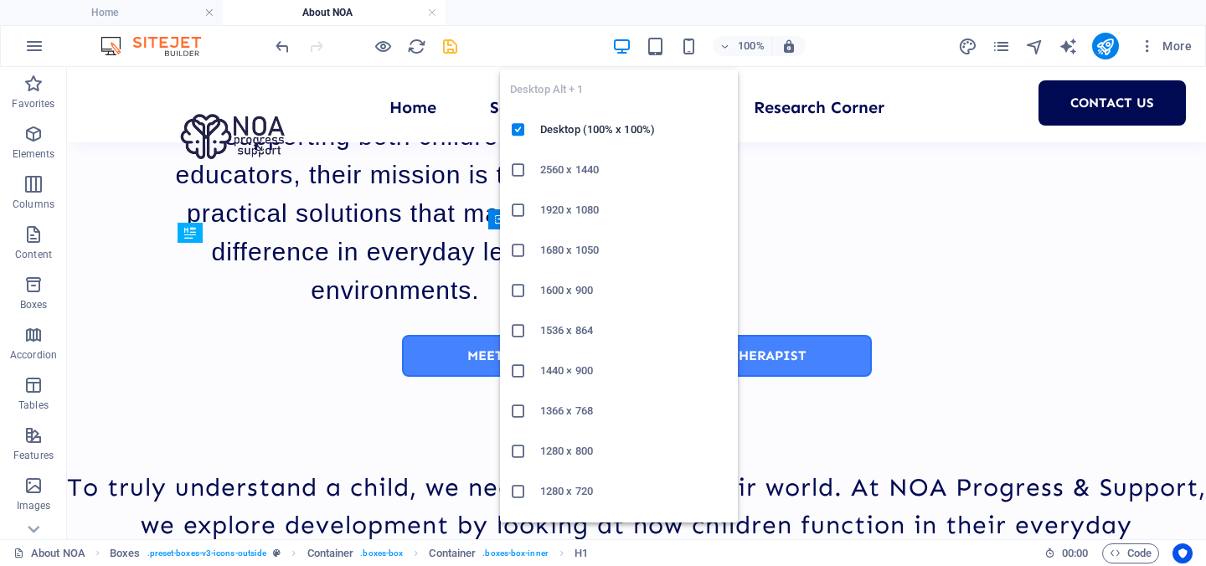
scroll to position [1817, 0]
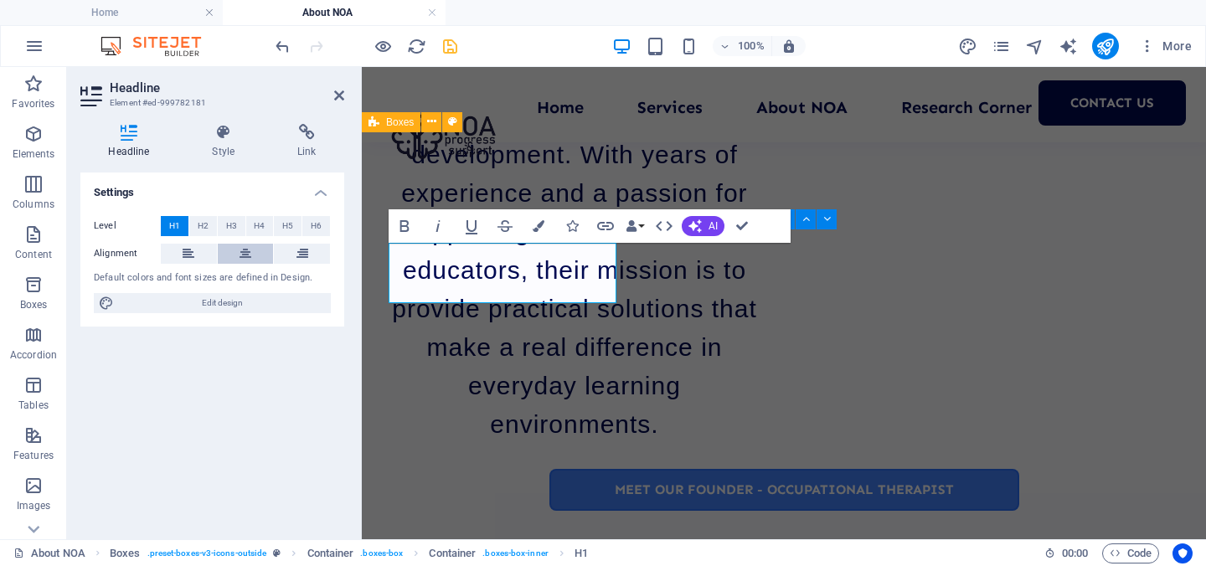
click at [257, 255] on button at bounding box center [246, 254] width 56 height 20
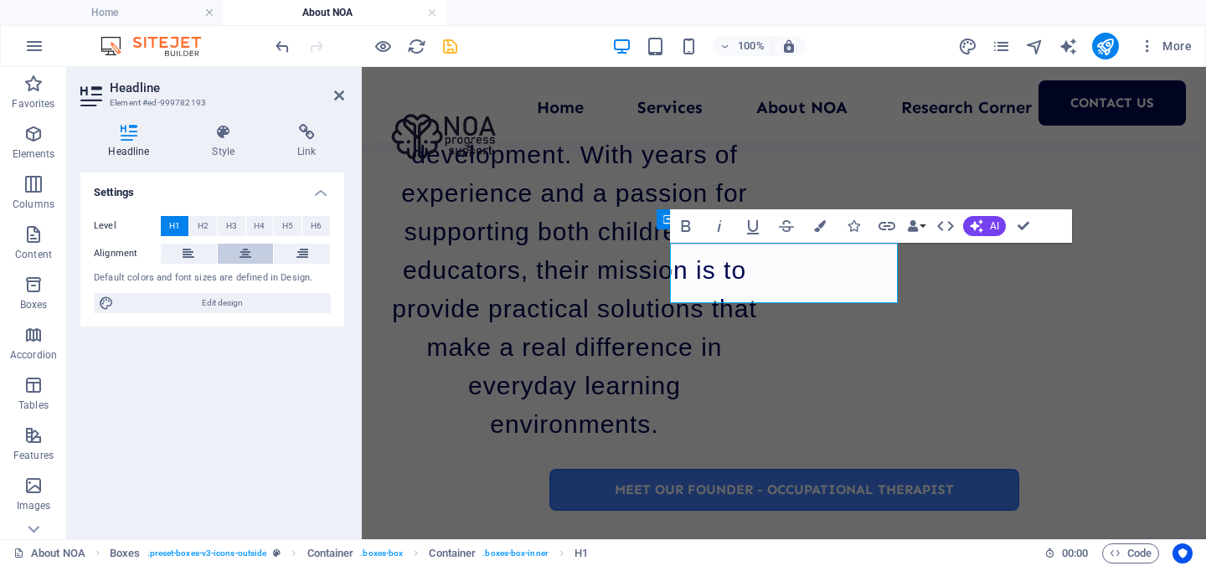
click at [245, 249] on icon at bounding box center [245, 254] width 12 height 20
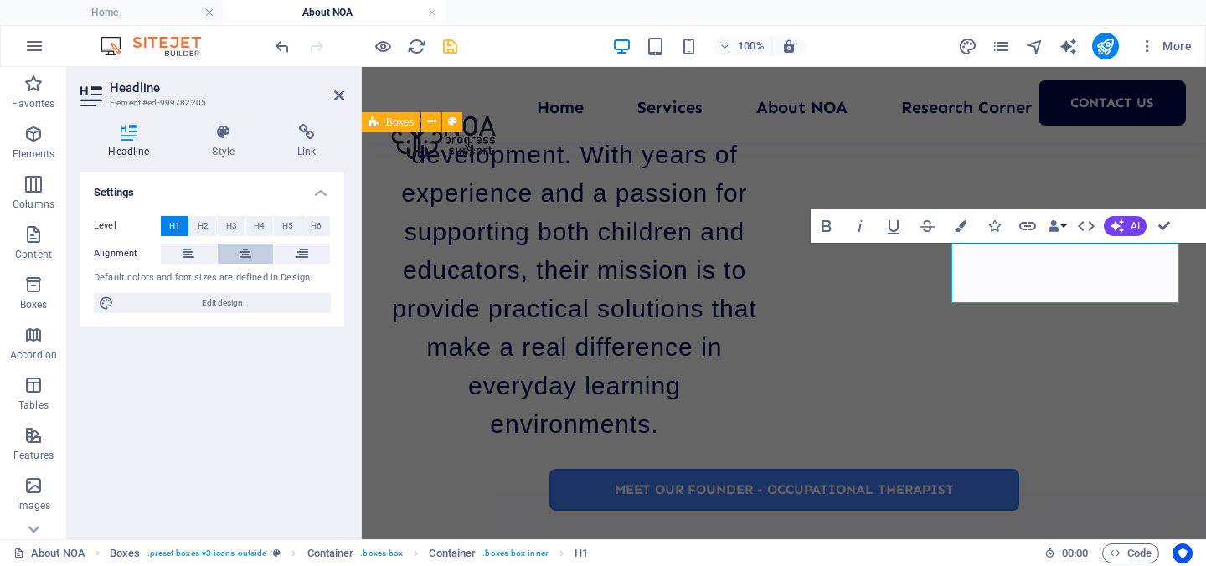
click at [246, 254] on icon at bounding box center [245, 254] width 12 height 20
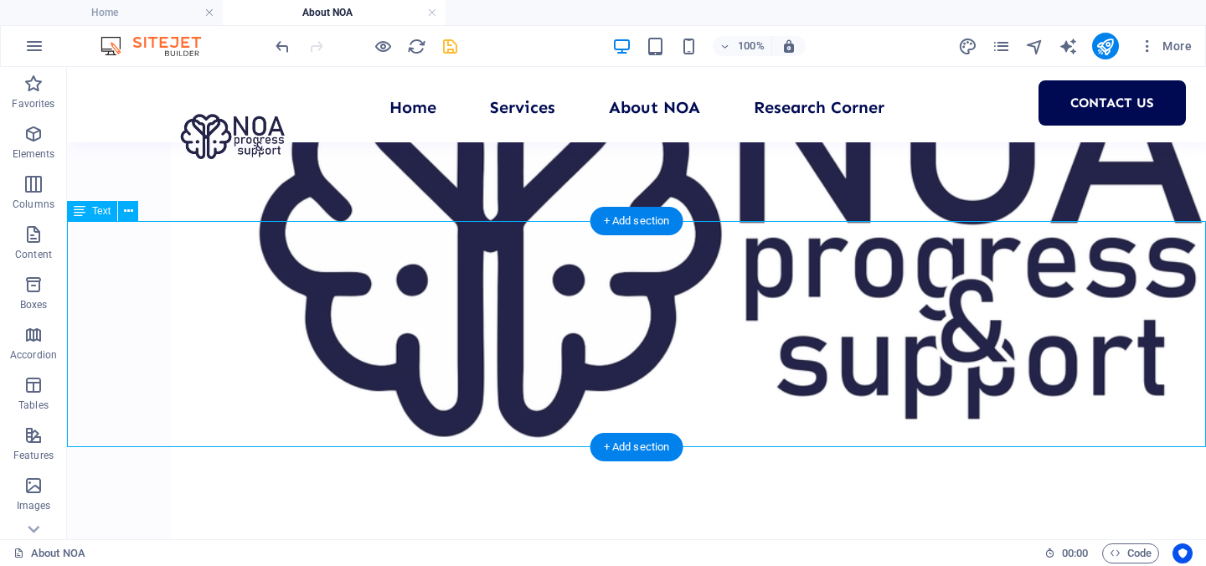
scroll to position [1535, 0]
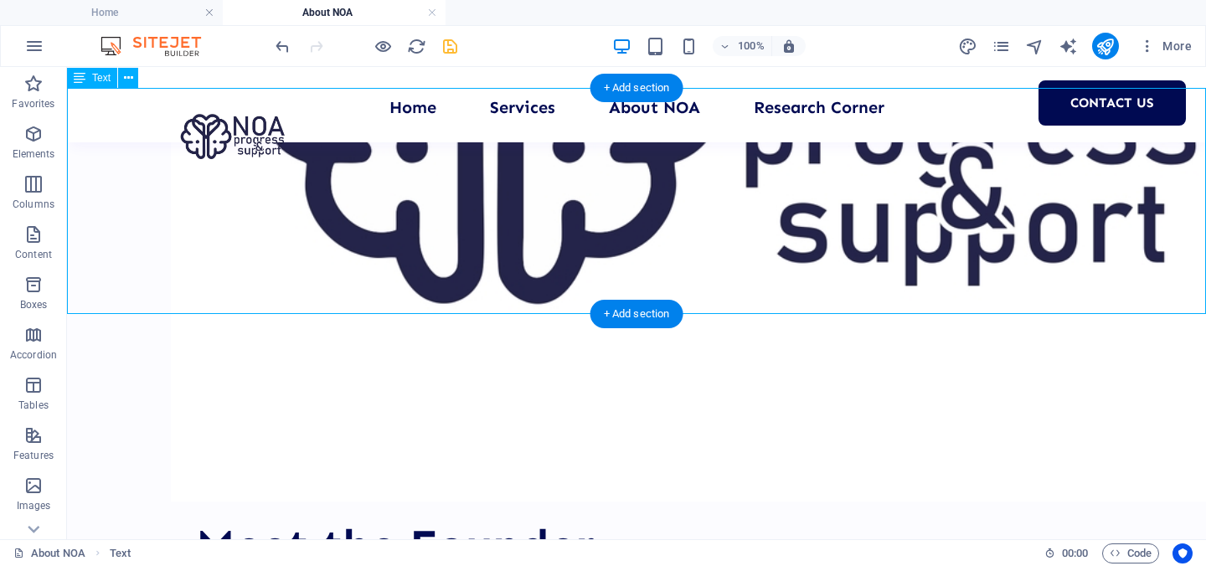
drag, startPoint x: 548, startPoint y: 241, endPoint x: 538, endPoint y: 375, distance: 134.3
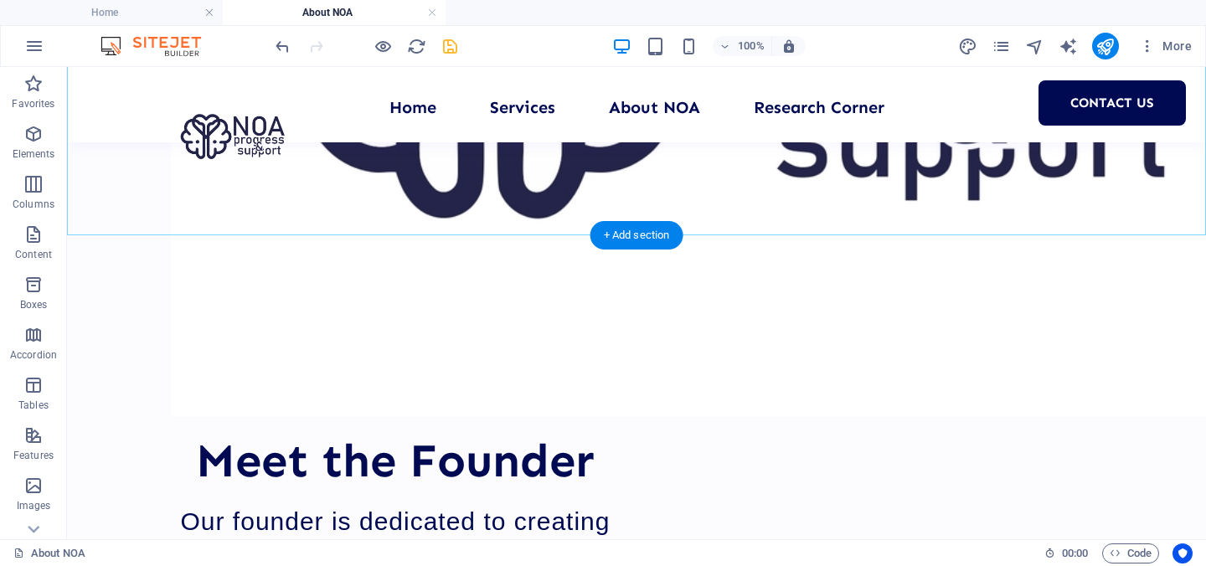
scroll to position [1624, 0]
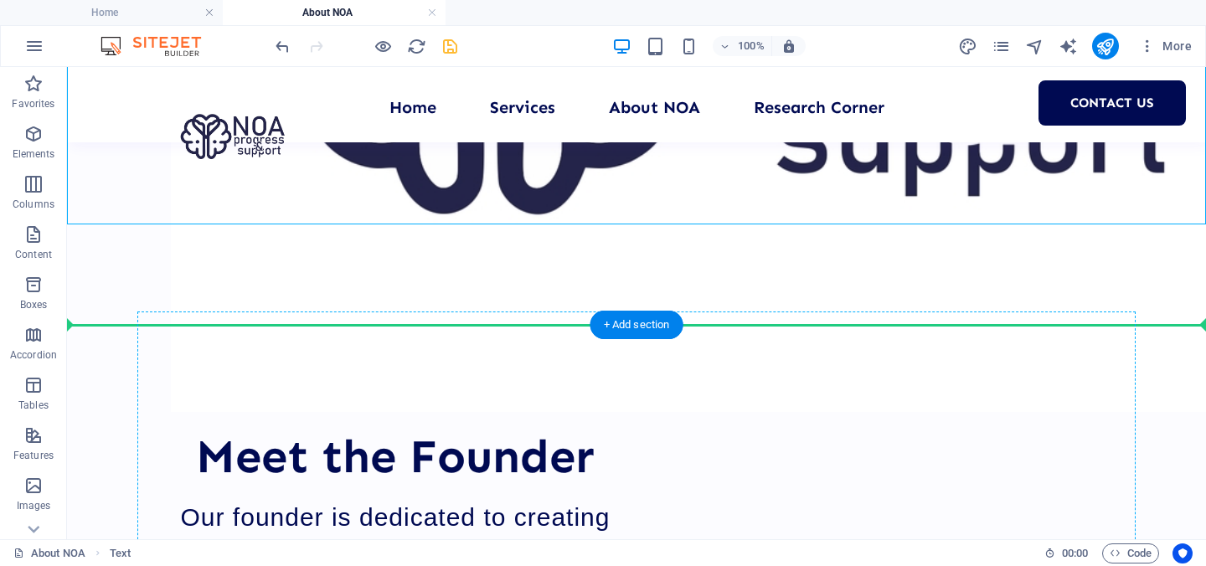
drag, startPoint x: 553, startPoint y: 182, endPoint x: 589, endPoint y: 430, distance: 251.2
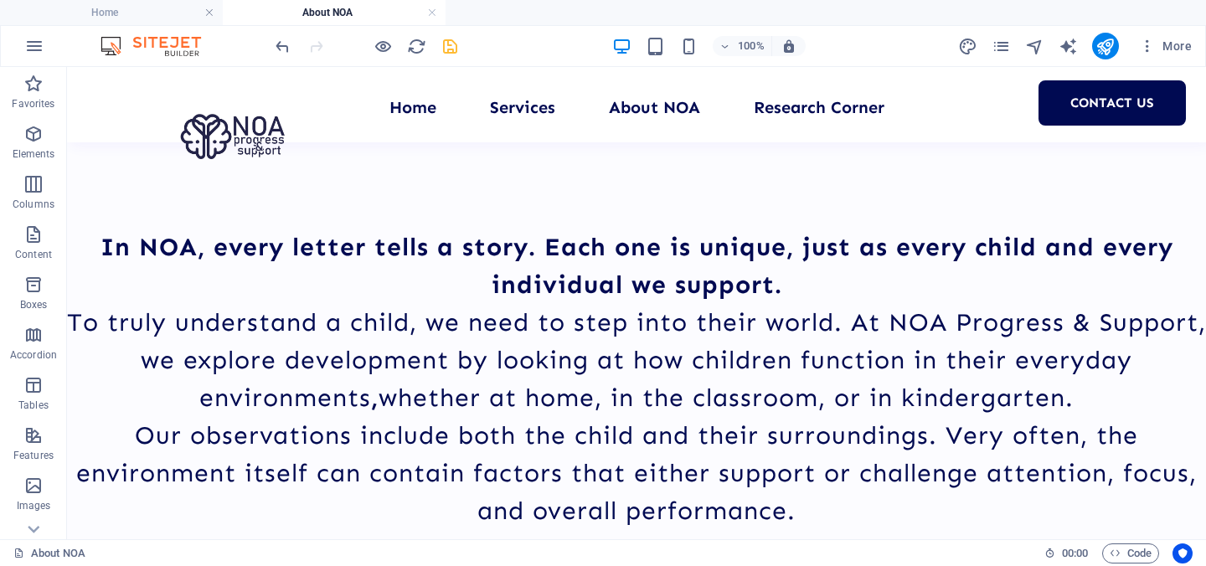
scroll to position [2325, 0]
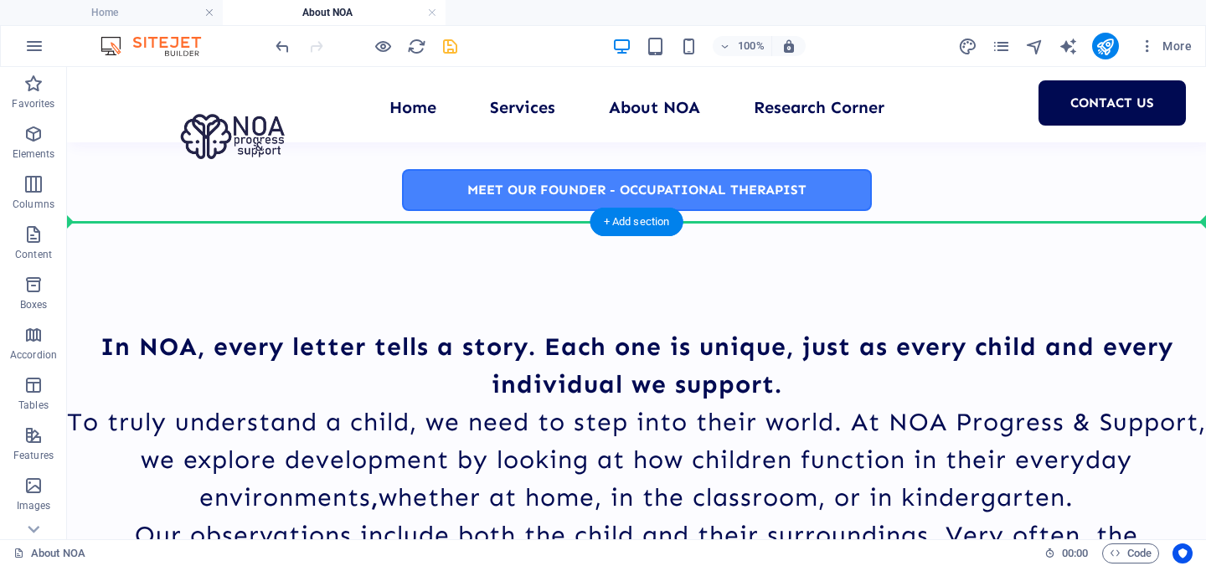
drag, startPoint x: 558, startPoint y: 239, endPoint x: 558, endPoint y: 208, distance: 31.0
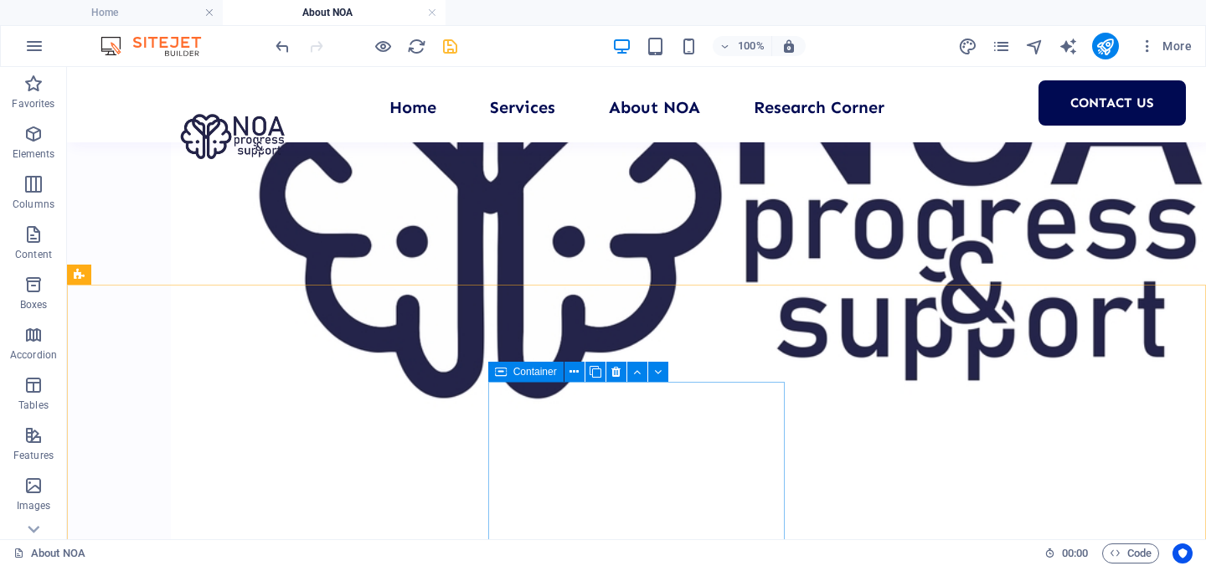
scroll to position [1438, 0]
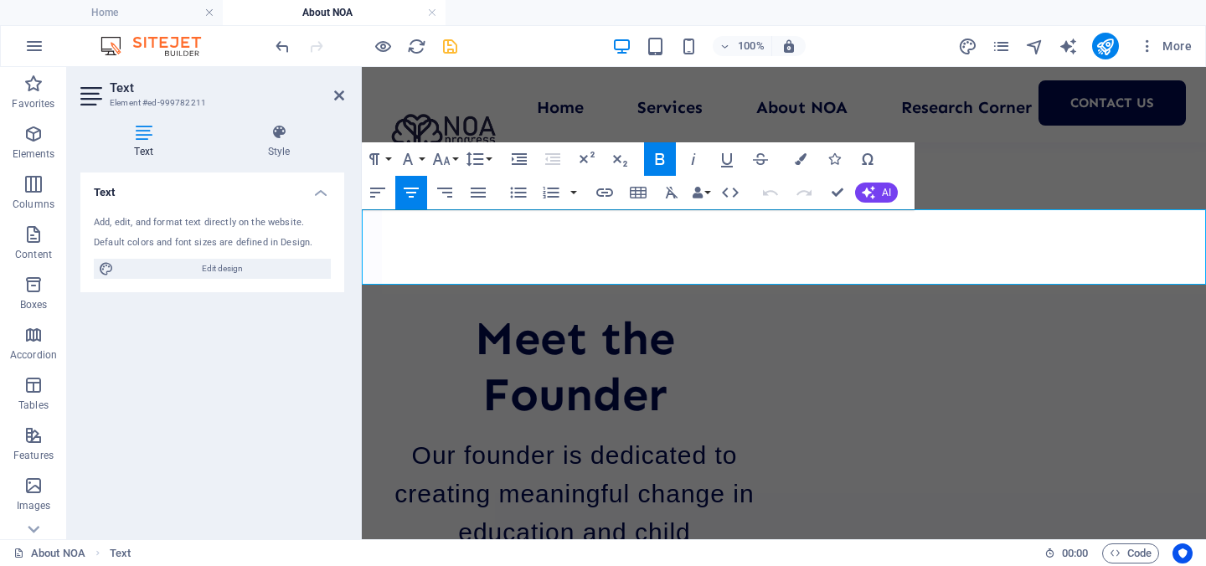
drag, startPoint x: 696, startPoint y: 268, endPoint x: 695, endPoint y: 224, distance: 44.4
click at [489, 152] on button "Line Height" at bounding box center [478, 158] width 32 height 33
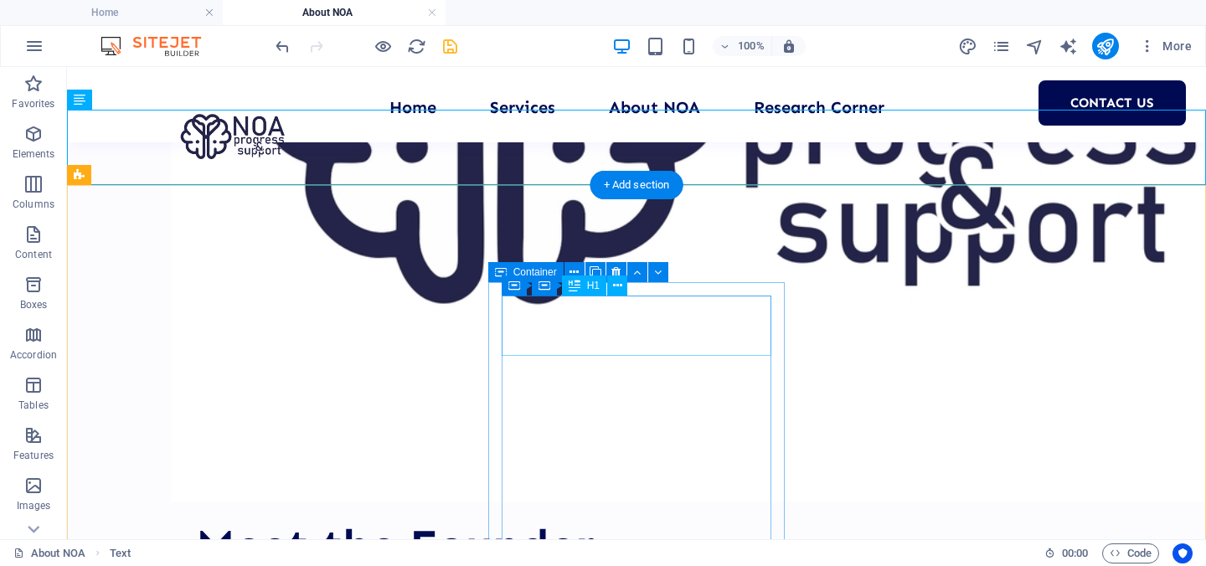
scroll to position [1538, 0]
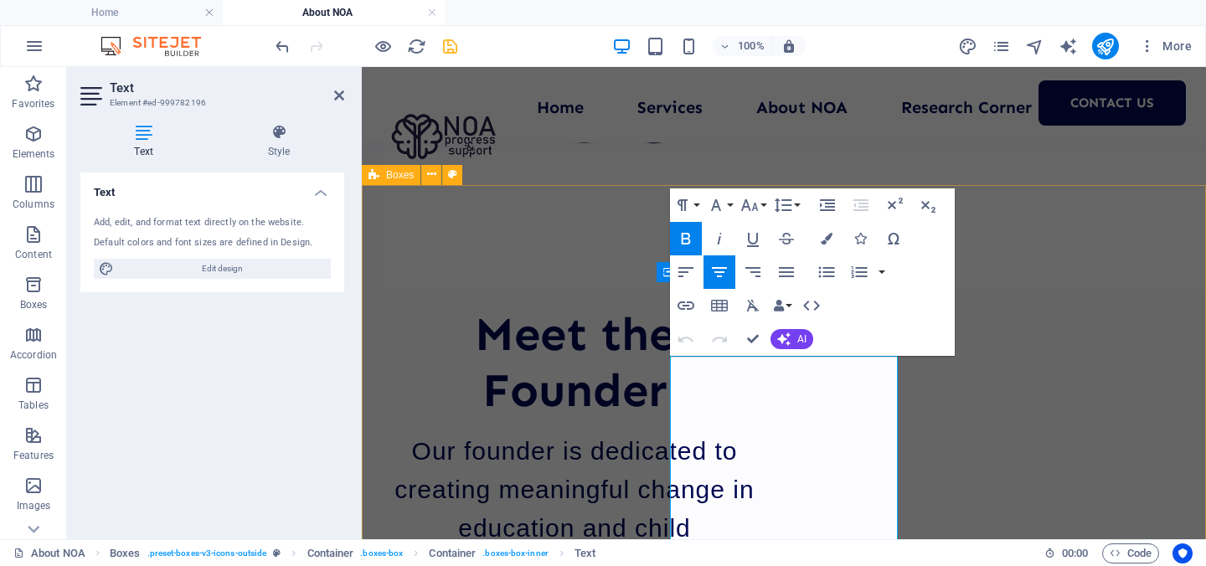
scroll to position [1633, 0]
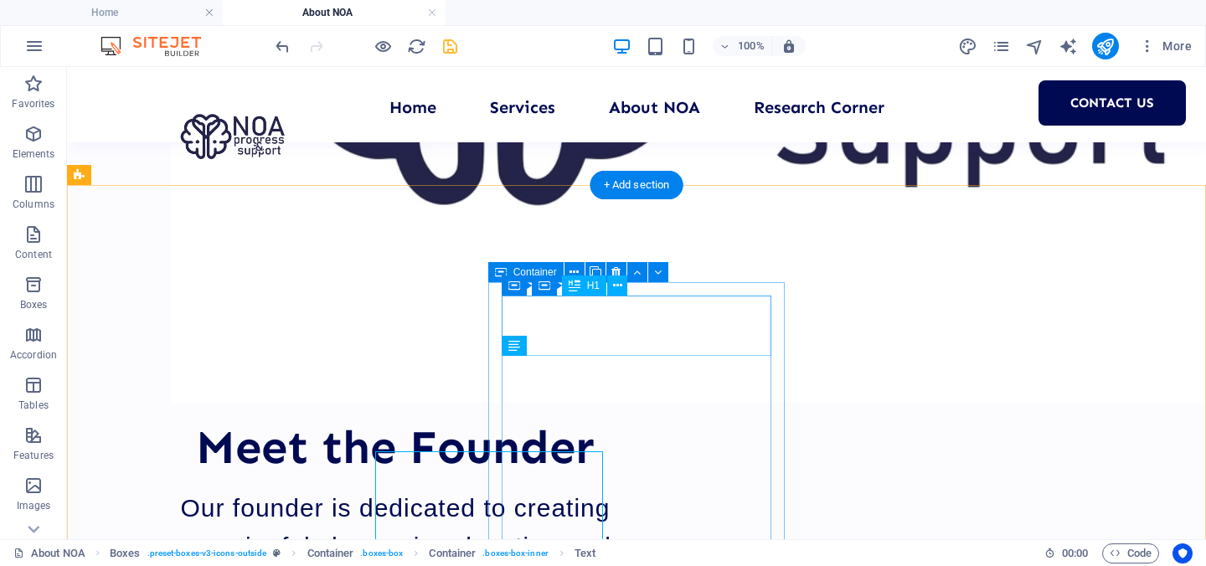
scroll to position [1538, 0]
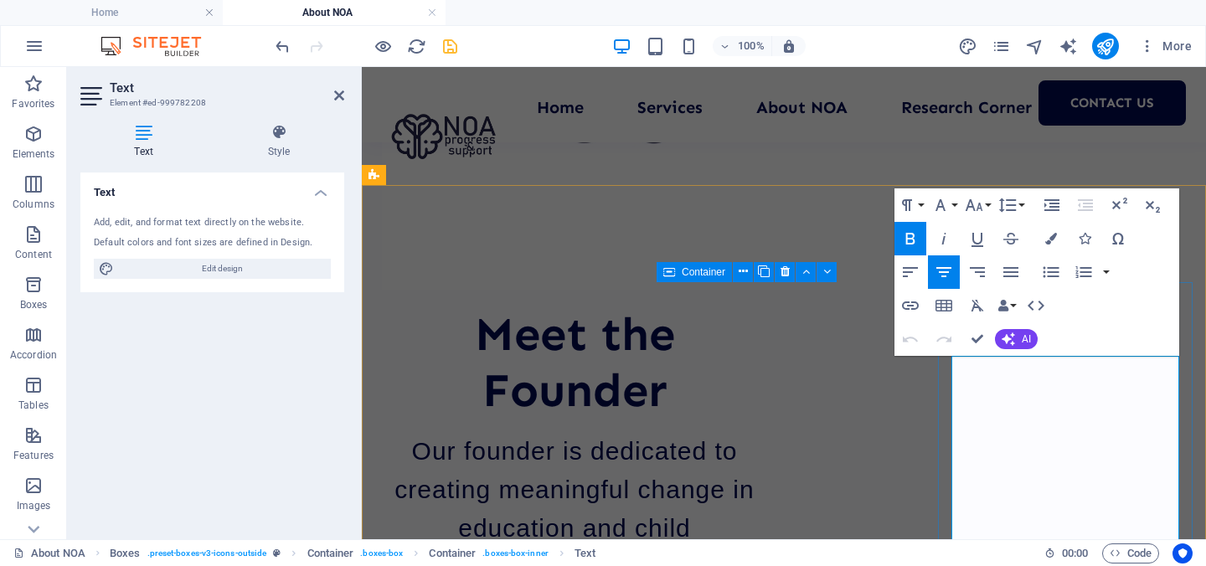
scroll to position [1633, 0]
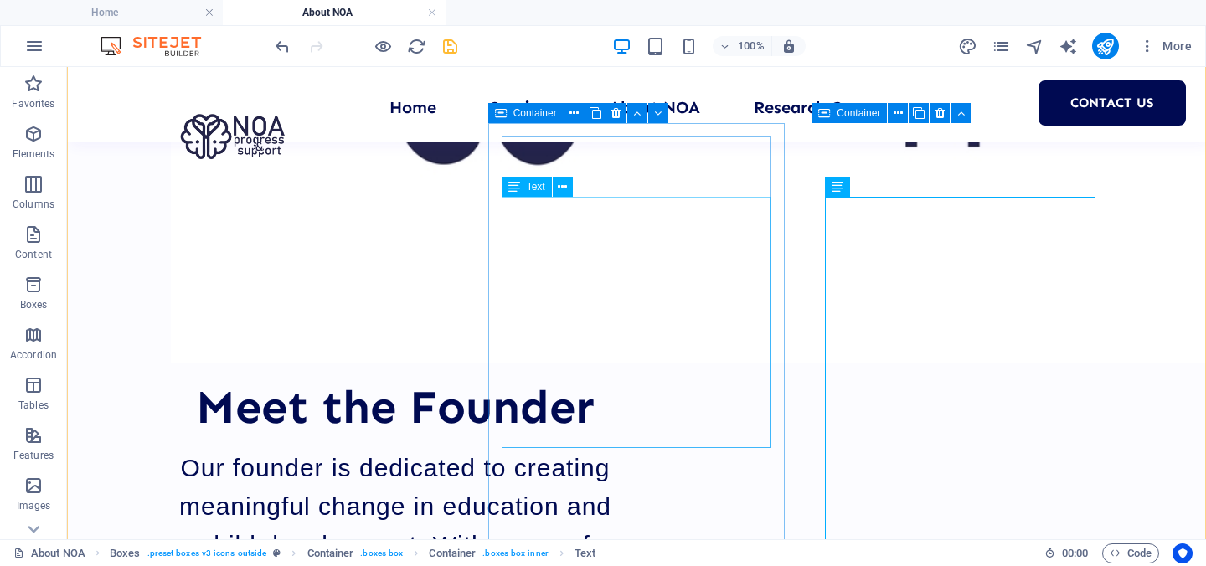
scroll to position [1700, 0]
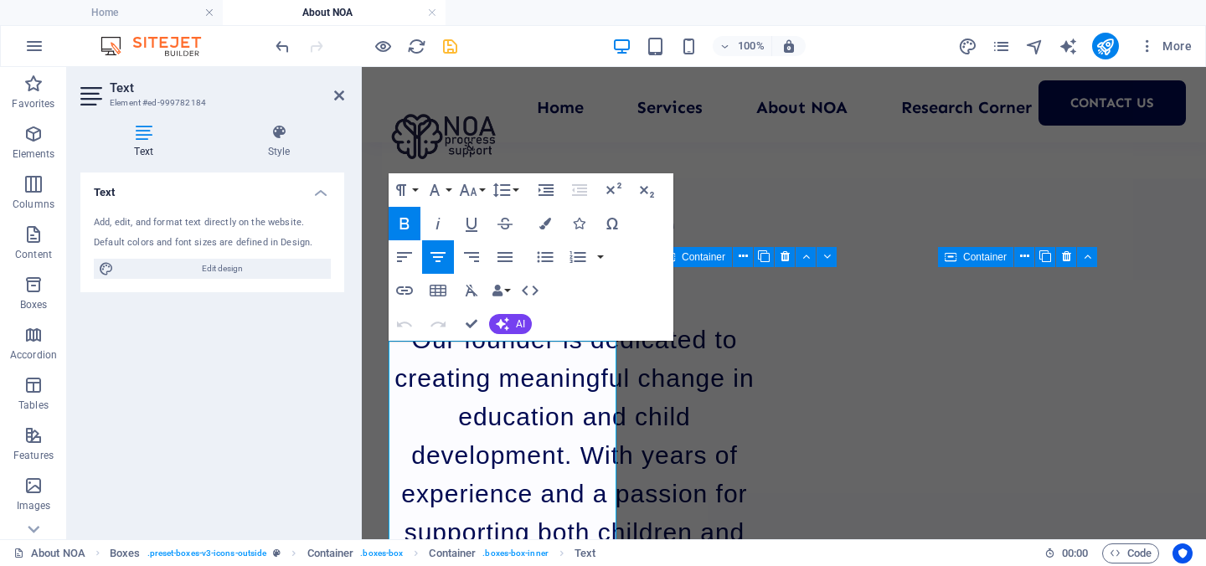
scroll to position [1648, 0]
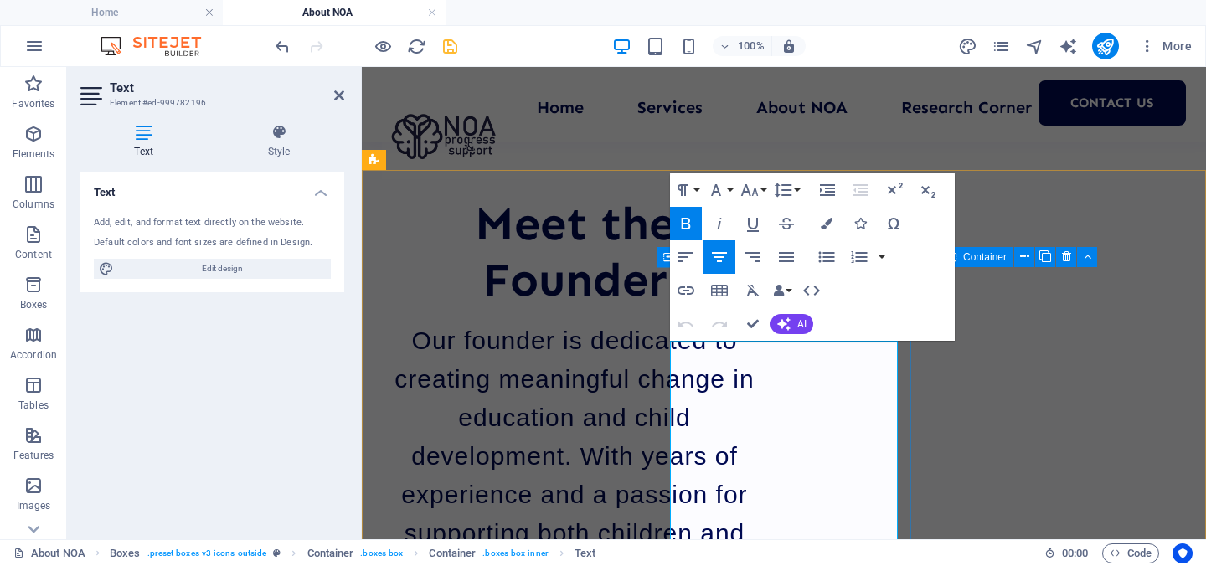
drag, startPoint x: 833, startPoint y: 357, endPoint x: 729, endPoint y: 357, distance: 103.8
click at [760, 187] on button "Font Size" at bounding box center [753, 189] width 32 height 33
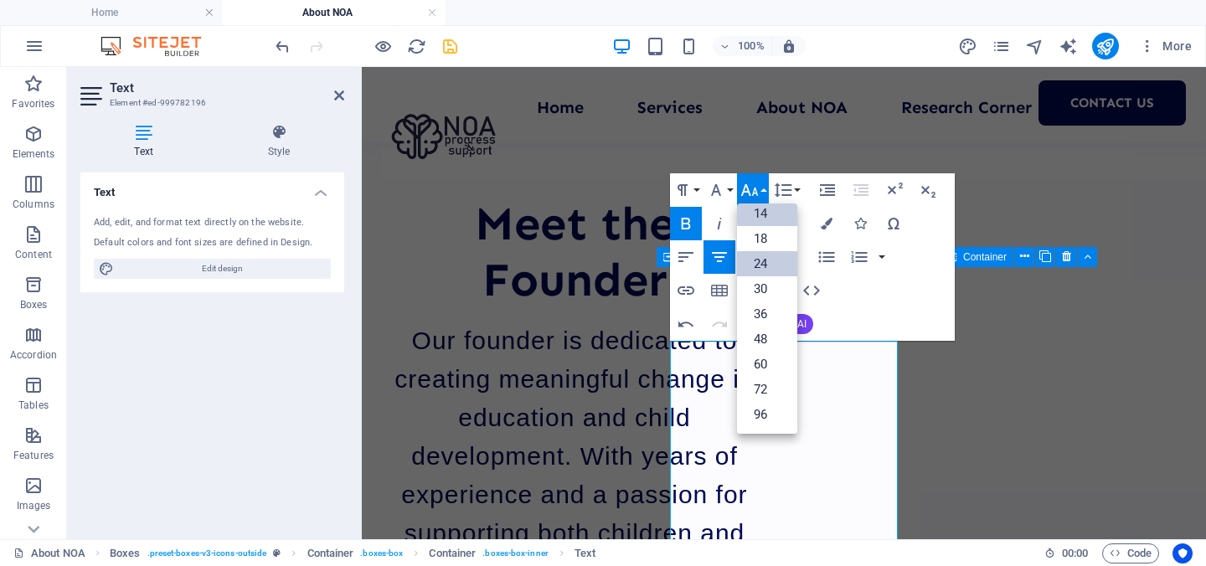
scroll to position [135, 0]
click at [777, 285] on link "30" at bounding box center [767, 288] width 60 height 25
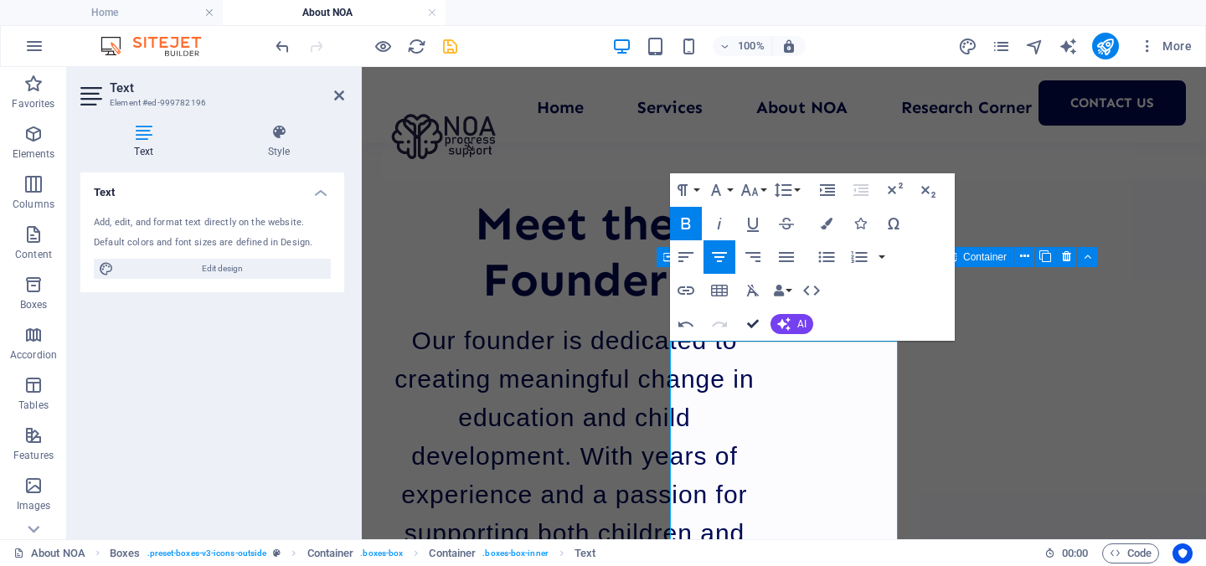
scroll to position [1553, 0]
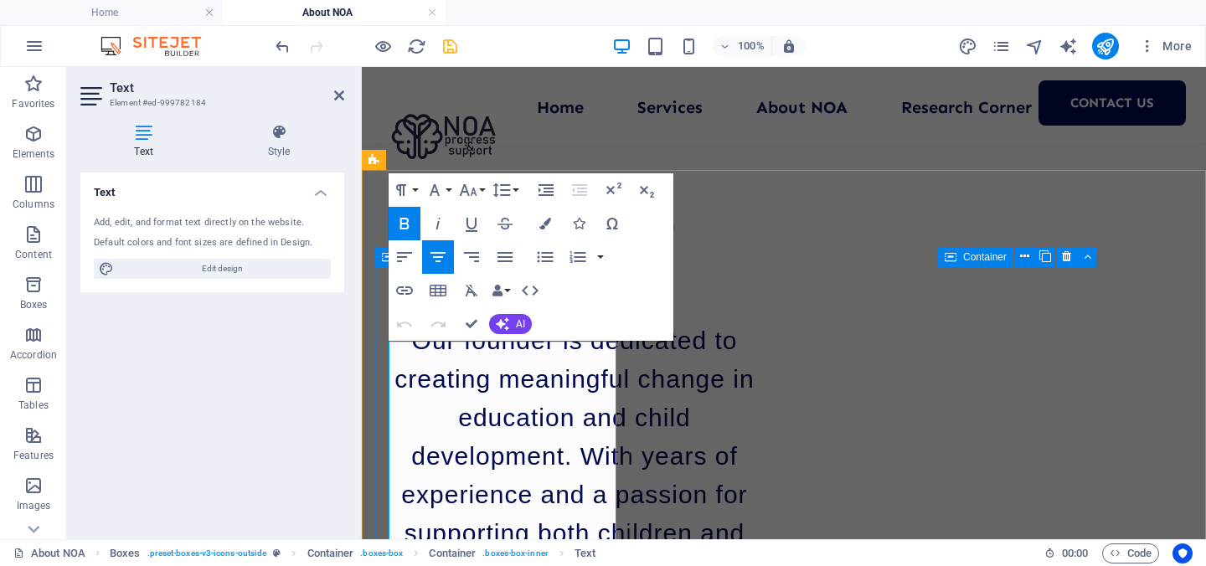
drag, startPoint x: 584, startPoint y: 366, endPoint x: 428, endPoint y: 355, distance: 156.9
click at [473, 190] on icon "button" at bounding box center [468, 190] width 20 height 20
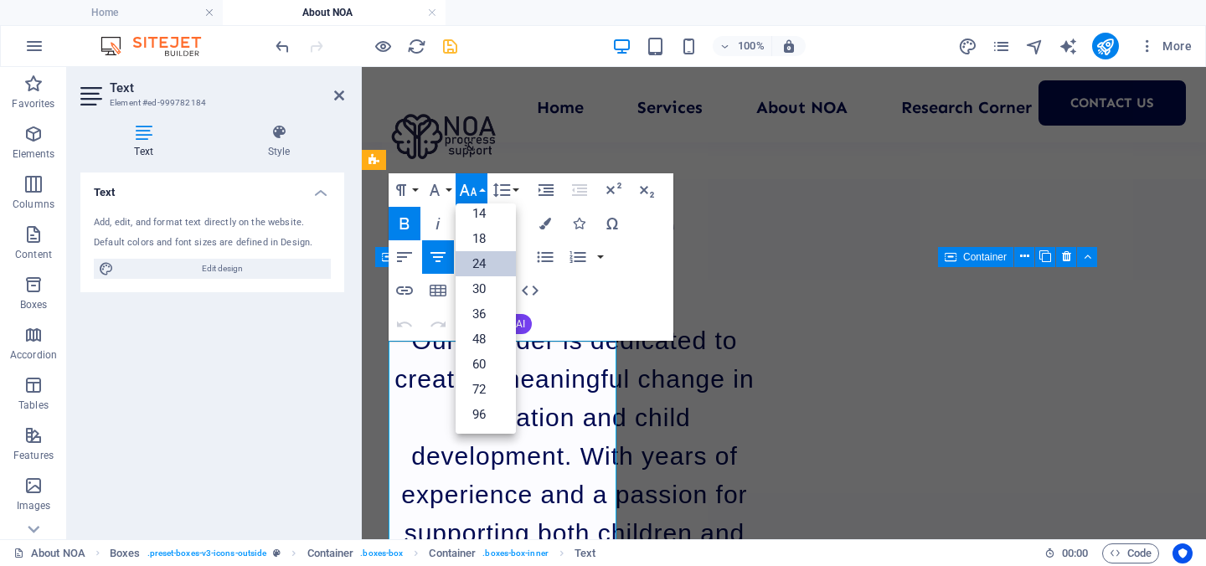
scroll to position [135, 0]
click at [496, 283] on link "30" at bounding box center [485, 288] width 60 height 25
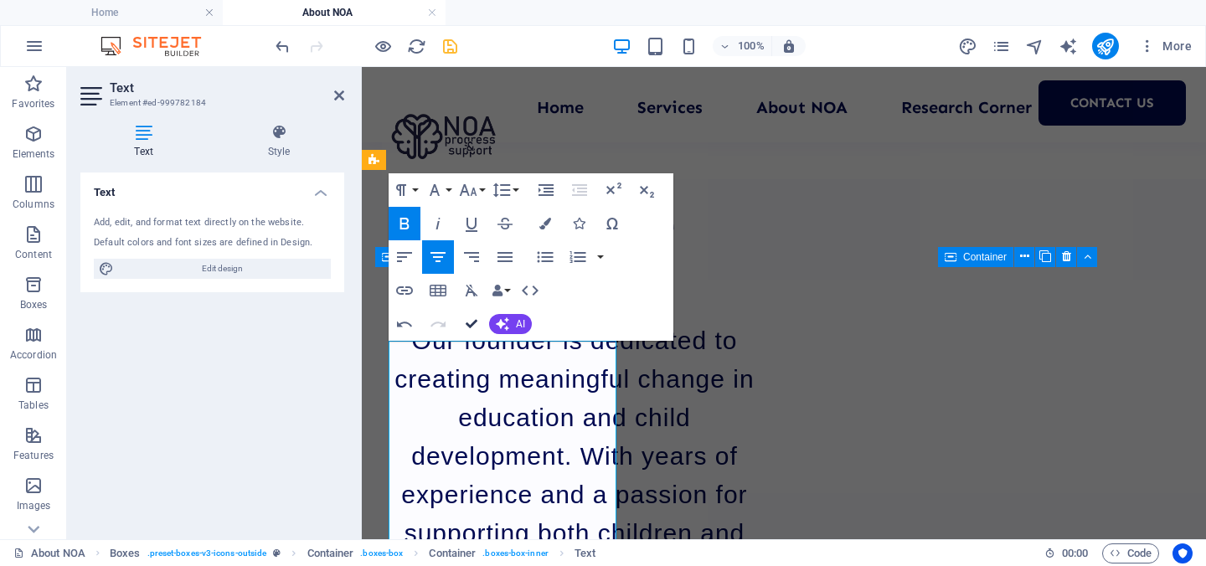
scroll to position [1553, 0]
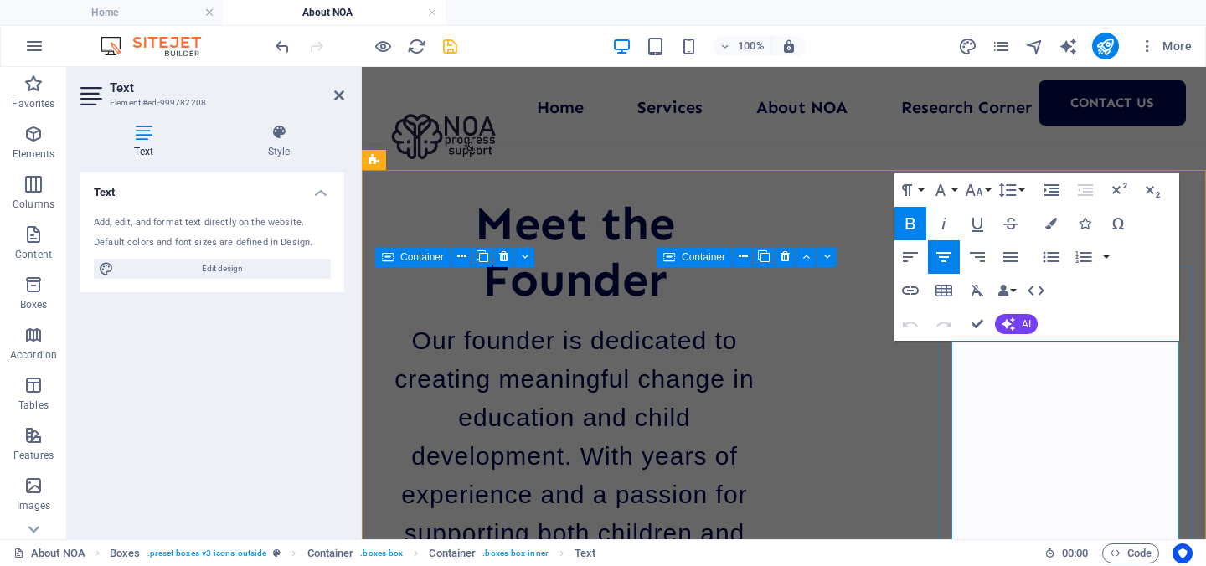
drag, startPoint x: 1140, startPoint y: 357, endPoint x: 1359, endPoint y: 392, distance: 221.2
click at [983, 191] on button "Font Size" at bounding box center [977, 189] width 32 height 33
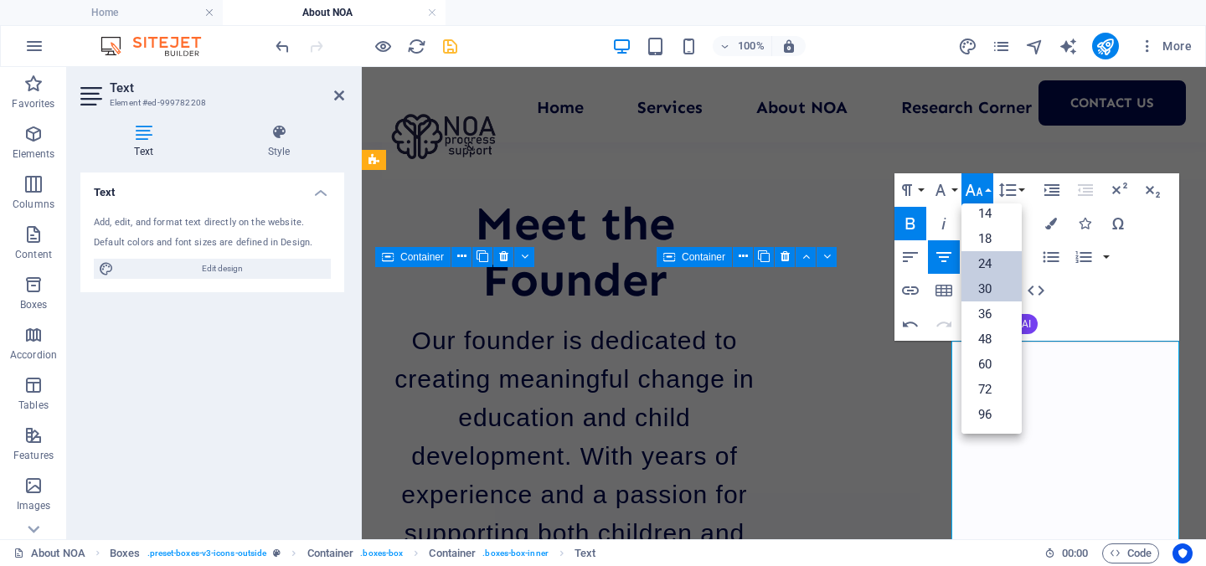
scroll to position [135, 0]
click at [992, 291] on link "30" at bounding box center [991, 288] width 60 height 25
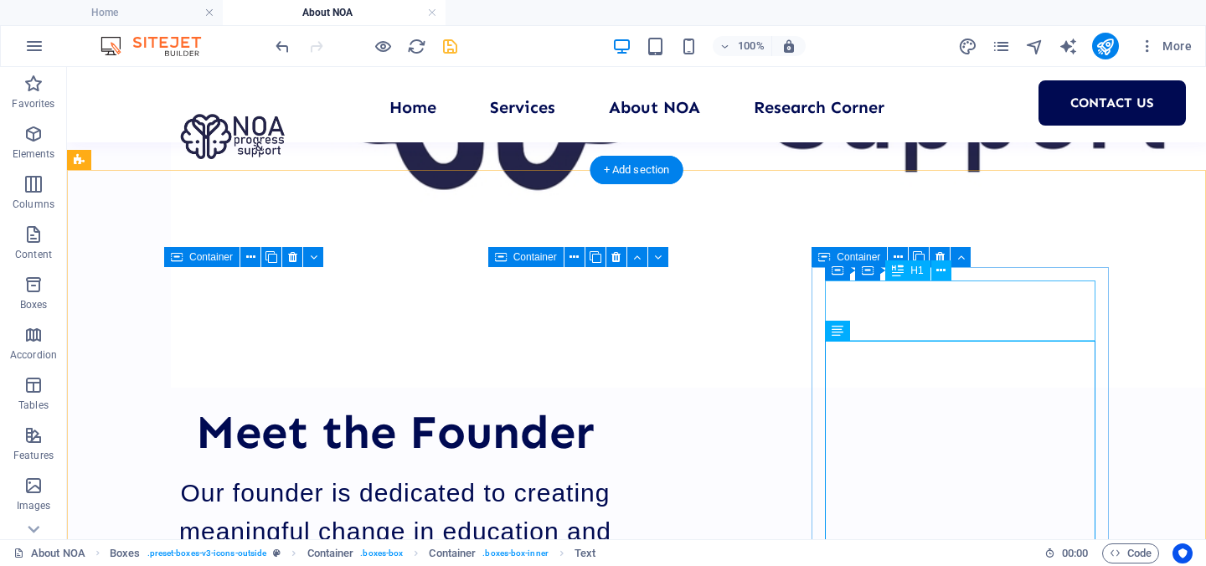
scroll to position [1553, 0]
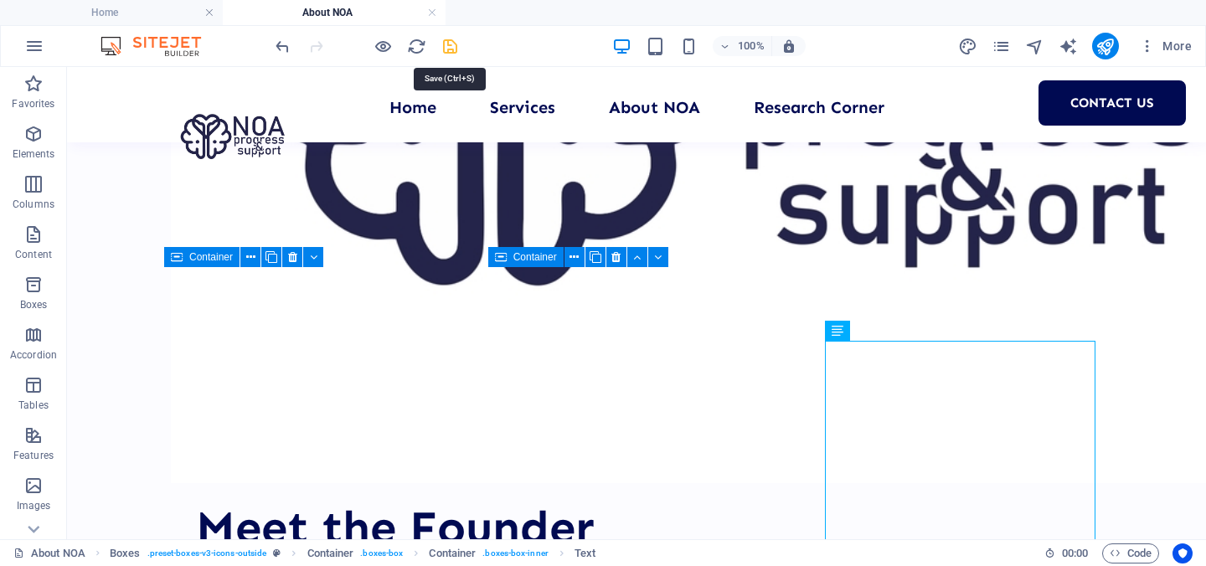
click at [450, 43] on icon "save" at bounding box center [449, 46] width 19 height 19
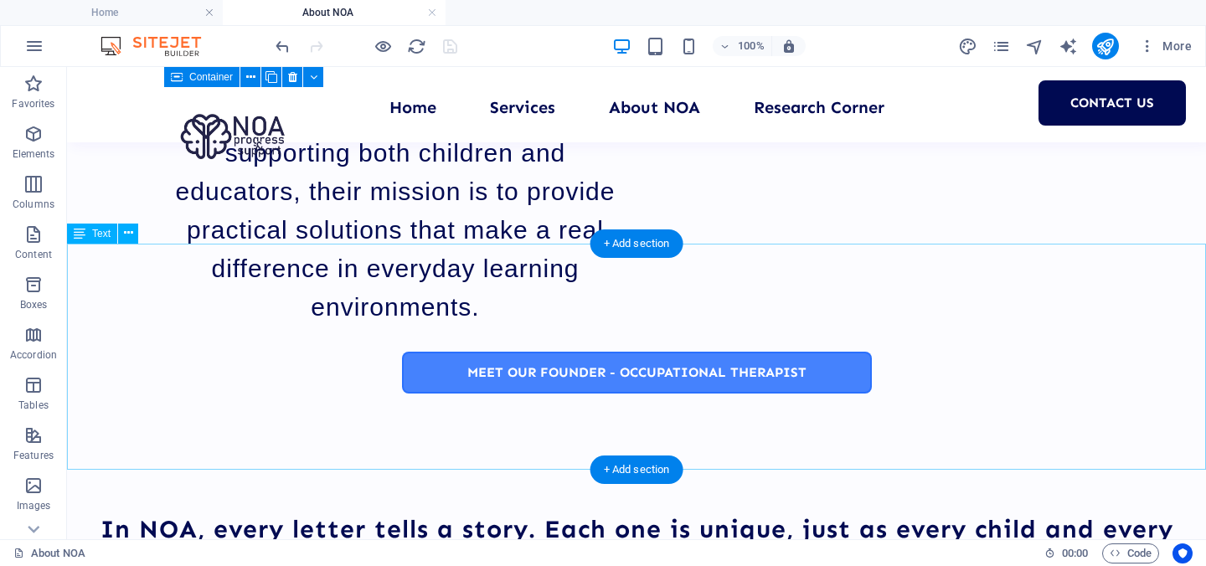
scroll to position [2155, 0]
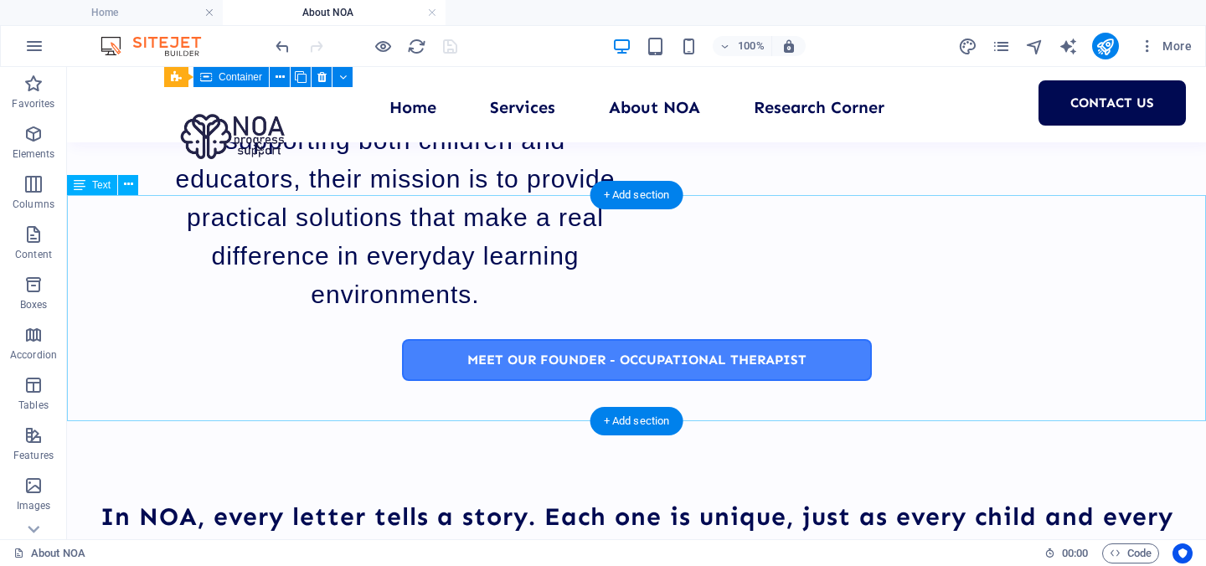
drag, startPoint x: 563, startPoint y: 223, endPoint x: 563, endPoint y: 411, distance: 188.4
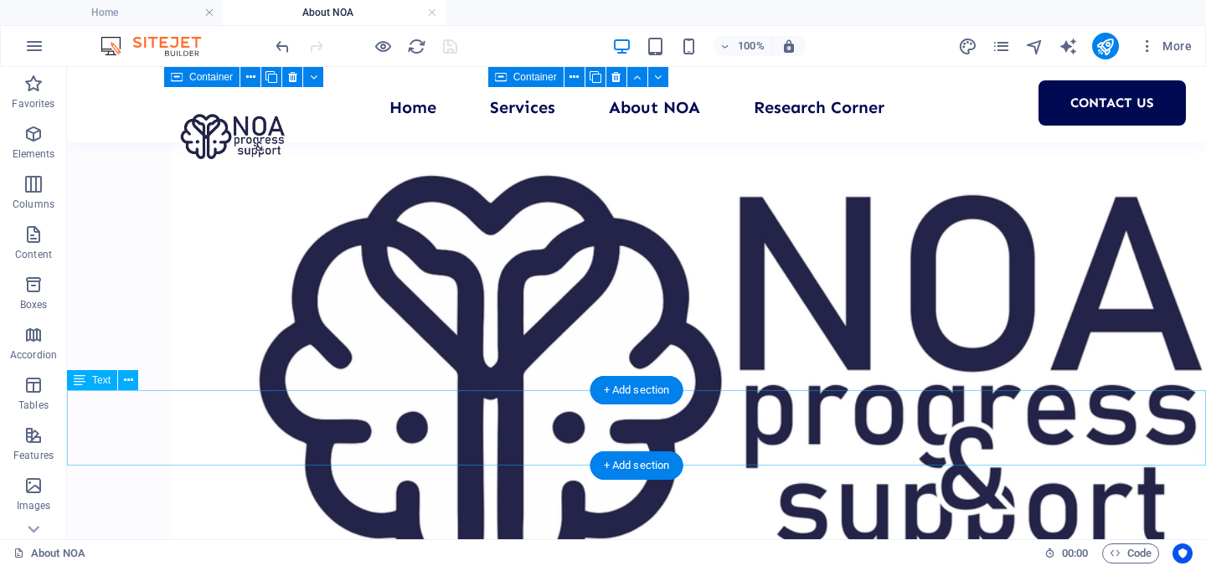
scroll to position [1234, 0]
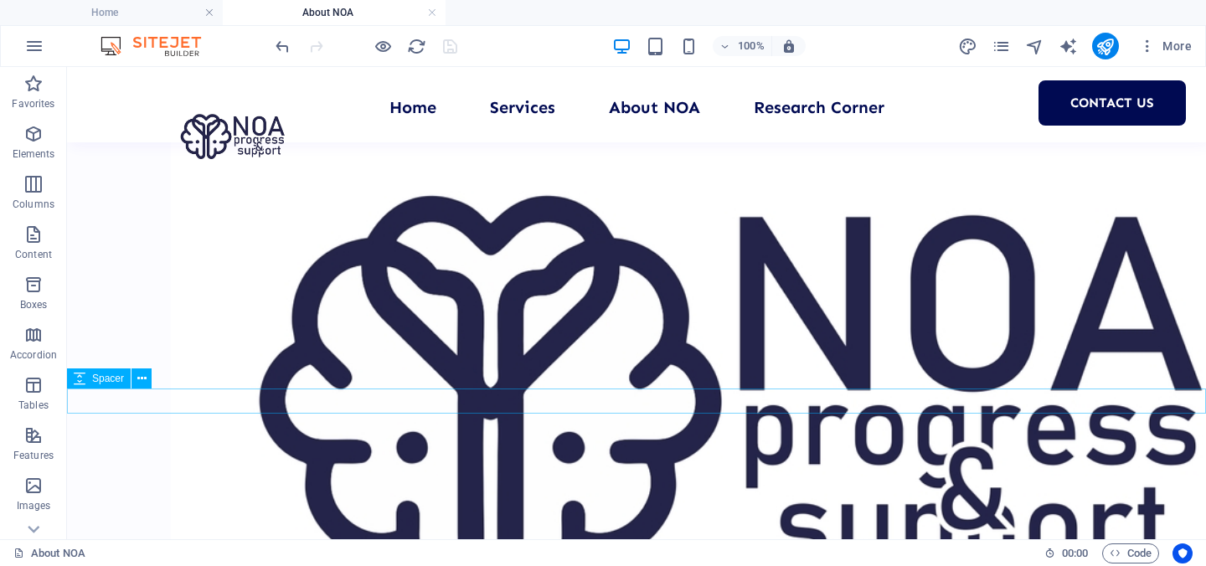
drag, startPoint x: 227, startPoint y: 393, endPoint x: 236, endPoint y: 453, distance: 60.2
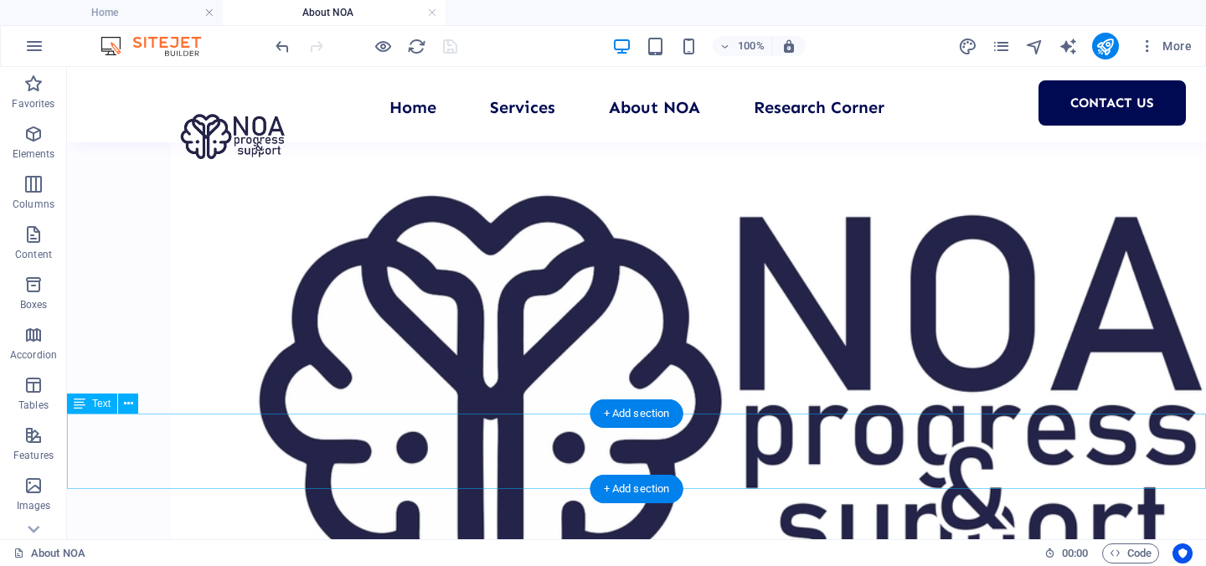
drag, startPoint x: 308, startPoint y: 373, endPoint x: 306, endPoint y: 468, distance: 94.6
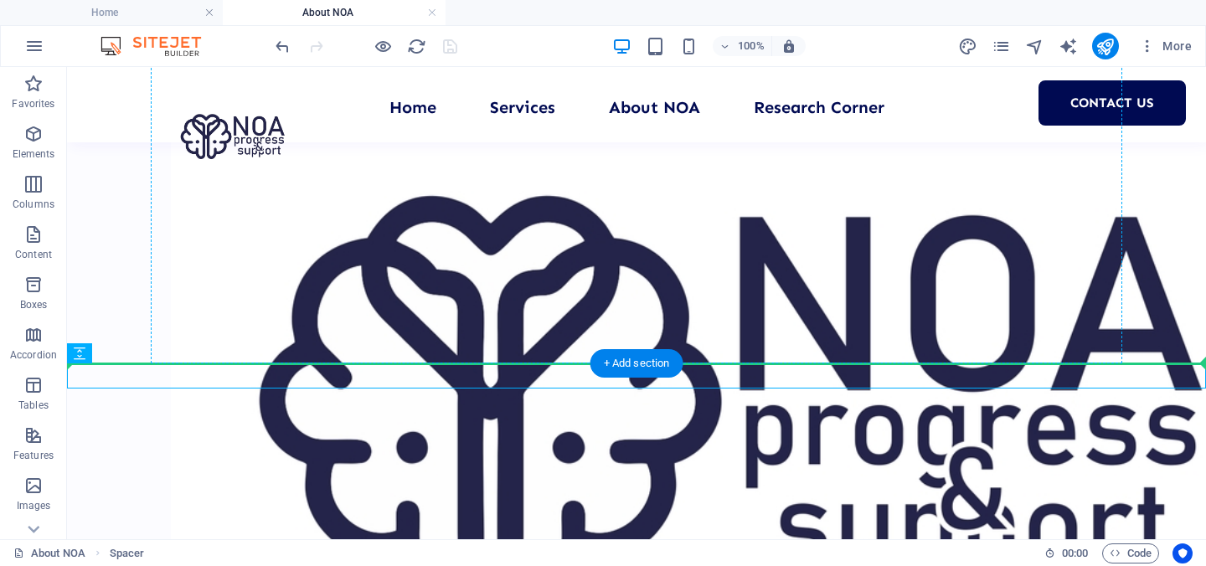
drag, startPoint x: 177, startPoint y: 424, endPoint x: 244, endPoint y: 223, distance: 211.8
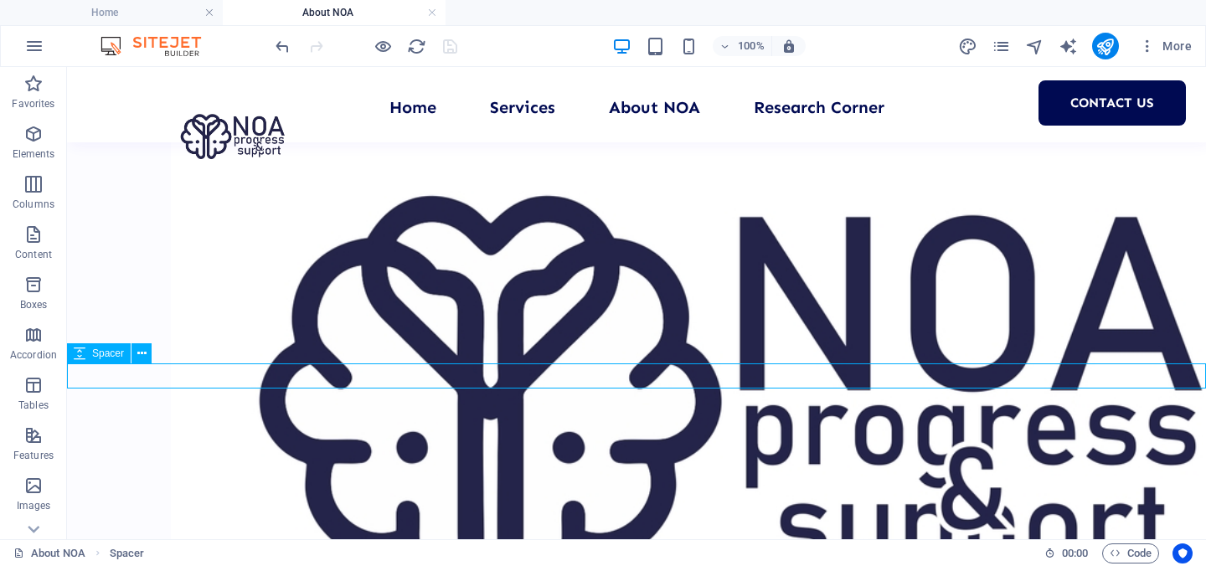
drag, startPoint x: 152, startPoint y: 424, endPoint x: 98, endPoint y: 514, distance: 104.4
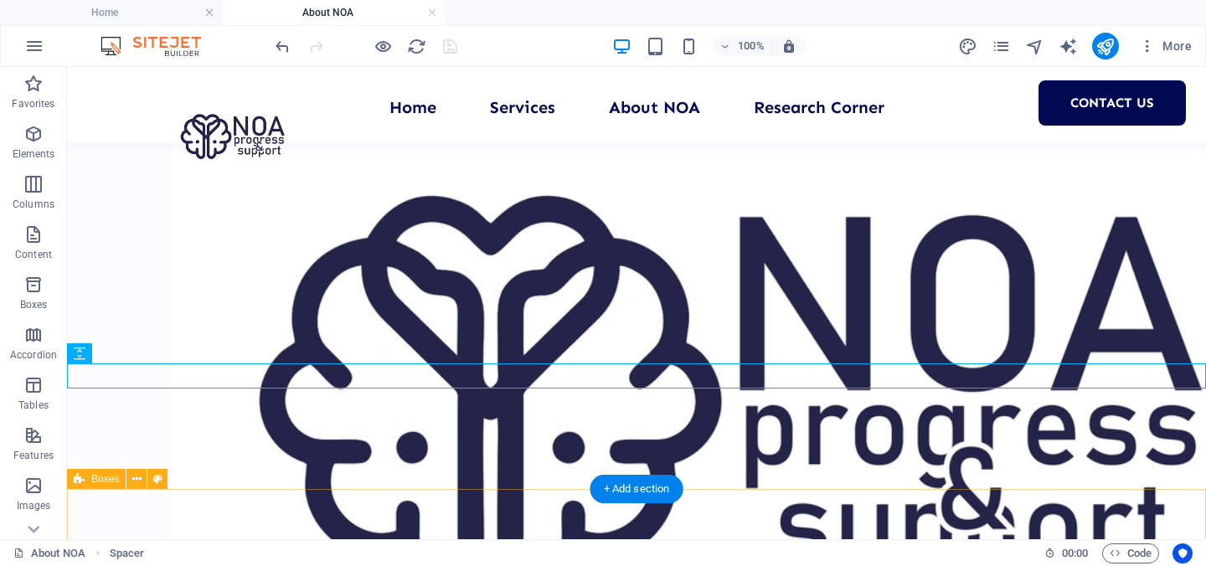
drag, startPoint x: 152, startPoint y: 420, endPoint x: 114, endPoint y: 514, distance: 101.4
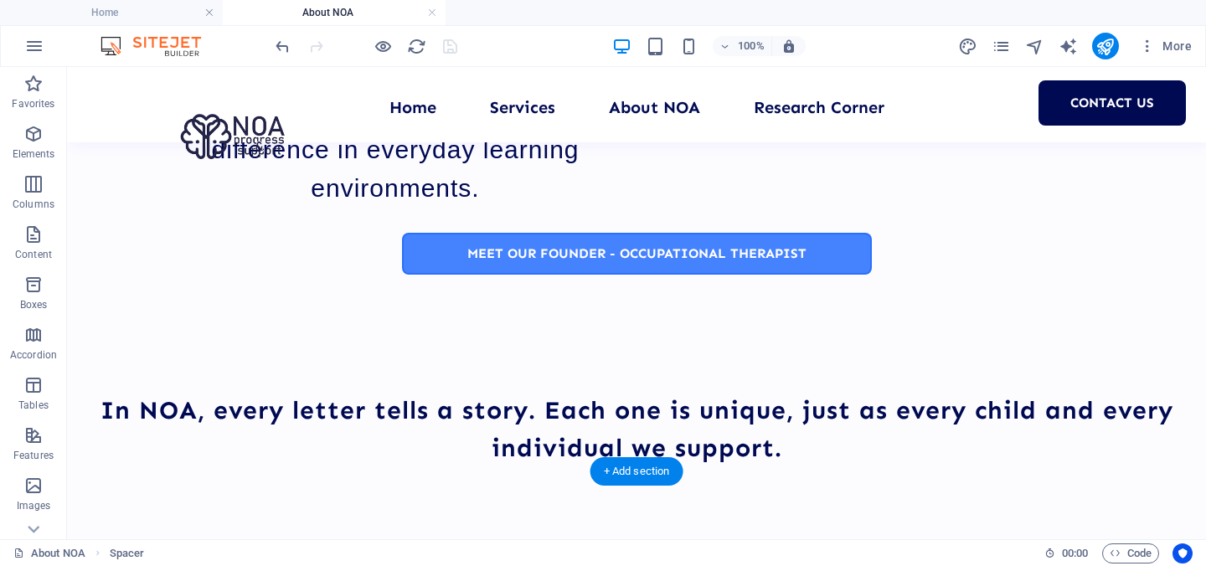
scroll to position [2305, 0]
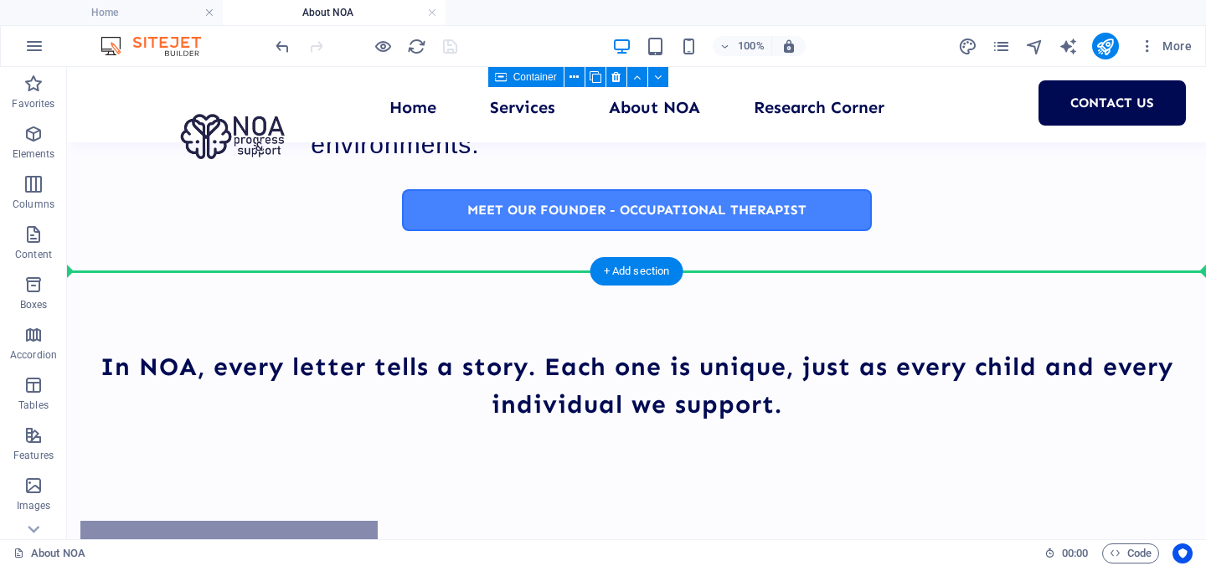
drag, startPoint x: 154, startPoint y: 418, endPoint x: 291, endPoint y: 262, distance: 207.1
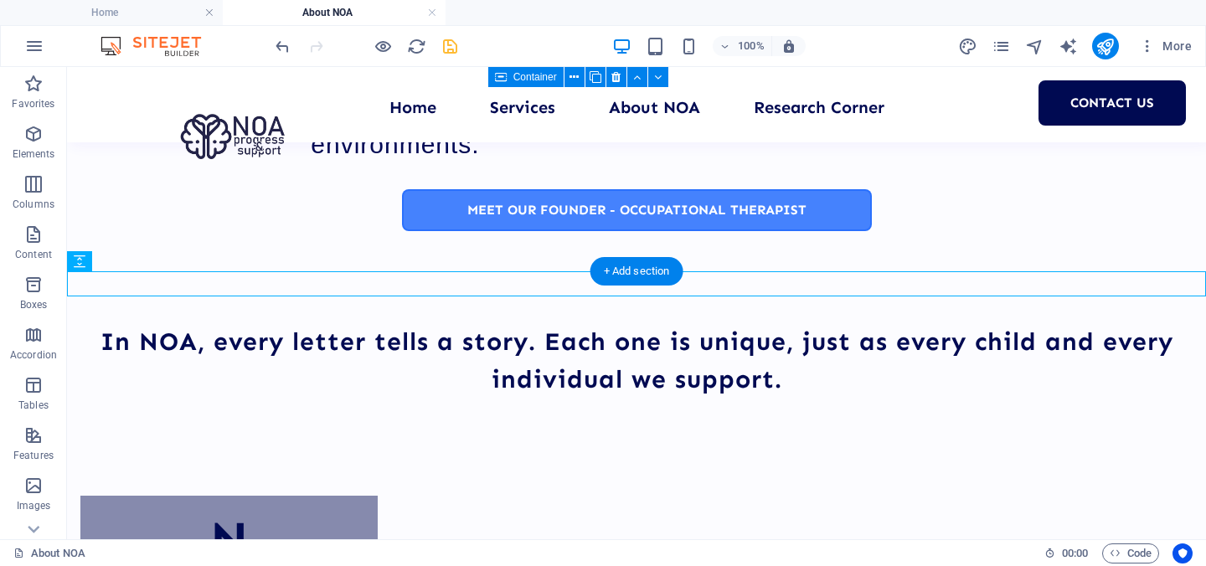
scroll to position [2280, 0]
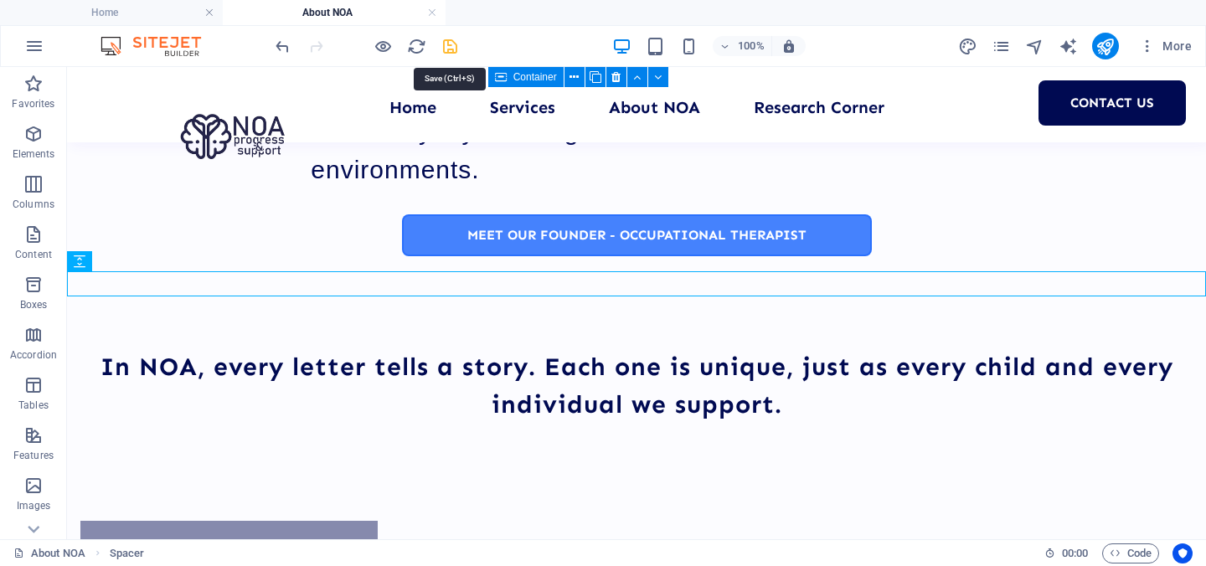
click at [446, 44] on icon "save" at bounding box center [449, 46] width 19 height 19
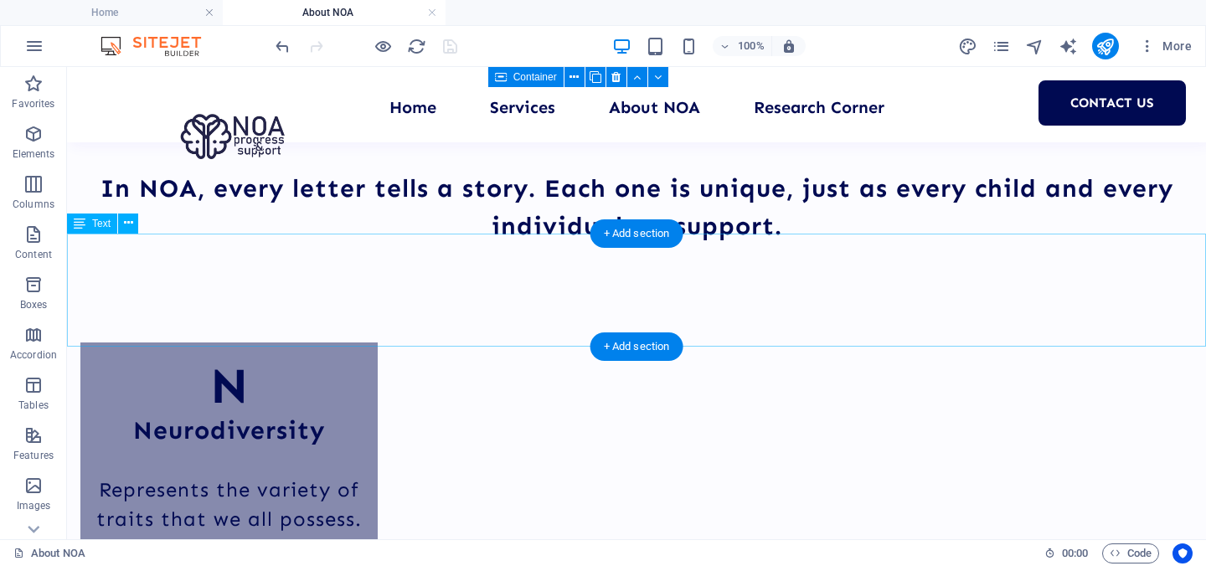
scroll to position [2460, 0]
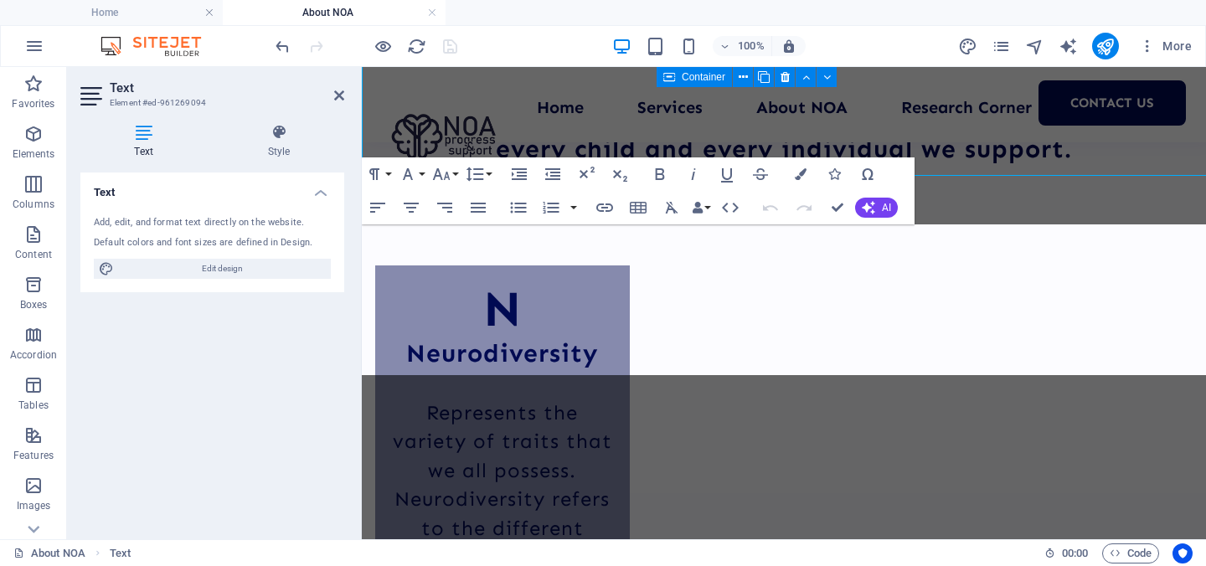
scroll to position [2621, 0]
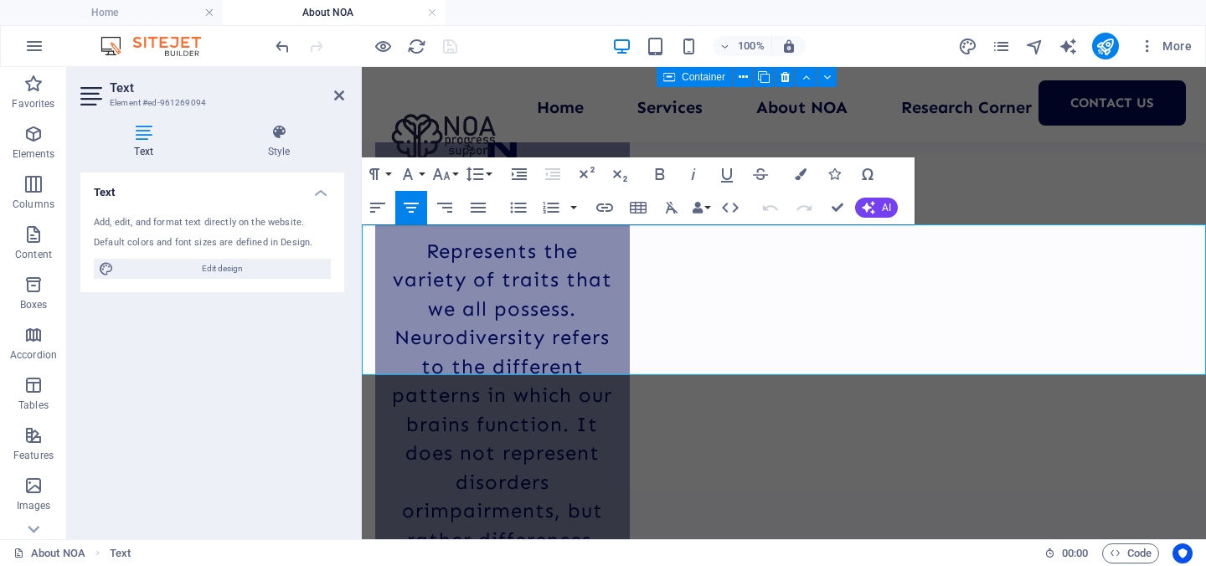
drag, startPoint x: 379, startPoint y: 239, endPoint x: 1088, endPoint y: 357, distance: 717.9
copy span "By connecting all these factors, we are guided and supported by our Speech and …"
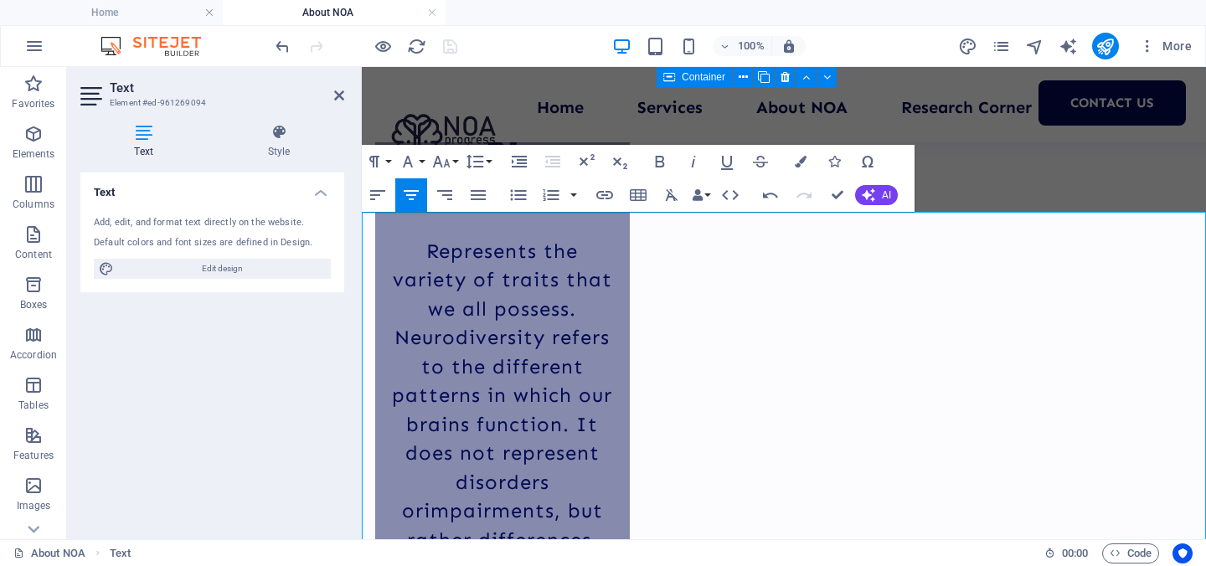
scroll to position [2690, 0]
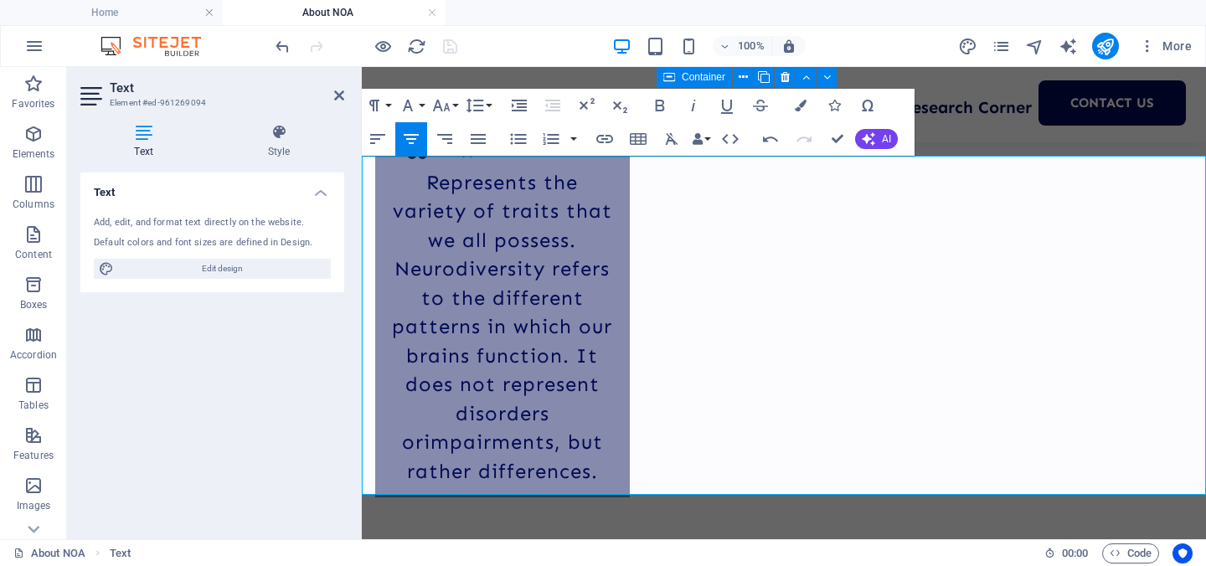
drag, startPoint x: 946, startPoint y: 483, endPoint x: 380, endPoint y: 177, distance: 643.6
click at [440, 104] on icon "button" at bounding box center [442, 106] width 18 height 12
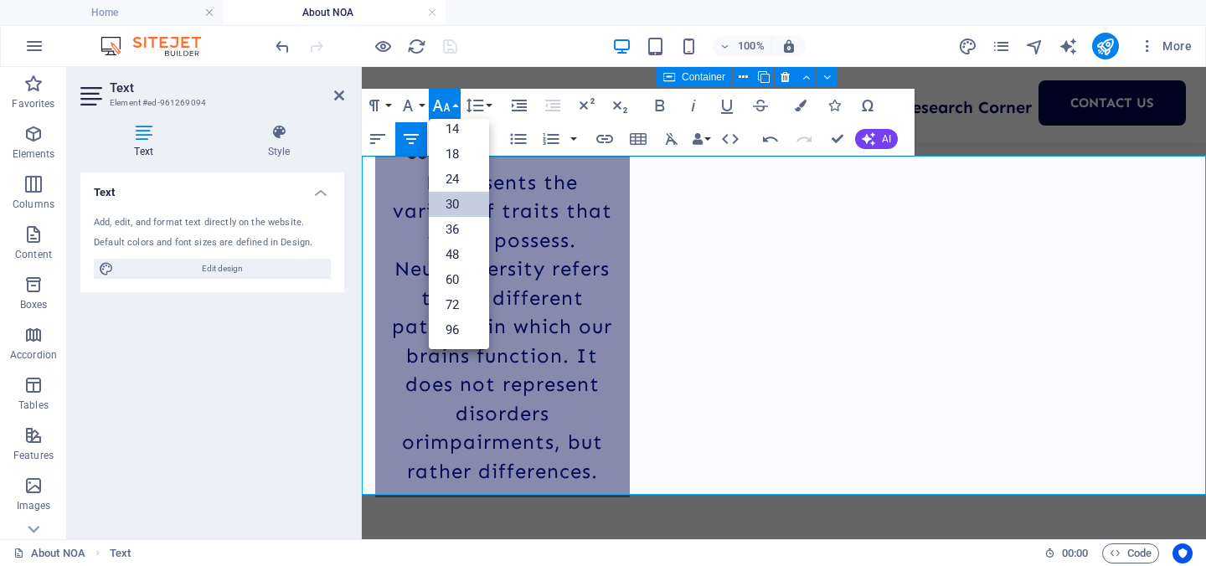
scroll to position [135, 0]
click at [465, 202] on link "30" at bounding box center [459, 204] width 60 height 25
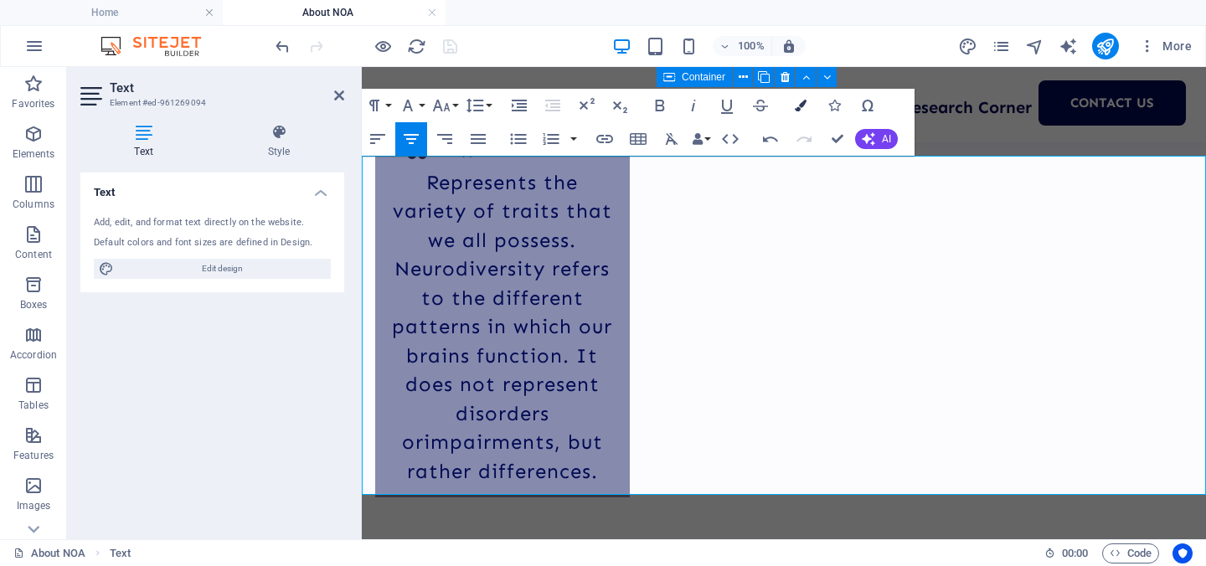
click at [805, 106] on icon "button" at bounding box center [801, 106] width 12 height 12
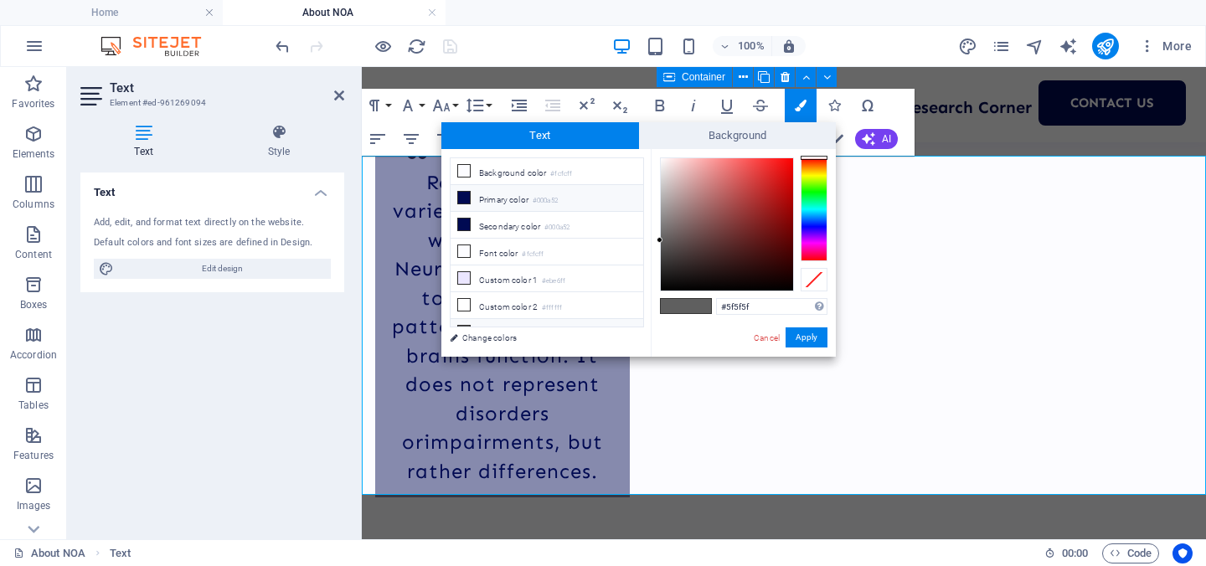
click at [557, 203] on small "#000a52" at bounding box center [544, 201] width 25 height 12
type input "#000a52"
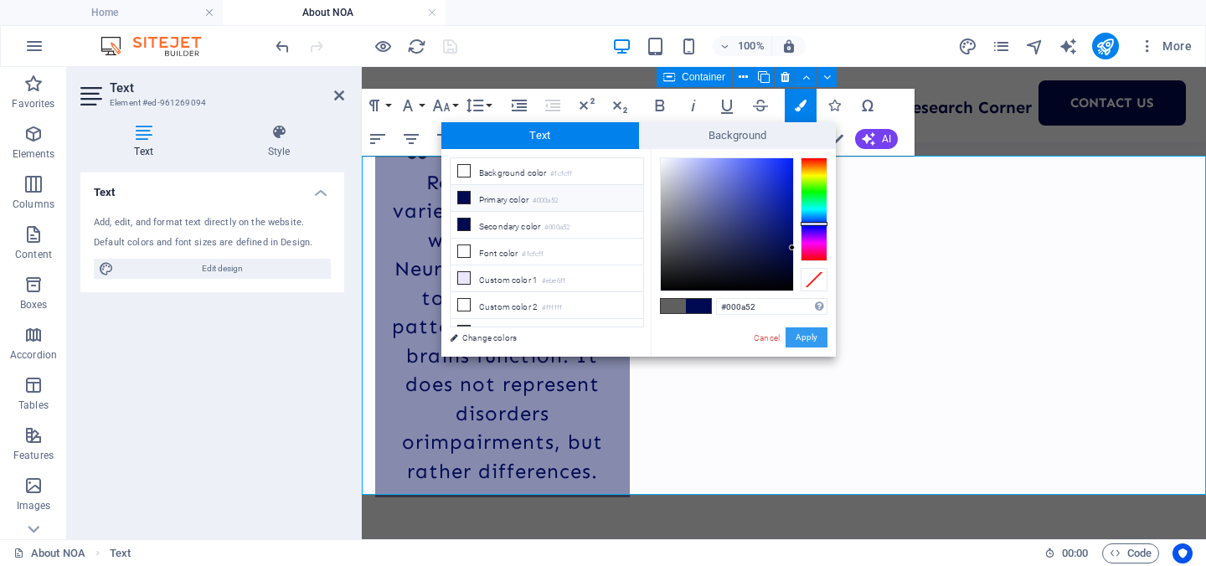
click at [800, 336] on button "Apply" at bounding box center [806, 337] width 42 height 20
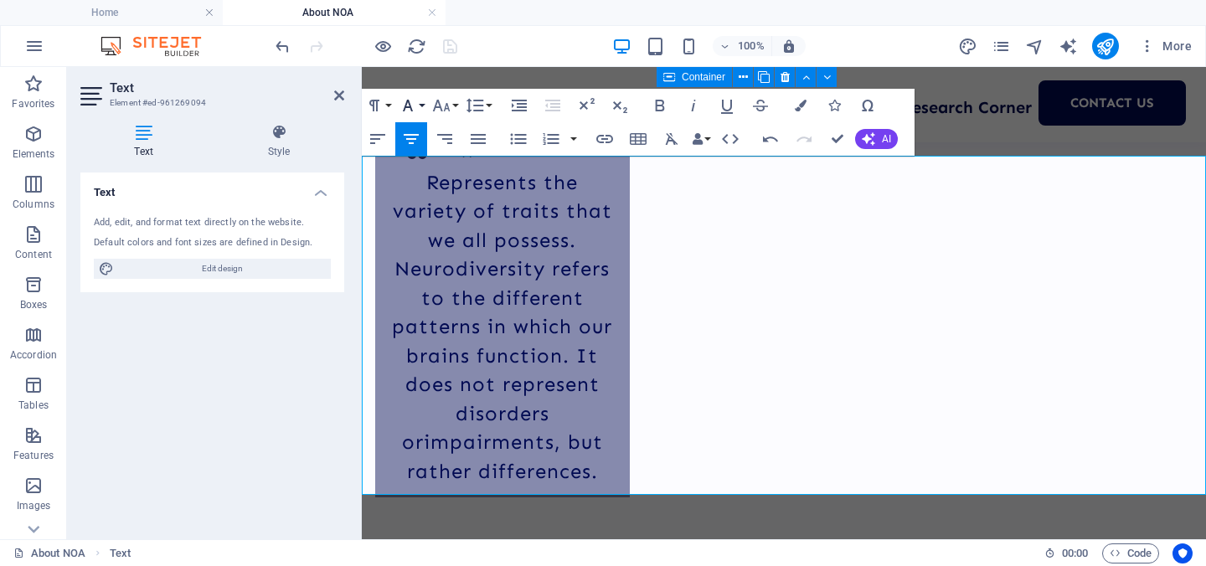
click at [418, 100] on button "Font Family" at bounding box center [411, 105] width 32 height 33
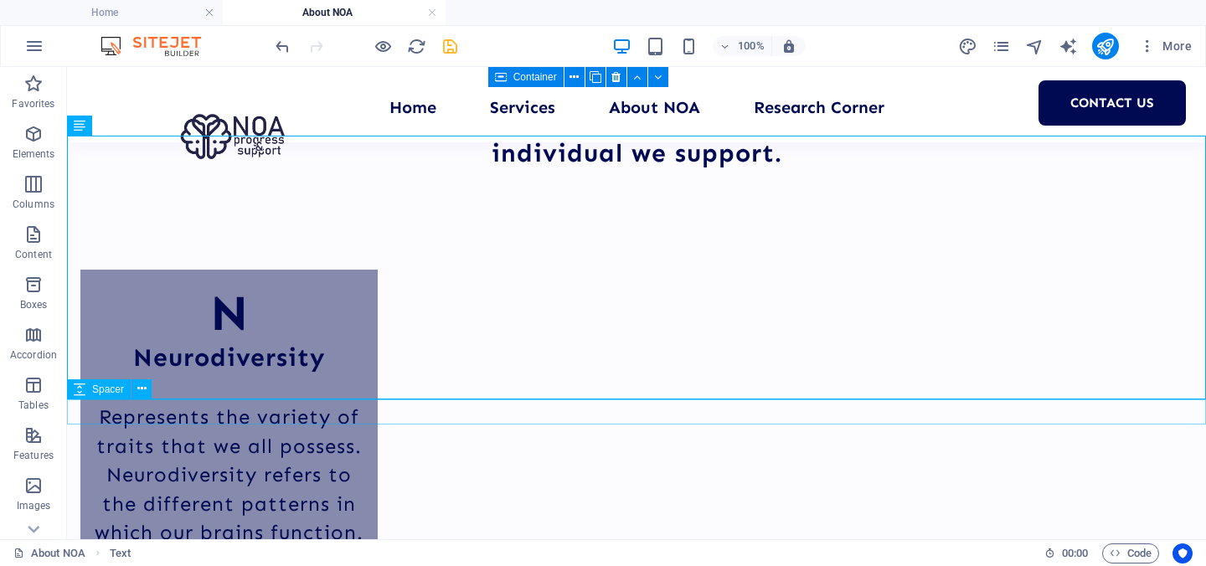
scroll to position [2552, 0]
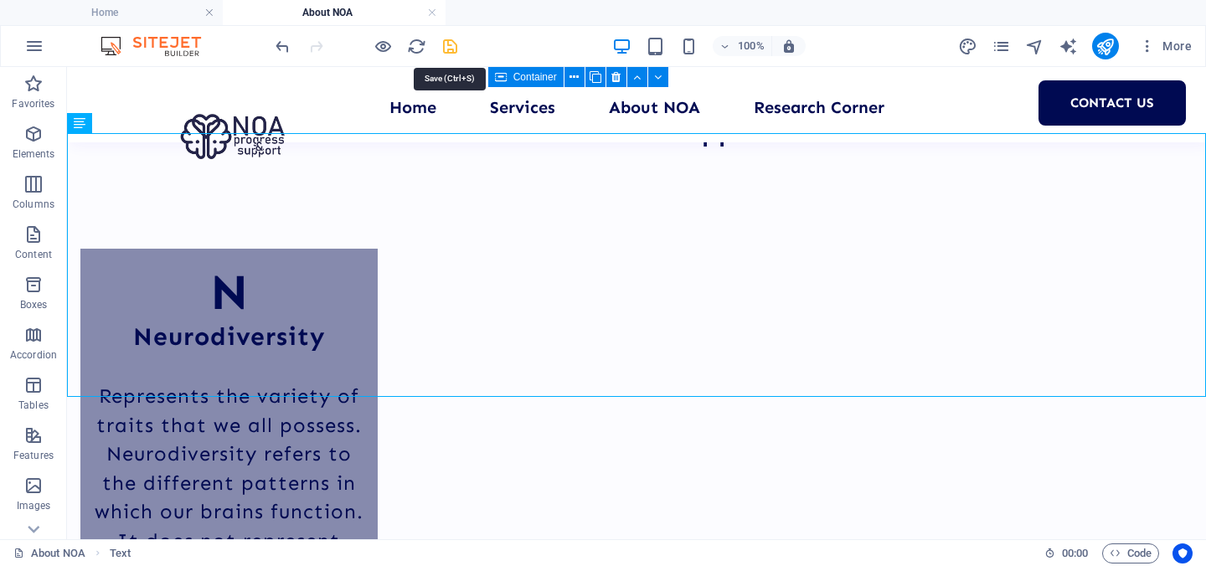
click at [449, 42] on icon "save" at bounding box center [449, 46] width 19 height 19
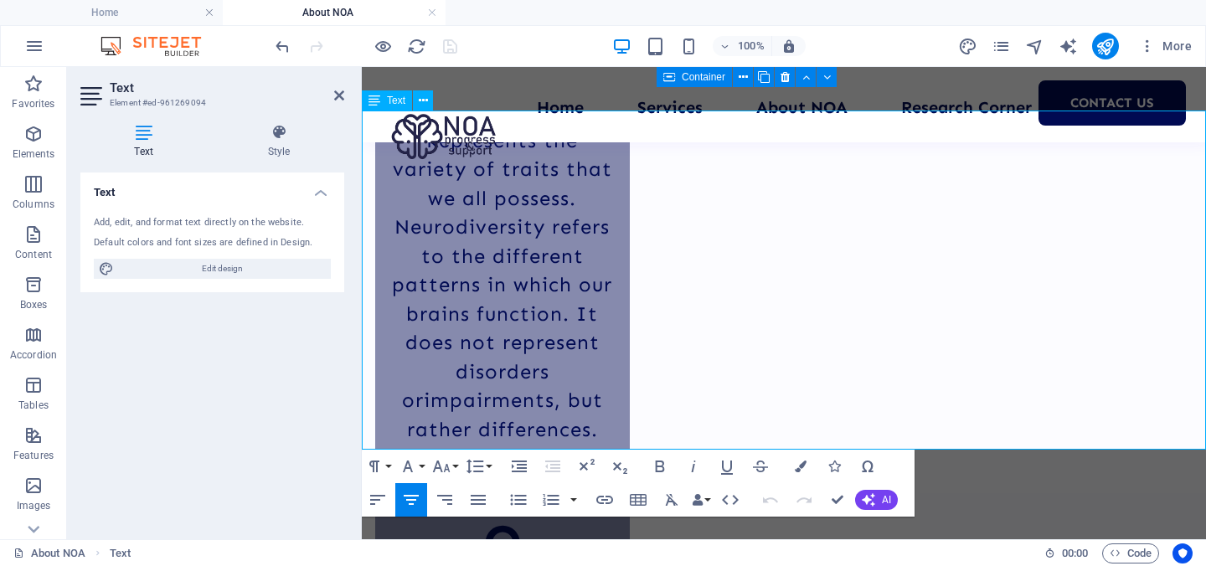
scroll to position [2738, 0]
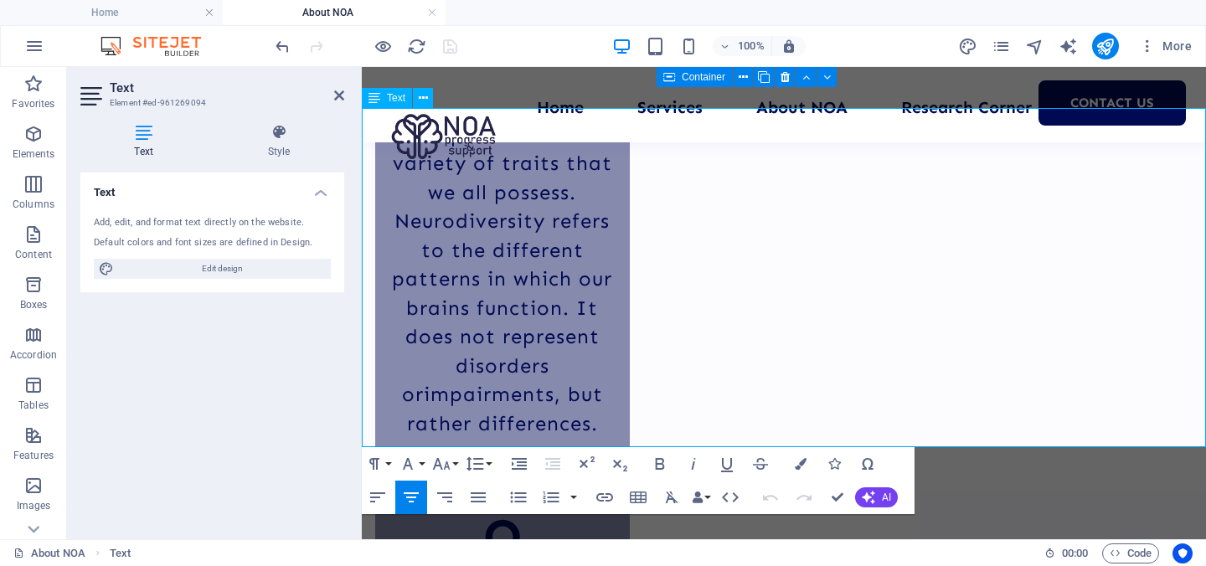
drag, startPoint x: 784, startPoint y: 276, endPoint x: 651, endPoint y: 323, distance: 140.3
click at [654, 463] on icon "button" at bounding box center [660, 464] width 20 height 20
drag, startPoint x: 718, startPoint y: 311, endPoint x: 1009, endPoint y: 311, distance: 291.4
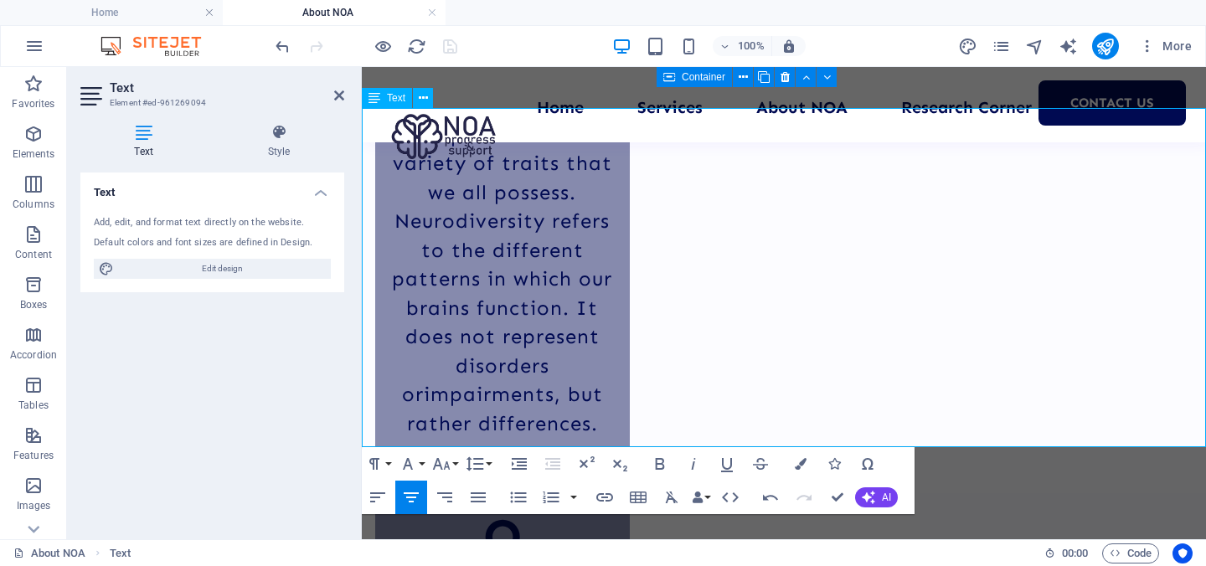
click at [661, 460] on icon "button" at bounding box center [660, 464] width 20 height 20
drag, startPoint x: 1057, startPoint y: 320, endPoint x: 623, endPoint y: 356, distance: 436.0
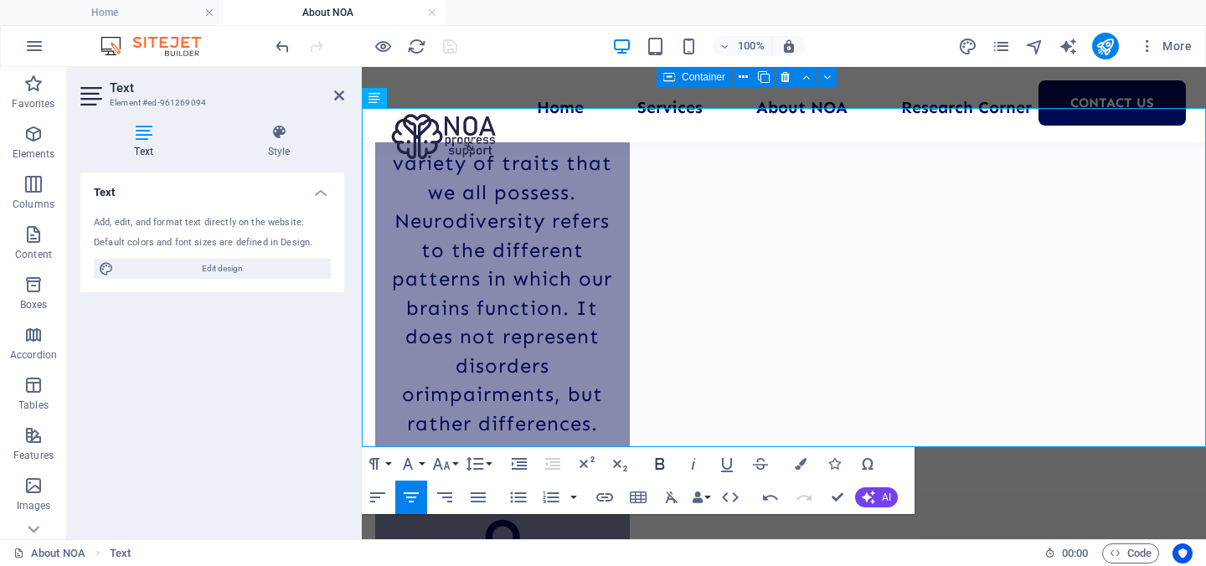
click at [656, 461] on icon "button" at bounding box center [660, 464] width 9 height 12
drag, startPoint x: 675, startPoint y: 357, endPoint x: 1102, endPoint y: 353, distance: 427.0
click at [663, 462] on icon "button" at bounding box center [660, 464] width 9 height 12
drag, startPoint x: 410, startPoint y: 390, endPoint x: 529, endPoint y: 394, distance: 119.0
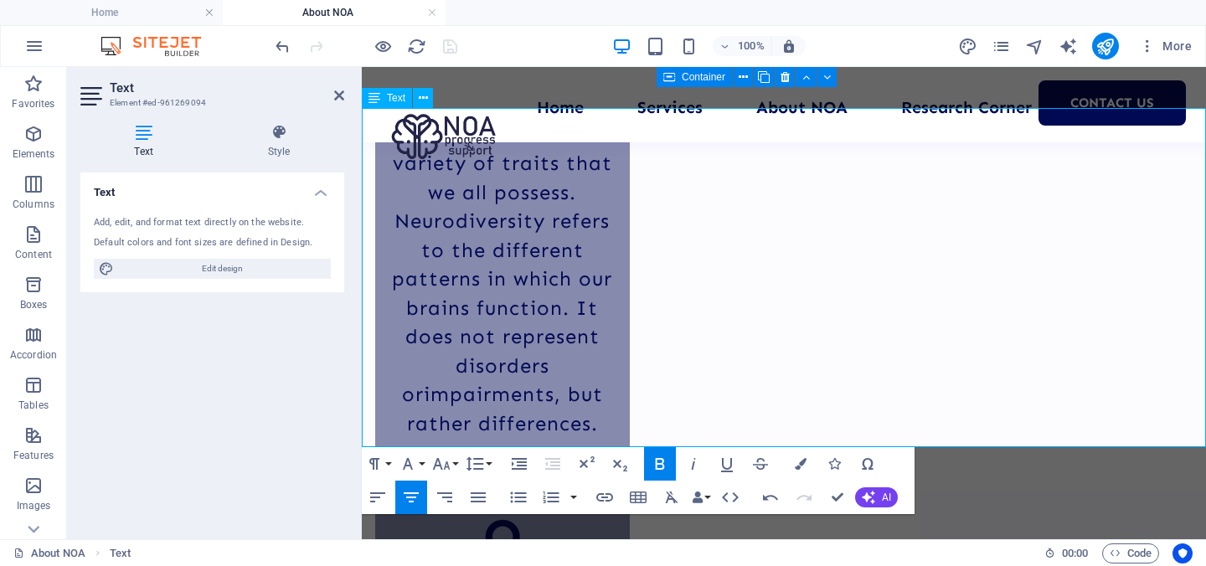
click at [661, 465] on icon "button" at bounding box center [660, 464] width 9 height 12
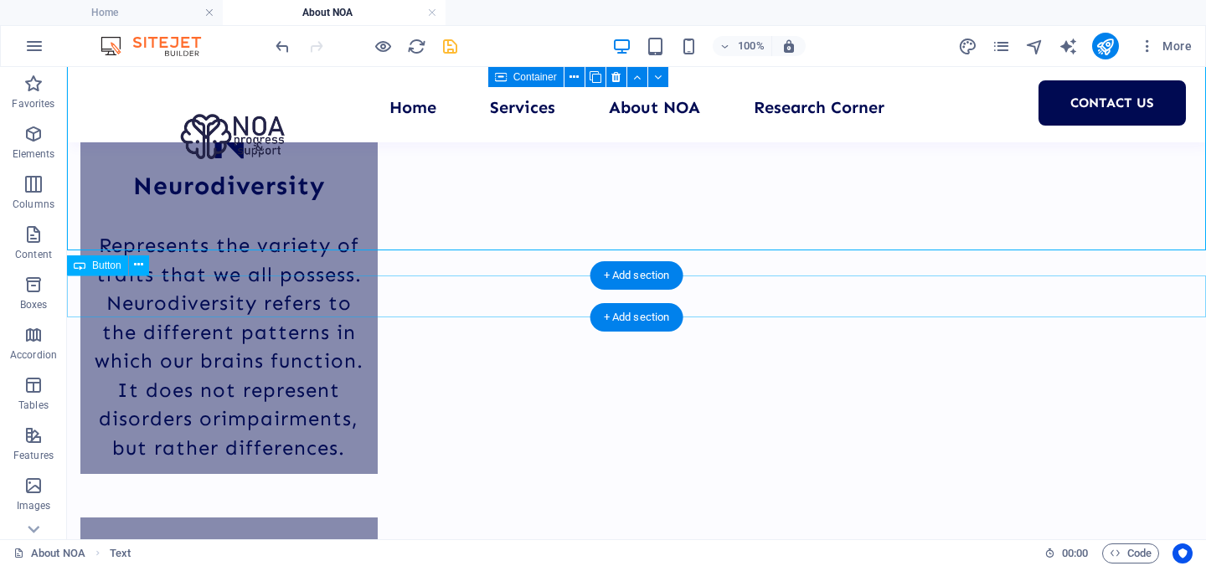
scroll to position [2704, 0]
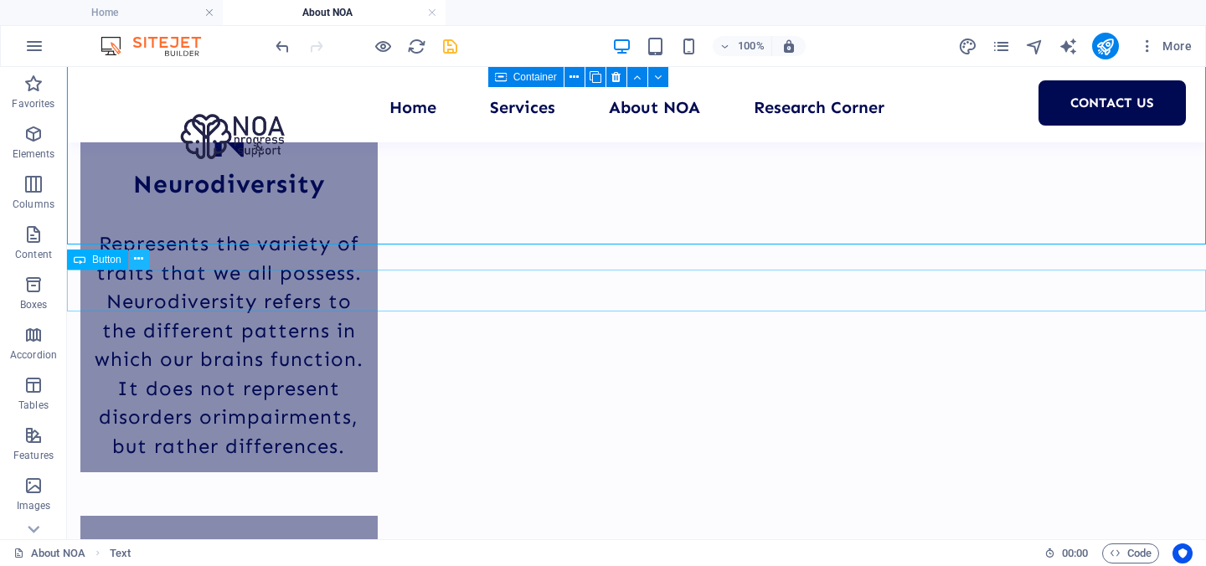
click at [136, 266] on icon at bounding box center [138, 259] width 9 height 18
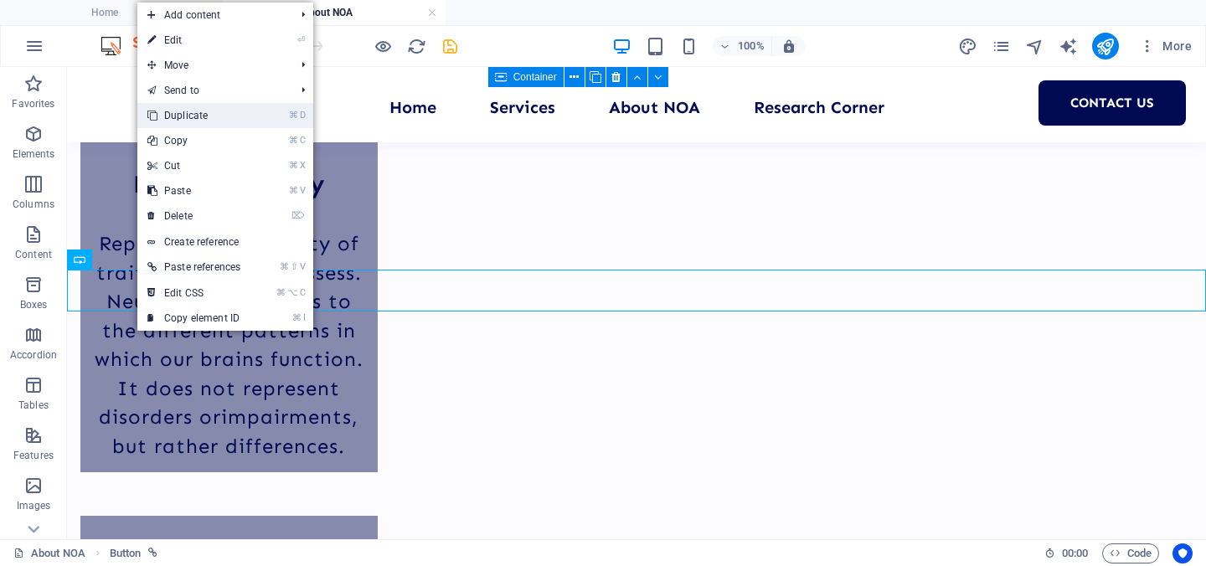
click at [195, 124] on link "⌘ D Duplicate" at bounding box center [193, 115] width 113 height 25
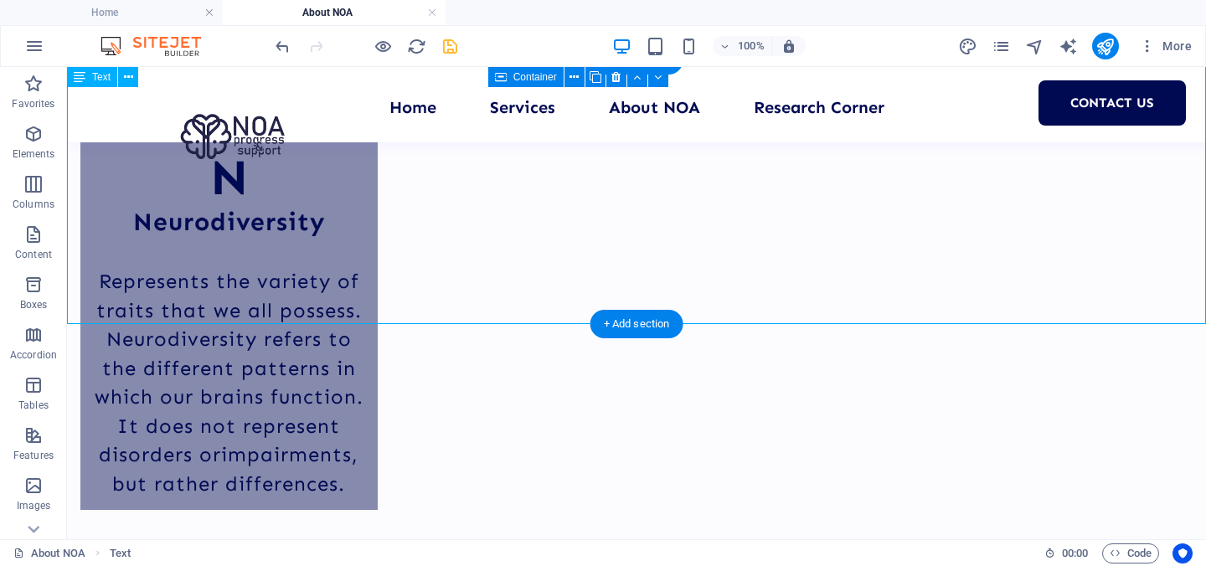
scroll to position [2685, 0]
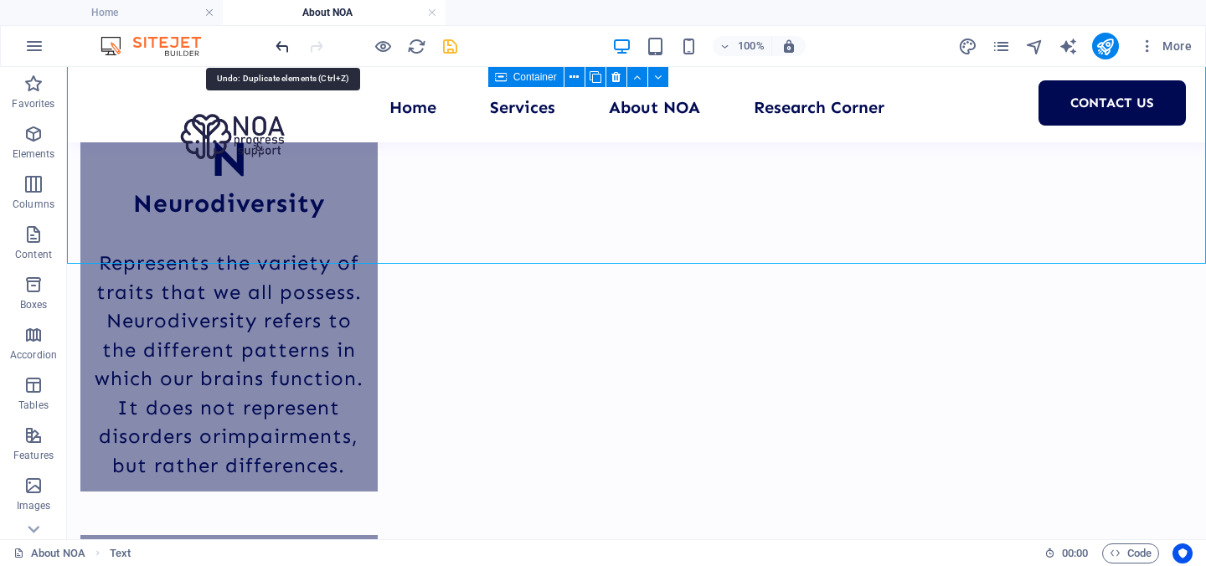
click at [278, 44] on icon "undo" at bounding box center [282, 46] width 19 height 19
click at [454, 46] on icon "save" at bounding box center [449, 46] width 19 height 19
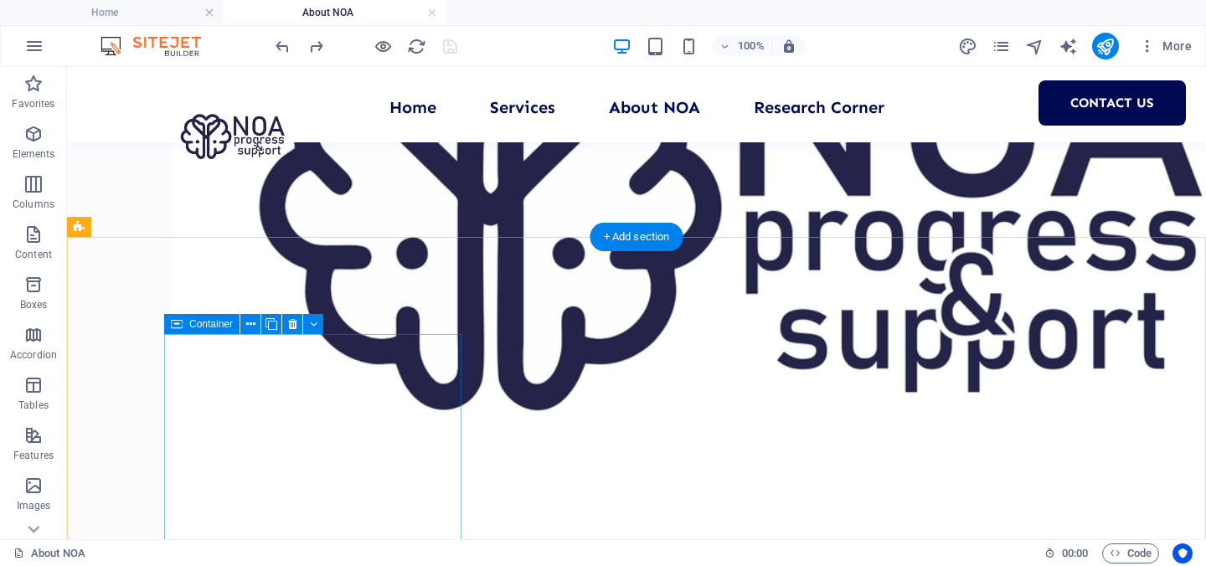
scroll to position [1478, 0]
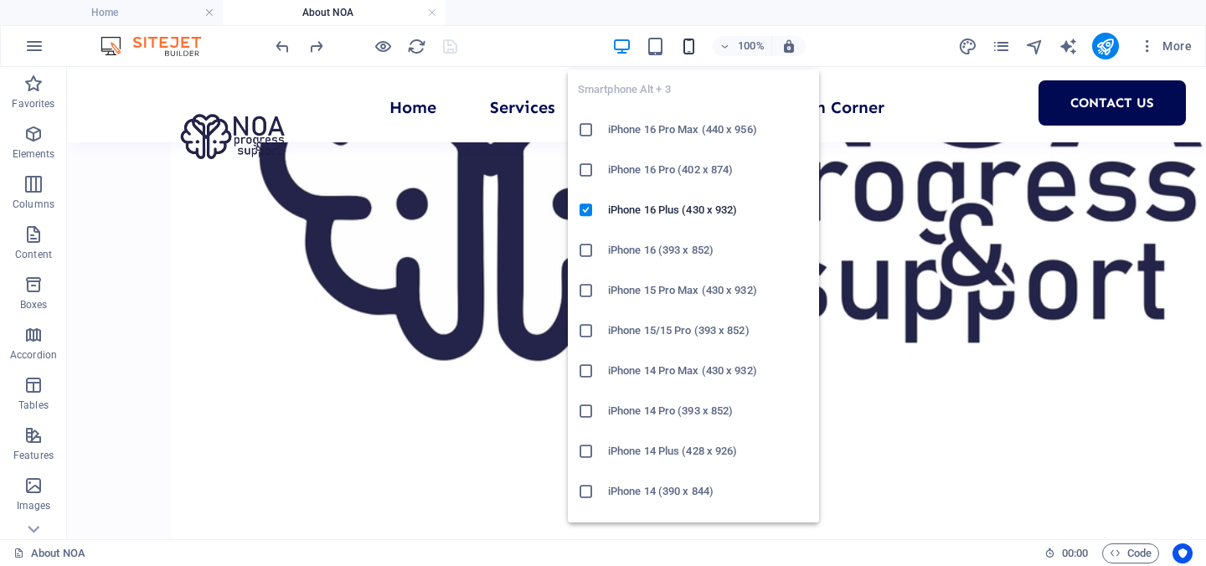
click at [688, 46] on icon "button" at bounding box center [688, 46] width 19 height 19
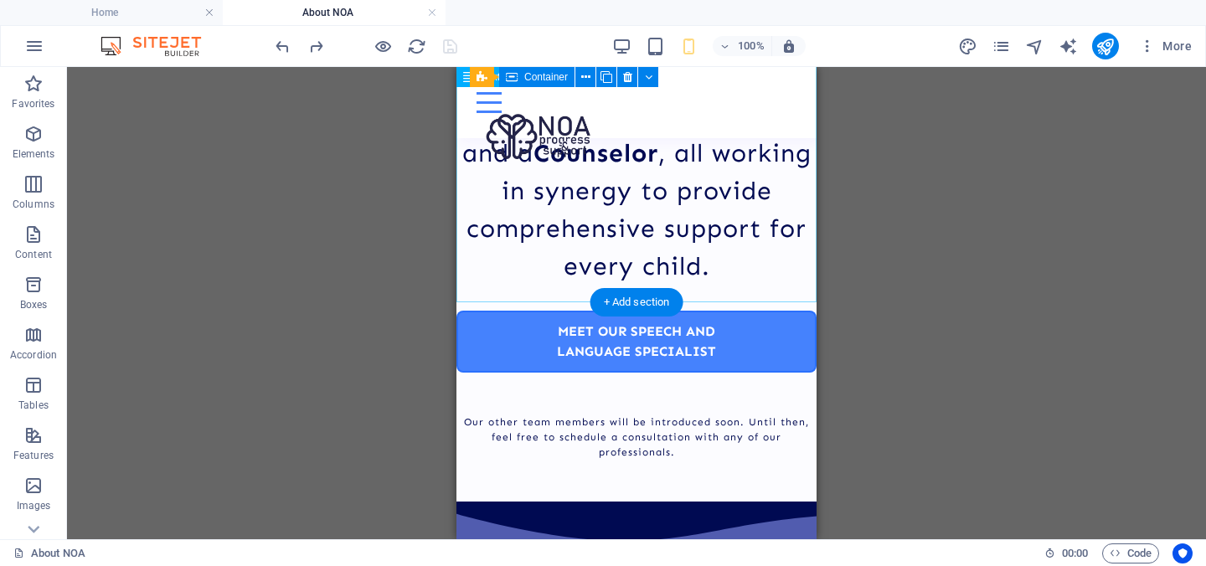
scroll to position [4176, 0]
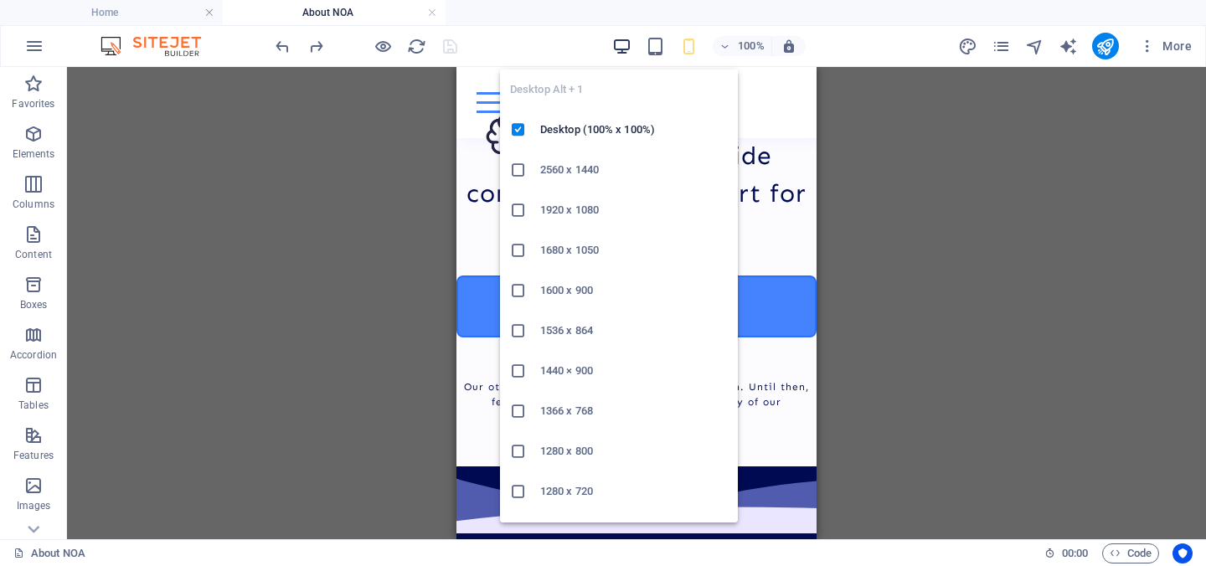
click at [620, 41] on icon "button" at bounding box center [621, 46] width 19 height 19
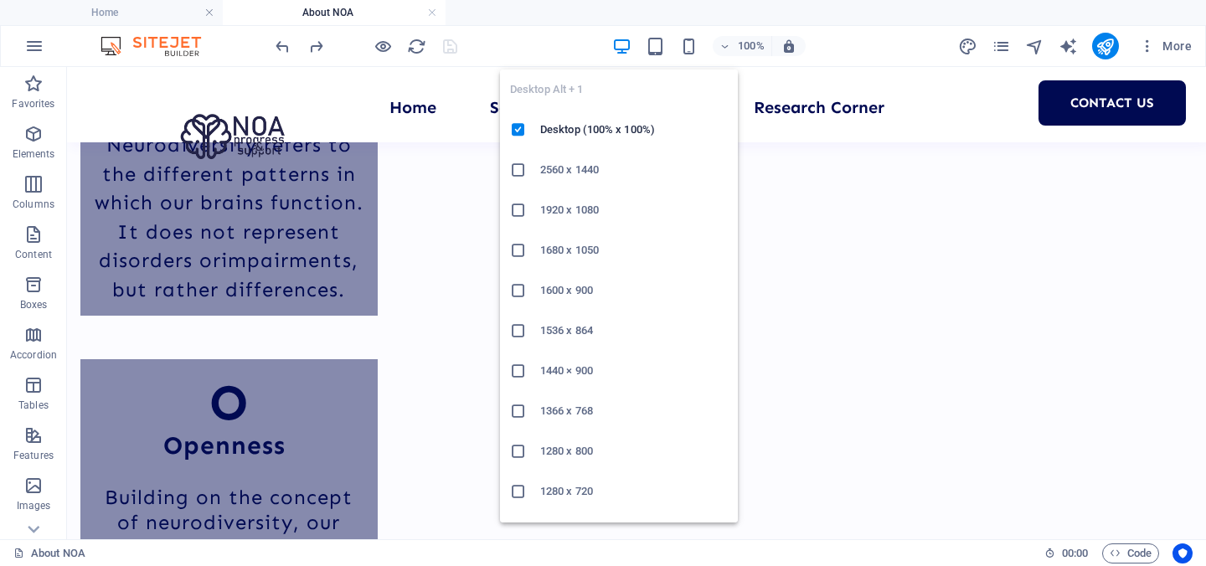
scroll to position [2860, 0]
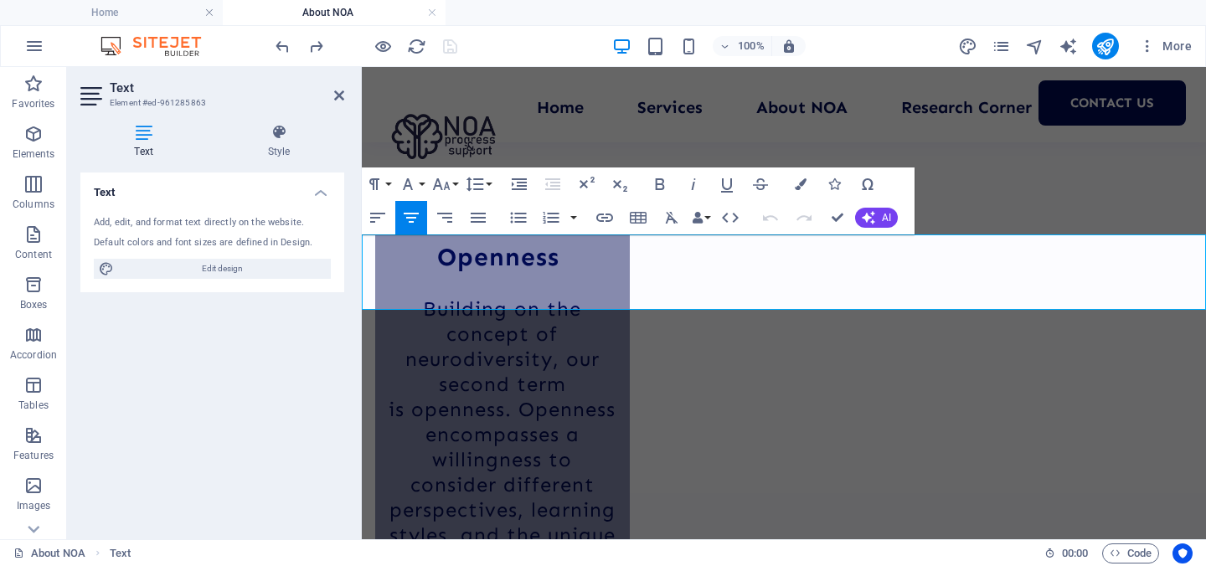
drag, startPoint x: 1174, startPoint y: 296, endPoint x: 366, endPoint y: 252, distance: 809.1
click at [445, 184] on icon "button" at bounding box center [442, 184] width 18 height 12
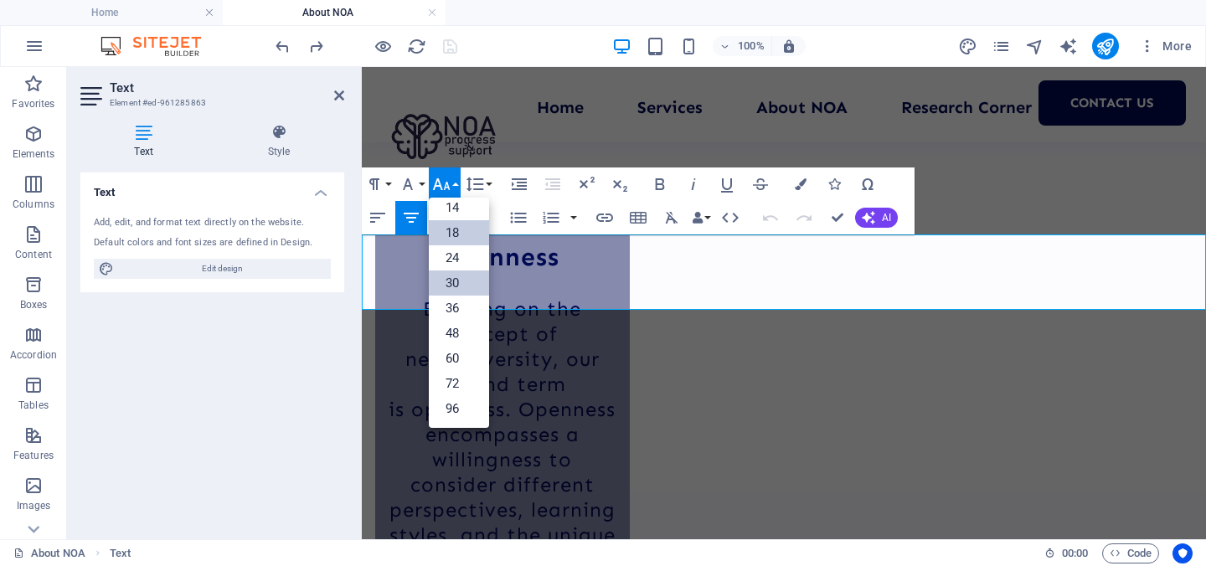
scroll to position [135, 0]
click at [465, 284] on link "30" at bounding box center [459, 282] width 60 height 25
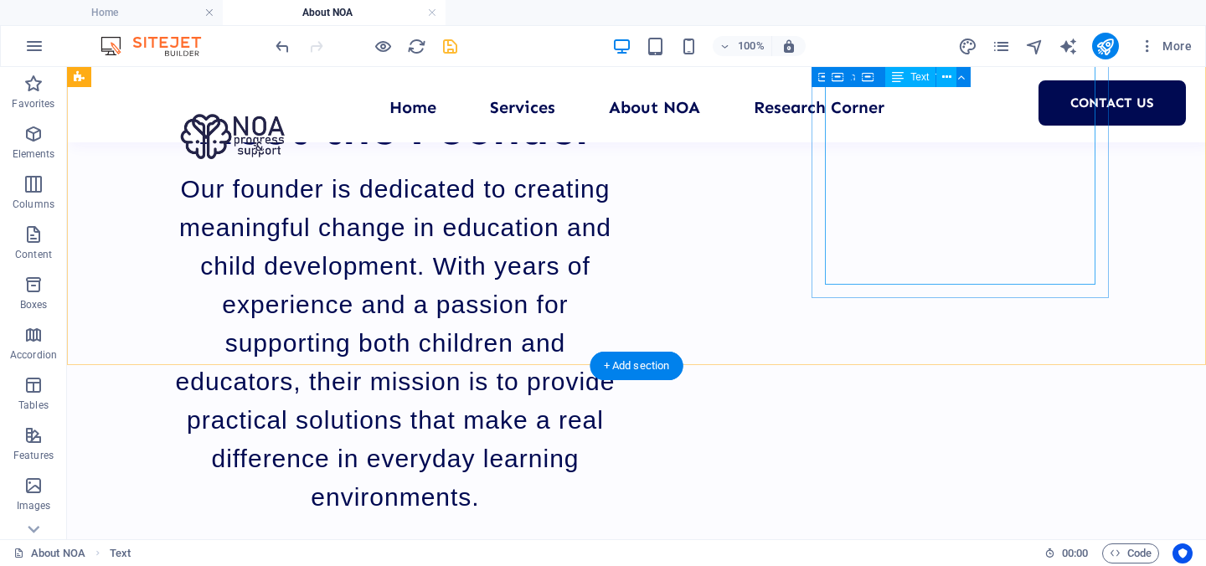
scroll to position [2017, 0]
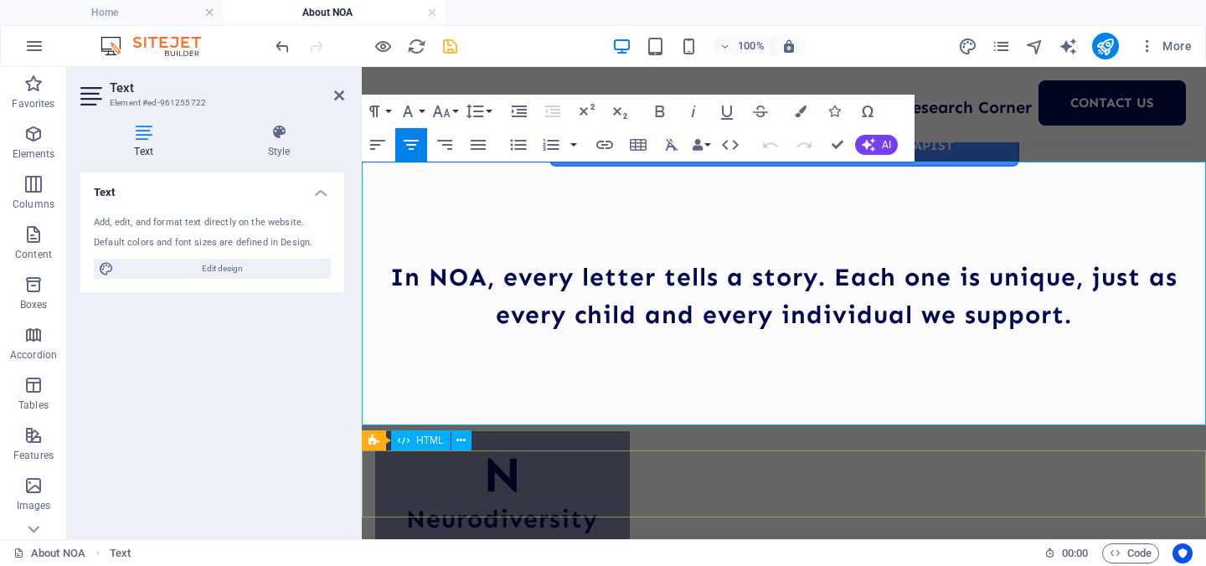
scroll to position [2298, 0]
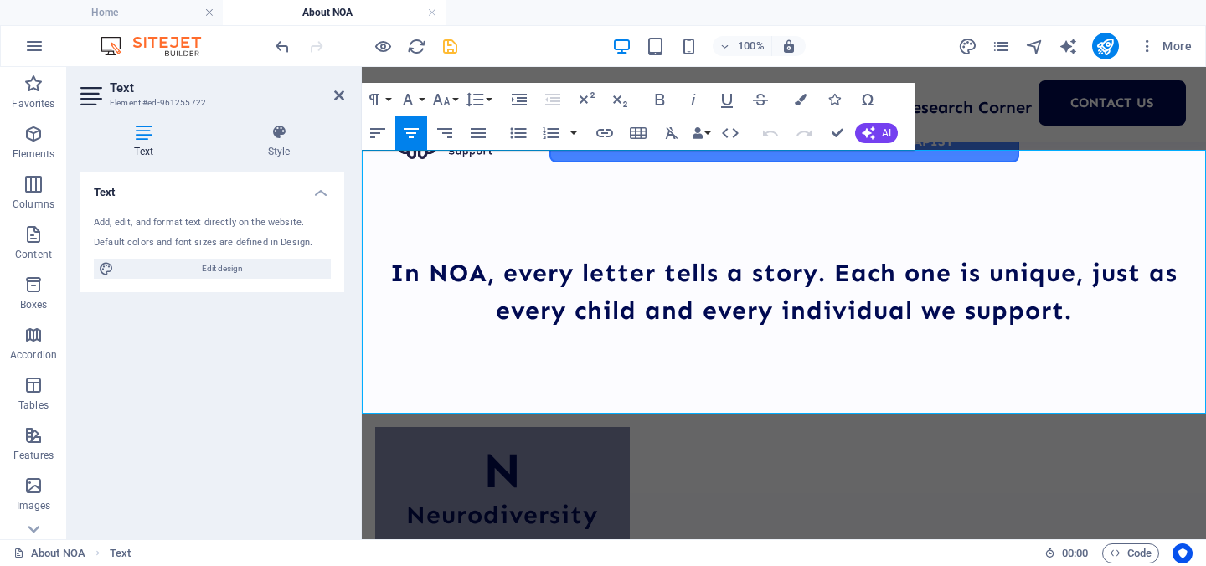
drag, startPoint x: 1190, startPoint y: 400, endPoint x: 354, endPoint y: 167, distance: 867.4
click at [448, 102] on icon "button" at bounding box center [442, 100] width 18 height 12
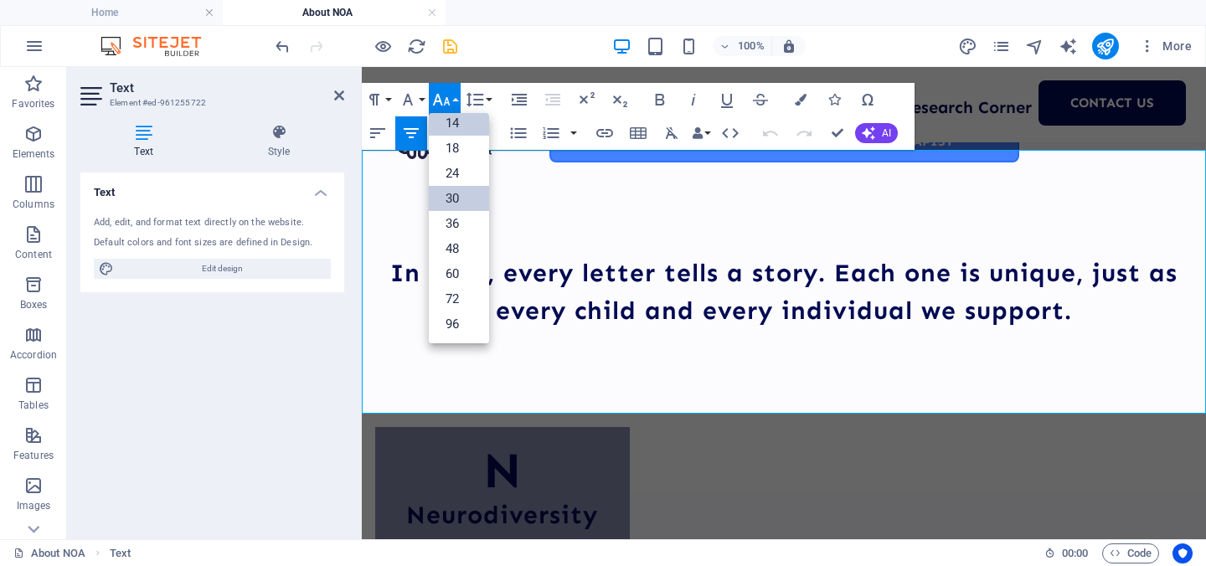
scroll to position [135, 0]
click at [458, 198] on link "30" at bounding box center [459, 198] width 60 height 25
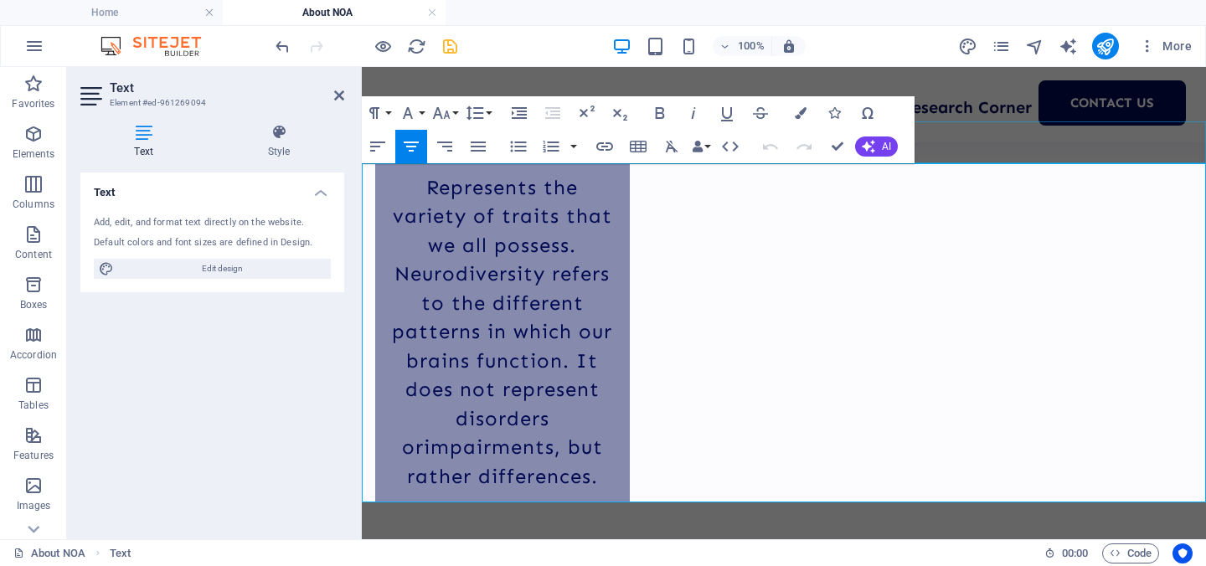
scroll to position [2682, 0]
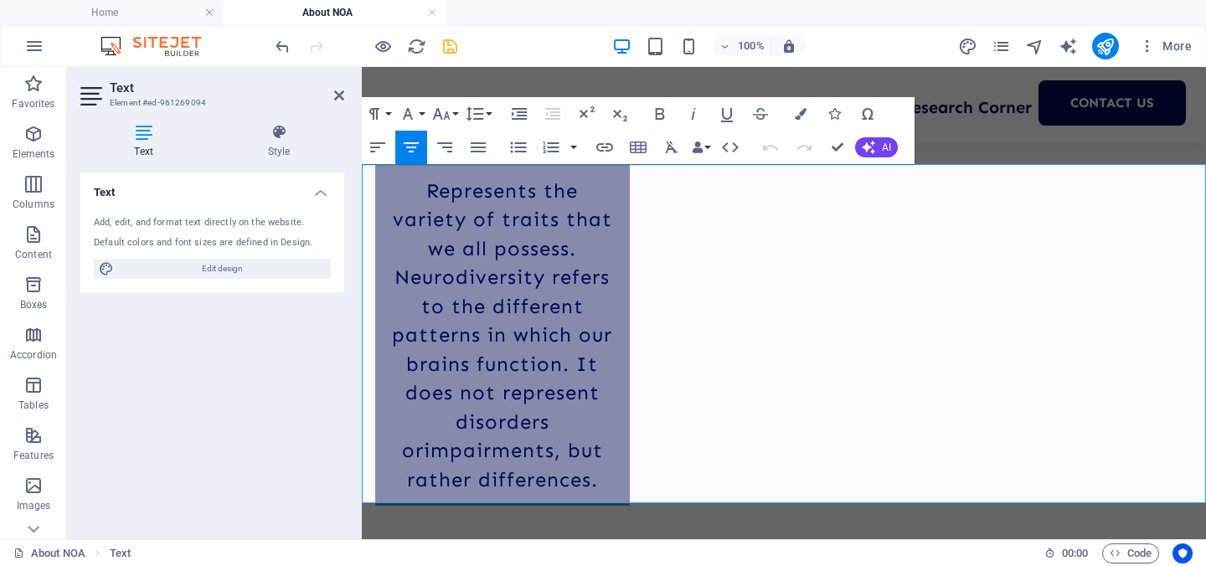
drag, startPoint x: 958, startPoint y: 446, endPoint x: 375, endPoint y: 179, distance: 641.0
click at [445, 114] on icon "button" at bounding box center [442, 114] width 18 height 12
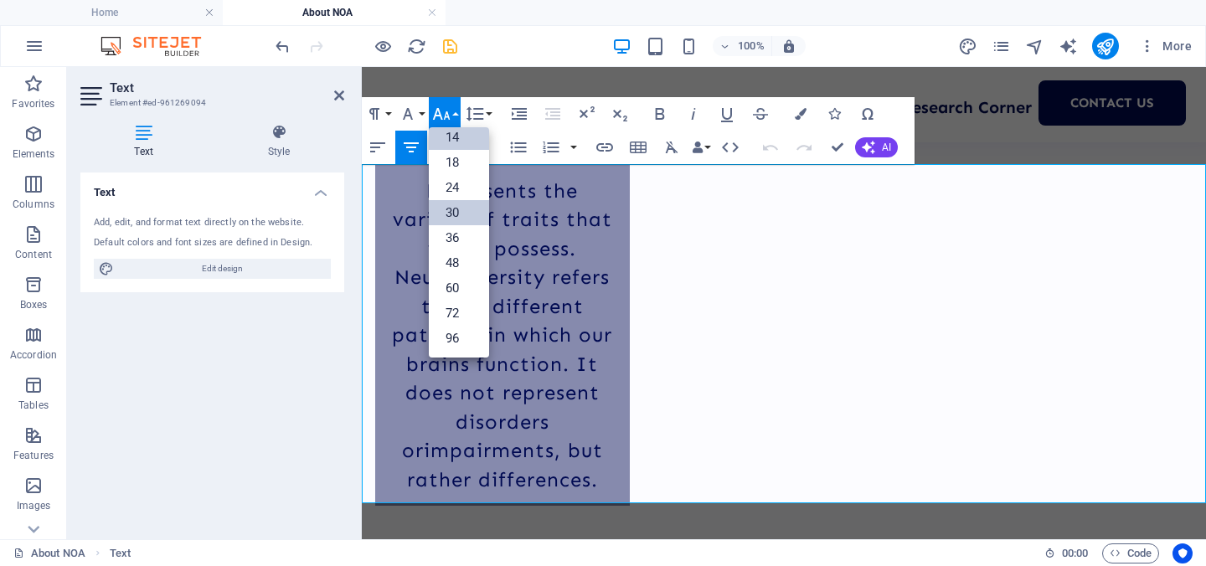
scroll to position [135, 0]
click at [472, 209] on link "30" at bounding box center [459, 212] width 60 height 25
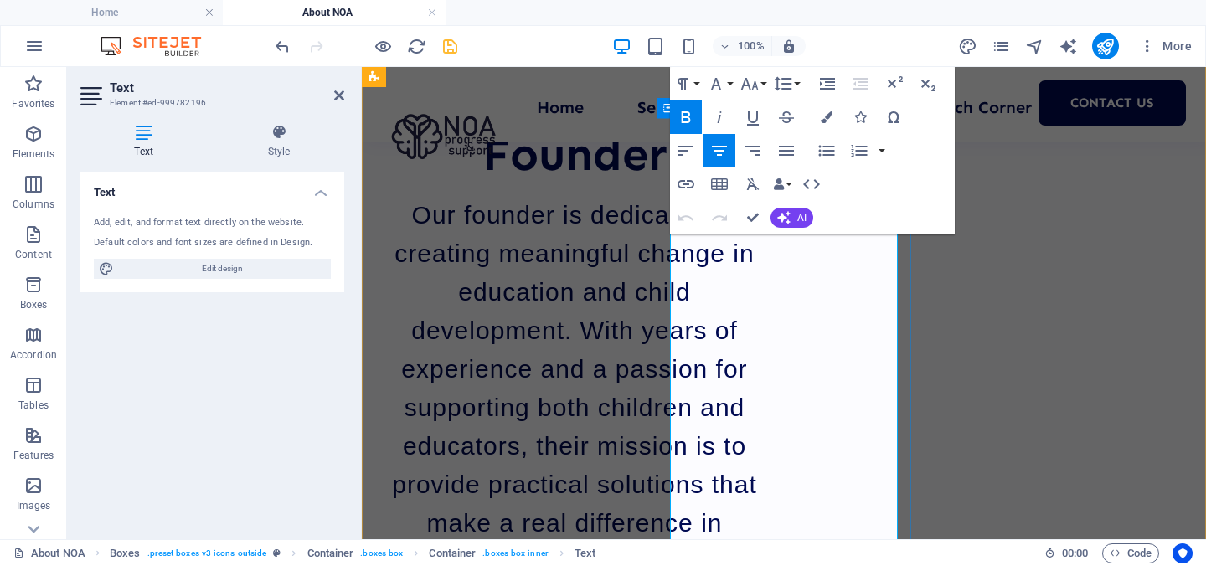
scroll to position [1763, 0]
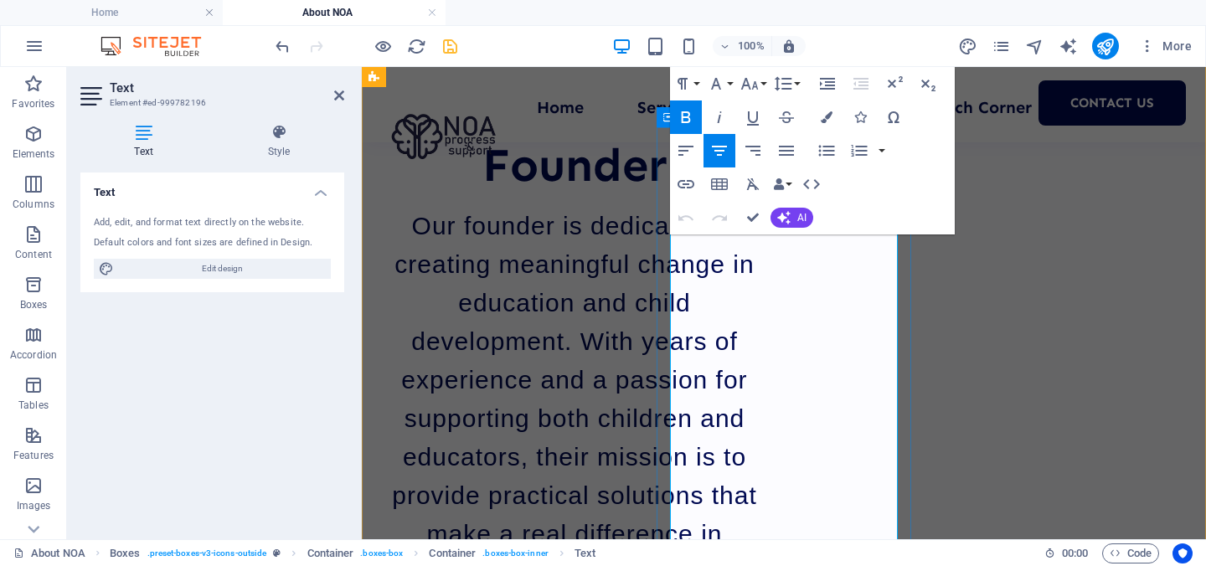
drag, startPoint x: 848, startPoint y: 485, endPoint x: 702, endPoint y: 274, distance: 256.4
click at [784, 85] on icon "button" at bounding box center [783, 84] width 20 height 20
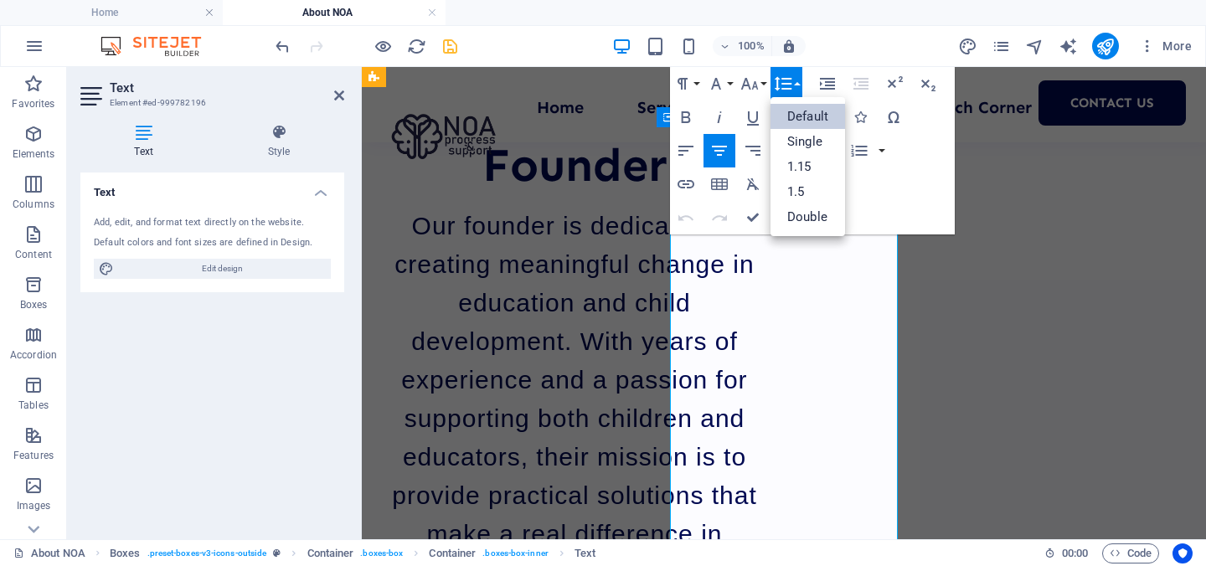
scroll to position [0, 0]
click at [801, 170] on link "1.15" at bounding box center [807, 166] width 75 height 25
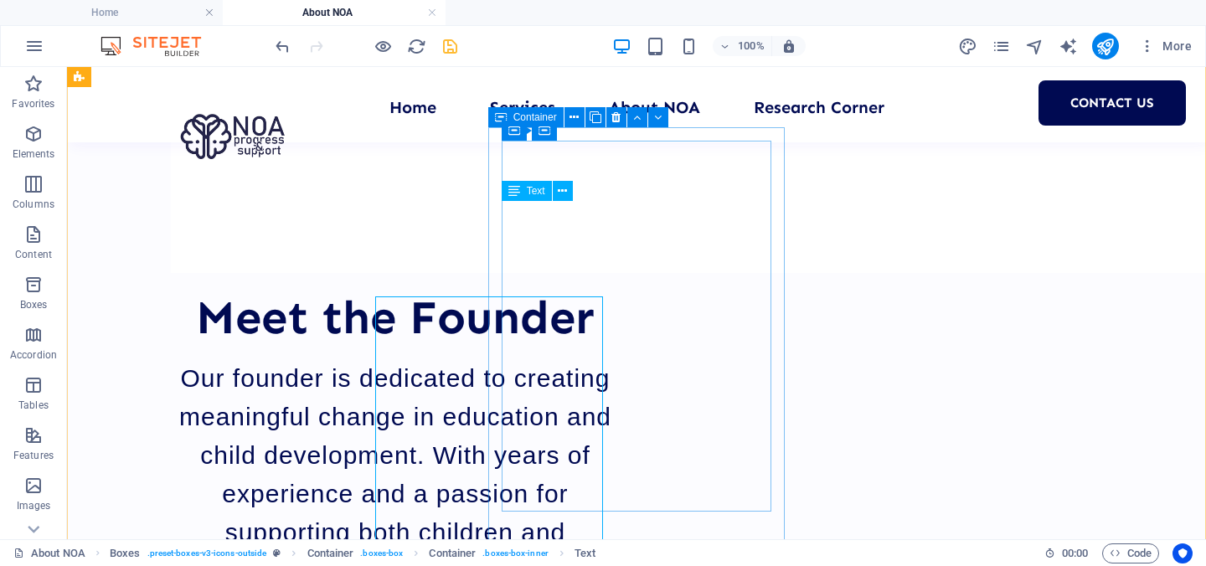
scroll to position [1668, 0]
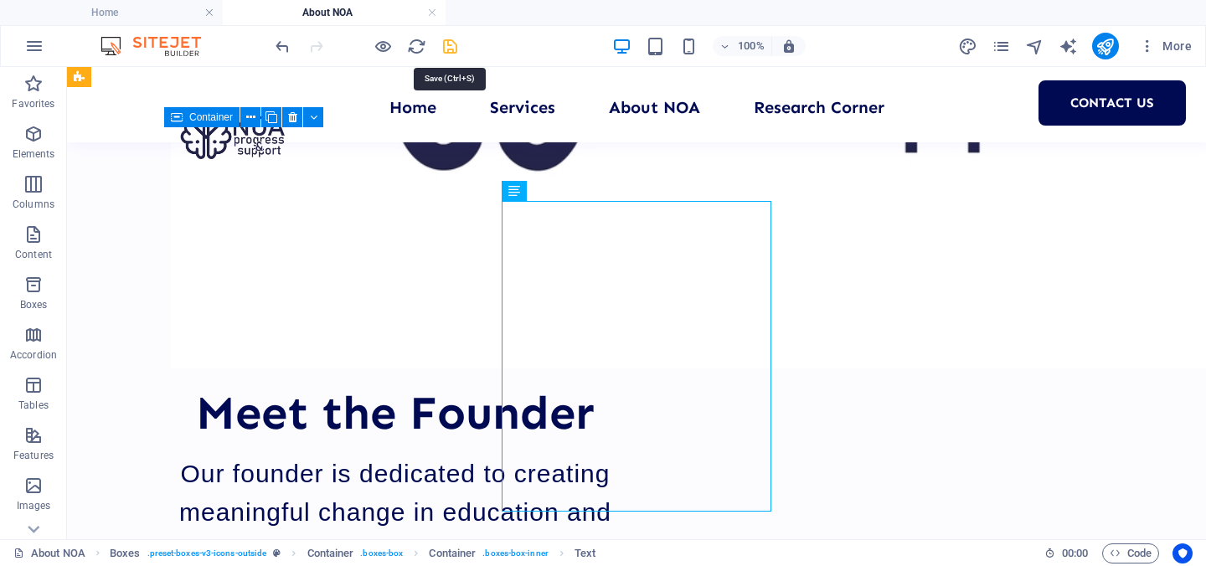
click at [450, 44] on icon "save" at bounding box center [449, 46] width 19 height 19
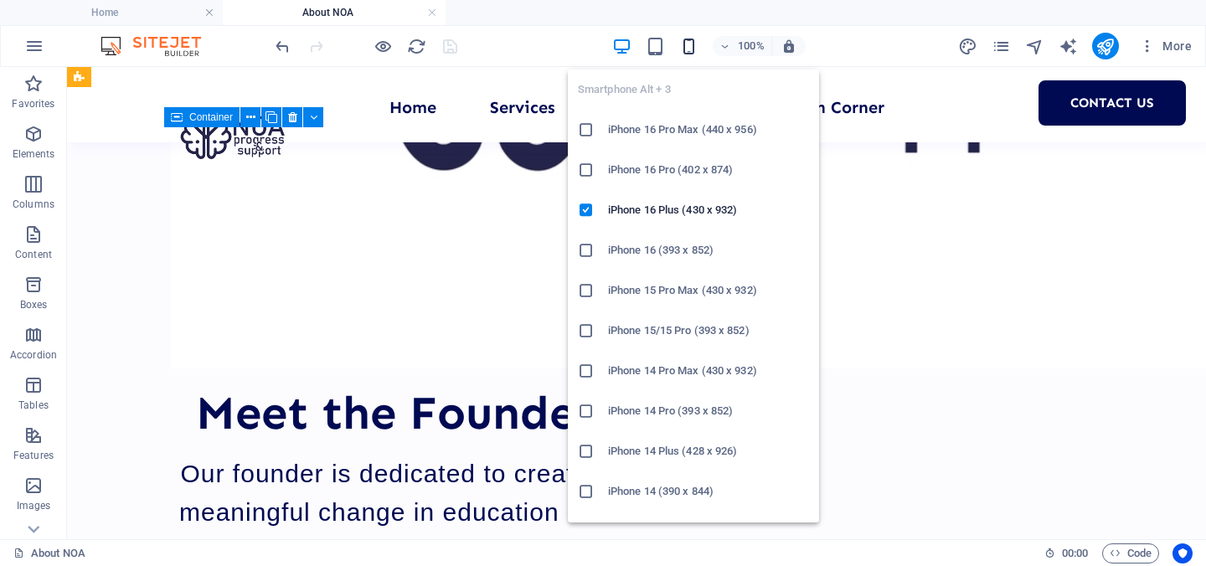
click at [687, 46] on icon "button" at bounding box center [688, 46] width 19 height 19
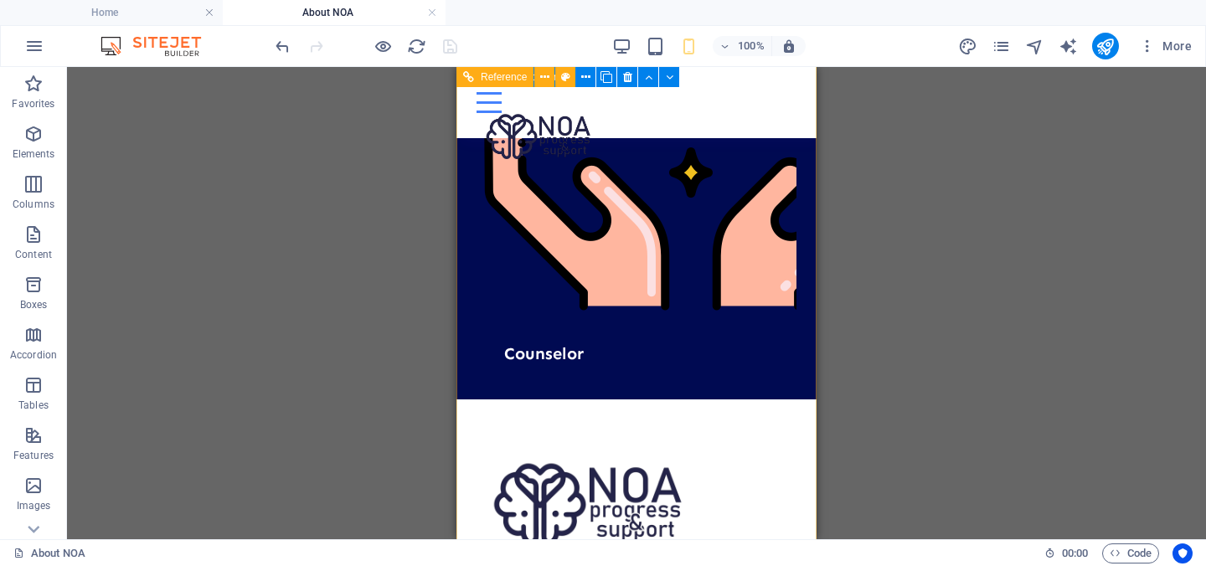
scroll to position [6758, 0]
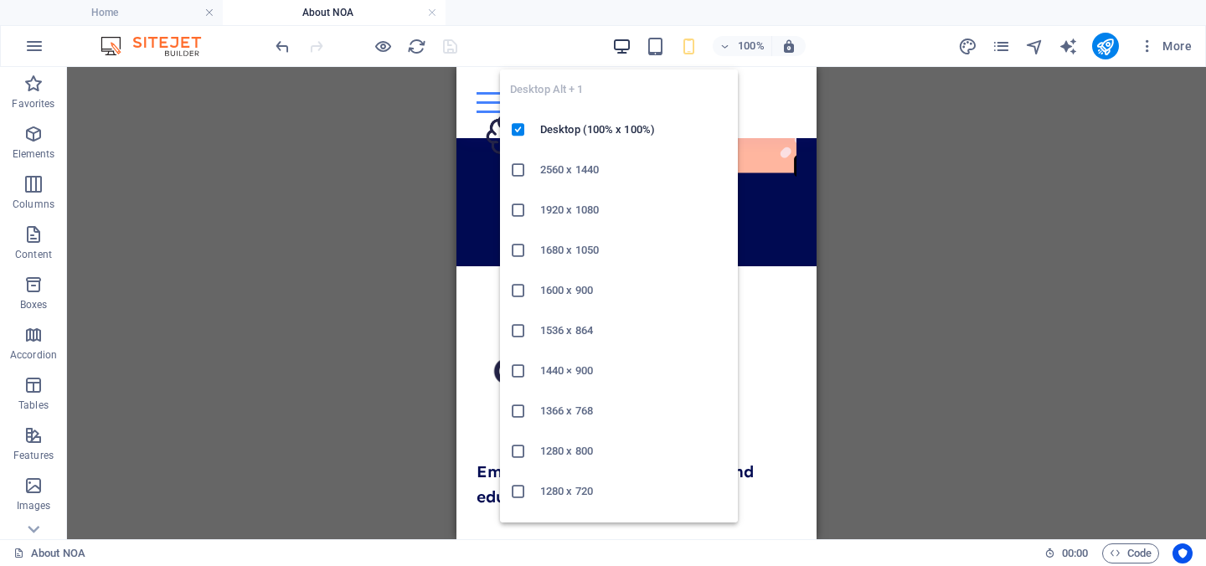
click at [617, 44] on icon "button" at bounding box center [621, 46] width 19 height 19
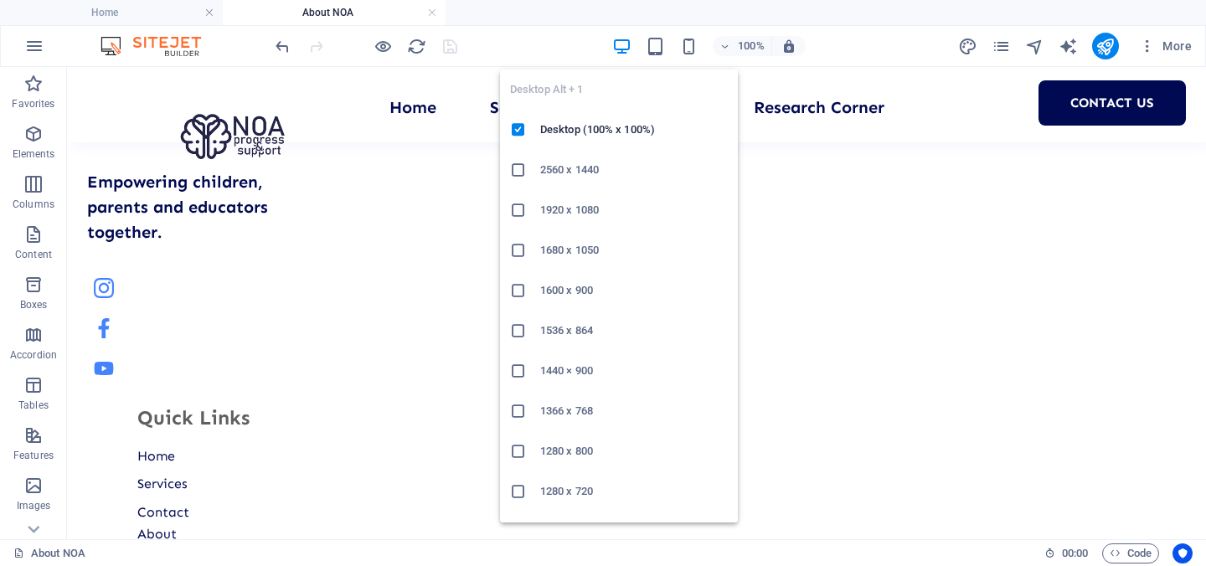
scroll to position [3733, 0]
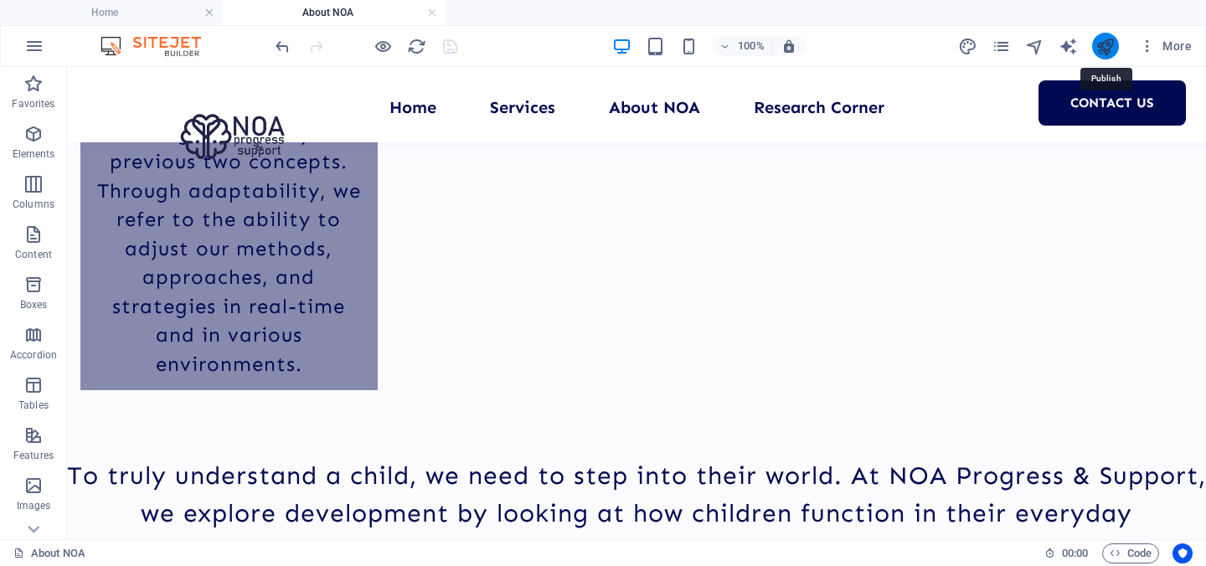
click at [1101, 47] on icon "publish" at bounding box center [1104, 46] width 19 height 19
